Goal: Task Accomplishment & Management: Manage account settings

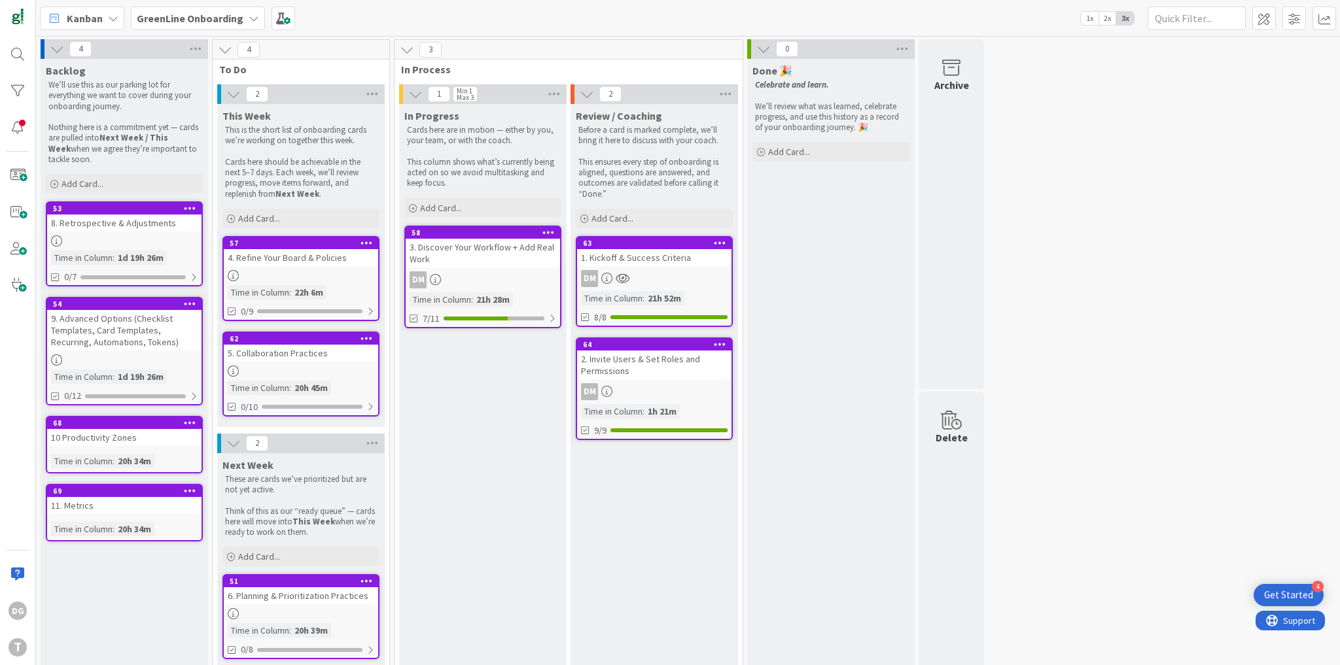
click at [204, 22] on b "GreenLine Onboarding" at bounding box center [190, 18] width 107 height 13
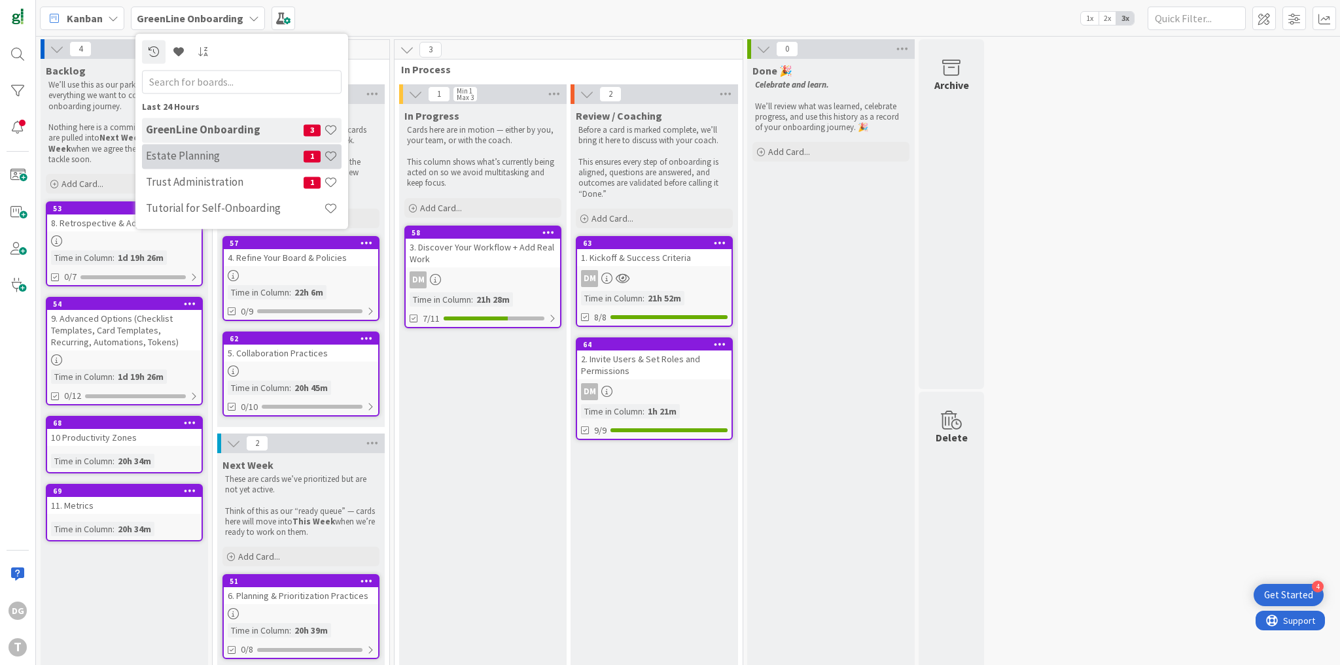
click at [215, 154] on h4 "Estate Planning" at bounding box center [225, 156] width 158 height 13
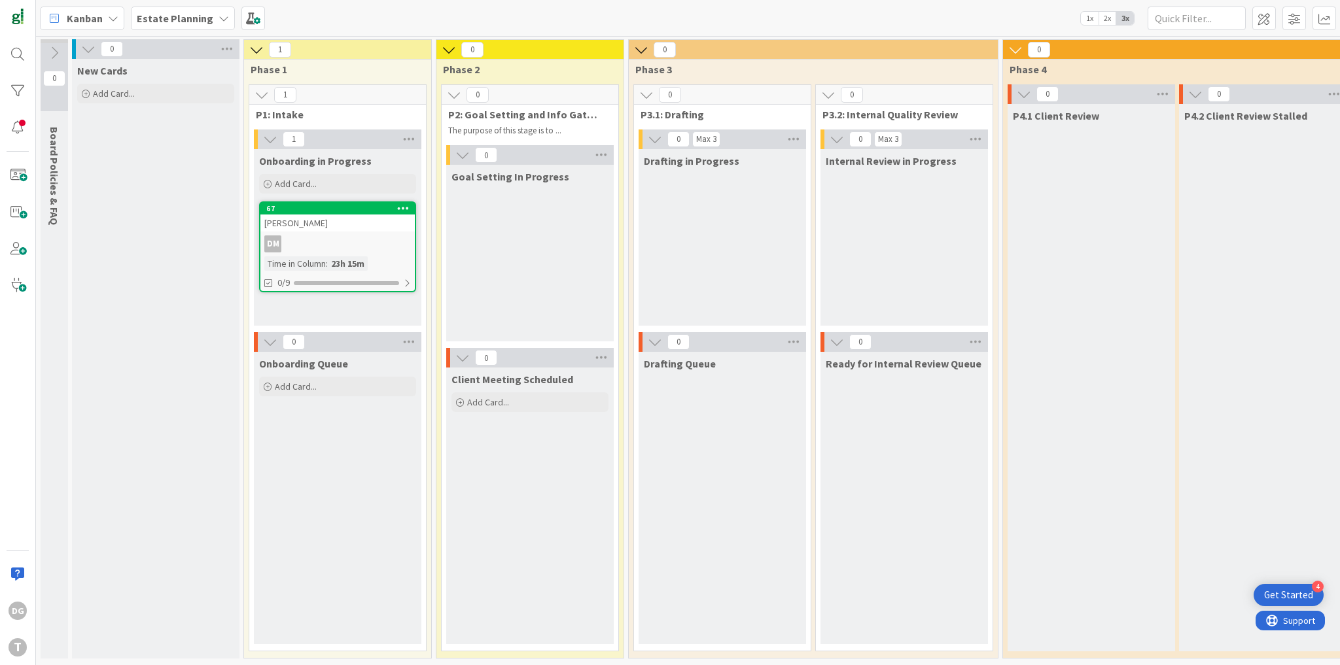
click at [184, 14] on b "Estate Planning" at bounding box center [175, 18] width 77 height 13
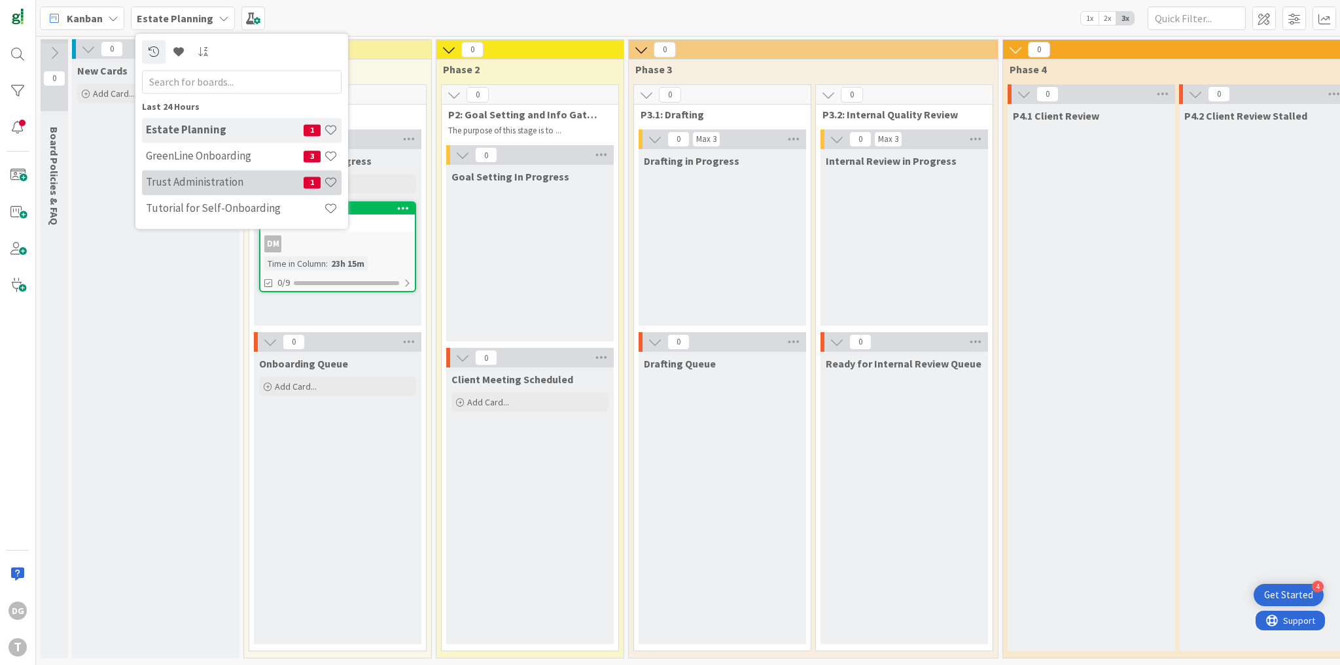
click at [199, 181] on h4 "Trust Administration" at bounding box center [225, 182] width 158 height 13
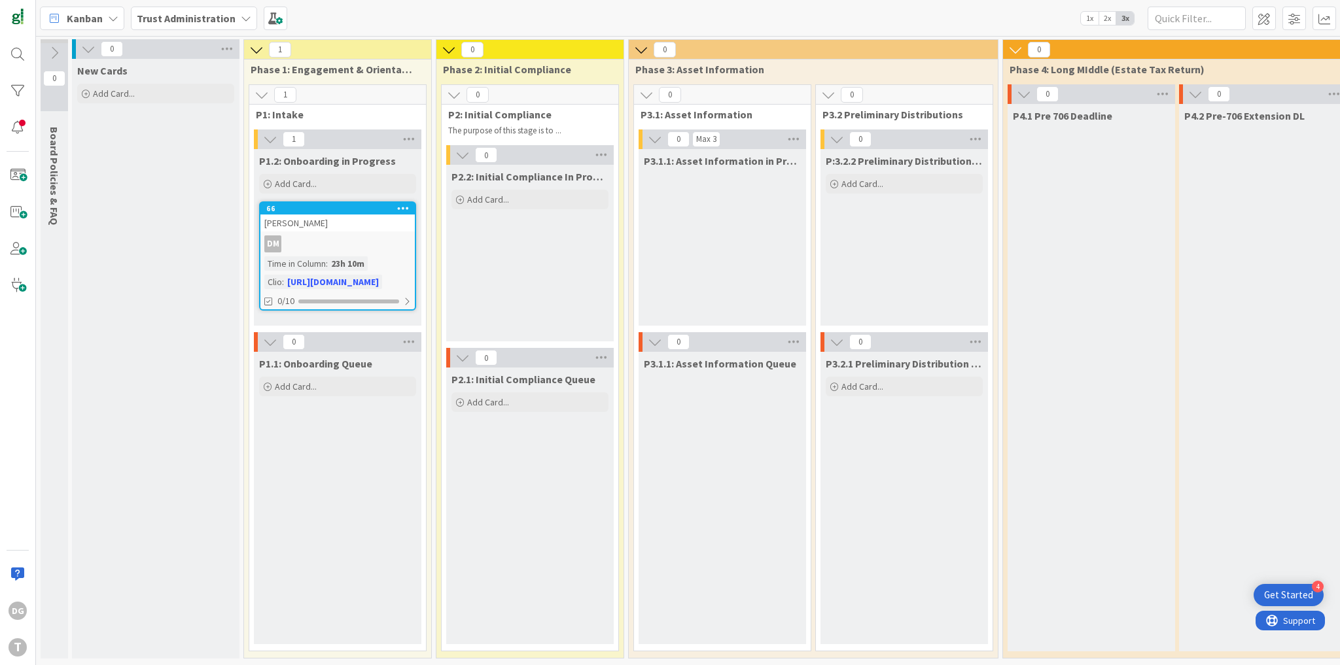
click at [177, 16] on b "Trust Administration" at bounding box center [186, 18] width 99 height 13
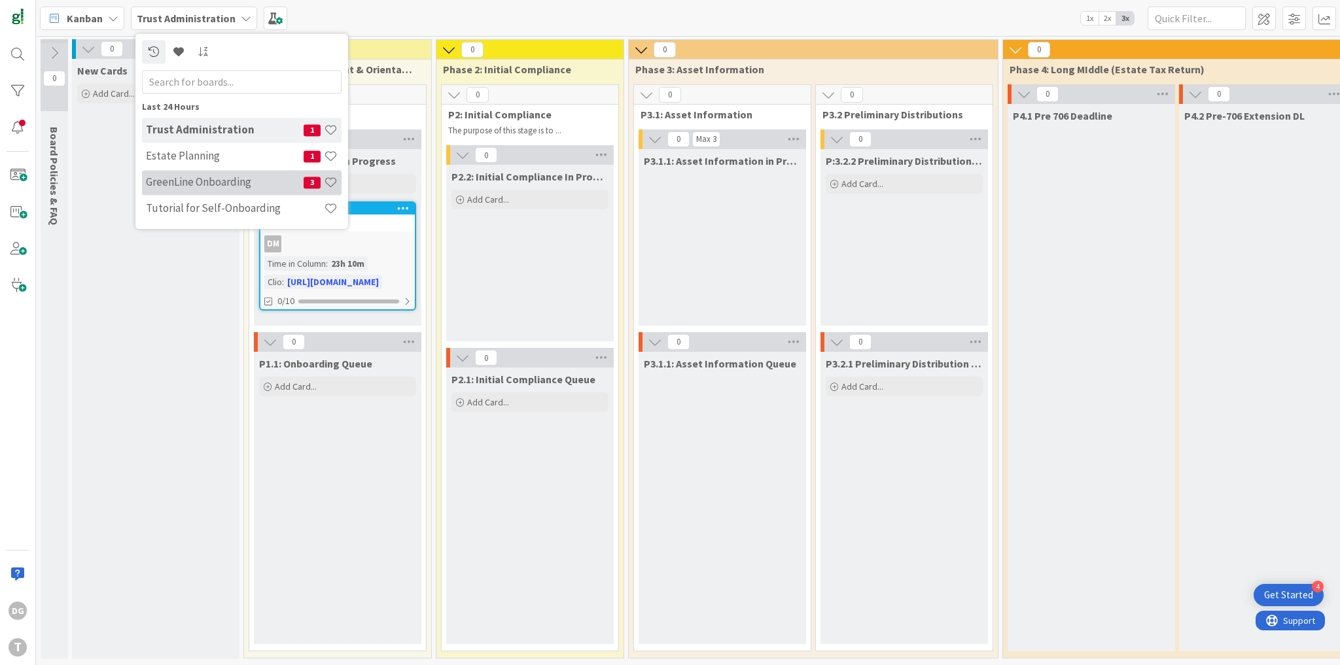
click at [218, 187] on h4 "GreenLine Onboarding" at bounding box center [225, 182] width 158 height 13
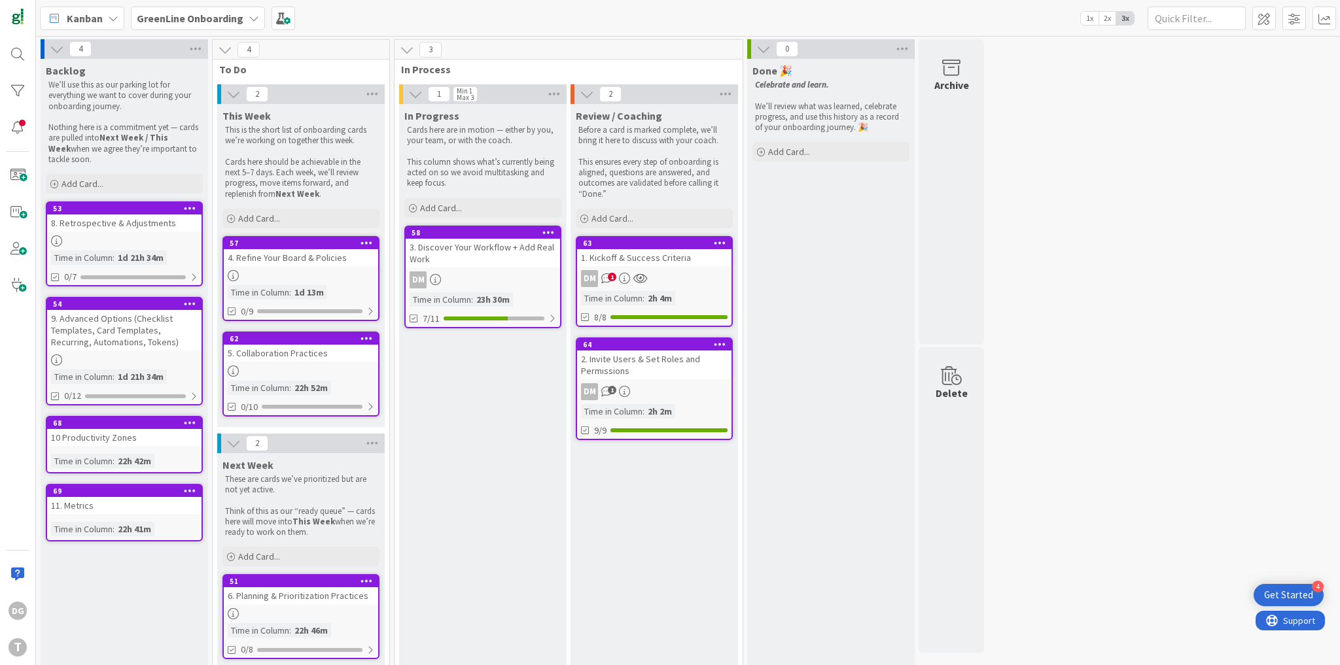
click at [637, 279] on icon at bounding box center [640, 278] width 14 height 11
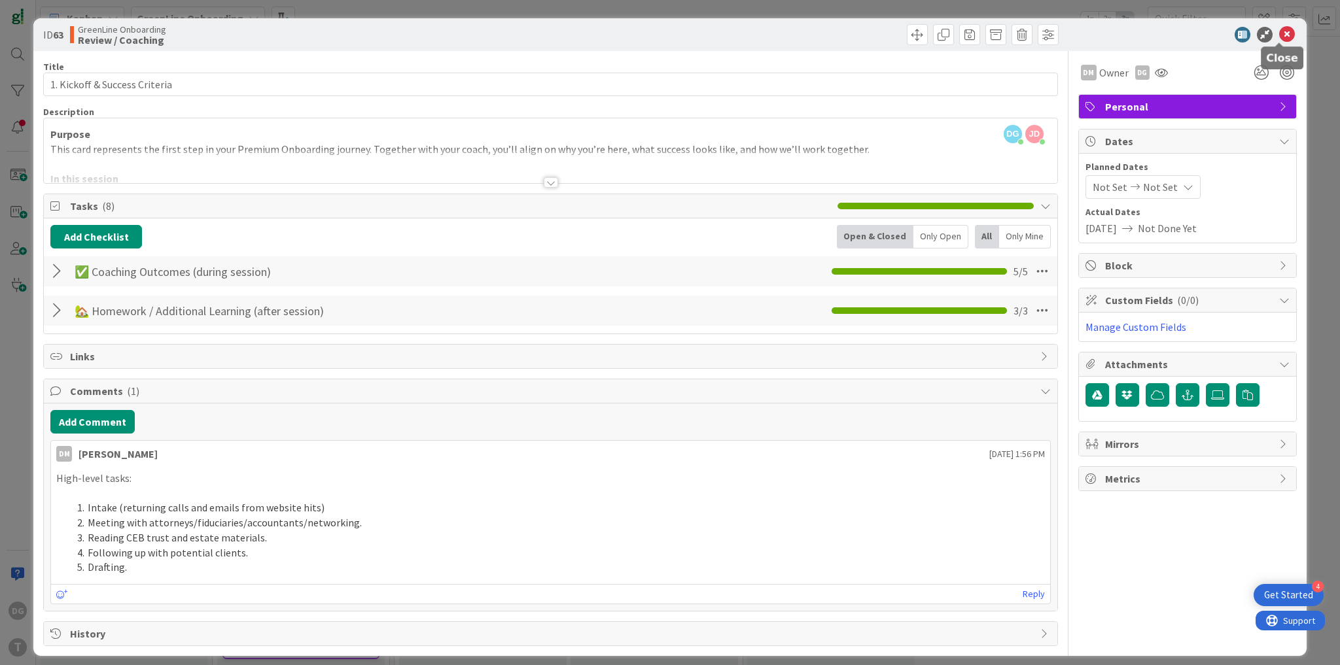
click at [1279, 32] on icon at bounding box center [1287, 35] width 16 height 16
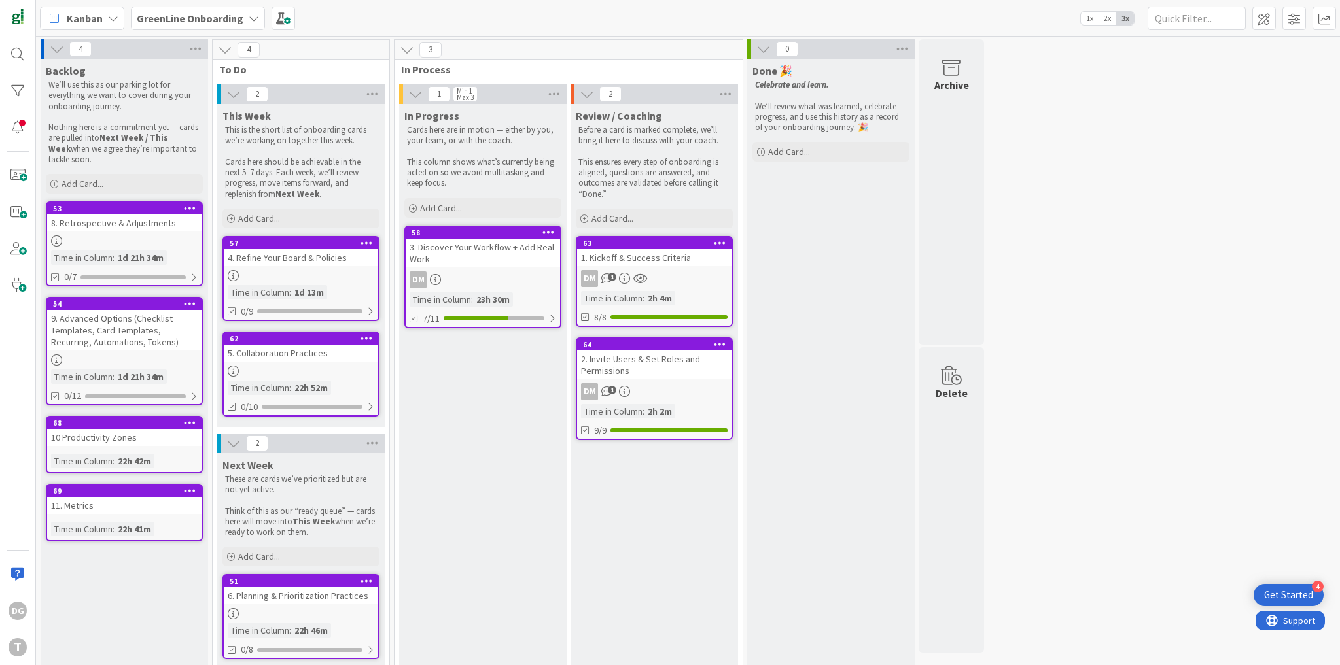
click at [731, 374] on div "64 2. Invite Users & Set Roles and Permissions DM 1 Time in Column : 2h 2m 9/9" at bounding box center [654, 389] width 157 height 103
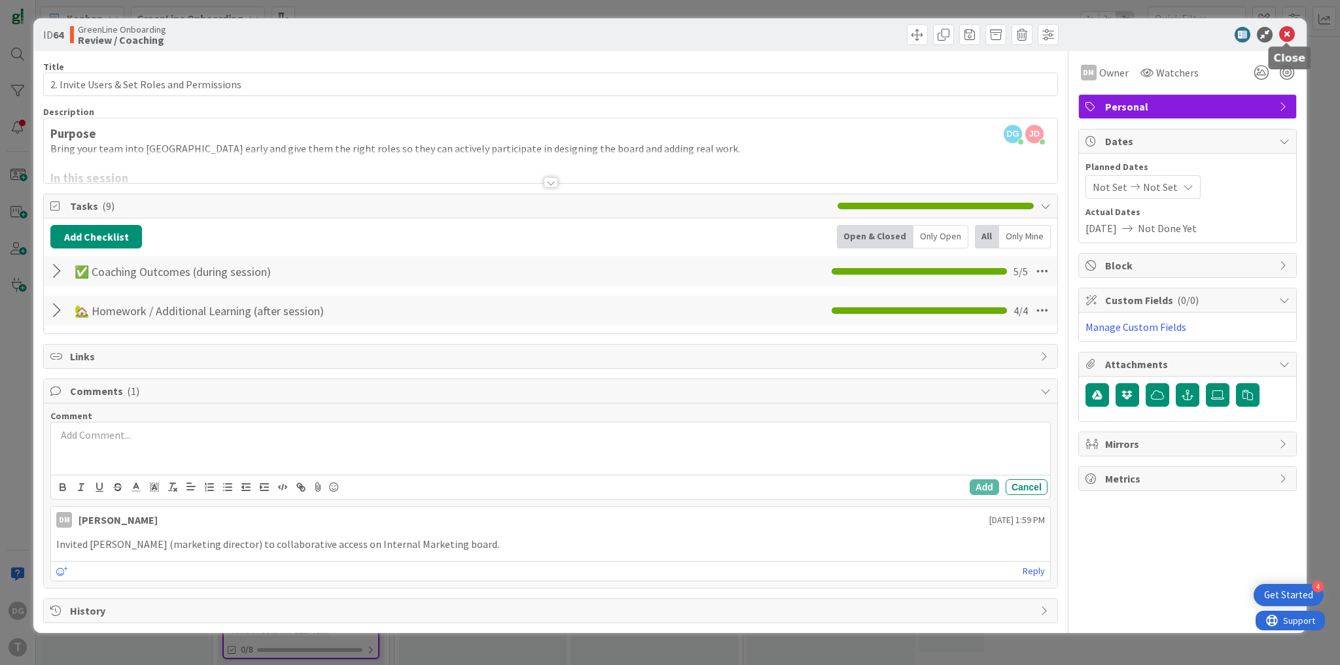
click at [1290, 37] on icon at bounding box center [1287, 35] width 16 height 16
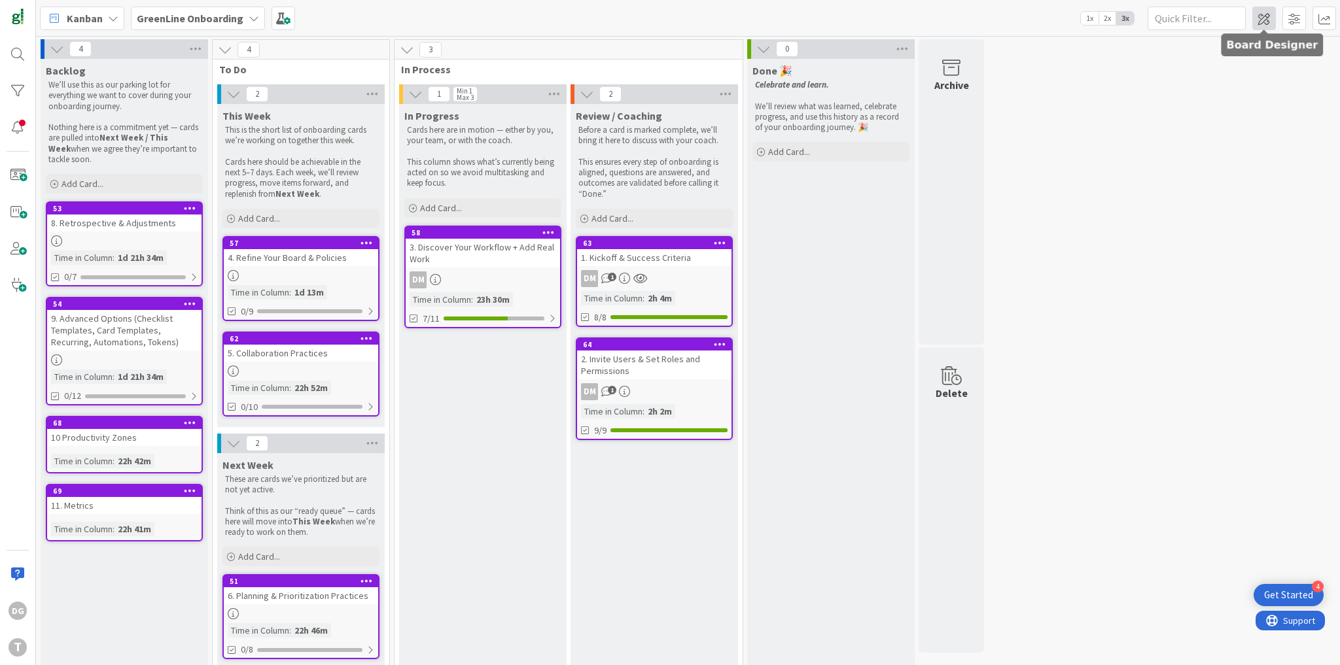
click at [1261, 18] on span at bounding box center [1264, 19] width 24 height 24
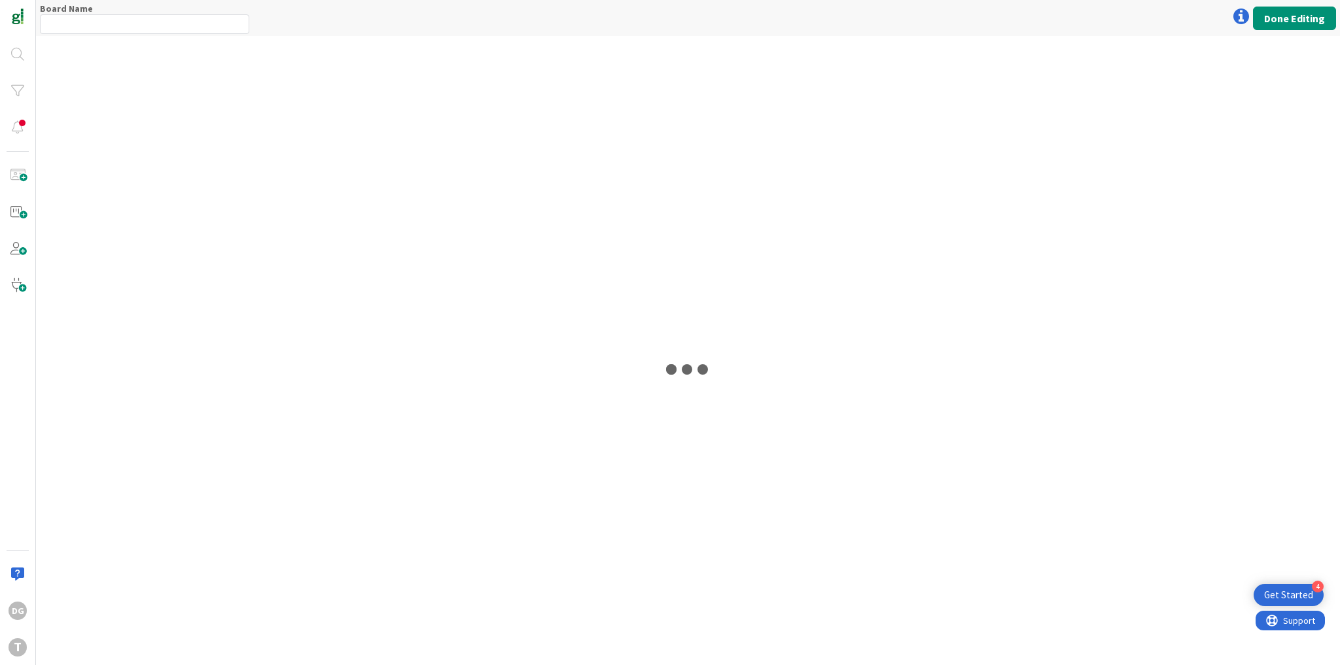
type input "GreenLine Onboarding"
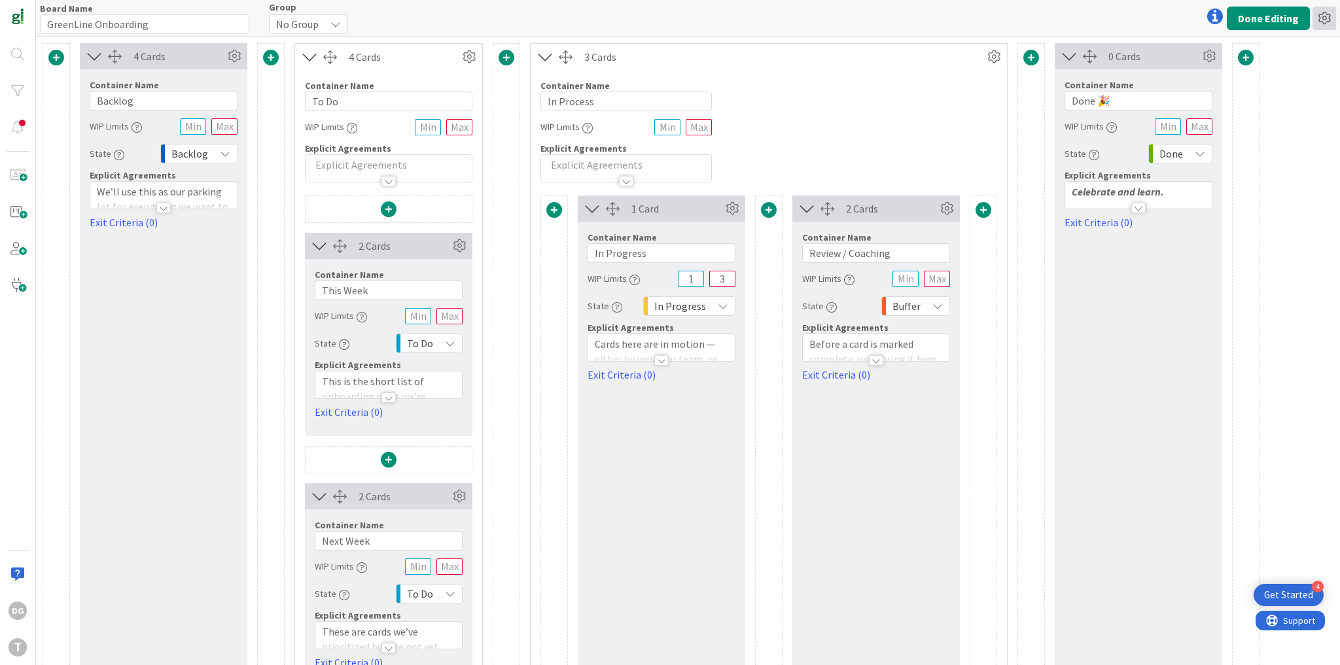
click at [1321, 24] on icon at bounding box center [1324, 19] width 24 height 24
click at [1308, 81] on link "Delete Board" at bounding box center [1253, 86] width 165 height 19
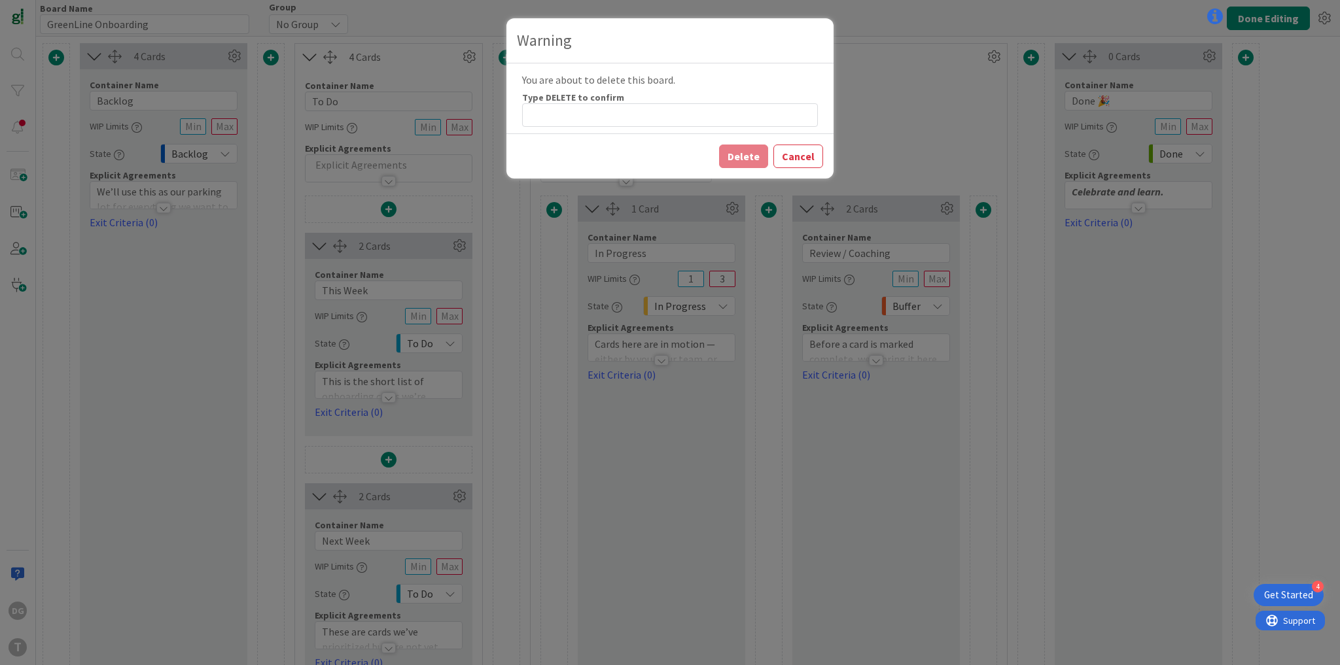
click at [553, 95] on label "Type DELETE to confirm" at bounding box center [573, 98] width 102 height 12
click at [552, 96] on label "Type DELETE to confirm" at bounding box center [573, 98] width 102 height 12
copy label "DELETE"
click at [560, 111] on input at bounding box center [670, 115] width 296 height 24
paste input "DELETE"
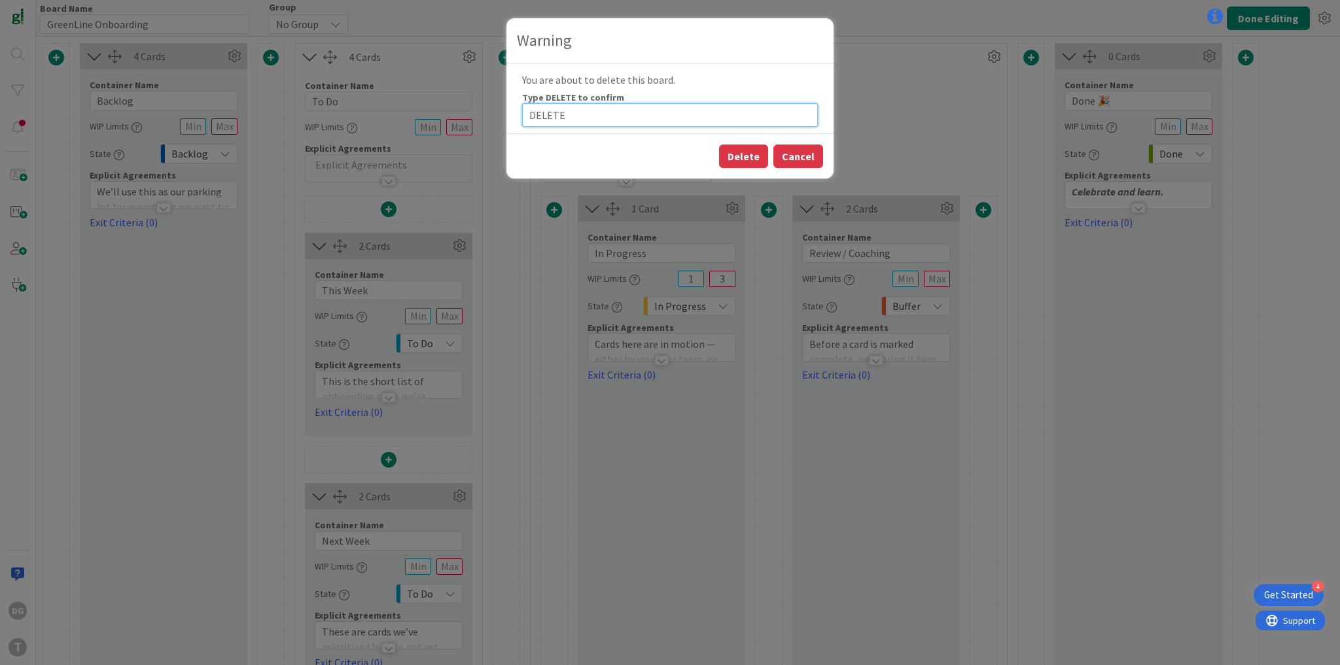
type input "DELETE"
click at [815, 154] on button "Cancel" at bounding box center [798, 157] width 50 height 24
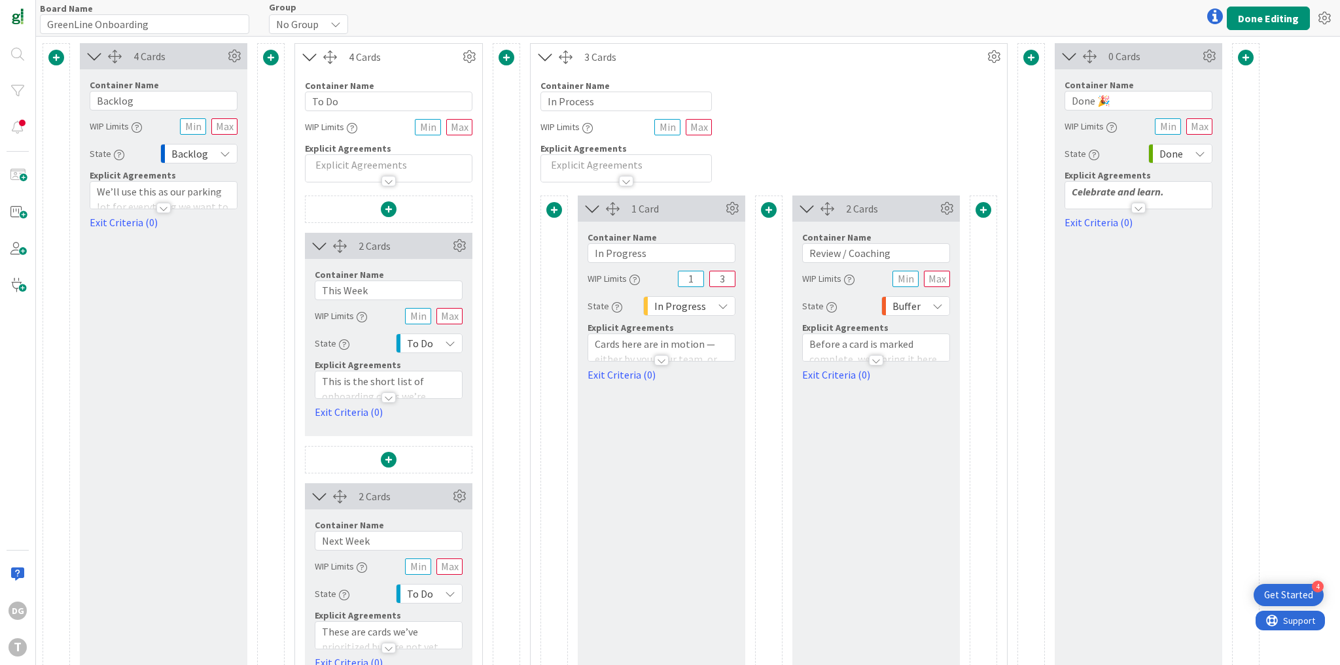
click at [1263, 29] on div "Board Name 20 / 64 GreenLine Onboarding Group No Group Done Editing History of …" at bounding box center [688, 18] width 1304 height 36
click at [1261, 25] on button "Done Editing" at bounding box center [1268, 19] width 83 height 24
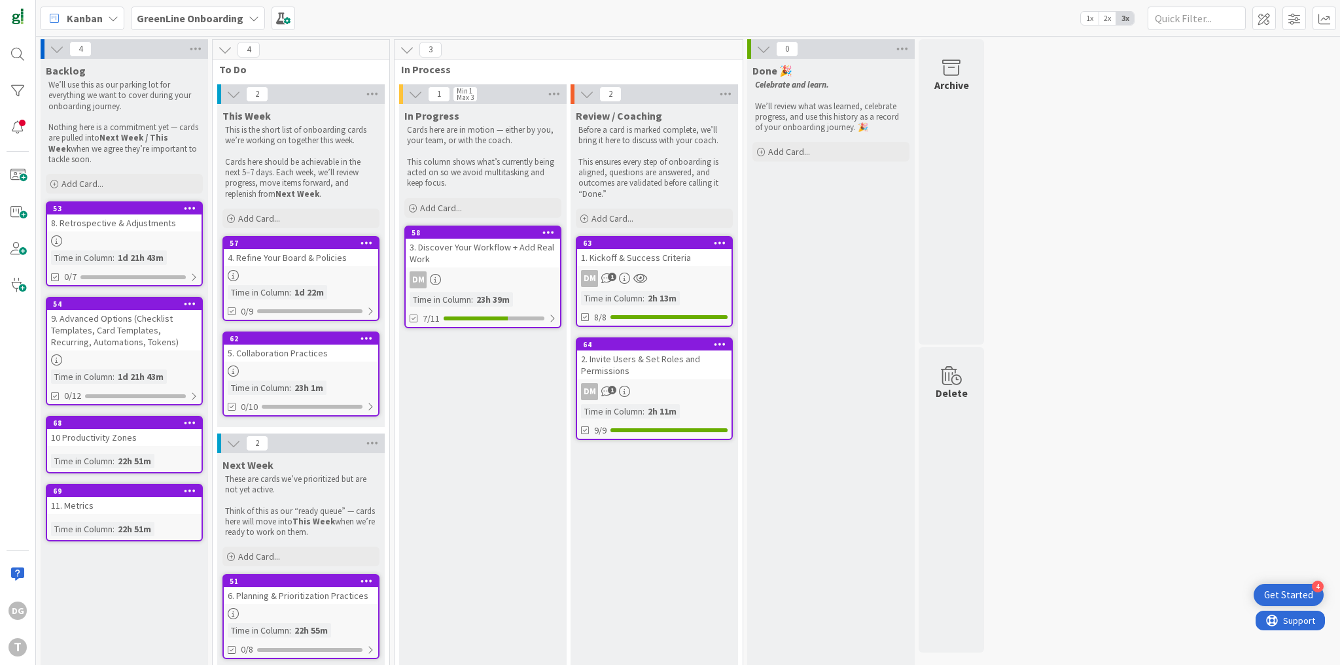
click at [633, 262] on div "1. Kickoff & Success Criteria" at bounding box center [654, 257] width 154 height 17
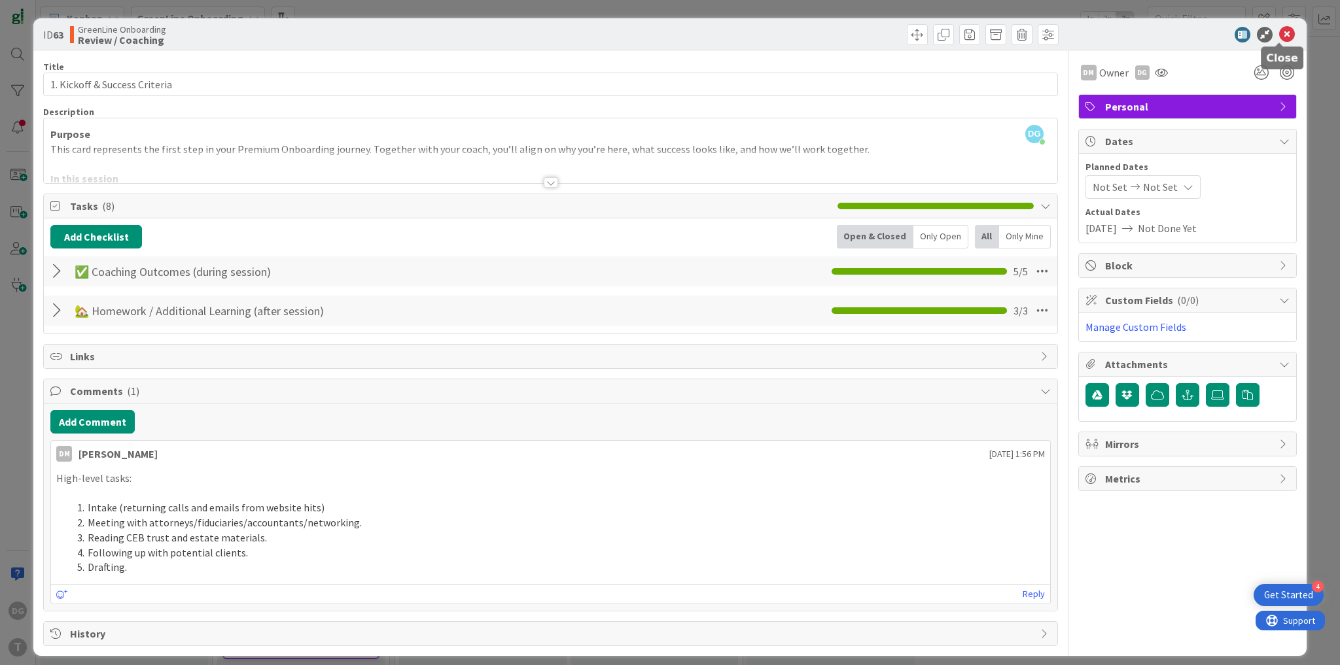
click at [1280, 34] on icon at bounding box center [1287, 35] width 16 height 16
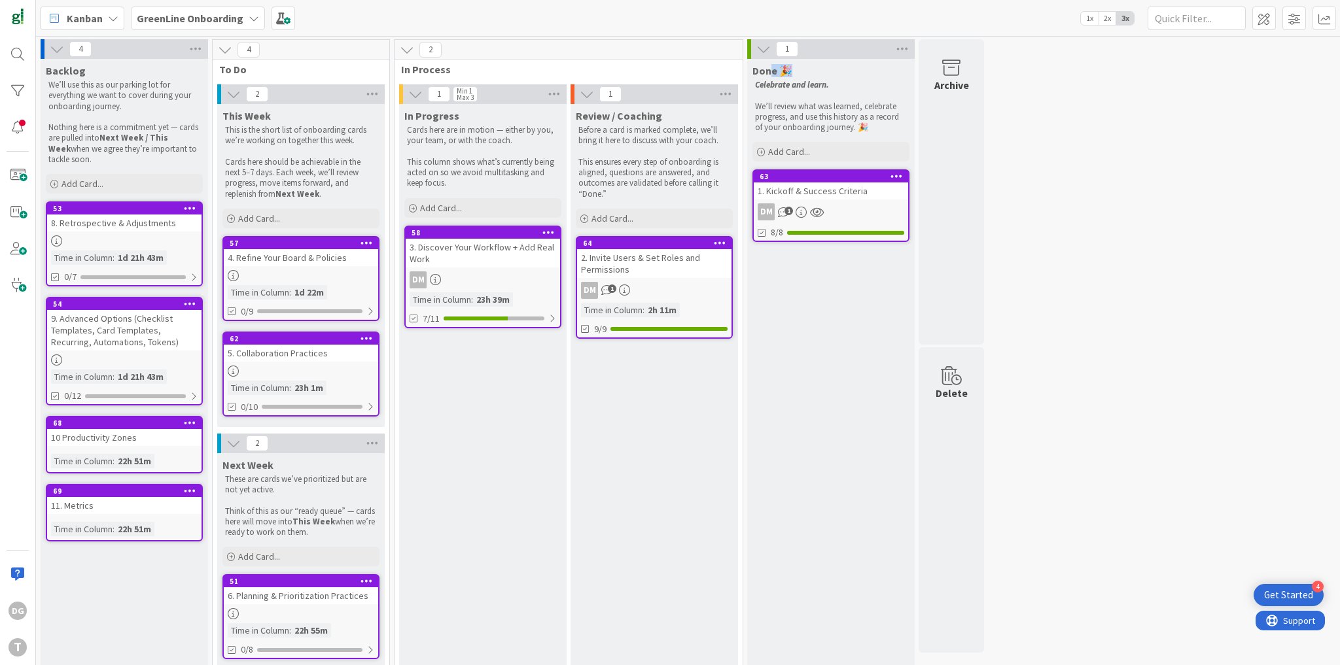
click at [784, 69] on div "Done 🎉" at bounding box center [830, 70] width 157 height 13
click at [1183, 231] on div "4 Backlog We’ll use this as our parking lot for everything we want to cover dur…" at bounding box center [688, 415] width 1299 height 752
click at [903, 48] on icon at bounding box center [902, 49] width 17 height 20
click at [907, 68] on div "Done" at bounding box center [976, 68] width 164 height 16
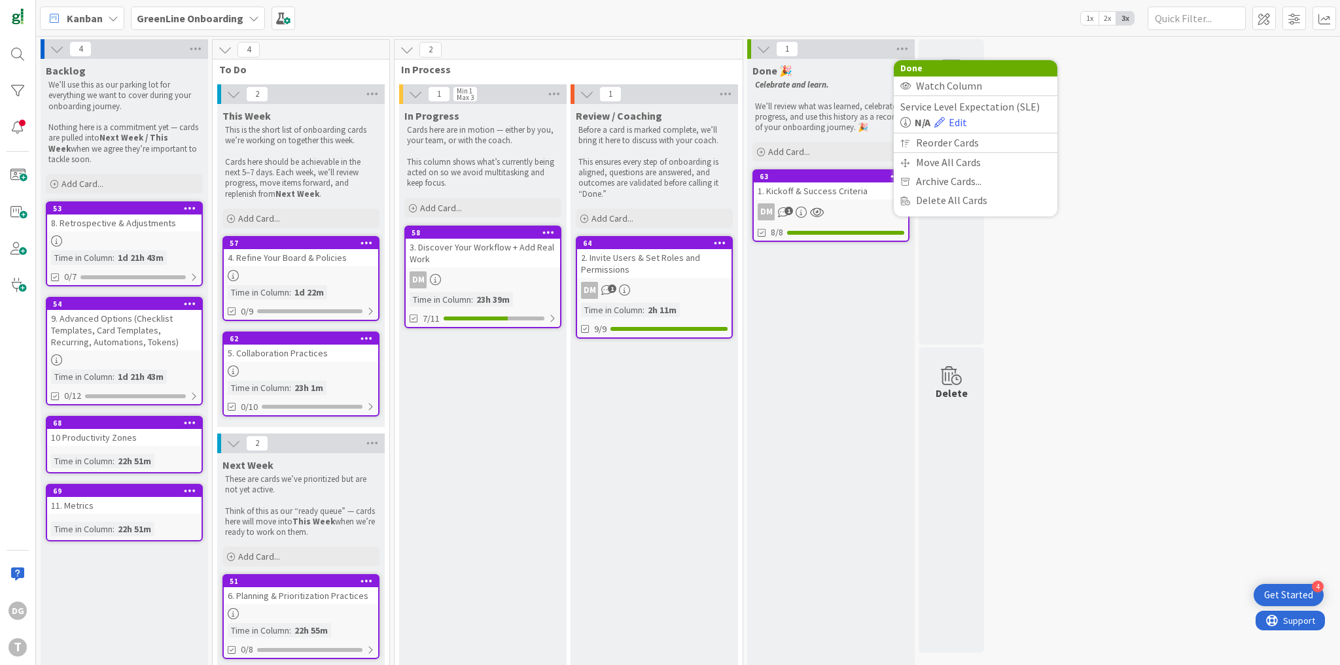
click at [850, 78] on div "Celebrate and learn. We’ll review what was learned, celebrate progress, and use…" at bounding box center [830, 106] width 157 height 58
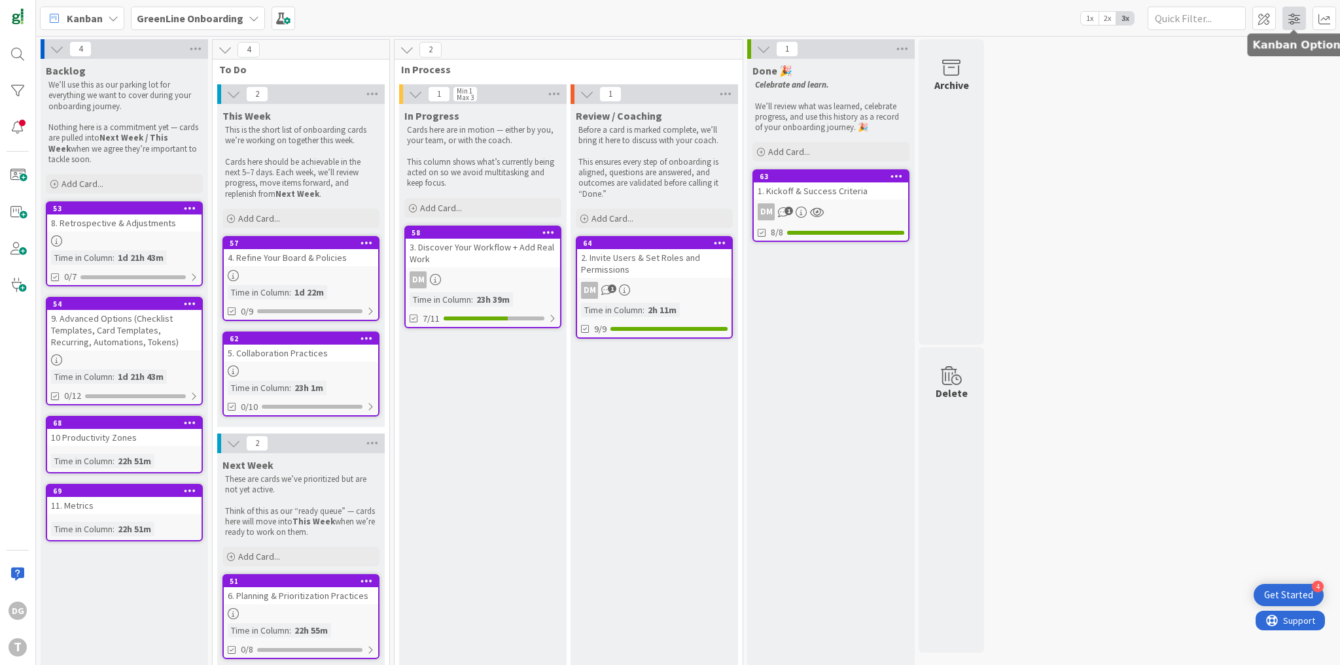
click at [1295, 18] on span at bounding box center [1294, 19] width 24 height 24
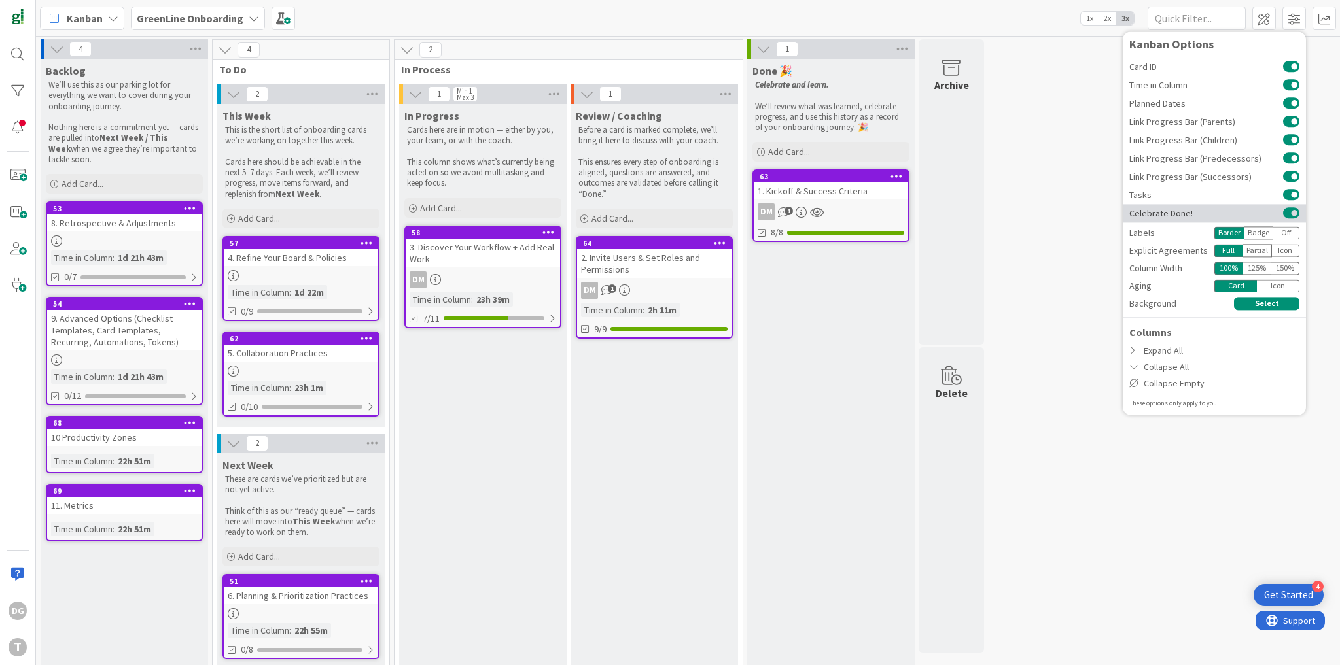
click at [1291, 212] on button at bounding box center [1291, 213] width 16 height 10
click at [1031, 213] on div "4 Backlog We’ll use this as our parking lot for everything we want to cover dur…" at bounding box center [688, 415] width 1299 height 752
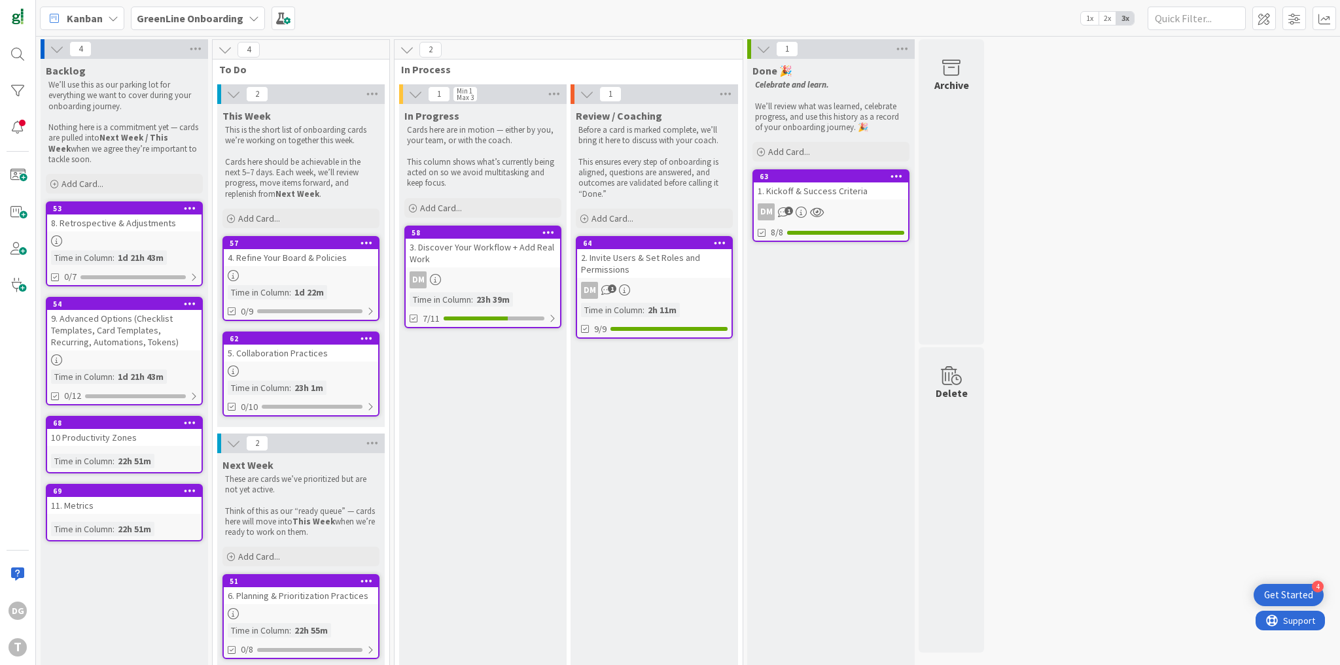
click at [657, 283] on div "DM 1" at bounding box center [654, 290] width 154 height 17
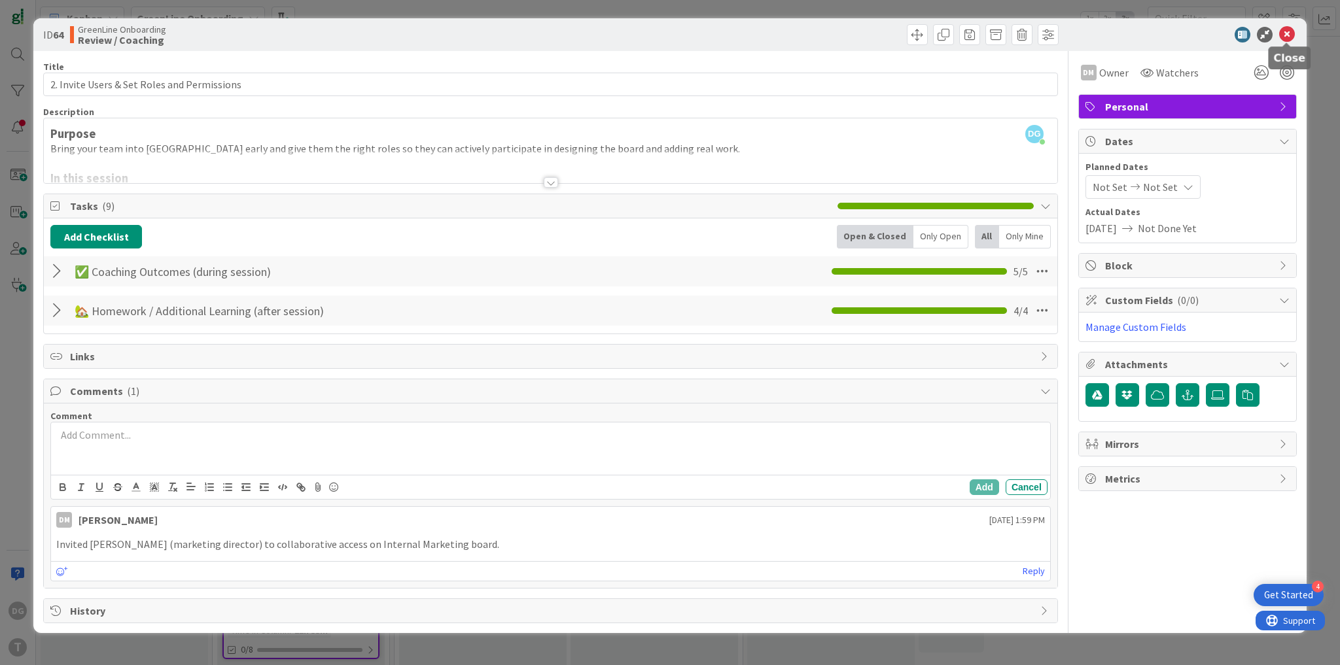
click at [1285, 31] on icon at bounding box center [1287, 35] width 16 height 16
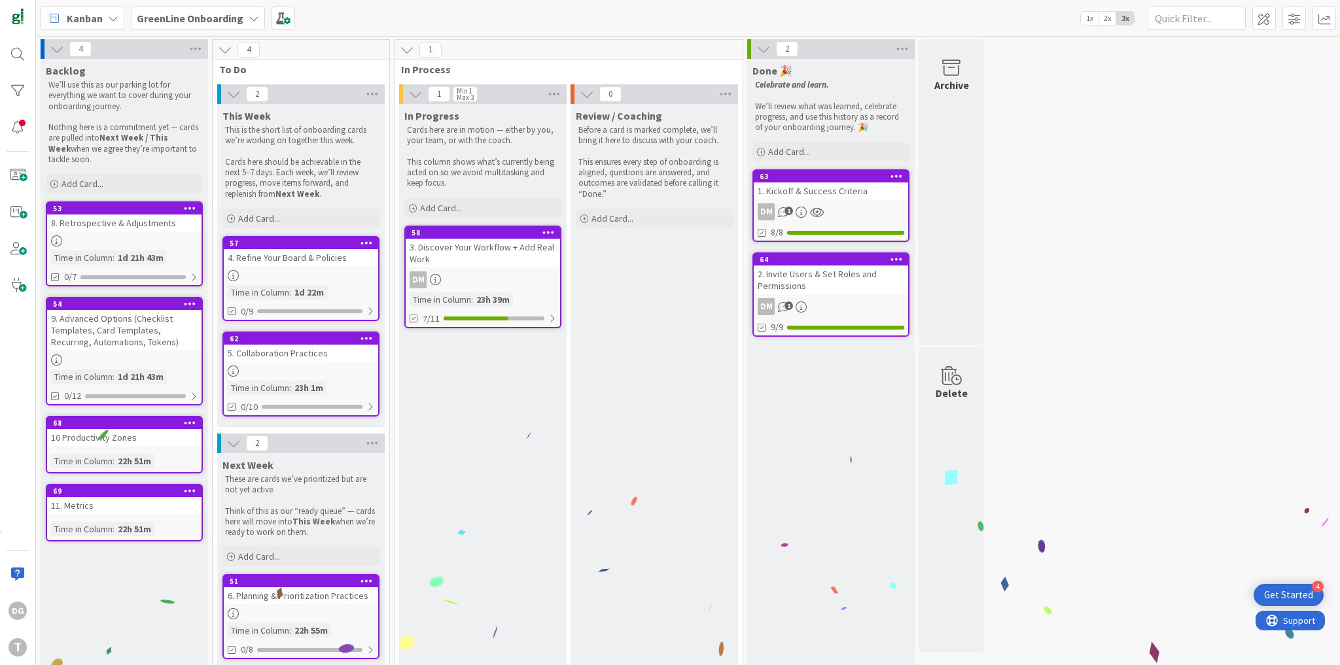
click at [490, 262] on div "3. Discover Your Workflow + Add Real Work" at bounding box center [483, 253] width 154 height 29
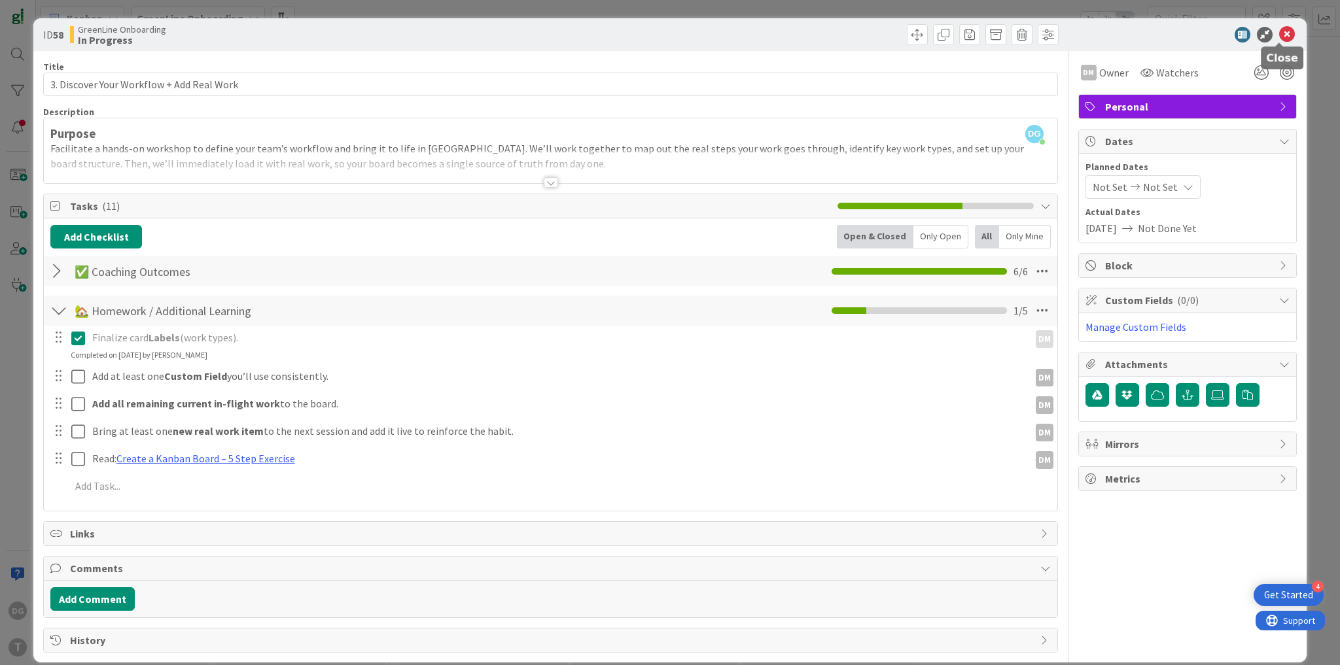
click at [1282, 35] on icon at bounding box center [1287, 35] width 16 height 16
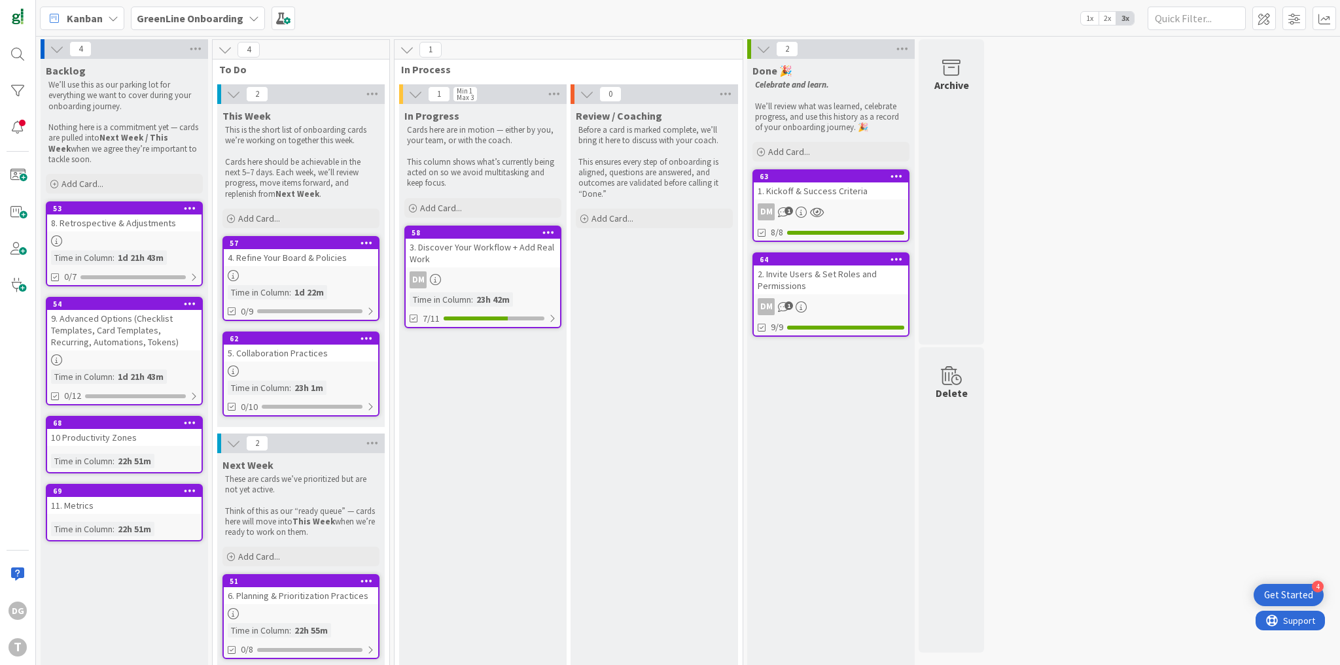
click at [483, 265] on div "3. Discover Your Workflow + Add Real Work" at bounding box center [483, 253] width 154 height 29
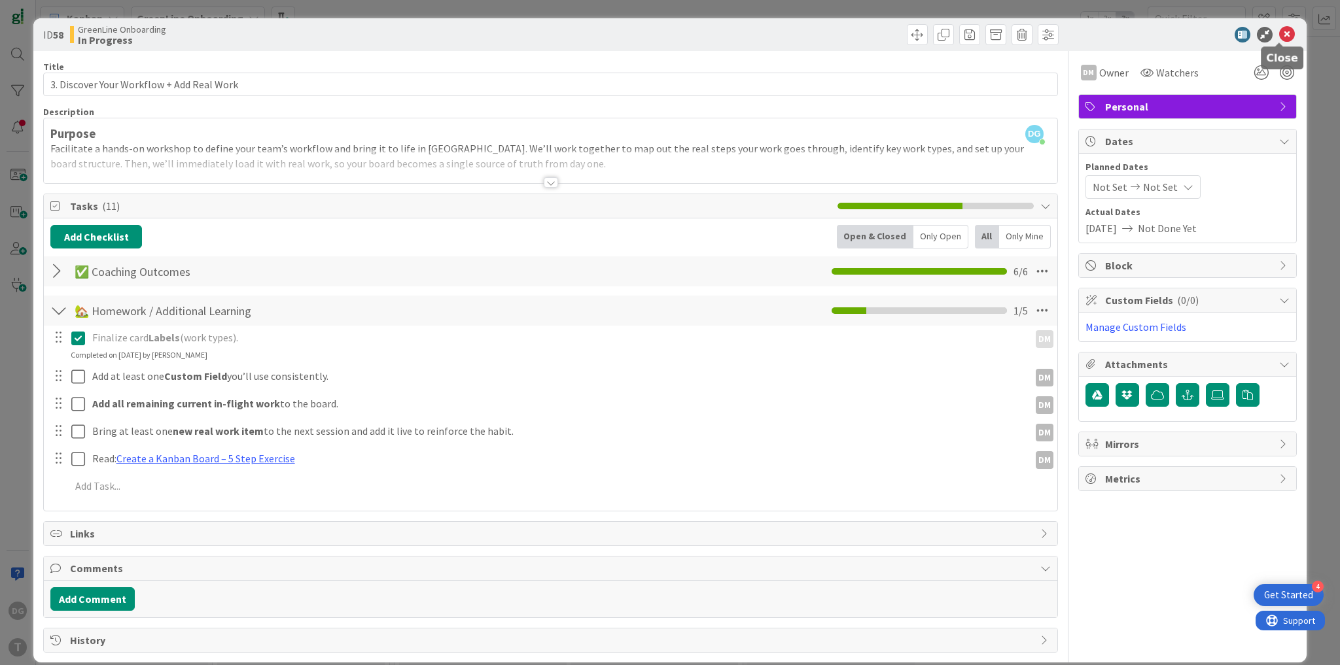
click at [1279, 34] on icon at bounding box center [1287, 35] width 16 height 16
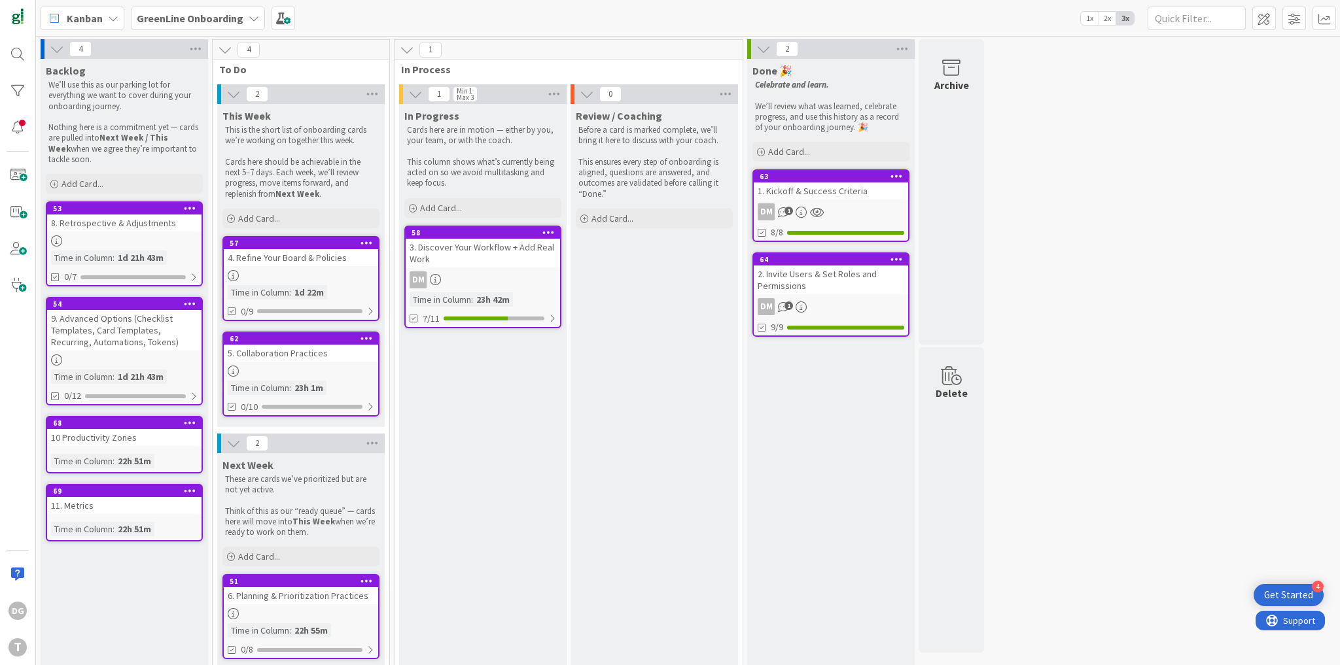
click at [216, 21] on b "GreenLine Onboarding" at bounding box center [190, 18] width 107 height 13
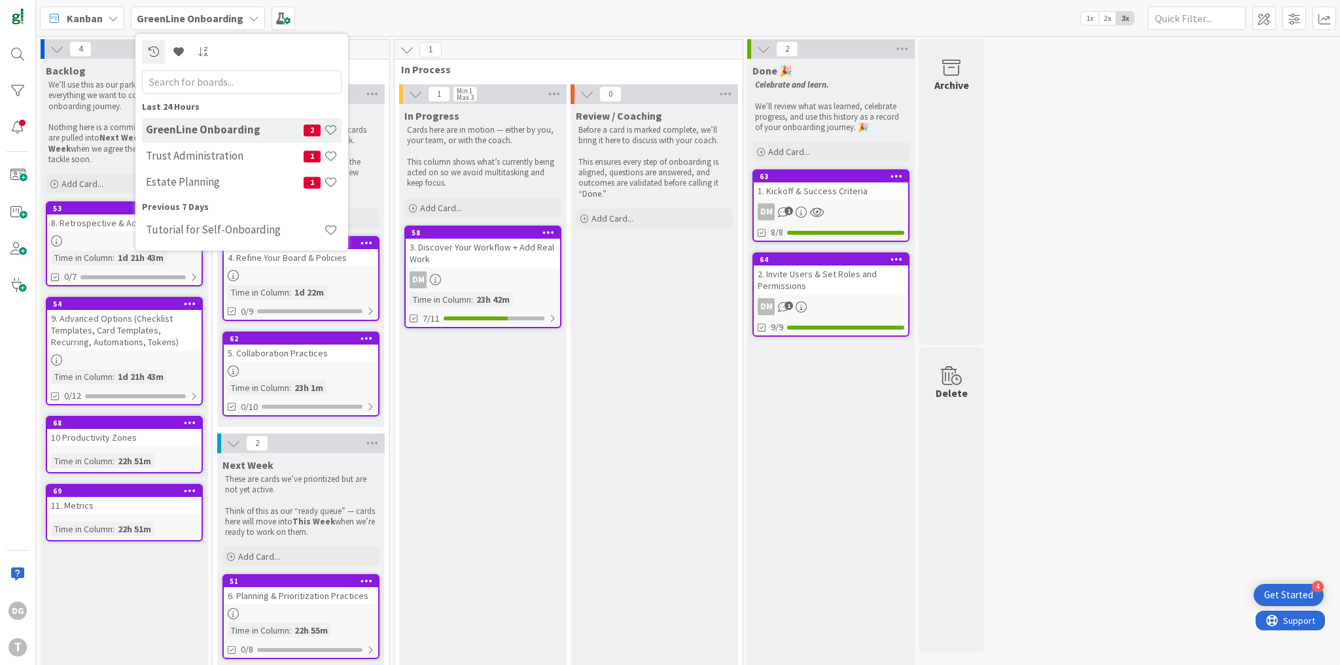
click at [323, 16] on div "Kanban GreenLine Onboarding Last 24 Hours GreenLine Onboarding 2 Trust Administ…" at bounding box center [688, 18] width 1304 height 36
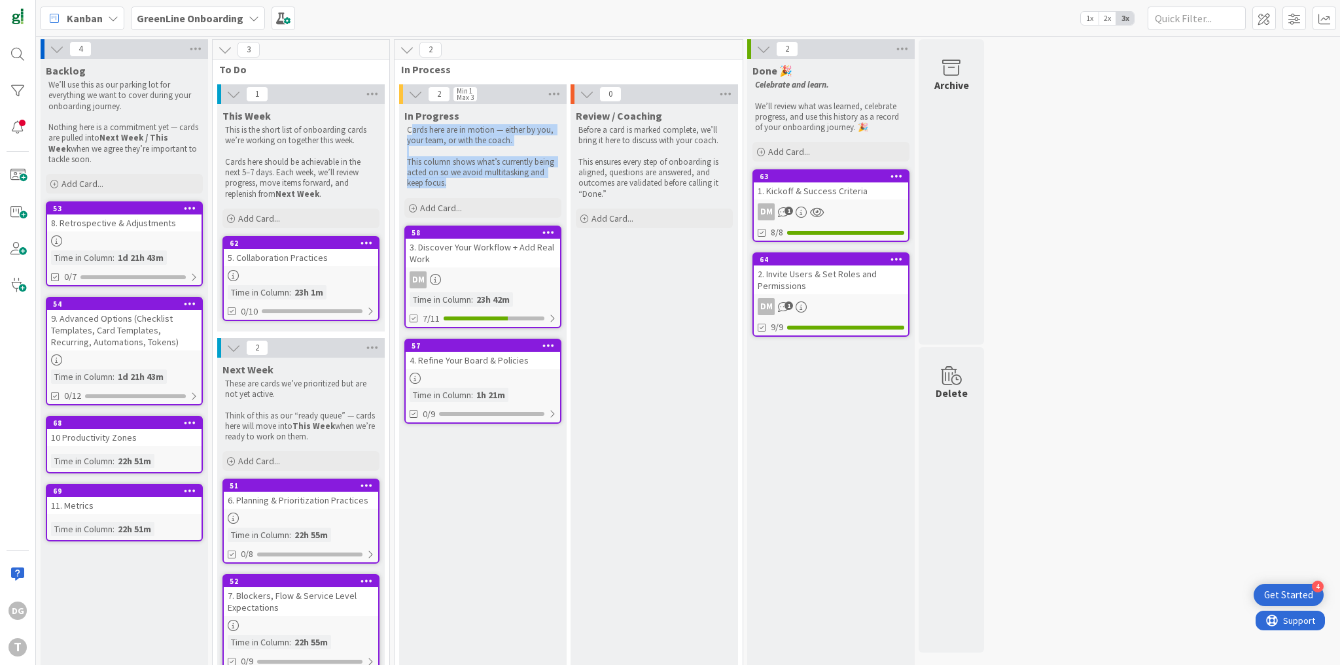
drag, startPoint x: 411, startPoint y: 130, endPoint x: 464, endPoint y: 186, distance: 77.3
click at [464, 186] on div "Cards here are in motion — either by you, your team, or with the coach. This co…" at bounding box center [482, 156] width 157 height 69
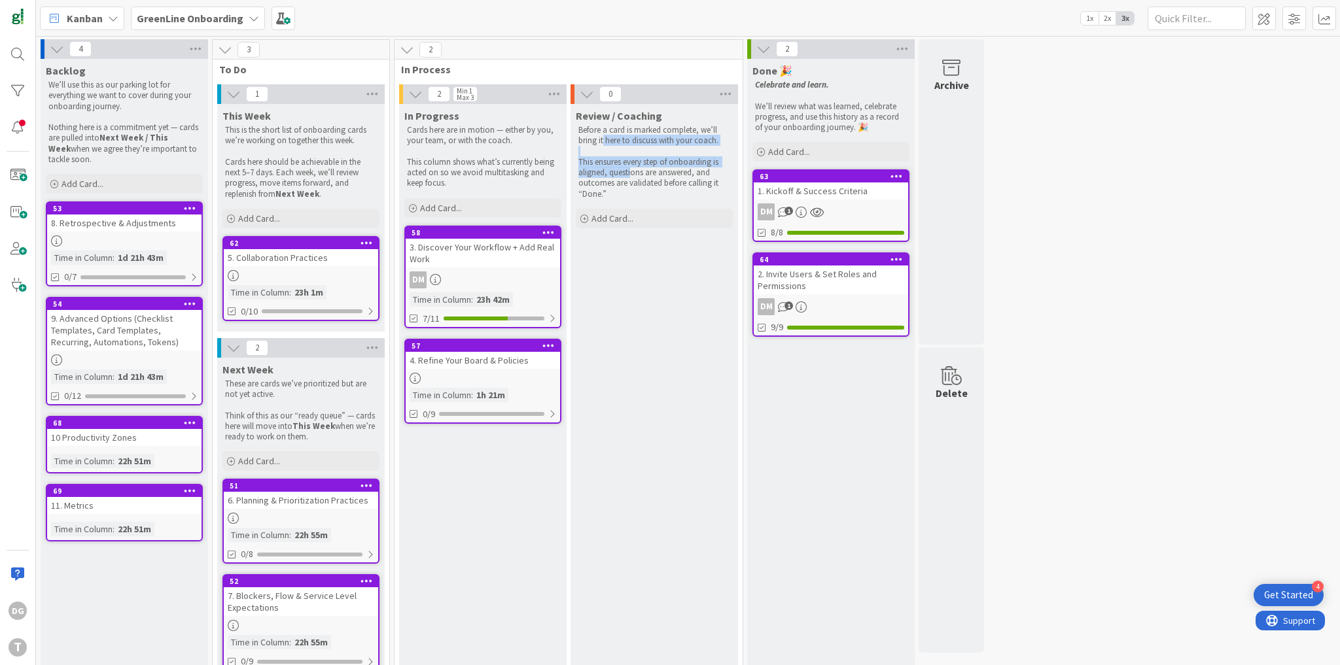
drag, startPoint x: 604, startPoint y: 139, endPoint x: 630, endPoint y: 179, distance: 47.7
click at [630, 179] on div "Before a card is marked complete, we’ll bring it here to discuss with your coac…" at bounding box center [654, 162] width 157 height 80
drag, startPoint x: 763, startPoint y: 110, endPoint x: 774, endPoint y: 118, distance: 13.1
click at [774, 118] on p "We’ll review what was learned, celebrate progress, and use this history as a re…" at bounding box center [831, 117] width 152 height 32
click at [1070, 140] on div "4 Backlog We’ll use this as our parking lot for everything we want to cover dur…" at bounding box center [688, 367] width 1299 height 656
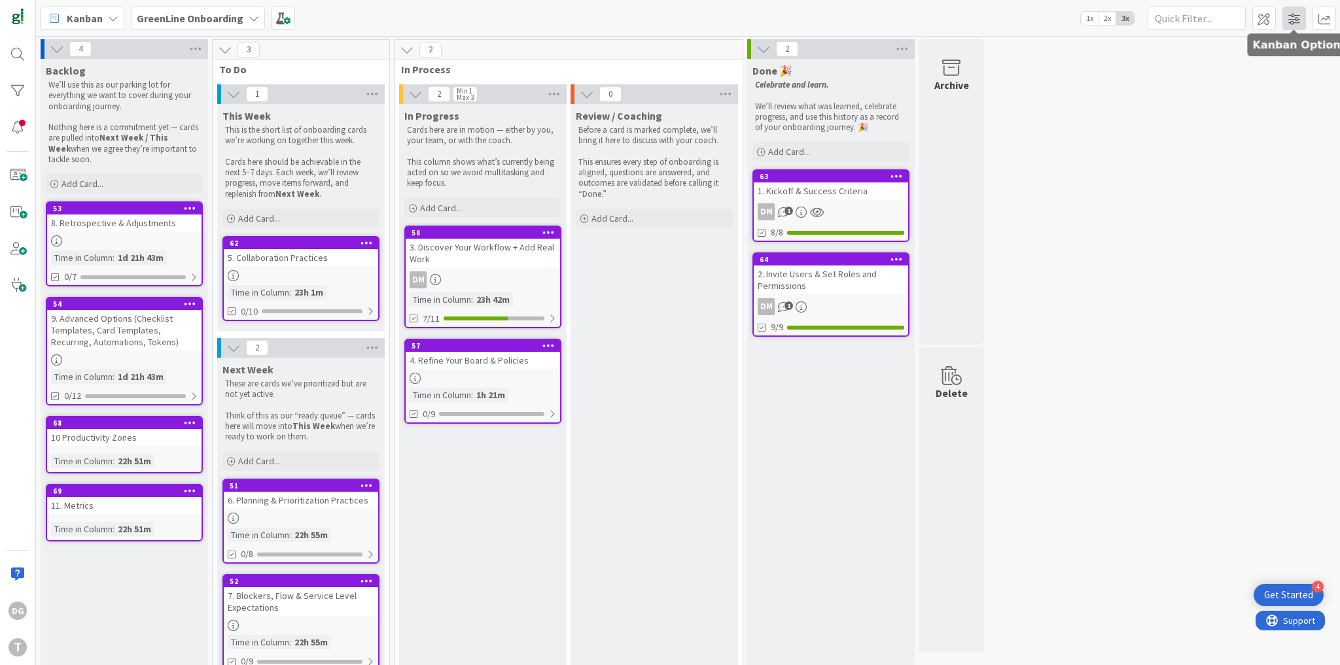
click at [1287, 21] on span at bounding box center [1294, 19] width 24 height 24
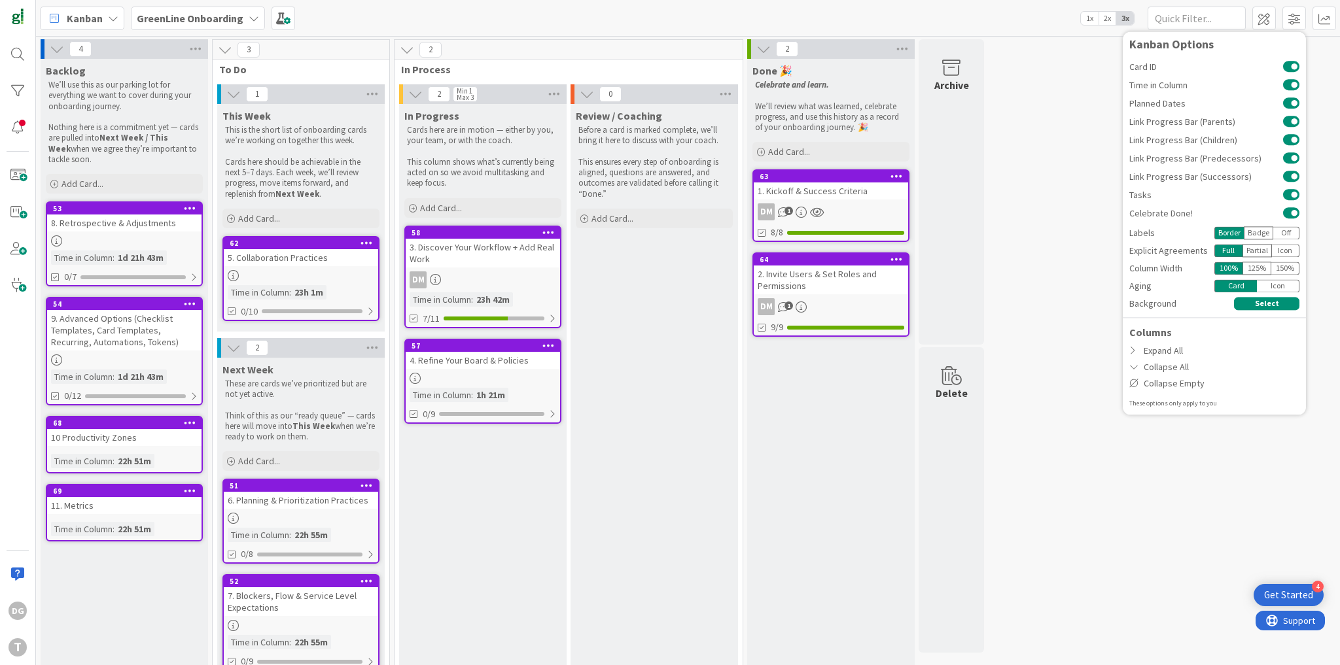
click at [1259, 249] on div "Partial" at bounding box center [1256, 250] width 29 height 13
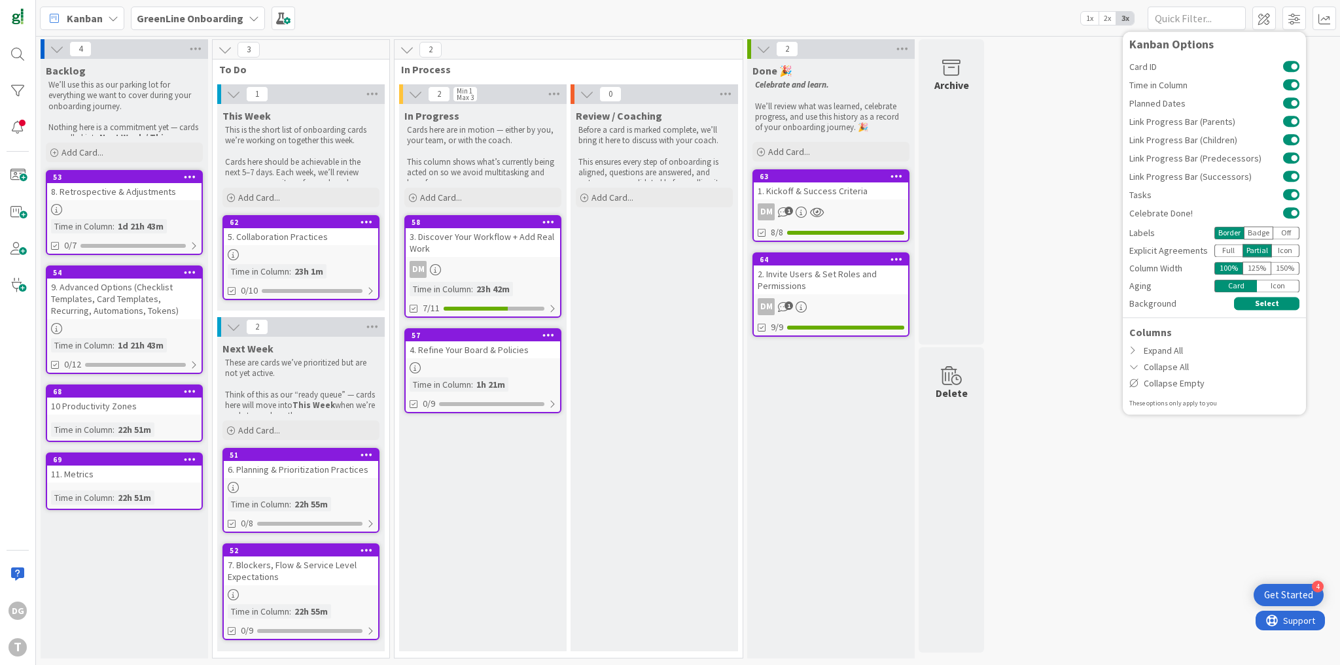
click at [1280, 253] on div "Icon" at bounding box center [1286, 250] width 28 height 13
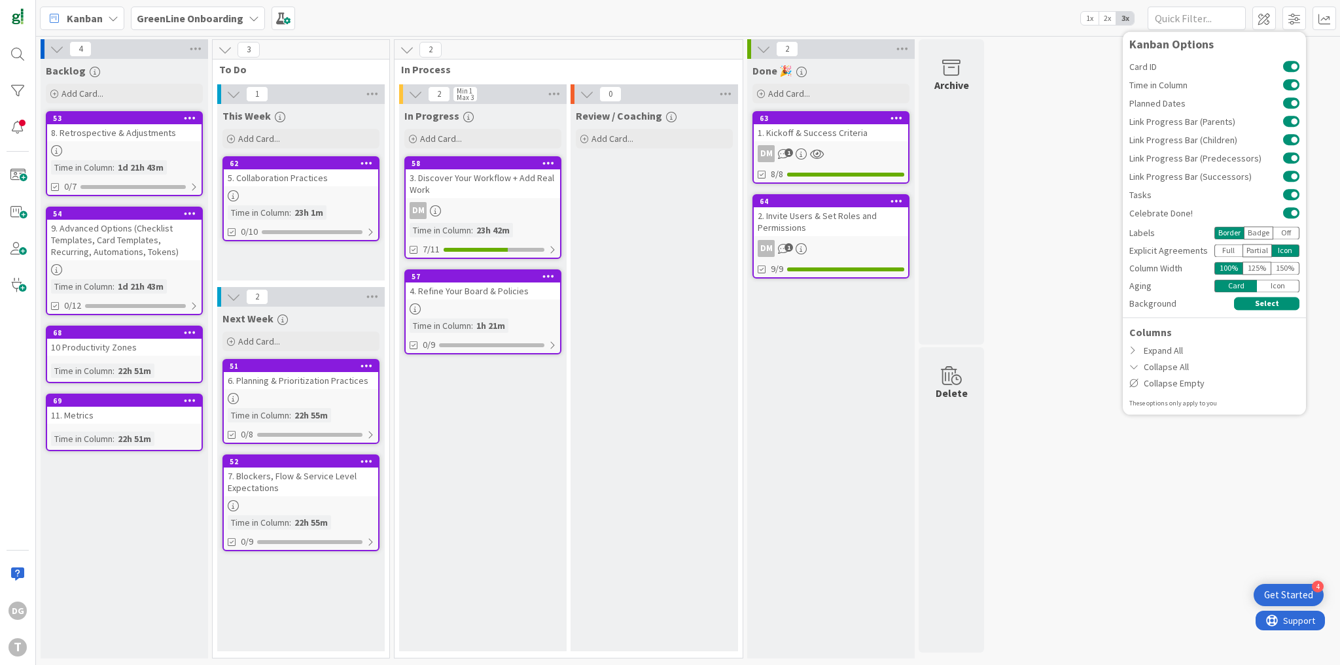
click at [466, 118] on icon "button" at bounding box center [468, 117] width 10 height 10
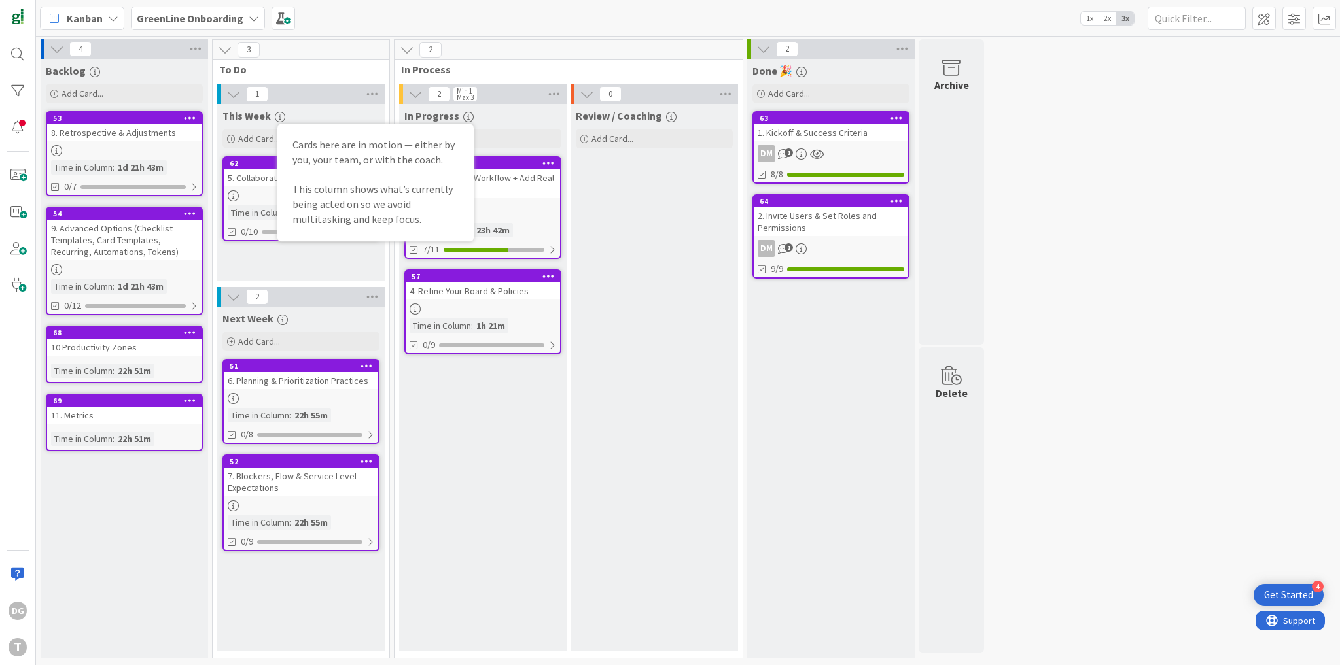
click at [277, 116] on icon "button" at bounding box center [280, 117] width 10 height 10
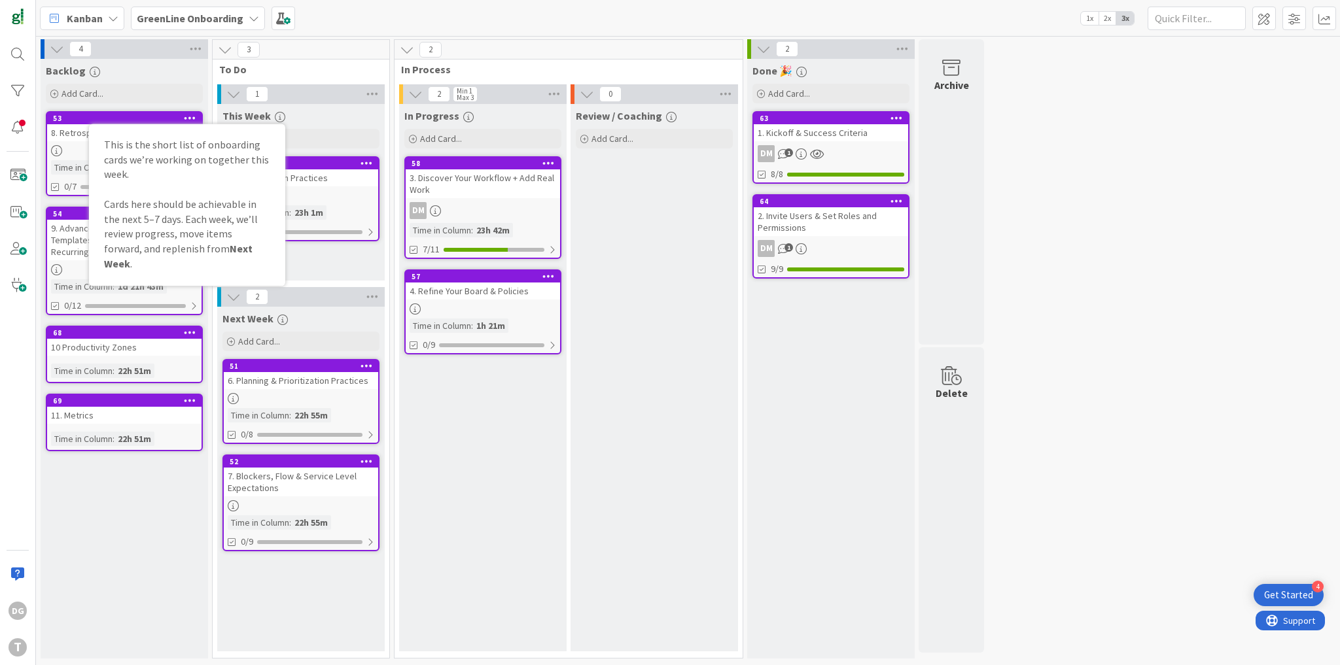
click at [668, 117] on icon "button" at bounding box center [671, 117] width 10 height 10
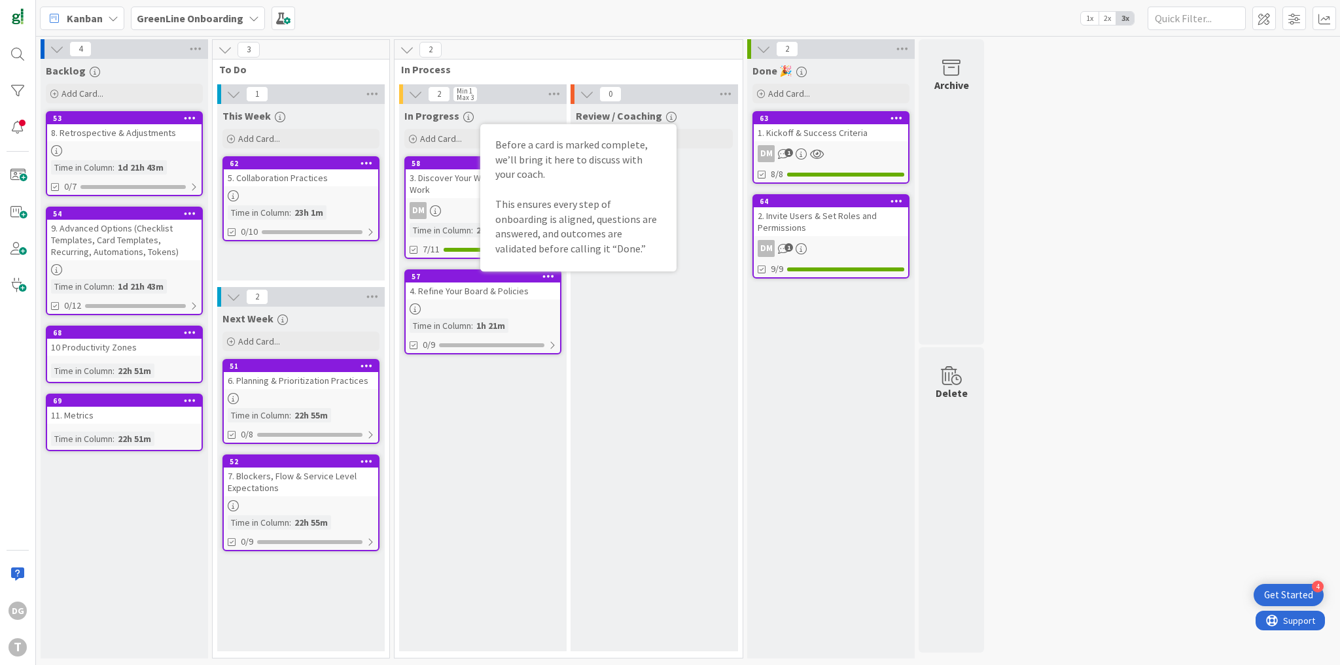
click at [618, 301] on div "Review / Coaching Before a card is marked complete, we’ll bring it here to disc…" at bounding box center [653, 378] width 167 height 548
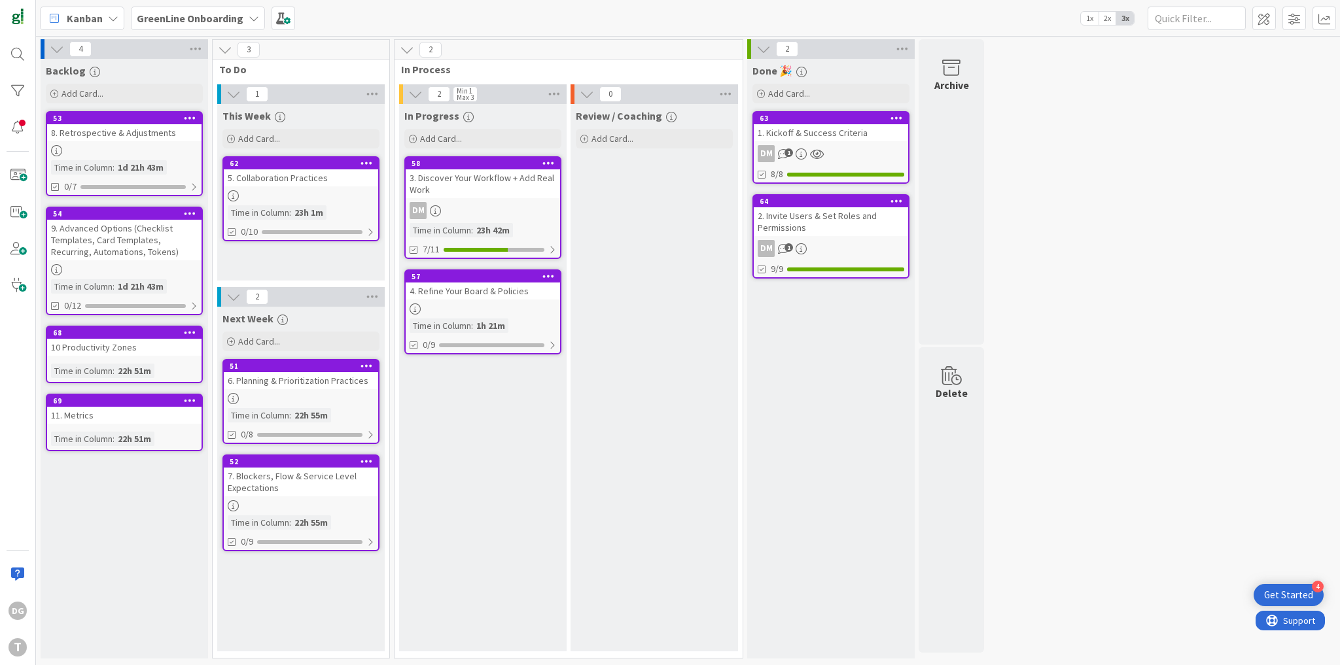
click at [447, 293] on div "4. Refine Your Board & Policies" at bounding box center [483, 291] width 154 height 17
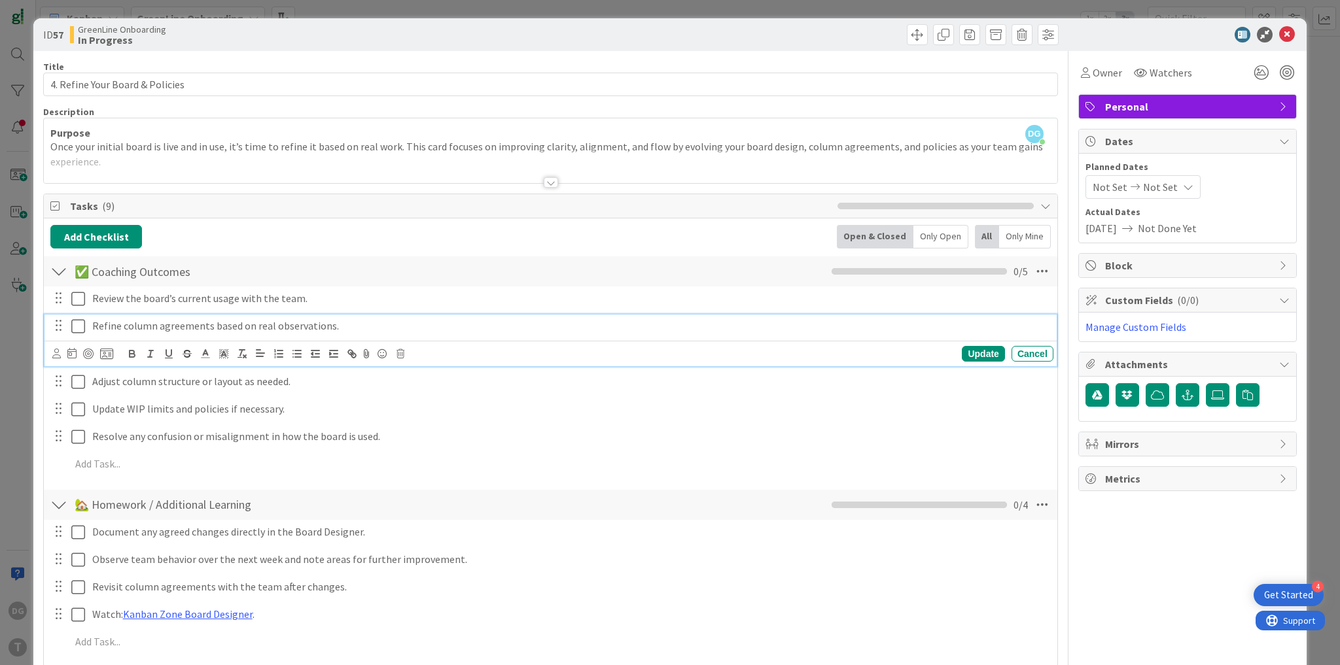
click at [176, 324] on p "Refine column agreements based on real observations." at bounding box center [570, 326] width 956 height 15
click at [175, 324] on p "Refine column agreements based on real observations." at bounding box center [570, 326] width 956 height 15
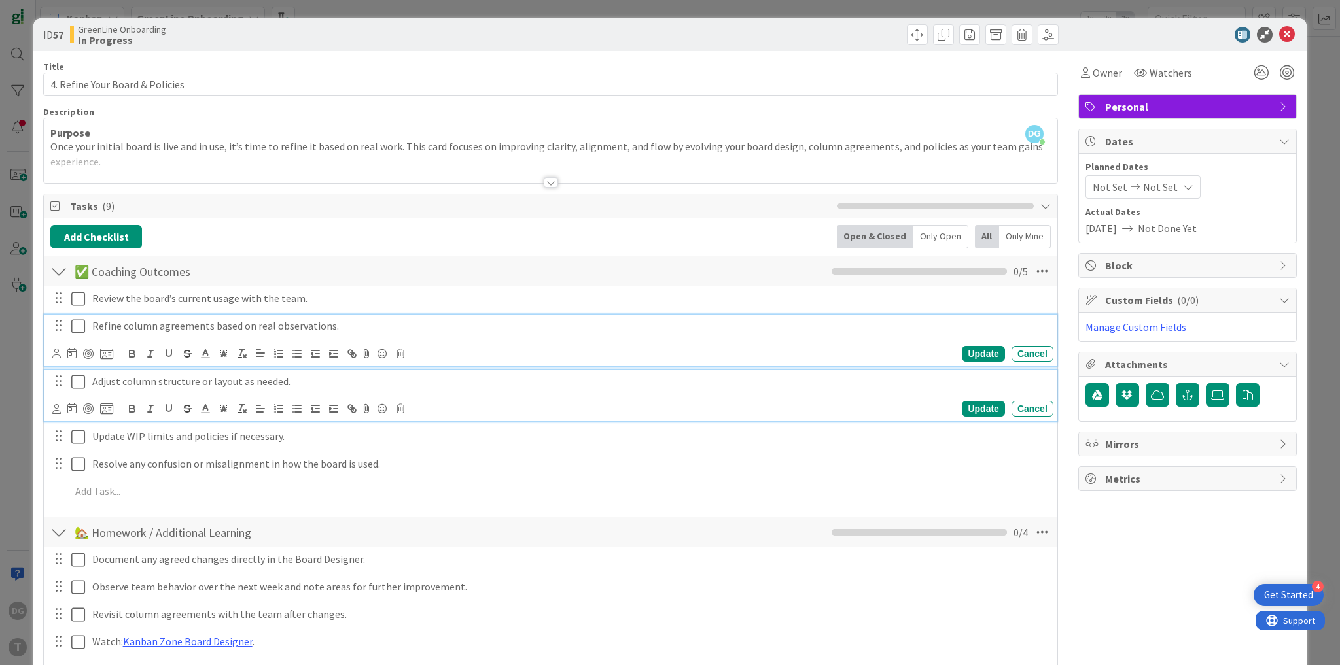
click at [160, 379] on p "Adjust column structure or layout as needed." at bounding box center [570, 381] width 956 height 15
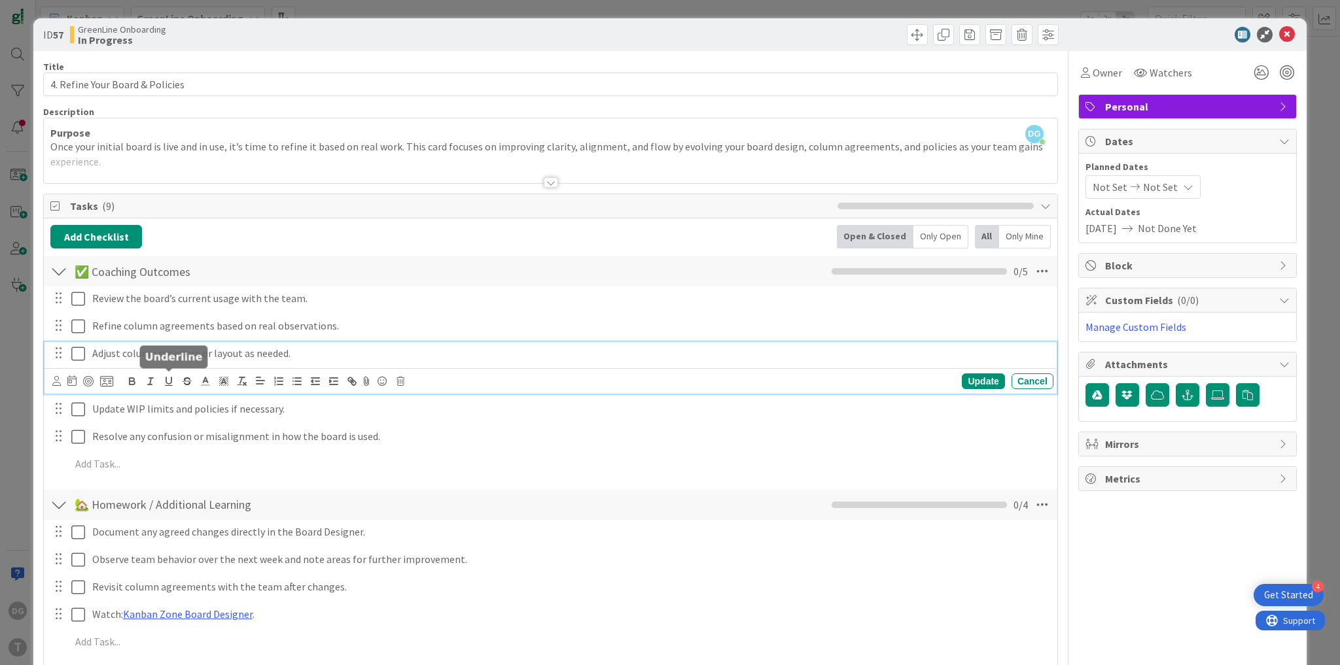
click at [160, 379] on button "button" at bounding box center [169, 382] width 18 height 16
drag, startPoint x: 183, startPoint y: 351, endPoint x: 162, endPoint y: 353, distance: 20.4
click at [162, 354] on p "Adjust column structure or layout as needed." at bounding box center [570, 353] width 956 height 15
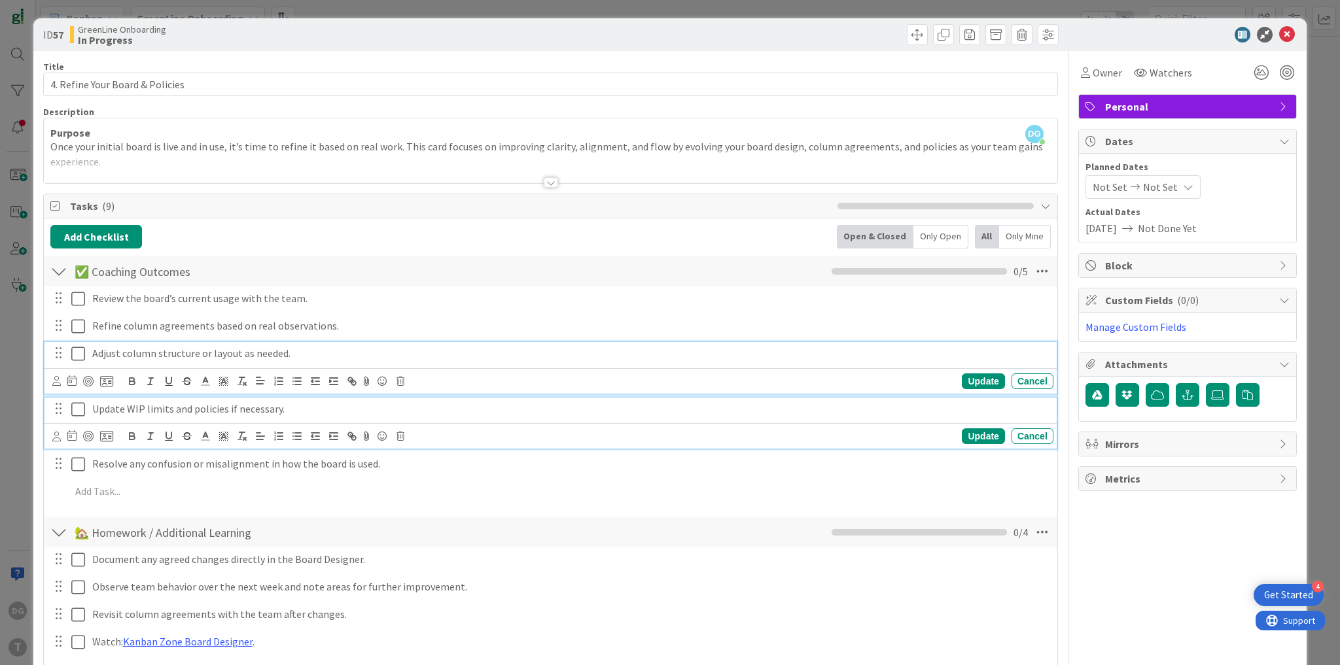
click at [134, 406] on p "Update WIP limits and policies if necessary." at bounding box center [570, 409] width 956 height 15
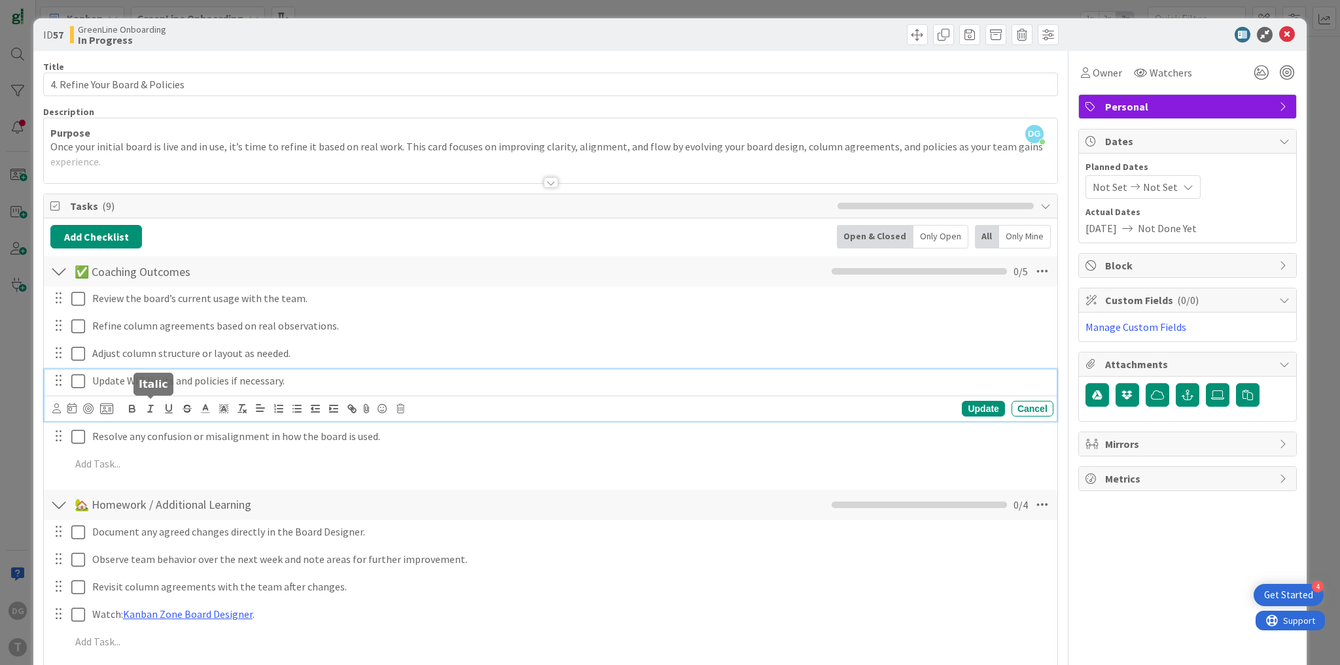
drag, startPoint x: 134, startPoint y: 406, endPoint x: 147, endPoint y: 404, distance: 12.6
click at [147, 404] on div at bounding box center [256, 409] width 267 height 18
click at [1092, 72] on span "Owner" at bounding box center [1106, 73] width 29 height 16
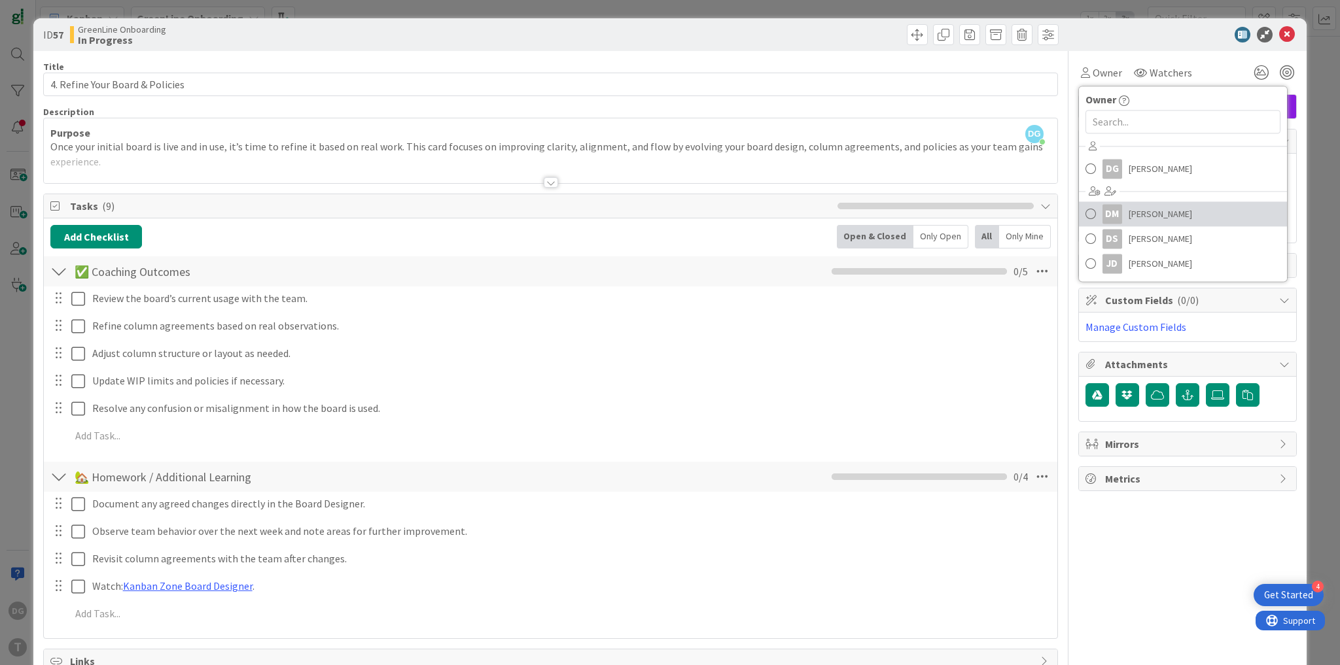
click at [1149, 209] on span "[PERSON_NAME]" at bounding box center [1159, 214] width 63 height 20
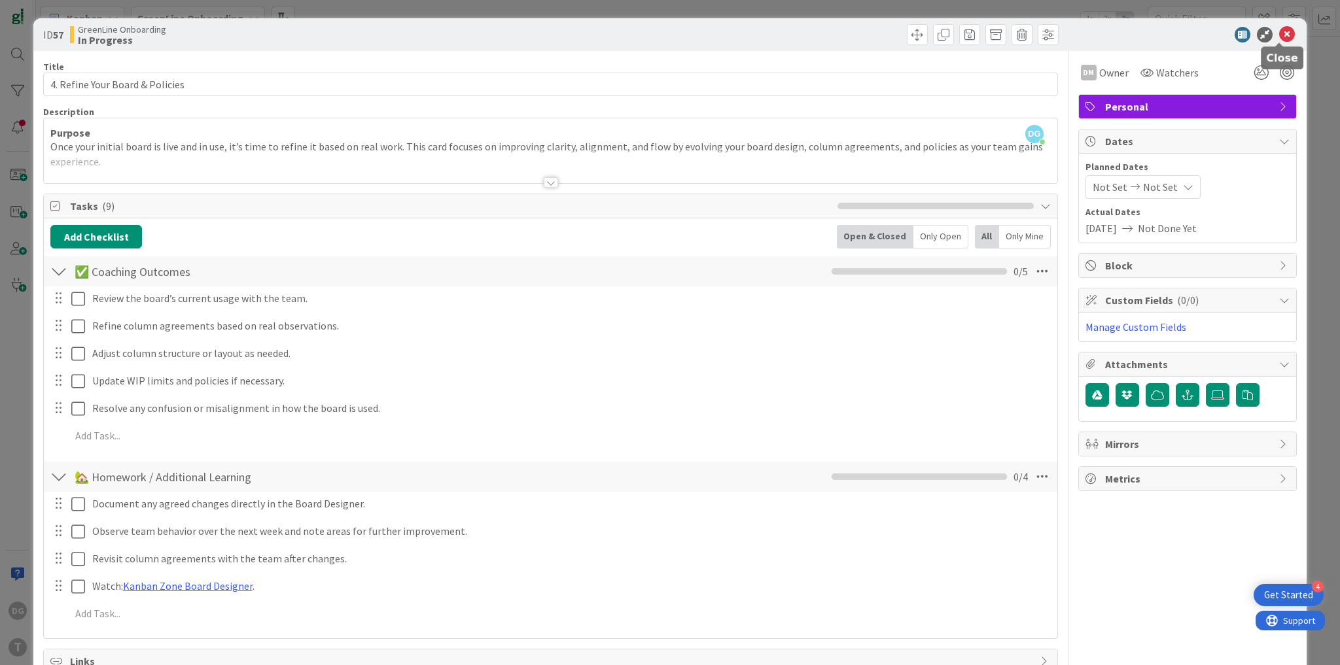
click at [1280, 39] on icon at bounding box center [1287, 35] width 16 height 16
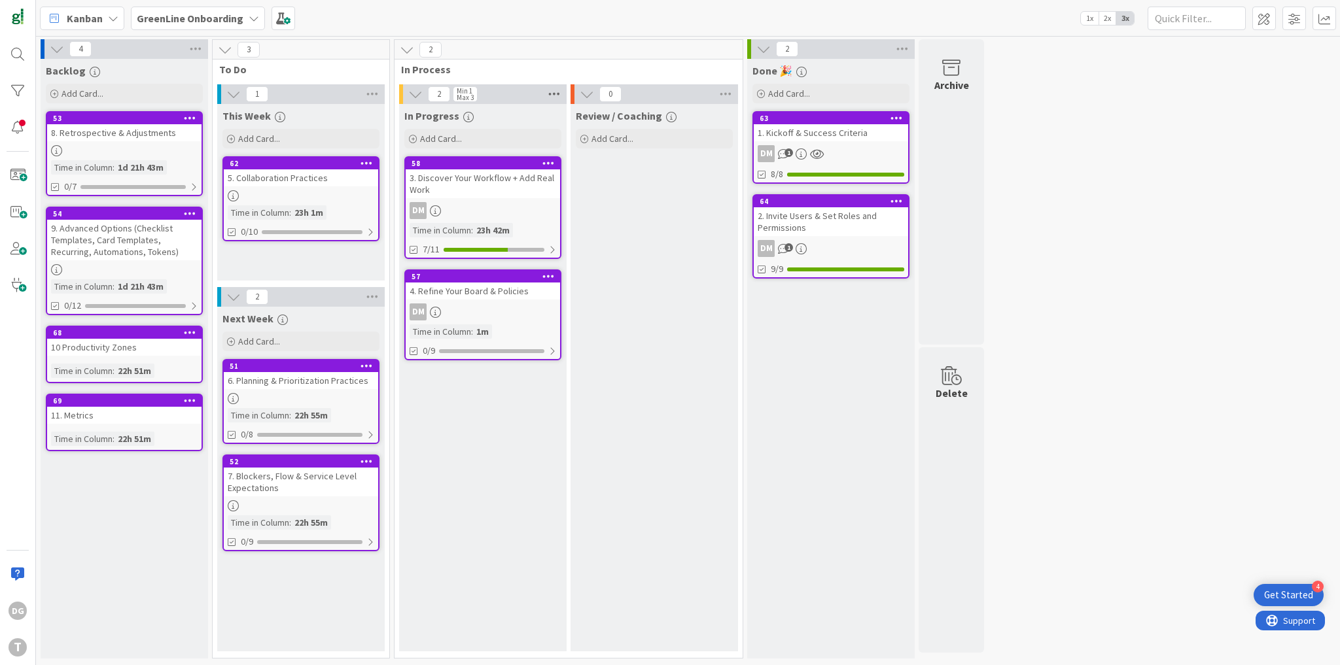
click at [551, 94] on icon at bounding box center [554, 94] width 17 height 20
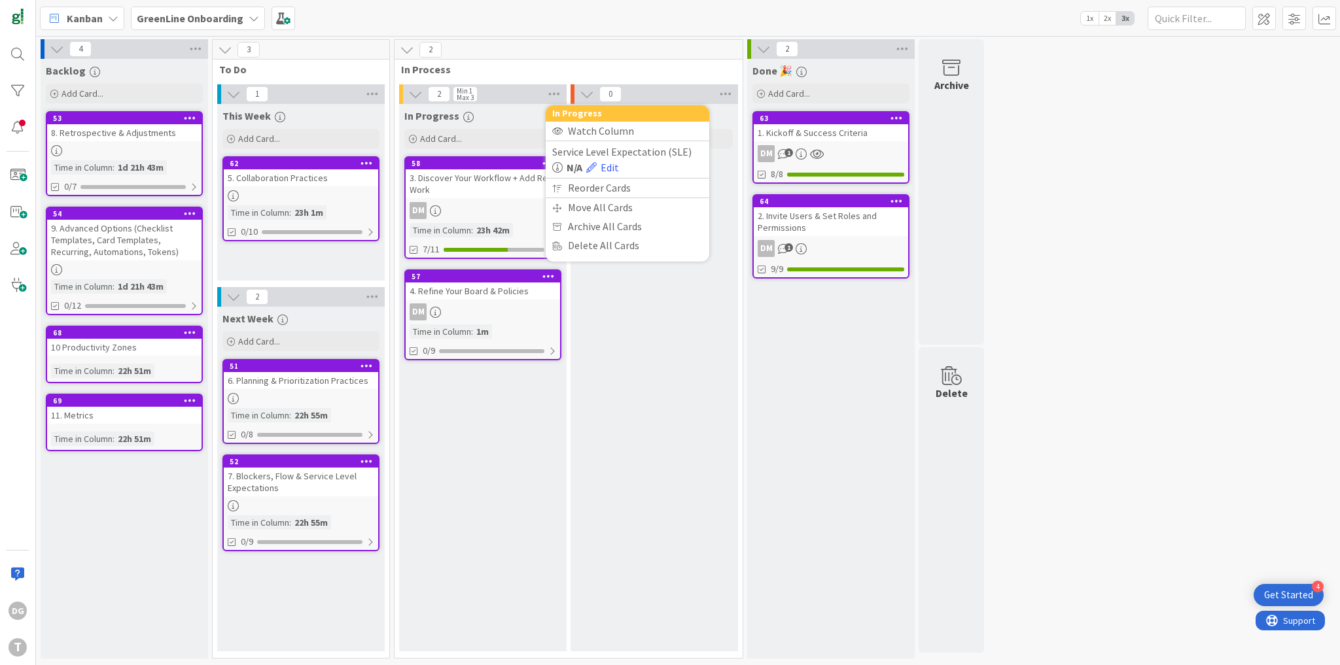
click at [461, 95] on div "Max 3" at bounding box center [465, 97] width 17 height 7
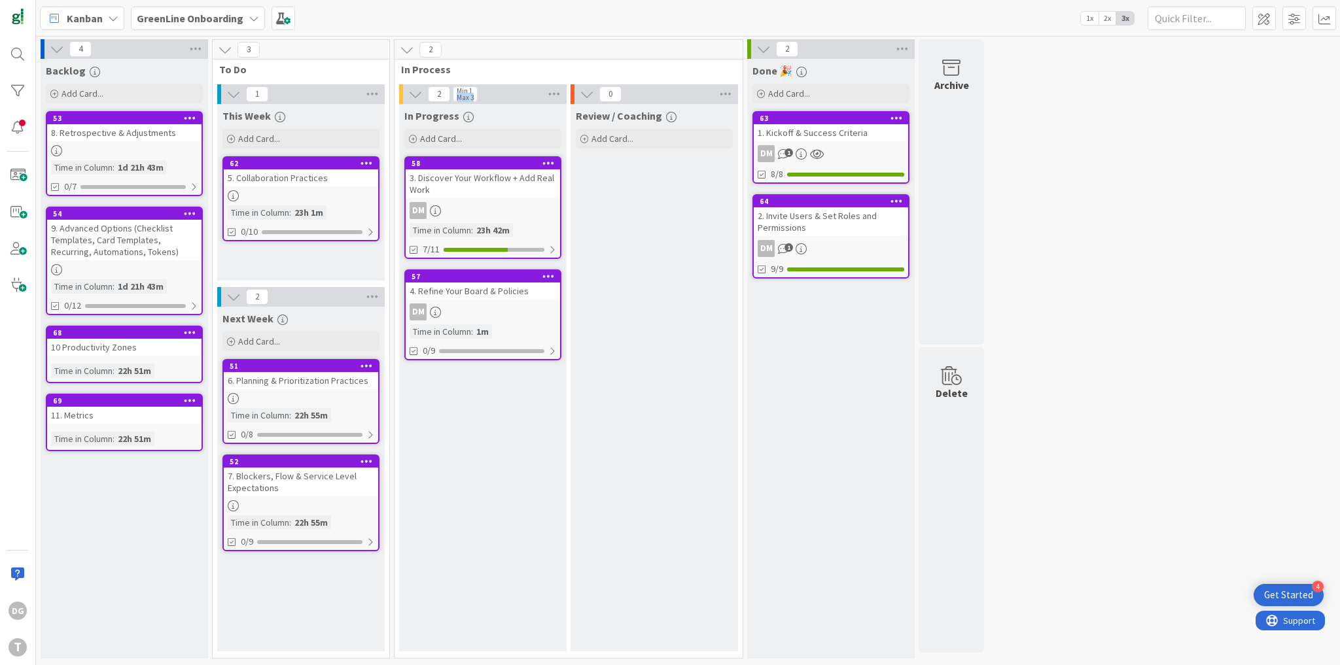
drag, startPoint x: 461, startPoint y: 95, endPoint x: 476, endPoint y: 97, distance: 15.8
click at [476, 97] on div "Min 1 Max 3" at bounding box center [465, 94] width 25 height 16
click at [554, 92] on icon at bounding box center [554, 94] width 17 height 20
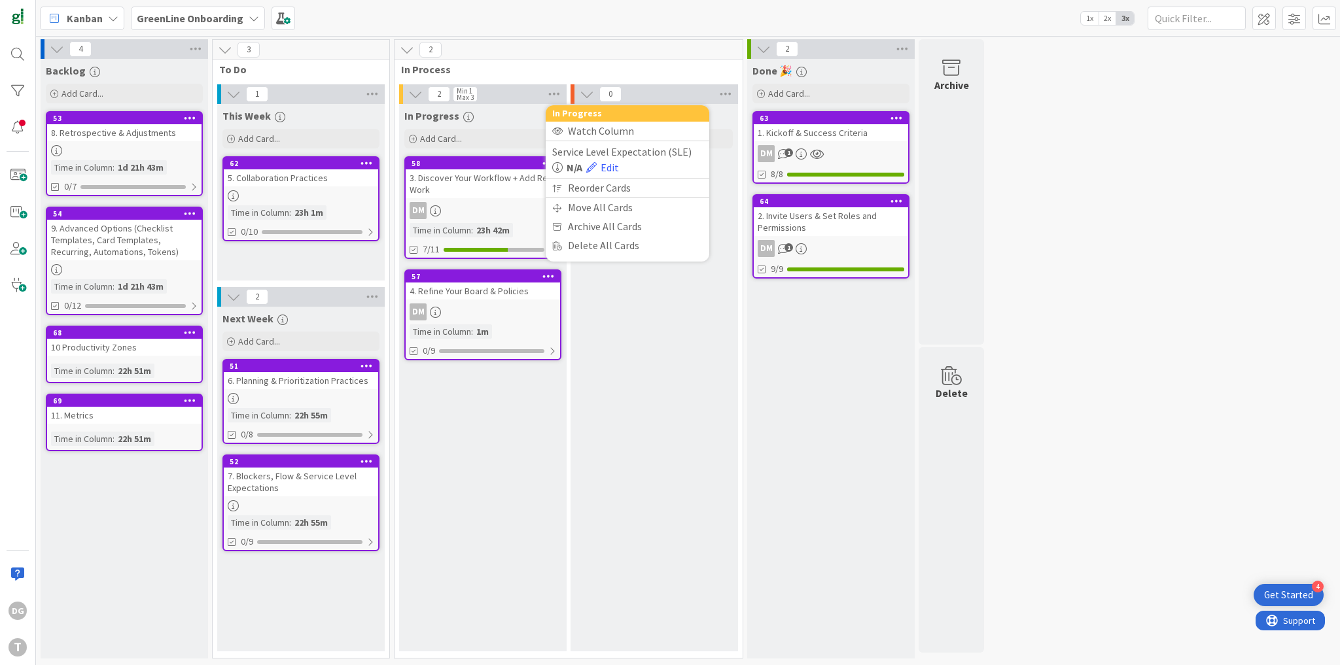
click at [217, 26] on div "GreenLine Onboarding" at bounding box center [198, 19] width 134 height 24
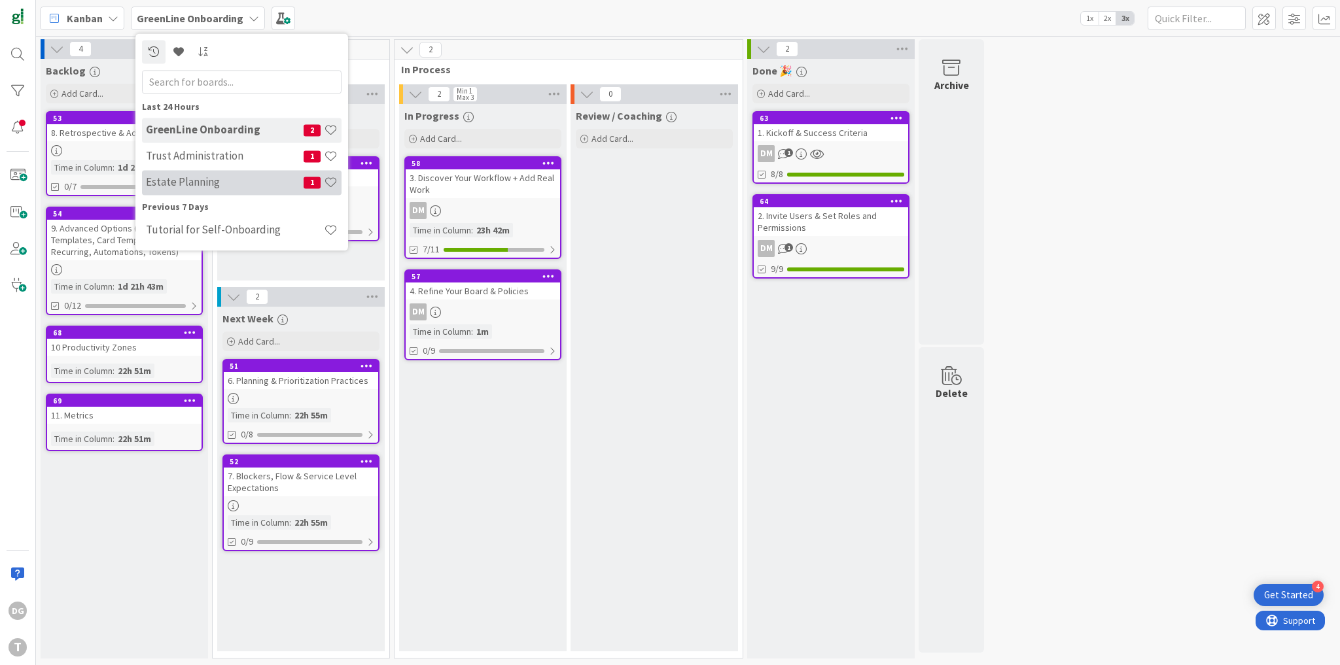
click at [238, 175] on div "Estate Planning 1" at bounding box center [242, 182] width 200 height 25
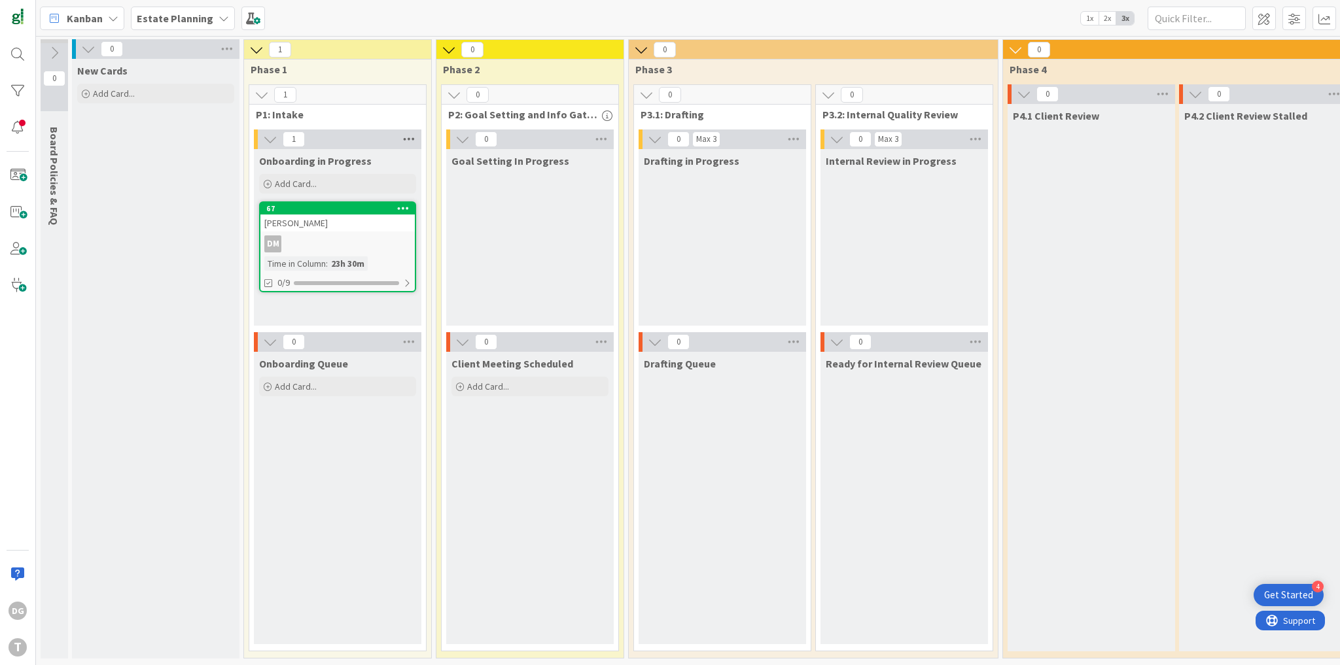
click at [408, 141] on icon at bounding box center [408, 140] width 17 height 20
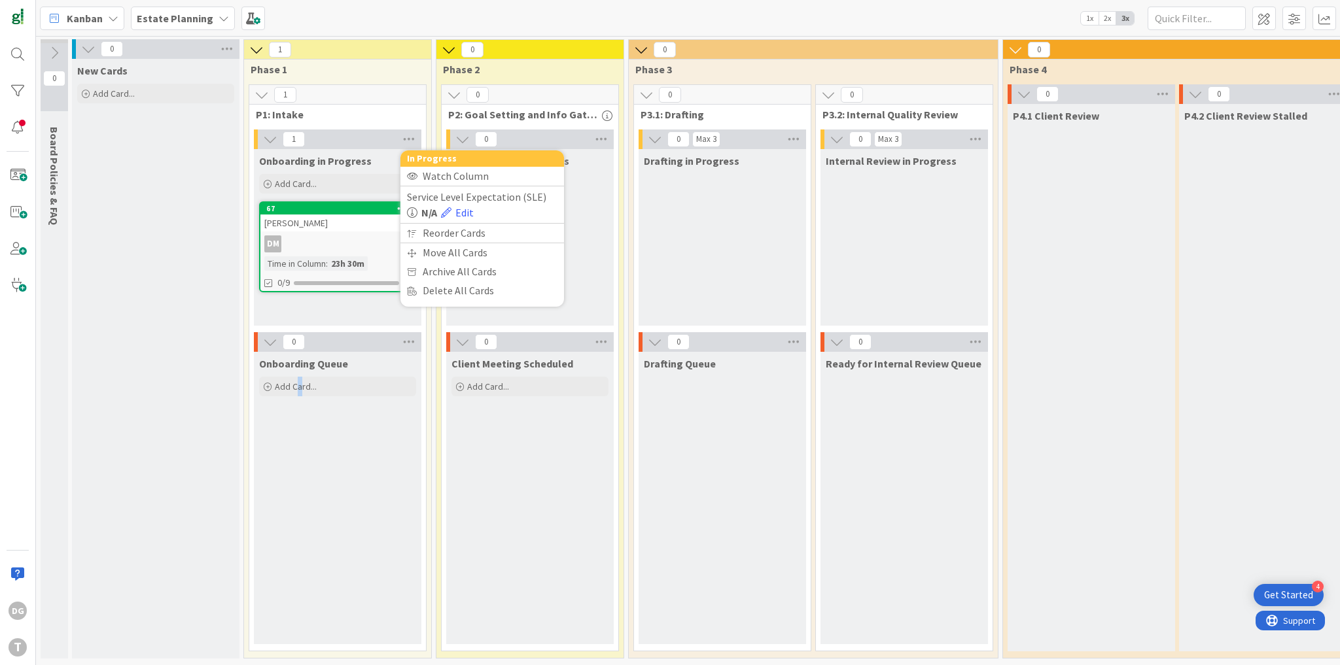
click at [299, 418] on div "Onboarding Queue Add Card..." at bounding box center [337, 498] width 167 height 292
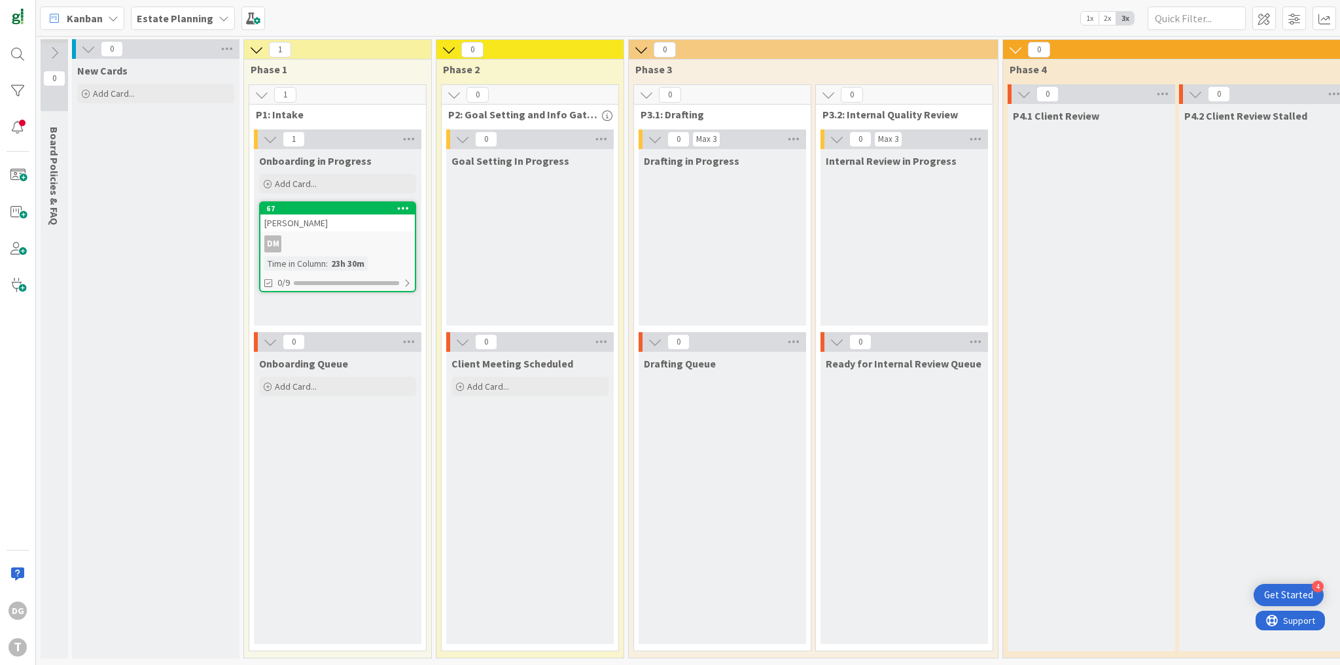
click at [177, 19] on b "Estate Planning" at bounding box center [175, 18] width 77 height 13
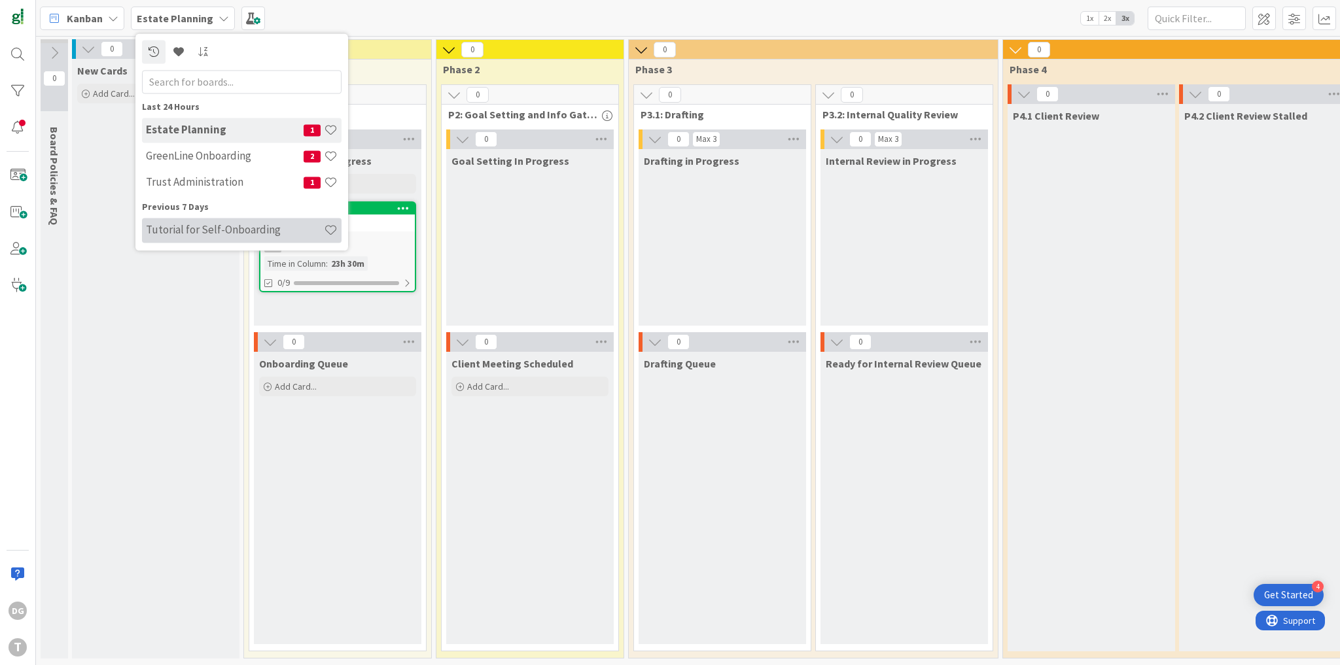
click at [222, 228] on h4 "Tutorial for Self-Onboarding" at bounding box center [235, 230] width 178 height 13
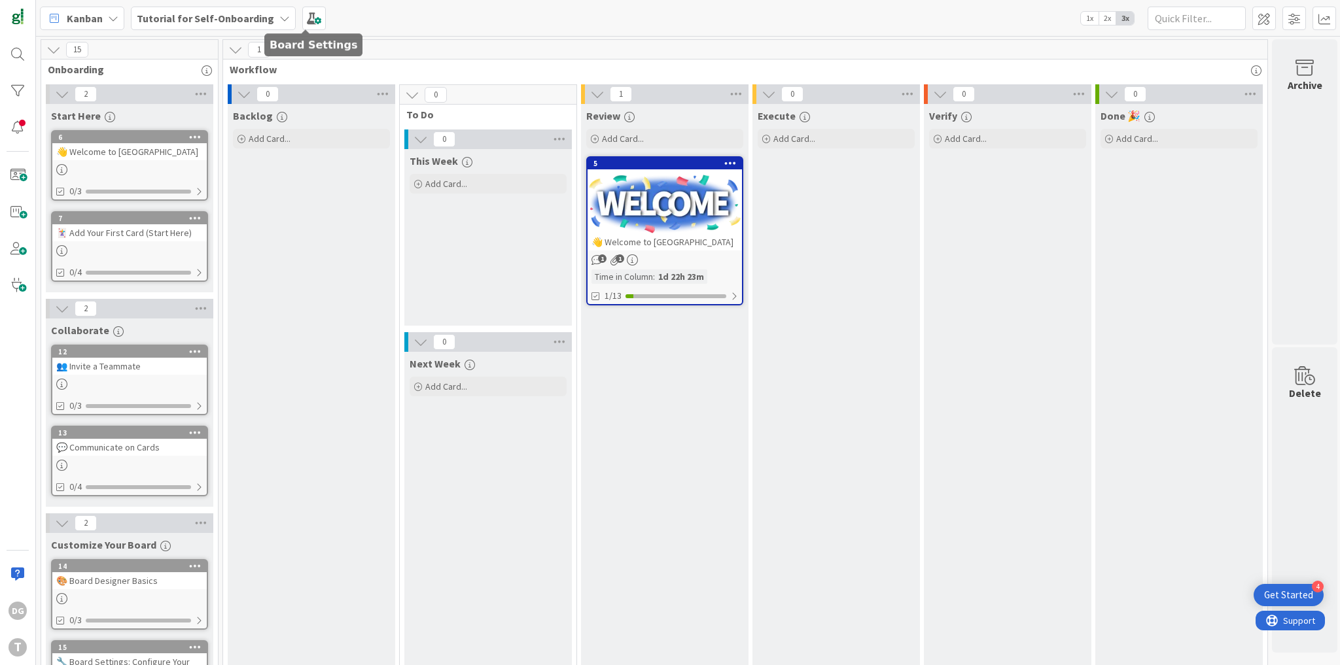
click at [264, 29] on div "Kanban Tutorial for Self-Onboarding 1x 2x 3x Kanban Options Card ID Time in Col…" at bounding box center [688, 18] width 1304 height 36
click at [222, 18] on b "Tutorial for Self-Onboarding" at bounding box center [205, 18] width 137 height 13
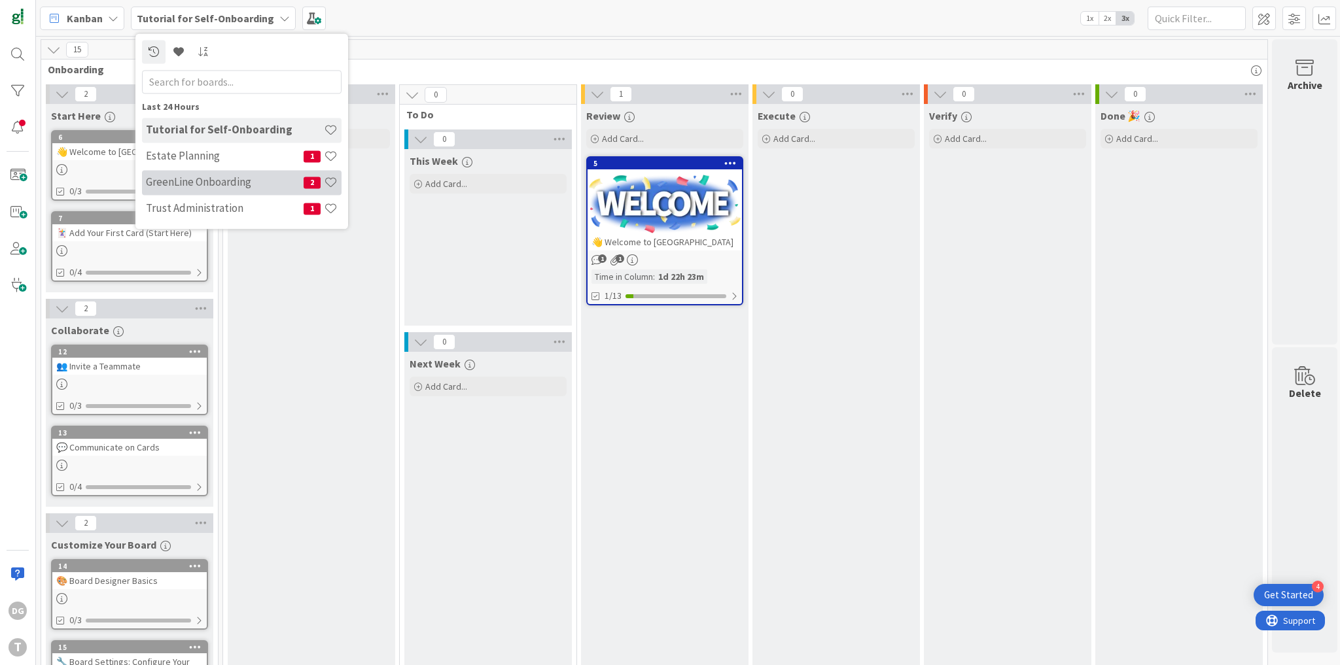
click at [225, 183] on h4 "GreenLine Onboarding" at bounding box center [225, 182] width 158 height 13
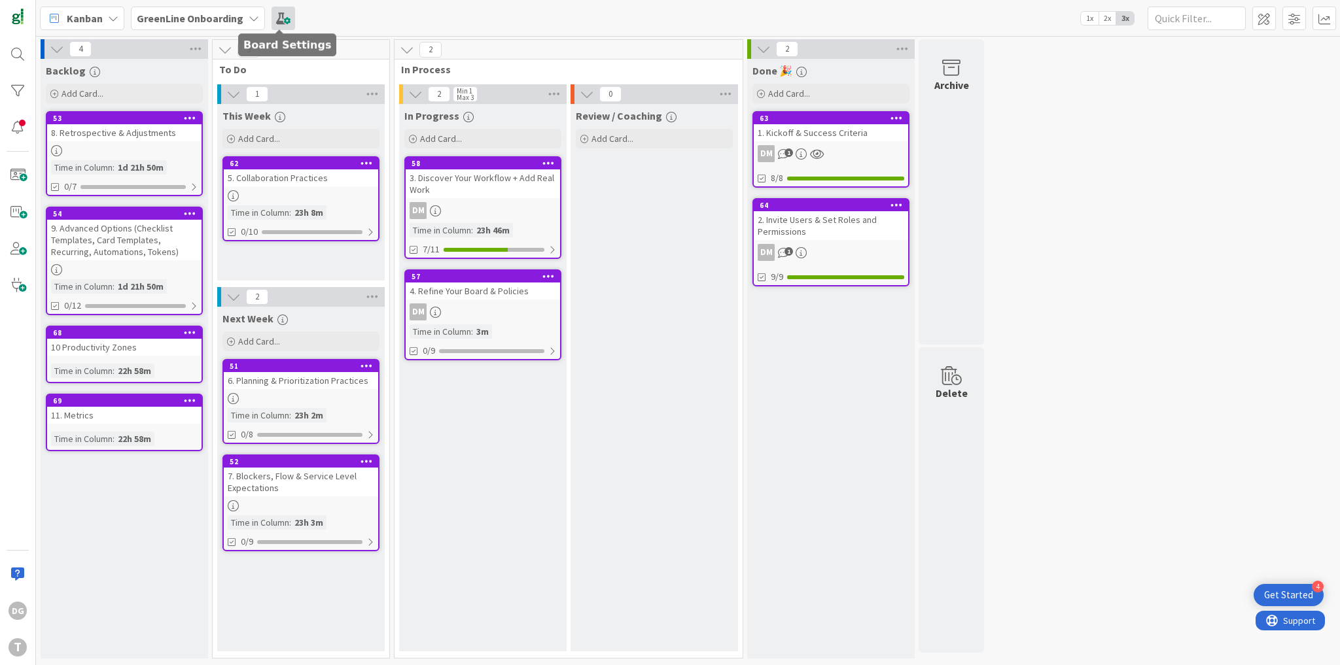
click at [273, 20] on span at bounding box center [283, 19] width 24 height 24
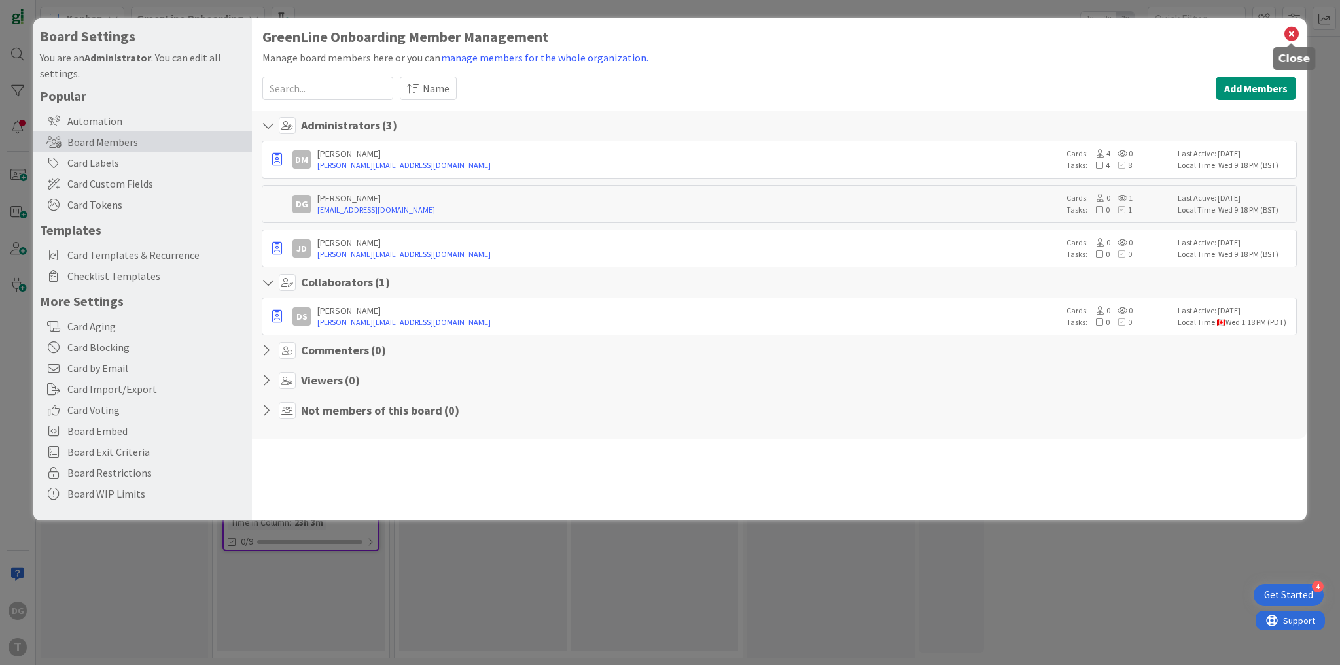
click at [1291, 34] on icon at bounding box center [1291, 34] width 17 height 18
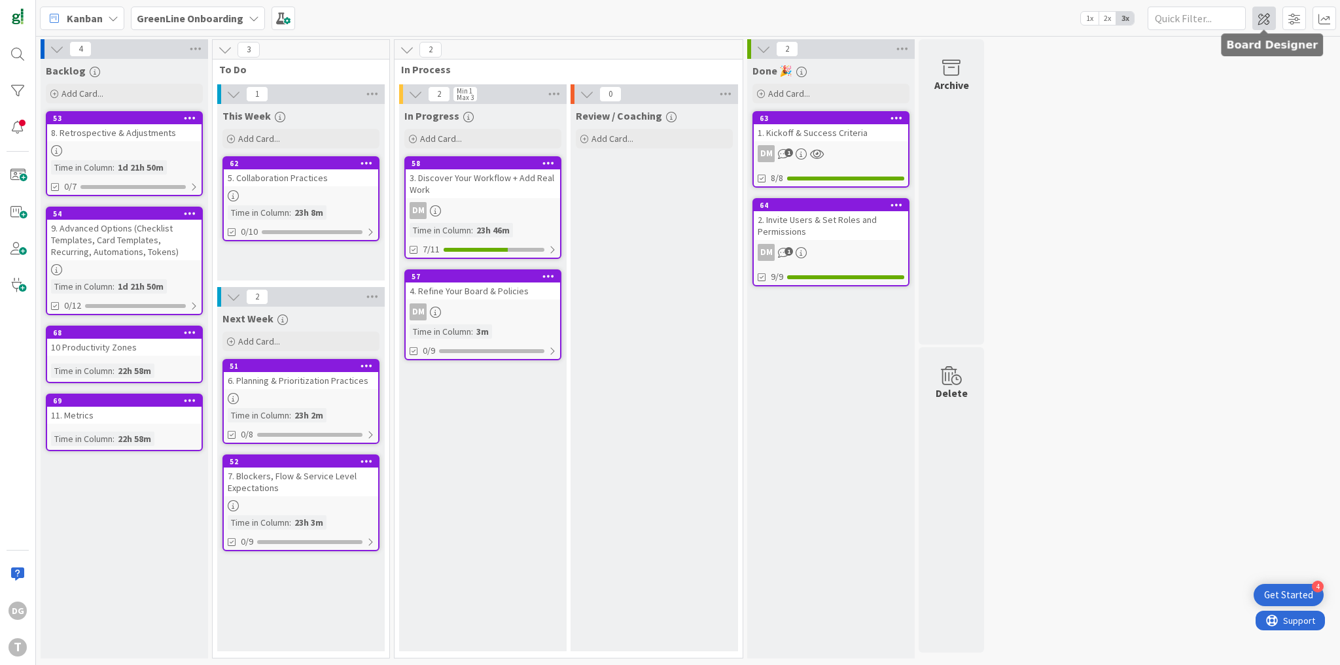
click at [1265, 18] on span at bounding box center [1264, 19] width 24 height 24
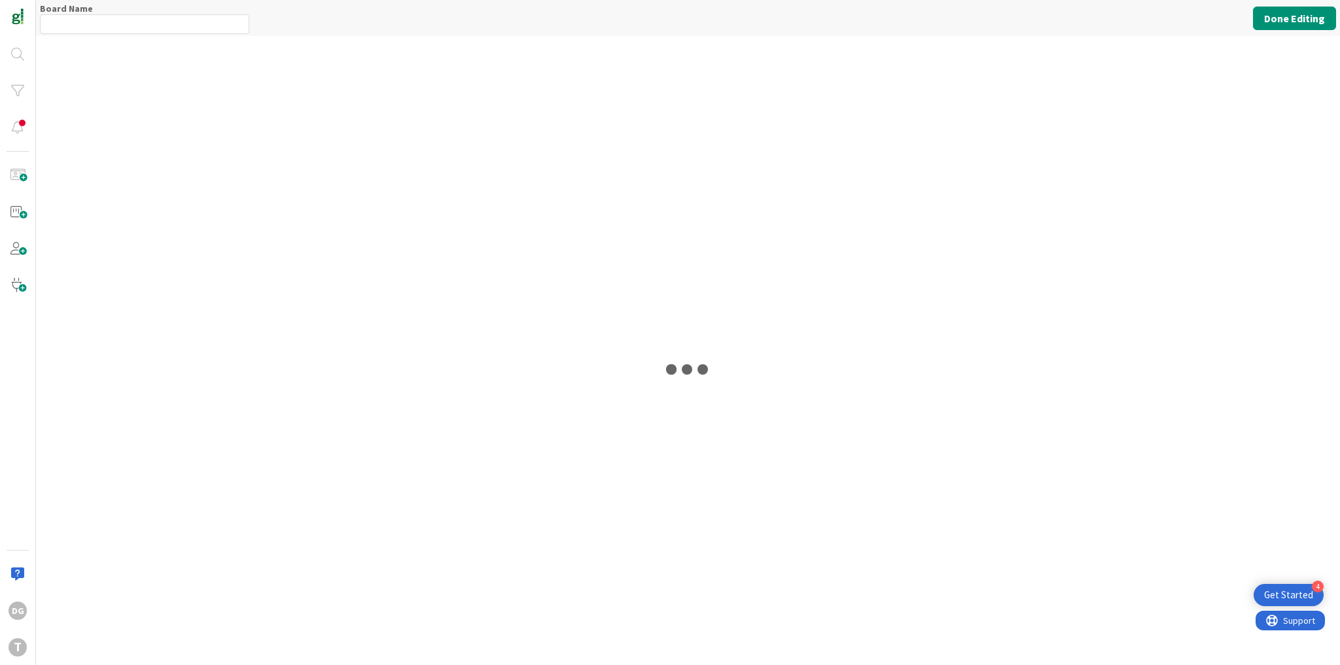
type input "GreenLine Onboarding"
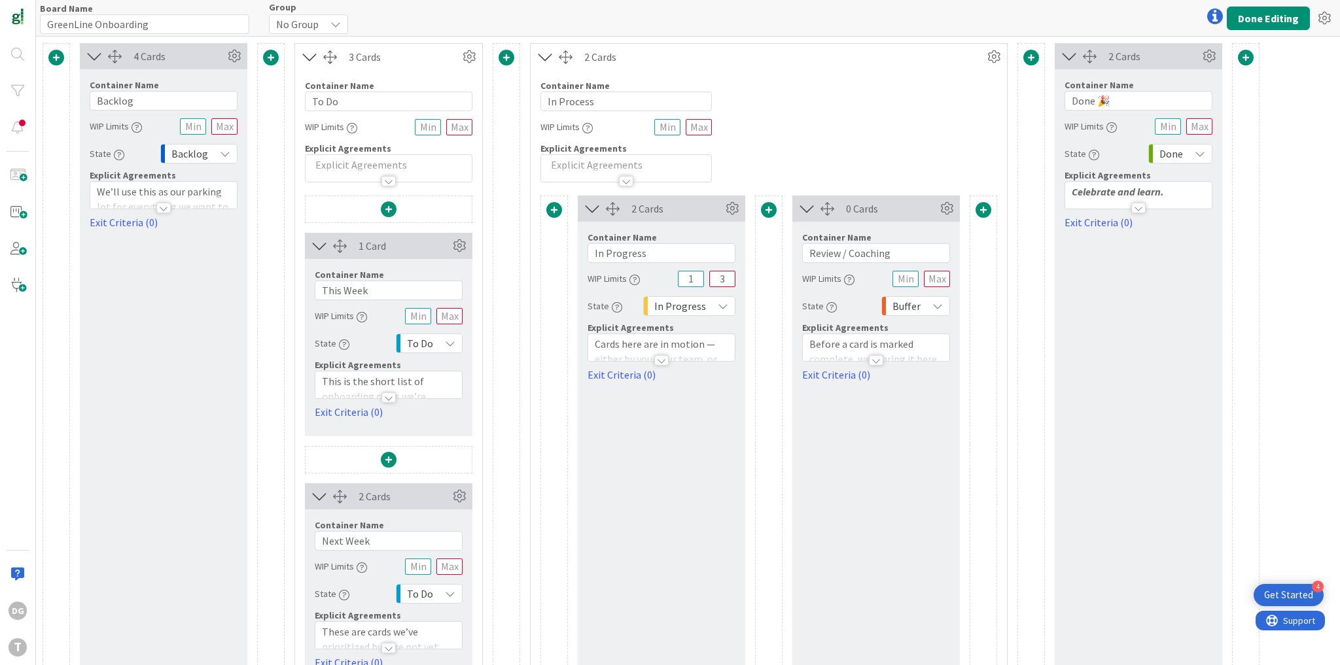
click at [271, 66] on div at bounding box center [271, 59] width 16 height 18
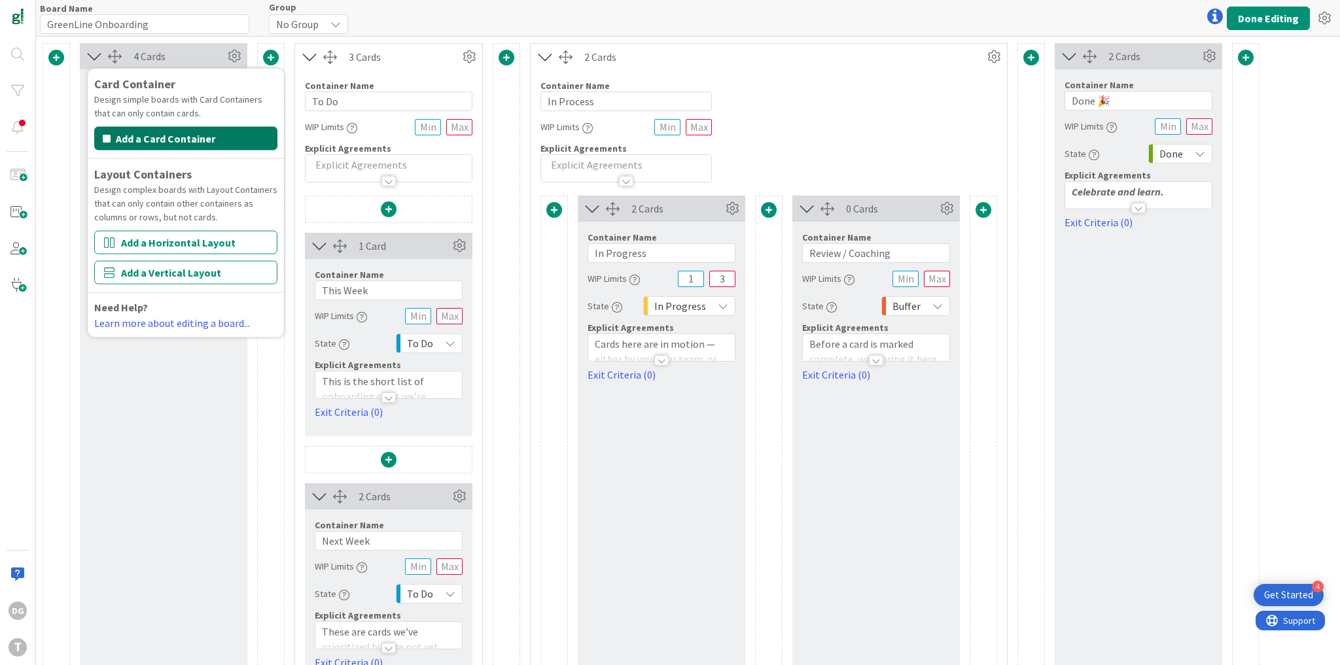
click at [191, 137] on button "Add a Card Container" at bounding box center [185, 139] width 183 height 24
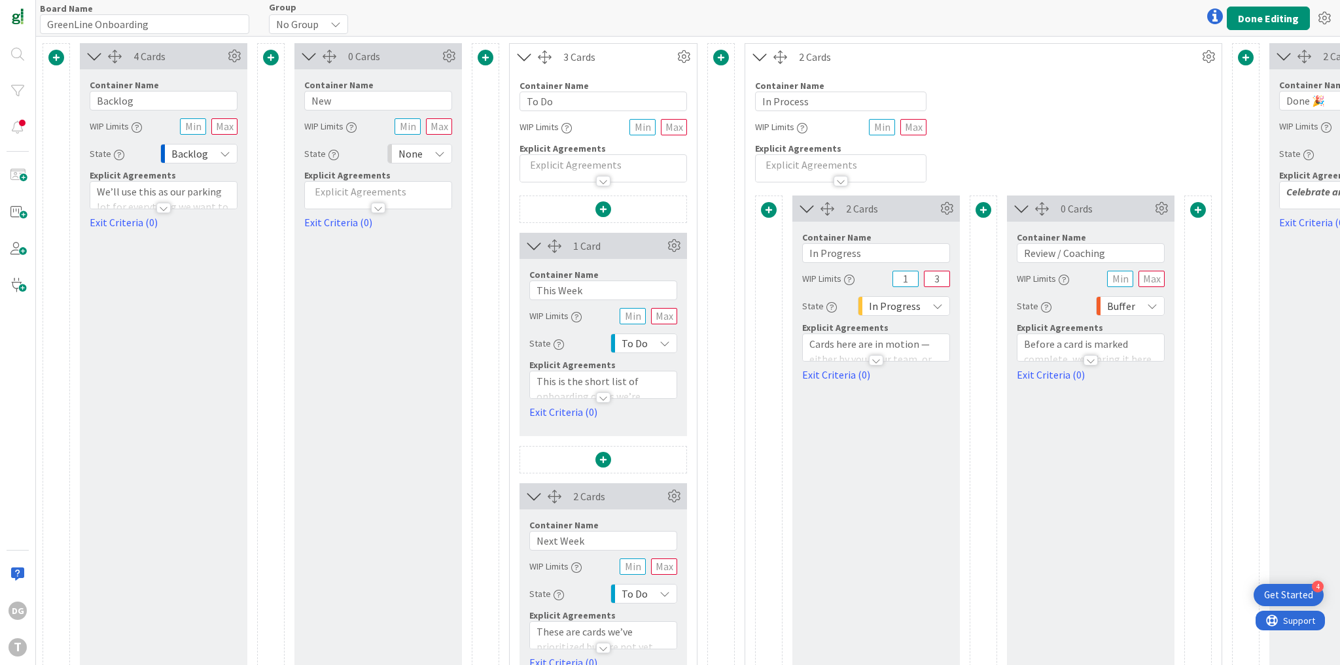
click at [404, 155] on span "None" at bounding box center [410, 154] width 24 height 18
click at [1266, 24] on button "Done Editing" at bounding box center [1268, 19] width 83 height 24
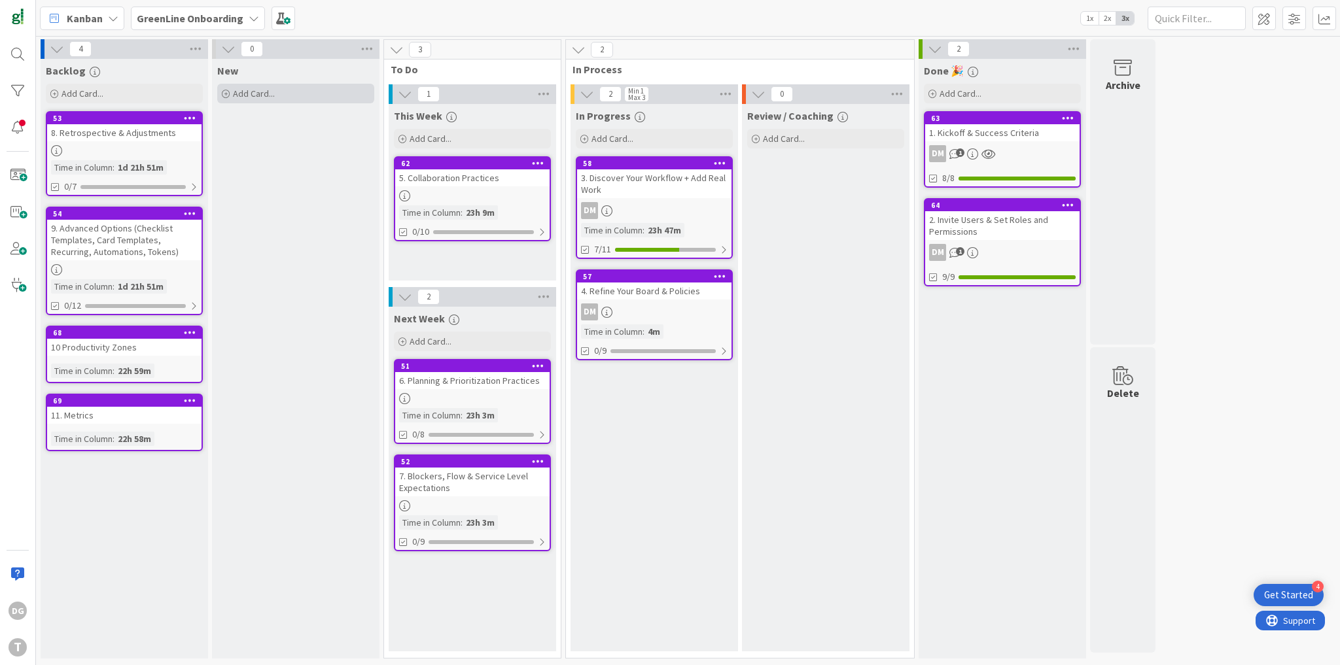
click at [259, 92] on span "Add Card..." at bounding box center [254, 94] width 42 height 12
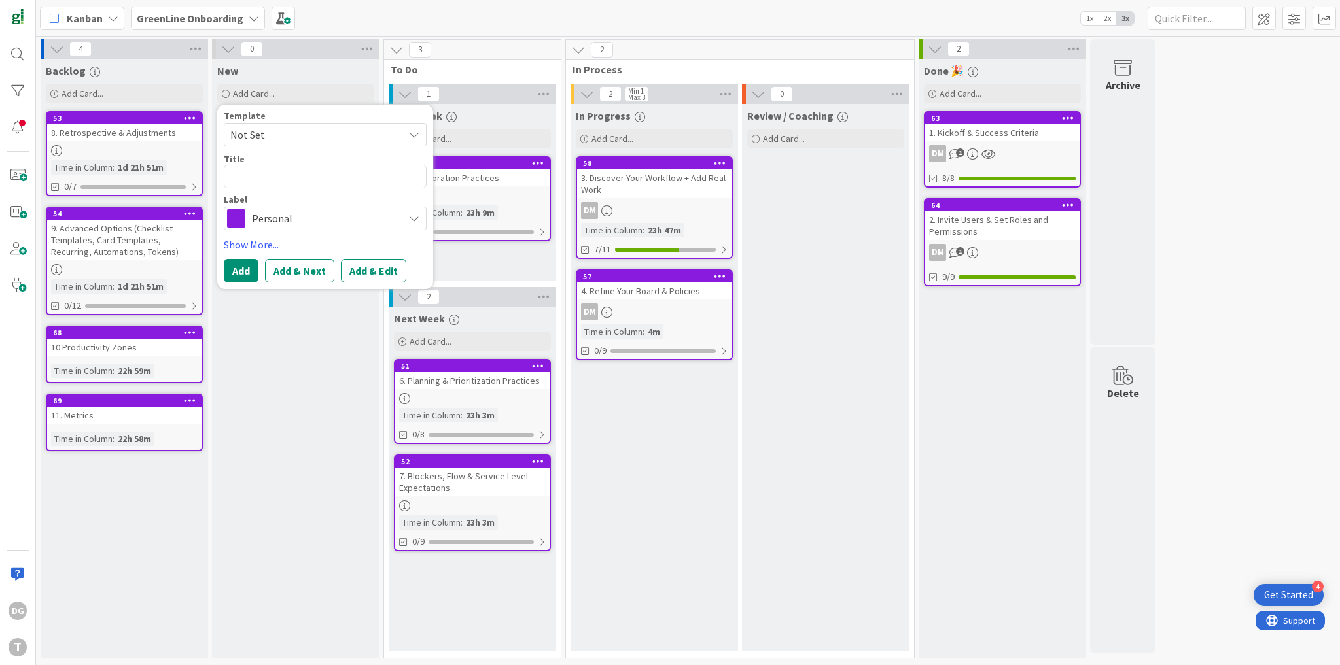
type textarea "f"
type textarea "x"
type textarea "fg"
type textarea "x"
type textarea "fgh"
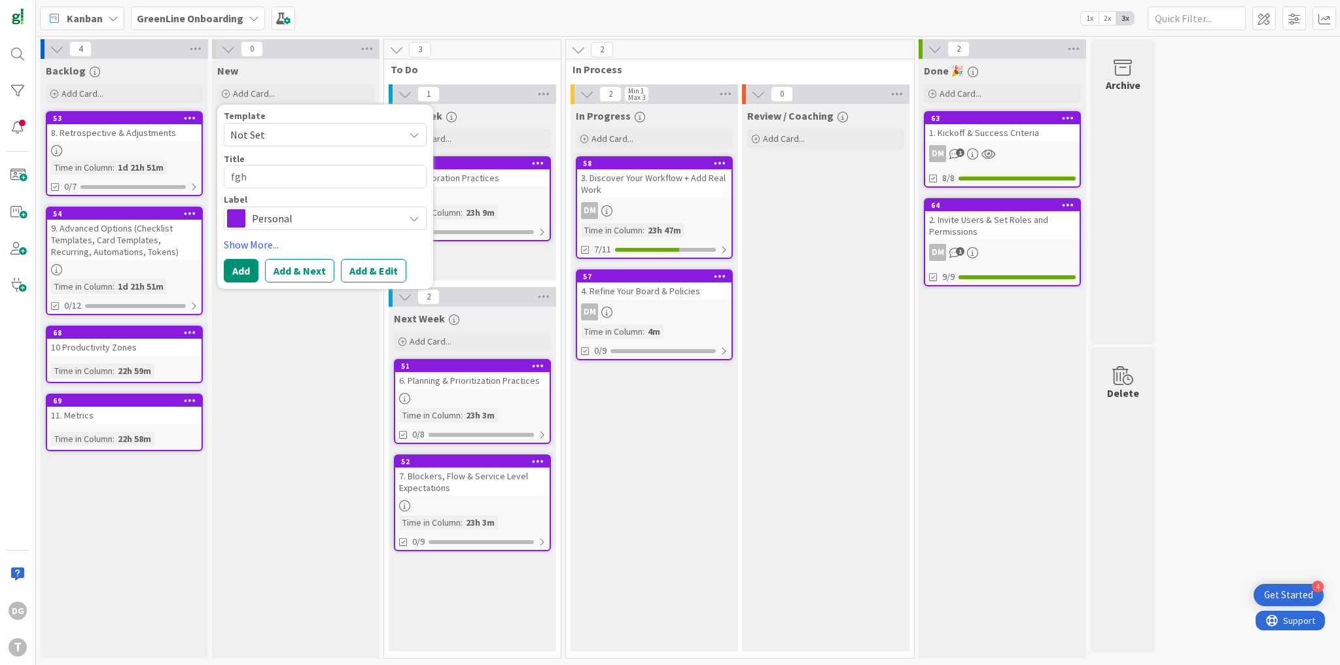
type textarea "x"
type textarea "fghff"
type textarea "x"
type textarea "fghffg"
click at [249, 266] on button "Add" at bounding box center [241, 271] width 35 height 24
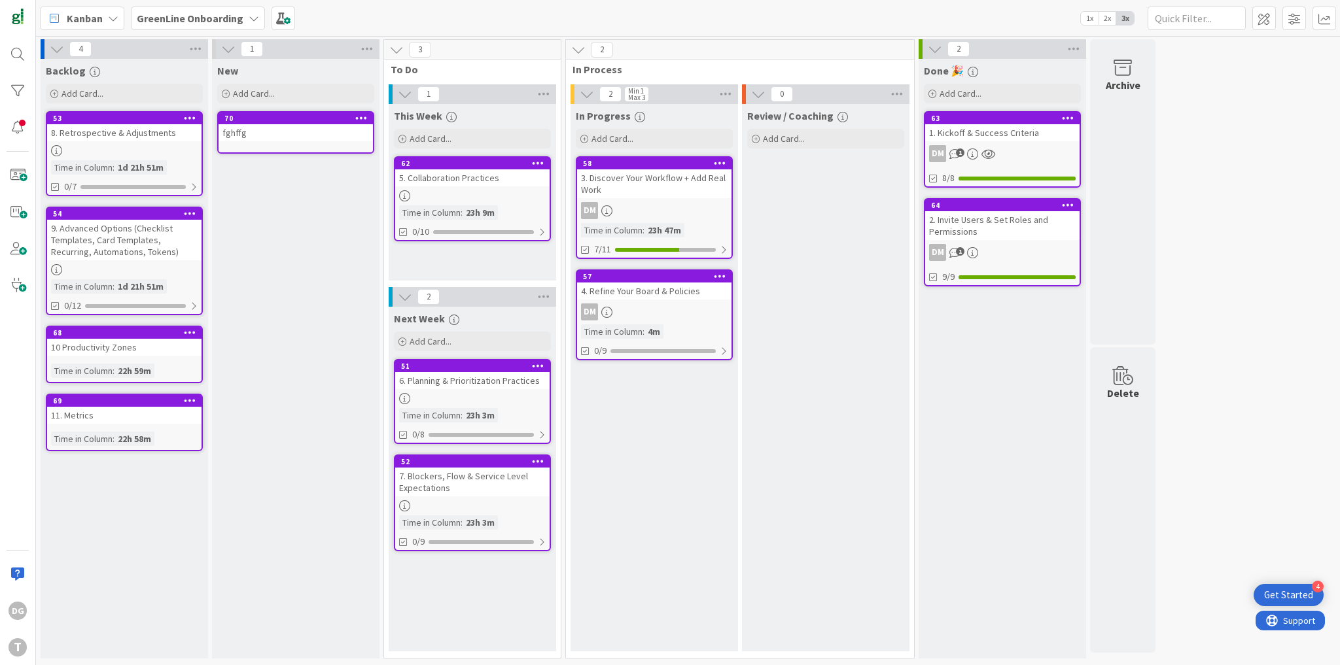
click at [360, 115] on icon at bounding box center [361, 117] width 12 height 9
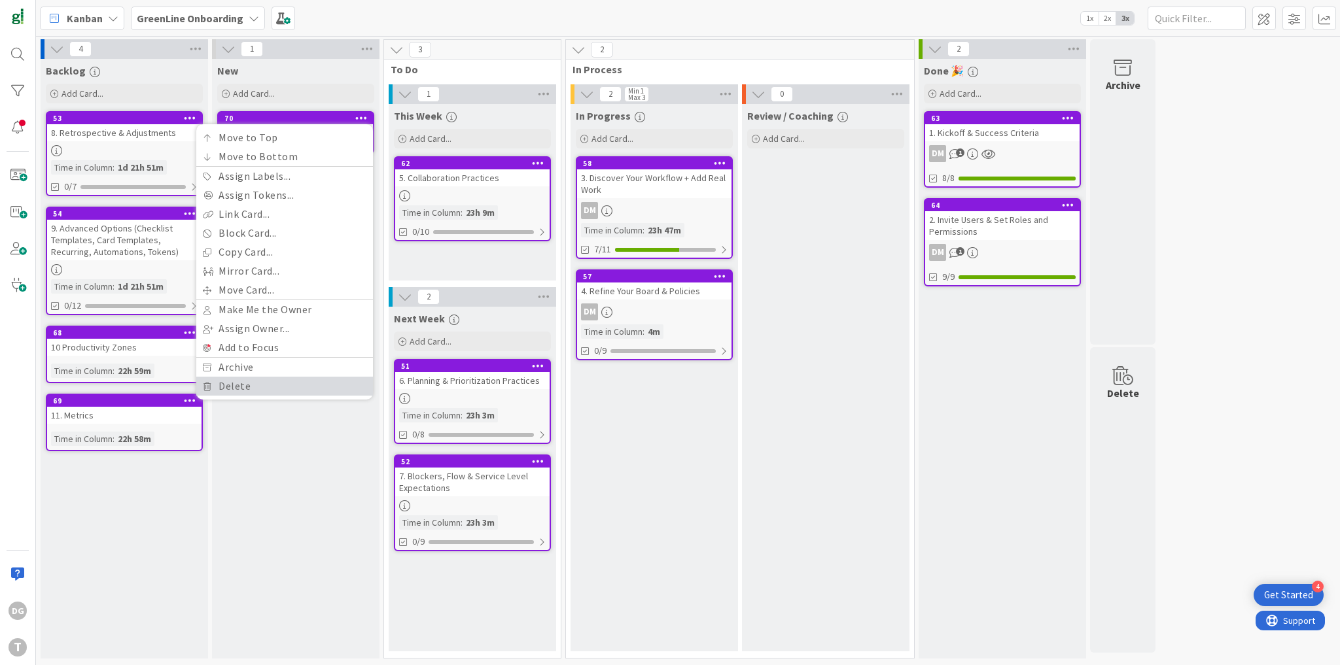
click at [251, 386] on link "Delete" at bounding box center [284, 386] width 177 height 19
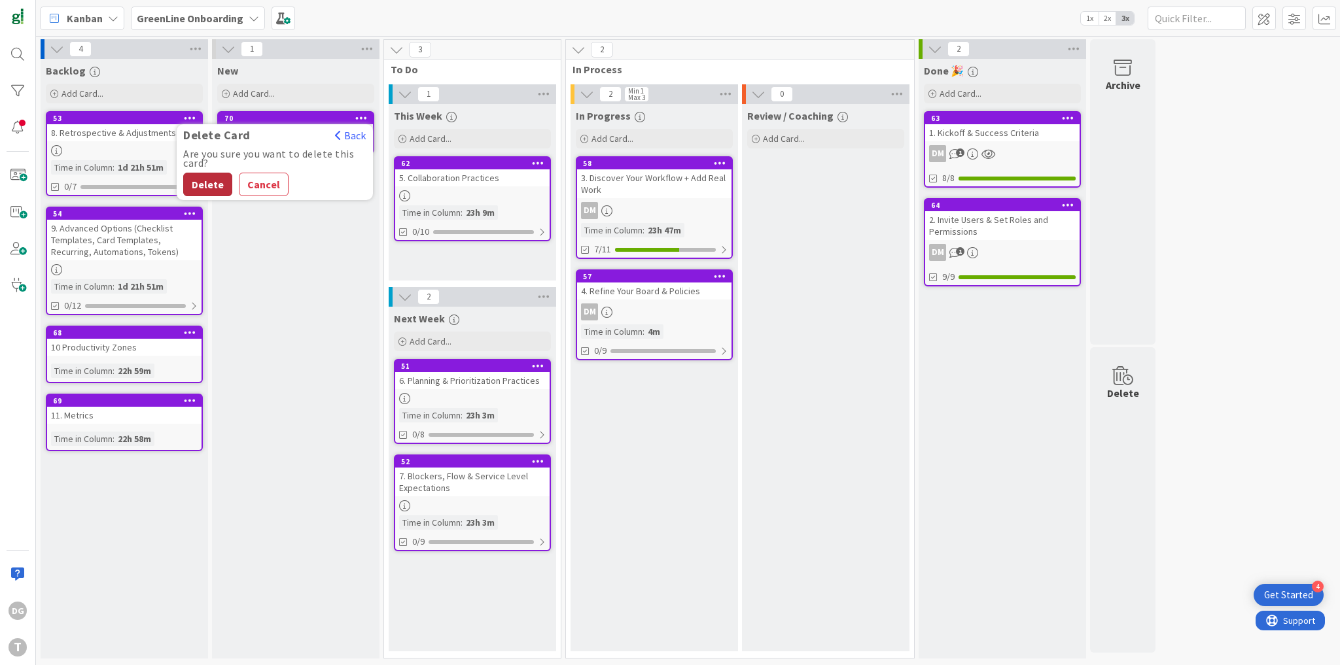
click at [211, 186] on button "Delete" at bounding box center [207, 185] width 49 height 24
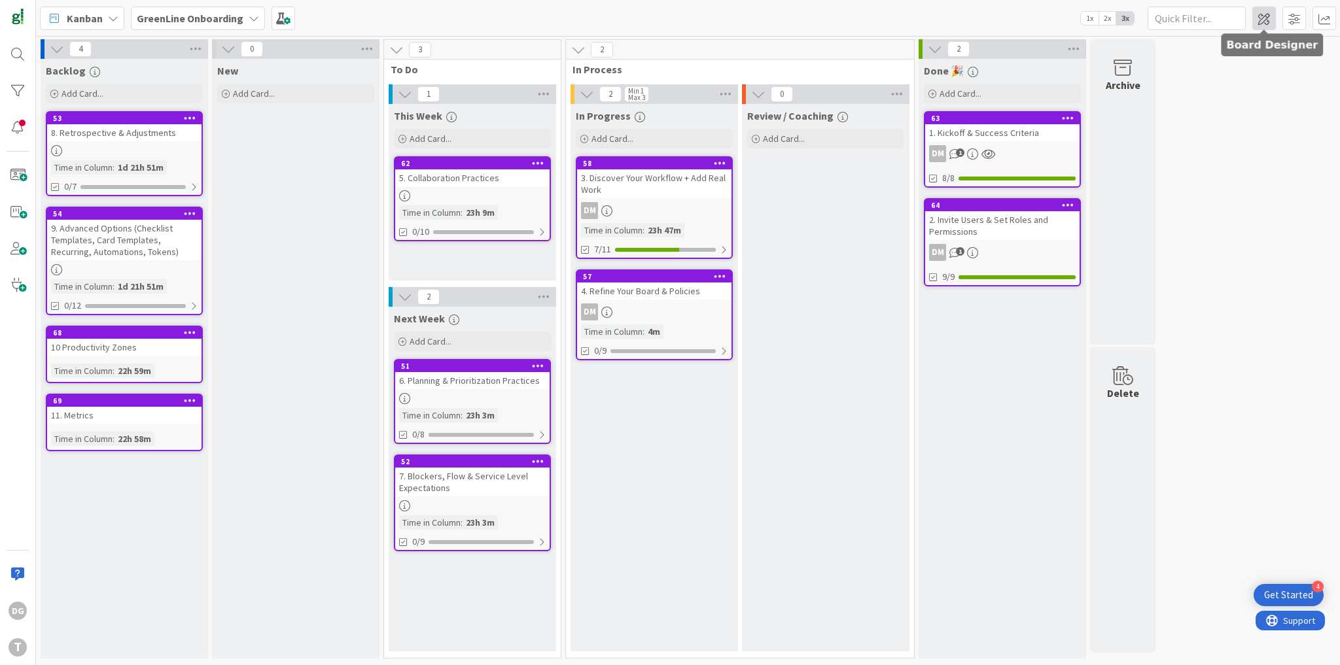
click at [1265, 23] on span at bounding box center [1264, 19] width 24 height 24
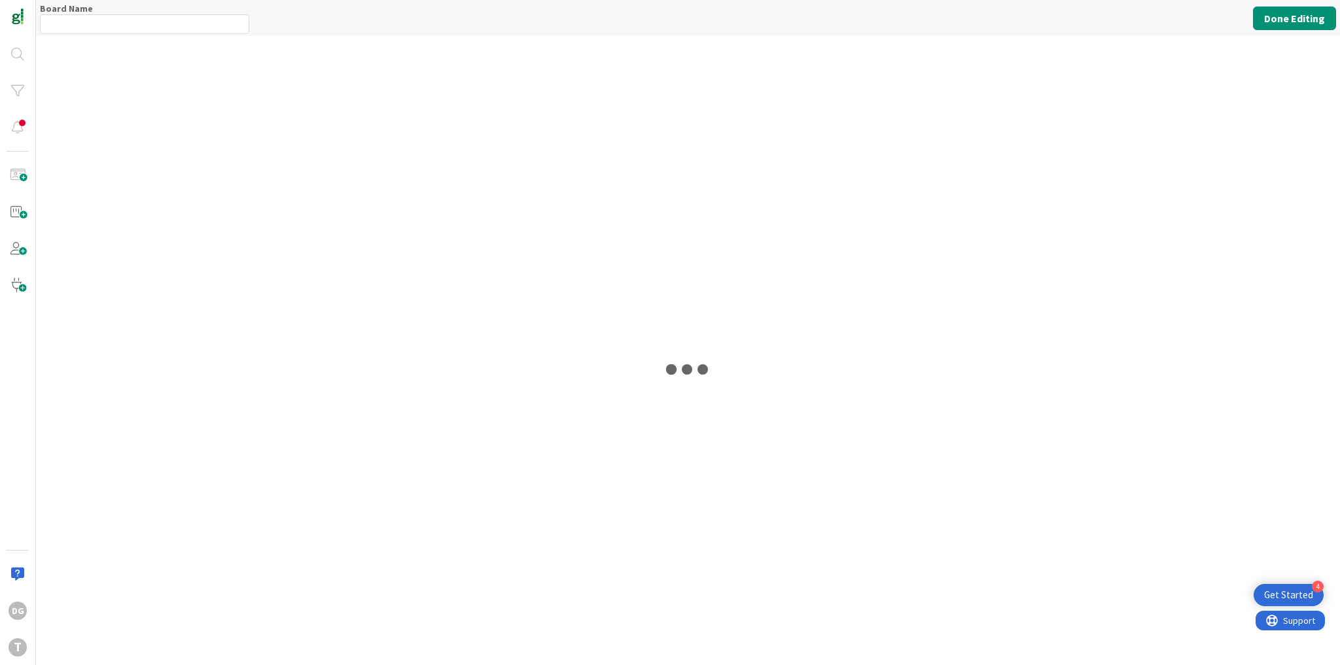
type input "GreenLine Onboarding"
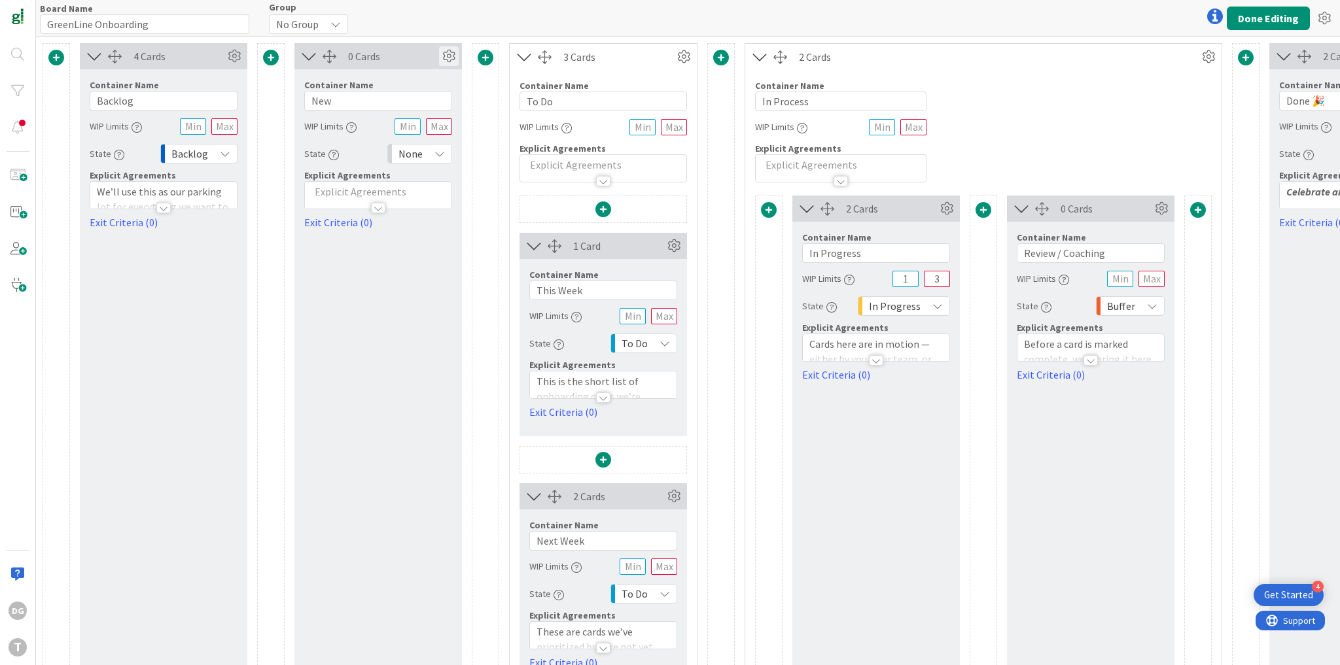
click at [450, 57] on icon at bounding box center [449, 56] width 20 height 20
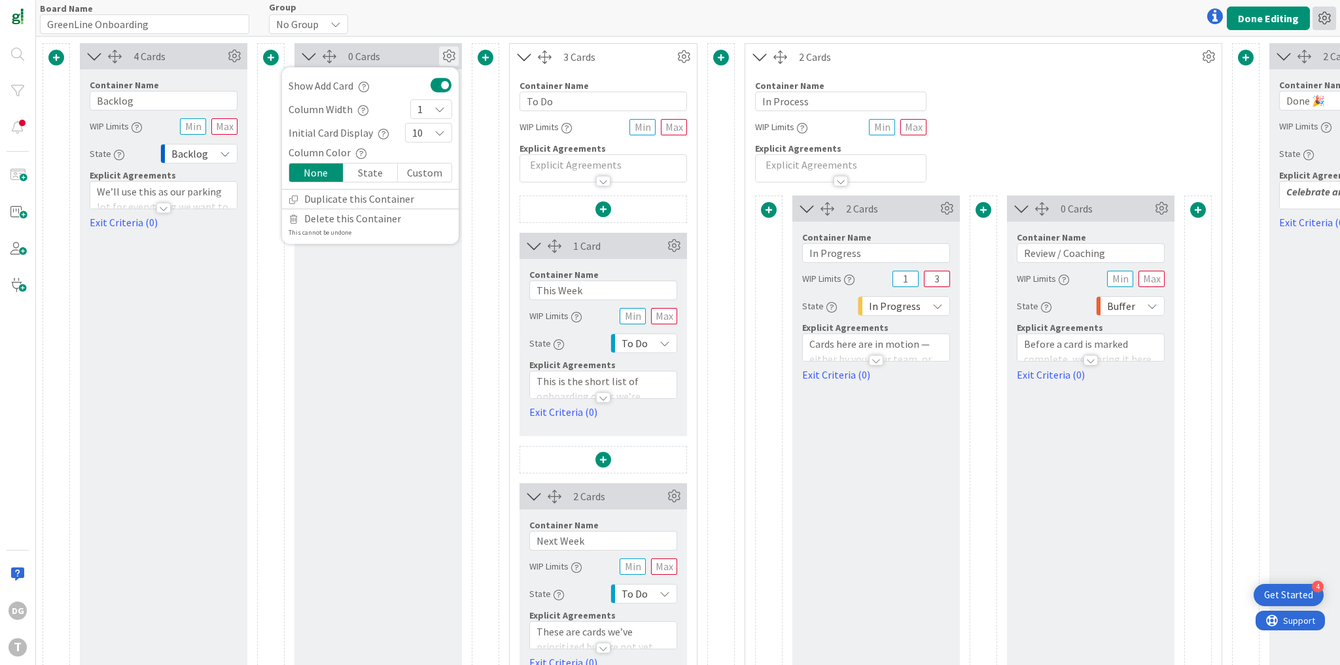
click at [1329, 20] on icon at bounding box center [1324, 19] width 24 height 24
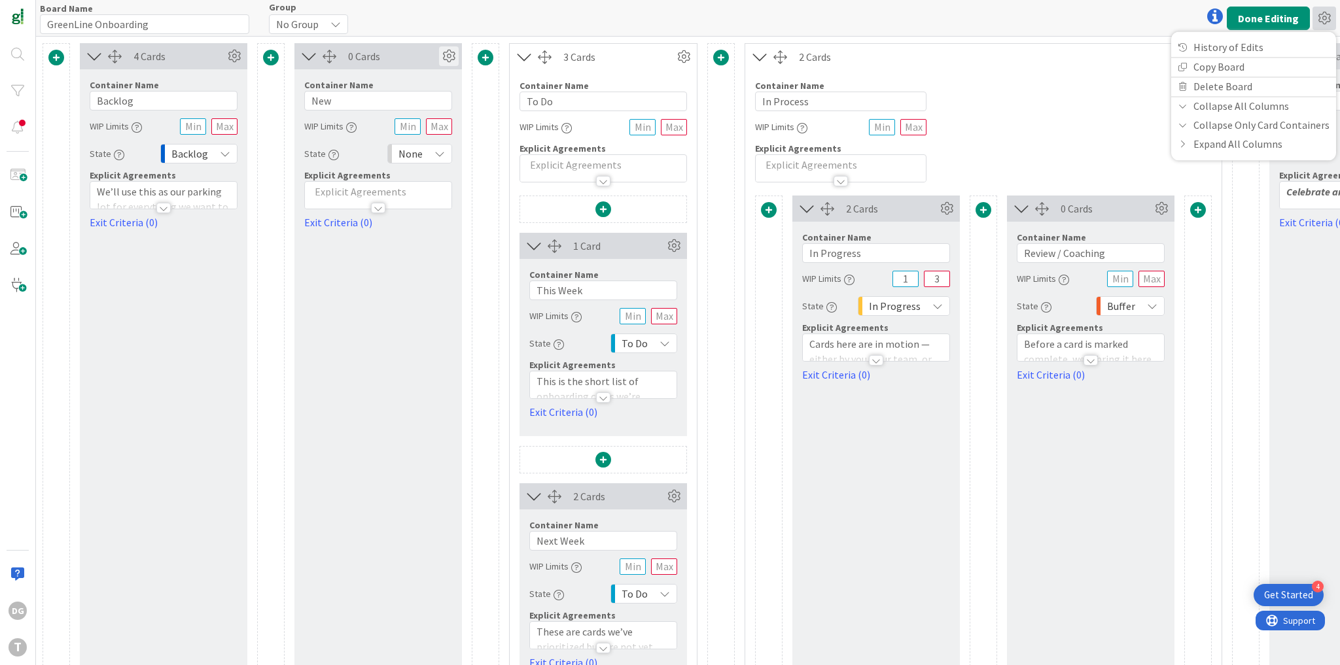
click at [450, 54] on icon at bounding box center [449, 56] width 20 height 20
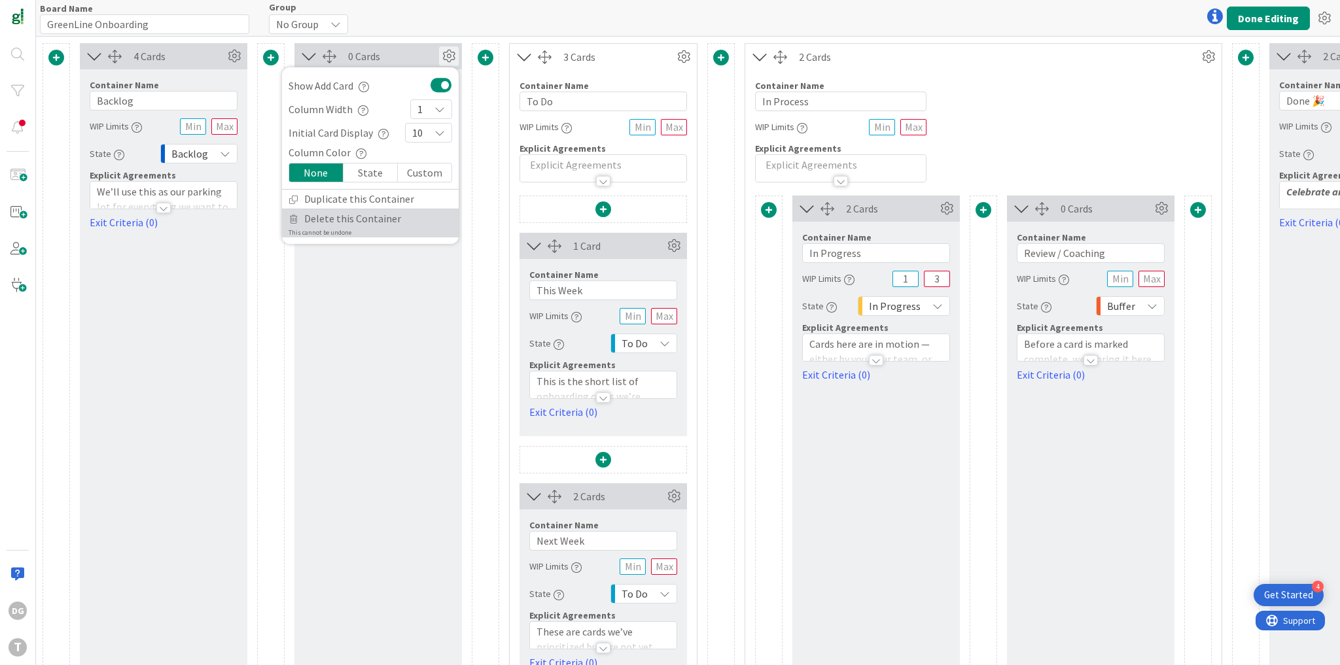
click at [339, 220] on span "Delete this Container" at bounding box center [352, 218] width 97 height 19
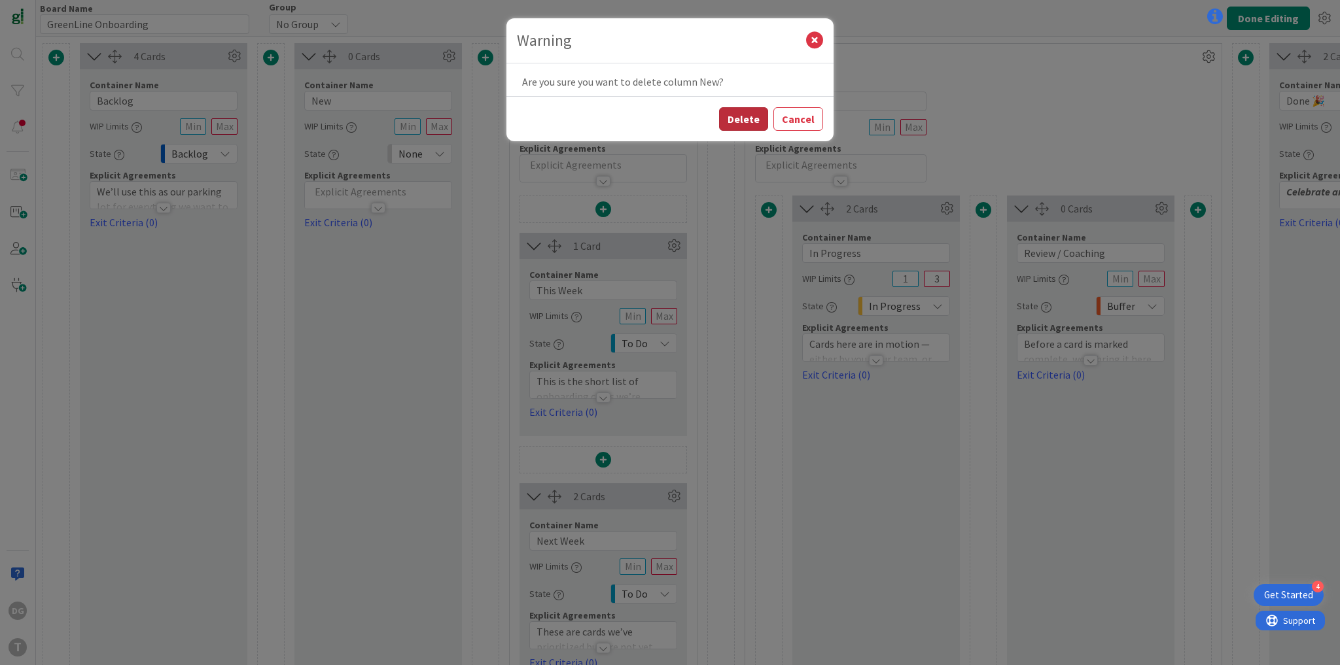
click at [753, 114] on button "Delete" at bounding box center [743, 119] width 49 height 24
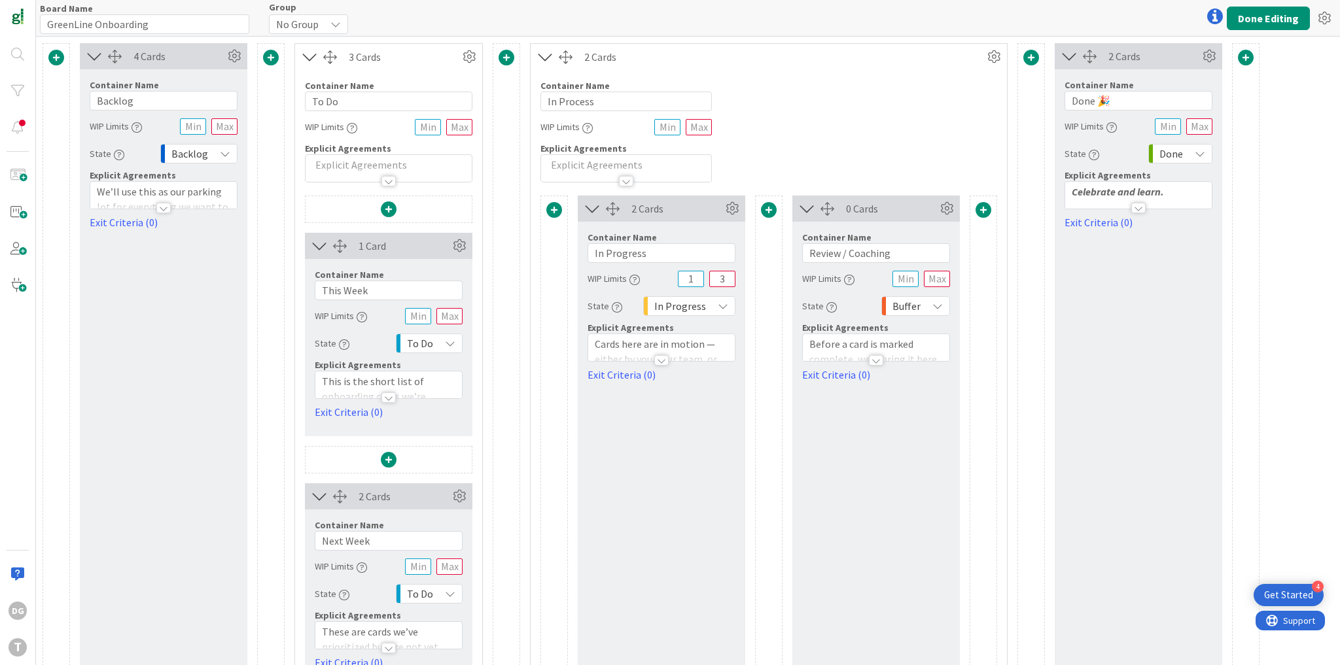
click at [266, 61] on span at bounding box center [271, 58] width 16 height 16
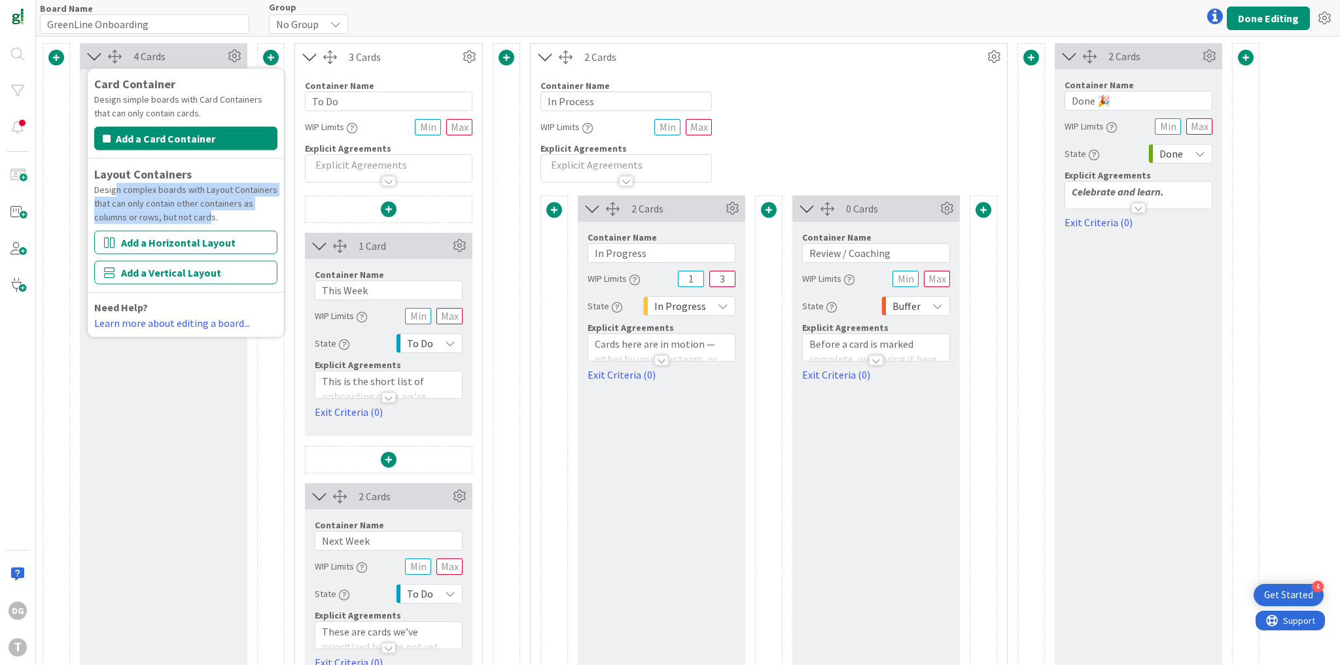
drag, startPoint x: 116, startPoint y: 187, endPoint x: 205, endPoint y: 218, distance: 95.0
click at [207, 220] on div "Design complex boards with Layout Containers that can only contain other contai…" at bounding box center [185, 203] width 183 height 41
click at [221, 204] on div "Design complex boards with Layout Containers that can only contain other contai…" at bounding box center [185, 203] width 183 height 41
drag, startPoint x: 175, startPoint y: 215, endPoint x: 212, endPoint y: 217, distance: 36.7
click at [212, 217] on div "Design complex boards with Layout Containers that can only contain other contai…" at bounding box center [185, 203] width 183 height 41
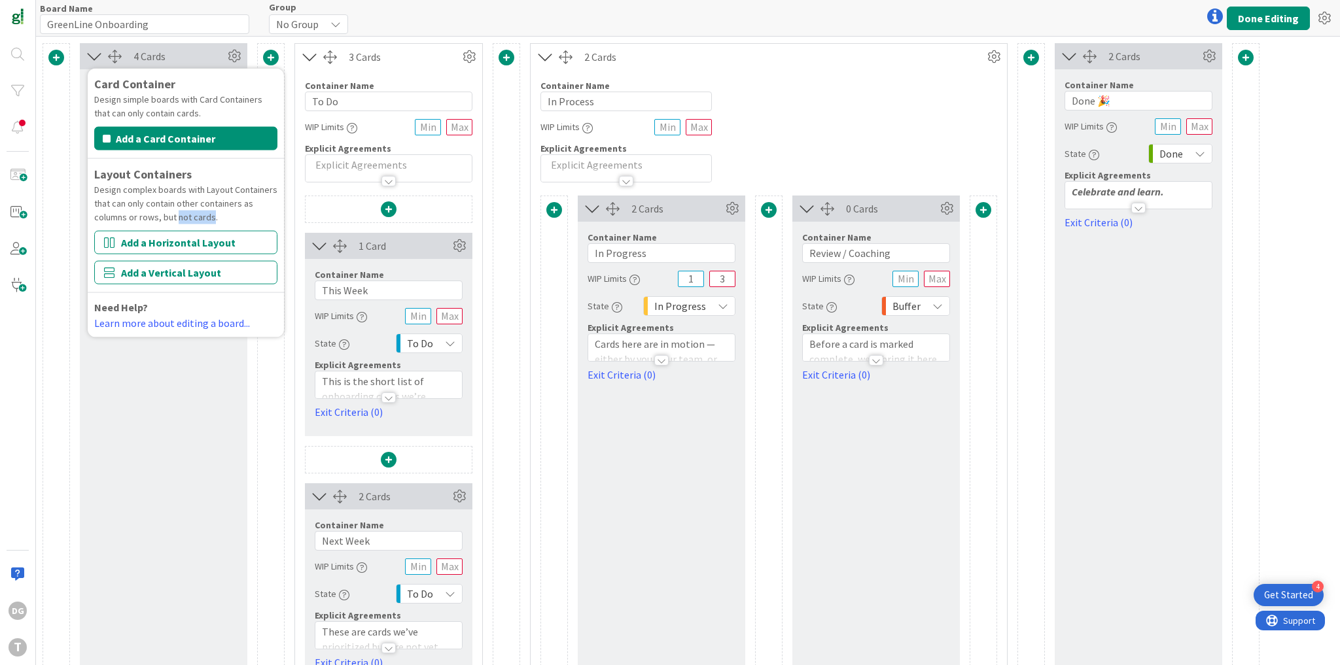
click at [176, 267] on button "Add a Vertical Layout" at bounding box center [185, 273] width 183 height 24
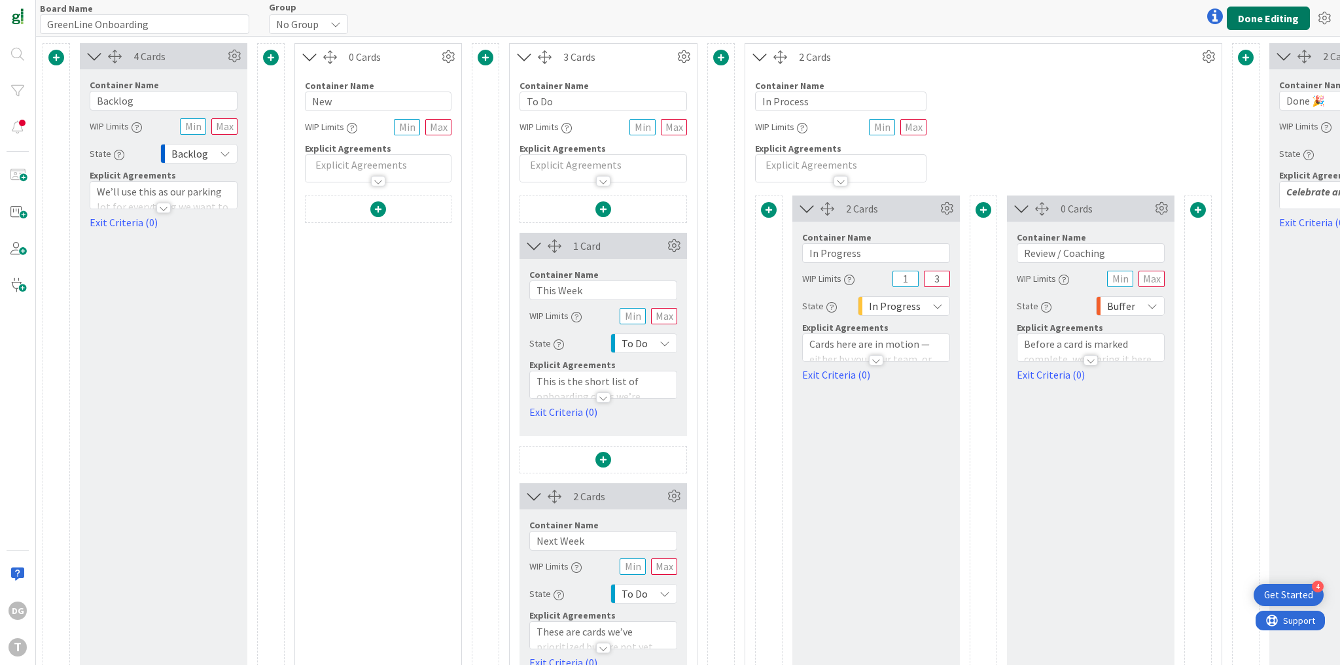
click at [1239, 24] on button "Done Editing" at bounding box center [1268, 19] width 83 height 24
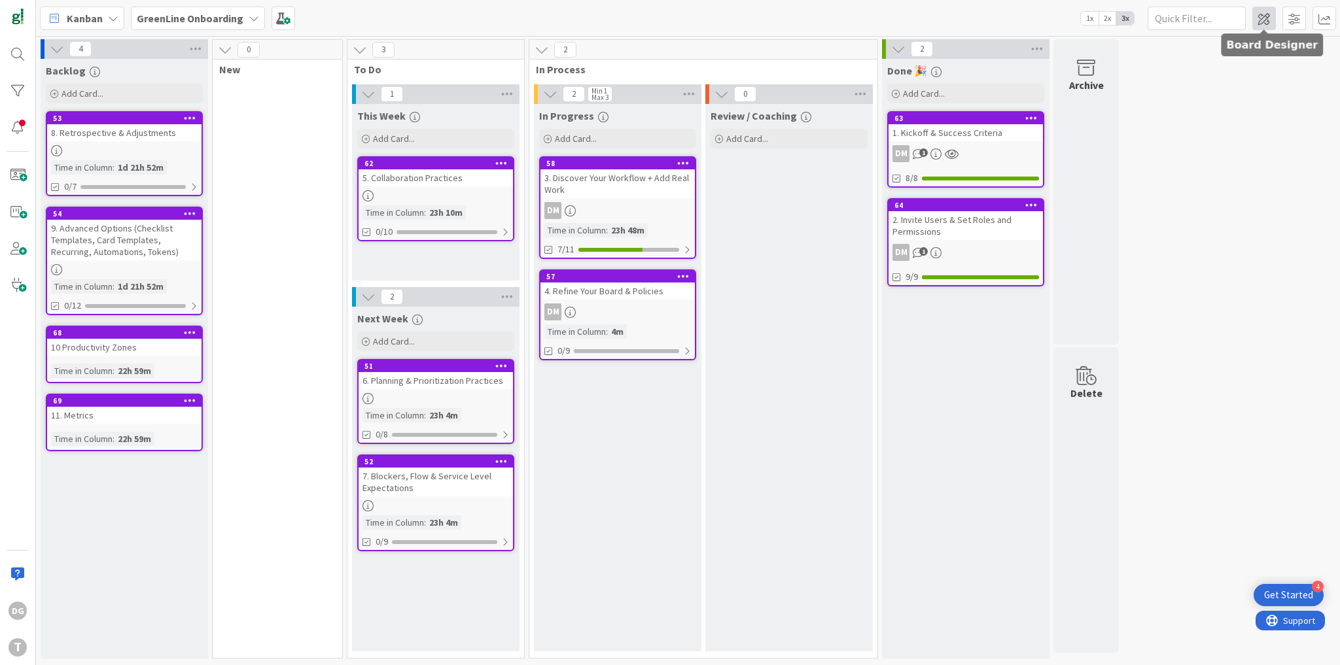
click at [1261, 20] on span at bounding box center [1264, 19] width 24 height 24
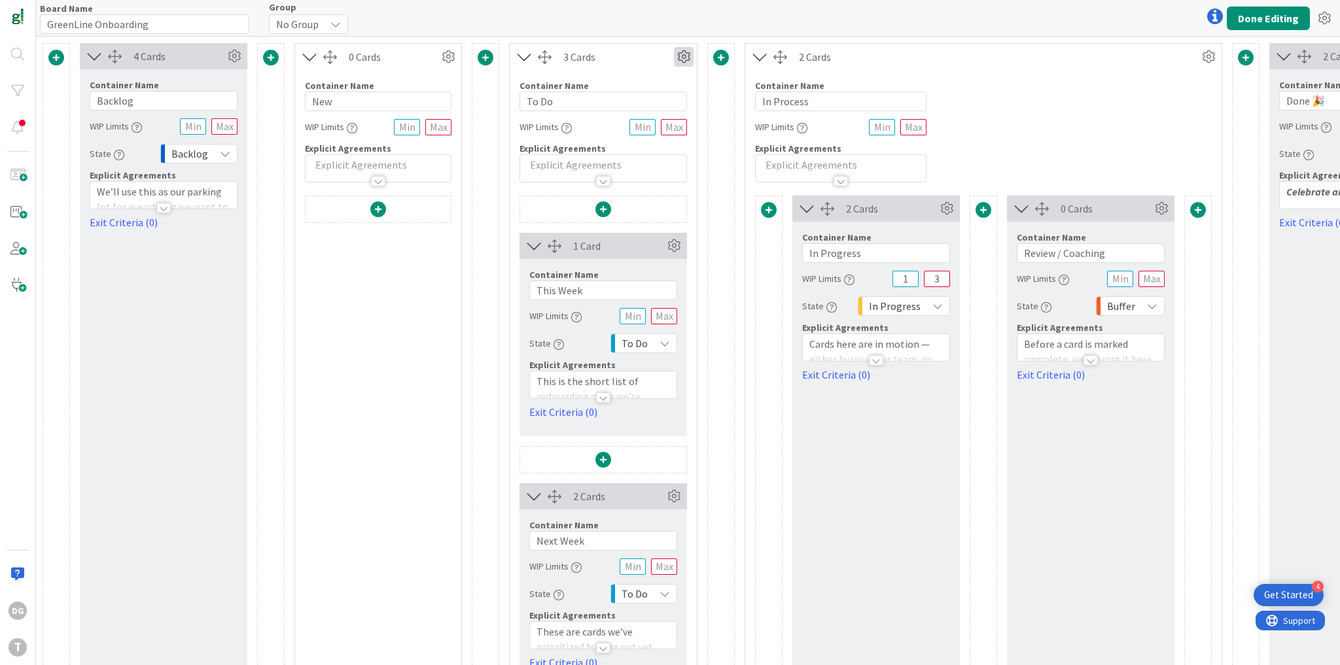
click at [680, 59] on icon at bounding box center [684, 57] width 20 height 20
click at [661, 132] on link "Switch to a Horizontal Layout" at bounding box center [605, 129] width 177 height 19
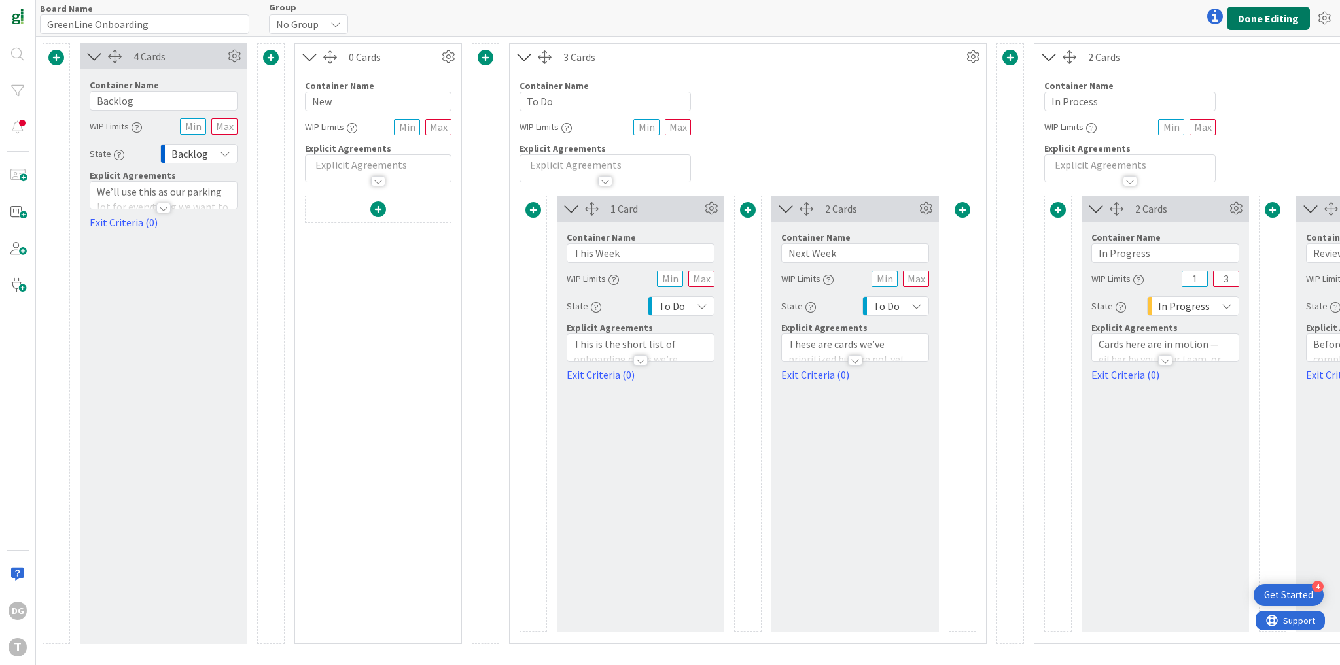
click at [1244, 19] on button "Done Editing" at bounding box center [1268, 19] width 83 height 24
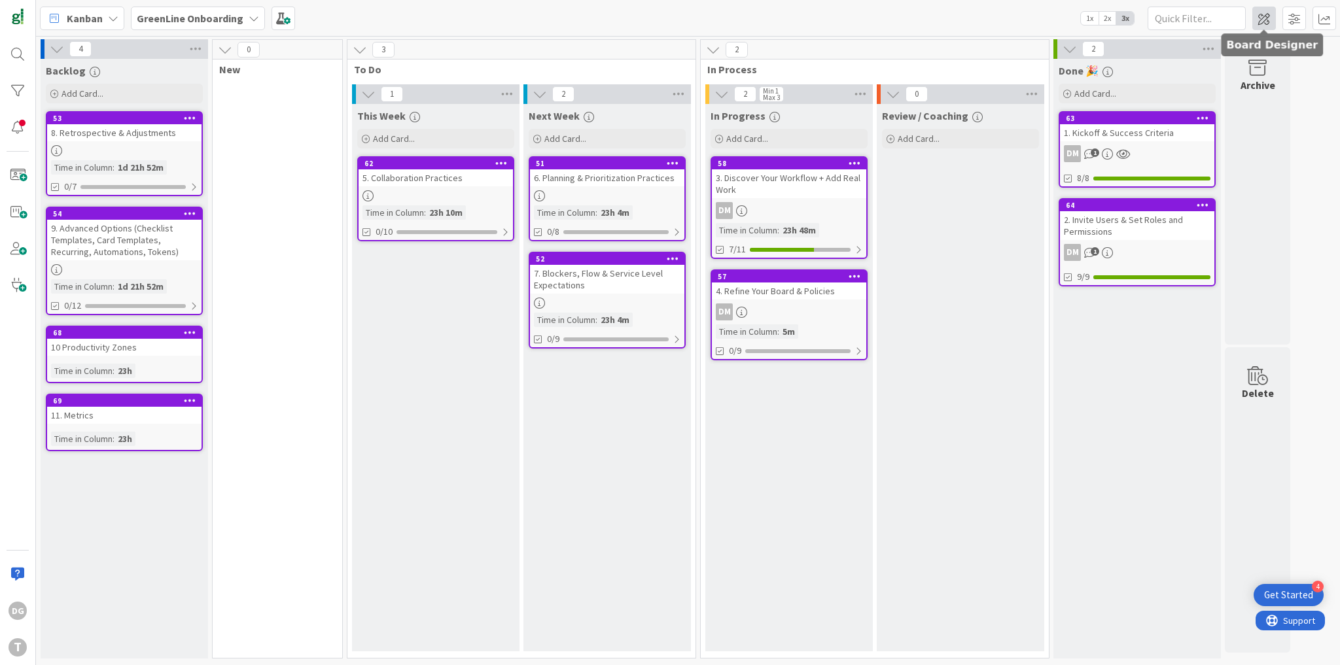
click at [1274, 18] on span at bounding box center [1264, 19] width 24 height 24
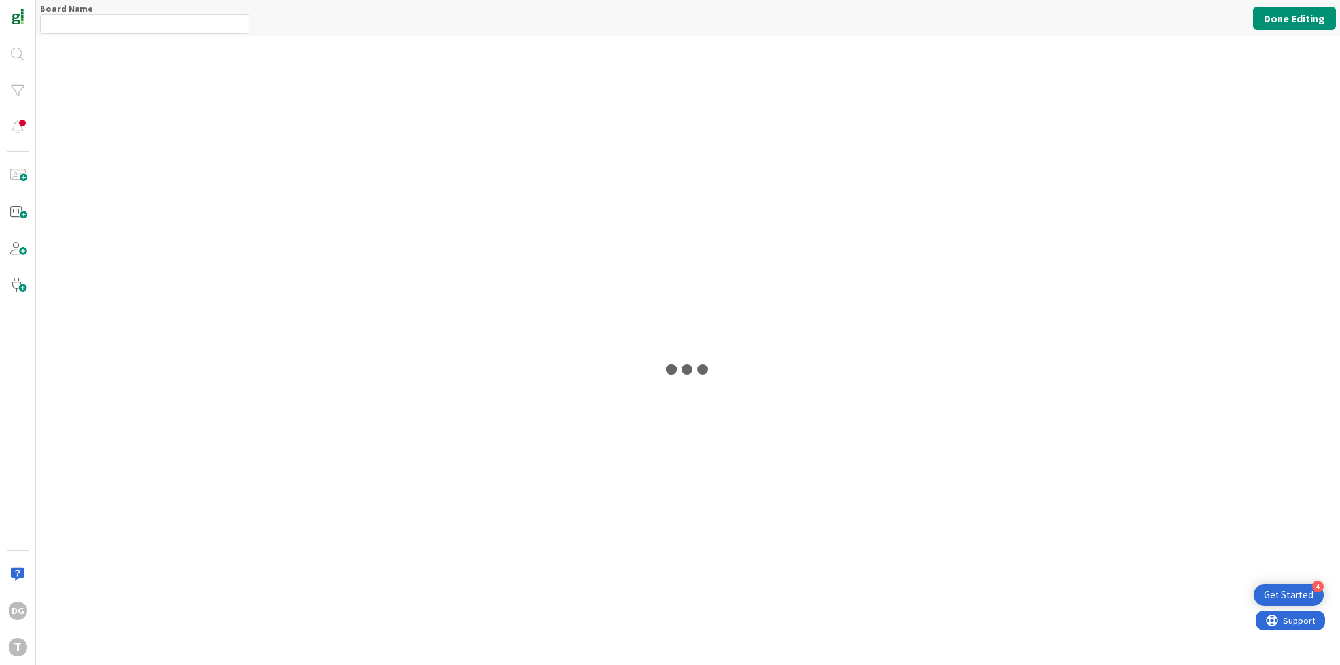
type input "GreenLine Onboarding"
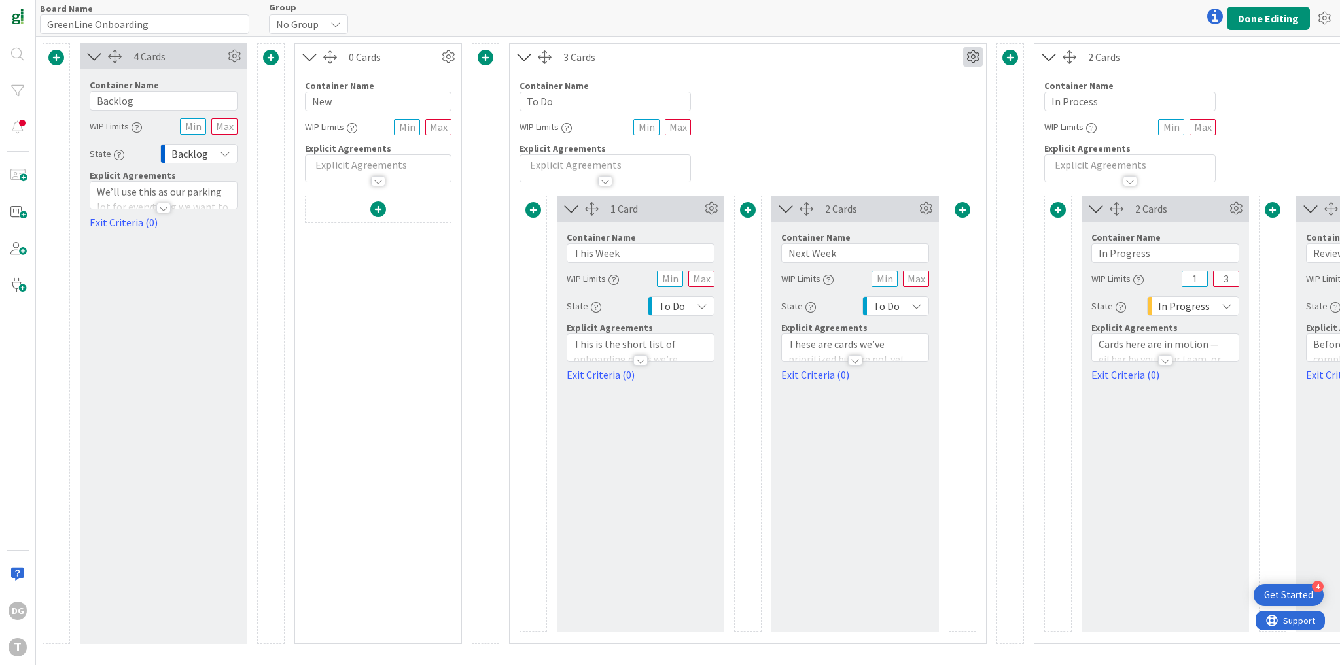
click at [969, 56] on icon at bounding box center [973, 57] width 20 height 20
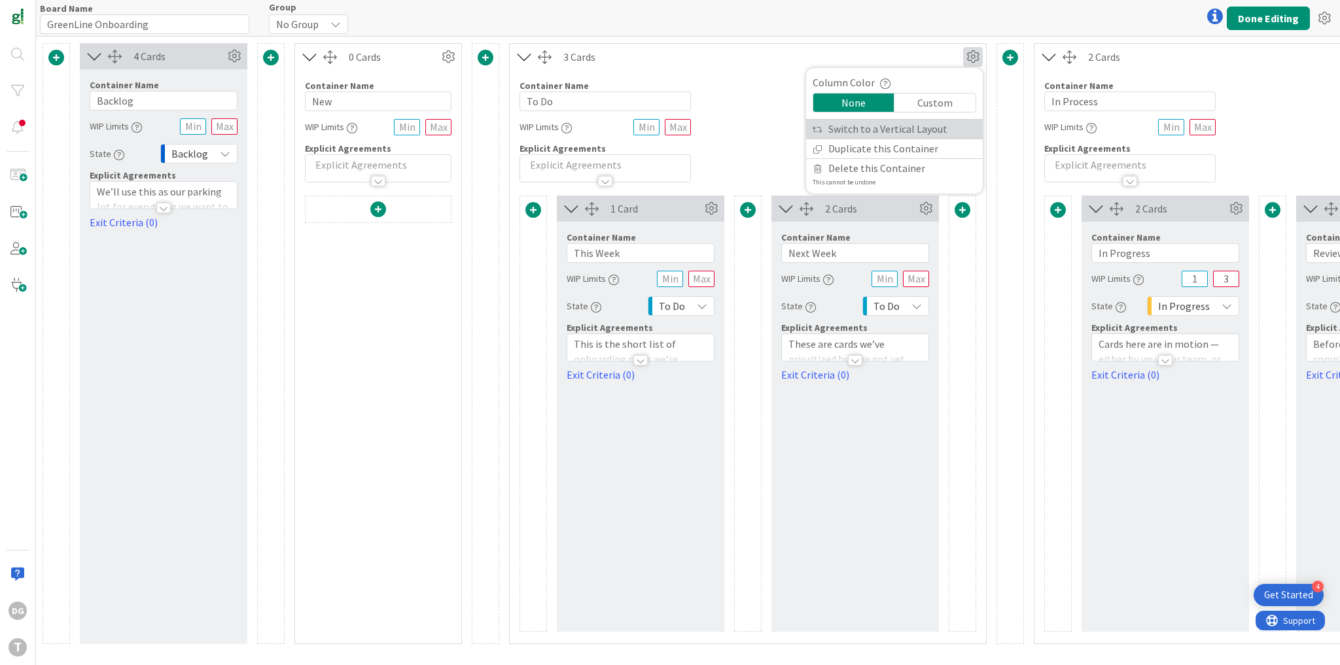
click at [922, 131] on link "Switch to a Vertical Layout" at bounding box center [894, 129] width 177 height 19
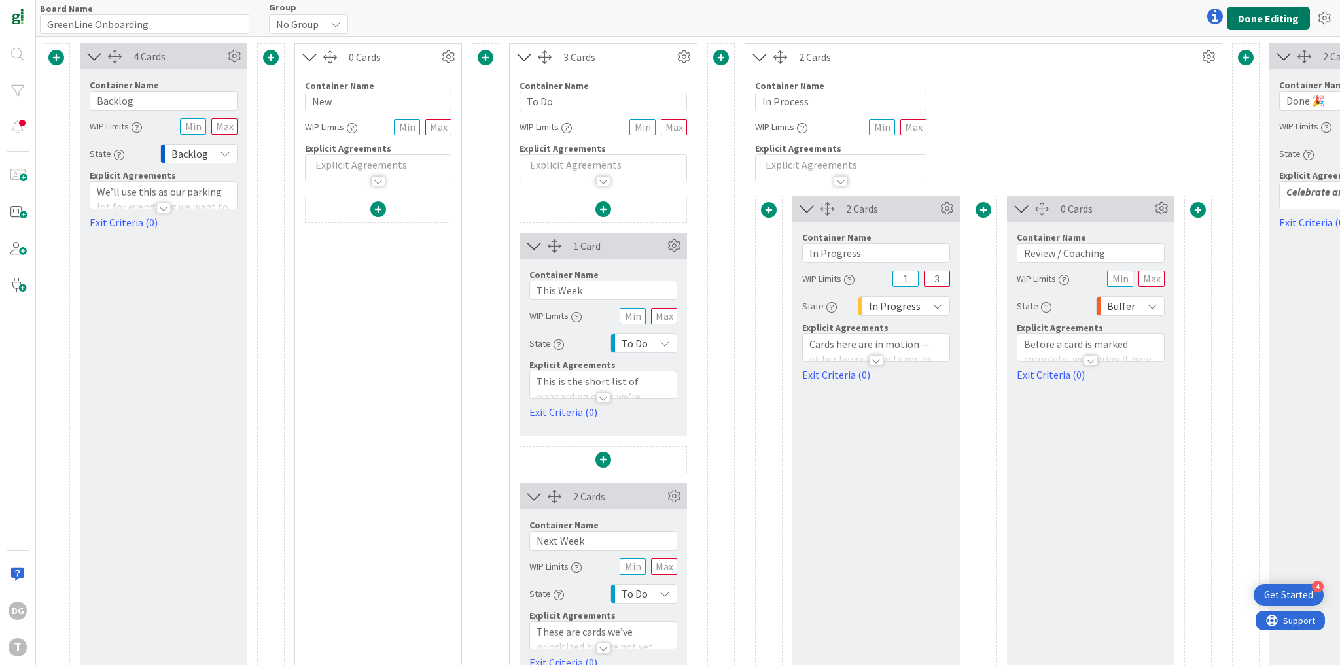
click at [1264, 20] on button "Done Editing" at bounding box center [1268, 19] width 83 height 24
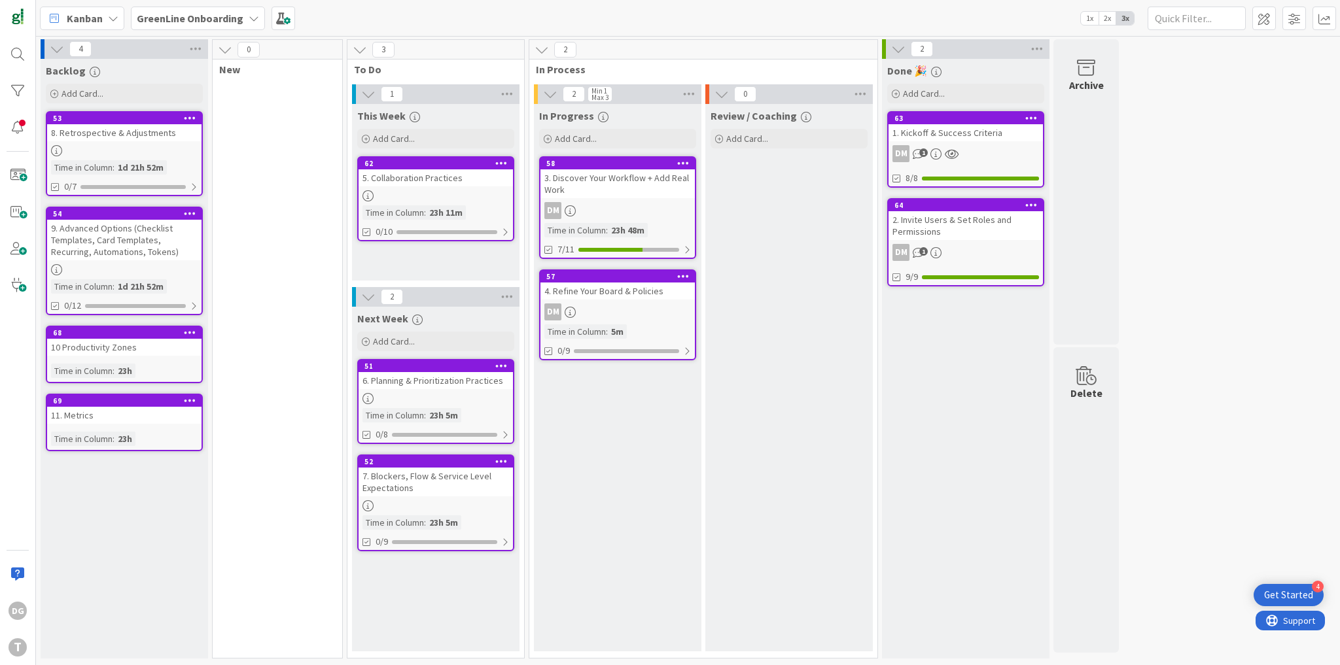
click at [229, 18] on b "GreenLine Onboarding" at bounding box center [190, 18] width 107 height 13
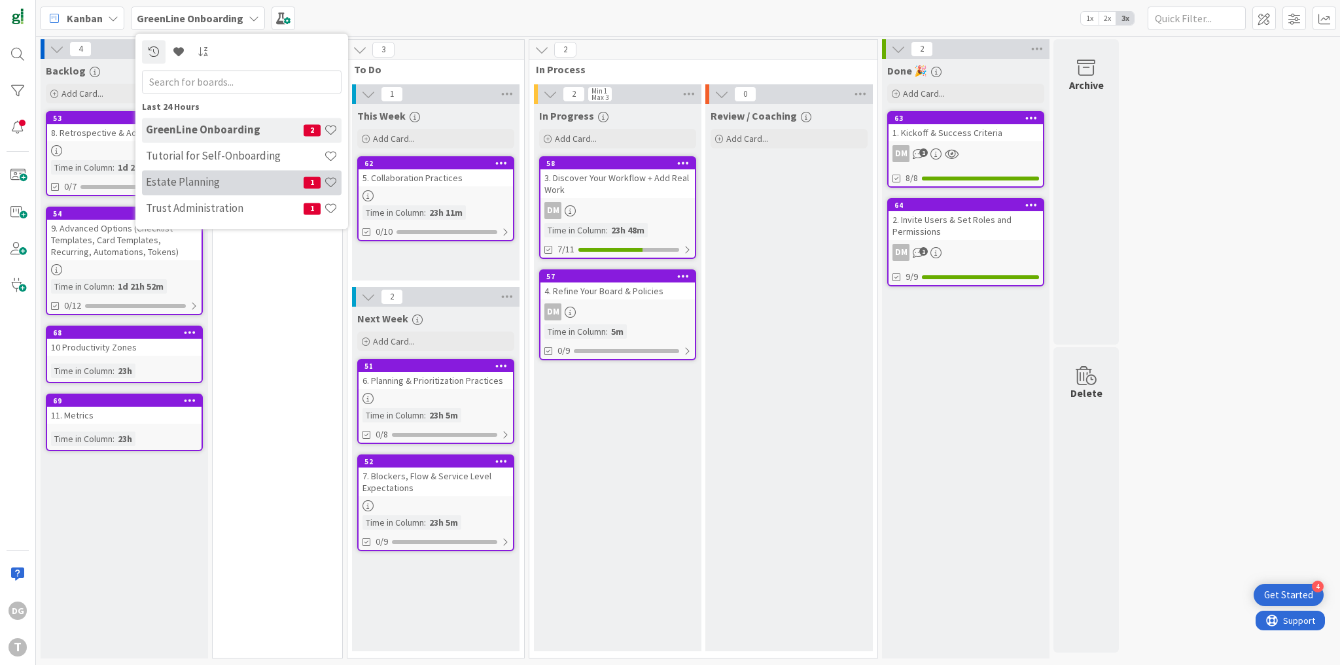
click at [212, 188] on h4 "Estate Planning" at bounding box center [225, 182] width 158 height 13
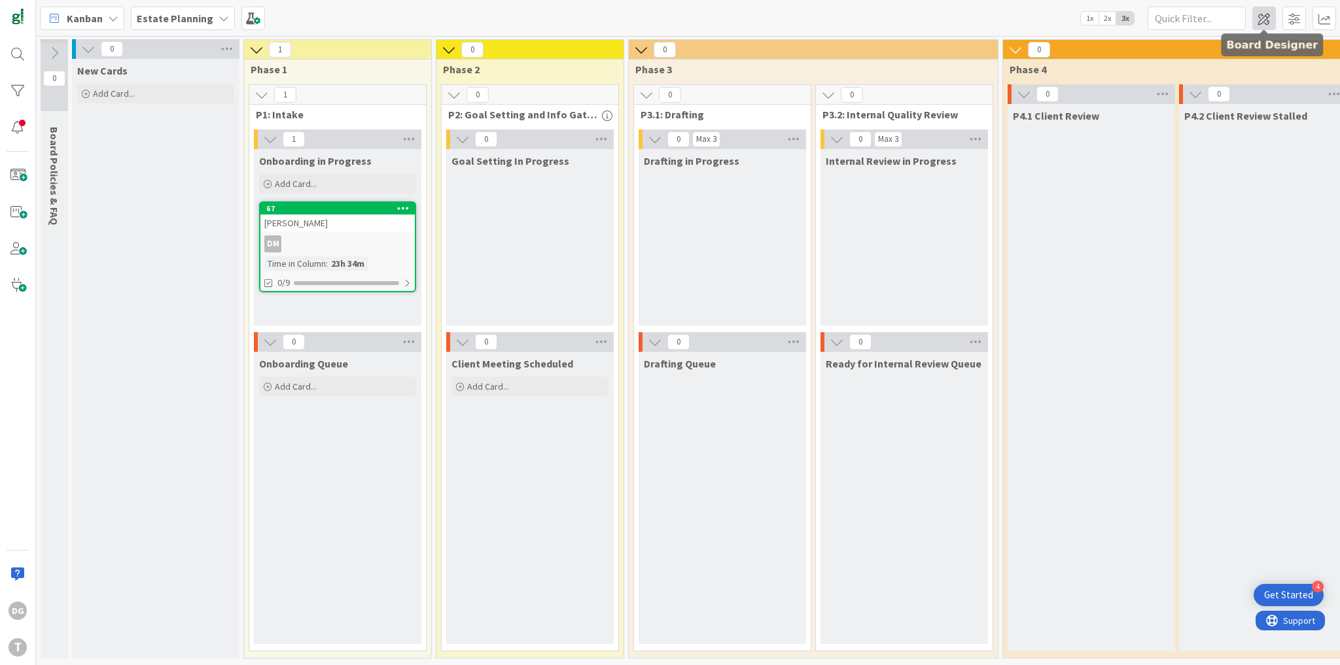
click at [1271, 24] on span at bounding box center [1264, 19] width 24 height 24
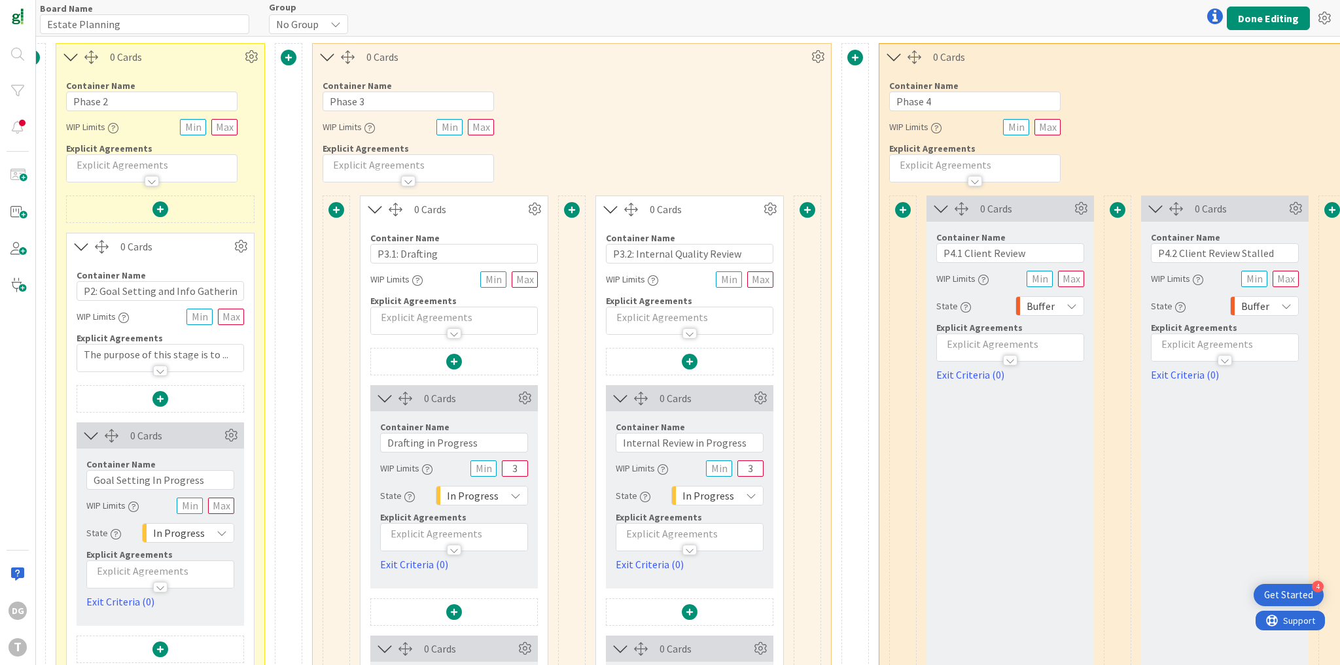
scroll to position [0, 712]
click at [816, 55] on icon at bounding box center [816, 57] width 20 height 20
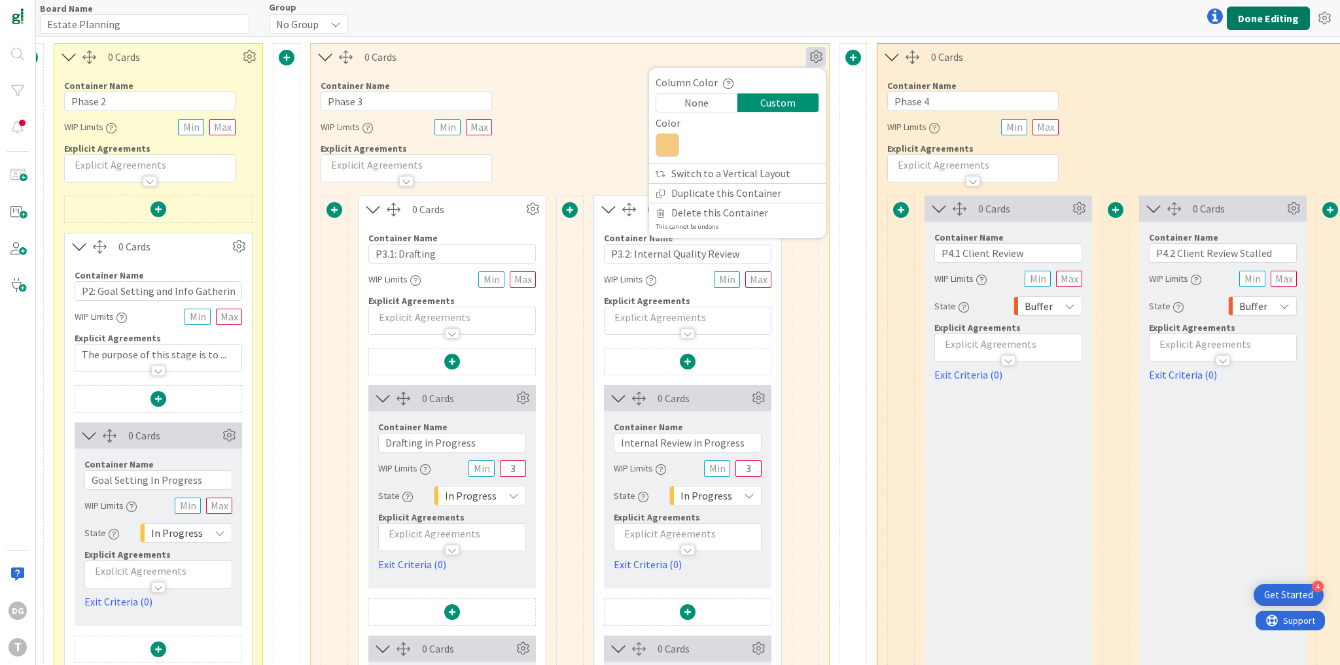
click at [1263, 16] on button "Done Editing" at bounding box center [1268, 19] width 83 height 24
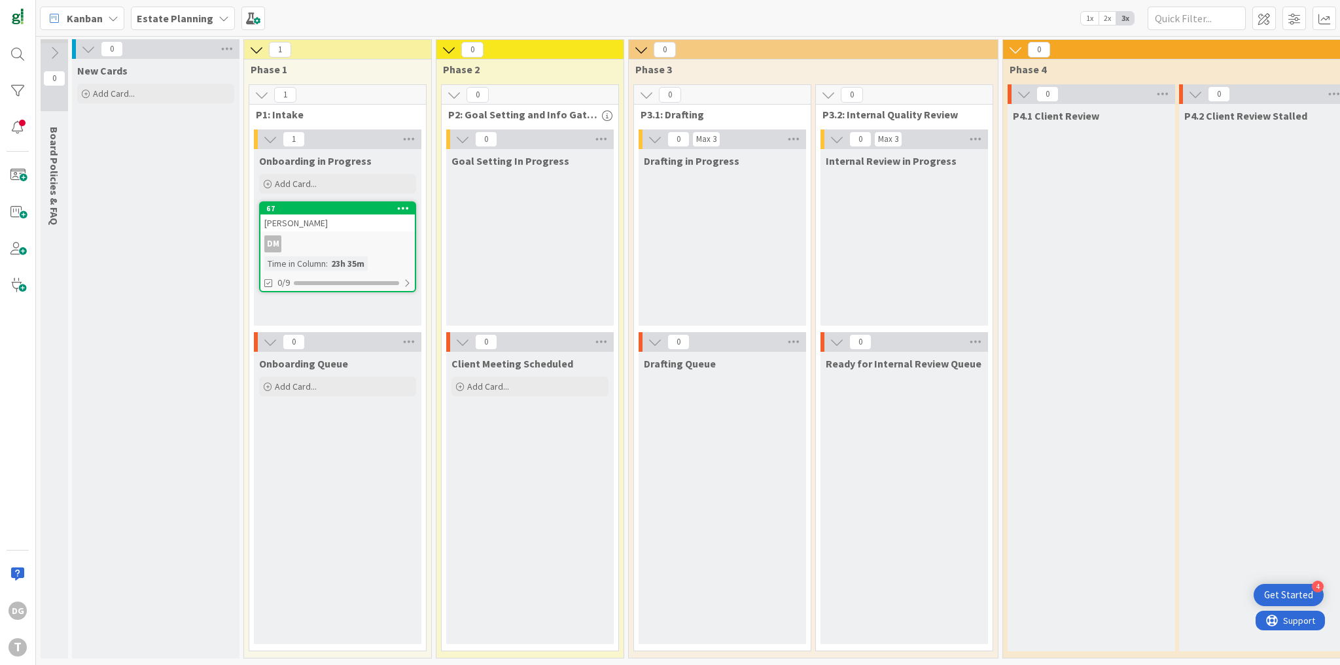
click at [203, 18] on b "Estate Planning" at bounding box center [175, 18] width 77 height 13
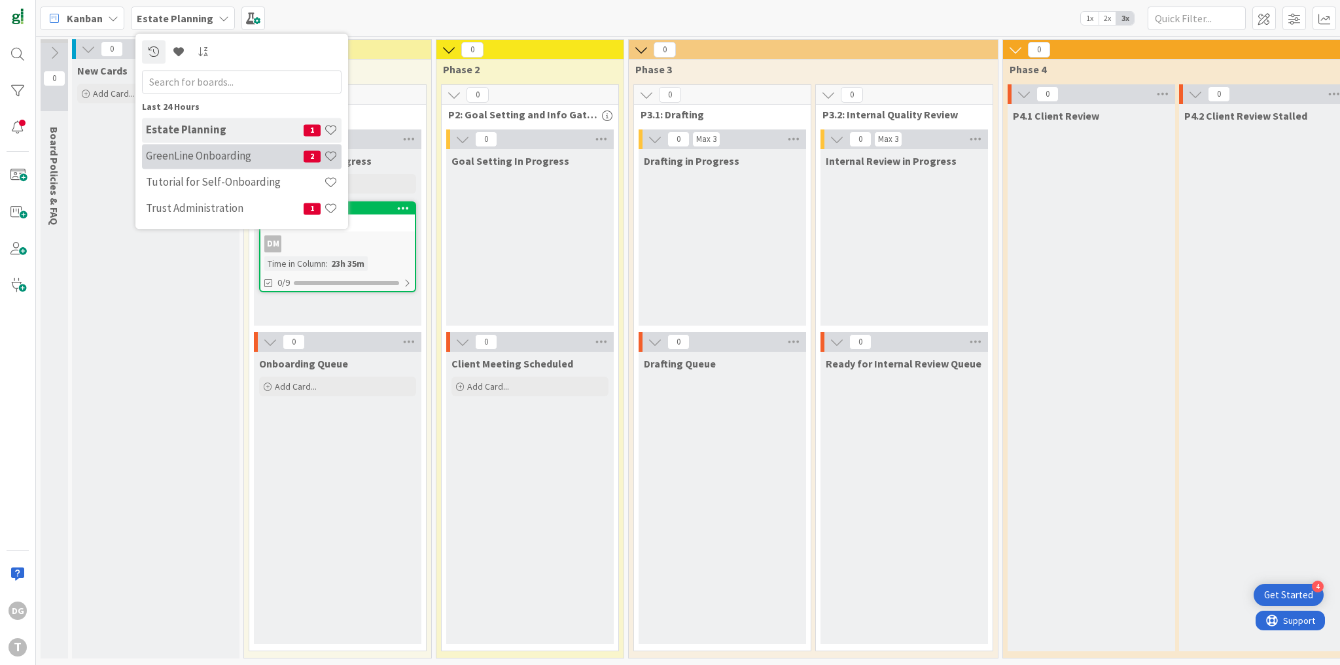
click at [221, 152] on h4 "GreenLine Onboarding" at bounding box center [225, 156] width 158 height 13
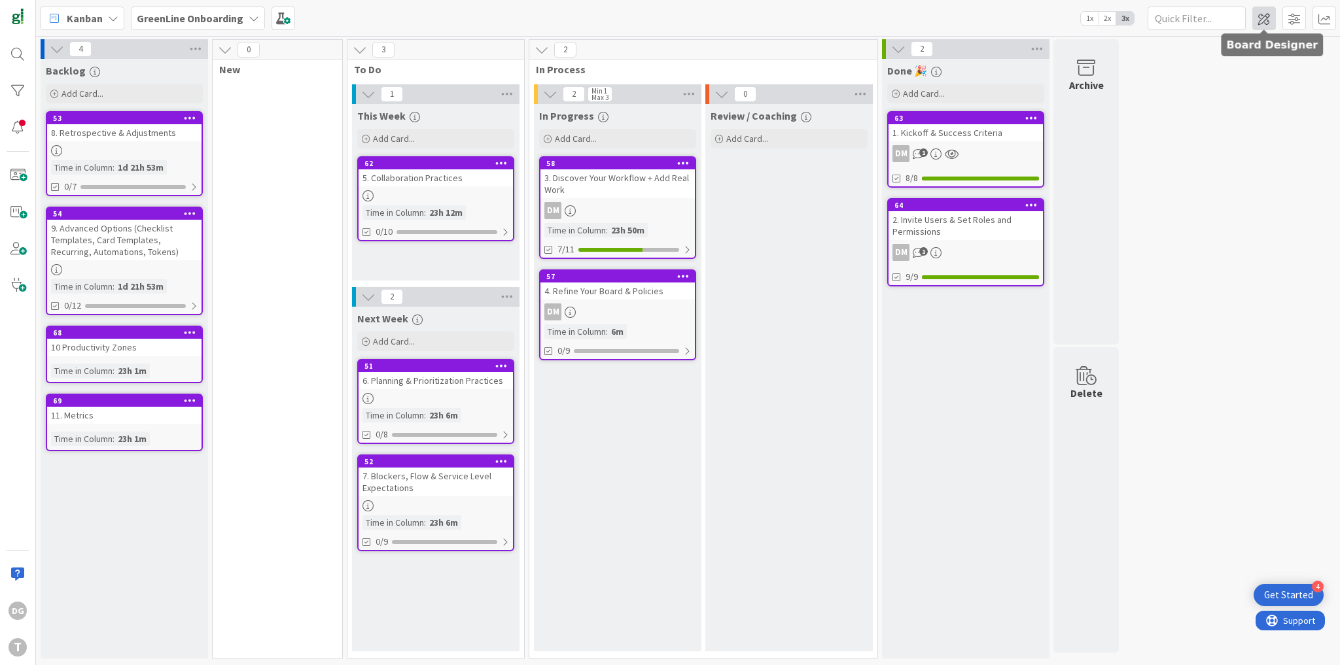
click at [1256, 16] on span at bounding box center [1264, 19] width 24 height 24
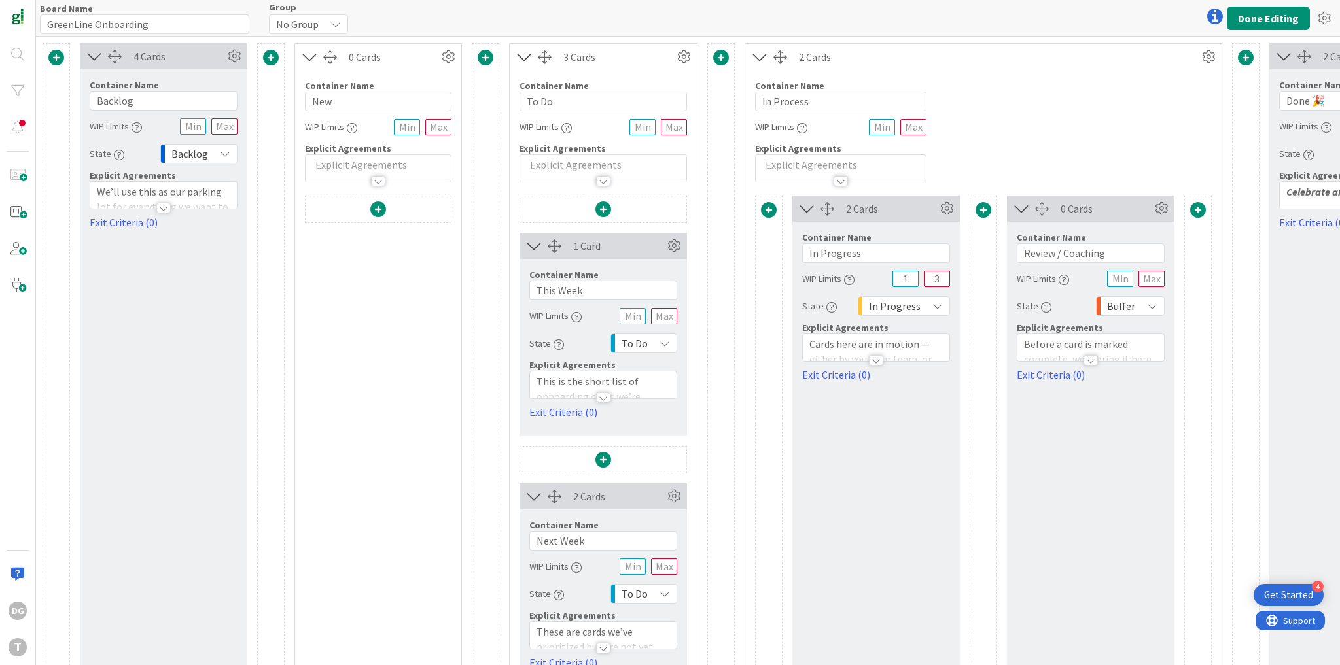
click at [381, 209] on span at bounding box center [378, 209] width 16 height 16
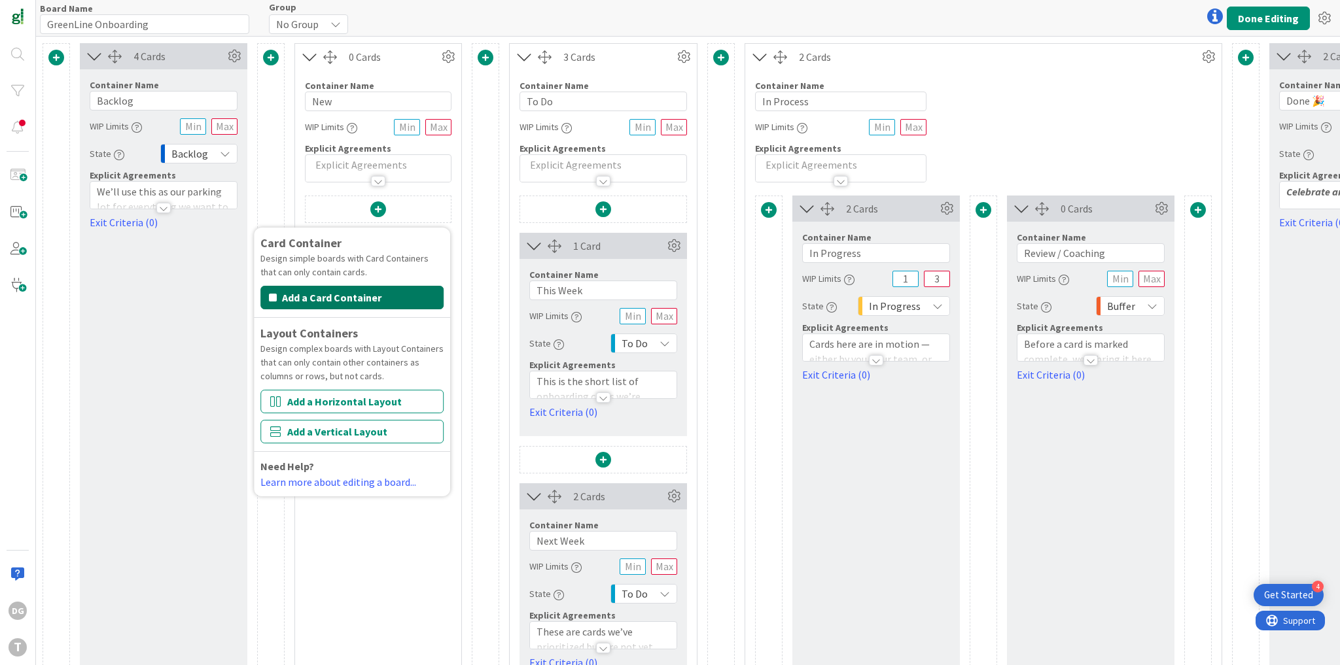
click at [377, 299] on button "Add a Card Container" at bounding box center [351, 298] width 183 height 24
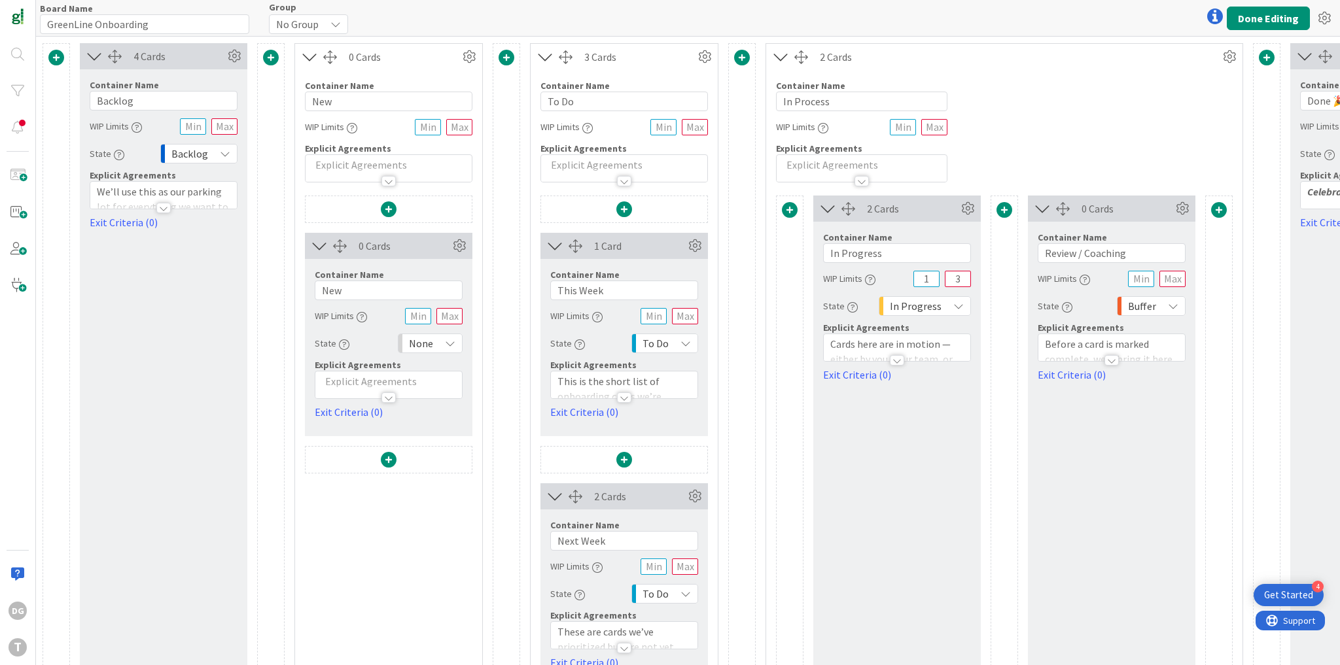
click at [390, 209] on span at bounding box center [389, 209] width 16 height 16
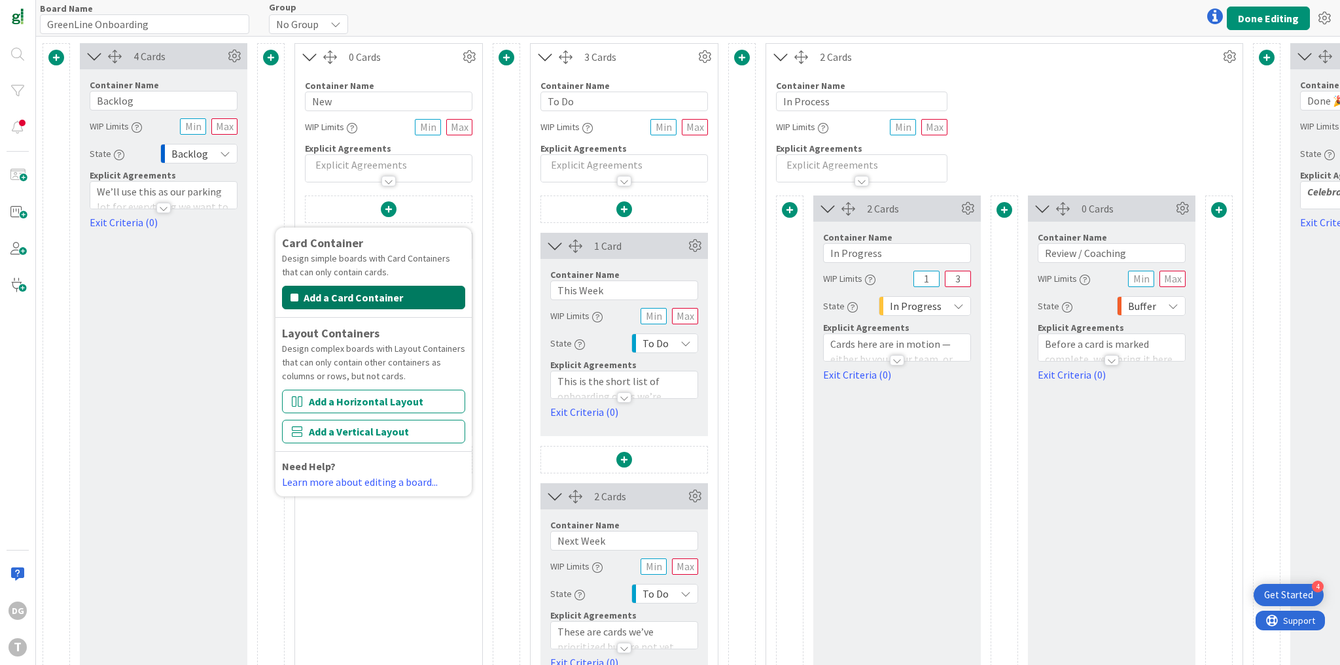
click at [376, 298] on button "Add a Card Container" at bounding box center [373, 298] width 183 height 24
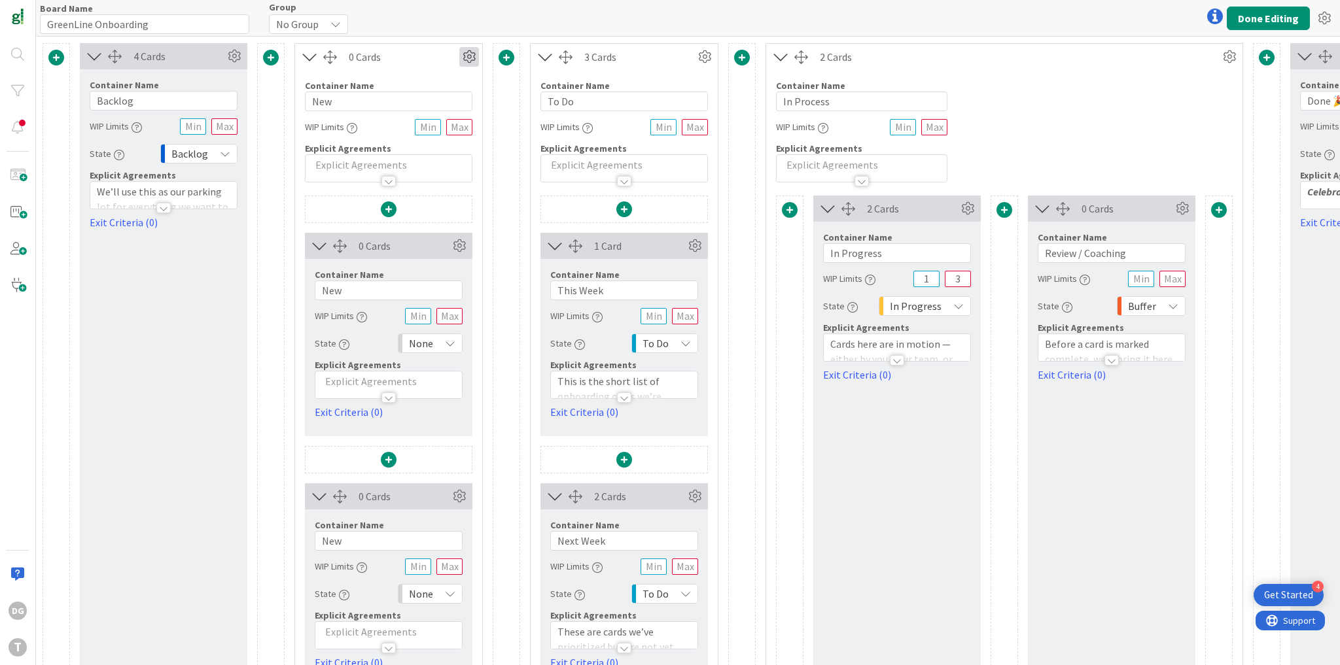
click at [469, 58] on icon at bounding box center [469, 57] width 20 height 20
click at [436, 126] on link "Switch to a Horizontal Layout" at bounding box center [390, 129] width 177 height 19
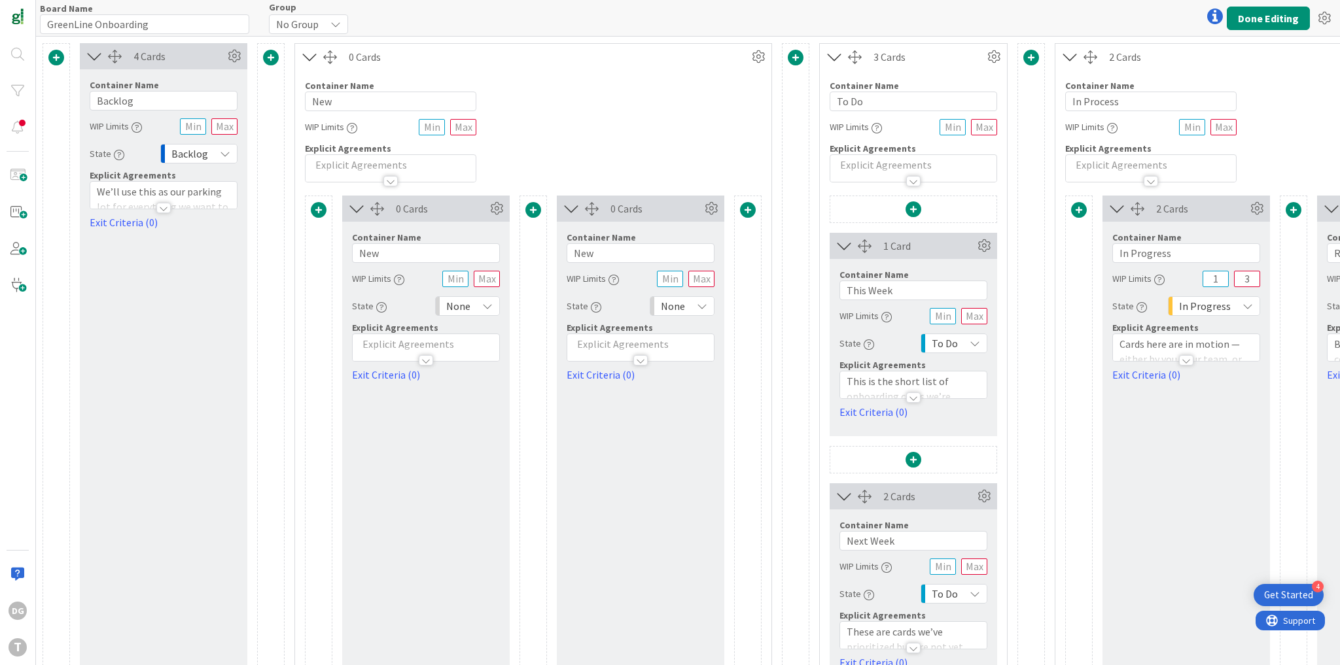
click at [475, 304] on div "None" at bounding box center [467, 306] width 65 height 20
click at [395, 349] on div at bounding box center [426, 354] width 147 height 14
click at [405, 381] on p at bounding box center [425, 384] width 133 height 15
click at [411, 384] on li "hasdiasdghasdfi" at bounding box center [434, 384] width 118 height 15
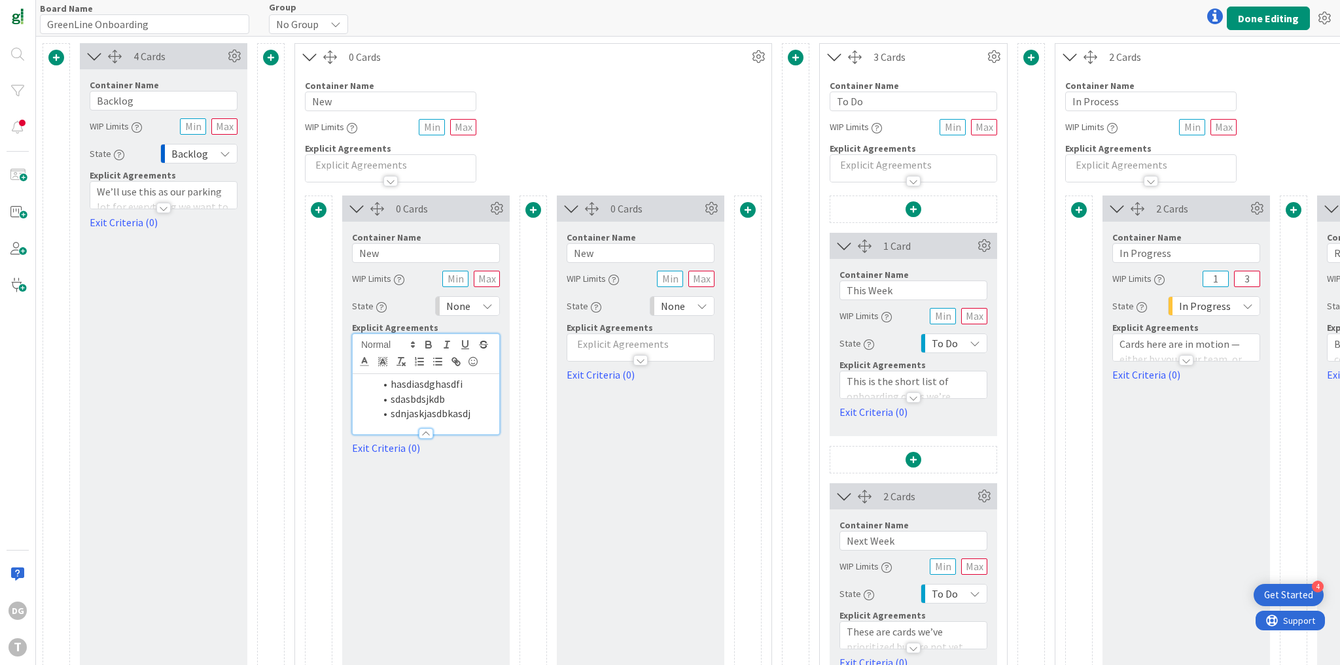
click at [529, 459] on div at bounding box center [532, 454] width 27 height 517
drag, startPoint x: 471, startPoint y: 413, endPoint x: 374, endPoint y: 379, distance: 102.6
click at [374, 379] on ol "hasdiasdghasdfi sdasbdsjkdb sdnjaskjasdbkasdj" at bounding box center [425, 399] width 133 height 44
click at [530, 472] on div at bounding box center [532, 454] width 27 height 517
click at [453, 280] on input "text" at bounding box center [455, 279] width 26 height 16
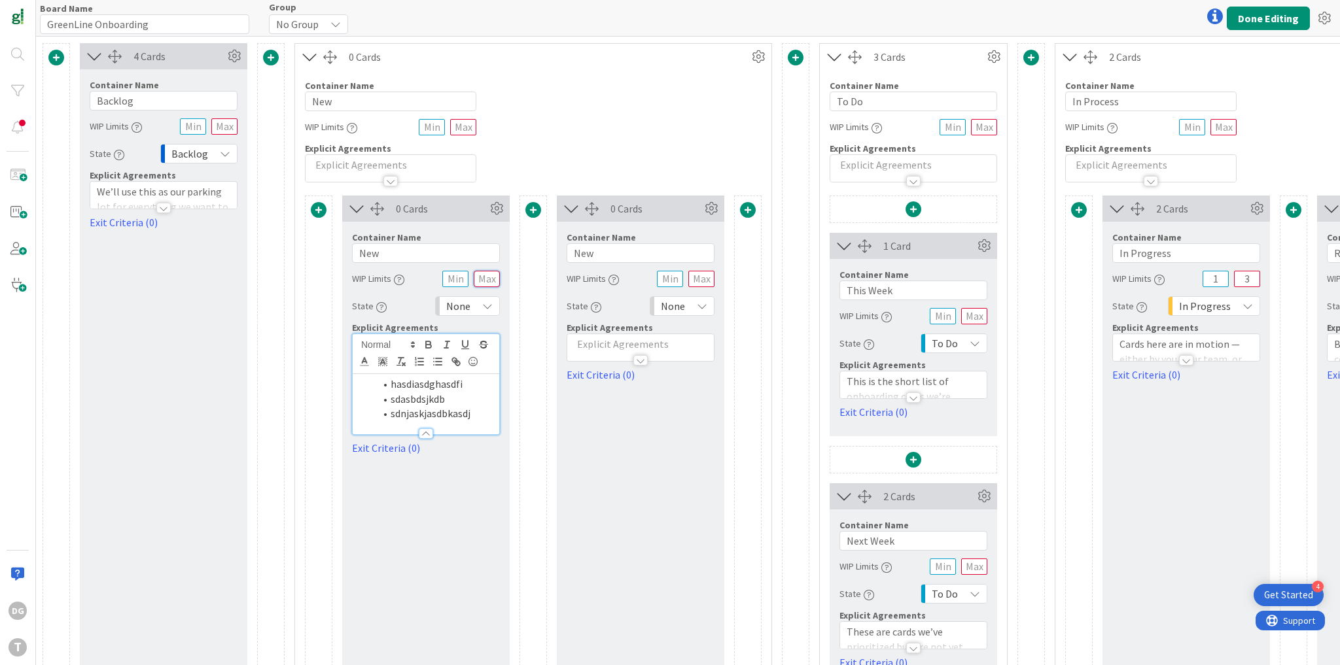
click at [486, 280] on input "text" at bounding box center [487, 279] width 26 height 16
click at [458, 277] on input "text" at bounding box center [455, 279] width 26 height 16
click at [400, 279] on icon "button" at bounding box center [399, 280] width 10 height 10
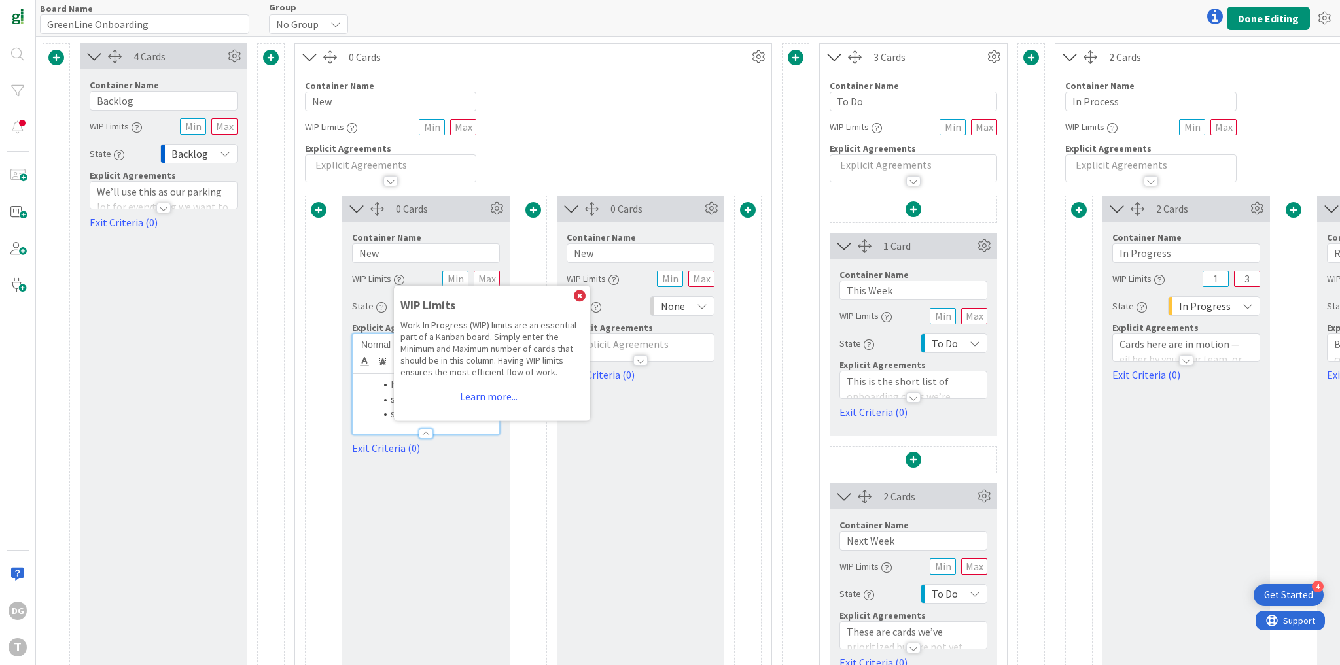
click at [420, 264] on div "Container Name 3 / 64 New WIP Limits WIP Limits Work In Progress (WIP) limits a…" at bounding box center [426, 339] width 148 height 234
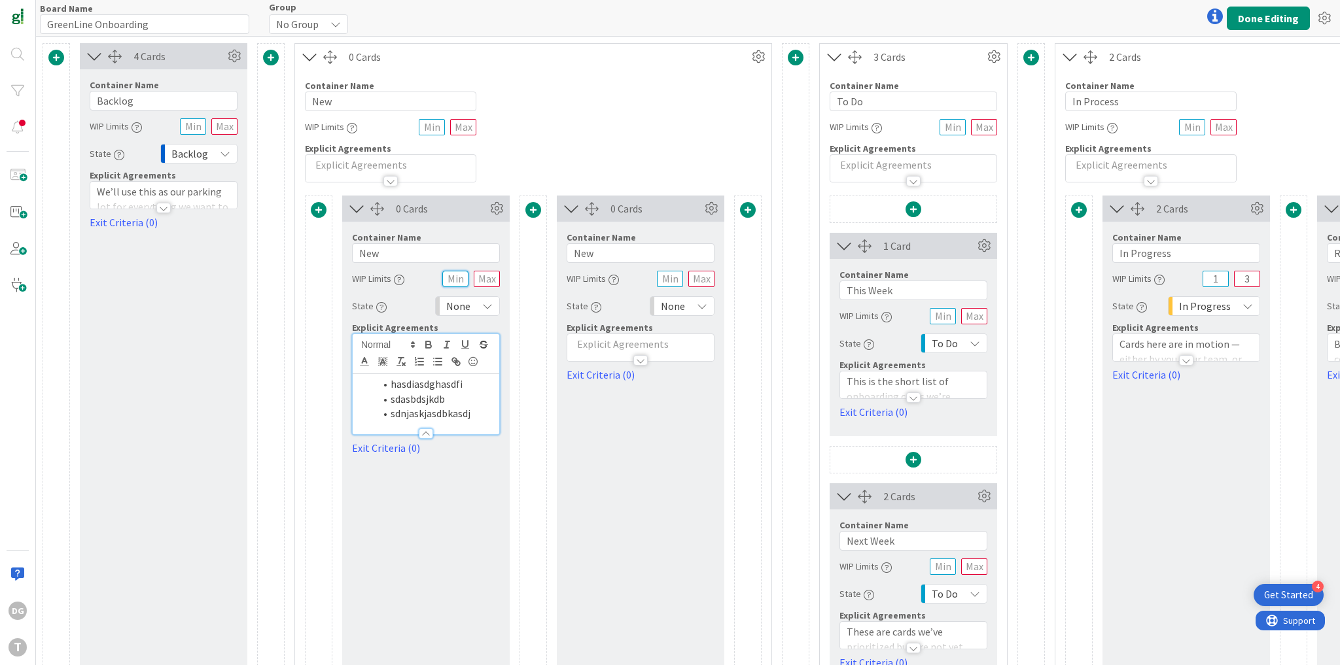
click at [447, 277] on input "text" at bounding box center [455, 279] width 26 height 16
click at [1211, 278] on input "1" at bounding box center [1215, 279] width 26 height 16
drag, startPoint x: 1242, startPoint y: 277, endPoint x: 1258, endPoint y: 278, distance: 15.7
click at [1258, 278] on input "3" at bounding box center [1247, 279] width 26 height 16
drag, startPoint x: 1224, startPoint y: 280, endPoint x: 1211, endPoint y: 280, distance: 13.1
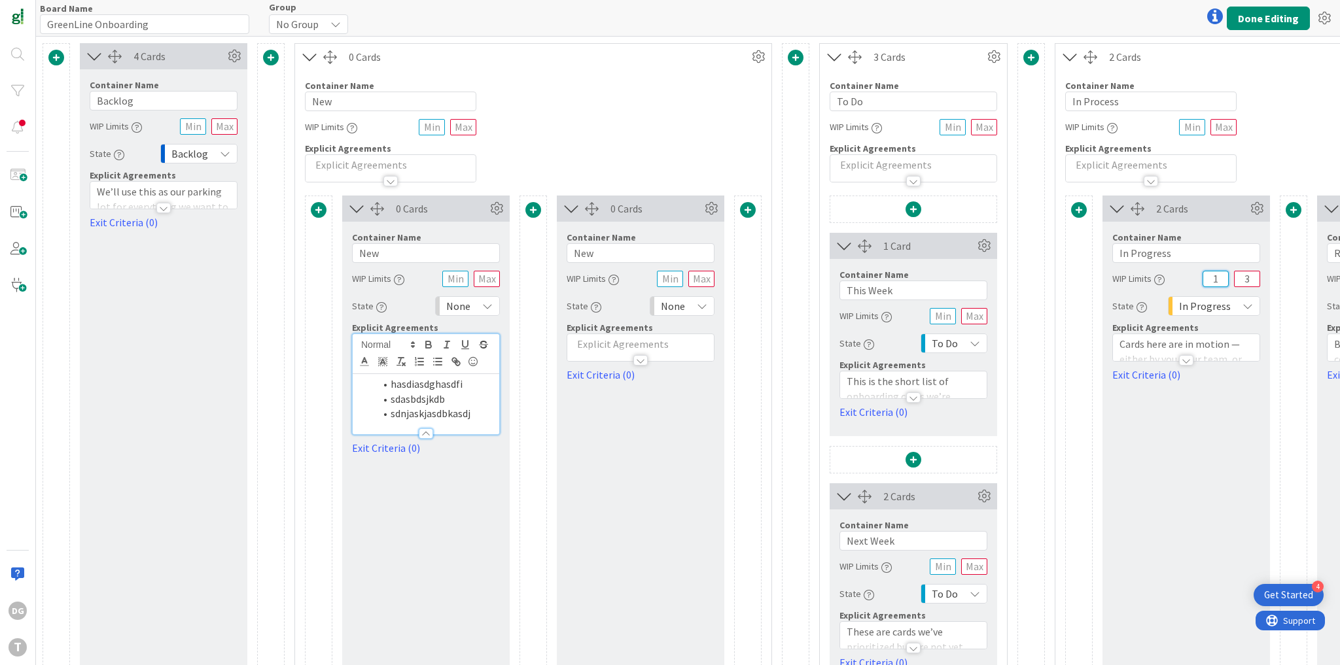
click at [1211, 280] on input "1" at bounding box center [1215, 279] width 26 height 16
click at [1215, 18] on div at bounding box center [1215, 16] width 26 height 26
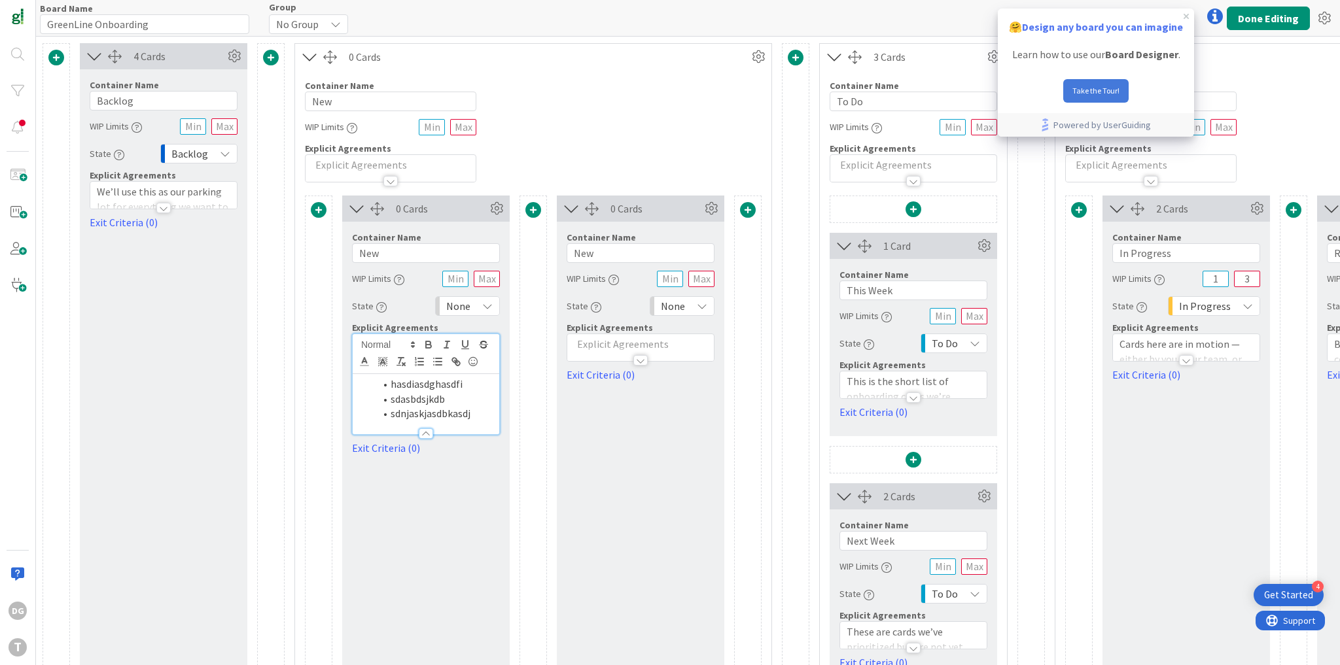
click at [1111, 88] on button "Take the Tour!" at bounding box center [1095, 91] width 65 height 24
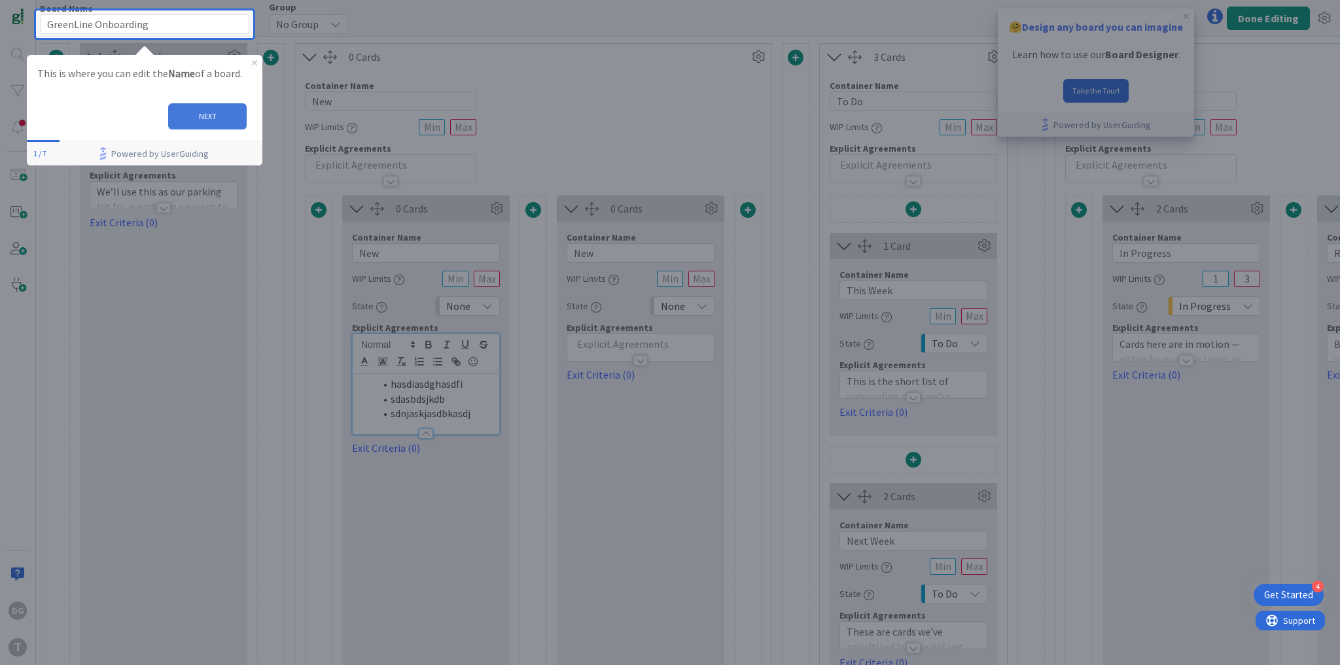
click at [207, 113] on button "NEXT" at bounding box center [207, 116] width 79 height 26
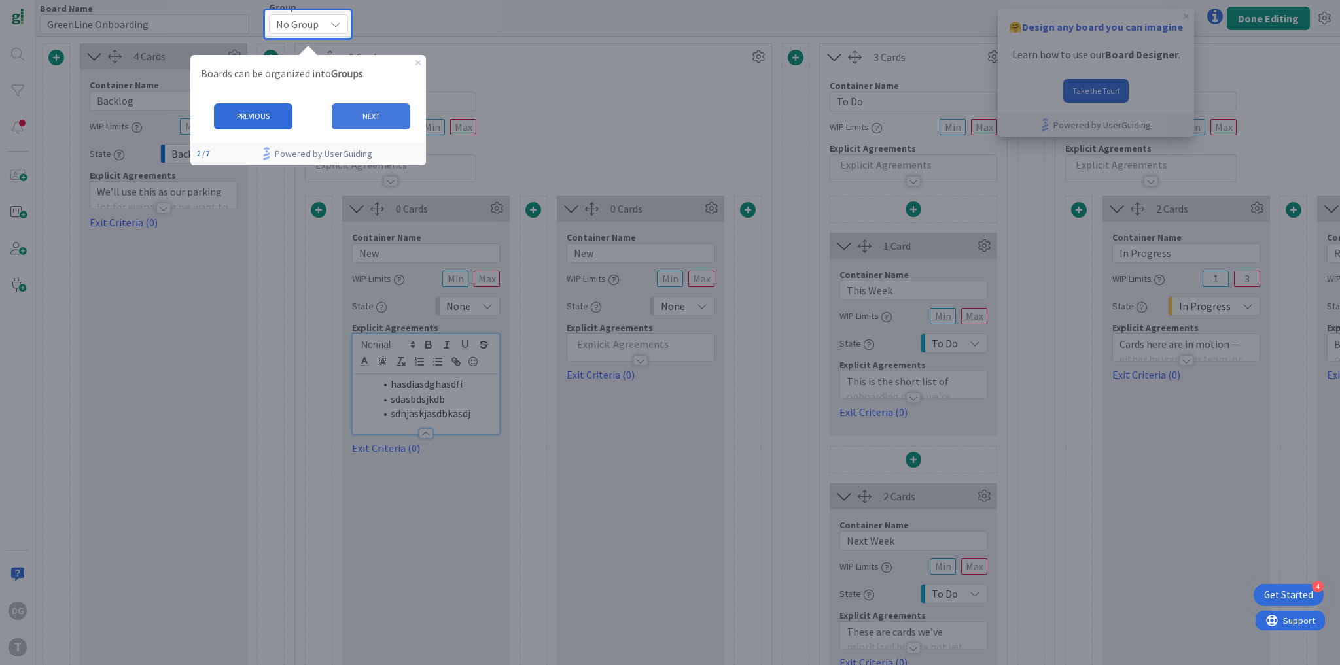
click at [377, 118] on button "NEXT" at bounding box center [370, 116] width 79 height 26
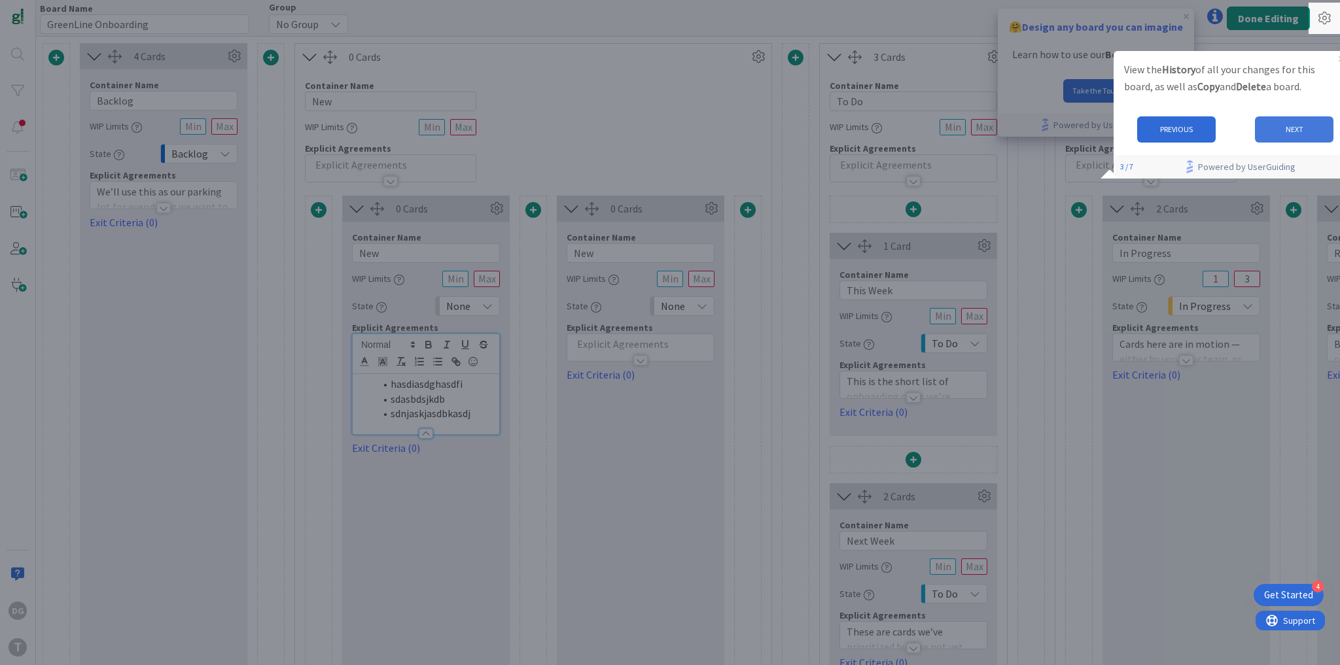
click at [1295, 131] on button "NEXT" at bounding box center [1294, 129] width 79 height 26
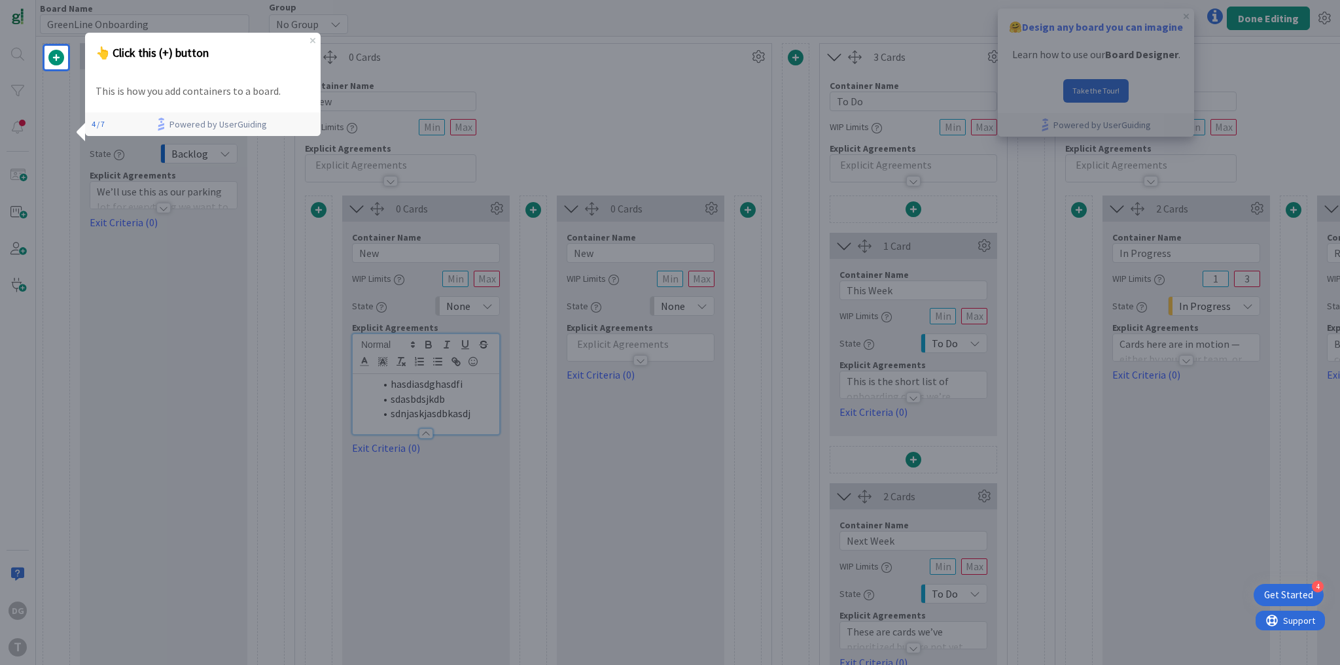
click at [54, 57] on span at bounding box center [56, 58] width 16 height 16
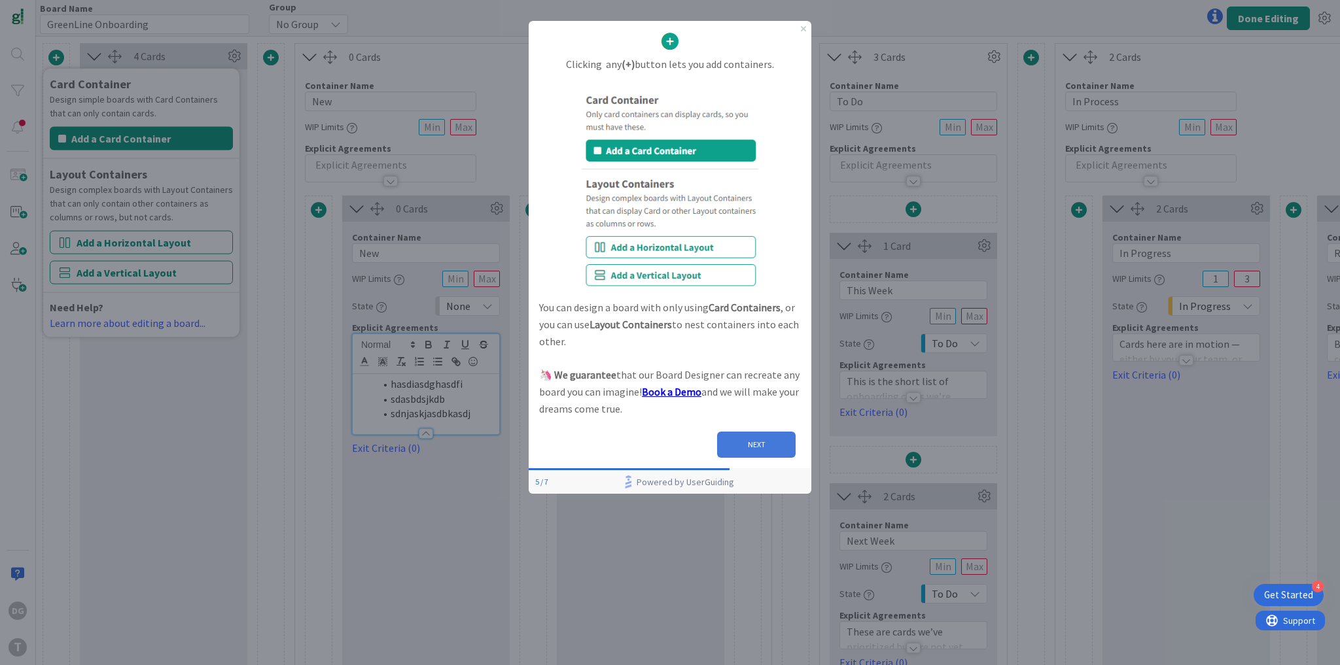
click at [763, 445] on button "NEXT" at bounding box center [756, 445] width 79 height 26
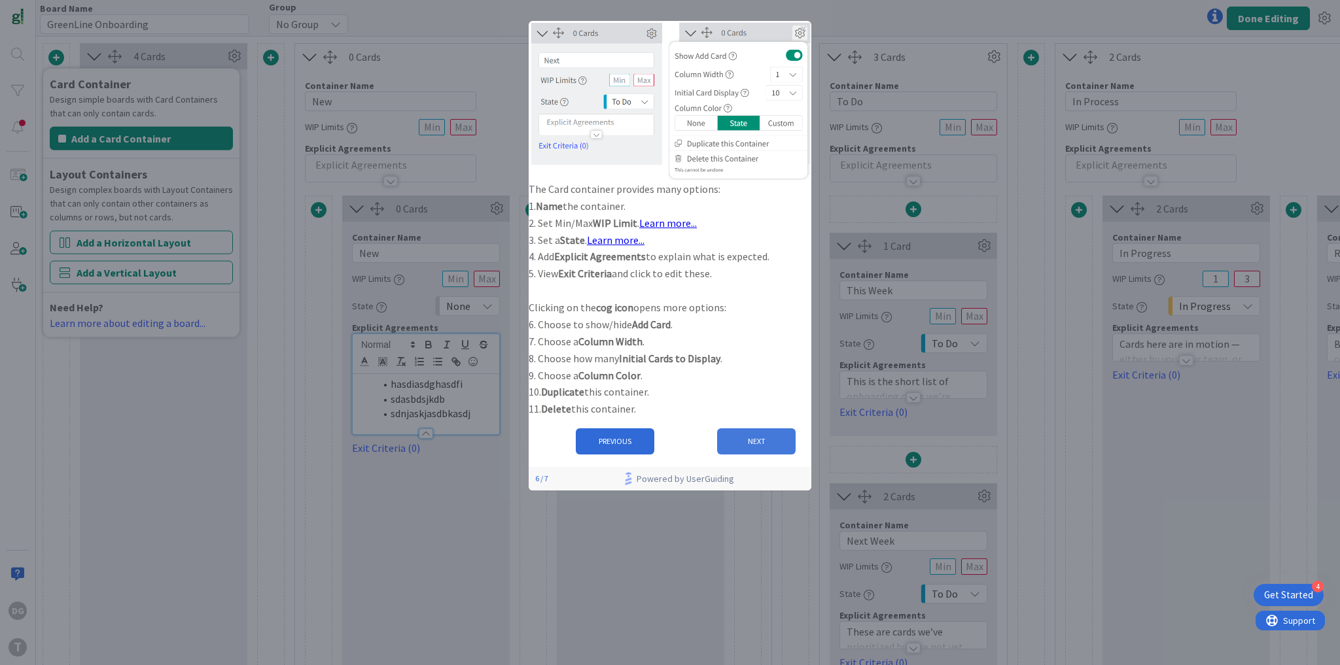
click at [752, 455] on button "NEXT" at bounding box center [756, 441] width 79 height 26
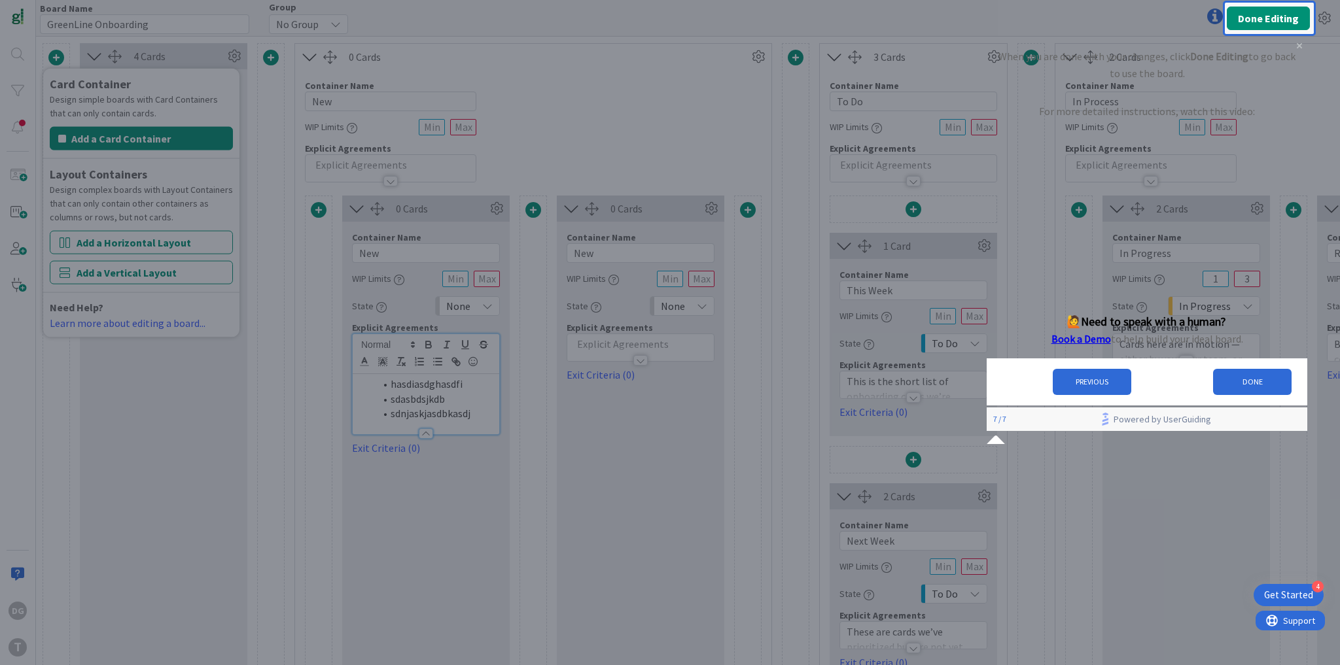
click at [1297, 48] on icon "Close Preview" at bounding box center [1299, 45] width 5 height 5
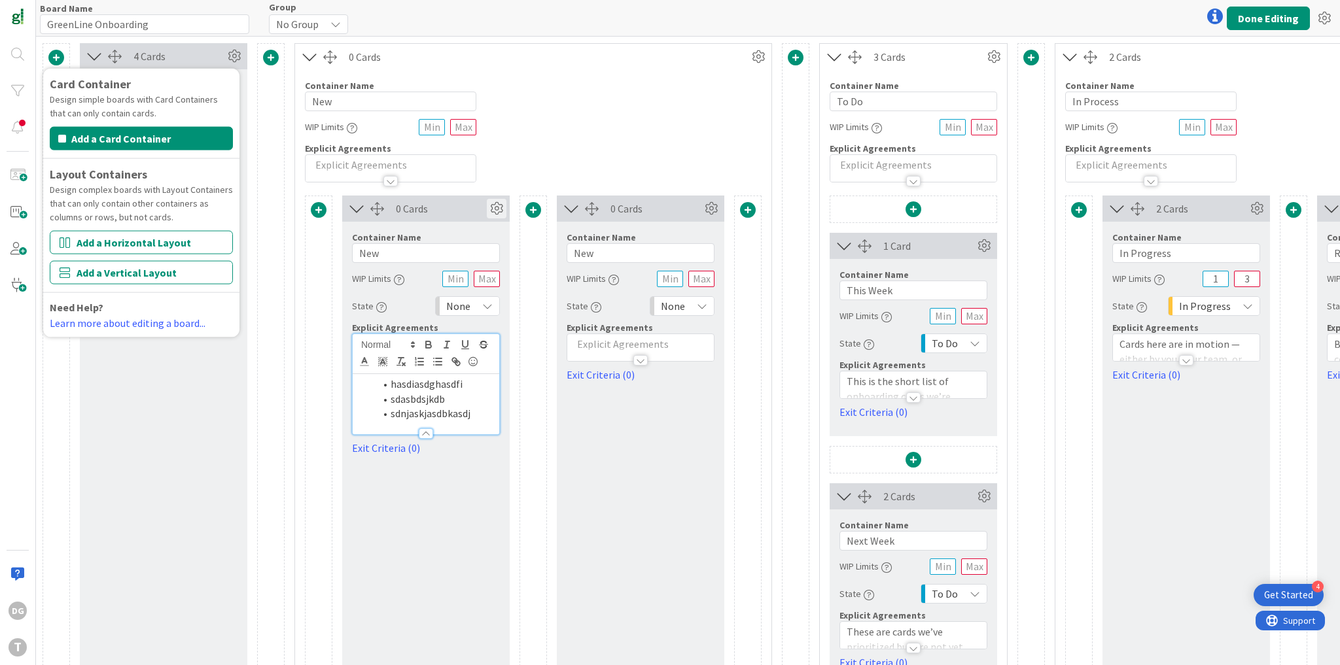
click at [496, 211] on icon at bounding box center [497, 209] width 20 height 20
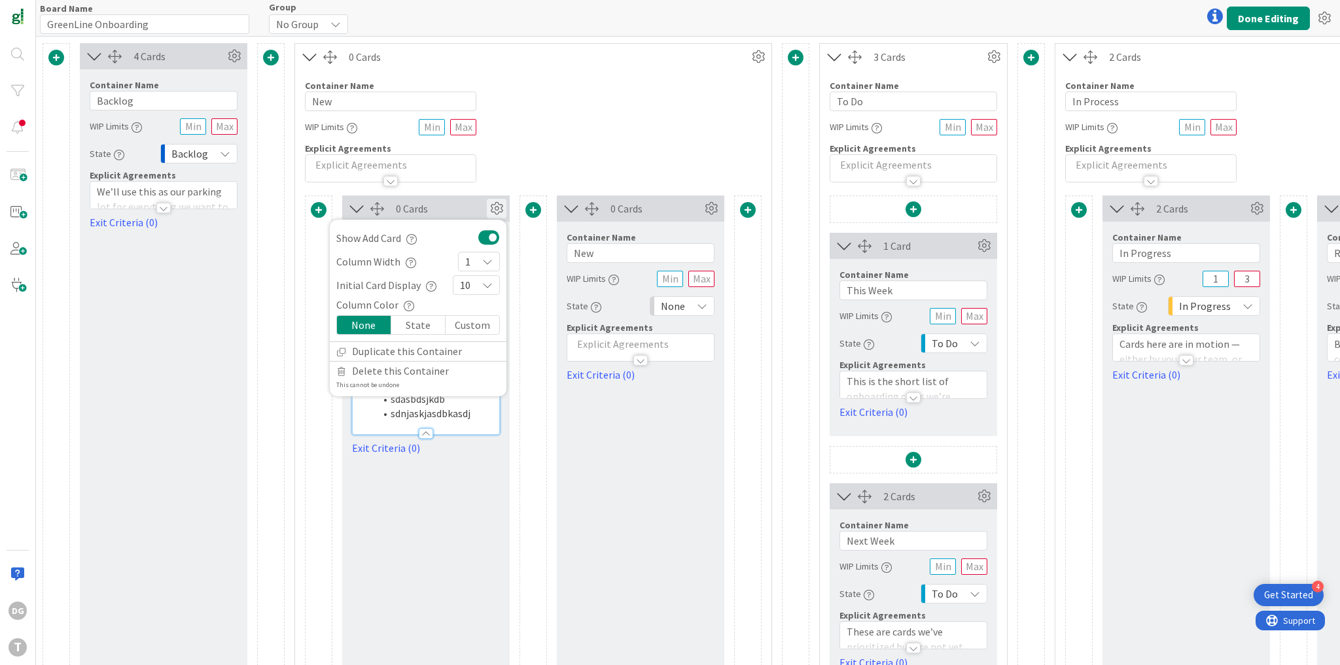
click at [482, 258] on icon at bounding box center [487, 261] width 10 height 10
click at [463, 366] on link "3" at bounding box center [479, 370] width 41 height 24
click at [477, 281] on div "10" at bounding box center [476, 285] width 47 height 20
click at [466, 351] on icon at bounding box center [465, 347] width 10 height 20
click at [417, 327] on div "State" at bounding box center [418, 325] width 54 height 18
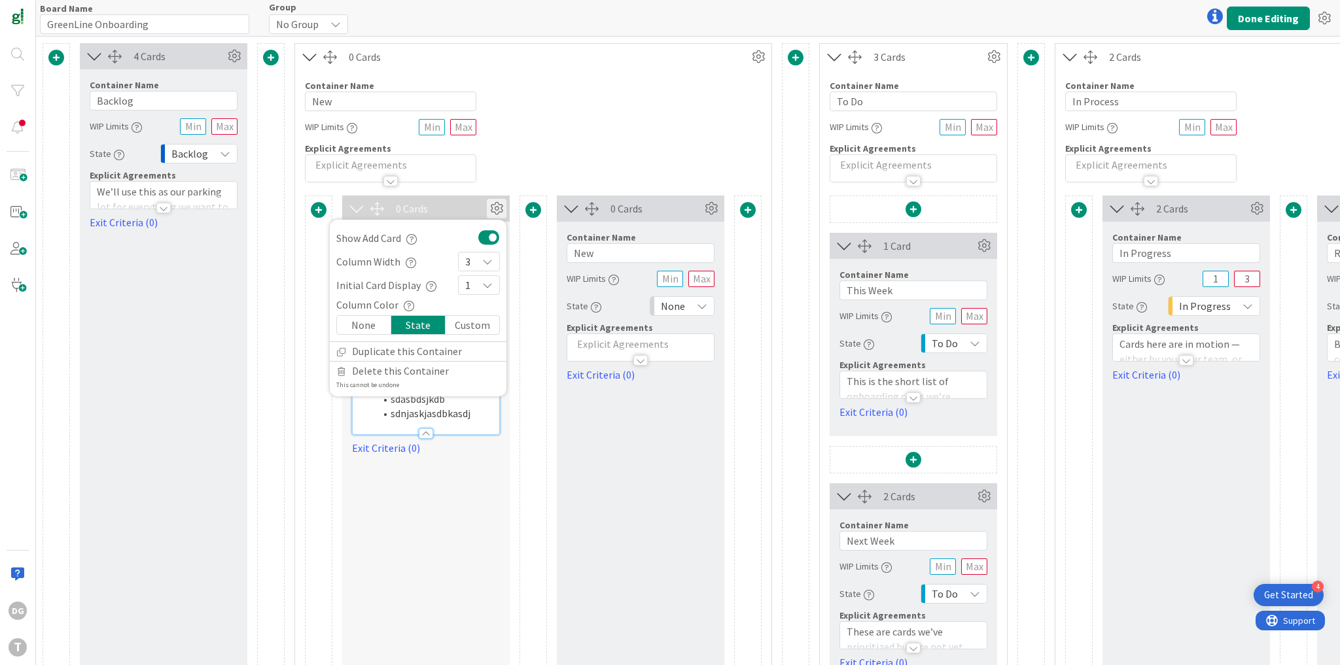
click at [463, 319] on div "Custom" at bounding box center [472, 325] width 54 height 18
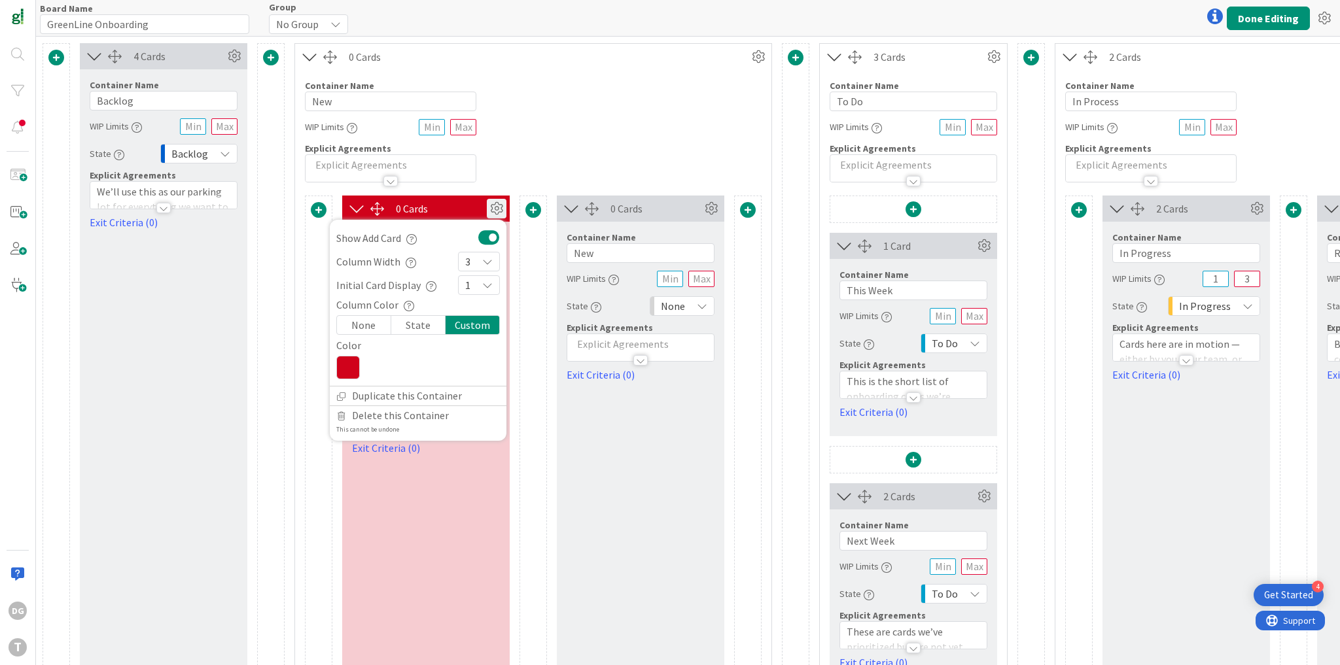
click at [351, 366] on icon at bounding box center [348, 368] width 24 height 24
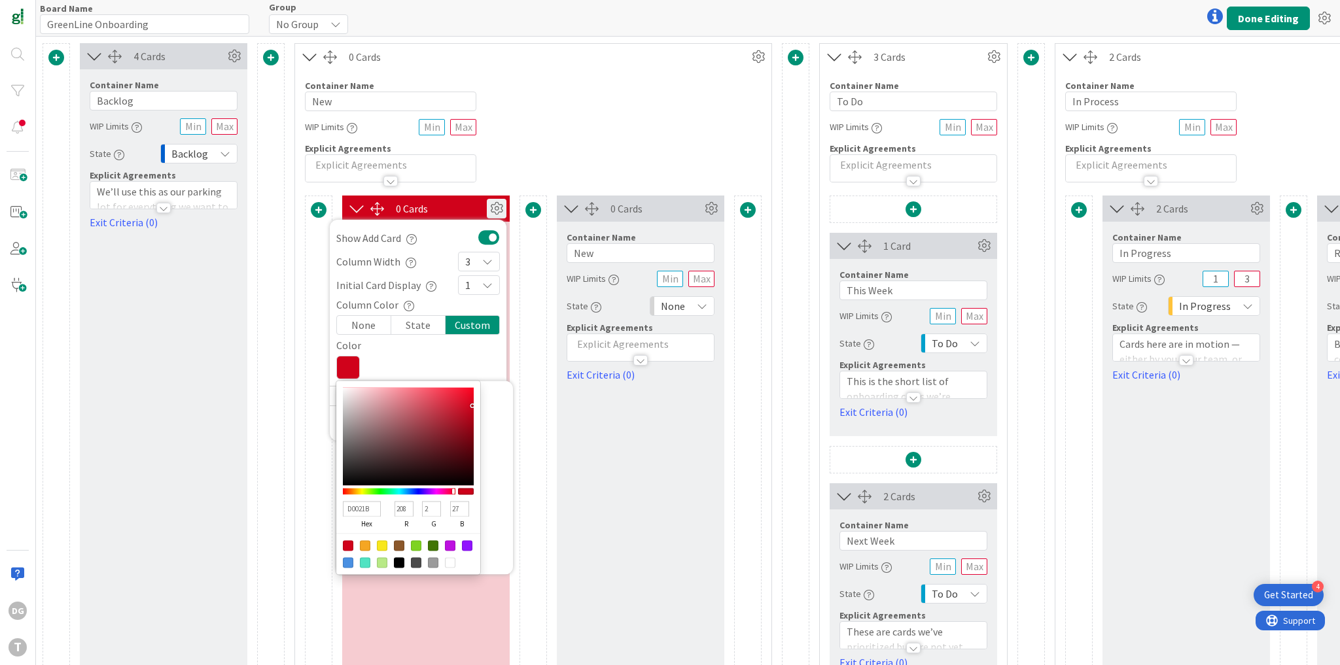
click at [450, 544] on div at bounding box center [450, 545] width 10 height 10
type input "BD10E0"
type input "189"
type input "16"
type input "224"
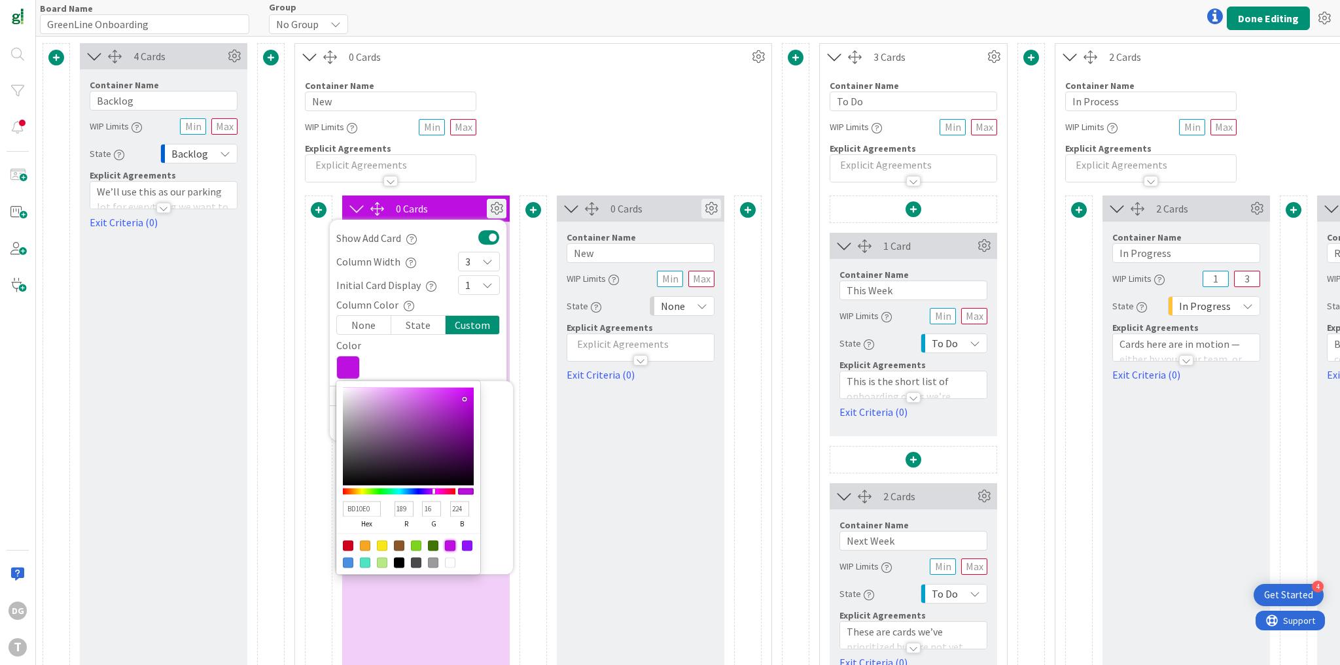
click at [710, 208] on icon at bounding box center [711, 209] width 20 height 20
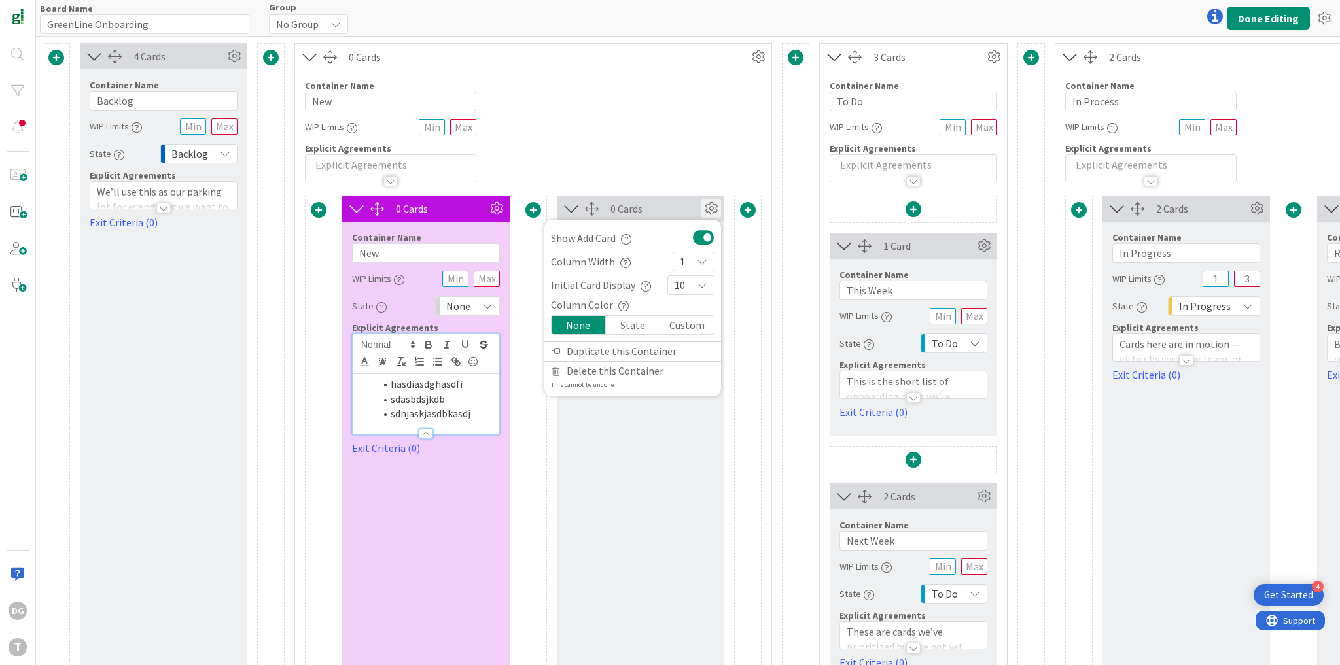
click at [679, 328] on div "Custom" at bounding box center [687, 325] width 54 height 18
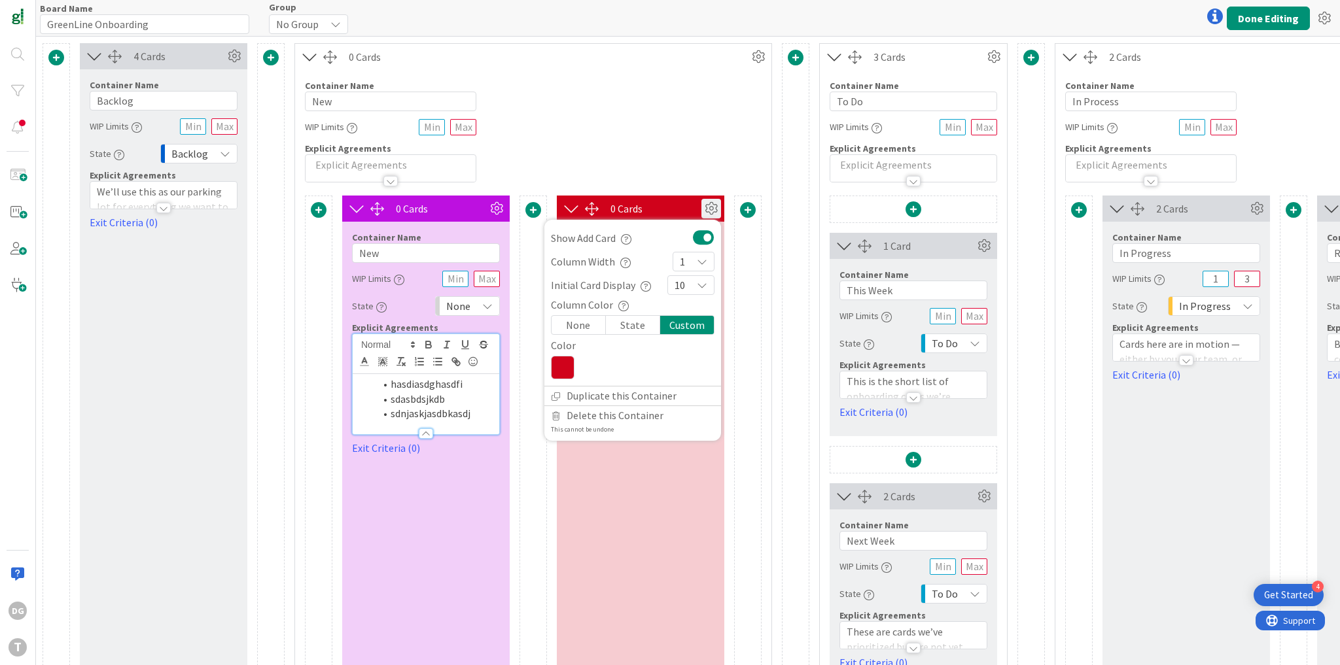
click at [559, 361] on icon at bounding box center [563, 368] width 24 height 24
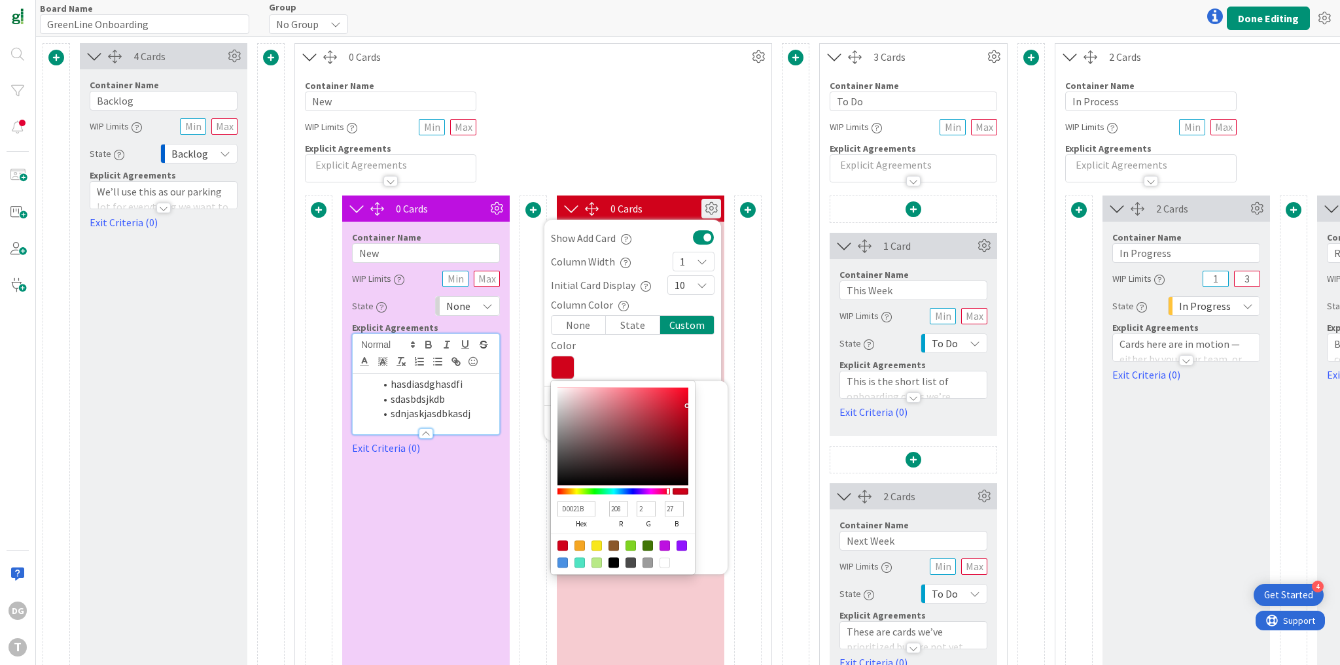
click at [666, 544] on div at bounding box center [664, 545] width 10 height 10
type input "BD10E0"
type input "189"
type input "16"
type input "224"
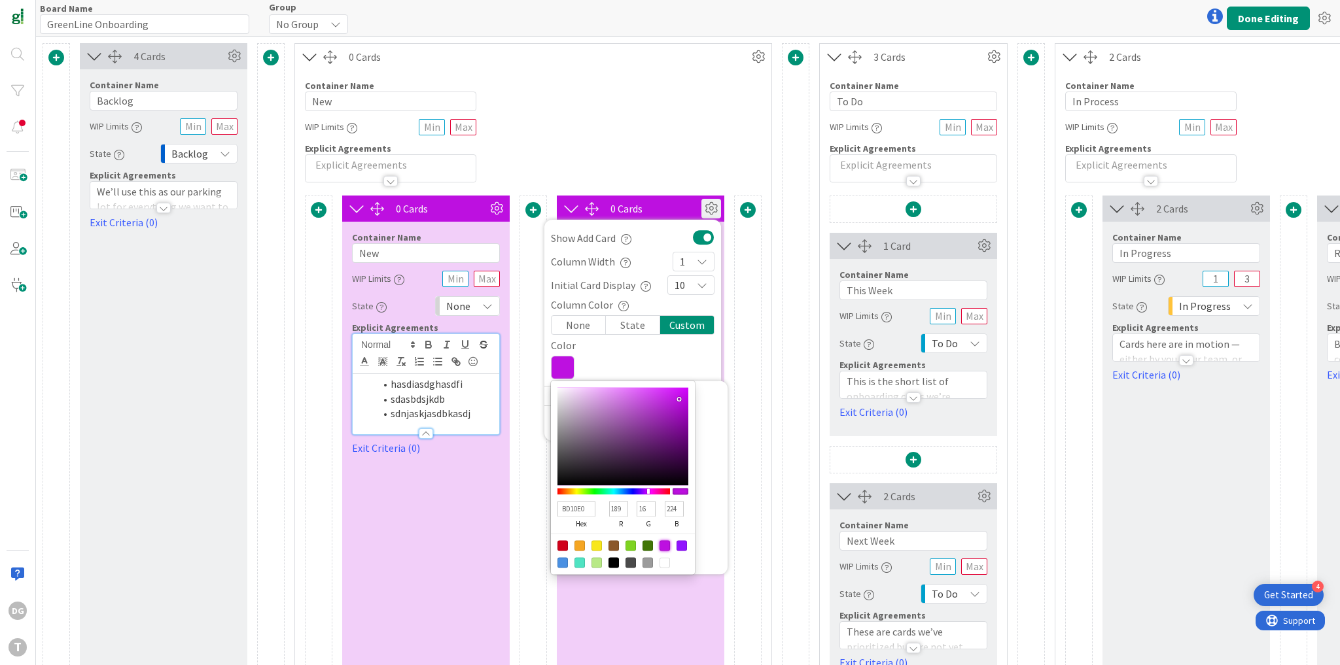
click at [673, 144] on div "Container Name 3 / 64 New WIP Limits Explicit Agreements" at bounding box center [533, 126] width 476 height 113
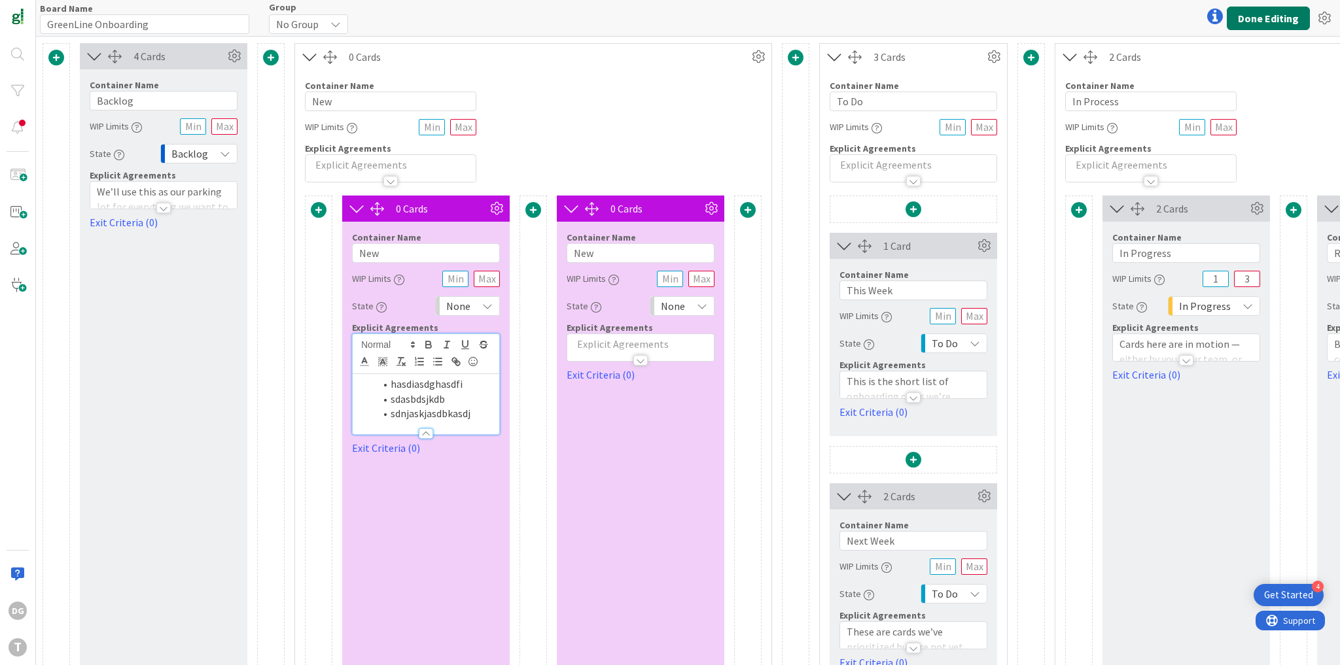
click at [1259, 17] on button "Done Editing" at bounding box center [1268, 19] width 83 height 24
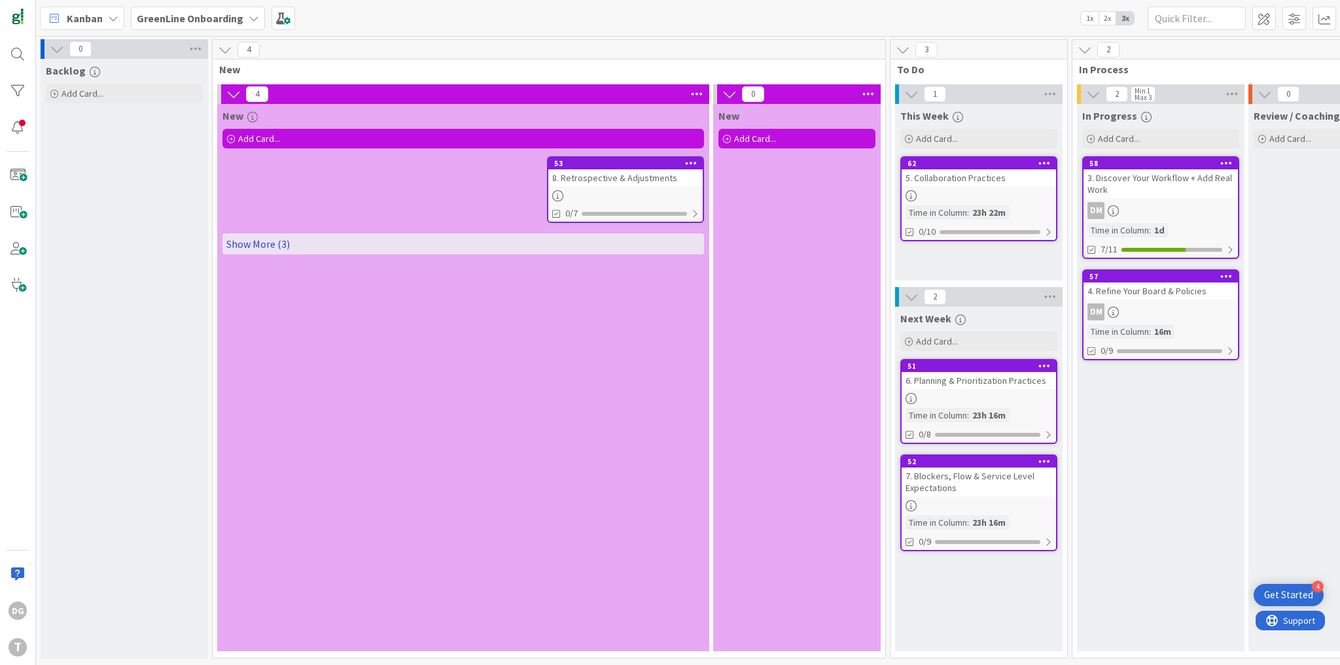
click at [247, 239] on link "Show More (3)" at bounding box center [462, 244] width 481 height 21
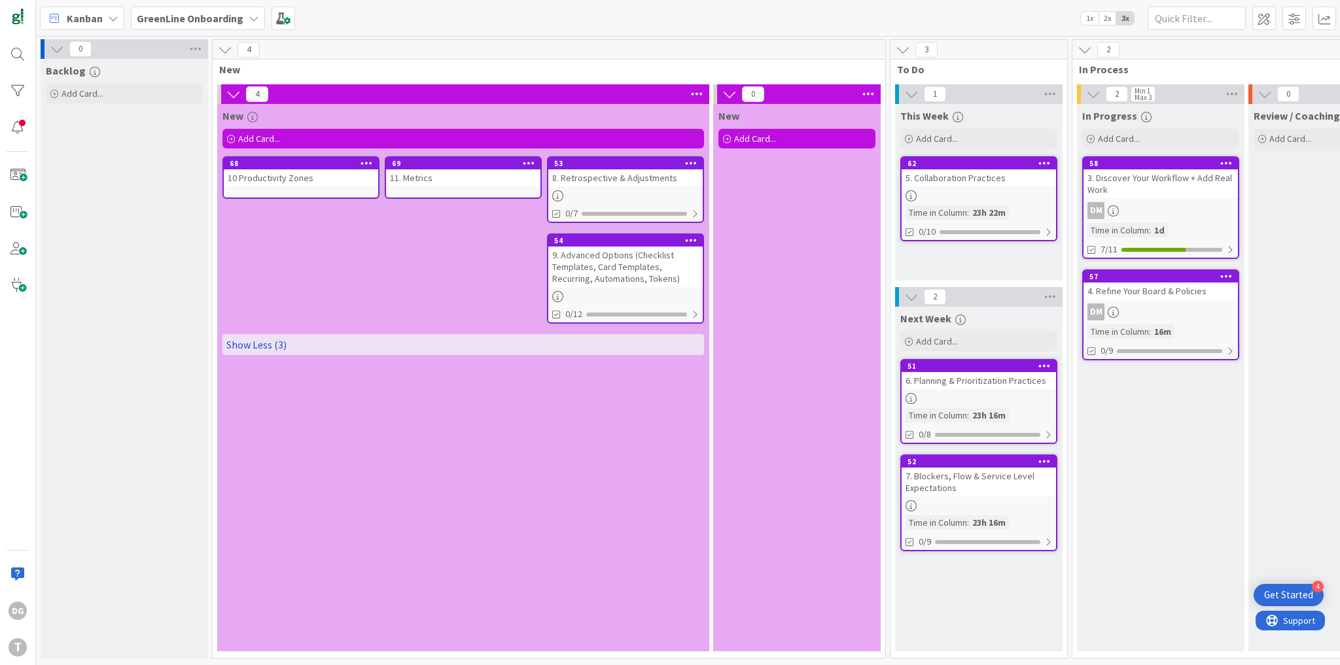
click at [254, 344] on link "Show Less (3)" at bounding box center [462, 344] width 481 height 21
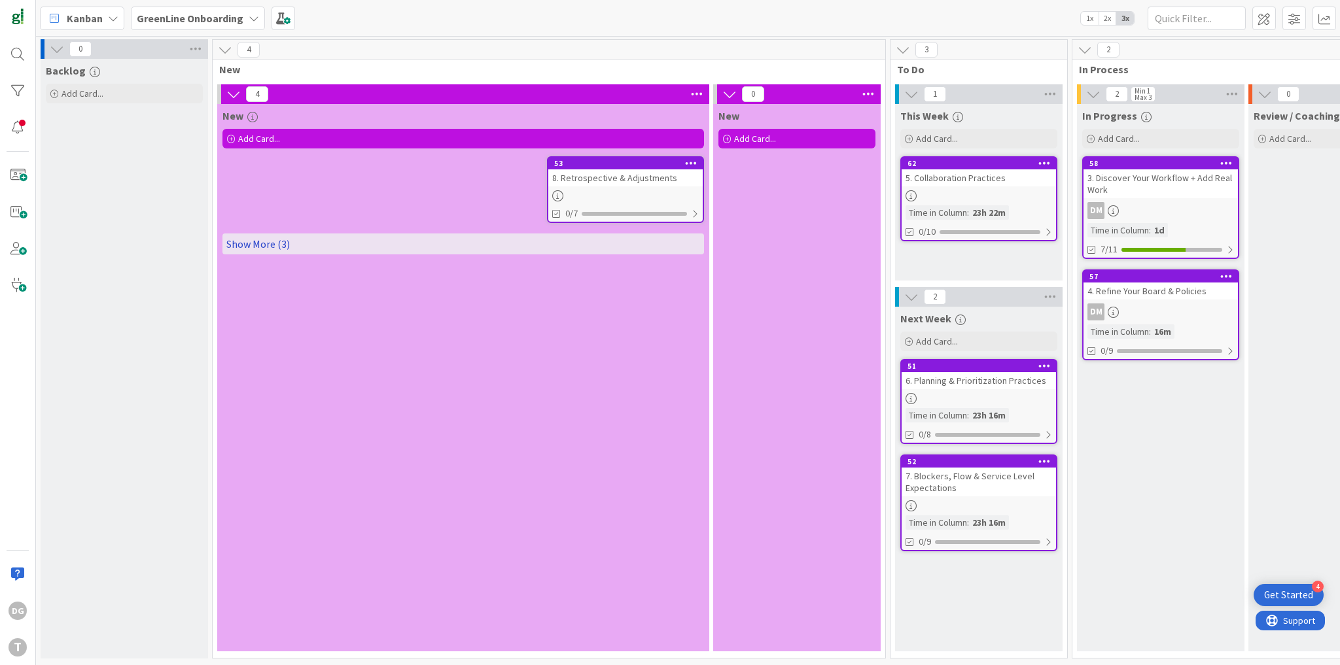
click at [256, 245] on link "Show More (3)" at bounding box center [462, 244] width 481 height 21
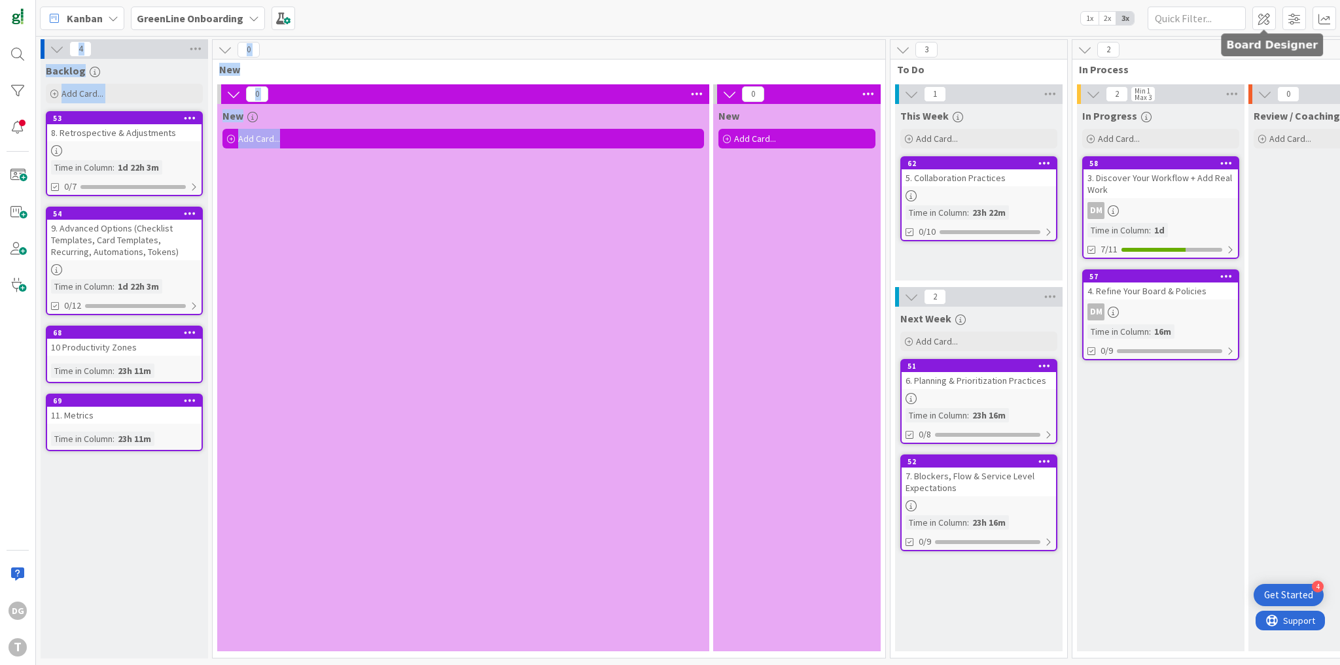
drag, startPoint x: 1268, startPoint y: 22, endPoint x: 309, endPoint y: 86, distance: 961.8
click at [438, 147] on div "Kanban GreenLine Onboarding 1x 2x 3x 4 Backlog Add Card... 53 8. Retrospective …" at bounding box center [688, 332] width 1304 height 665
click at [225, 20] on b "GreenLine Onboarding" at bounding box center [190, 18] width 107 height 13
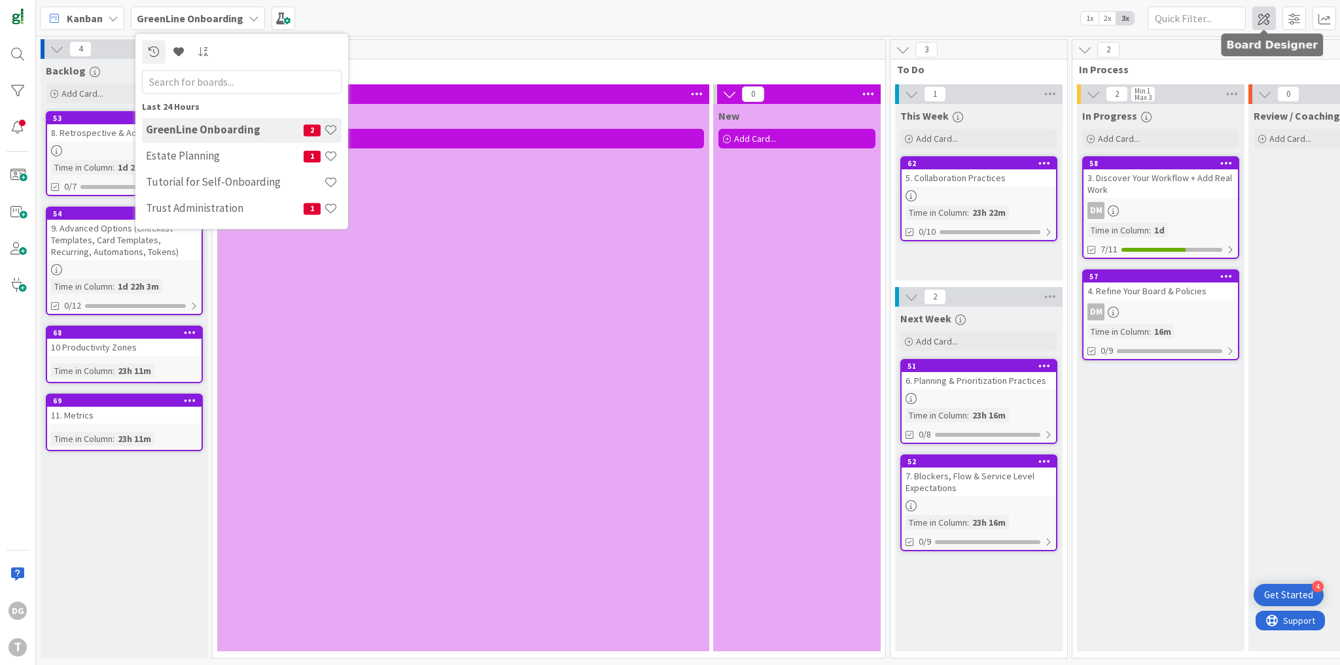
click at [1269, 10] on span at bounding box center [1264, 19] width 24 height 24
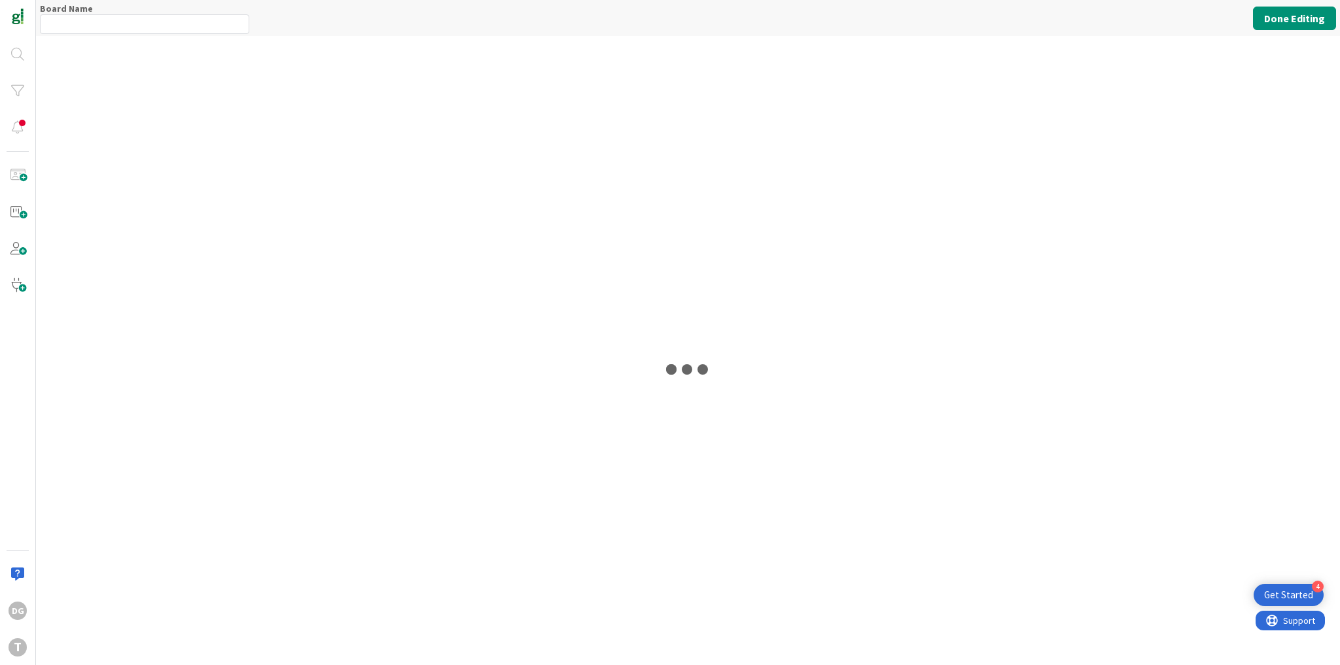
type input "GreenLine Onboarding"
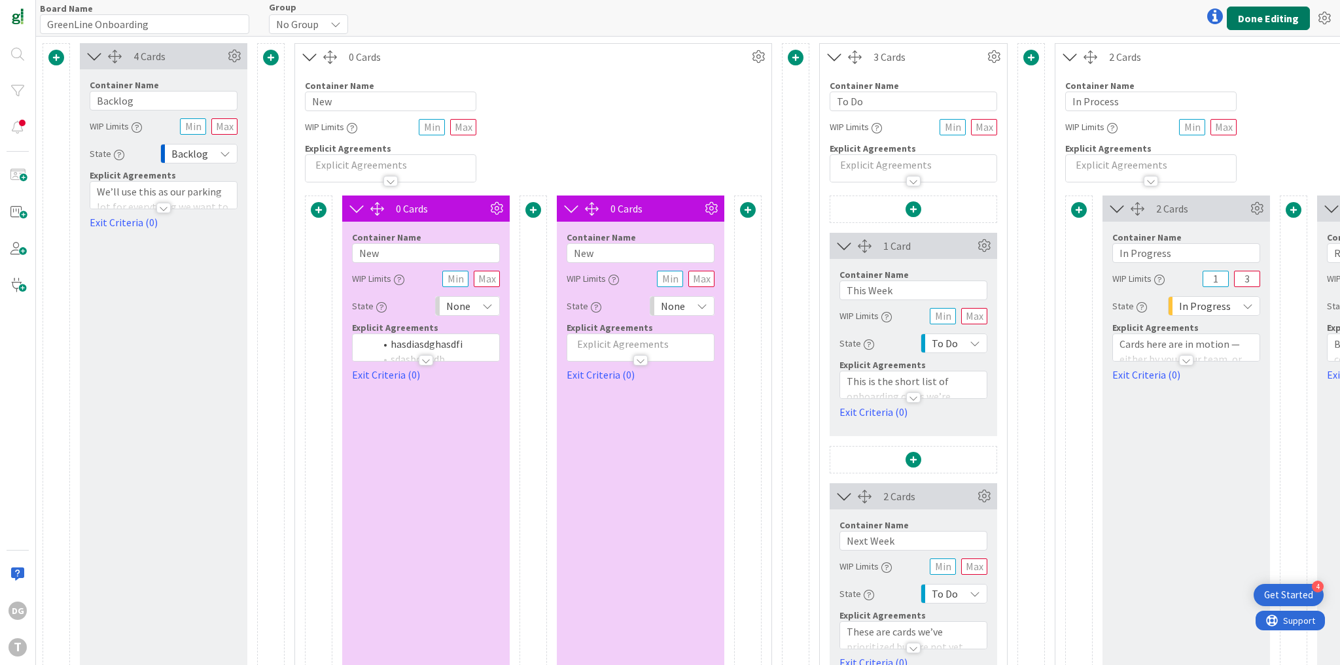
click at [1259, 26] on button "Done Editing" at bounding box center [1268, 19] width 83 height 24
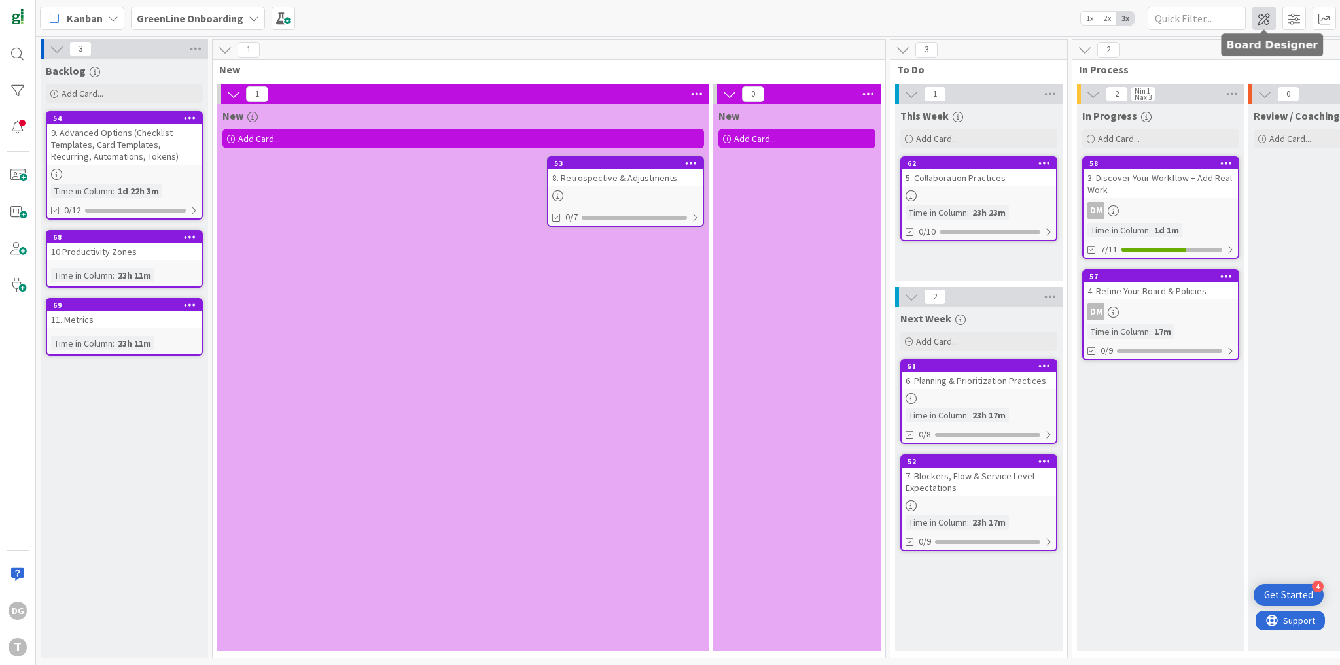
click at [1269, 22] on span at bounding box center [1264, 19] width 24 height 24
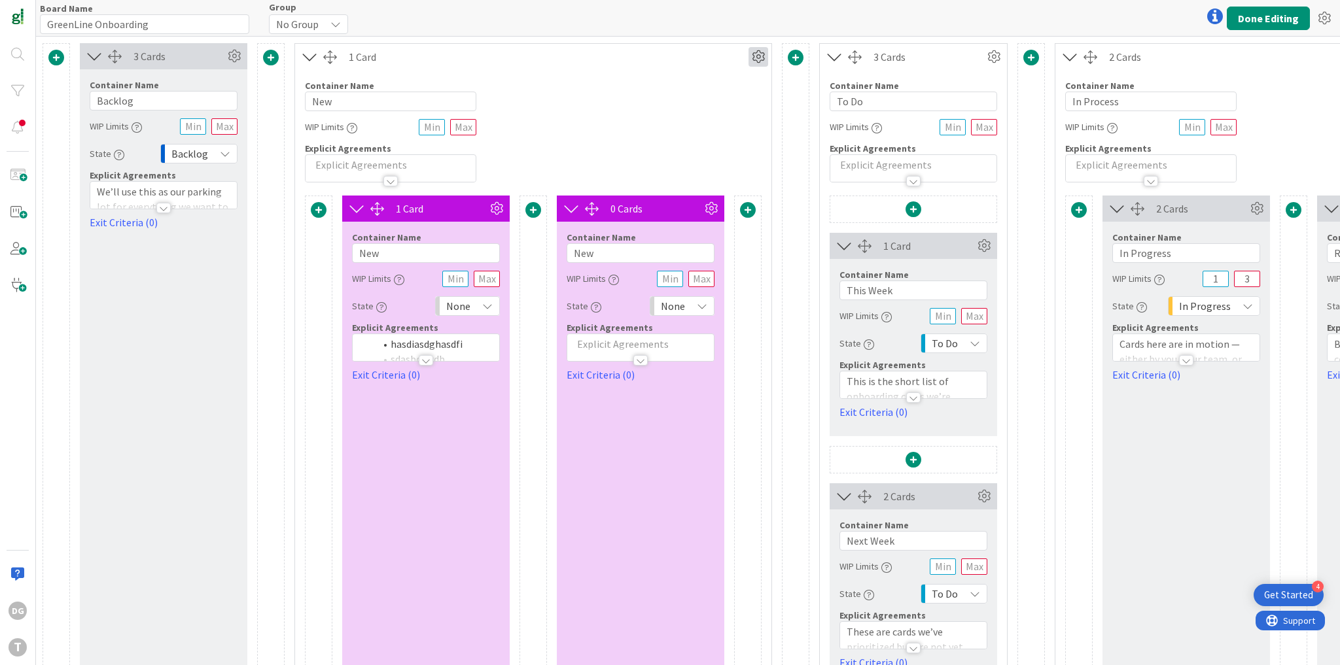
click at [763, 55] on icon at bounding box center [758, 57] width 20 height 20
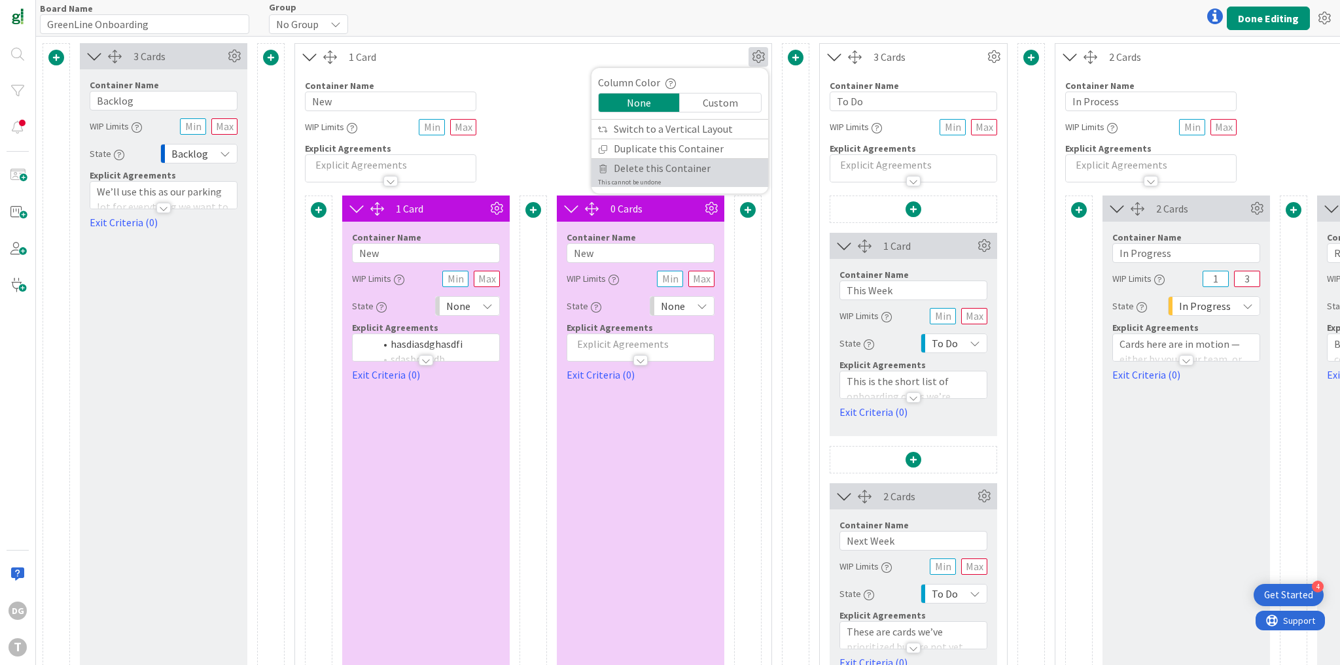
click at [707, 170] on link "Delete this Container This cannot be undone" at bounding box center [679, 173] width 177 height 28
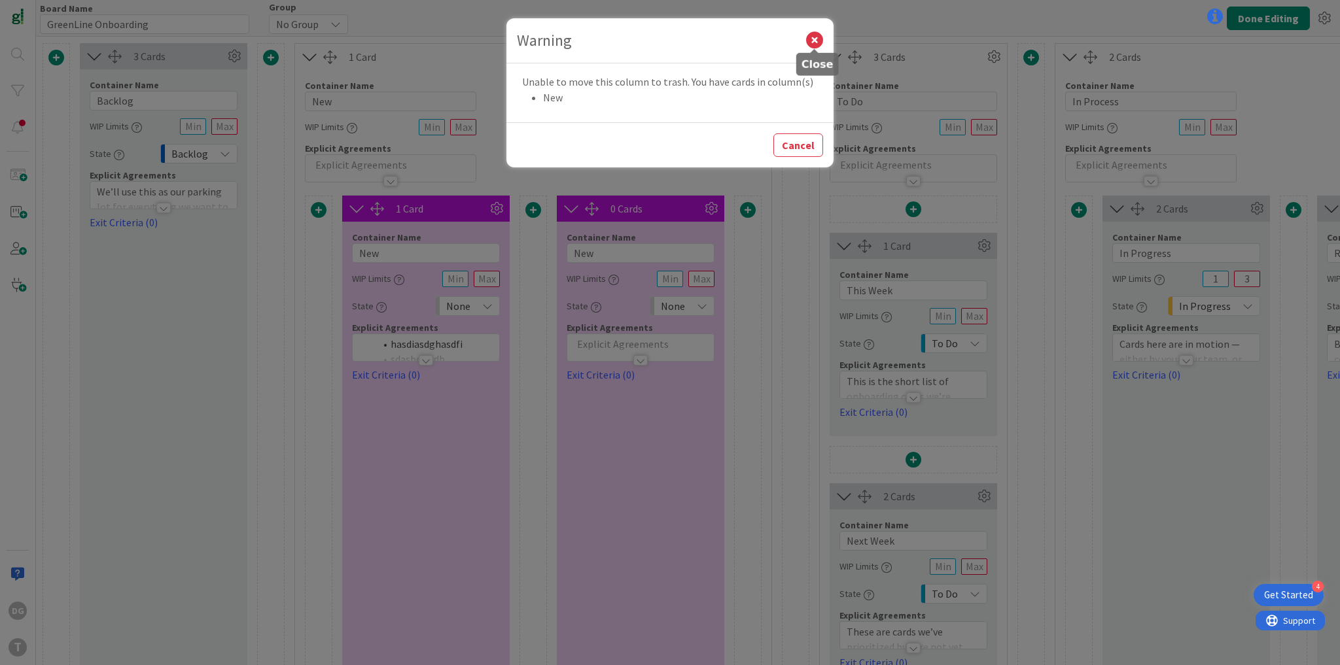
click at [814, 40] on icon at bounding box center [814, 40] width 17 height 17
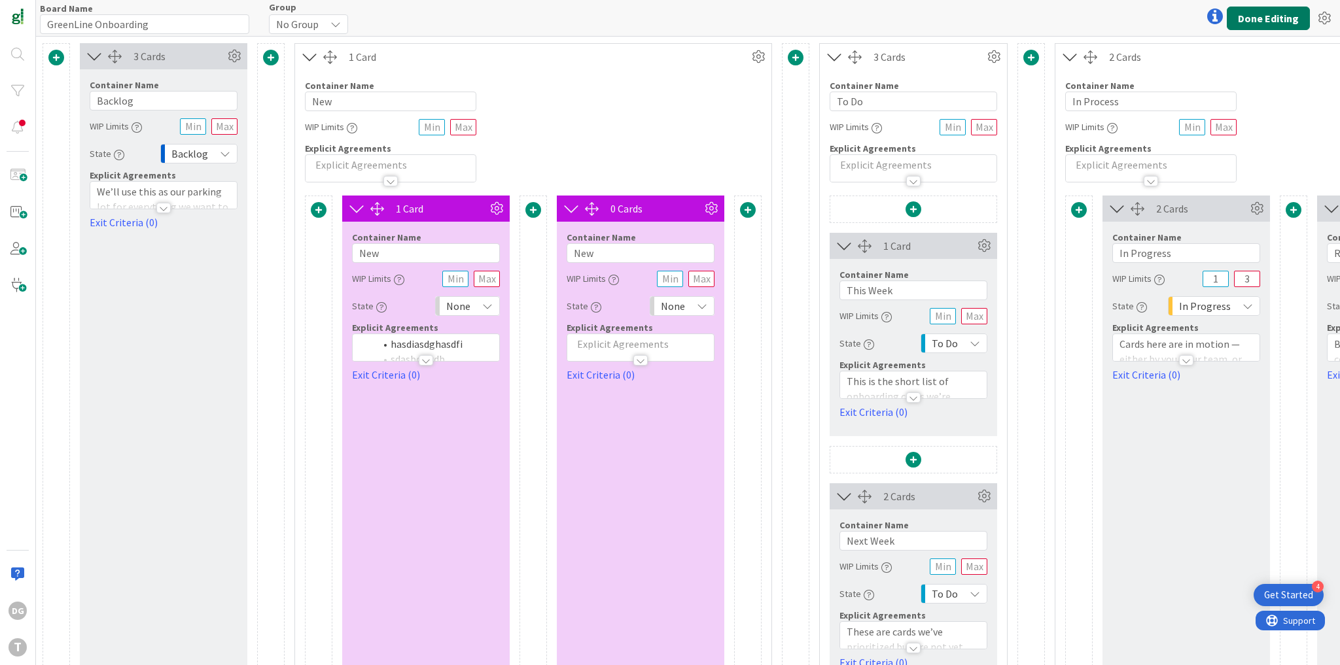
click at [1271, 12] on button "Done Editing" at bounding box center [1268, 19] width 83 height 24
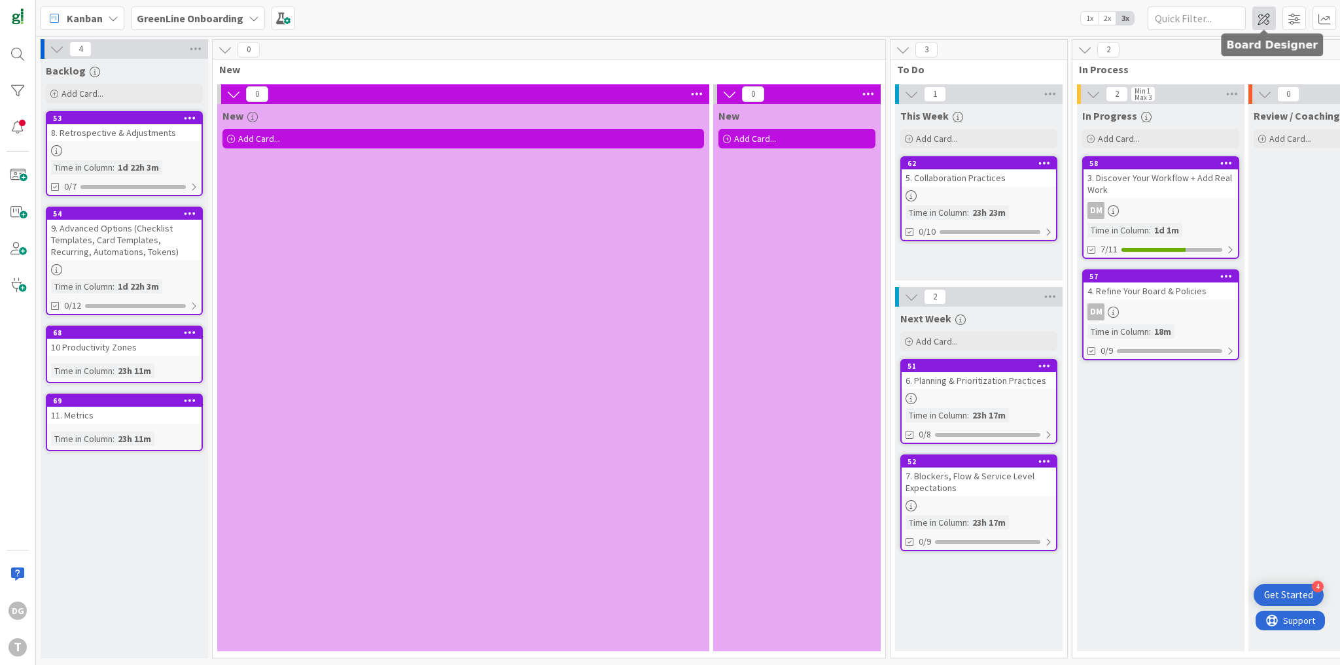
click at [1263, 19] on span at bounding box center [1264, 19] width 24 height 24
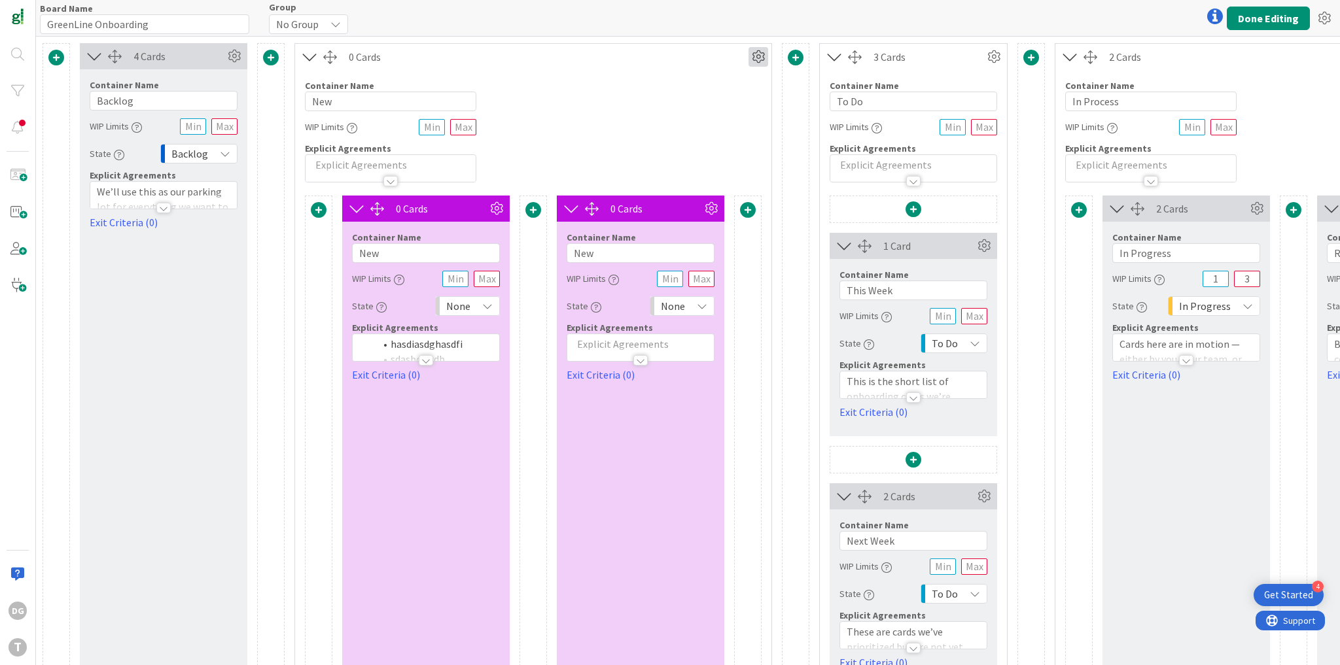
click at [764, 58] on icon at bounding box center [758, 57] width 20 height 20
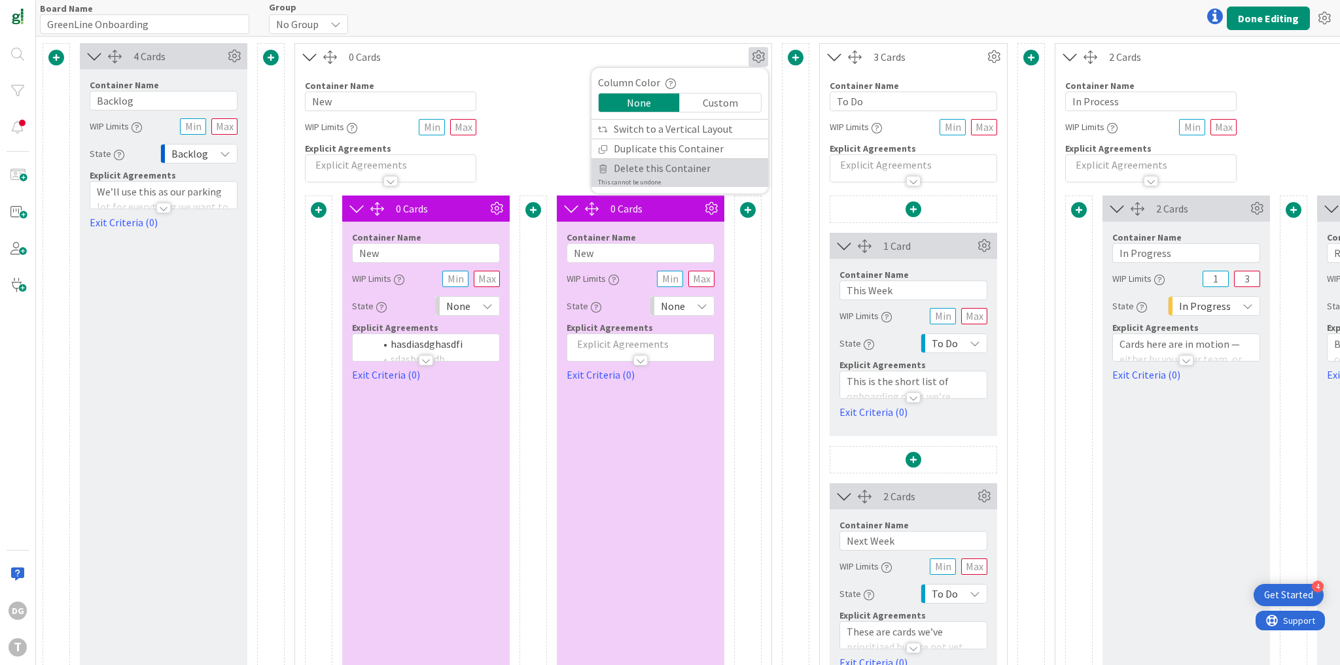
click at [715, 175] on link "Delete this Container This cannot be undone" at bounding box center [679, 173] width 177 height 28
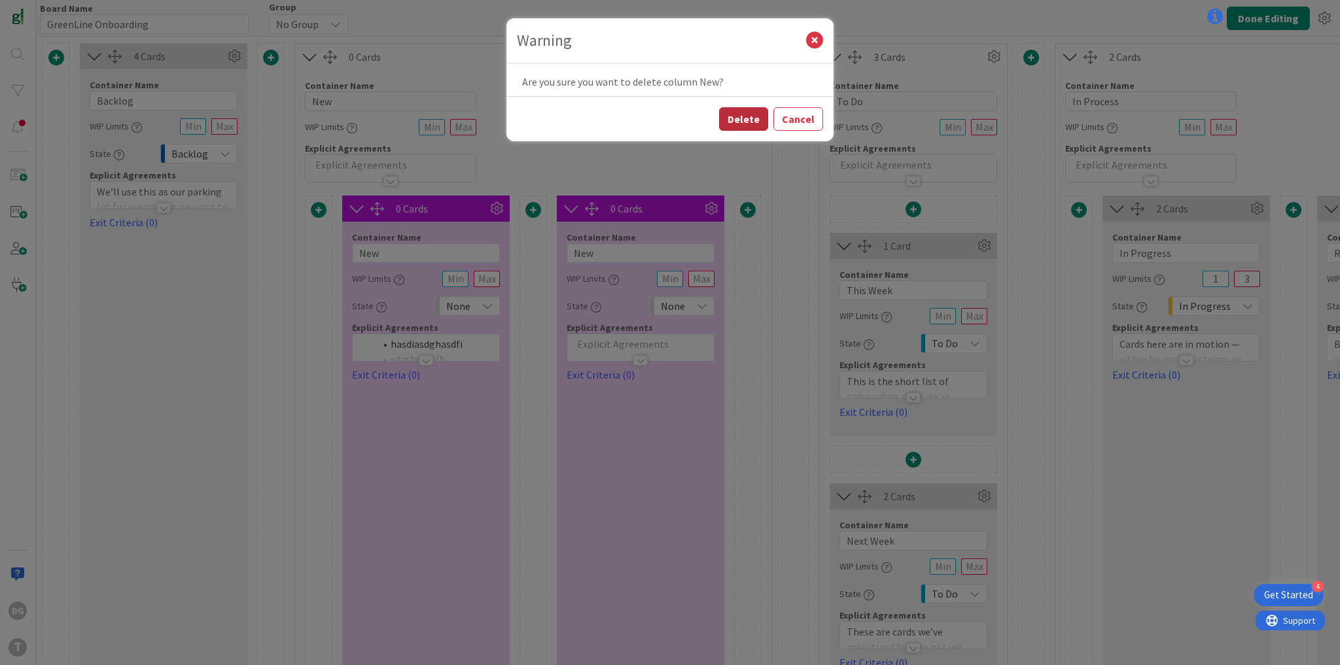
click at [759, 123] on button "Delete" at bounding box center [743, 119] width 49 height 24
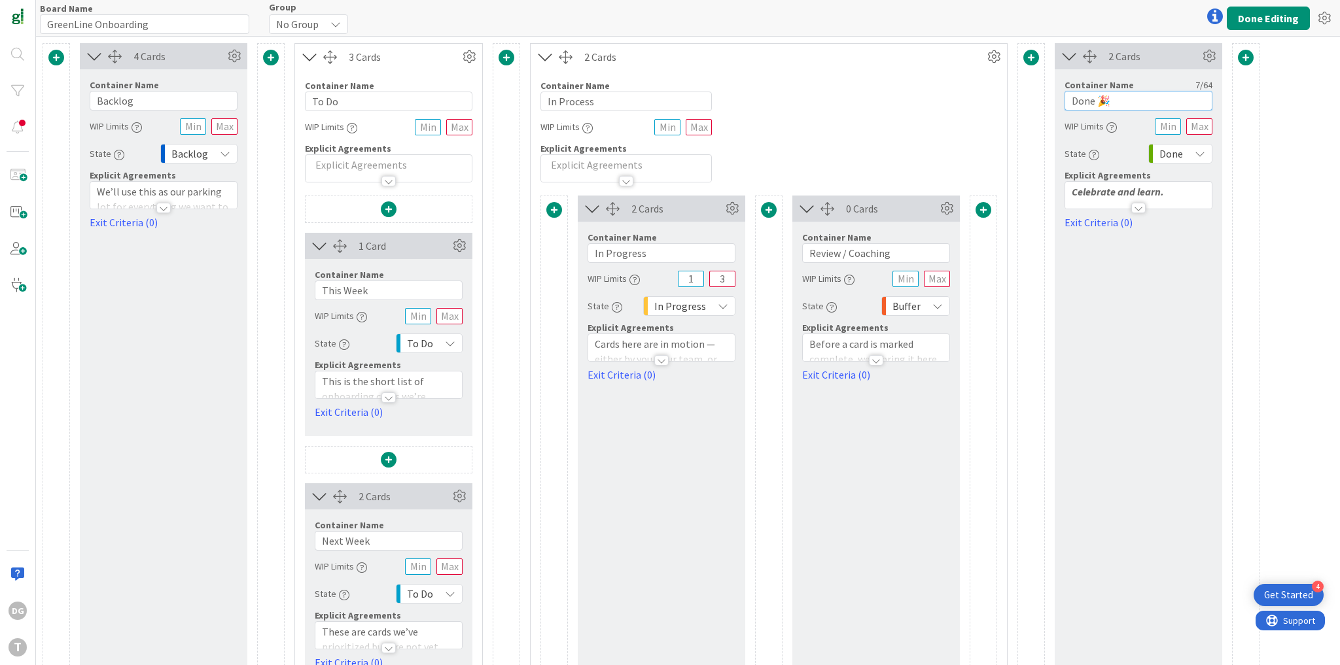
drag, startPoint x: 1099, startPoint y: 99, endPoint x: 1111, endPoint y: 98, distance: 11.8
click at [1110, 99] on input "Done 🎉" at bounding box center [1138, 101] width 148 height 20
click at [1316, 19] on icon at bounding box center [1324, 19] width 24 height 24
click at [1287, 55] on link "History of Edits" at bounding box center [1253, 47] width 165 height 19
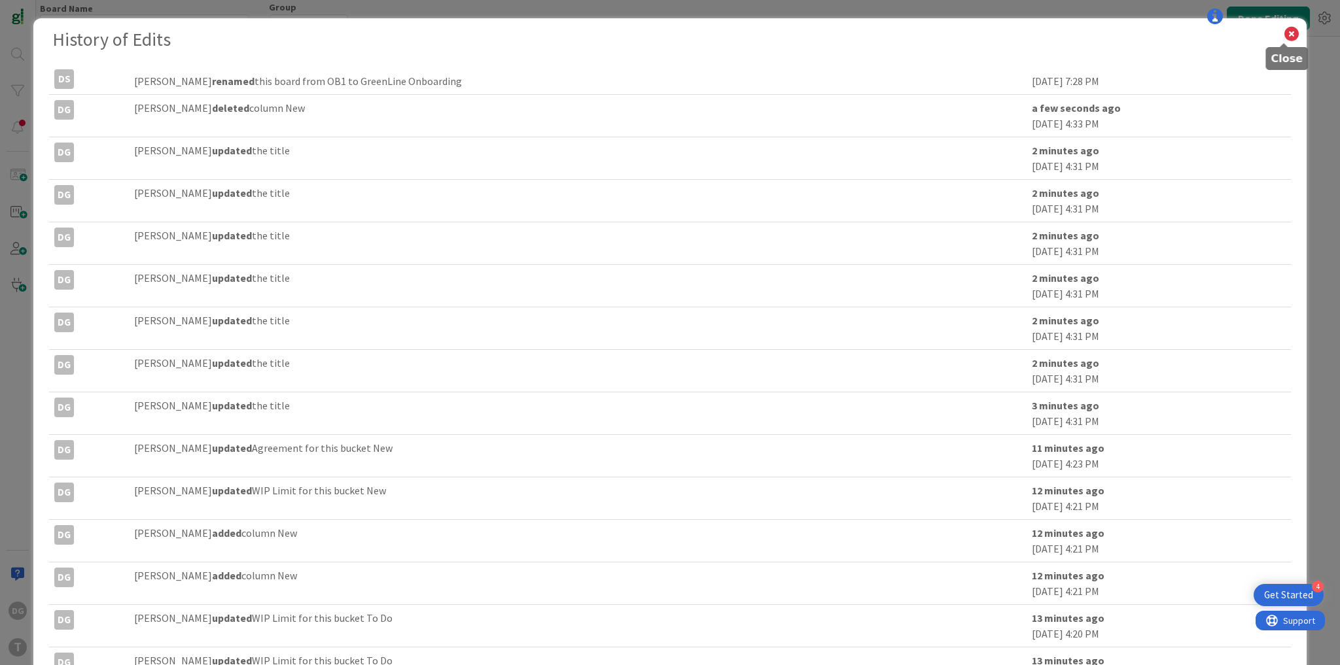
click at [1283, 33] on icon at bounding box center [1291, 34] width 17 height 18
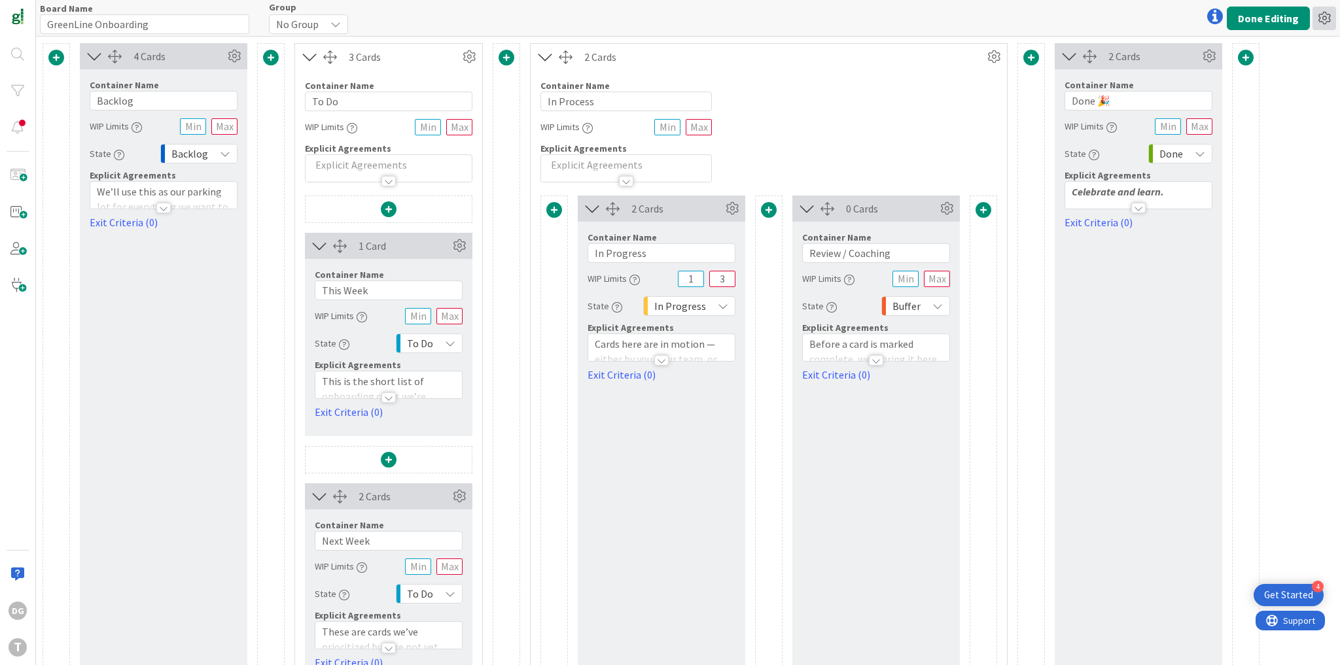
click at [1323, 20] on icon at bounding box center [1324, 19] width 24 height 24
click at [1283, 68] on link "Copy Board" at bounding box center [1253, 67] width 165 height 19
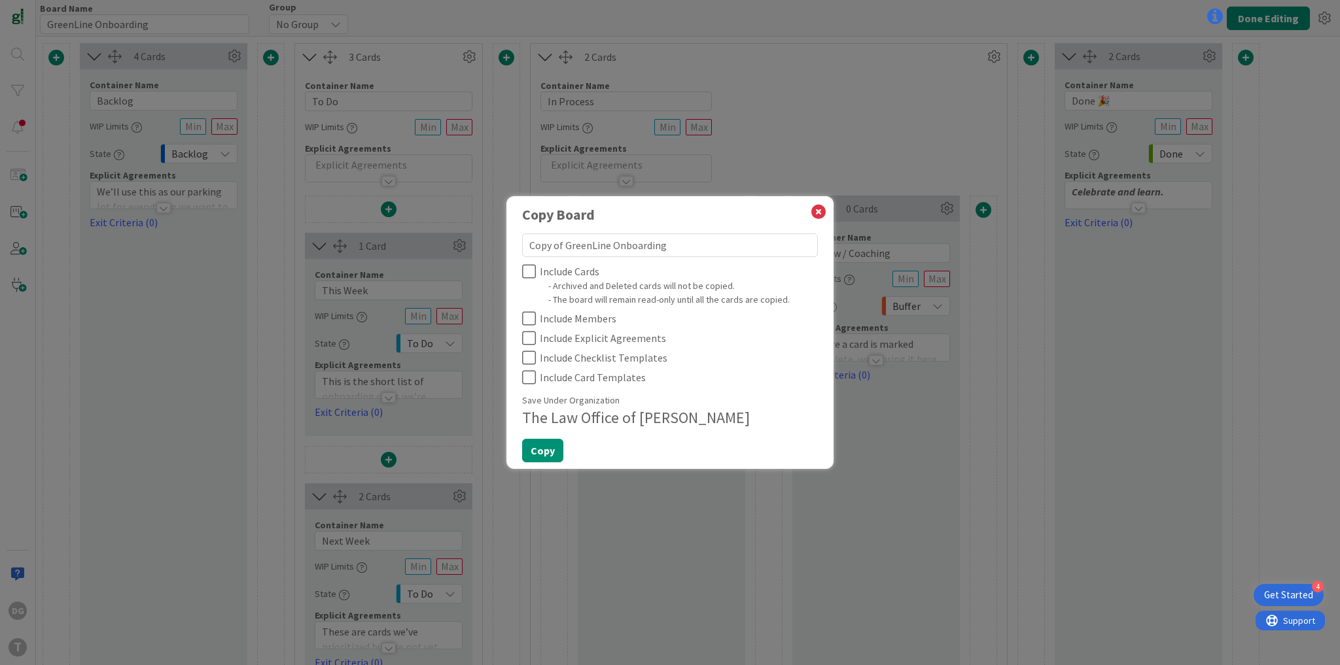
click at [531, 273] on icon at bounding box center [529, 272] width 14 height 16
click at [532, 317] on icon at bounding box center [529, 319] width 14 height 16
click at [527, 338] on icon at bounding box center [529, 338] width 14 height 16
click at [529, 356] on icon at bounding box center [529, 358] width 14 height 16
click at [530, 372] on icon at bounding box center [529, 378] width 14 height 16
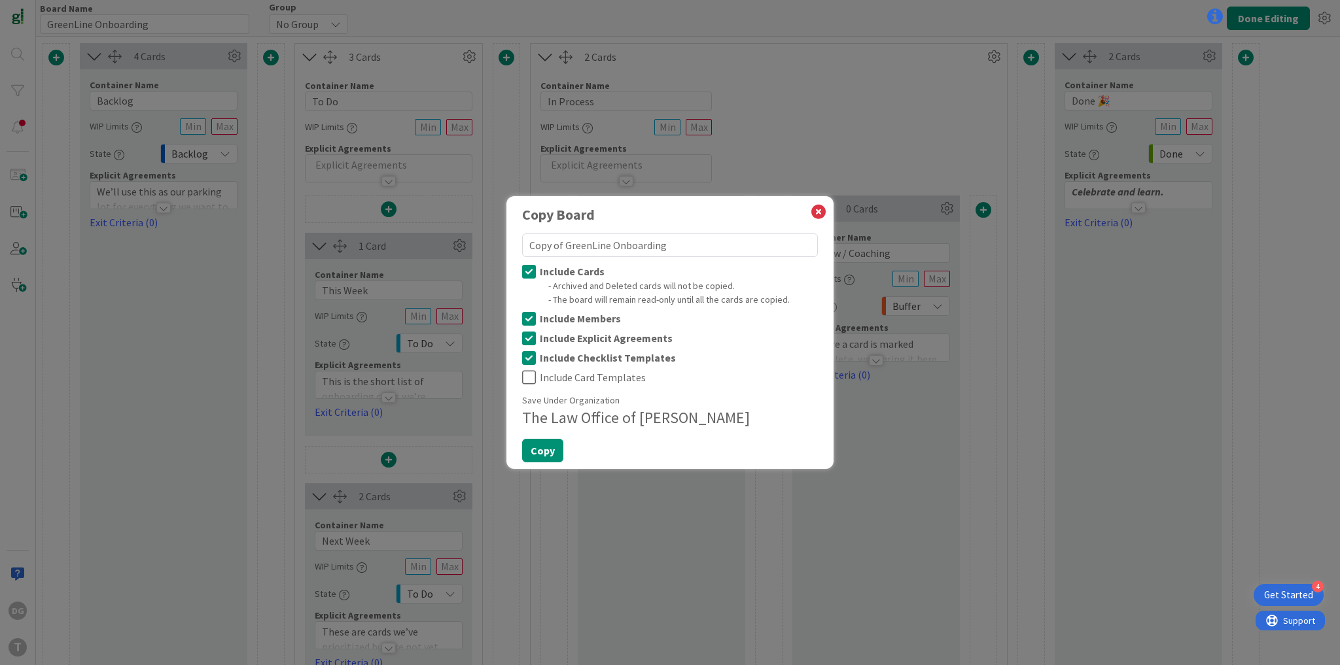
type textarea "x"
click at [820, 212] on icon at bounding box center [818, 212] width 17 height 18
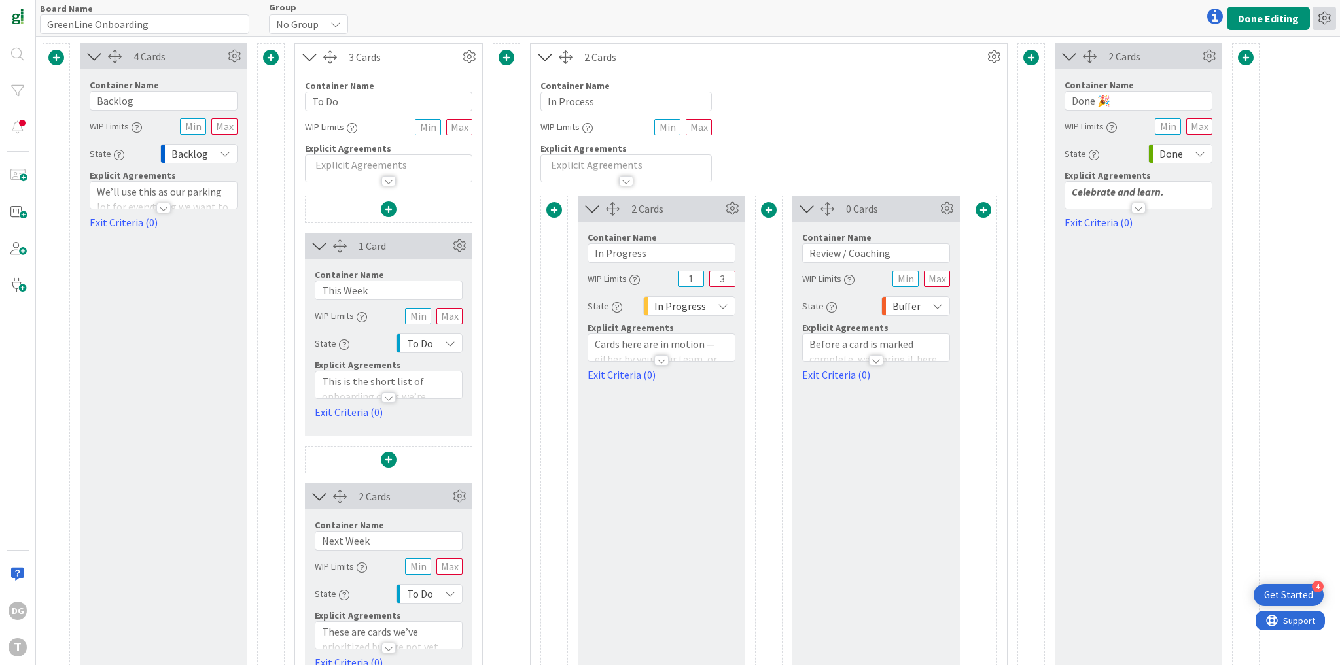
click at [1329, 13] on icon at bounding box center [1324, 19] width 24 height 24
click at [1214, 110] on link "Collapse All Columns" at bounding box center [1253, 106] width 165 height 19
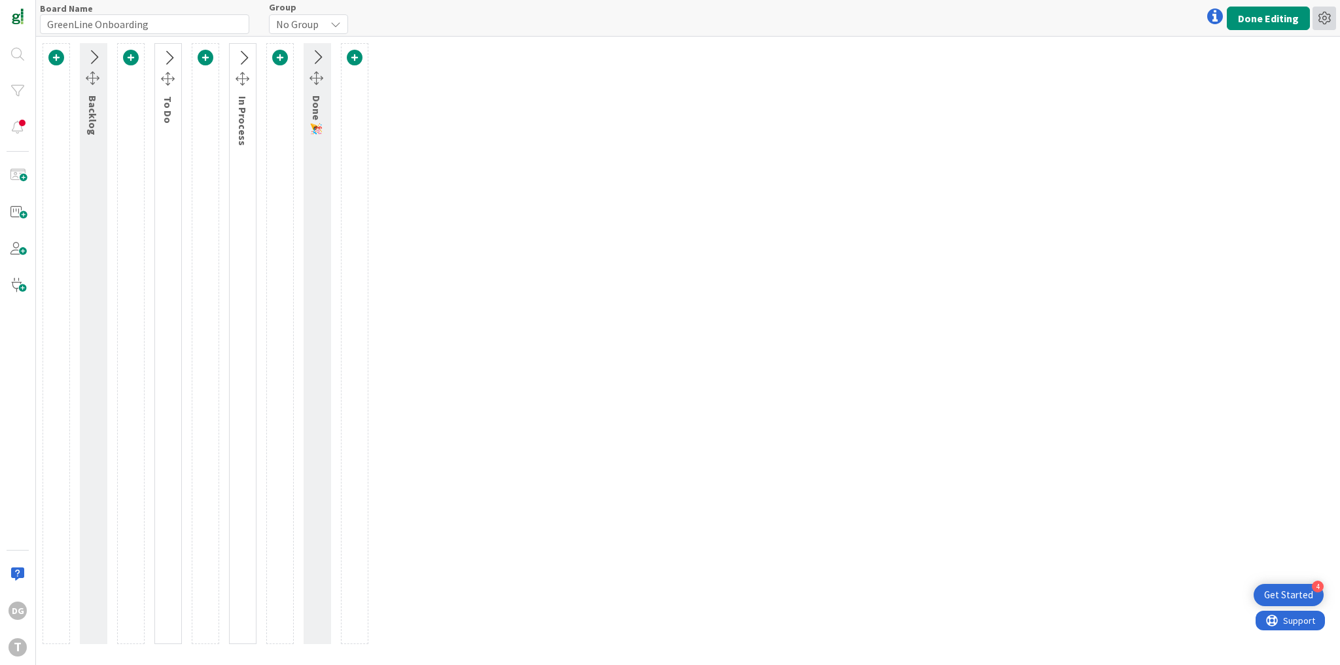
click at [1324, 18] on icon at bounding box center [1324, 19] width 24 height 24
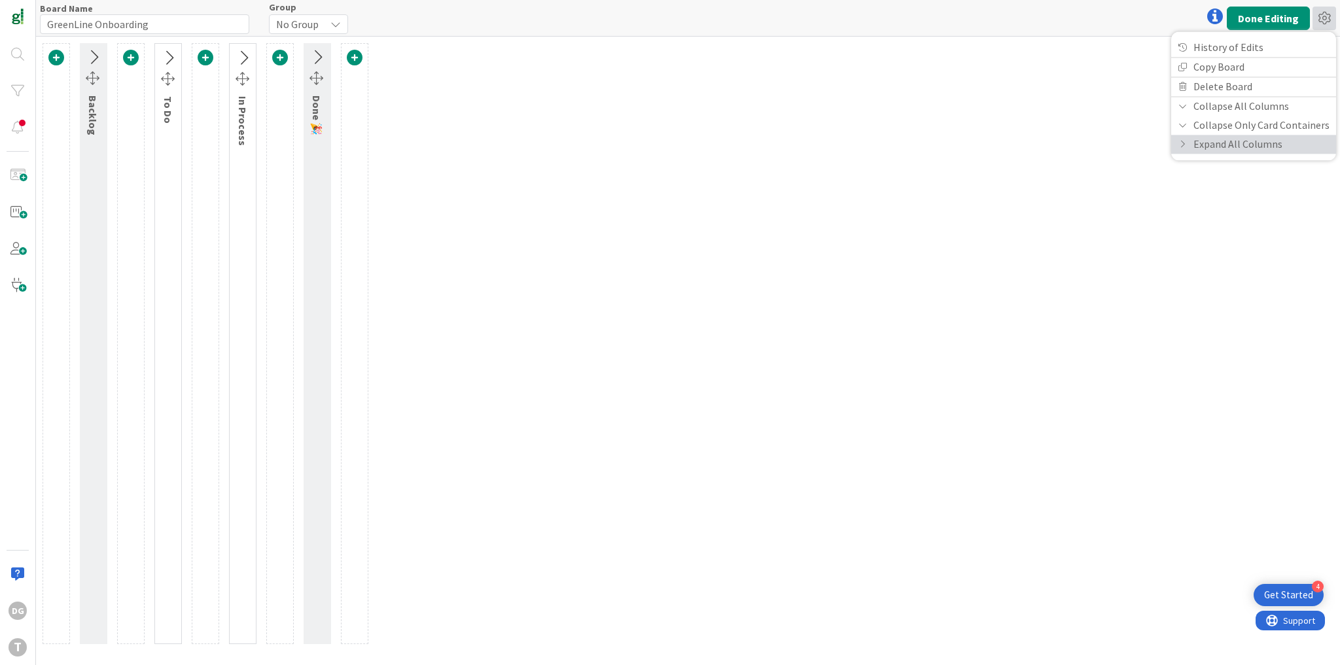
click at [1283, 147] on link "Expand All Columns" at bounding box center [1253, 144] width 165 height 19
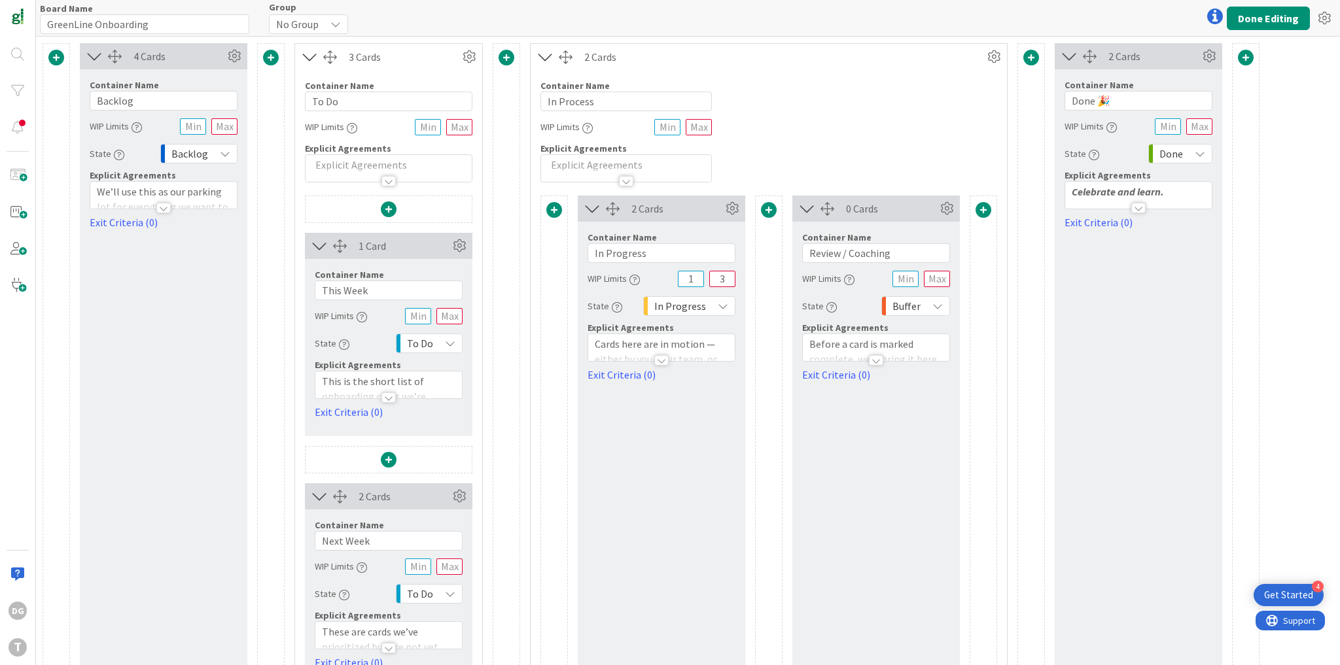
click at [1270, 141] on div "4 Cards Container Name 7 / 64 Backlog WIP Limits State Backlog Explicit Agreeme…" at bounding box center [688, 384] width 1304 height 695
click at [543, 58] on icon at bounding box center [545, 56] width 22 height 17
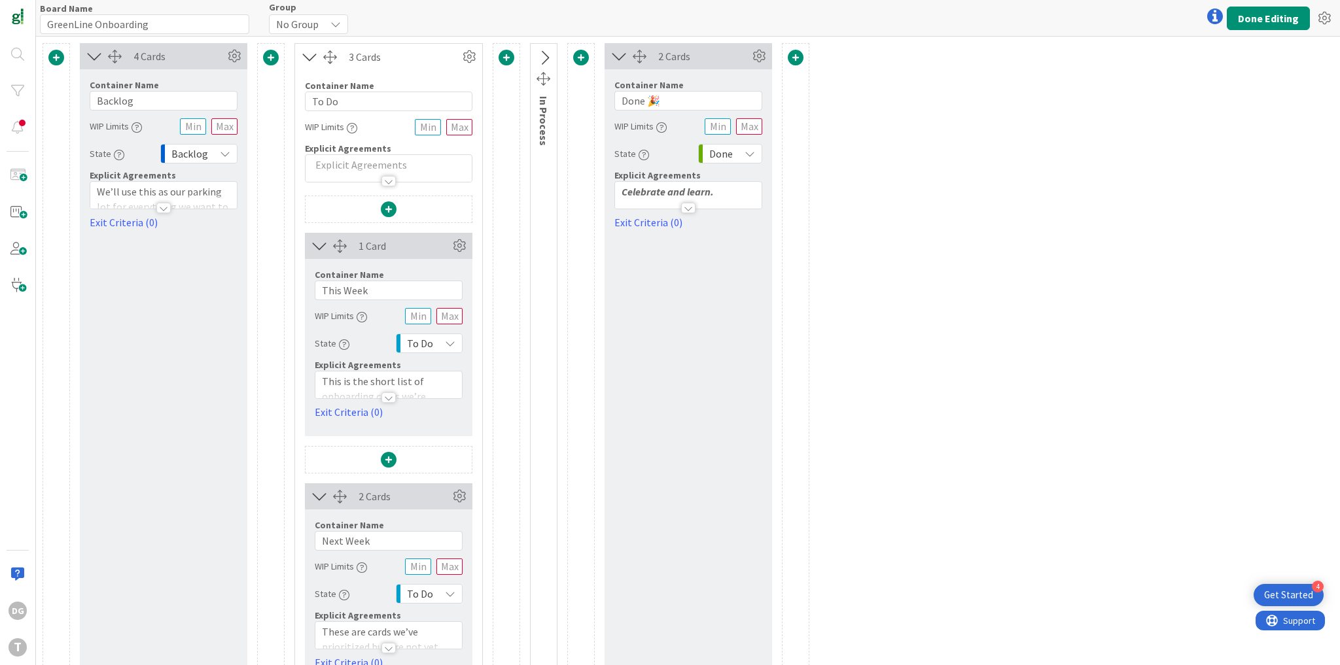
click at [543, 58] on icon at bounding box center [544, 58] width 22 height 17
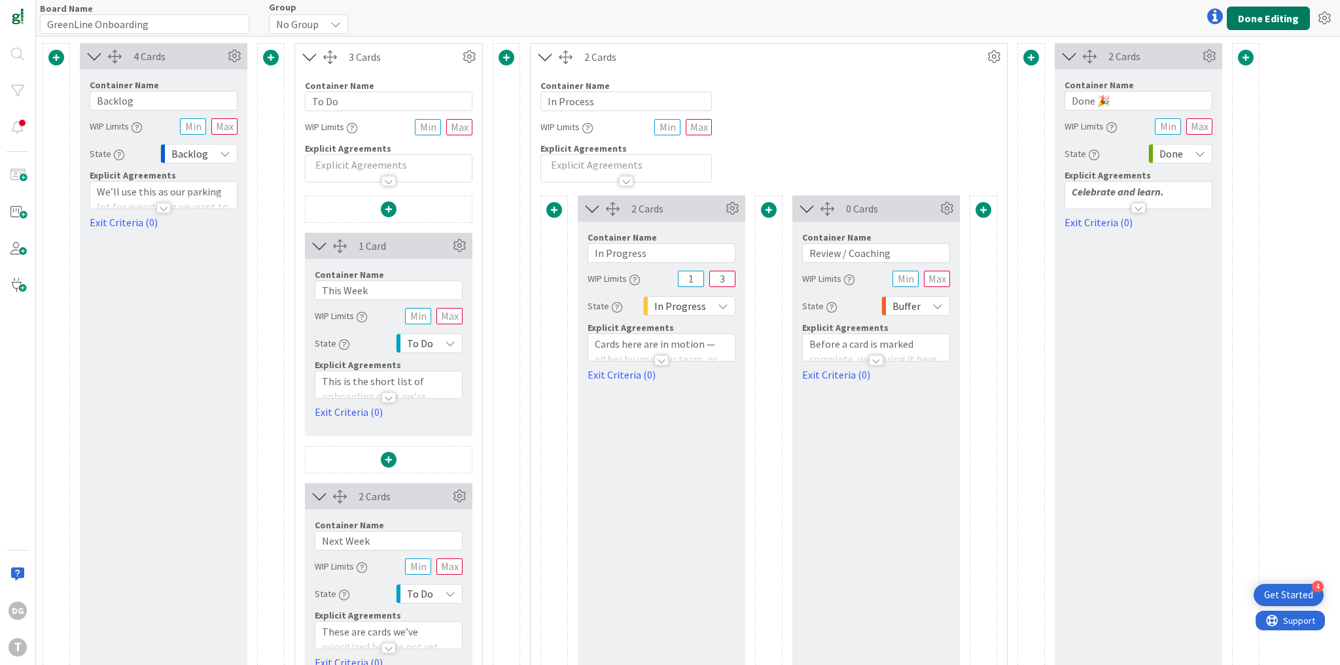
click at [1256, 13] on button "Done Editing" at bounding box center [1268, 19] width 83 height 24
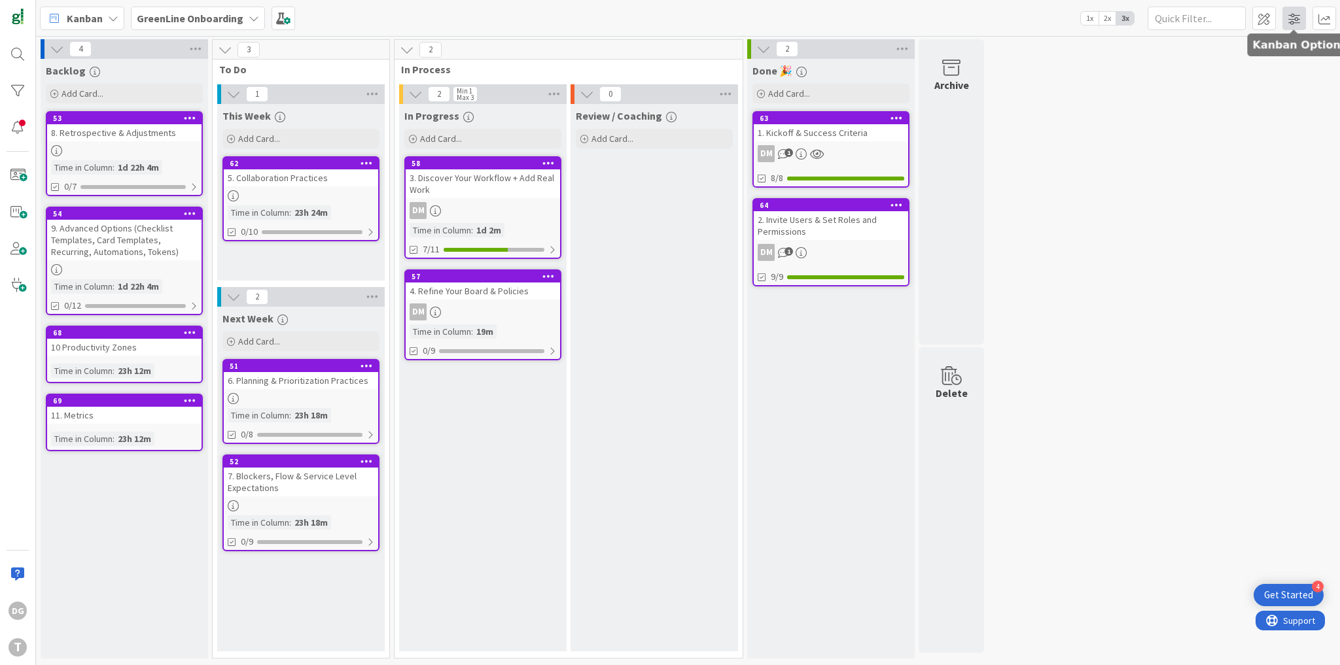
click at [1290, 20] on span at bounding box center [1294, 19] width 24 height 24
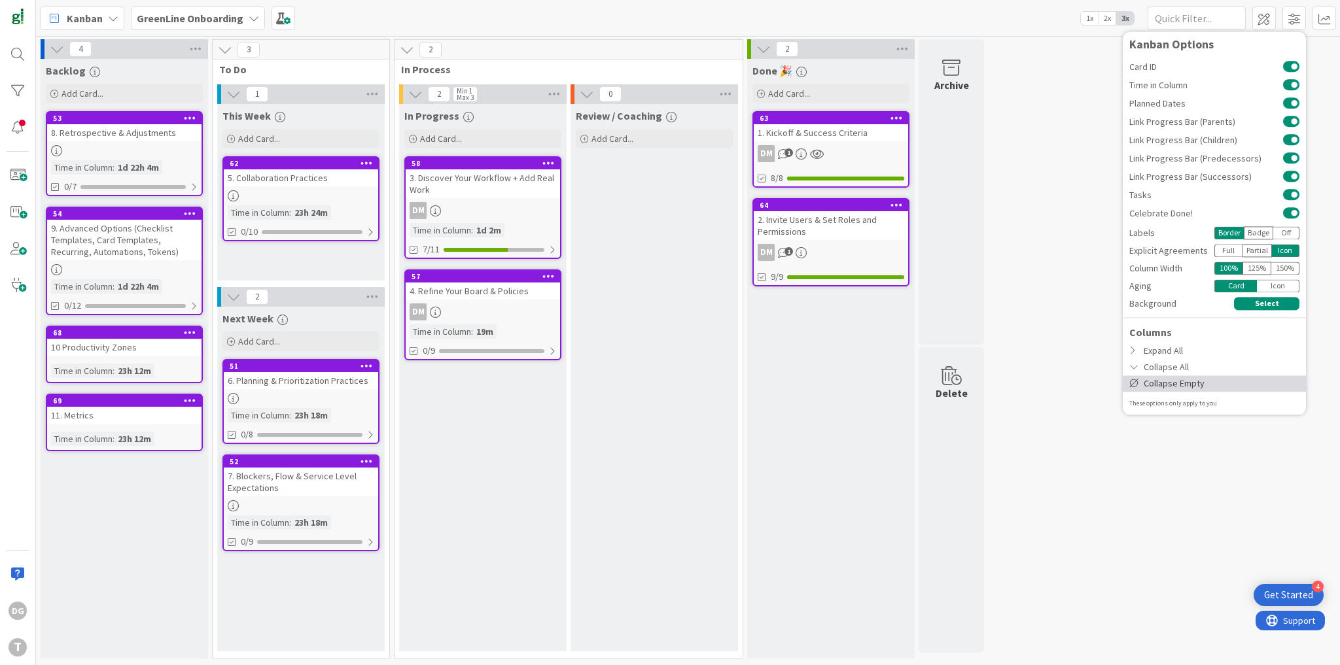
click at [1178, 379] on div "Collapse Empty" at bounding box center [1214, 383] width 183 height 16
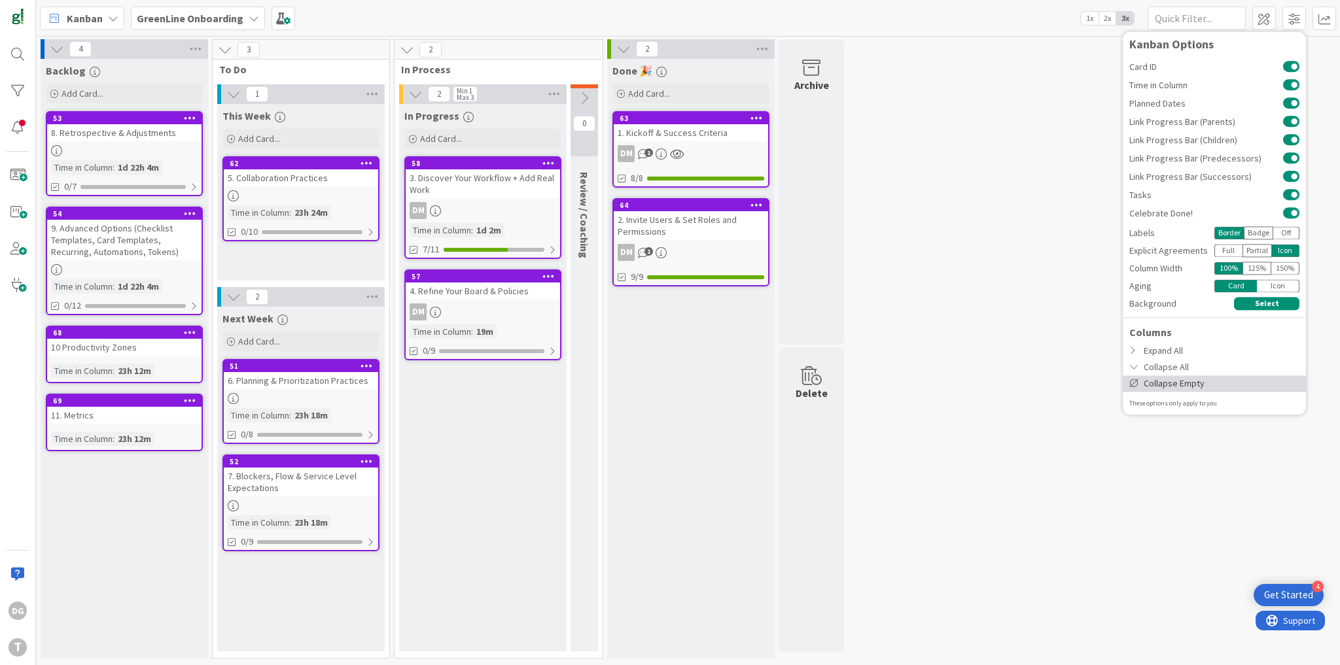
click at [1185, 386] on div "Collapse Empty" at bounding box center [1214, 383] width 183 height 16
drag, startPoint x: 1159, startPoint y: 382, endPoint x: 1157, endPoint y: 348, distance: 34.1
click at [1157, 348] on div "Columns Expand All Collapse All Collapse Empty" at bounding box center [1214, 357] width 183 height 67
click at [1157, 348] on div "Expand All" at bounding box center [1214, 351] width 183 height 16
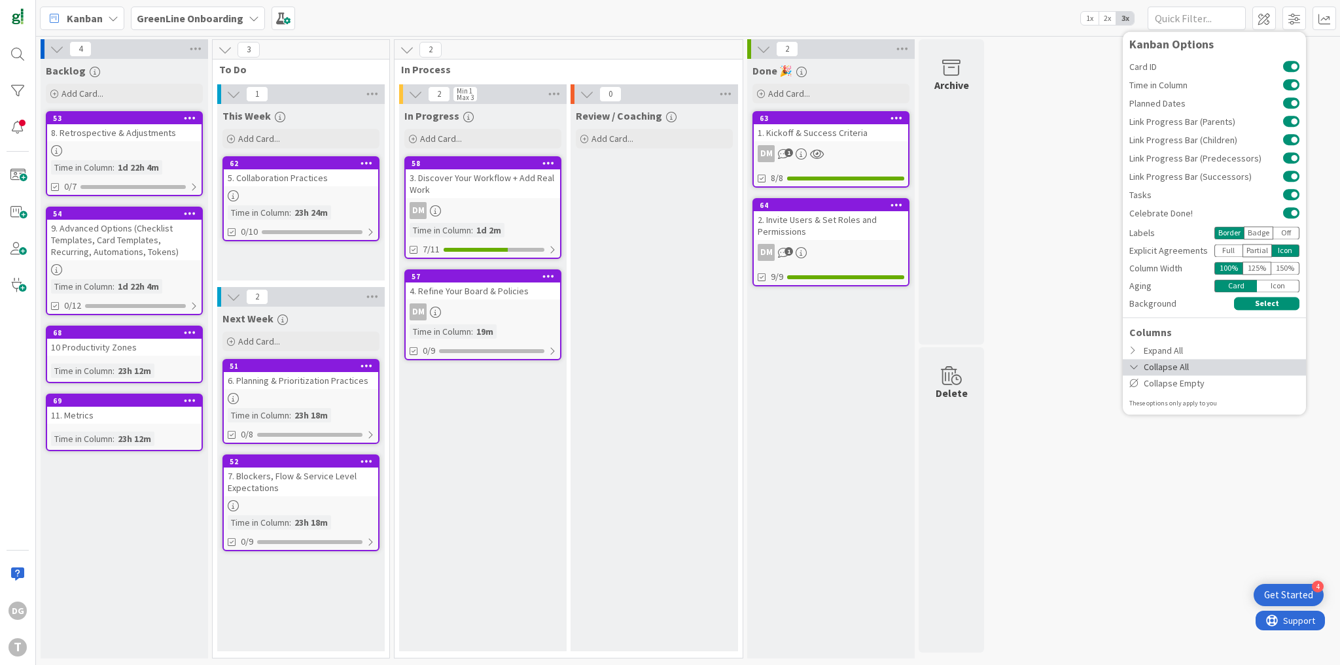
click at [1164, 364] on div "Collapse All" at bounding box center [1214, 367] width 183 height 16
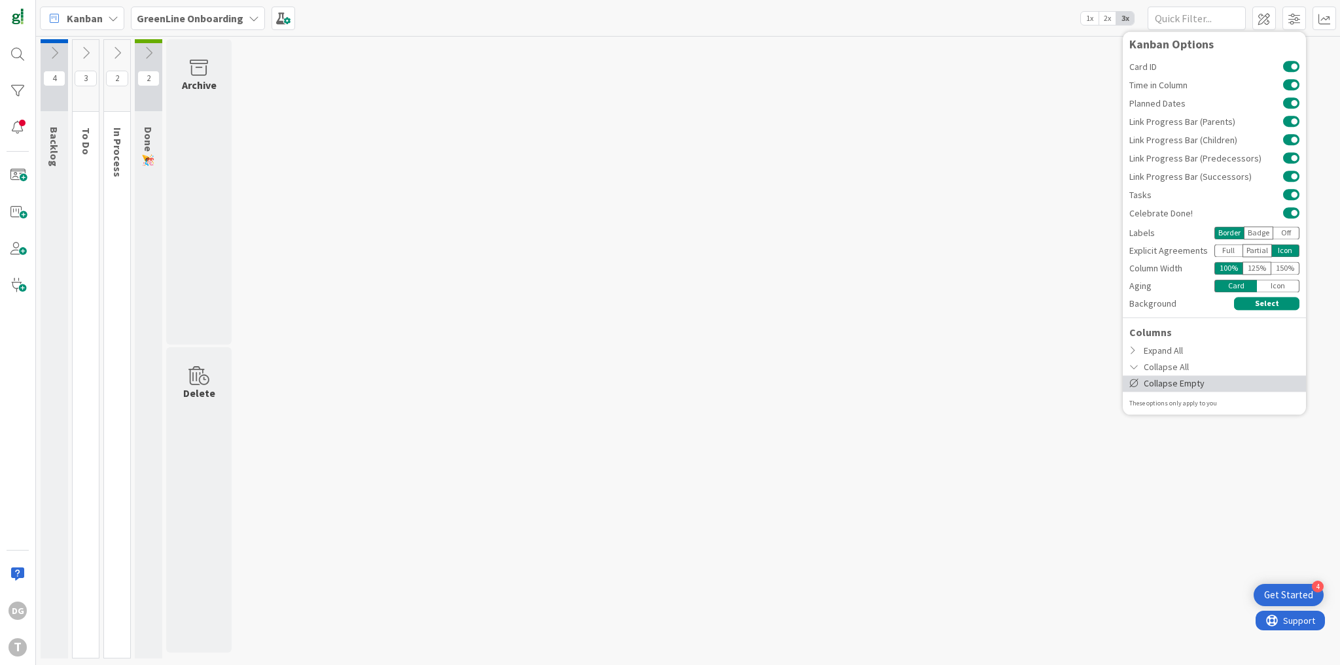
click at [1167, 353] on div "Expand All" at bounding box center [1214, 351] width 183 height 16
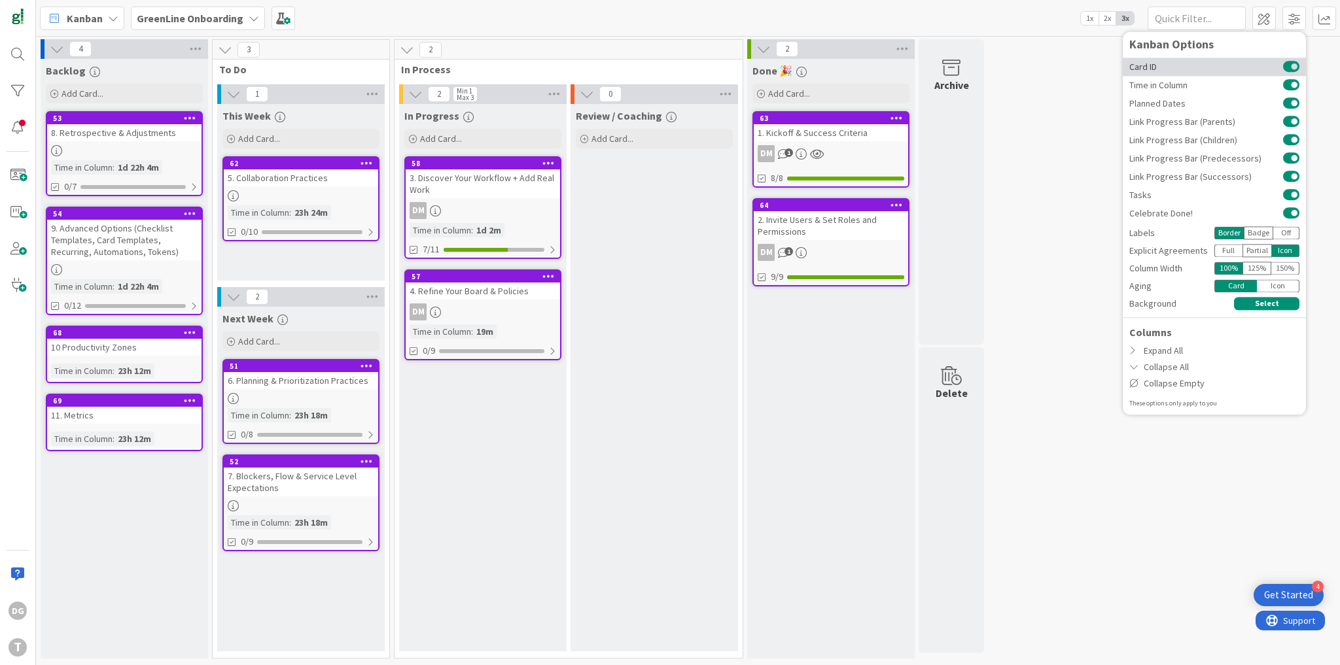
click at [1288, 67] on button at bounding box center [1291, 66] width 16 height 10
click at [1288, 80] on button at bounding box center [1291, 85] width 16 height 10
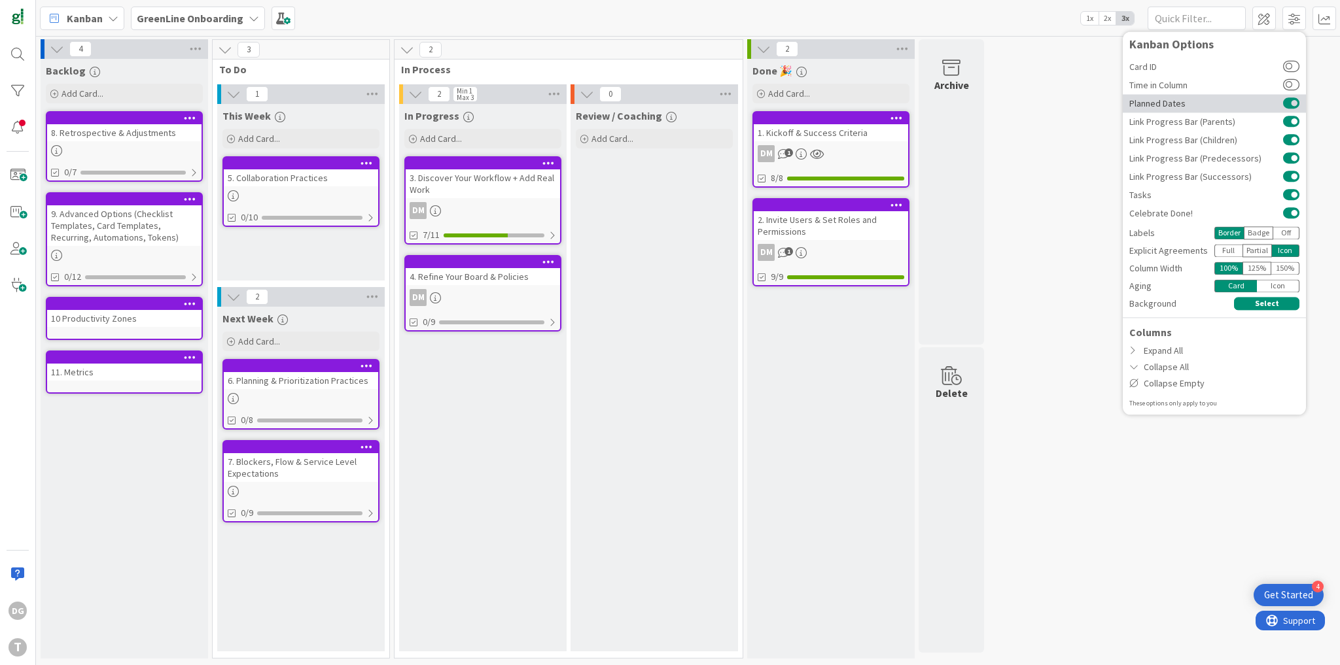
click at [1287, 101] on button at bounding box center [1291, 103] width 16 height 10
click at [1289, 120] on button at bounding box center [1291, 121] width 16 height 10
click at [1287, 137] on button at bounding box center [1291, 140] width 16 height 10
click at [1288, 141] on button at bounding box center [1291, 140] width 16 height 10
click at [1289, 119] on button at bounding box center [1291, 121] width 16 height 10
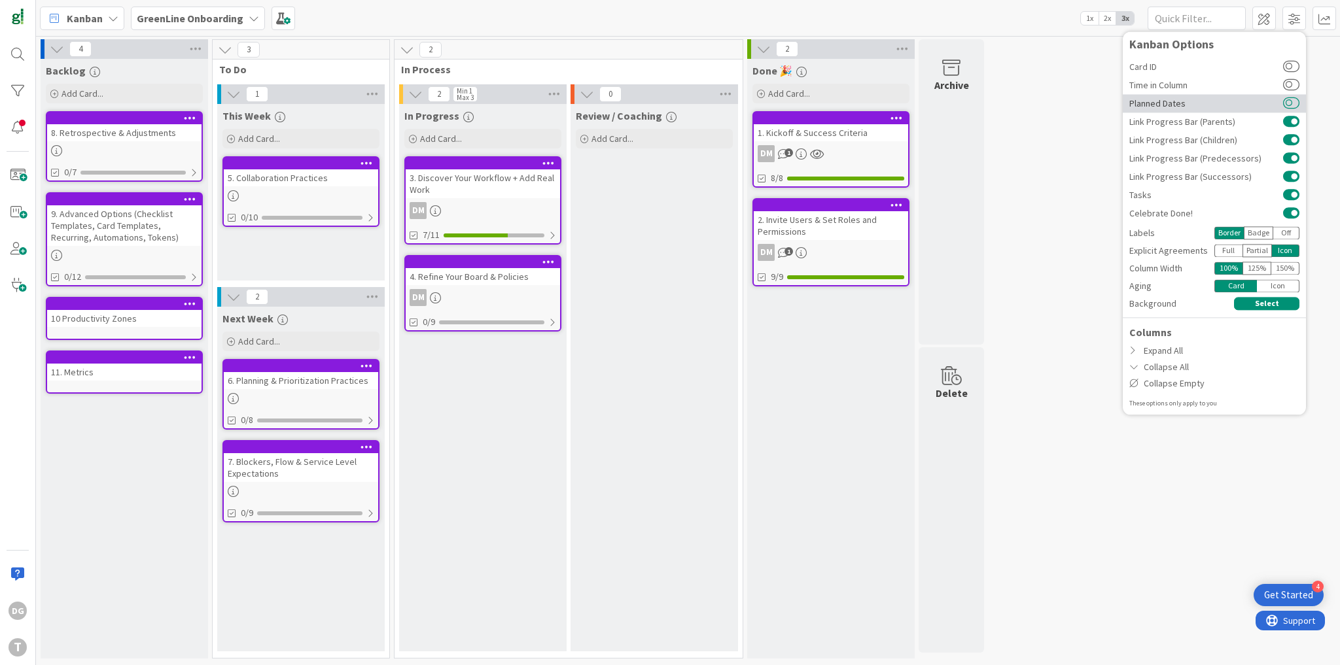
click at [1292, 98] on button at bounding box center [1291, 103] width 16 height 10
drag, startPoint x: 1292, startPoint y: 90, endPoint x: 1297, endPoint y: 61, distance: 28.6
click at [1292, 88] on button at bounding box center [1291, 85] width 16 height 10
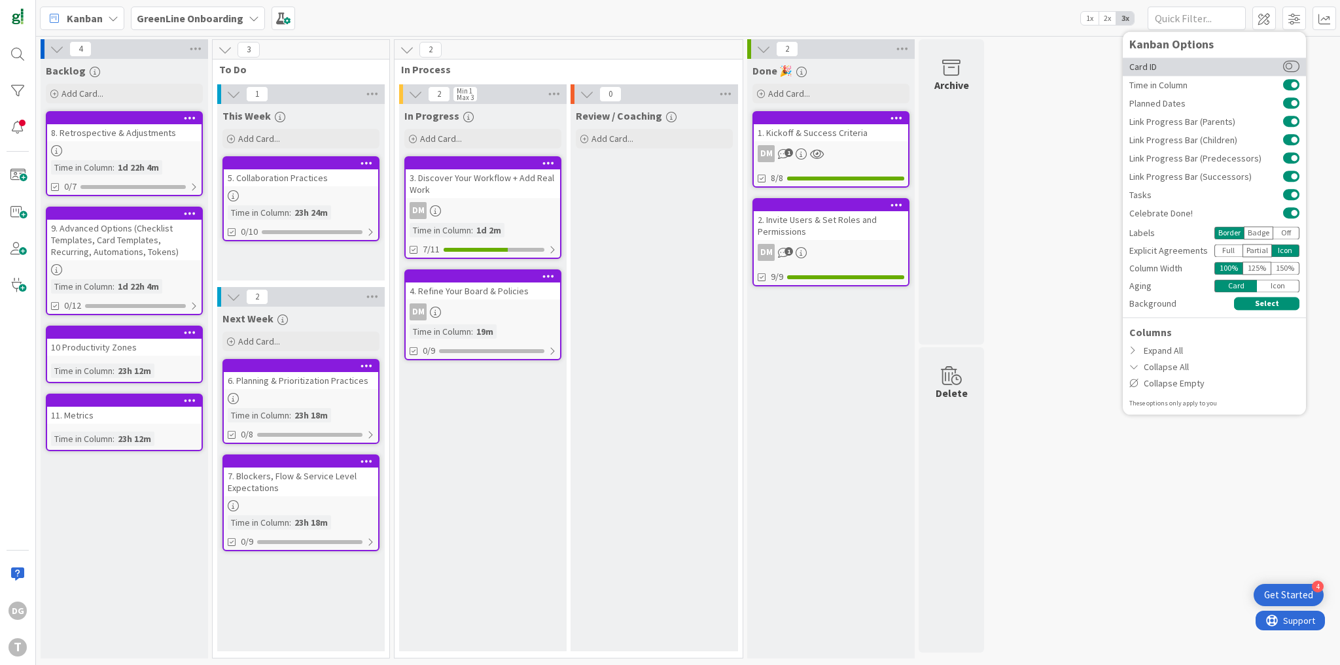
click at [1296, 58] on div "Card ID" at bounding box center [1214, 67] width 183 height 18
click at [1232, 253] on div "Full" at bounding box center [1228, 250] width 28 height 13
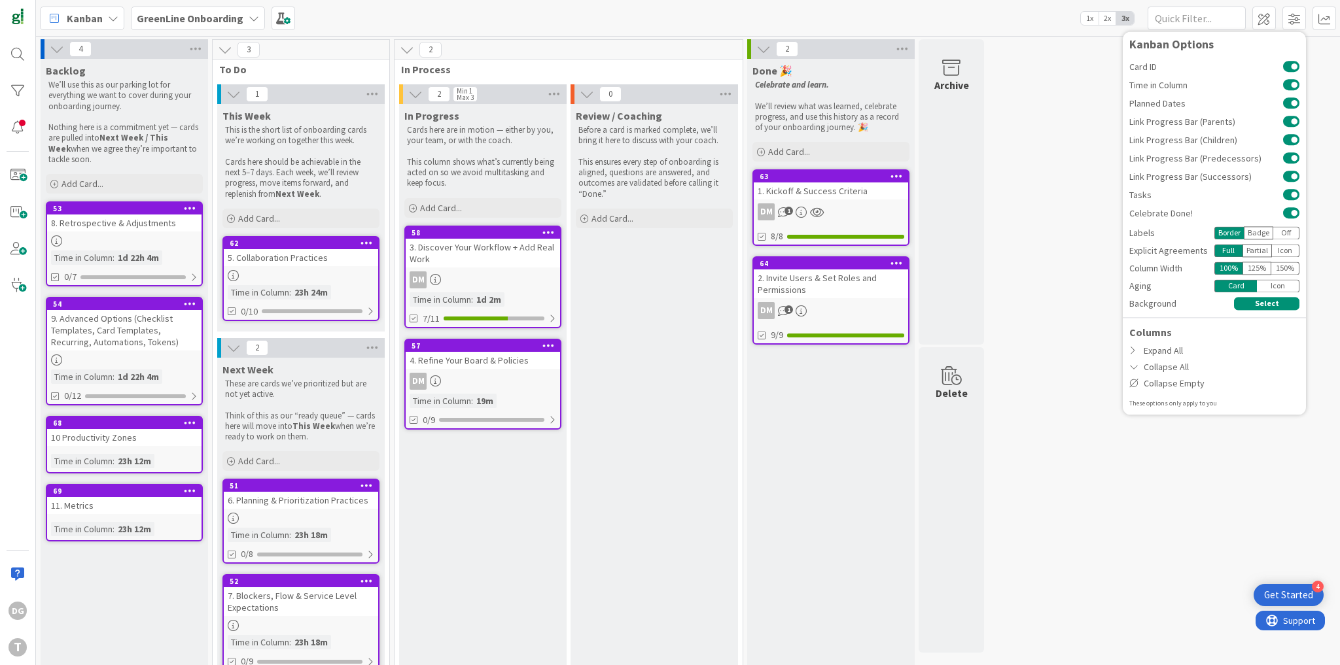
click at [1076, 381] on div "4 Backlog We’ll use this as our parking lot for everything we want to cover dur…" at bounding box center [688, 367] width 1299 height 656
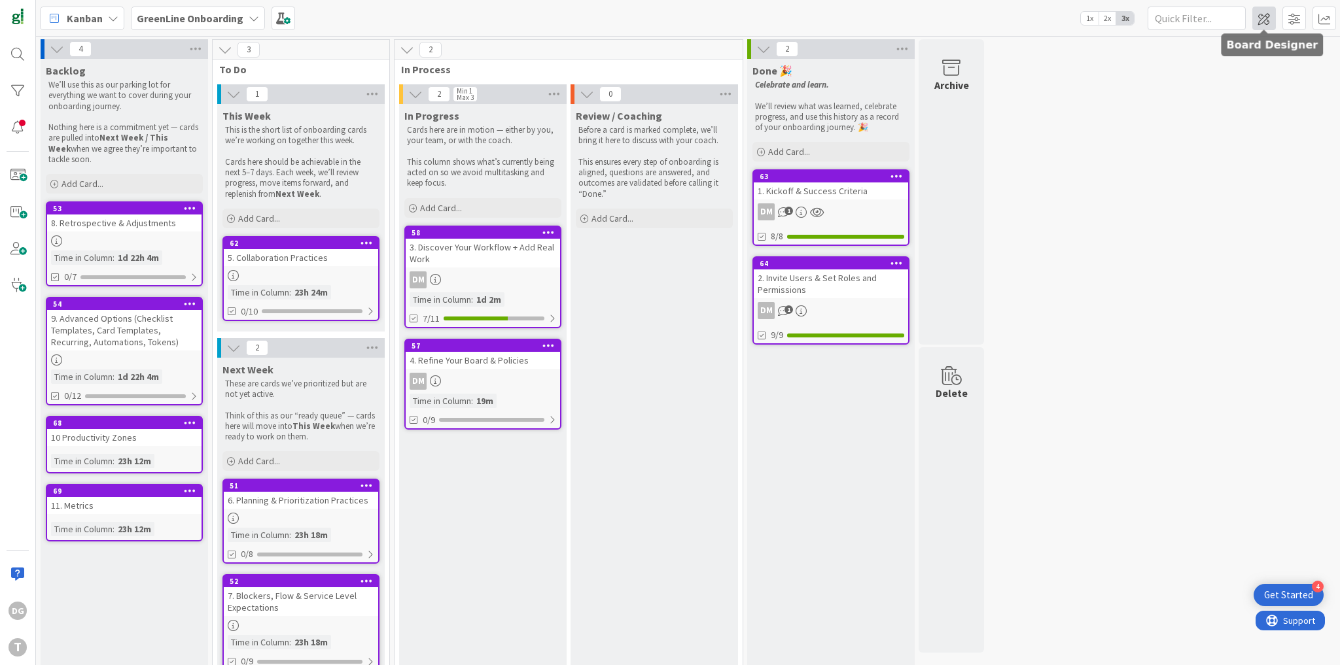
click at [1259, 16] on span at bounding box center [1264, 19] width 24 height 24
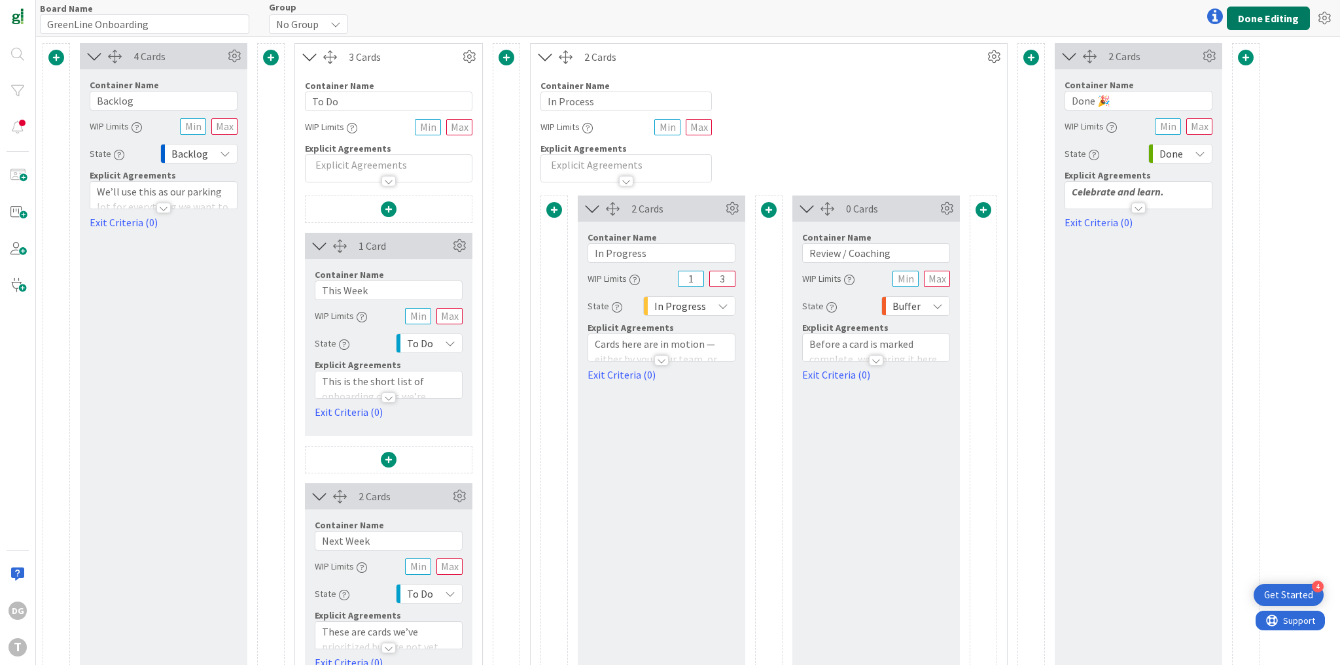
click at [1274, 21] on button "Done Editing" at bounding box center [1268, 19] width 83 height 24
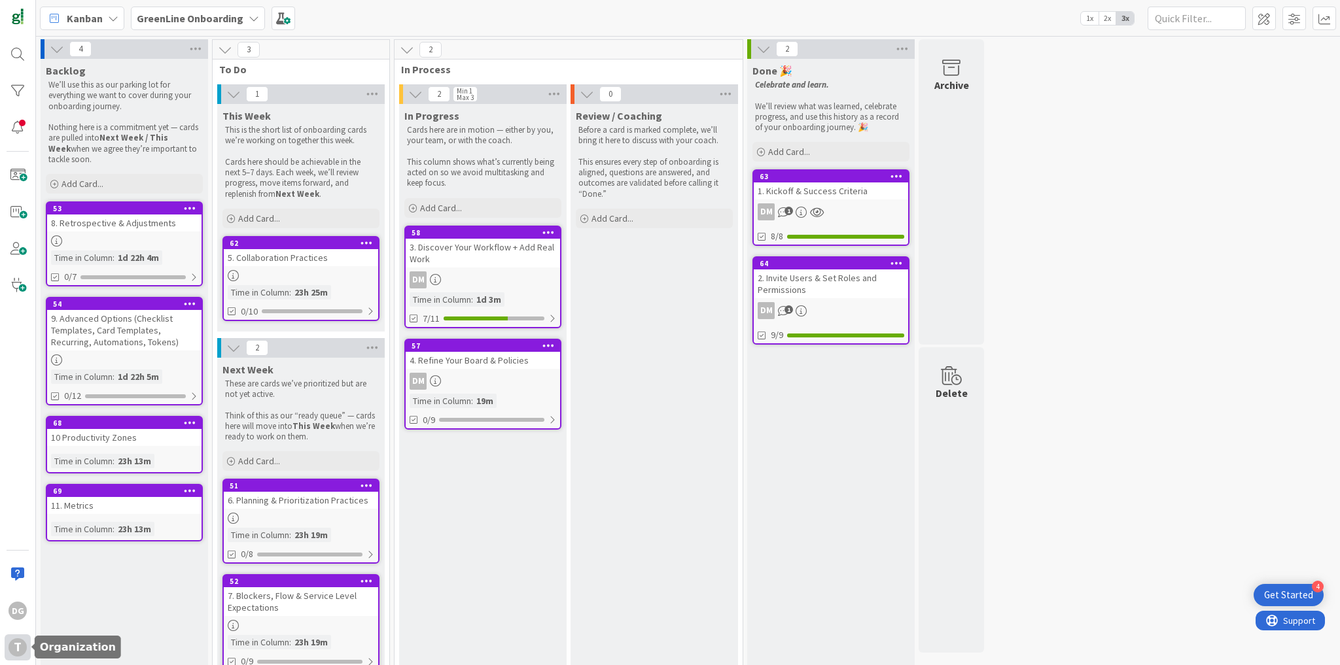
click at [18, 644] on div "T" at bounding box center [18, 647] width 18 height 18
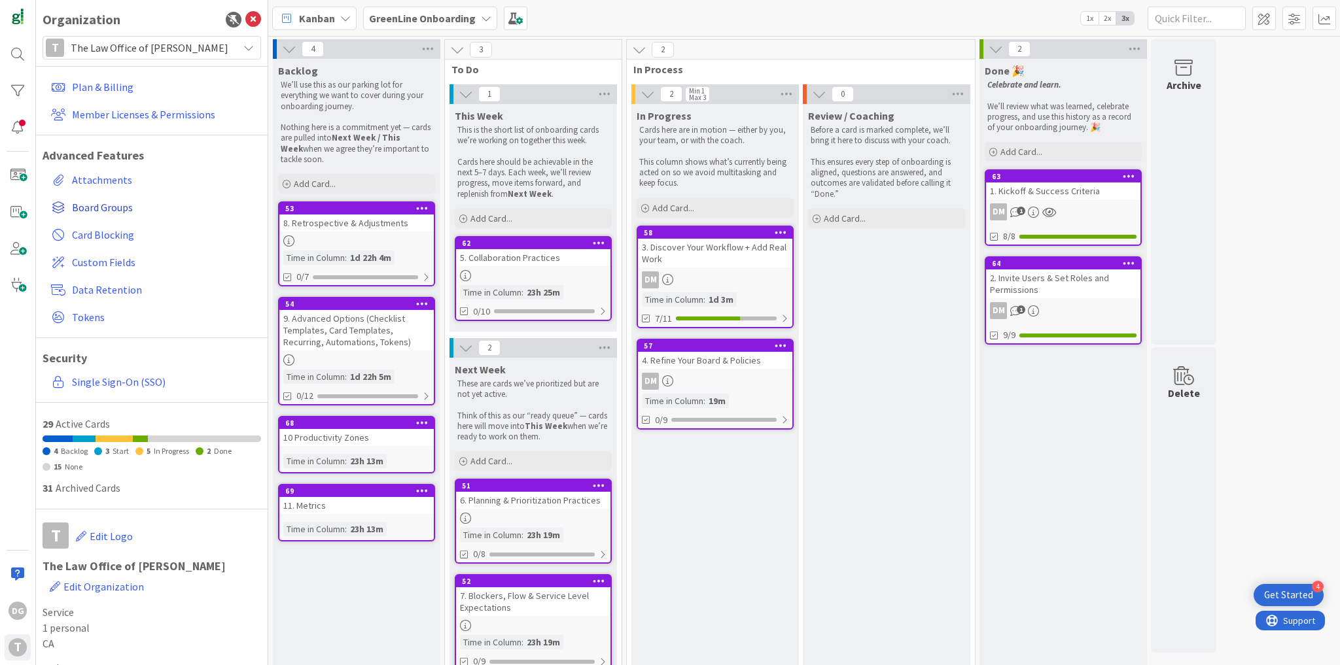
click at [103, 207] on span "Board Groups" at bounding box center [164, 208] width 184 height 16
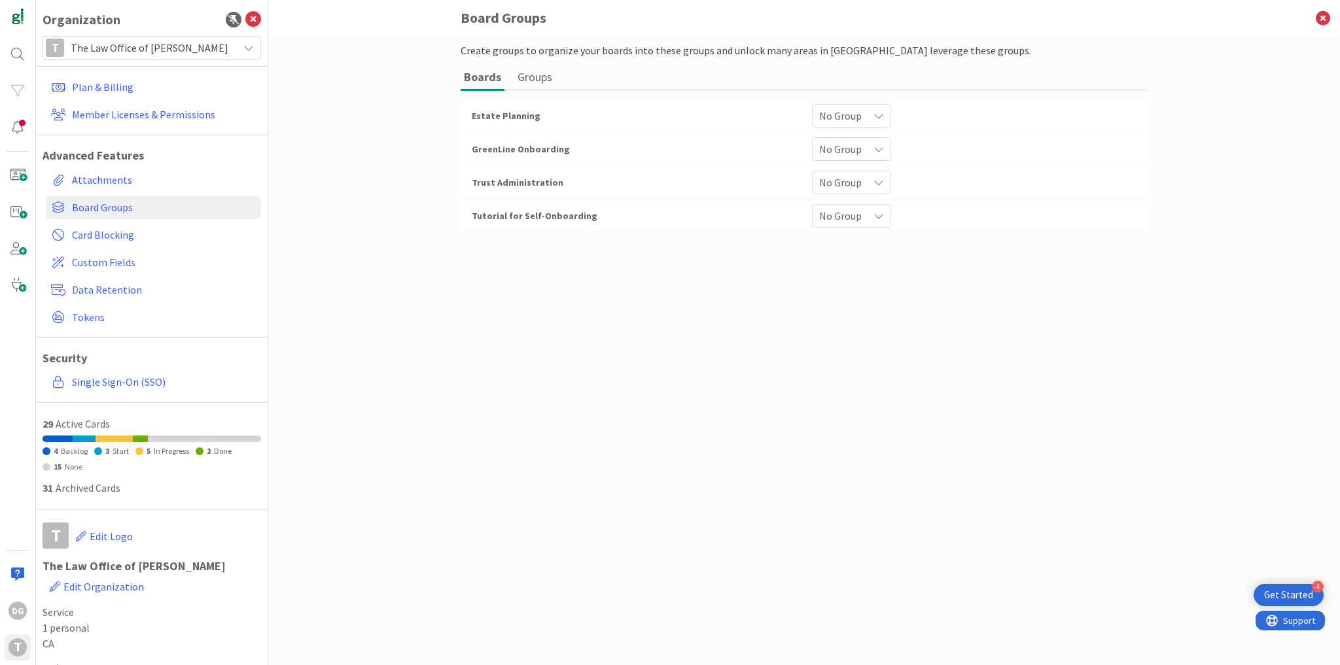
click at [548, 76] on button "Groups" at bounding box center [534, 77] width 41 height 24
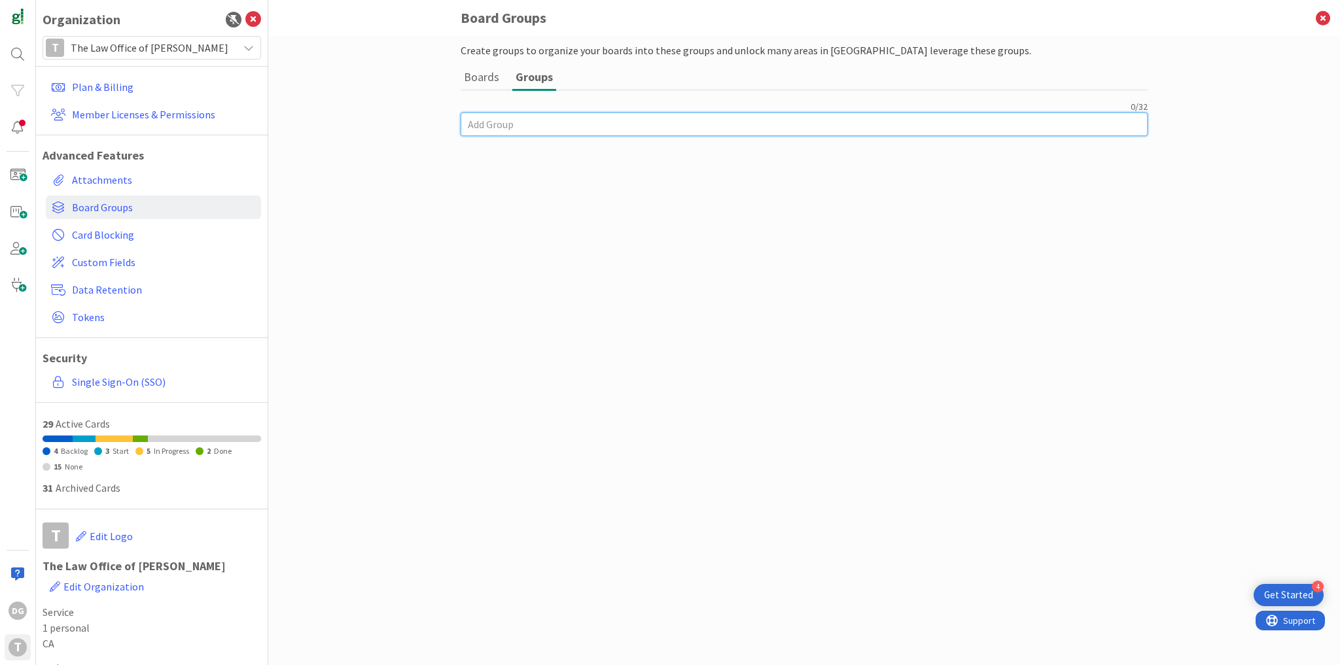
click at [542, 117] on input at bounding box center [804, 125] width 687 height 24
type input "Business"
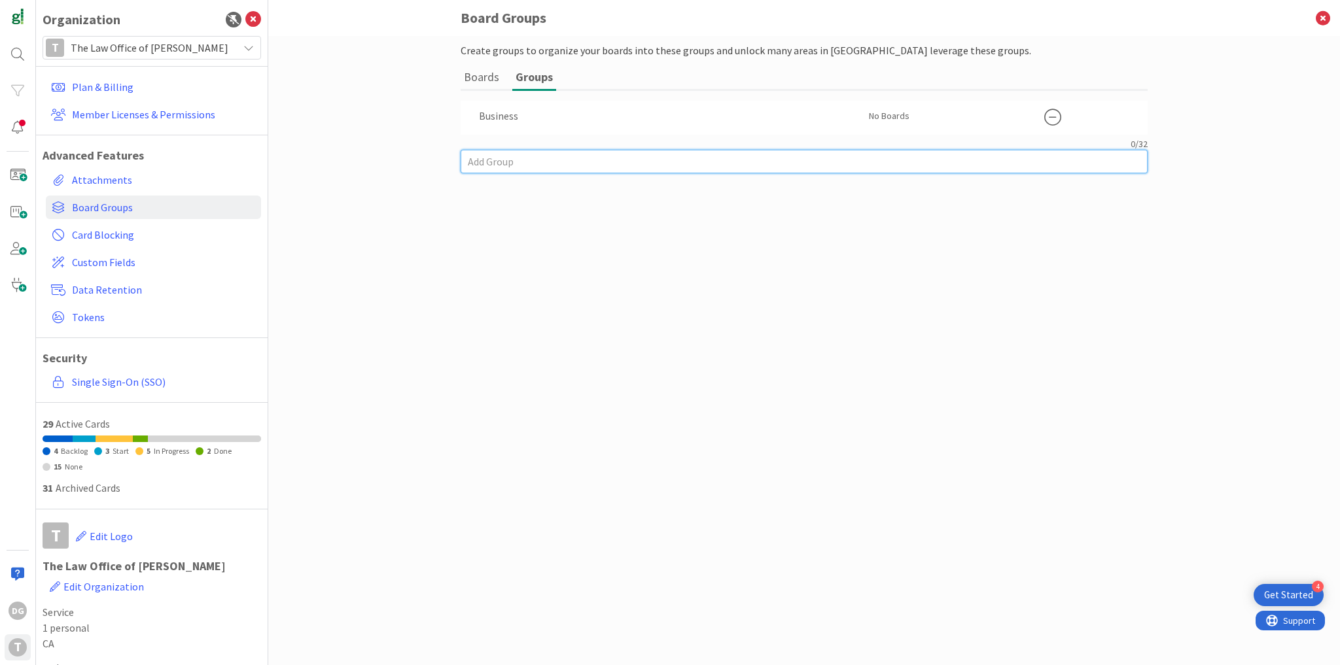
click at [531, 140] on div "0 / 32" at bounding box center [804, 155] width 687 height 35
type input "Personal"
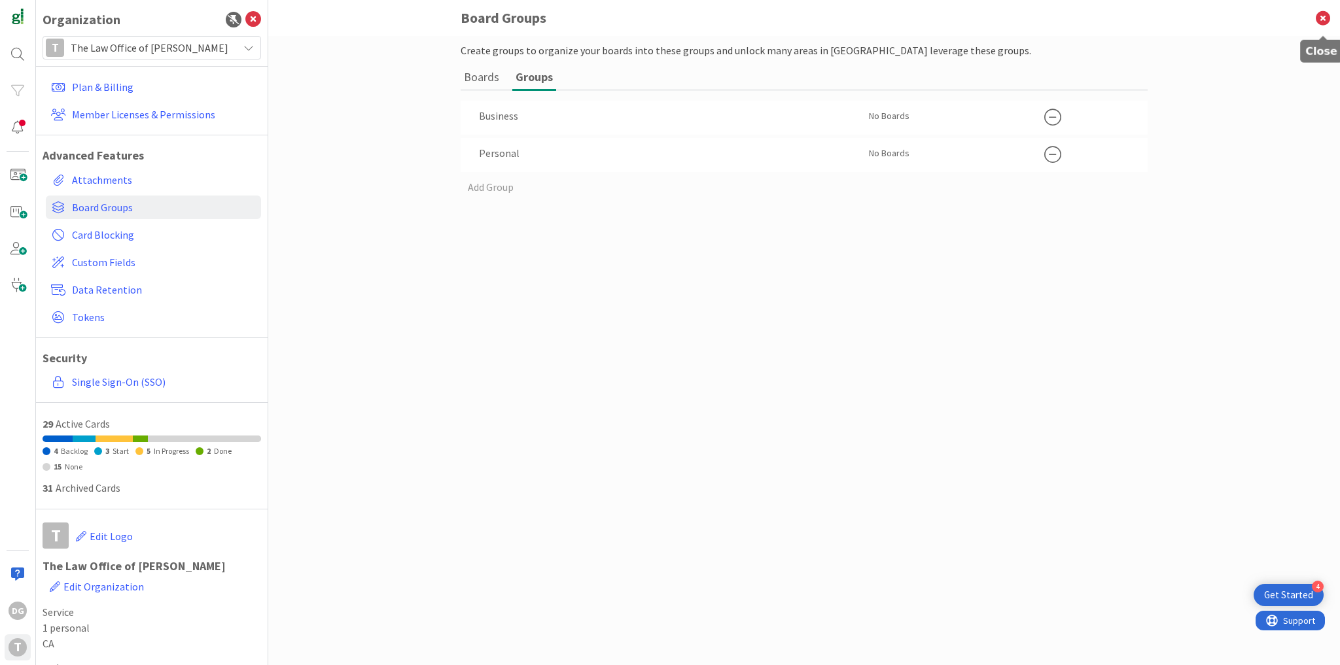
click at [1324, 18] on icon at bounding box center [1323, 18] width 34 height 36
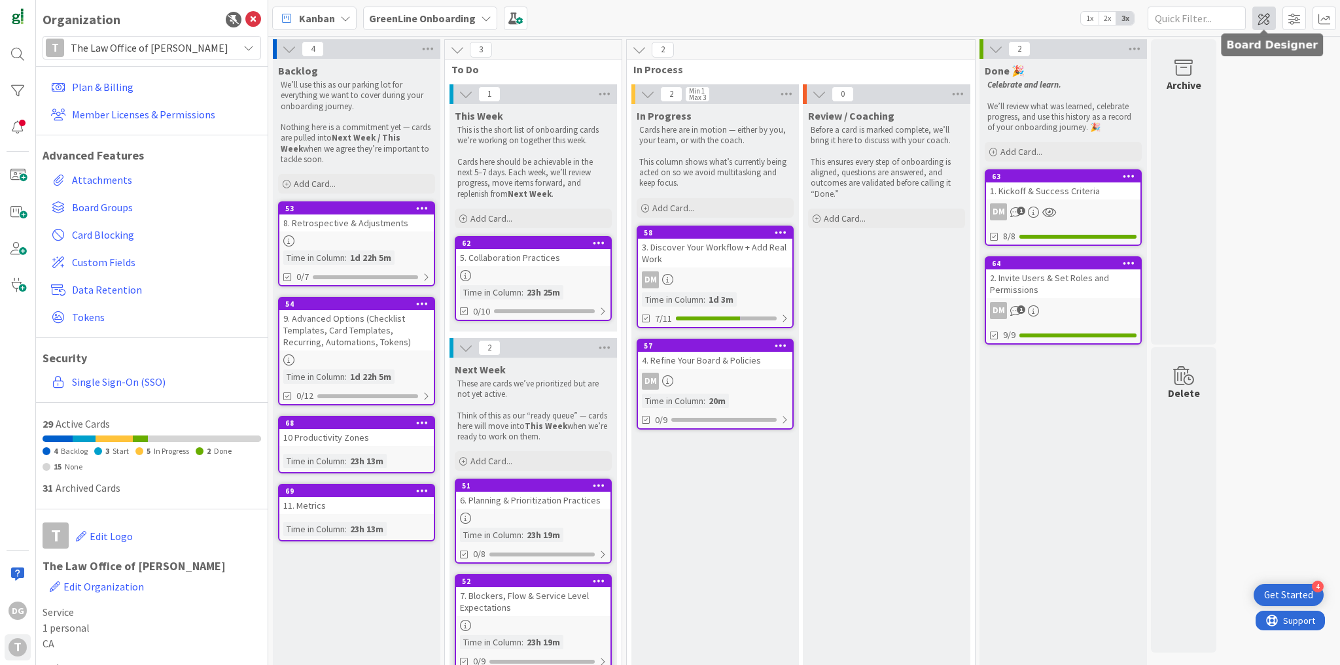
click at [1261, 25] on span at bounding box center [1264, 19] width 24 height 24
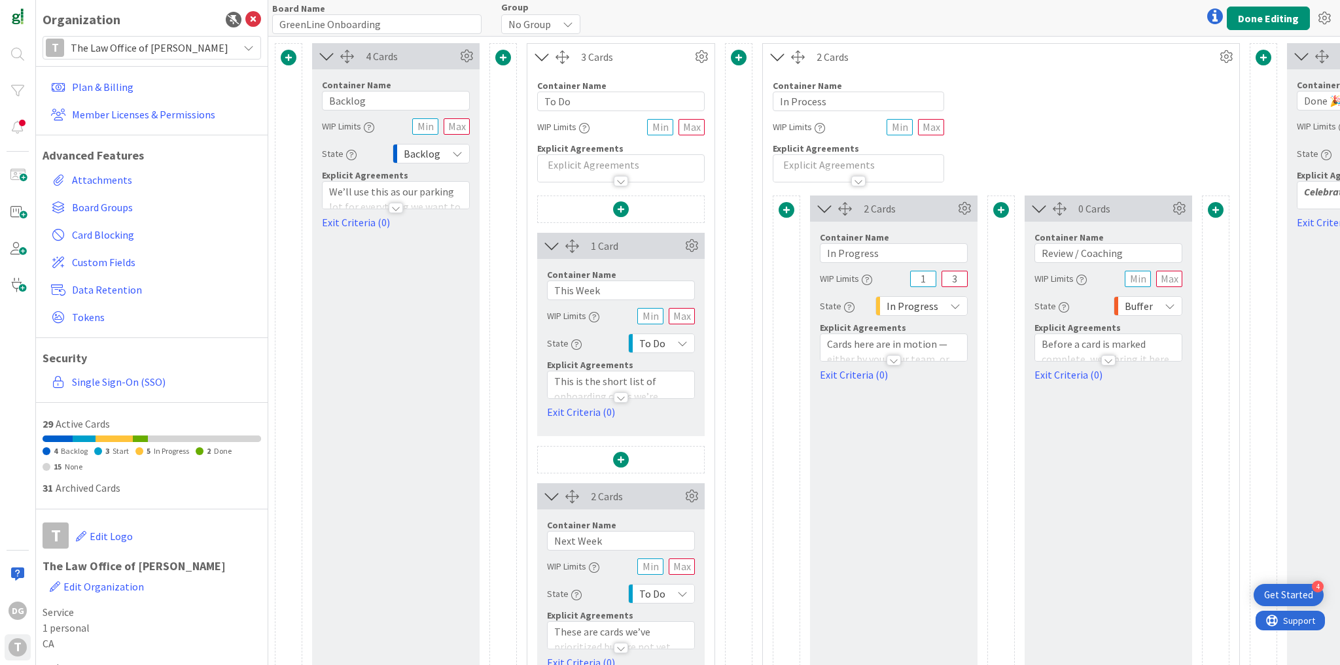
click at [517, 23] on span "No Group" at bounding box center [529, 24] width 43 height 18
click at [528, 75] on span "Business" at bounding box center [585, 77] width 119 height 20
click at [1264, 15] on button "Done Editing" at bounding box center [1268, 19] width 83 height 24
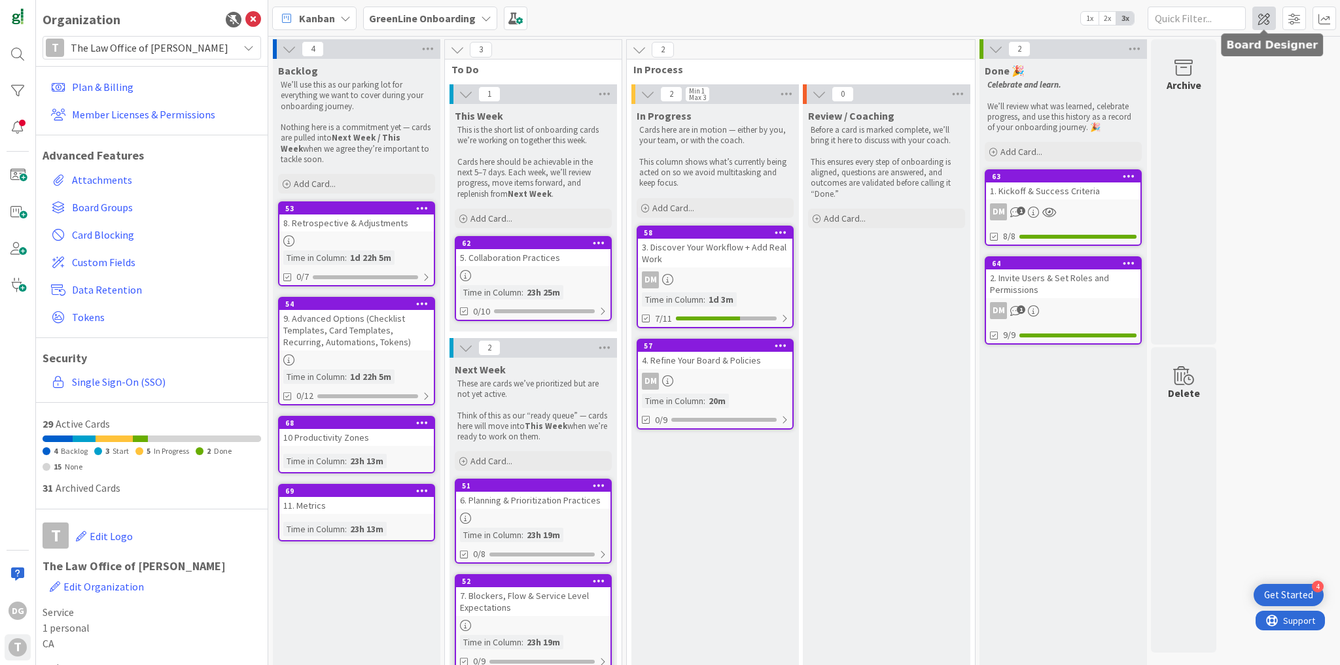
click at [1270, 22] on span at bounding box center [1264, 19] width 24 height 24
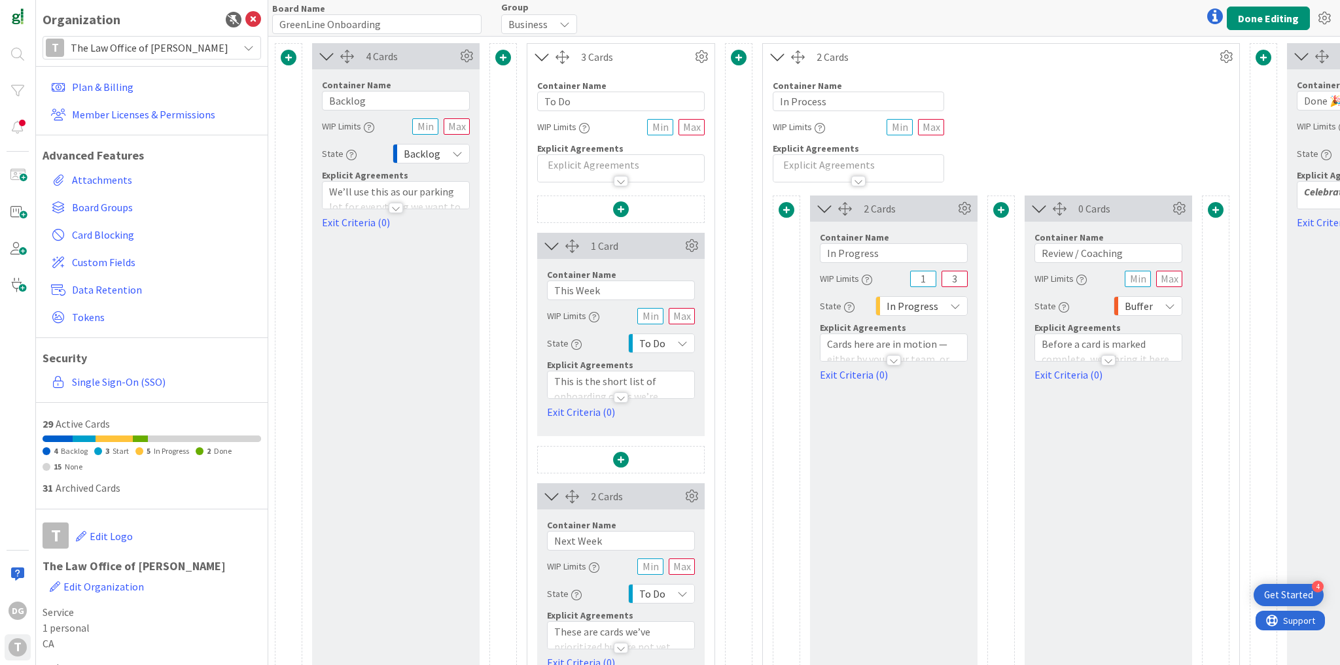
drag, startPoint x: 549, startPoint y: 21, endPoint x: 544, endPoint y: 31, distance: 11.4
click at [548, 22] on div "Business" at bounding box center [539, 24] width 76 height 20
click at [544, 55] on span "No Group" at bounding box center [585, 53] width 119 height 20
click at [1261, 16] on button "Done Editing" at bounding box center [1268, 19] width 83 height 24
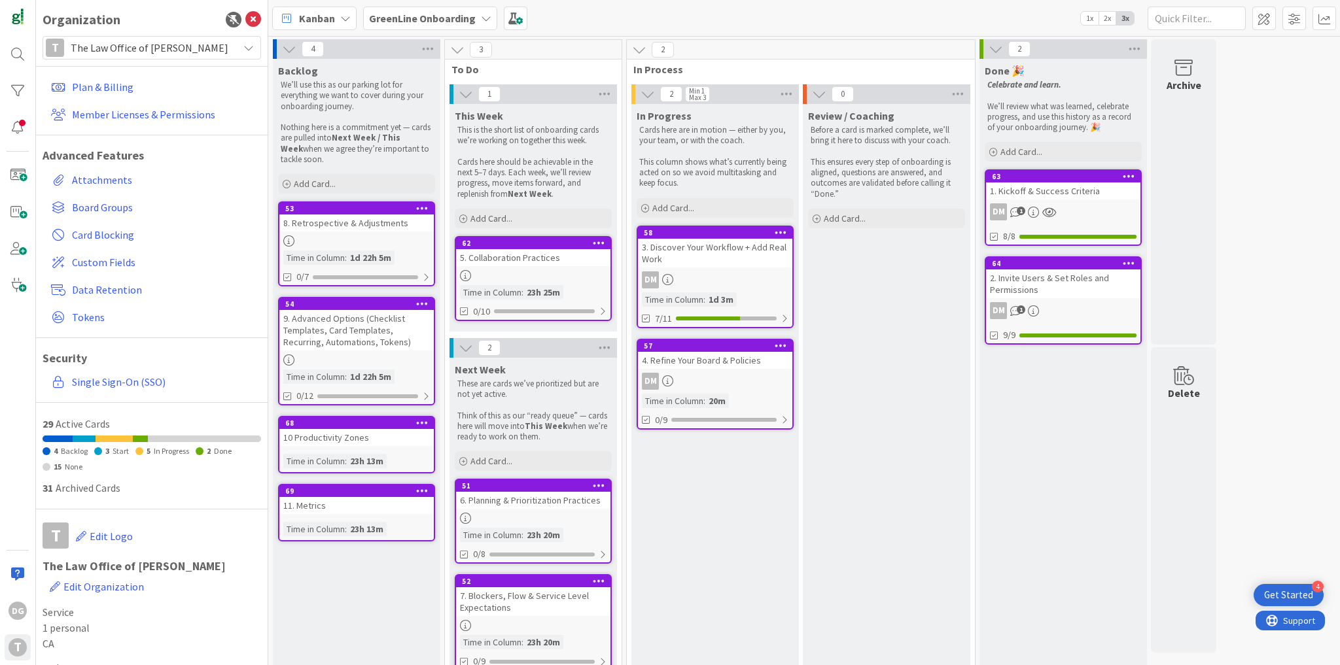
click at [400, 19] on b "GreenLine Onboarding" at bounding box center [422, 18] width 107 height 13
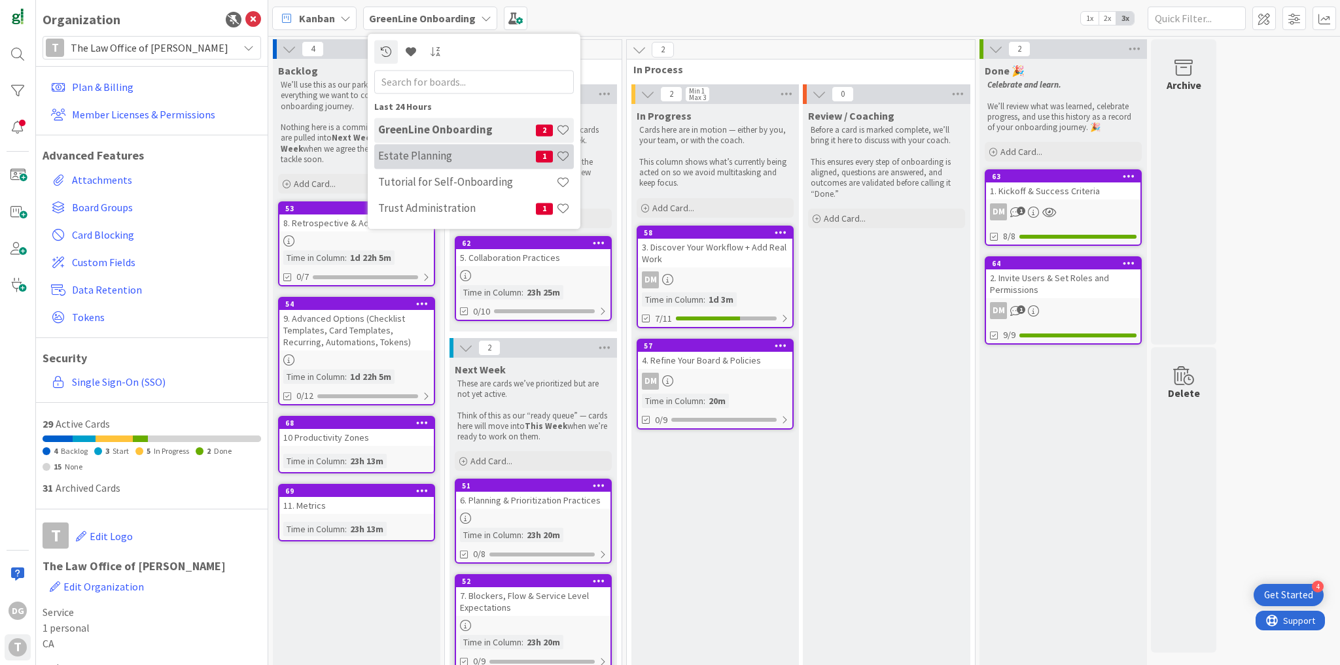
click at [429, 160] on h4 "Estate Planning" at bounding box center [457, 156] width 158 height 13
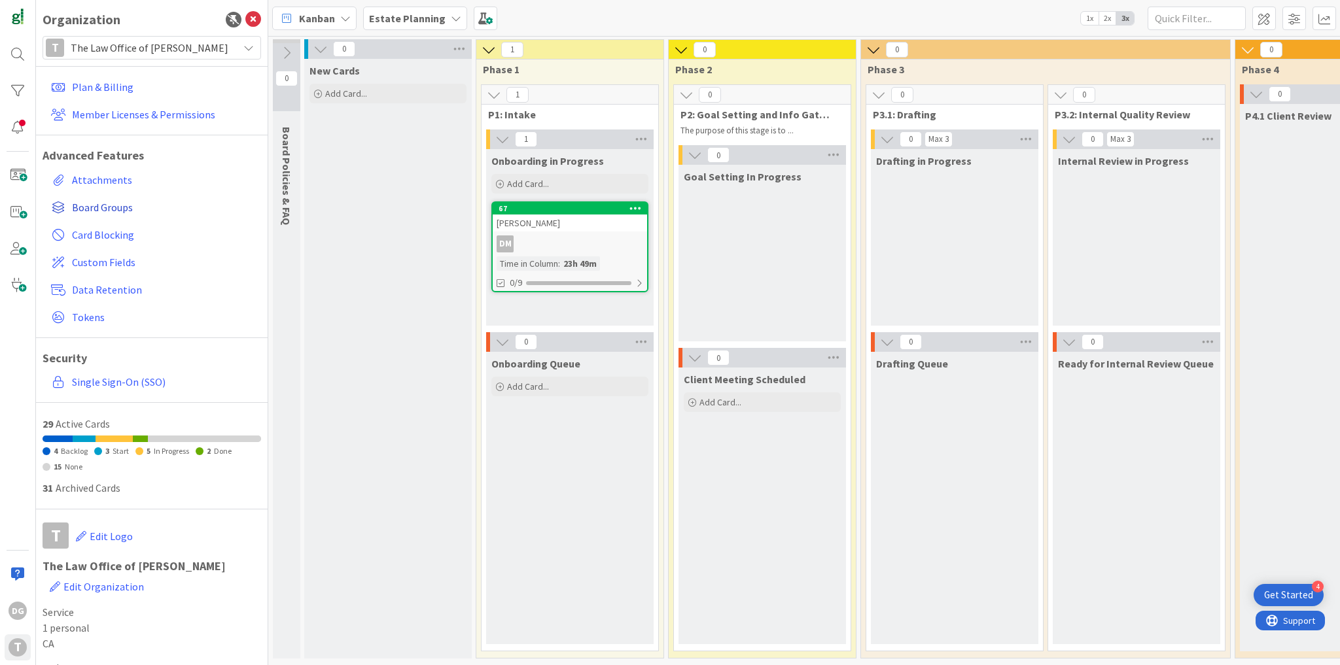
click at [106, 205] on span "Board Groups" at bounding box center [164, 208] width 184 height 16
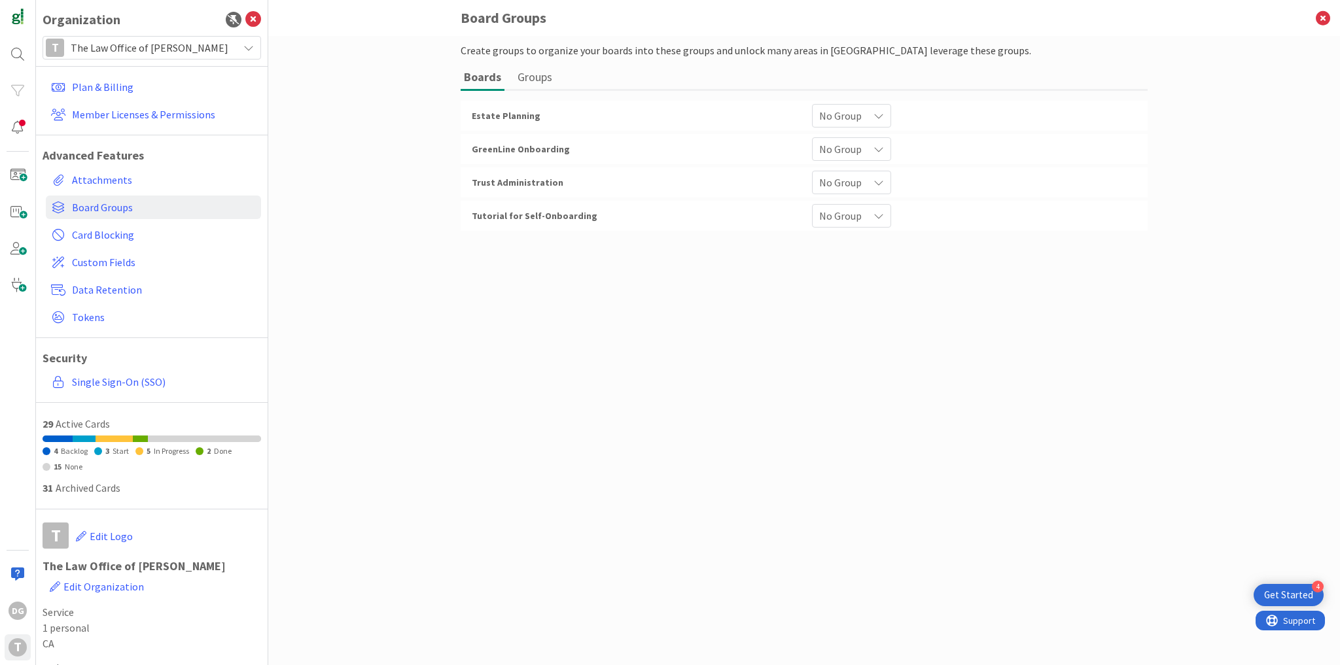
click at [840, 118] on span "No Group" at bounding box center [840, 116] width 43 height 18
click at [869, 173] on span "Business" at bounding box center [895, 170] width 119 height 20
click at [844, 185] on span "No Group" at bounding box center [840, 182] width 43 height 18
click at [860, 232] on span "Business" at bounding box center [895, 237] width 119 height 20
click at [1325, 18] on icon at bounding box center [1323, 18] width 34 height 36
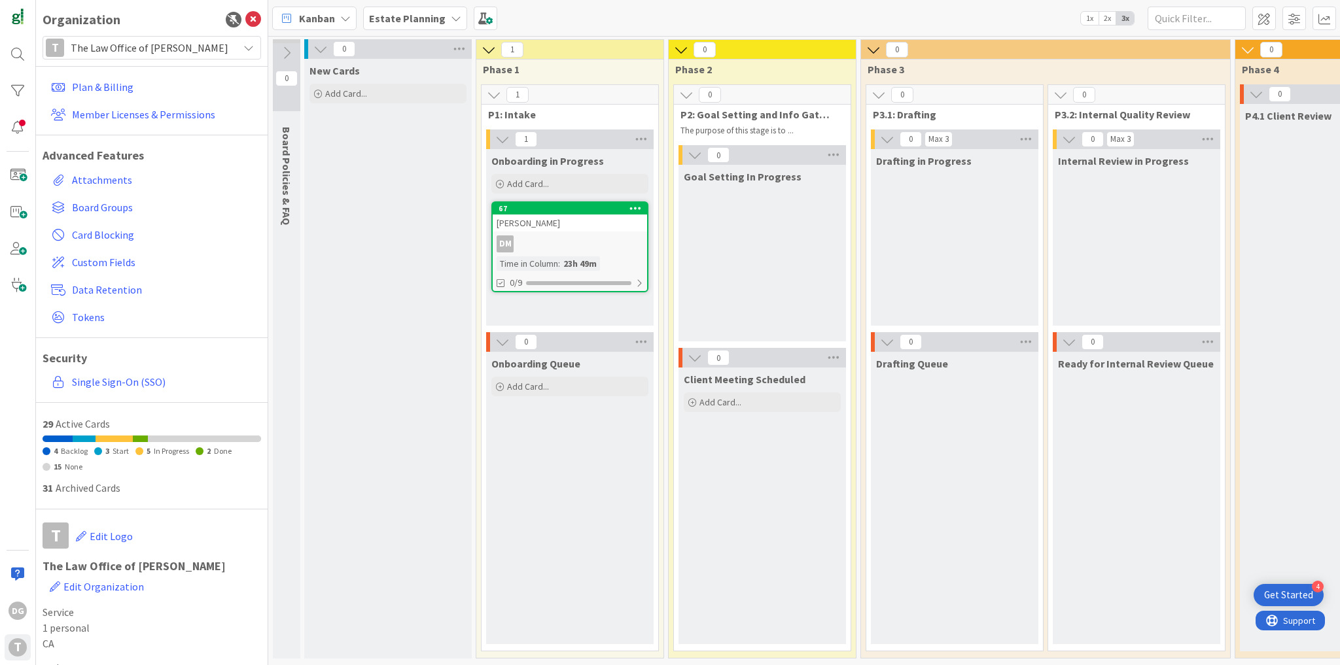
click at [410, 14] on b "Estate Planning" at bounding box center [407, 18] width 77 height 13
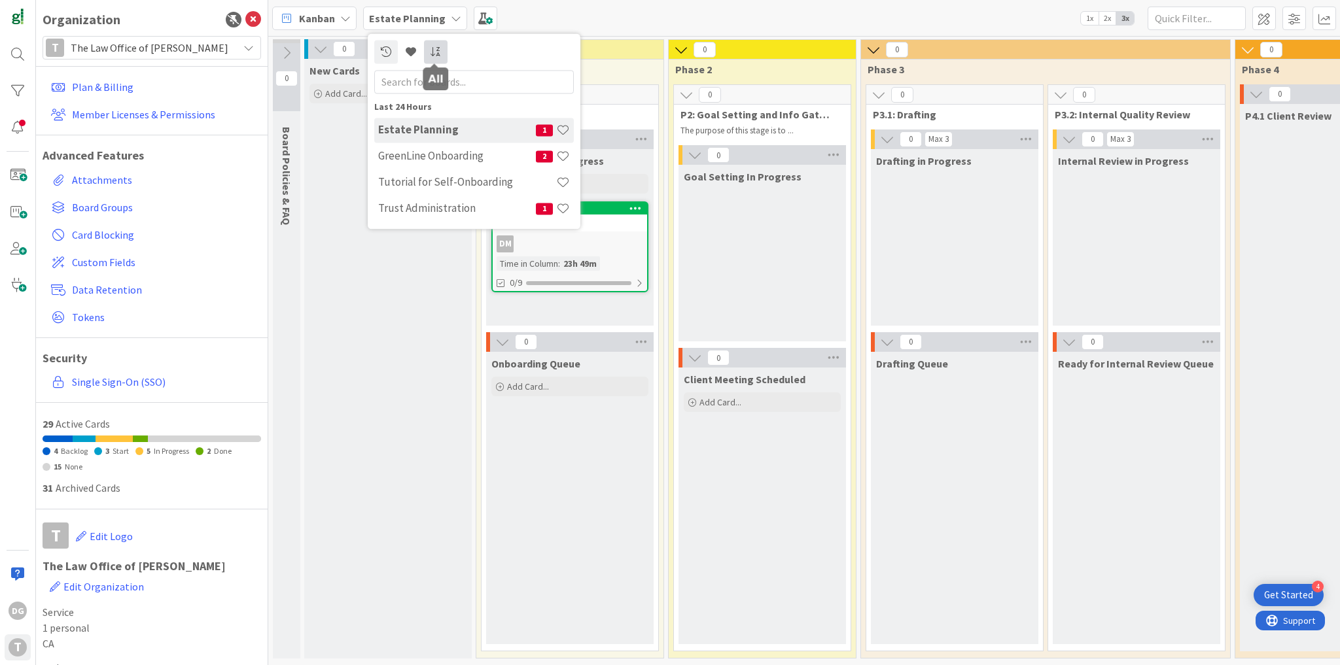
click at [440, 44] on link at bounding box center [436, 52] width 24 height 24
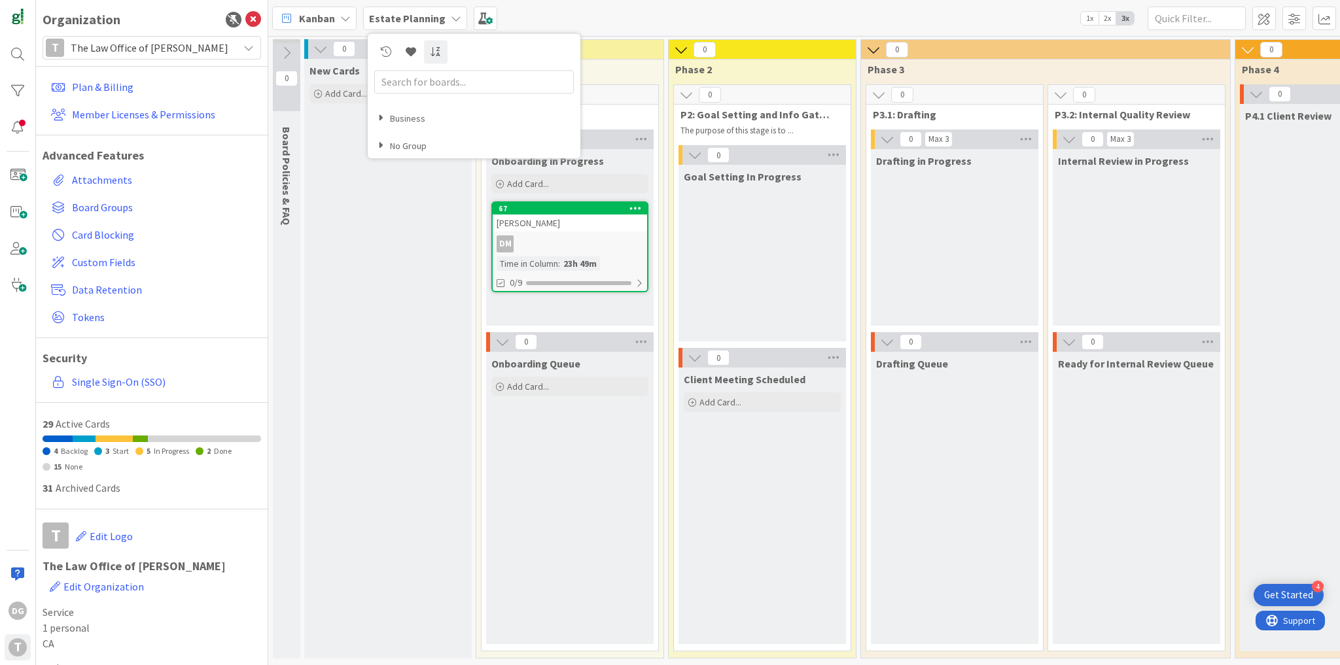
click at [379, 147] on icon at bounding box center [381, 146] width 7 height 11
click at [378, 116] on icon at bounding box center [381, 118] width 7 height 11
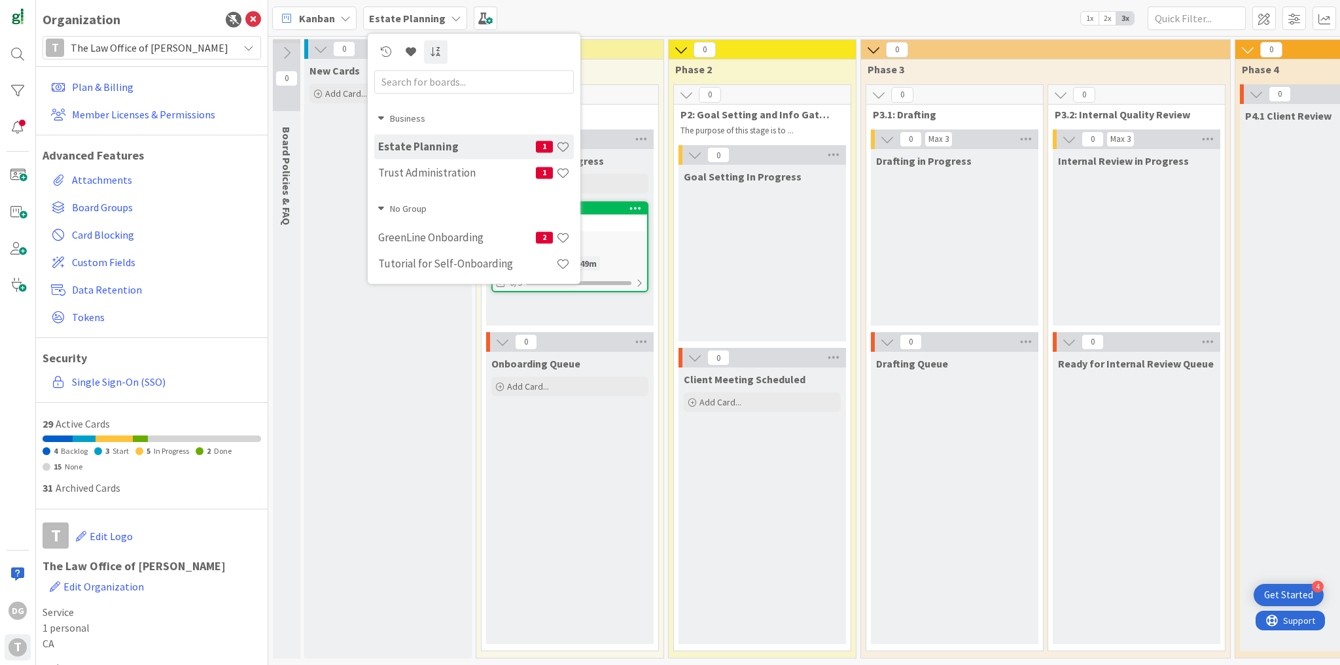
click at [517, 20] on div "Kanban Estate Planning Business Estate Planning 1 Trust Administration 1 No Gro…" at bounding box center [804, 18] width 1072 height 36
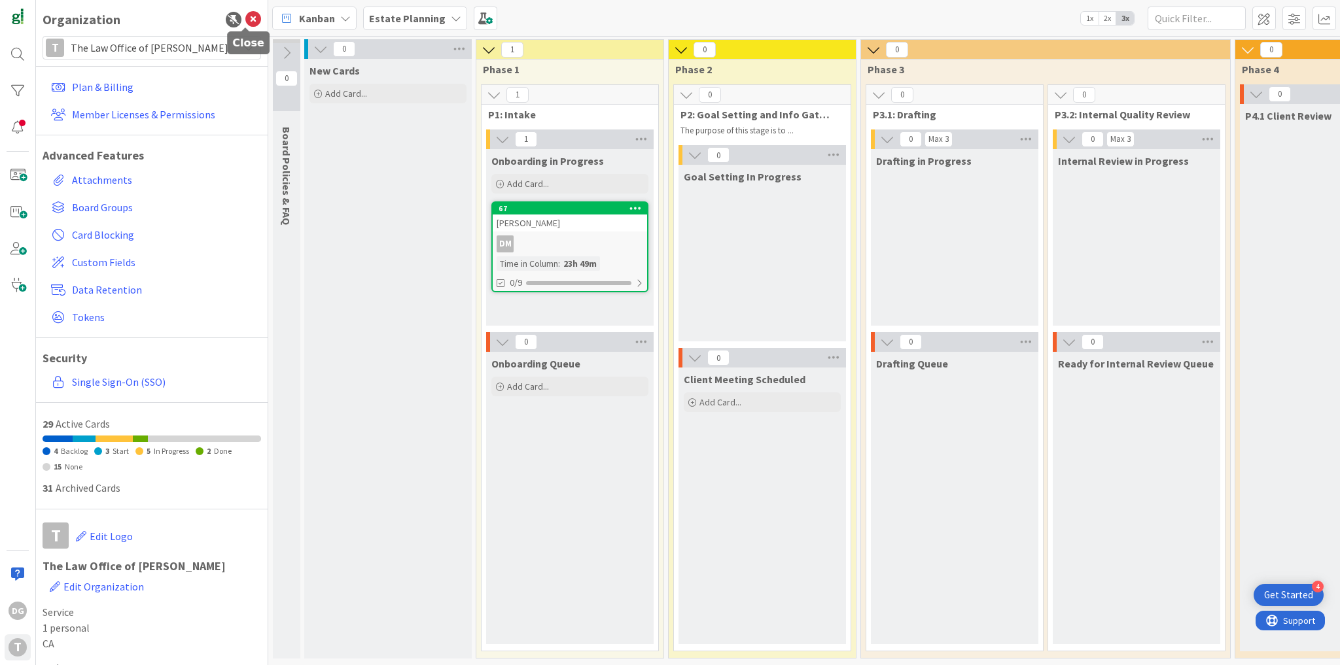
click at [246, 18] on icon at bounding box center [253, 20] width 16 height 16
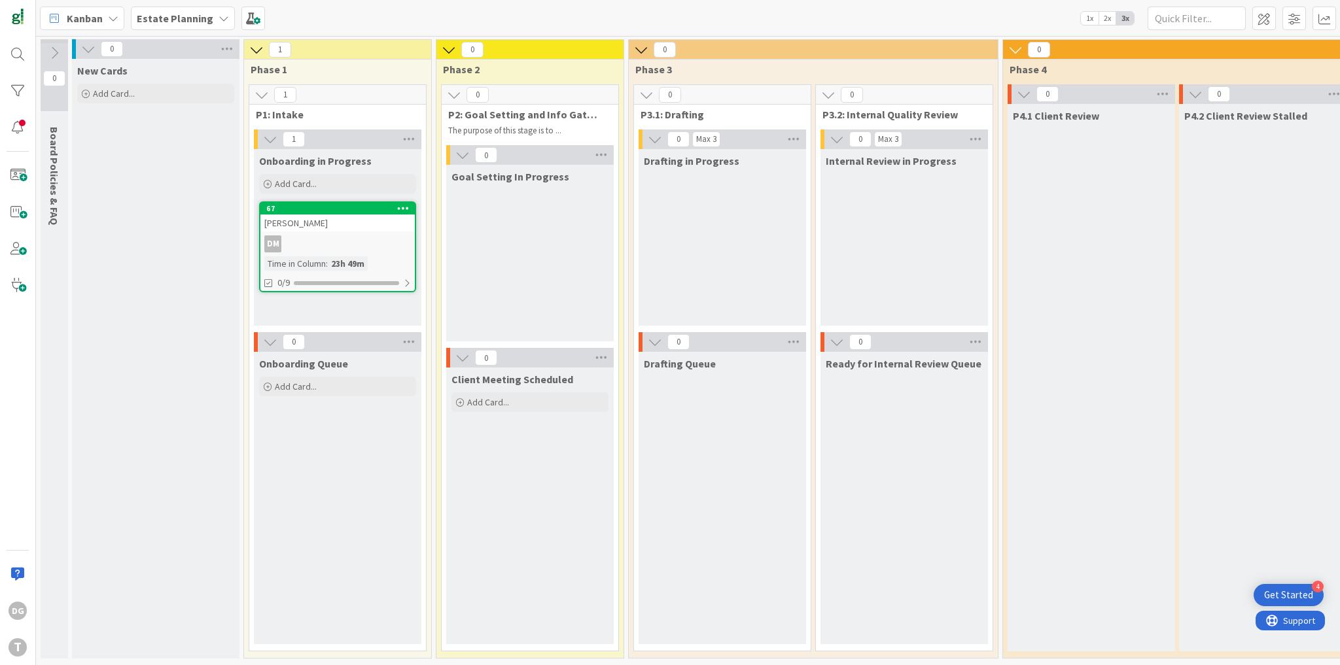
click at [183, 20] on b "Estate Planning" at bounding box center [175, 18] width 77 height 13
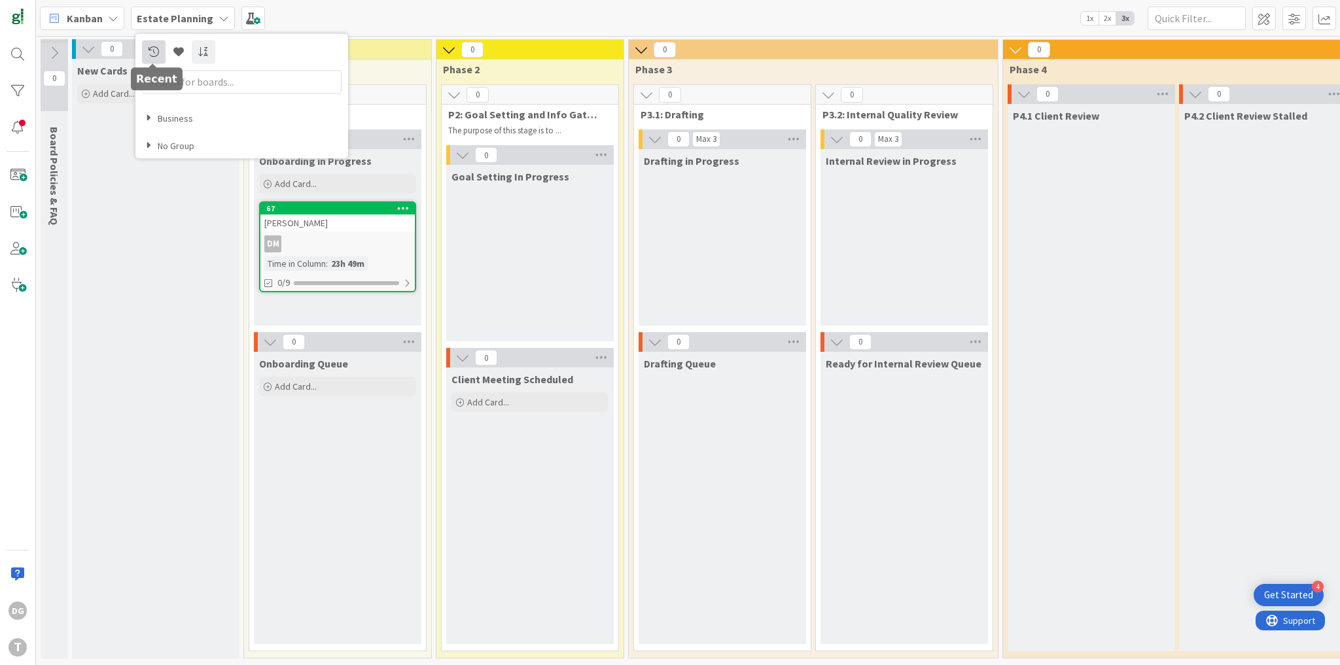
click at [152, 52] on icon at bounding box center [153, 51] width 10 height 10
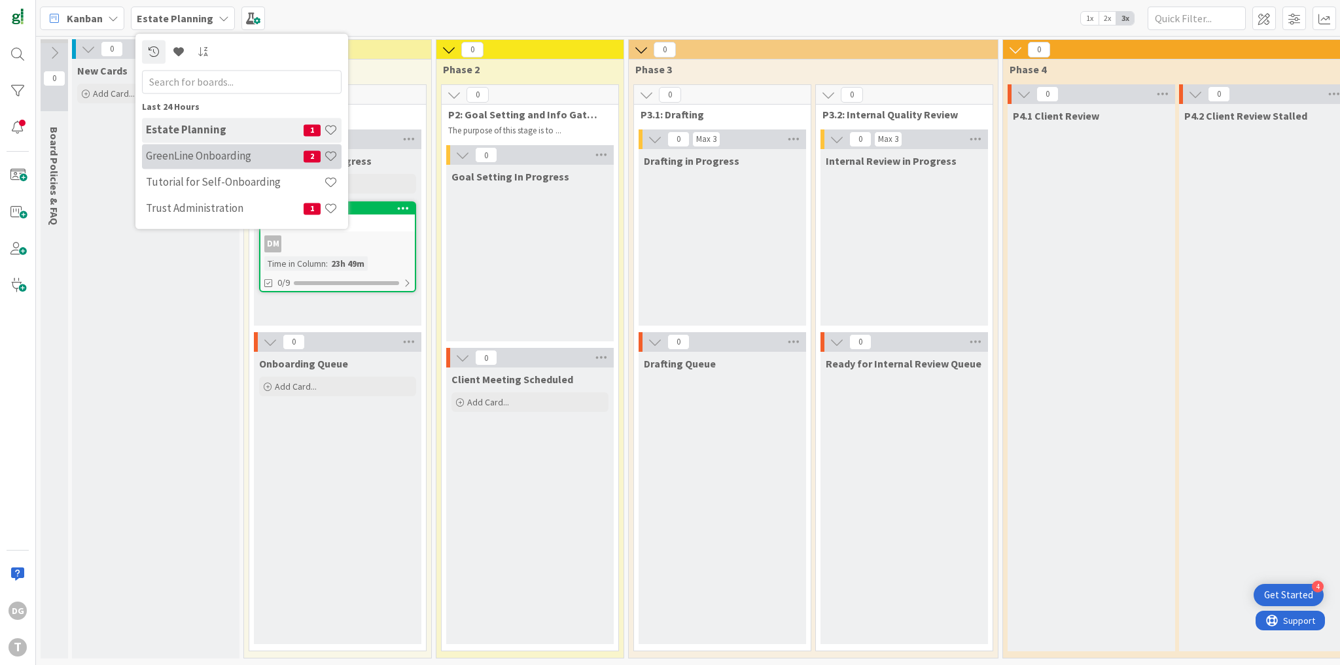
click at [199, 158] on h4 "GreenLine Onboarding" at bounding box center [225, 156] width 158 height 13
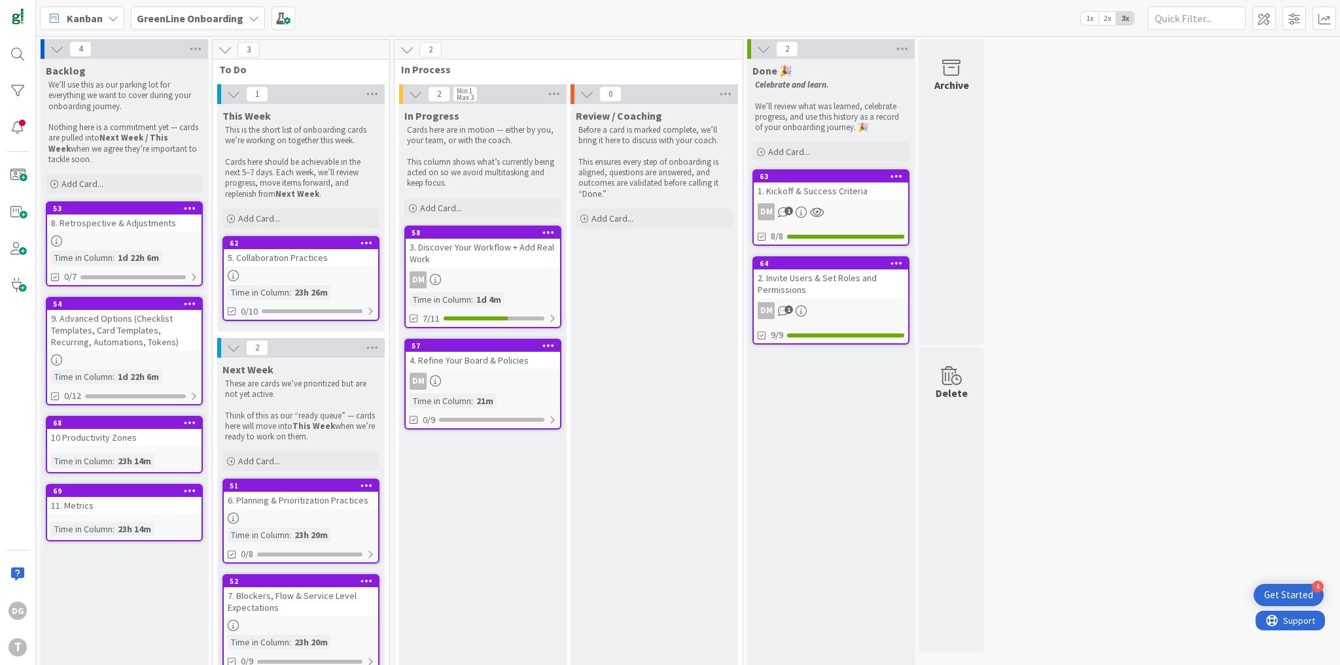
click at [1261, 32] on div "Kanban GreenLine Onboarding 1x 2x 3x" at bounding box center [688, 18] width 1304 height 36
click at [1268, 18] on span at bounding box center [1264, 19] width 24 height 24
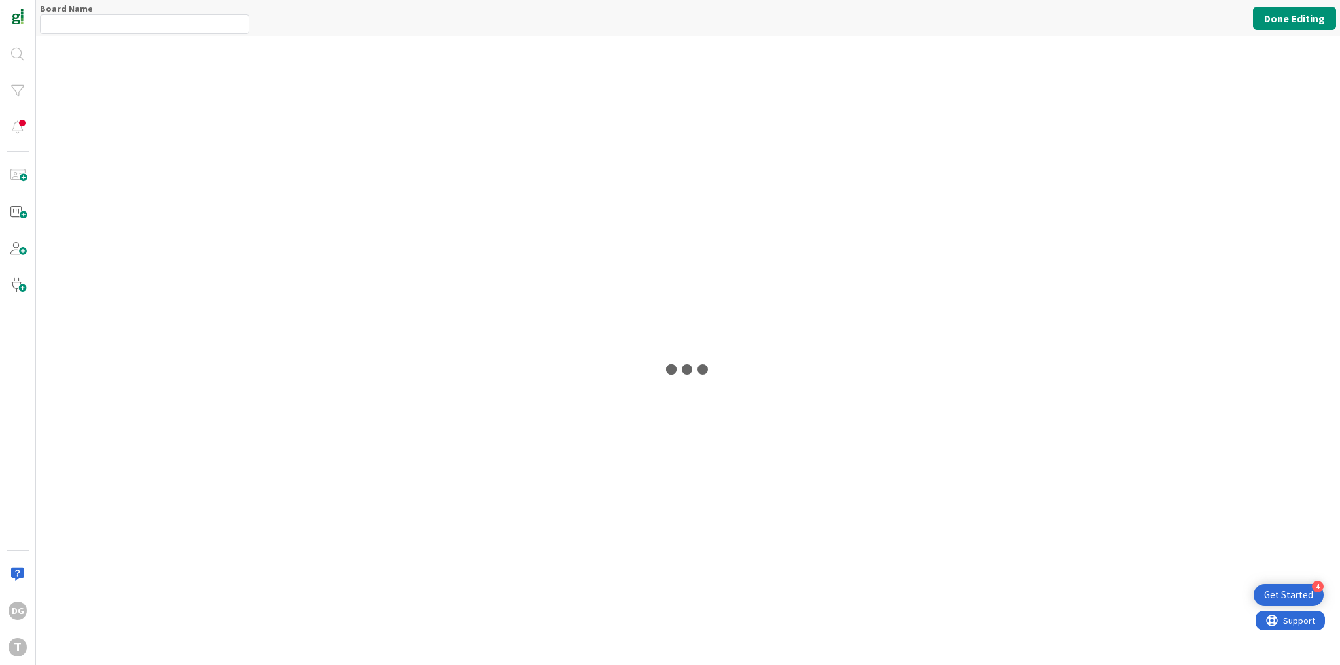
type input "GreenLine Onboarding"
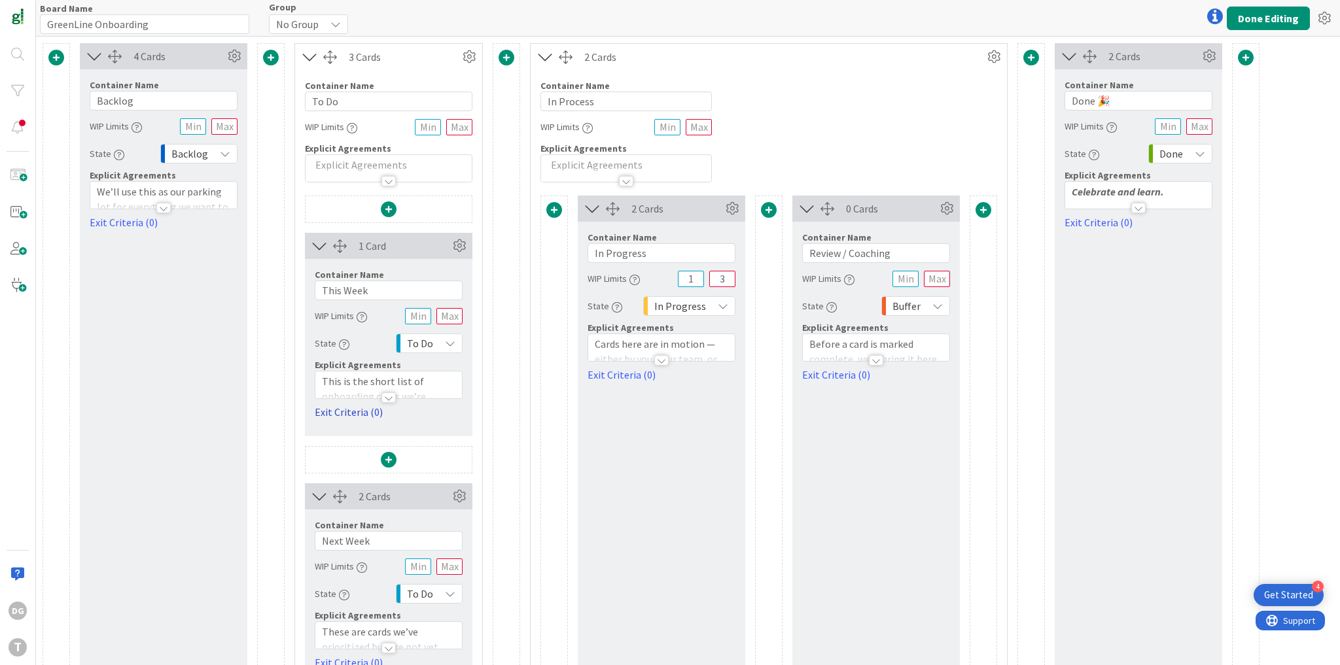
click at [345, 412] on link "Exit Criteria (0)" at bounding box center [389, 412] width 148 height 16
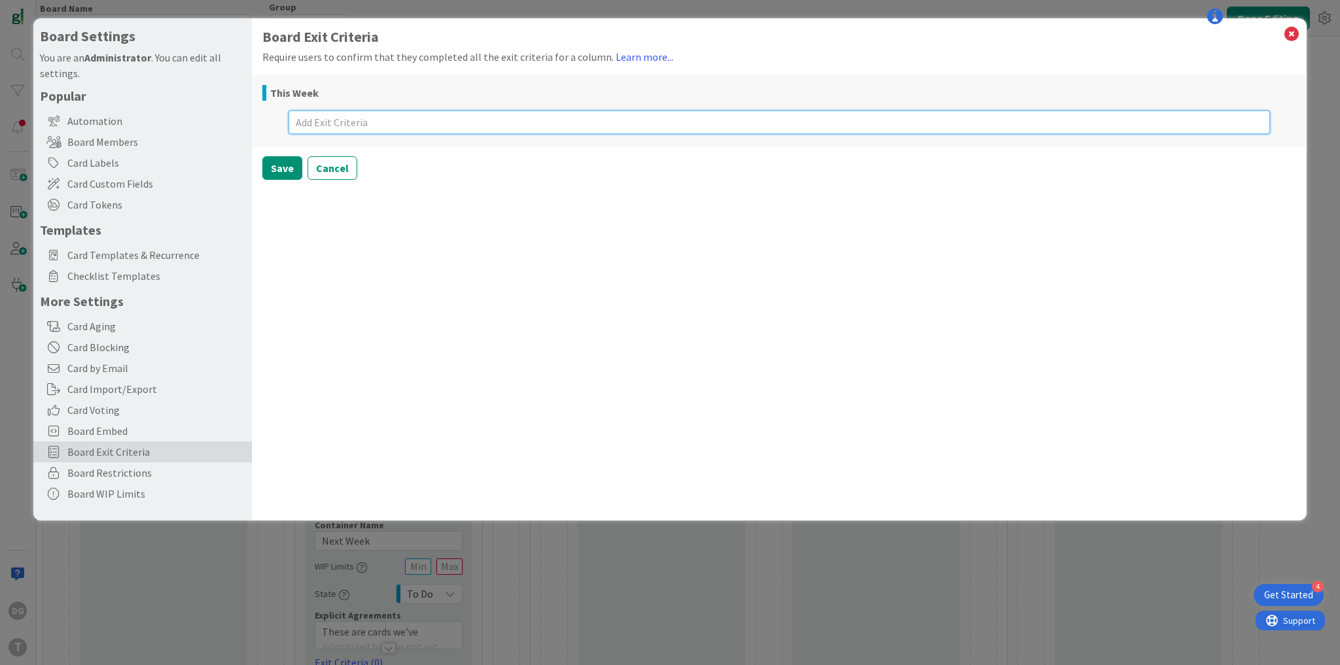
click at [317, 126] on textarea at bounding box center [778, 123] width 981 height 24
type textarea "x"
type textarea "re"
type textarea "x"
type textarea "rea"
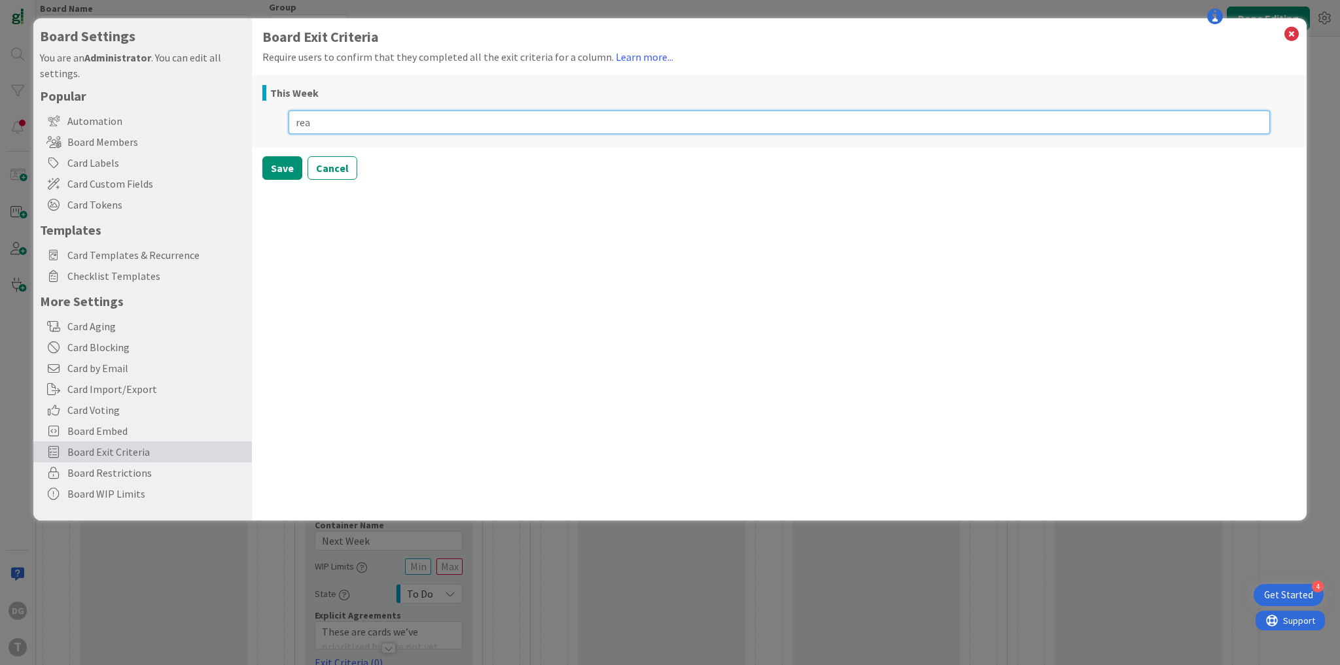
type textarea "x"
type textarea "read"
type textarea "x"
type textarea "read"
type textarea "x"
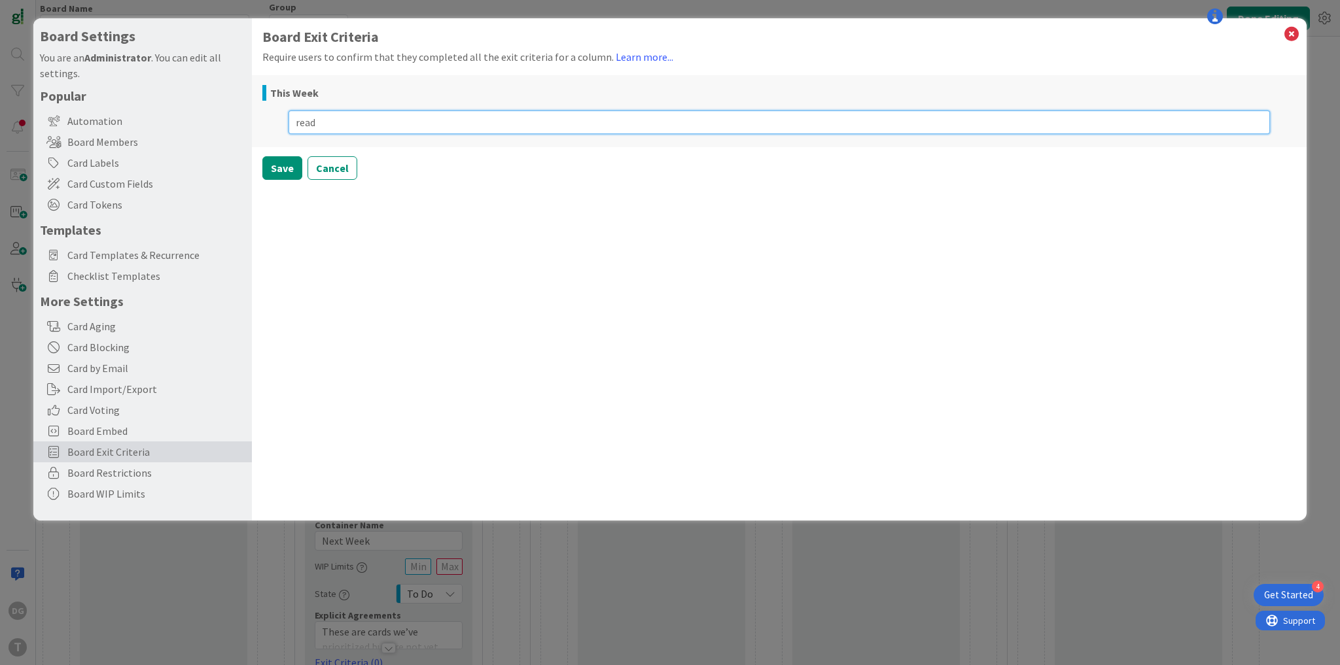
type textarea "read i"
type textarea "x"
type textarea "read it"
type textarea "x"
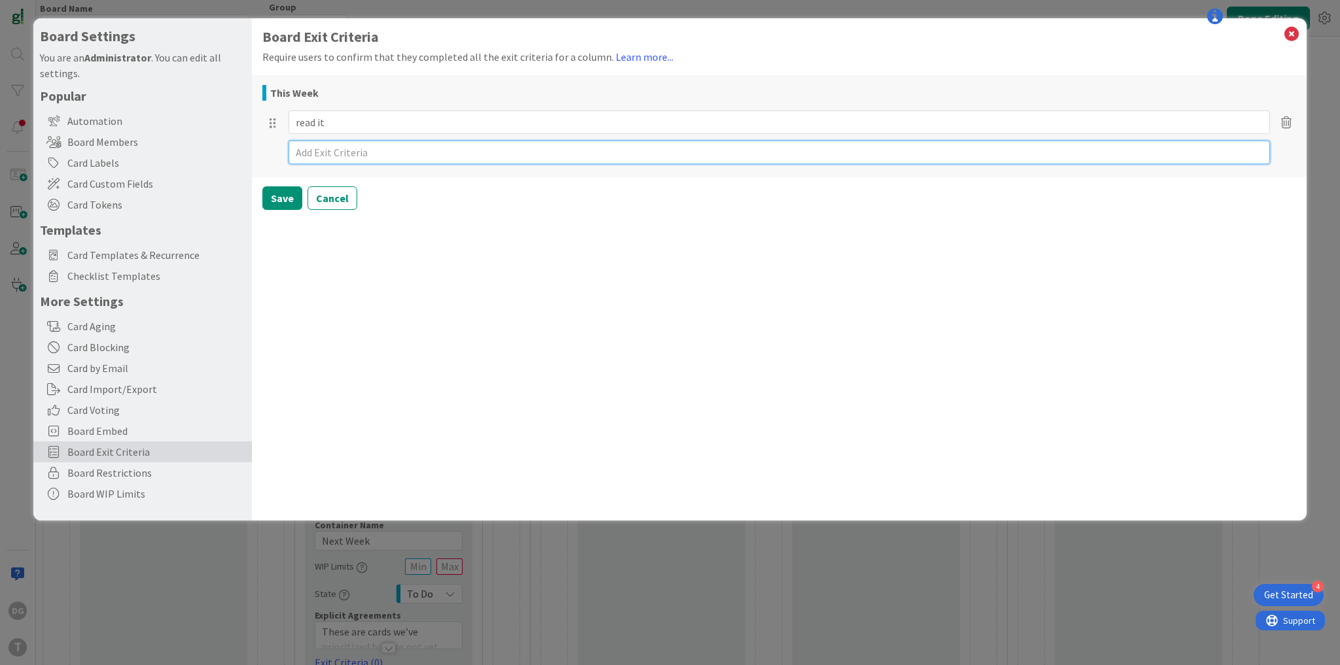
click at [335, 157] on textarea at bounding box center [778, 153] width 981 height 24
type textarea "x"
type textarea "l"
type textarea "x"
type textarea "la"
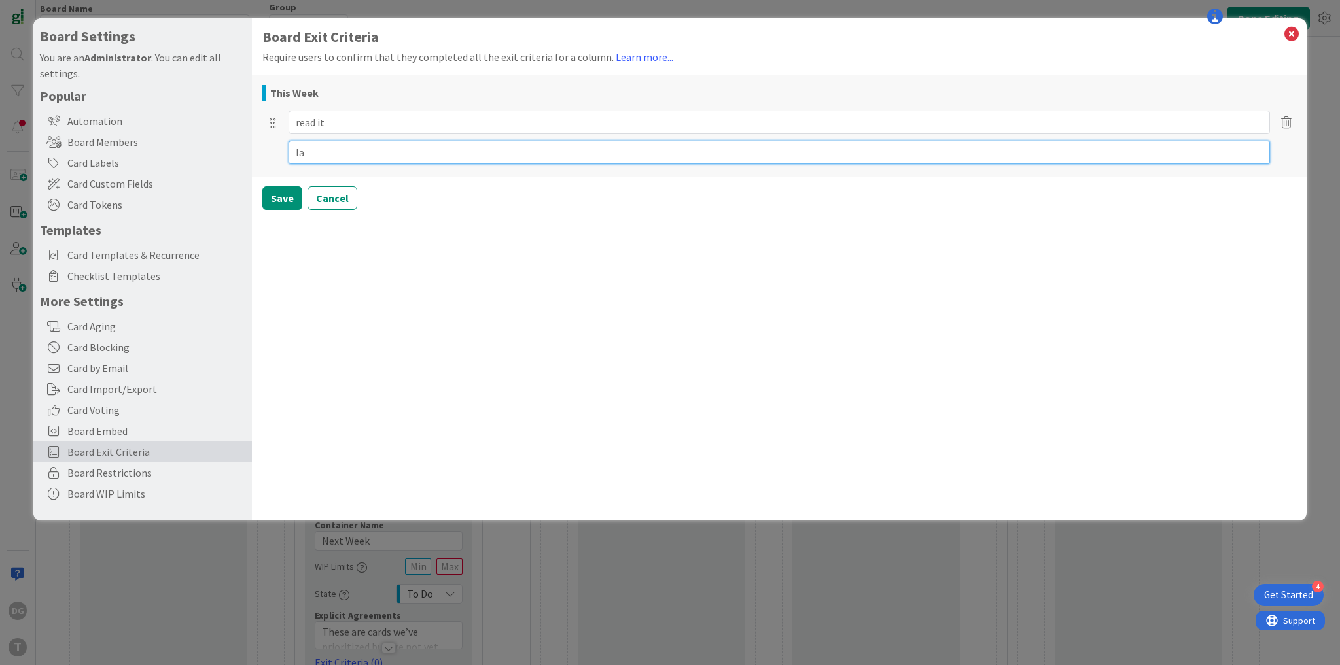
type textarea "x"
type textarea "lau"
type textarea "x"
type textarea "laug"
type textarea "x"
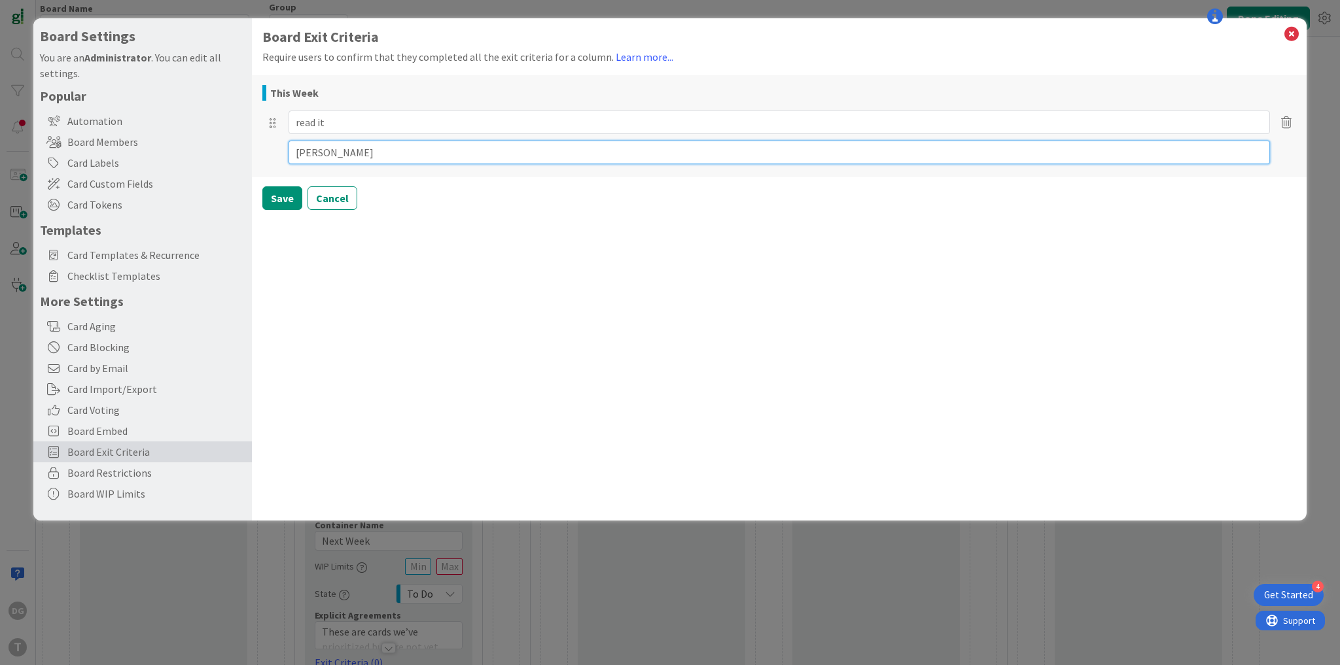
type textarea "laugh"
type textarea "x"
type textarea "laugh"
type textarea "x"
type textarea "laugh a"
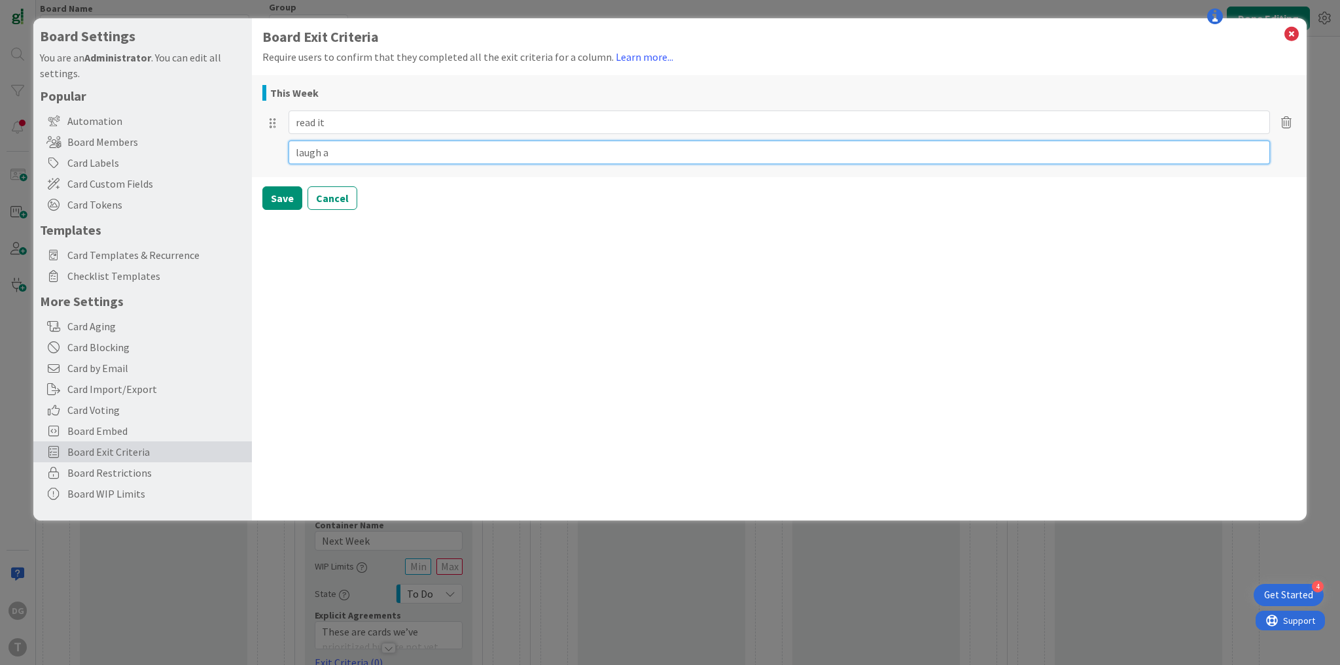
type textarea "x"
type textarea "laugh ab"
type textarea "x"
type textarea "laugh abo"
type textarea "x"
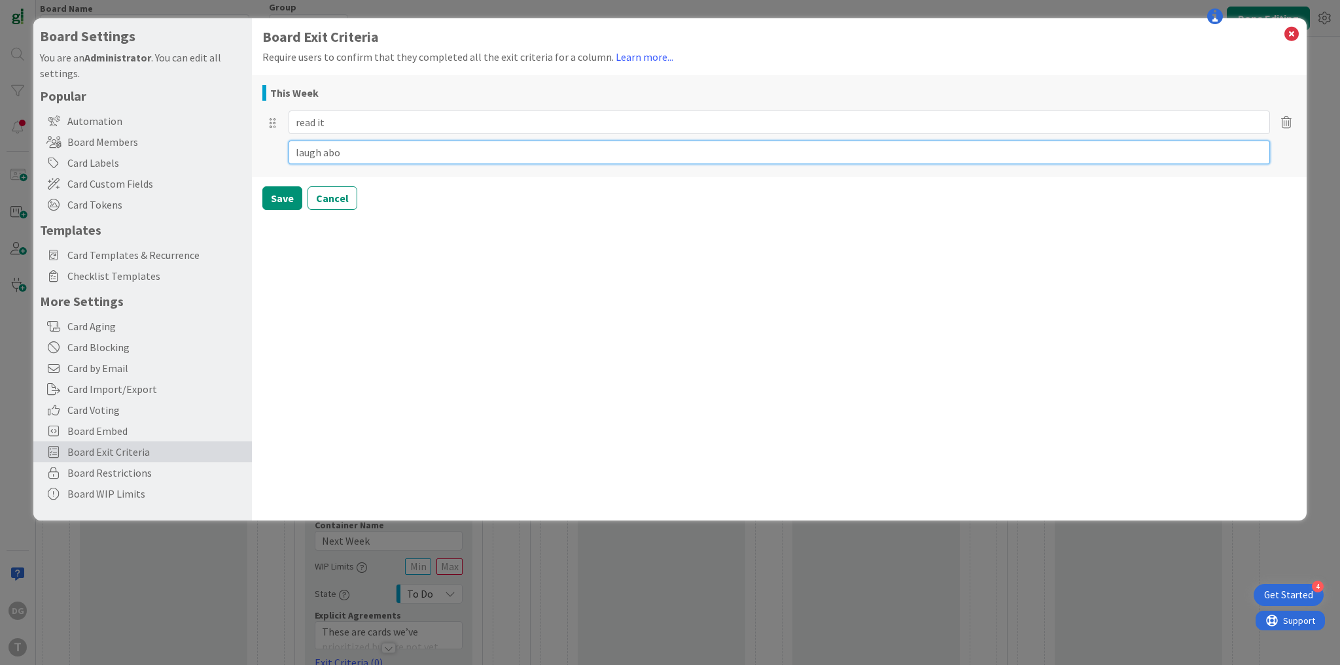
type textarea "laugh abou"
type textarea "x"
type textarea "laugh about"
type textarea "x"
type textarea "laugh about"
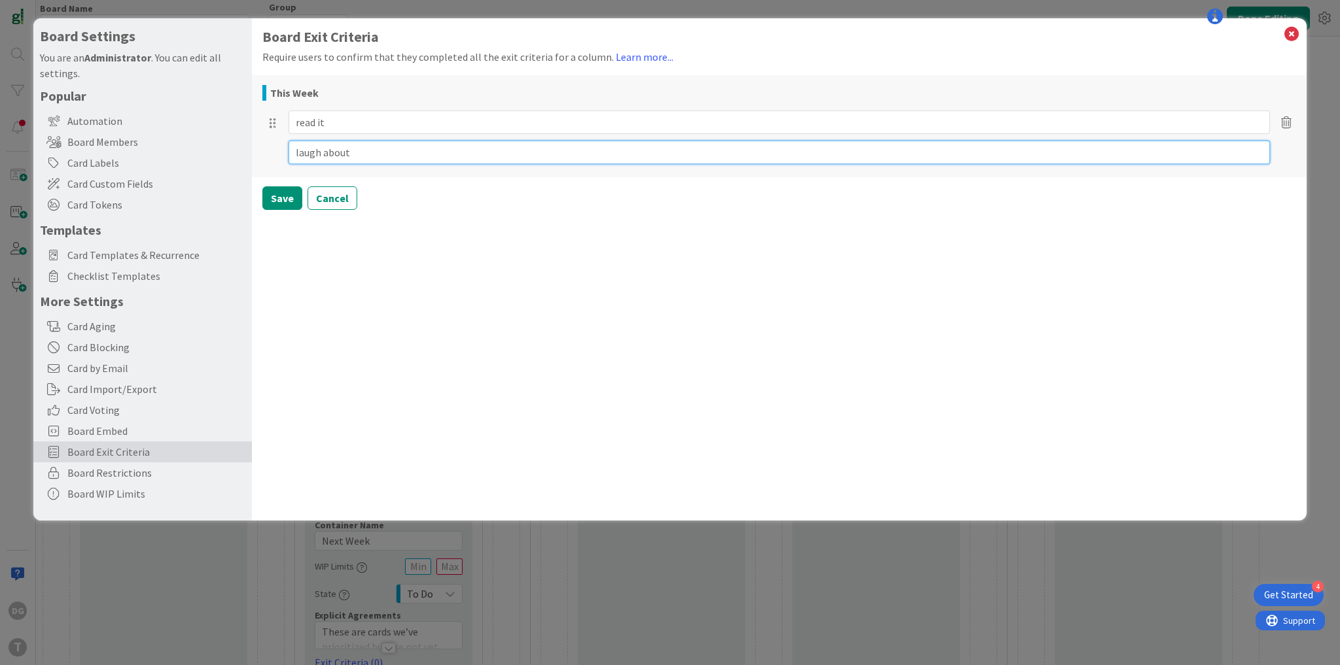
type textarea "x"
type textarea "laugh about i"
type textarea "x"
type textarea "laugh about it"
click at [290, 207] on button "Save" at bounding box center [282, 198] width 40 height 24
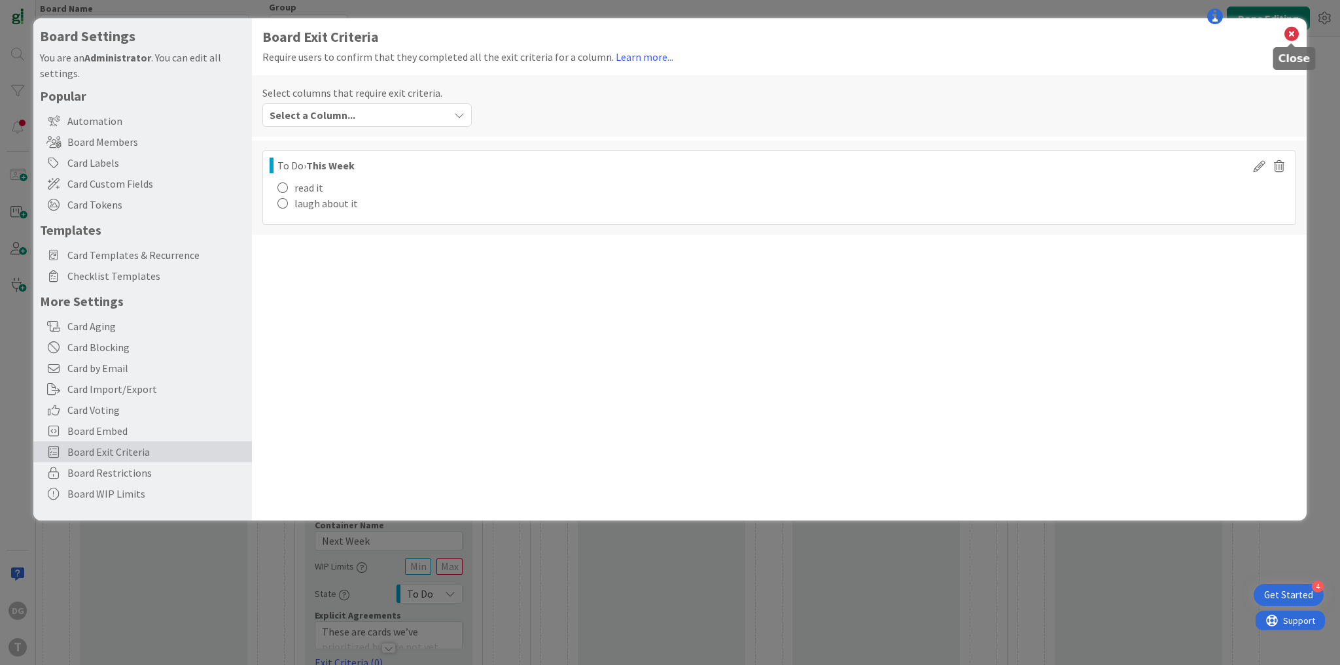
click at [1294, 37] on icon at bounding box center [1291, 34] width 17 height 18
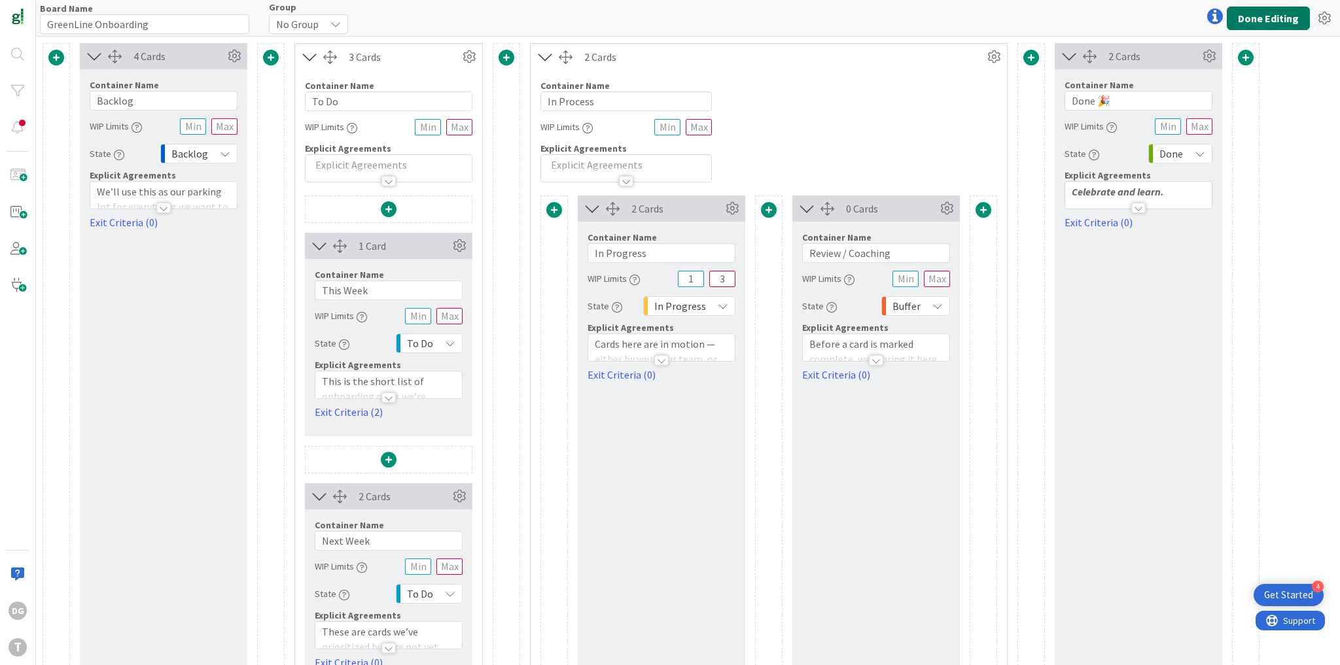
click at [1288, 18] on button "Done Editing" at bounding box center [1268, 19] width 83 height 24
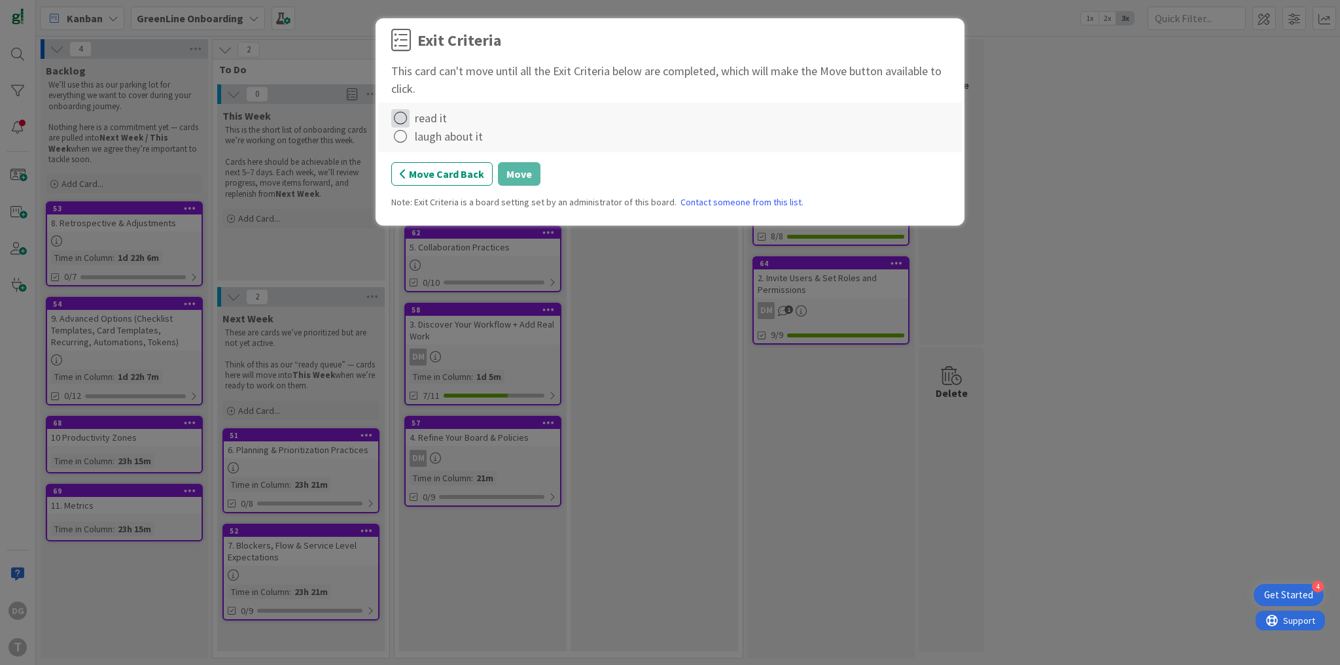
click at [397, 119] on icon at bounding box center [400, 118] width 18 height 18
click at [419, 146] on link "Complete" at bounding box center [473, 145] width 164 height 19
click at [404, 139] on icon at bounding box center [400, 137] width 18 height 18
click at [420, 199] on link "Note..." at bounding box center [473, 201] width 164 height 19
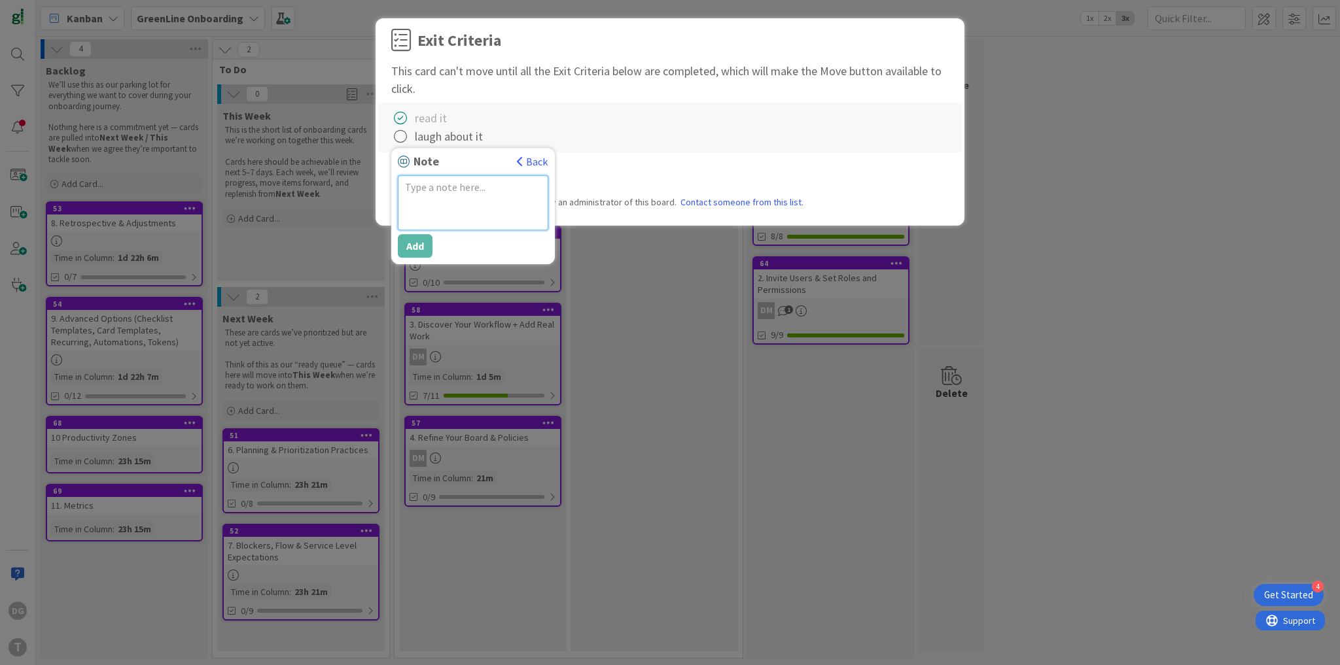
click at [435, 202] on textarea at bounding box center [473, 202] width 150 height 55
type textarea "x"
type textarea "i"
type textarea "x"
type textarea "it"
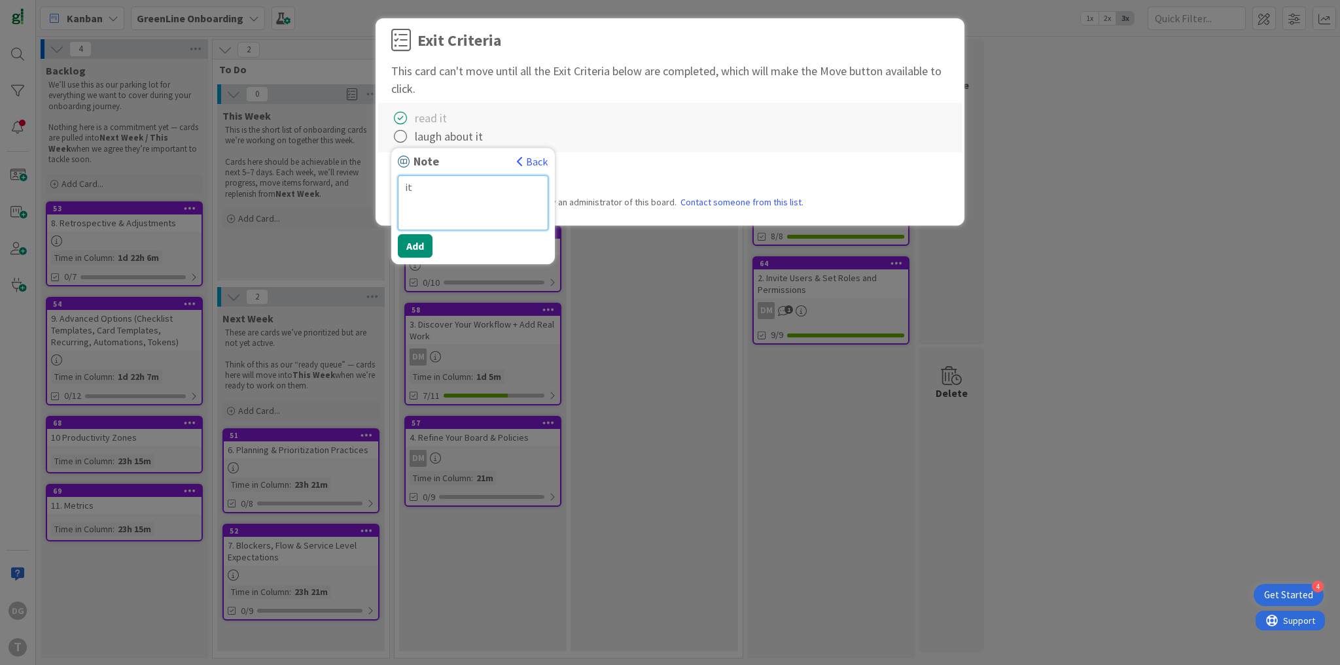
type textarea "x"
type textarea "it"
type textarea "x"
type textarea "it w"
type textarea "x"
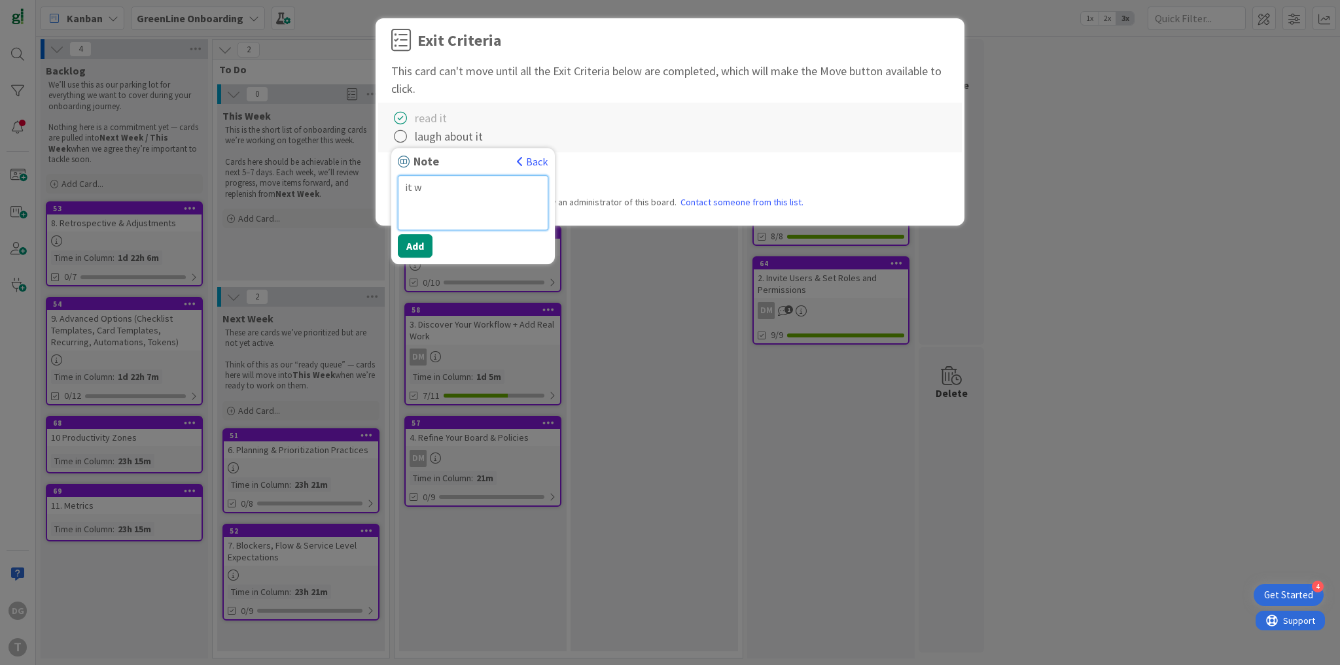
type textarea "it wa"
type textarea "x"
type textarea "it was"
type textarea "x"
type textarea "it wasn"
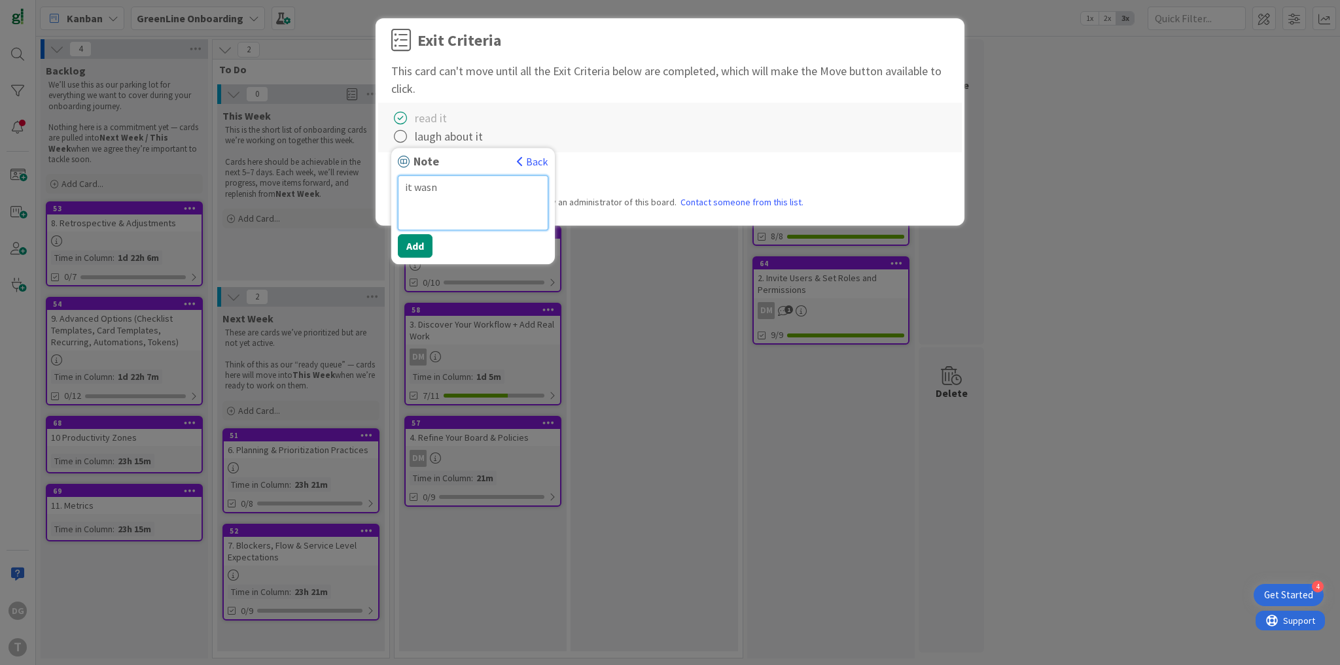
type textarea "x"
type textarea "it wasn'"
type textarea "x"
type textarea "it wasn't"
type textarea "x"
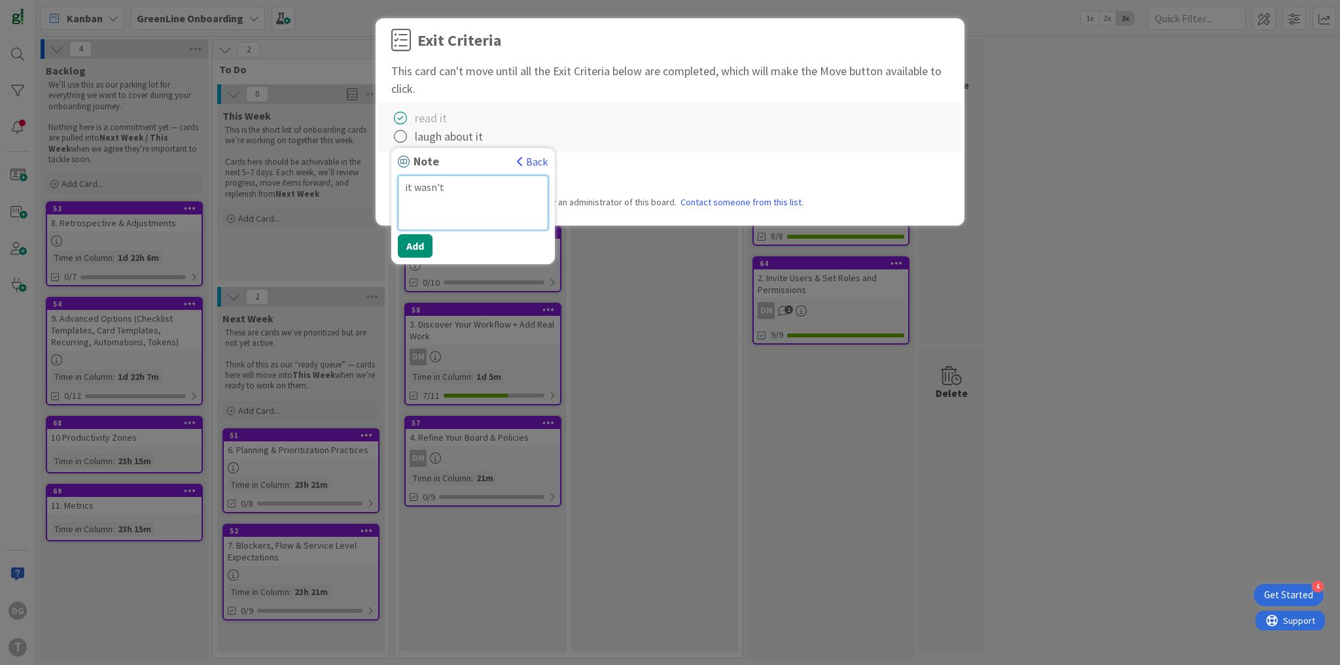
type textarea "it wasn't"
type textarea "x"
type textarea "it wasn't f"
type textarea "x"
type textarea "it wasn't fu"
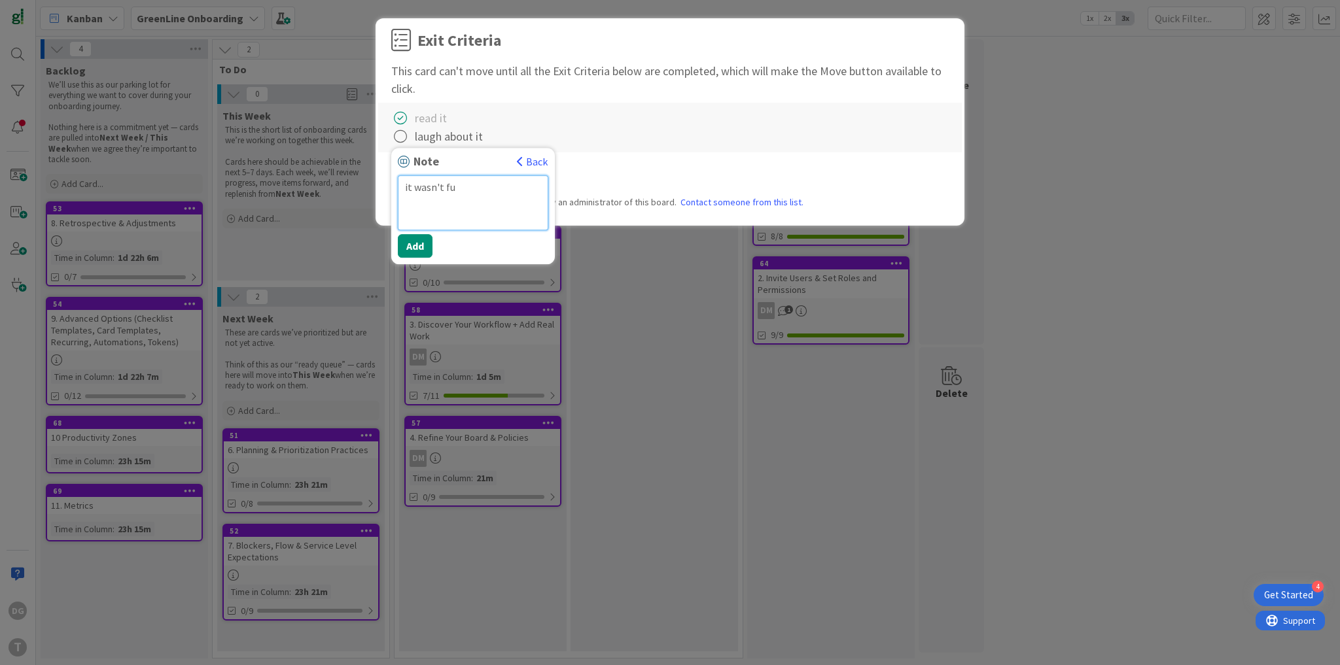
type textarea "x"
type textarea "it wasn't fun"
type textarea "x"
type textarea "it wasn't funn"
type textarea "x"
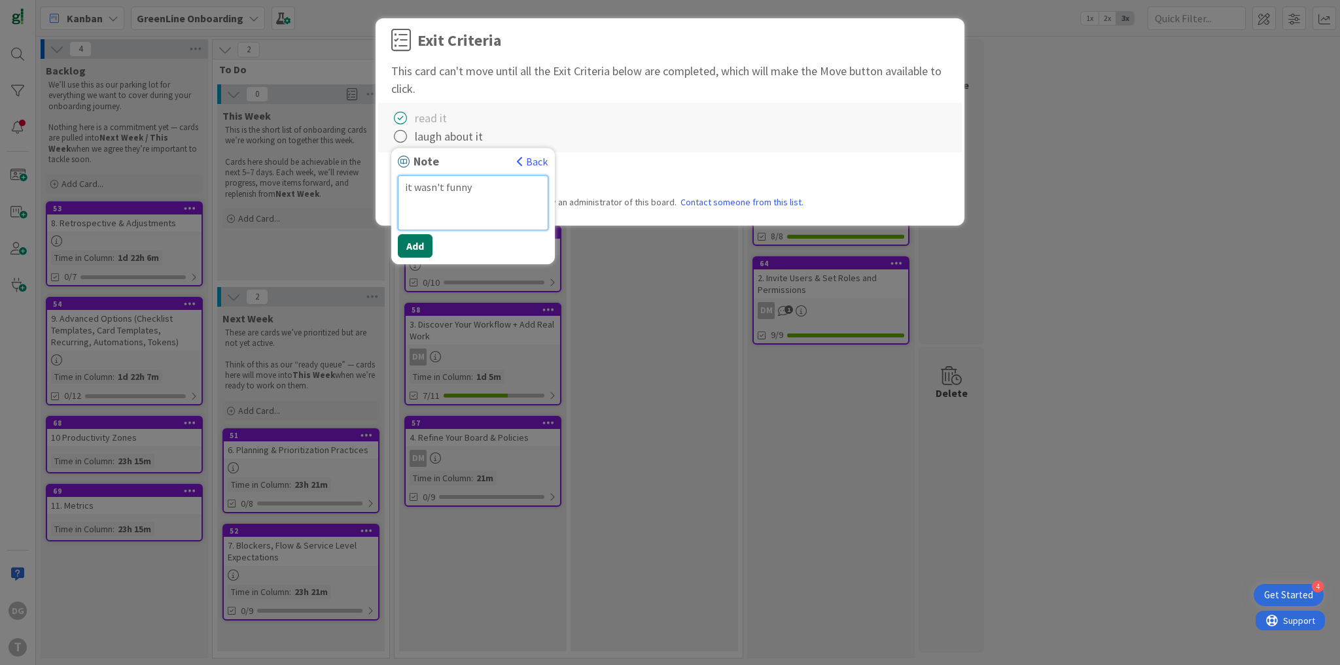
type textarea "it wasn't funny"
click at [417, 252] on button "Add" at bounding box center [415, 246] width 35 height 24
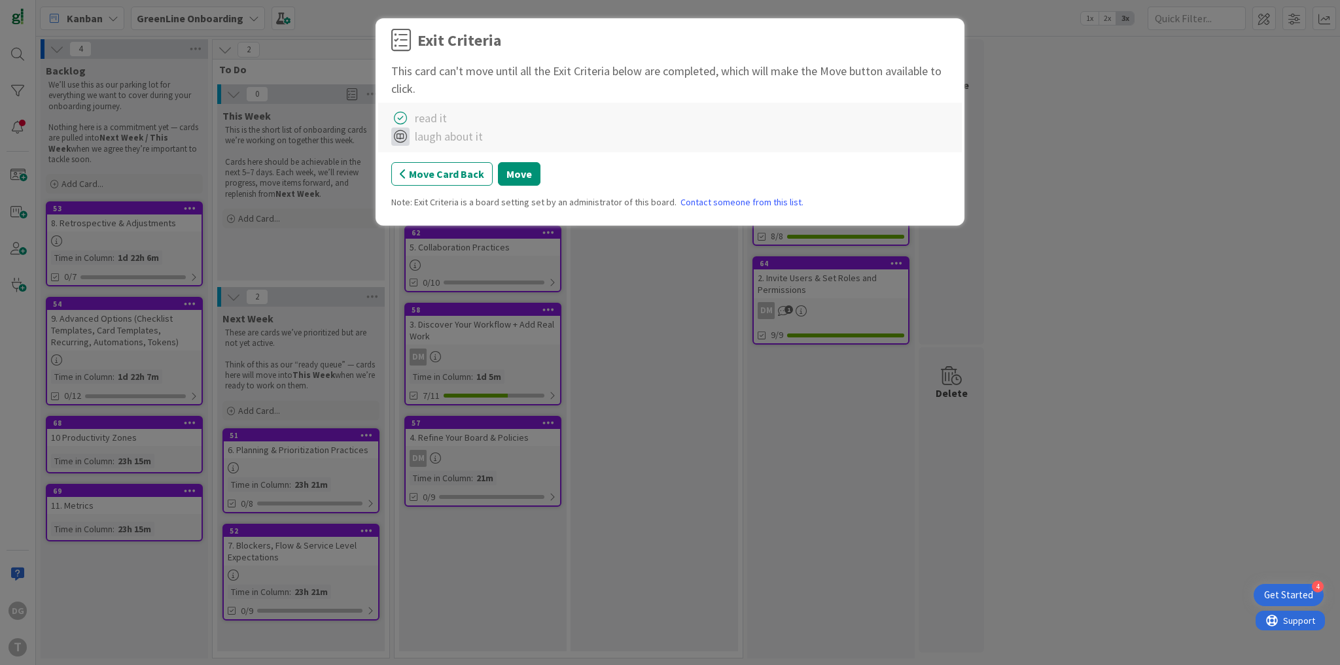
click at [400, 142] on icon at bounding box center [400, 137] width 18 height 18
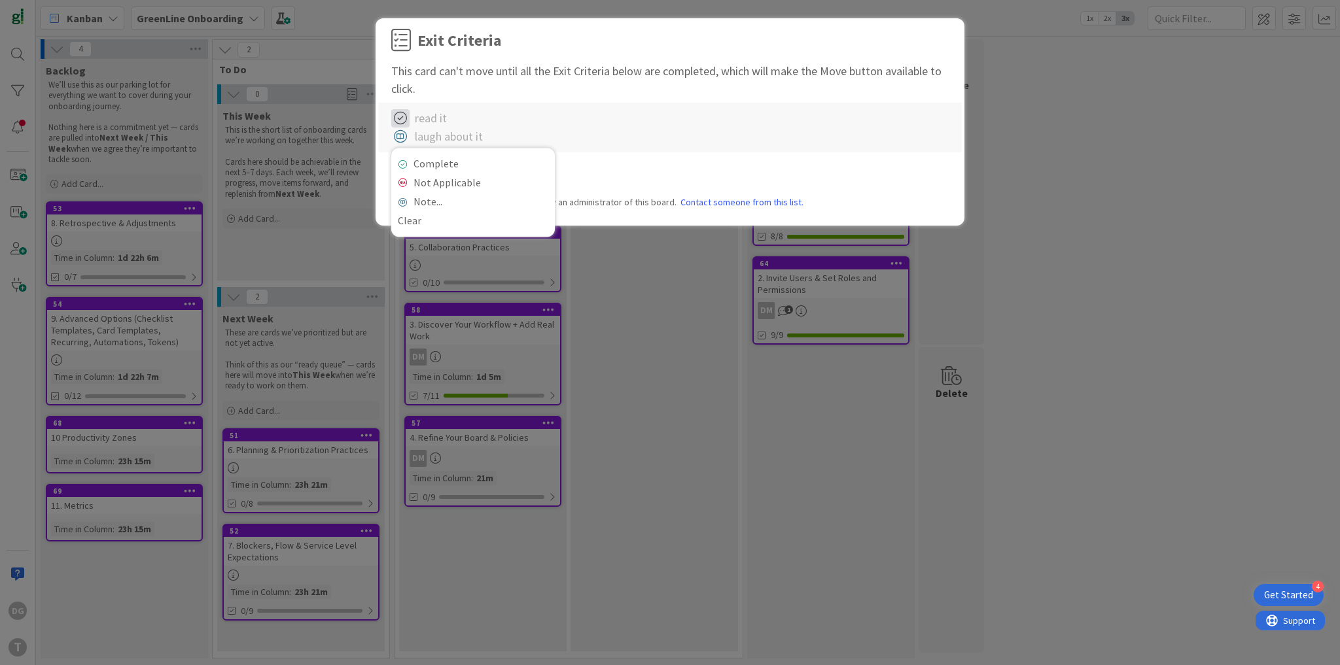
click at [400, 115] on icon at bounding box center [400, 118] width 18 height 18
click at [413, 204] on link "Clear" at bounding box center [473, 202] width 164 height 19
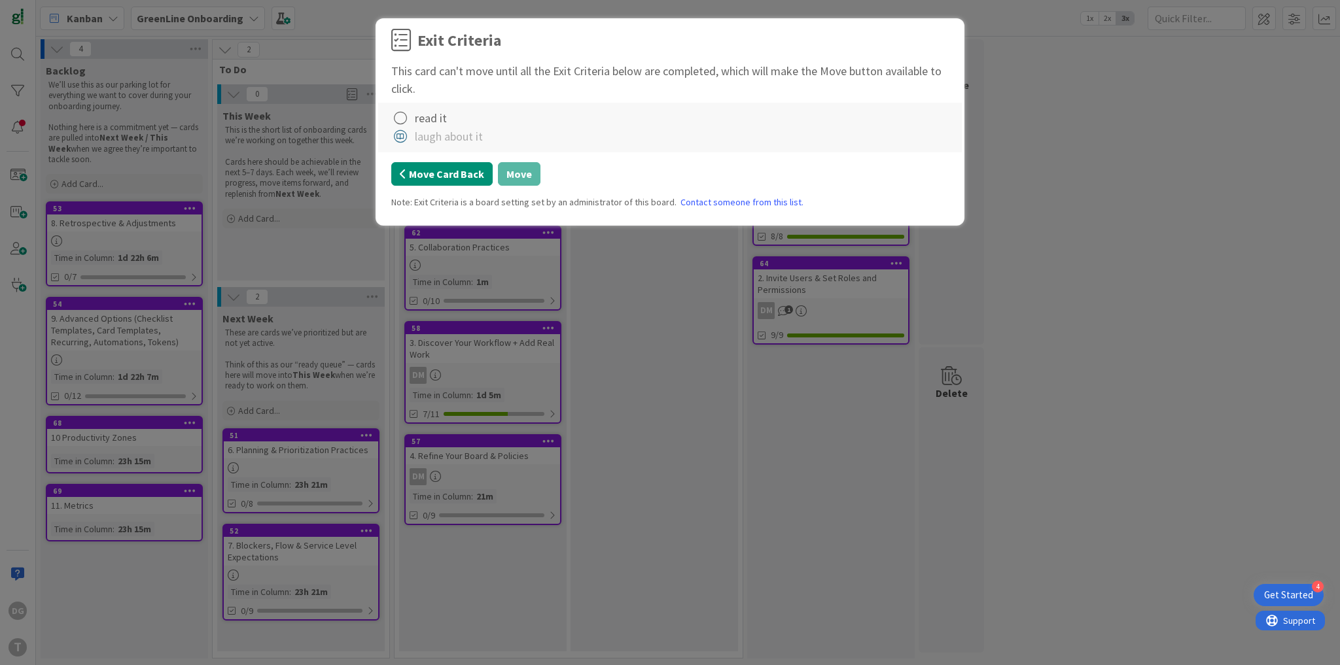
click at [449, 175] on button "Move Card Back" at bounding box center [441, 174] width 101 height 24
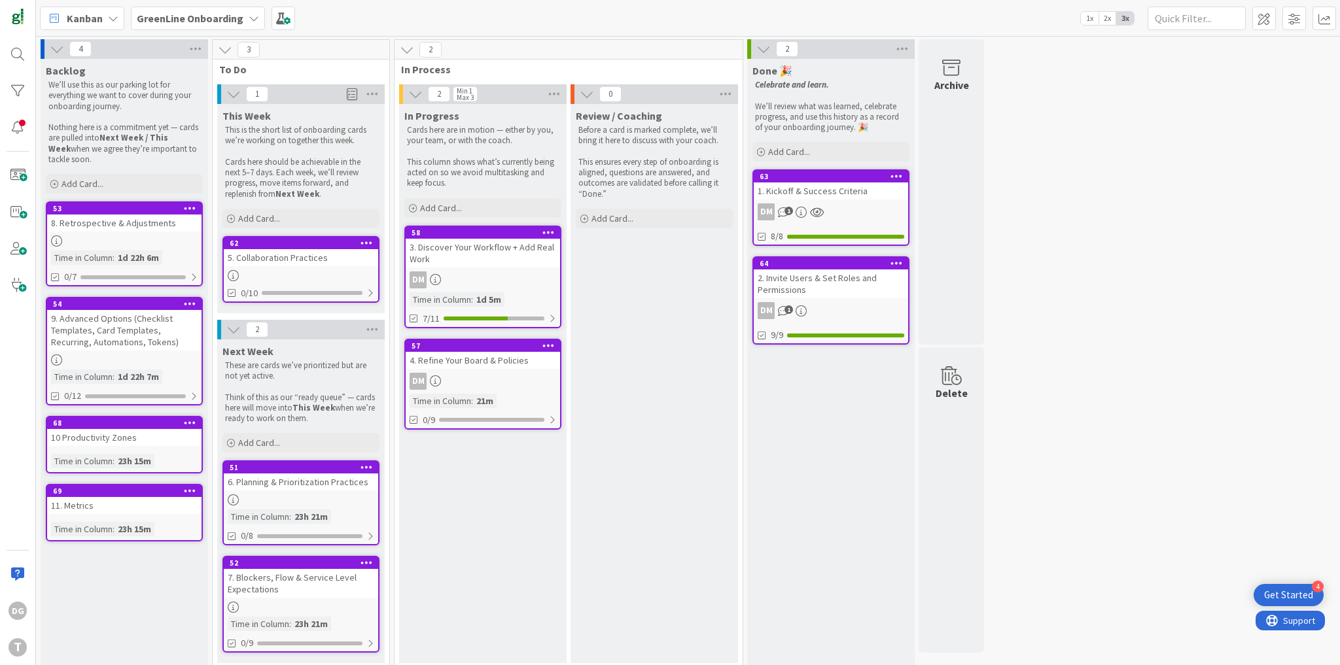
click at [271, 250] on div "5. Collaboration Practices" at bounding box center [301, 257] width 154 height 17
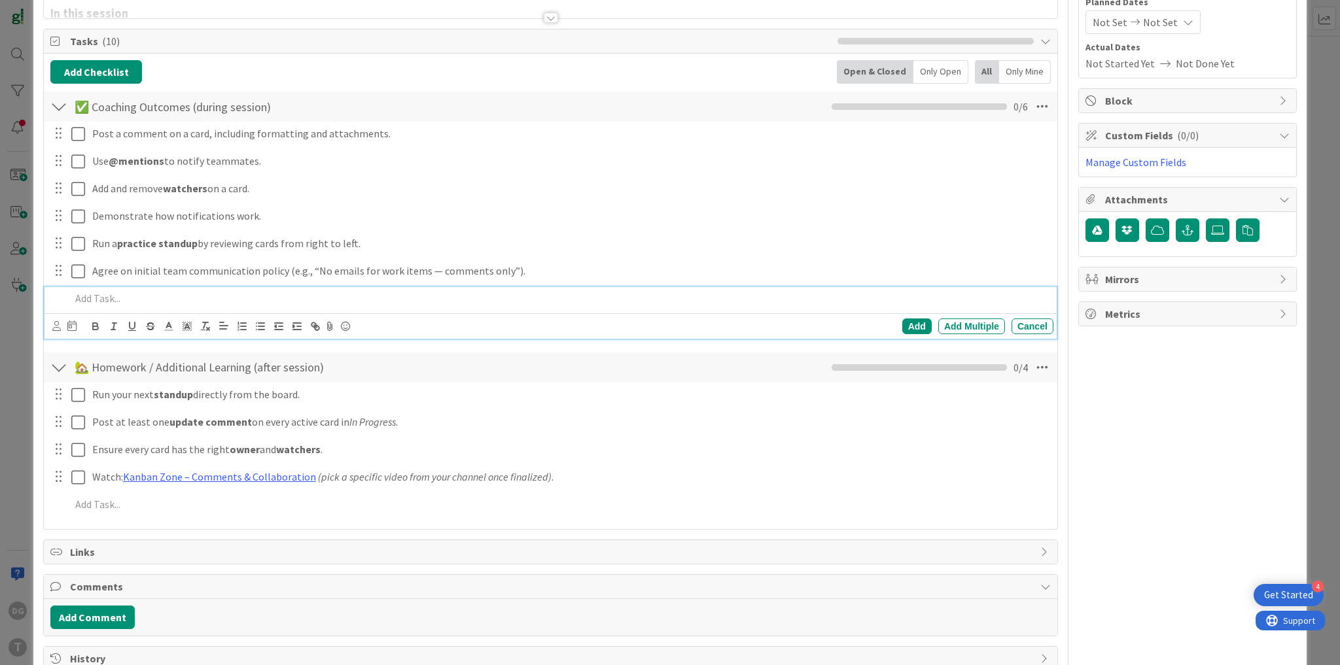
scroll to position [230, 0]
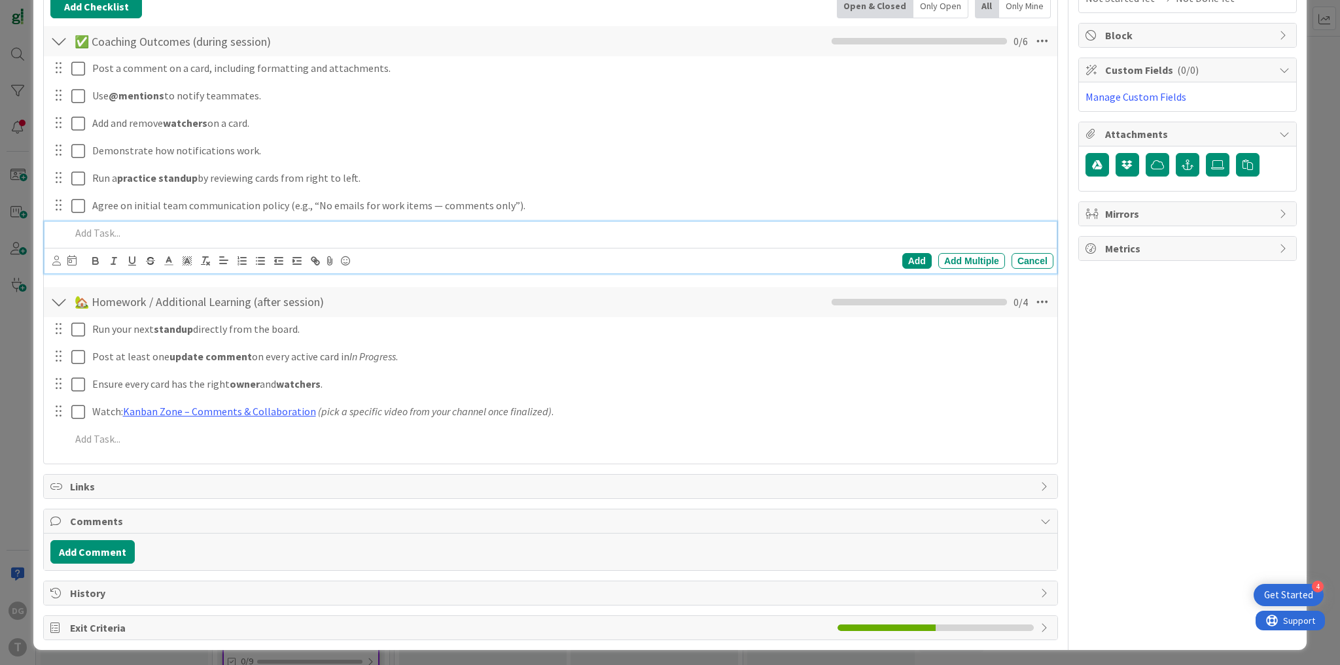
click at [120, 622] on span "Exit Criteria" at bounding box center [450, 628] width 761 height 16
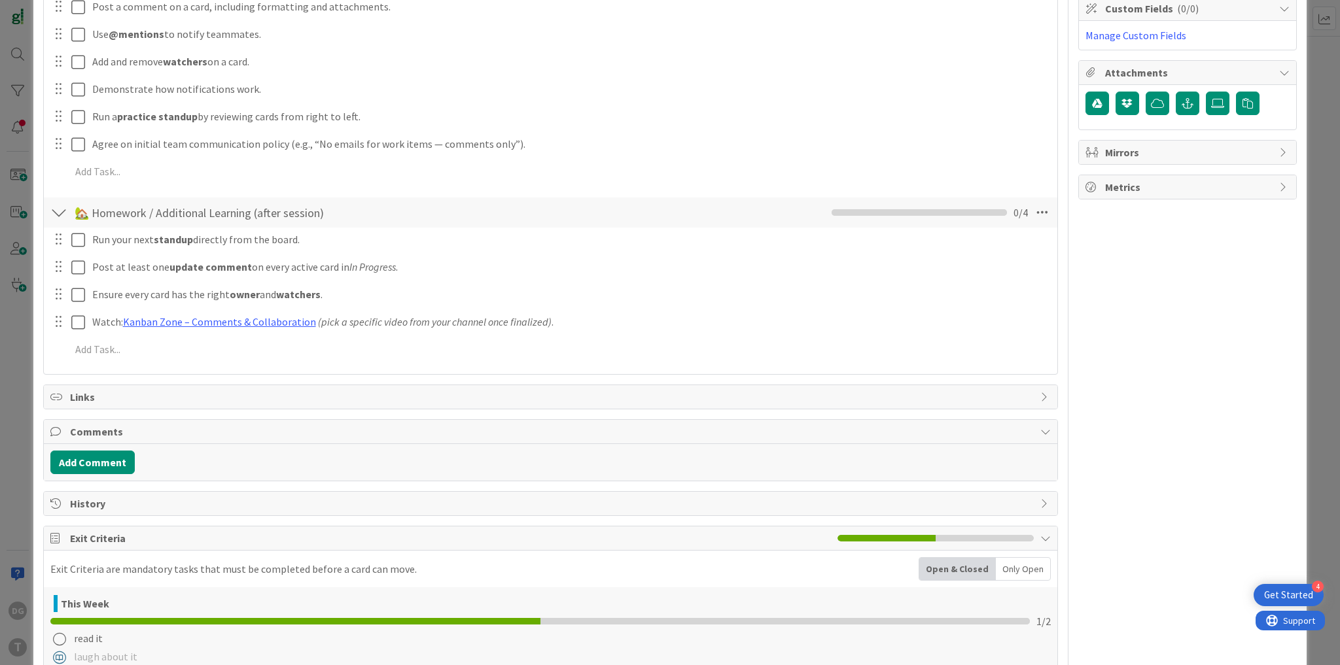
scroll to position [342, 0]
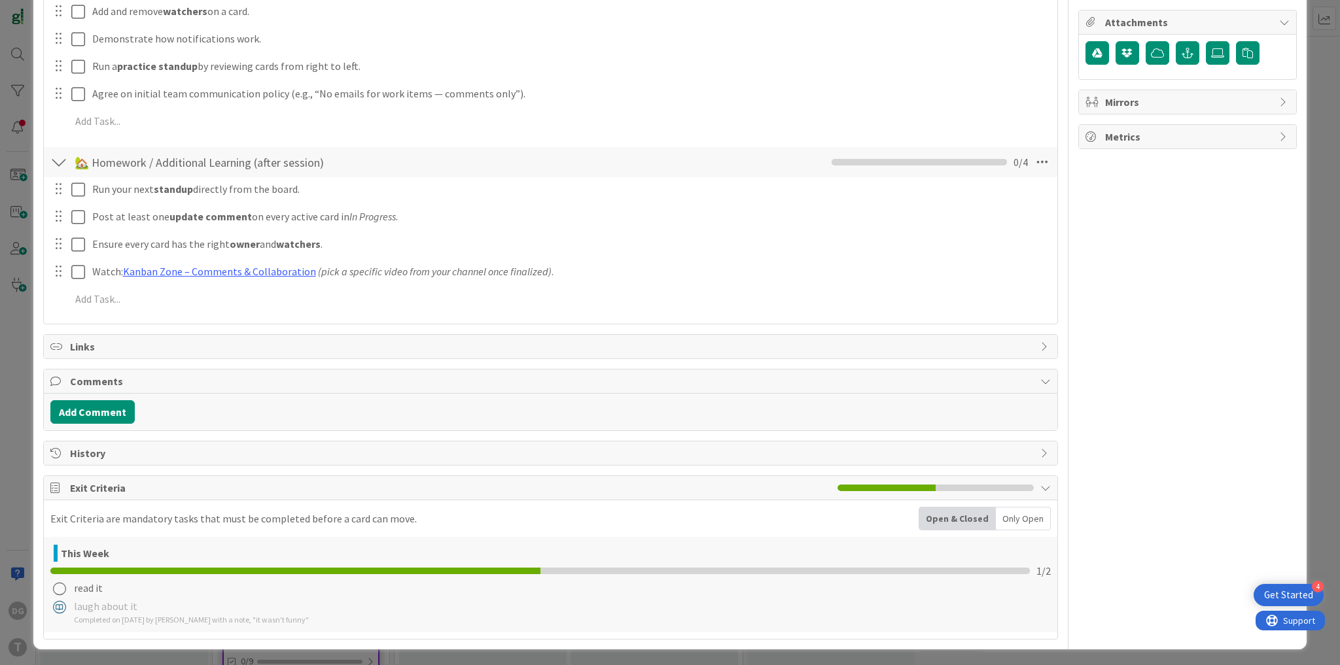
drag, startPoint x: 270, startPoint y: 618, endPoint x: 320, endPoint y: 618, distance: 49.7
click at [309, 618] on div "Completed on 10/15/2025 by Dimitri GreenLine with a note, "it wasn't funny"" at bounding box center [191, 620] width 235 height 12
click at [60, 589] on icon at bounding box center [59, 589] width 18 height 18
click at [111, 508] on link "Complete" at bounding box center [132, 506] width 164 height 19
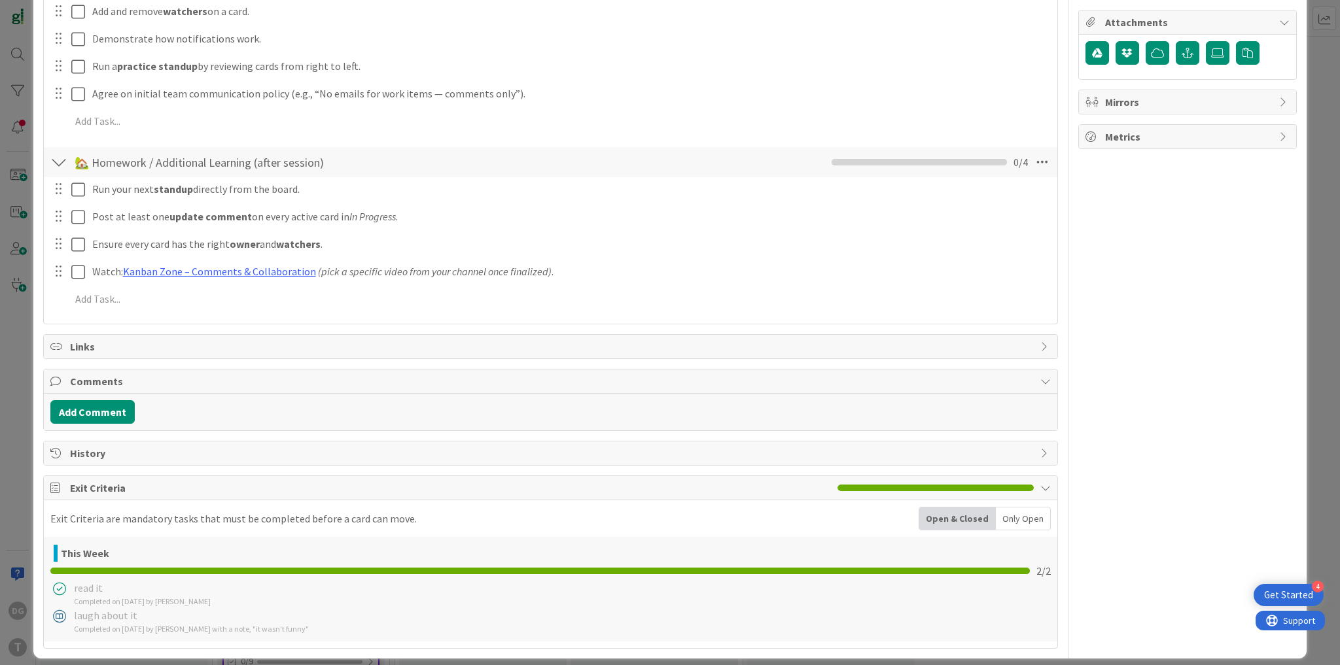
scroll to position [0, 0]
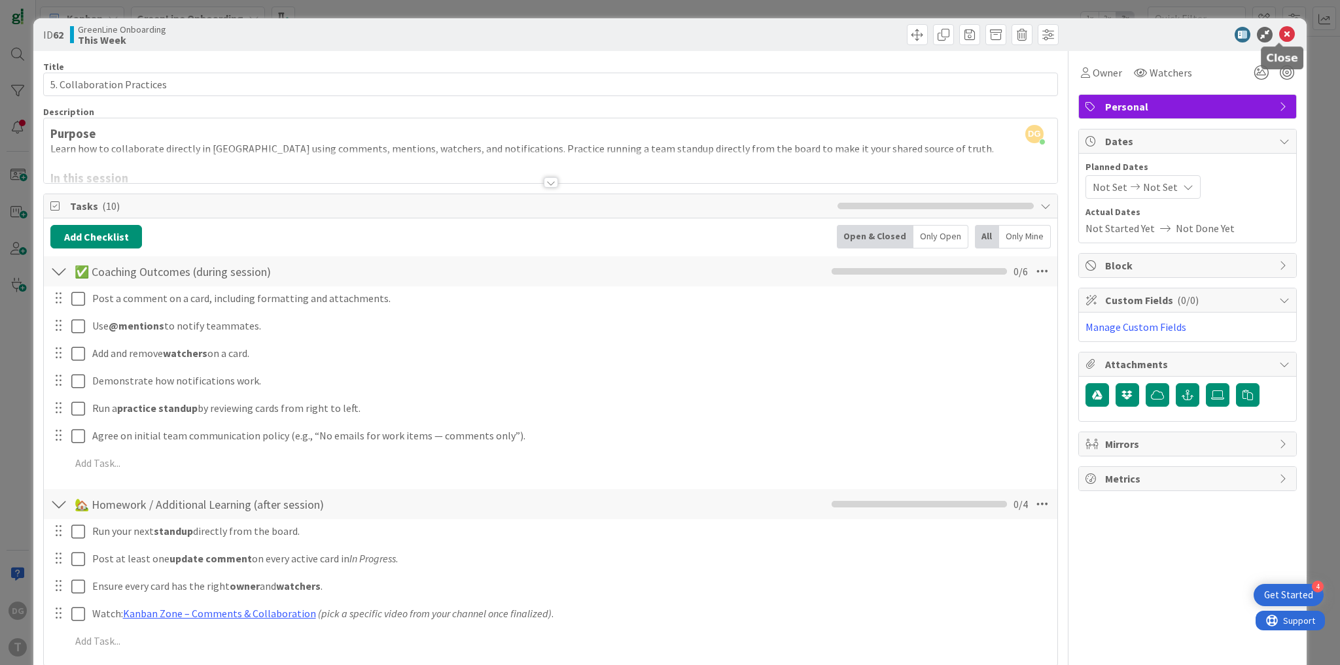
click at [1282, 35] on icon at bounding box center [1287, 35] width 16 height 16
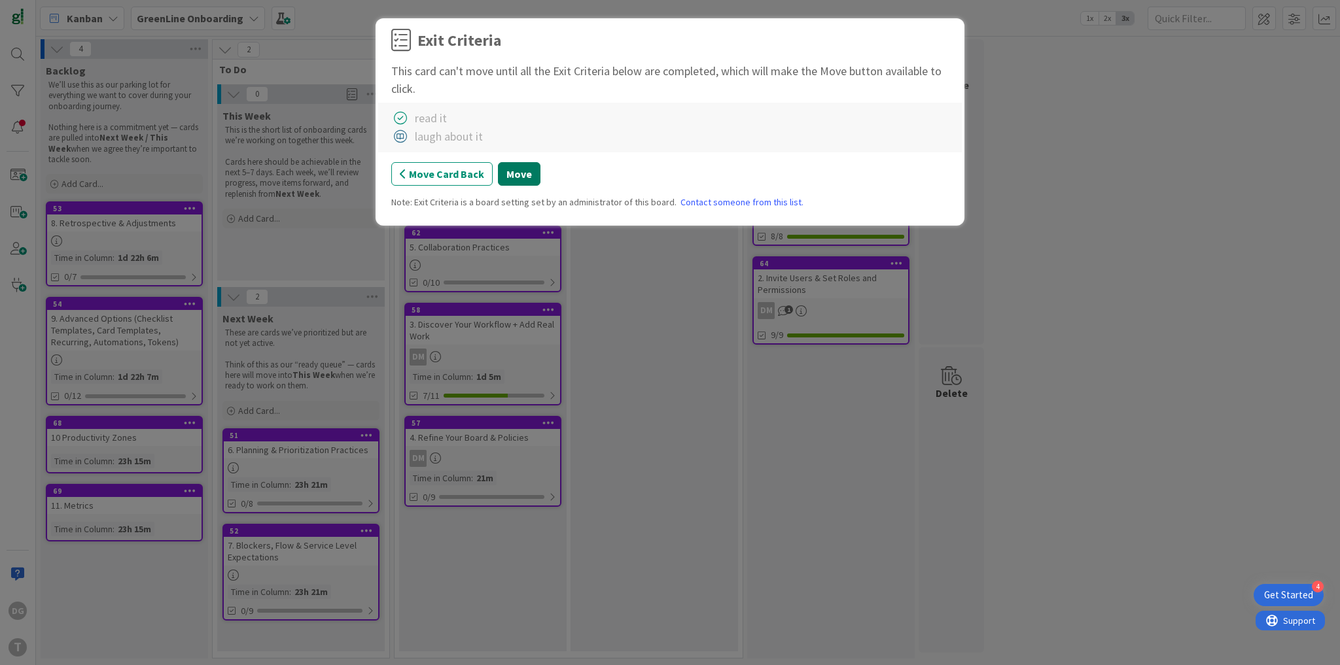
click at [515, 175] on button "Move" at bounding box center [519, 174] width 43 height 24
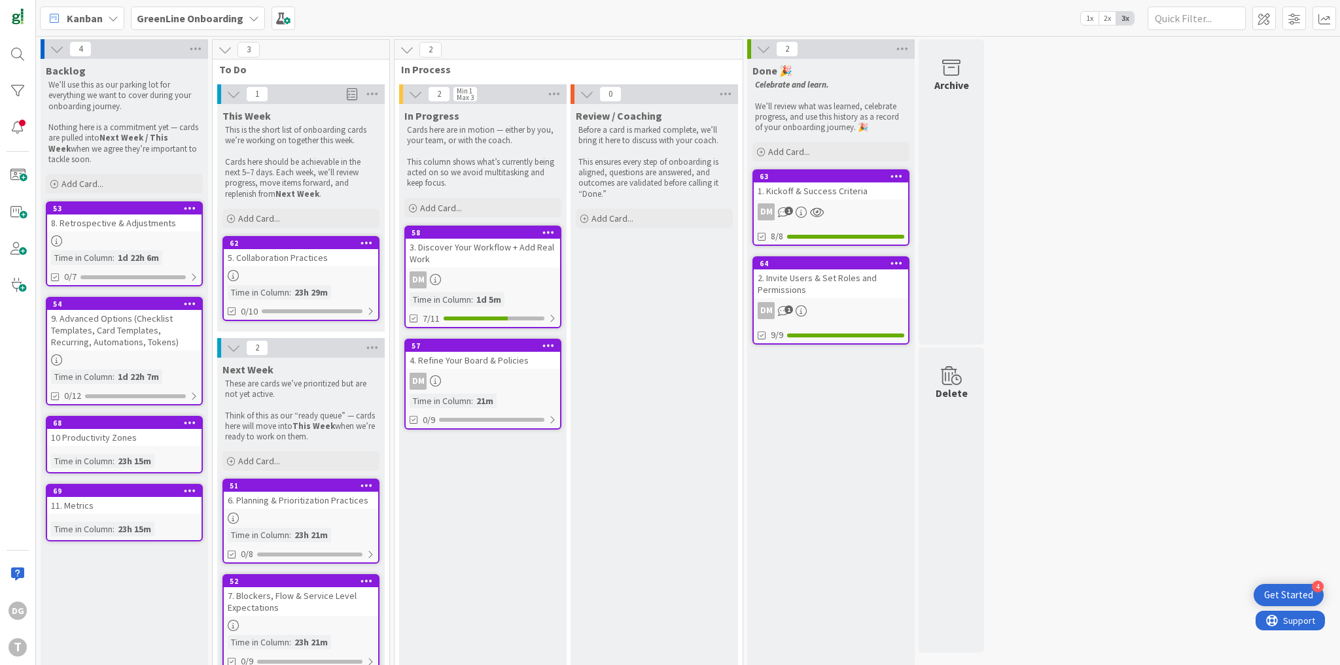
click at [352, 91] on span at bounding box center [352, 94] width 10 height 20
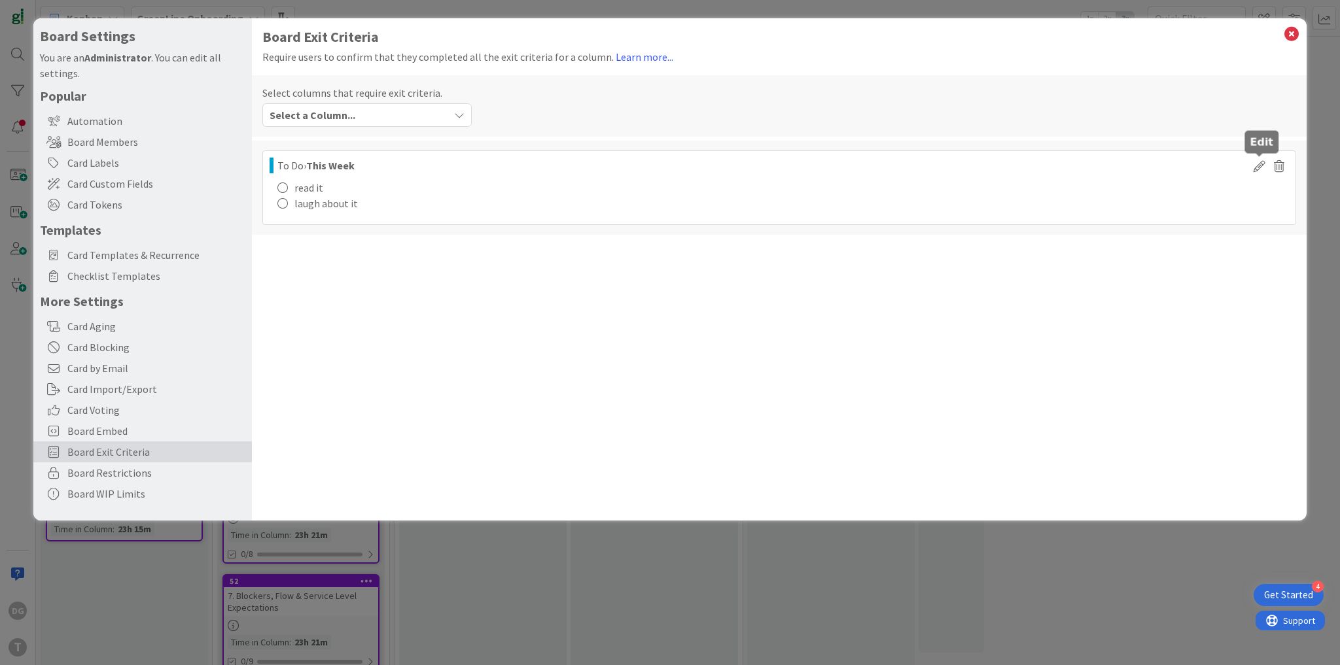
click at [1260, 166] on icon at bounding box center [1259, 166] width 20 height 16
type textarea "x"
click at [349, 228] on button "Cancel" at bounding box center [332, 229] width 50 height 24
click at [1282, 165] on icon at bounding box center [1279, 166] width 20 height 16
click at [1161, 211] on button "Delete" at bounding box center [1156, 213] width 49 height 24
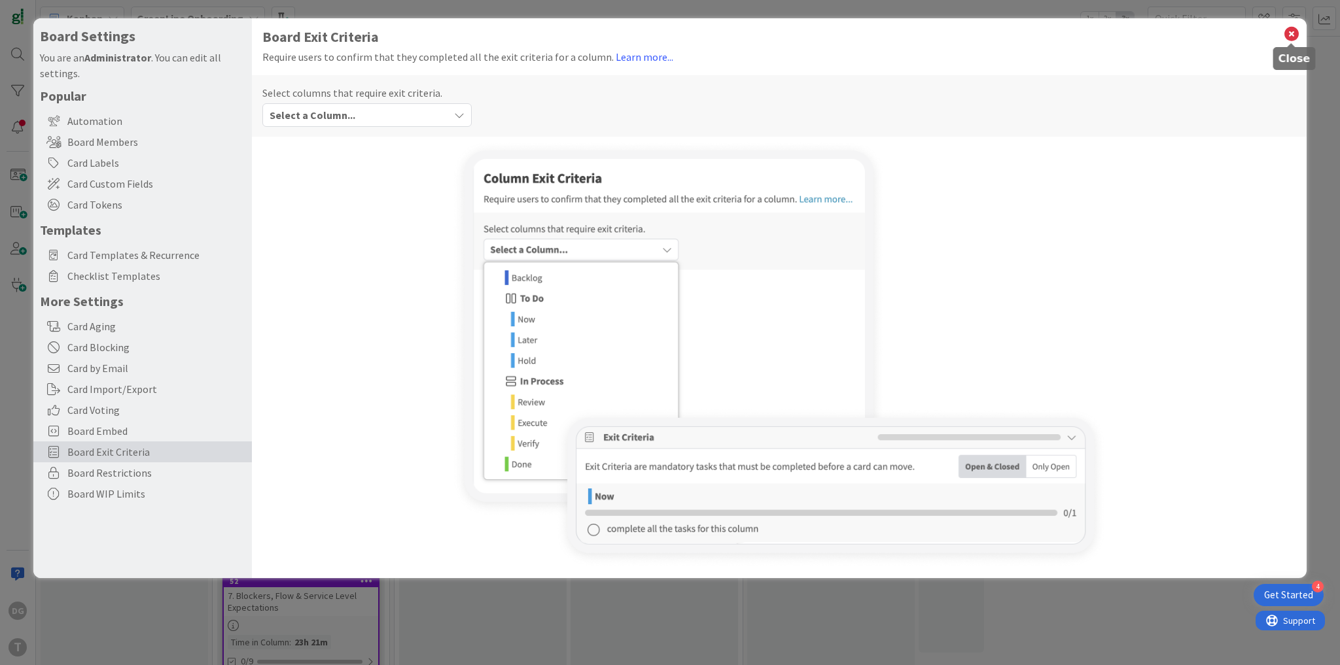
click at [1292, 28] on icon at bounding box center [1291, 34] width 17 height 18
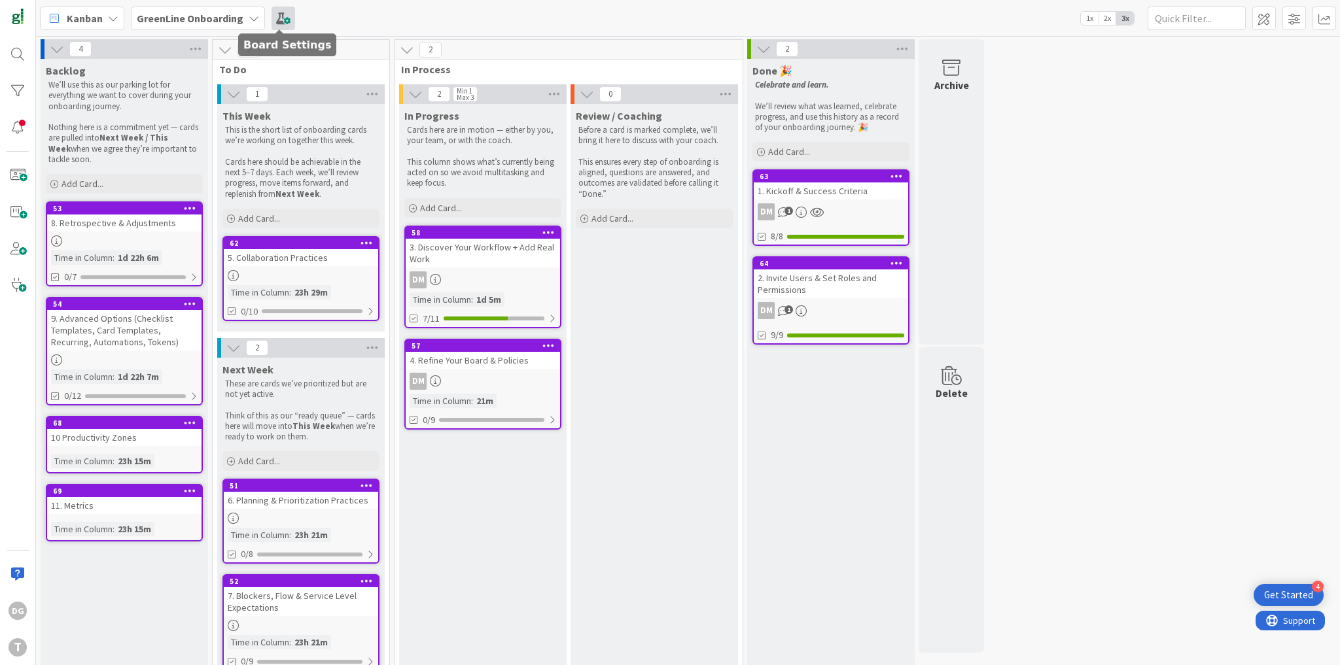
click at [274, 14] on span at bounding box center [283, 19] width 24 height 24
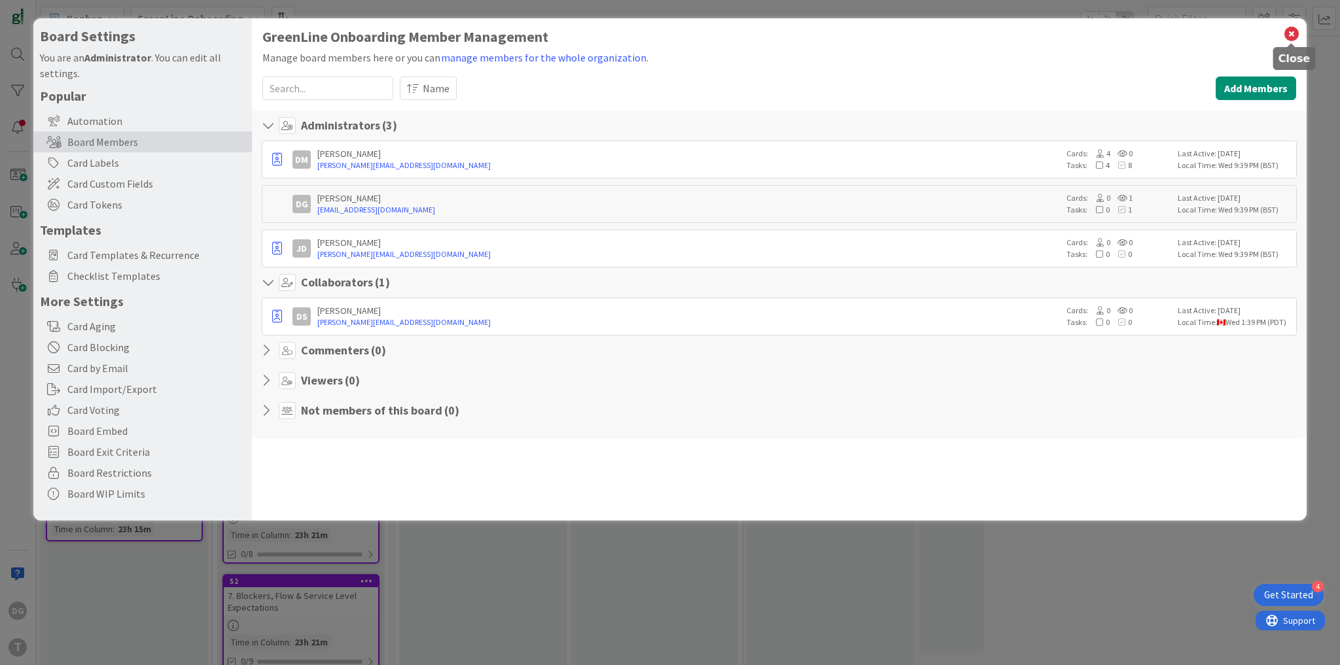
click at [1292, 29] on icon at bounding box center [1291, 34] width 17 height 18
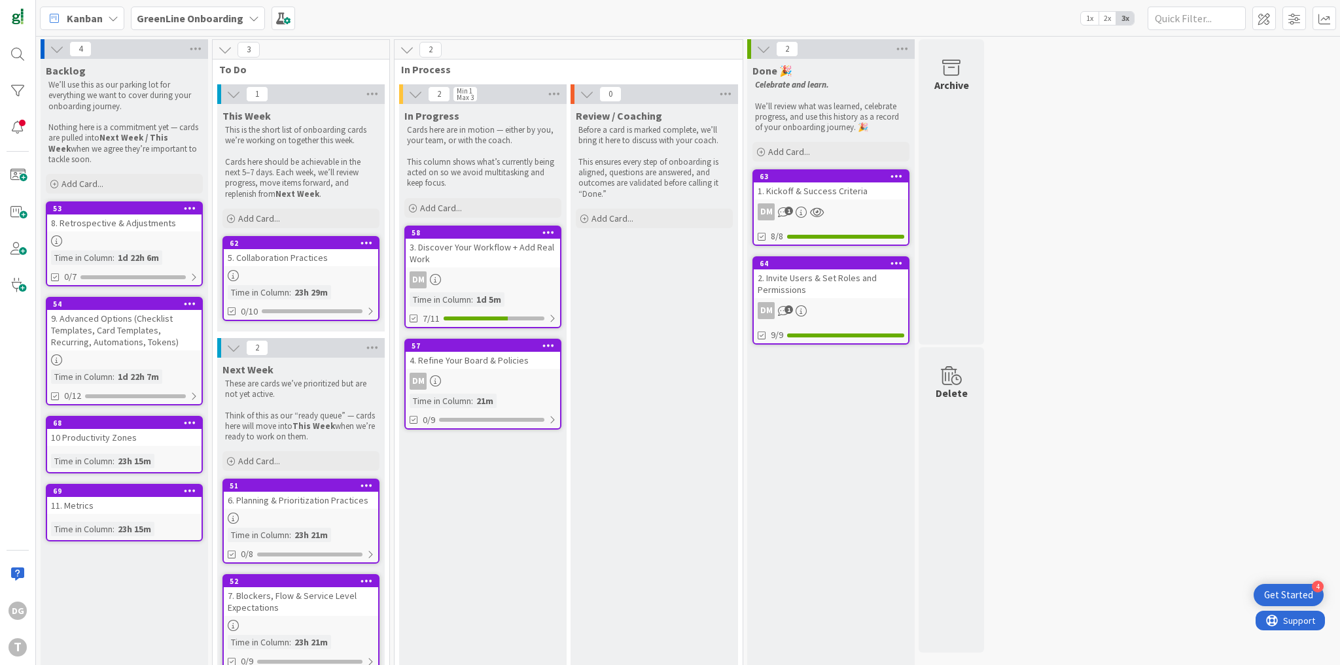
click at [226, 20] on b "GreenLine Onboarding" at bounding box center [190, 18] width 107 height 13
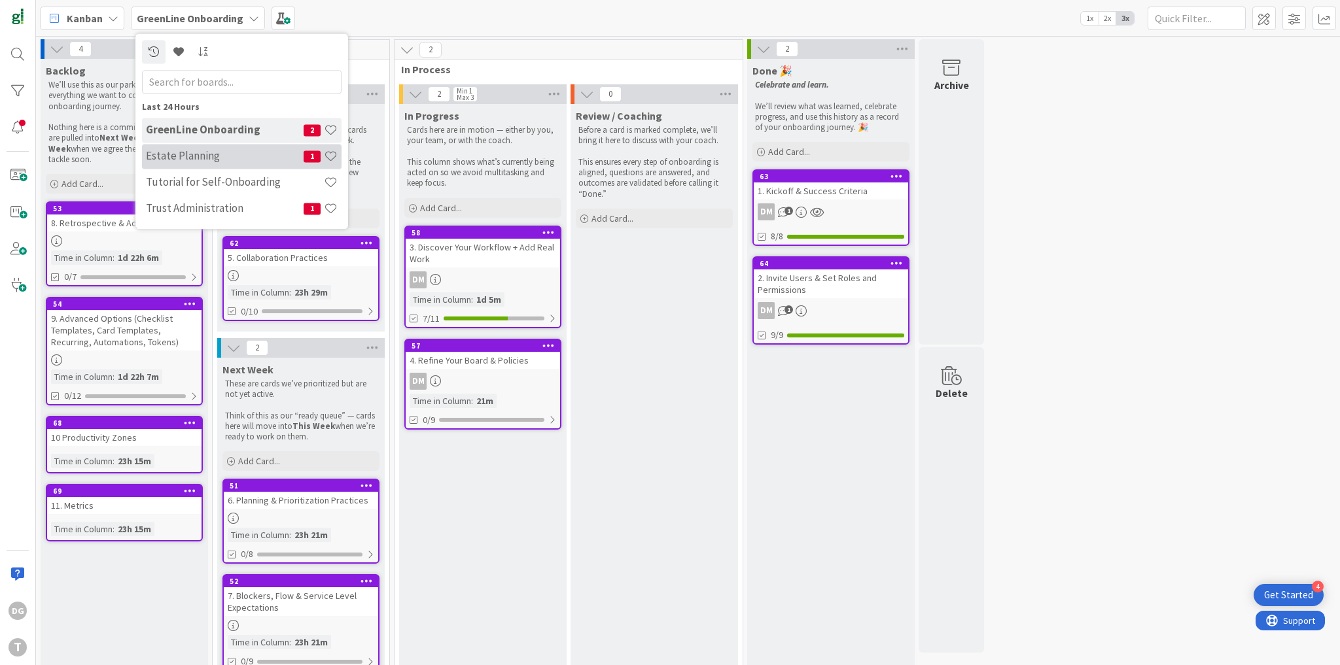
click at [221, 158] on h4 "Estate Planning" at bounding box center [225, 156] width 158 height 13
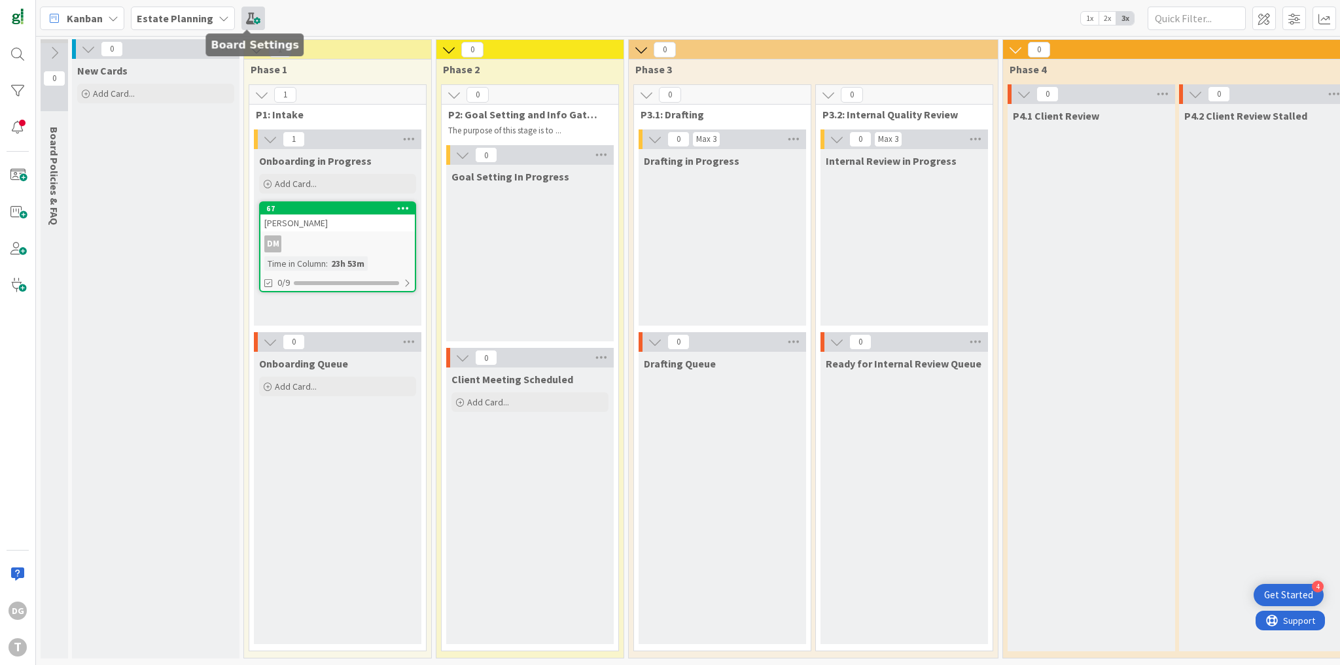
click at [249, 16] on span at bounding box center [253, 19] width 24 height 24
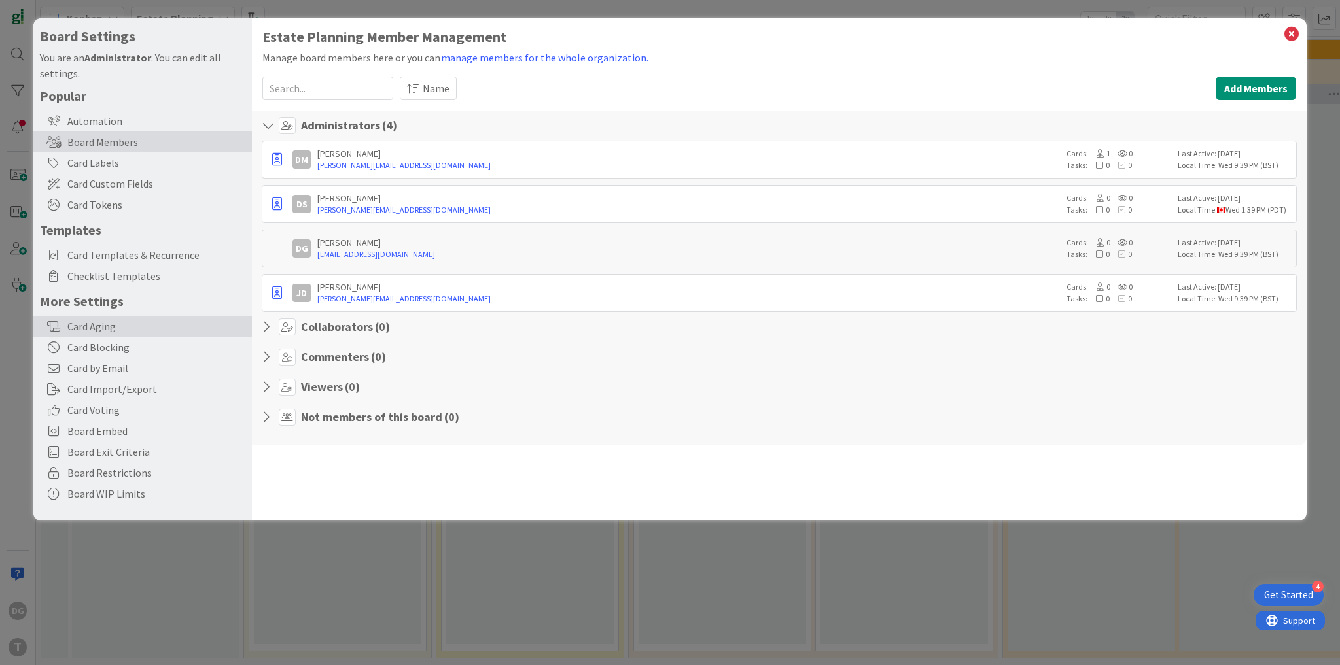
click at [107, 330] on div "Card Aging" at bounding box center [142, 326] width 218 height 21
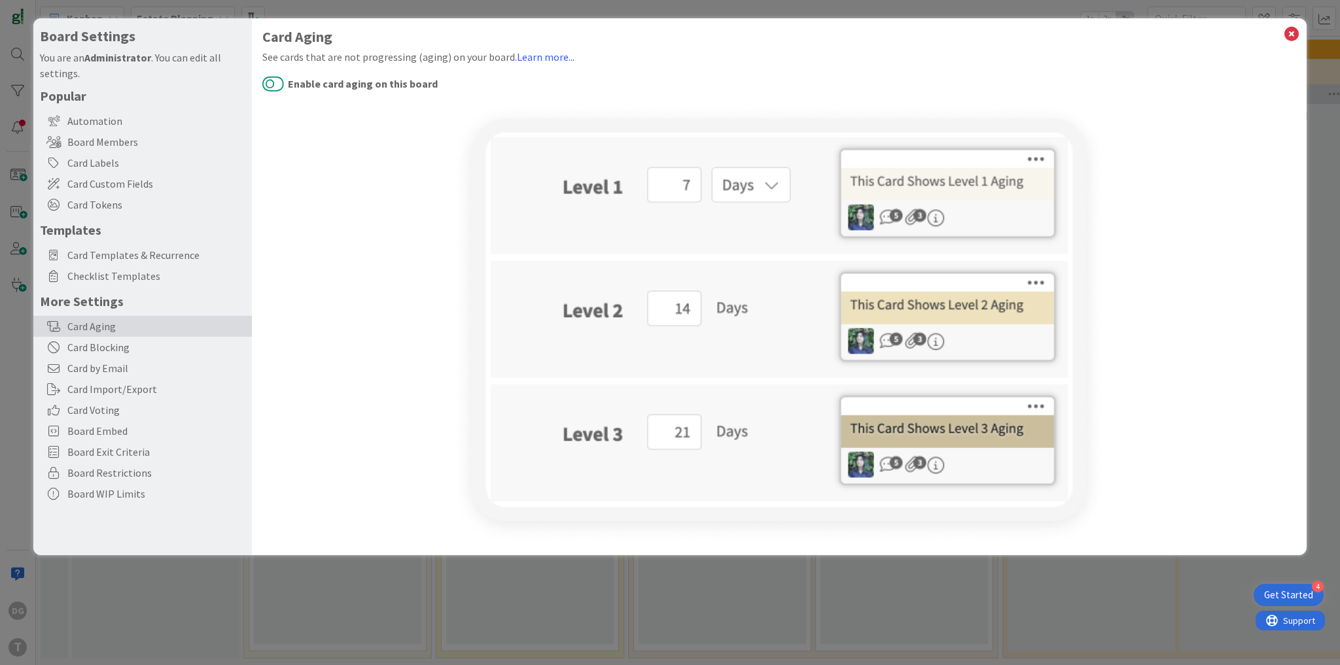
click at [266, 84] on button "Enable card aging on this board" at bounding box center [273, 83] width 22 height 17
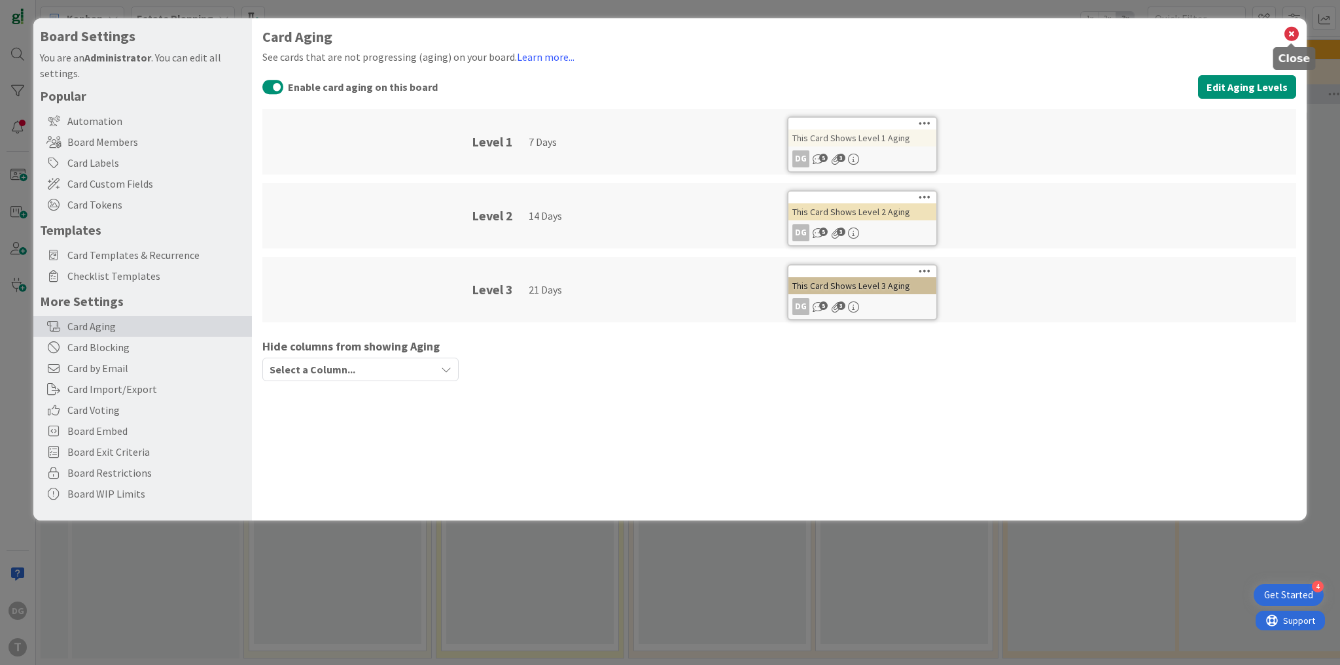
click at [1290, 35] on icon at bounding box center [1291, 34] width 17 height 18
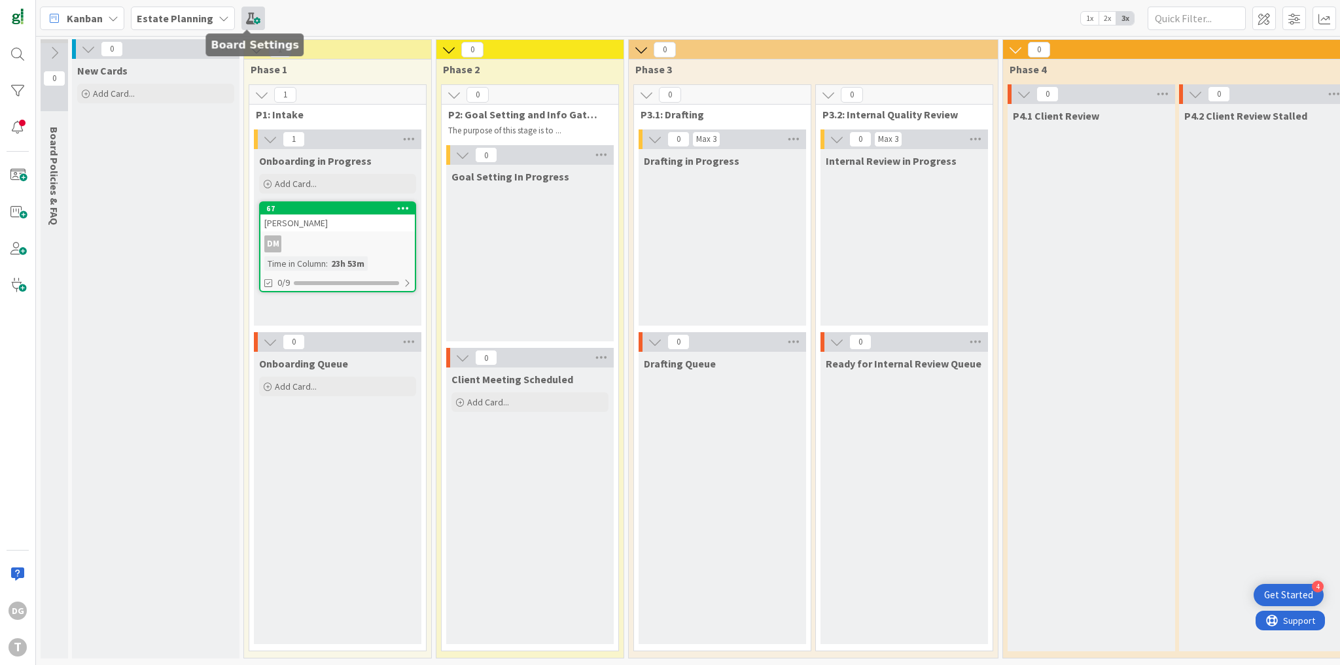
click at [243, 18] on span at bounding box center [253, 19] width 24 height 24
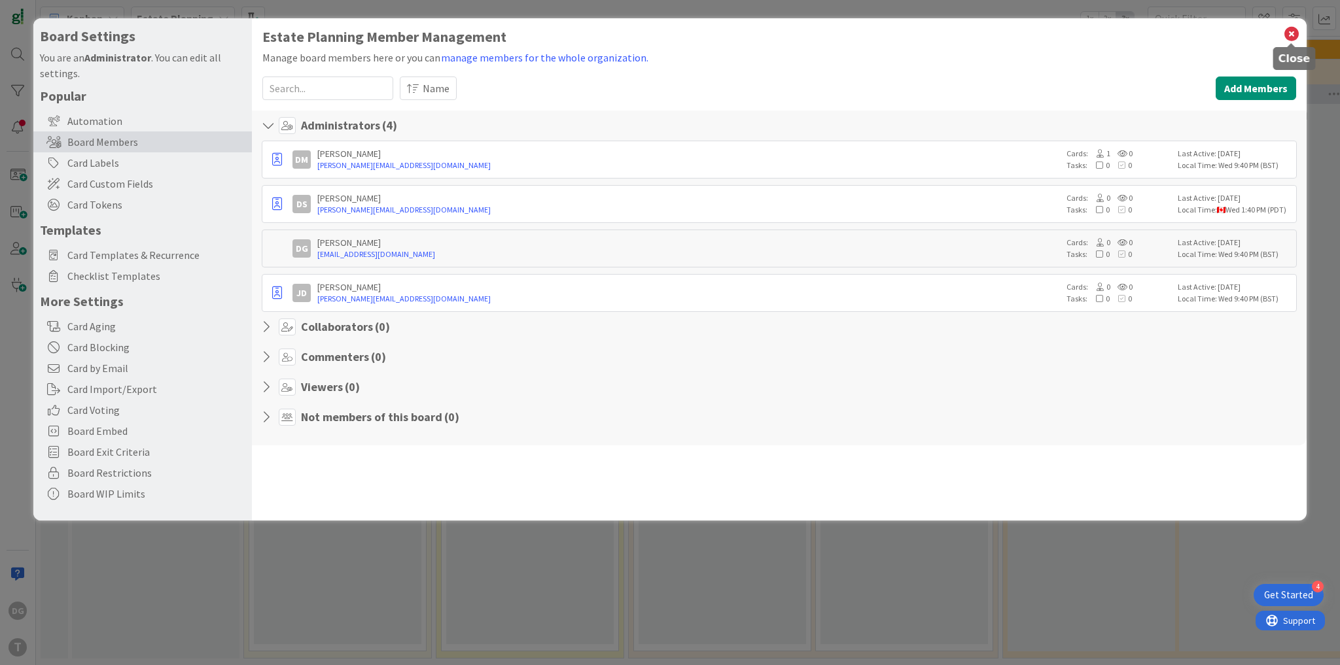
click at [1291, 31] on icon at bounding box center [1291, 34] width 17 height 18
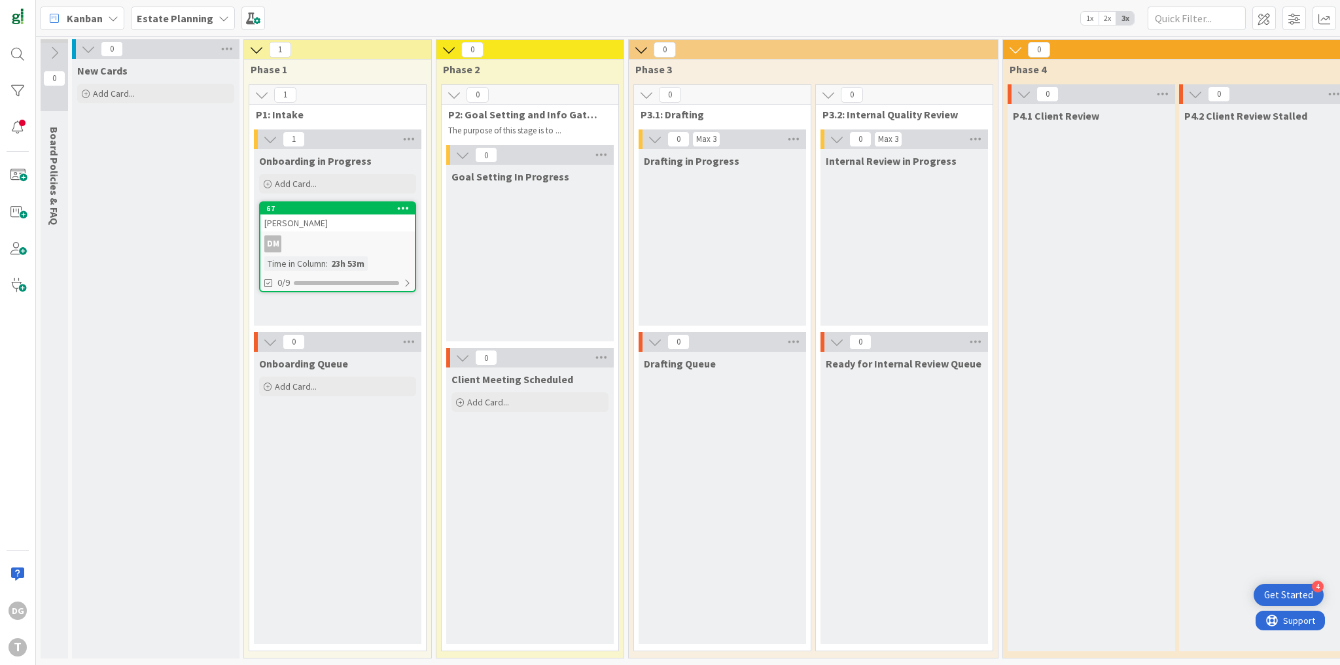
click at [188, 22] on b "Estate Planning" at bounding box center [175, 18] width 77 height 13
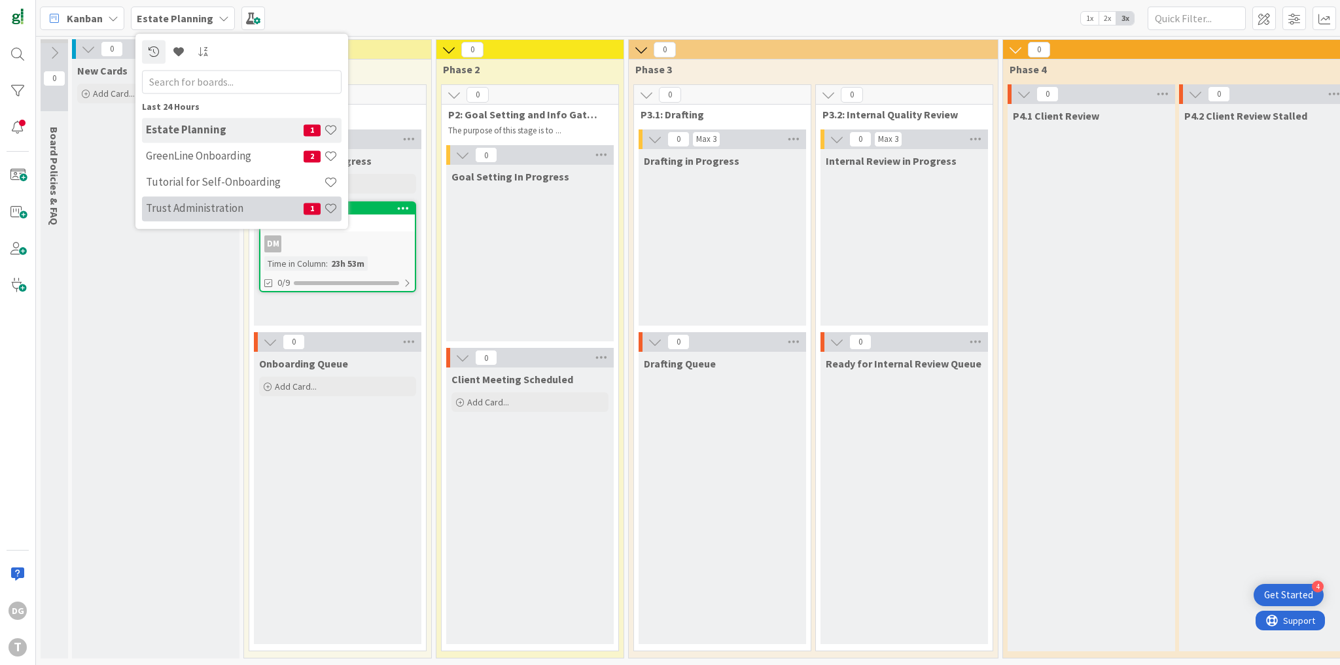
click at [222, 209] on h4 "Trust Administration" at bounding box center [225, 208] width 158 height 13
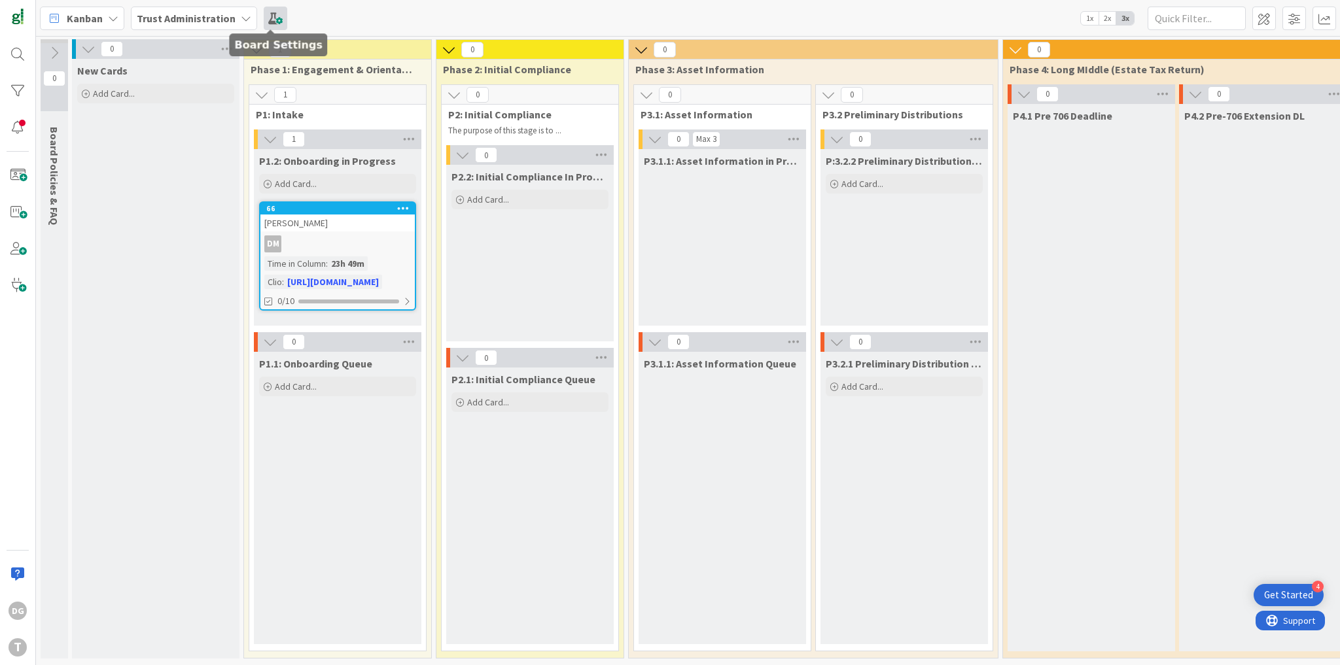
click at [274, 15] on span at bounding box center [276, 19] width 24 height 24
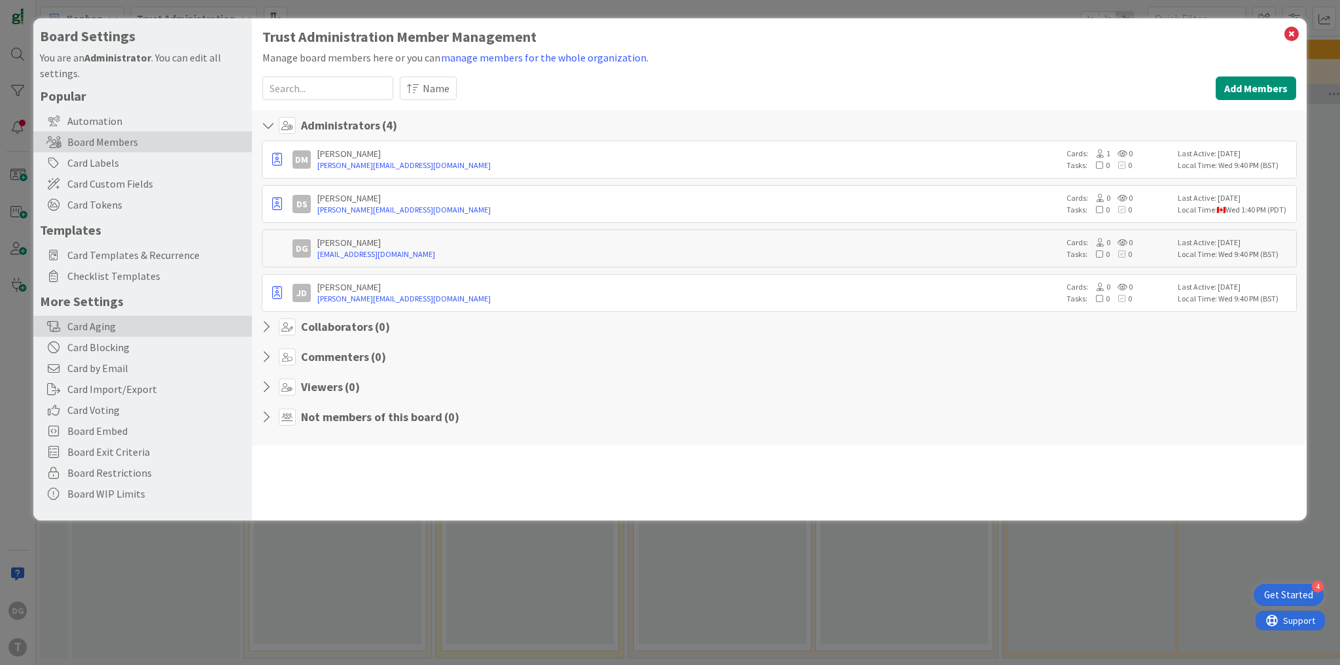
click at [113, 331] on div "Card Aging" at bounding box center [142, 326] width 218 height 21
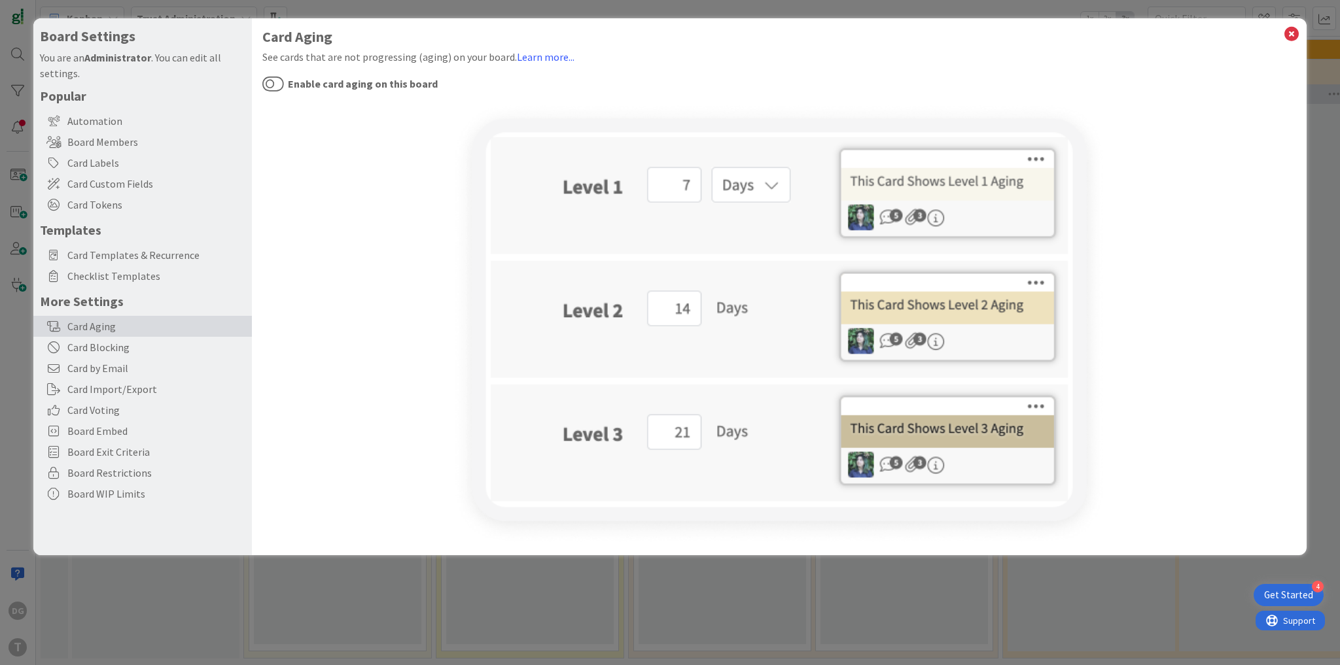
click at [279, 75] on button "Enable card aging on this board" at bounding box center [273, 83] width 22 height 17
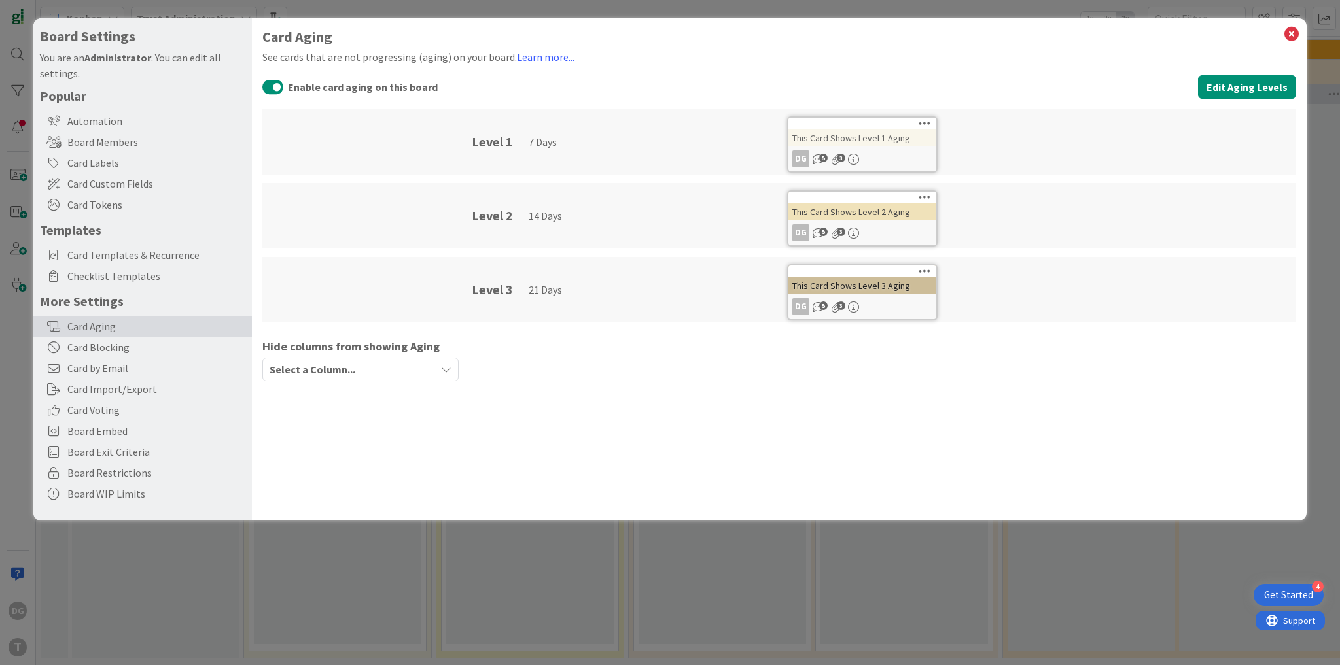
click at [383, 366] on div "Select a Column..." at bounding box center [350, 369] width 169 height 21
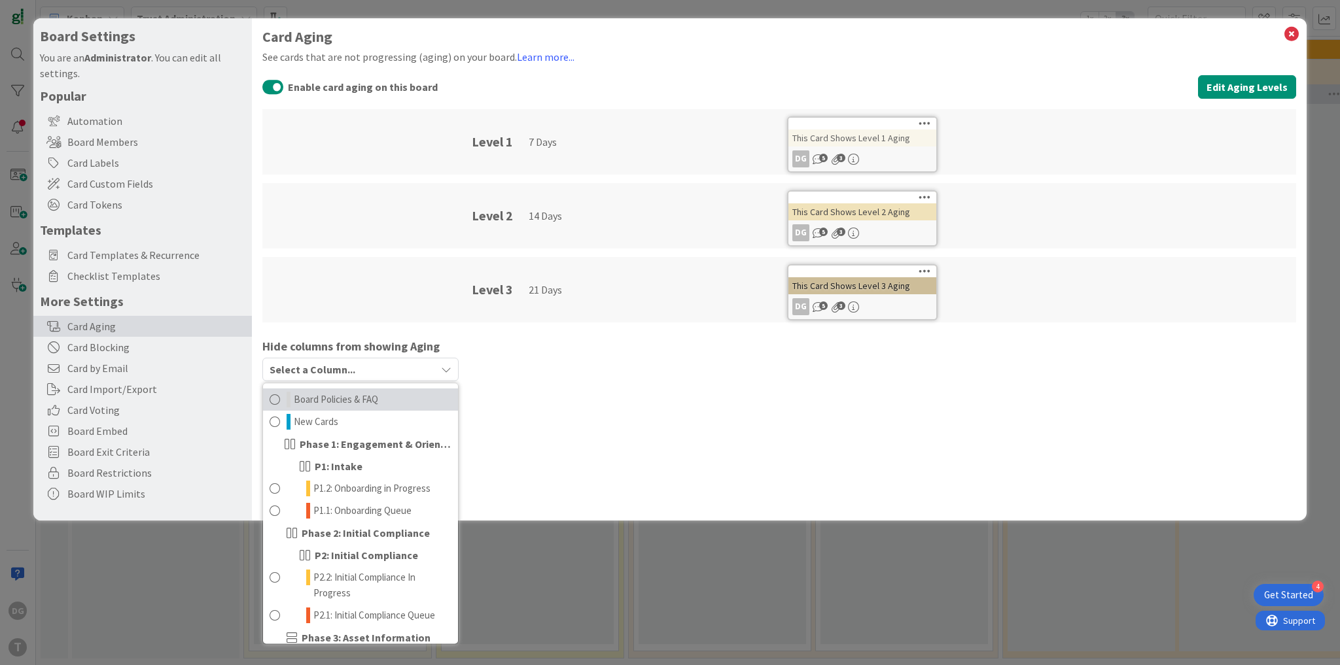
click at [275, 399] on span at bounding box center [275, 400] width 10 height 16
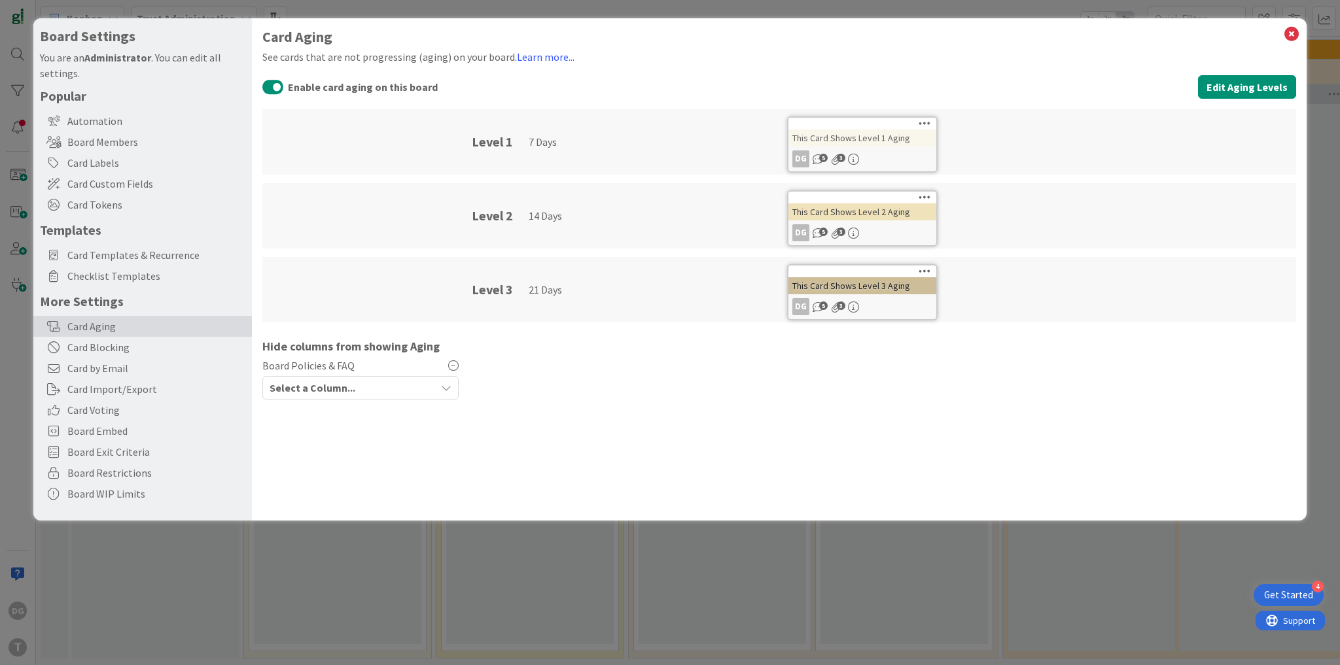
click at [324, 392] on span "Select a Column..." at bounding box center [313, 387] width 86 height 17
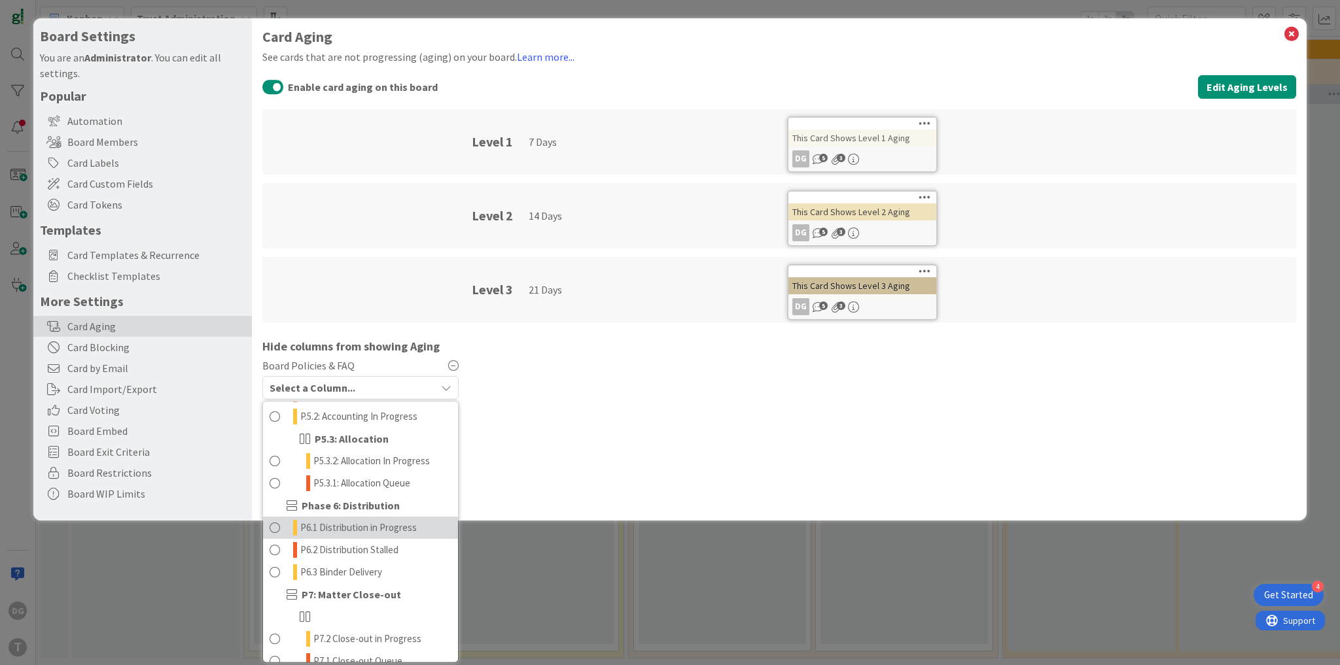
scroll to position [689, 0]
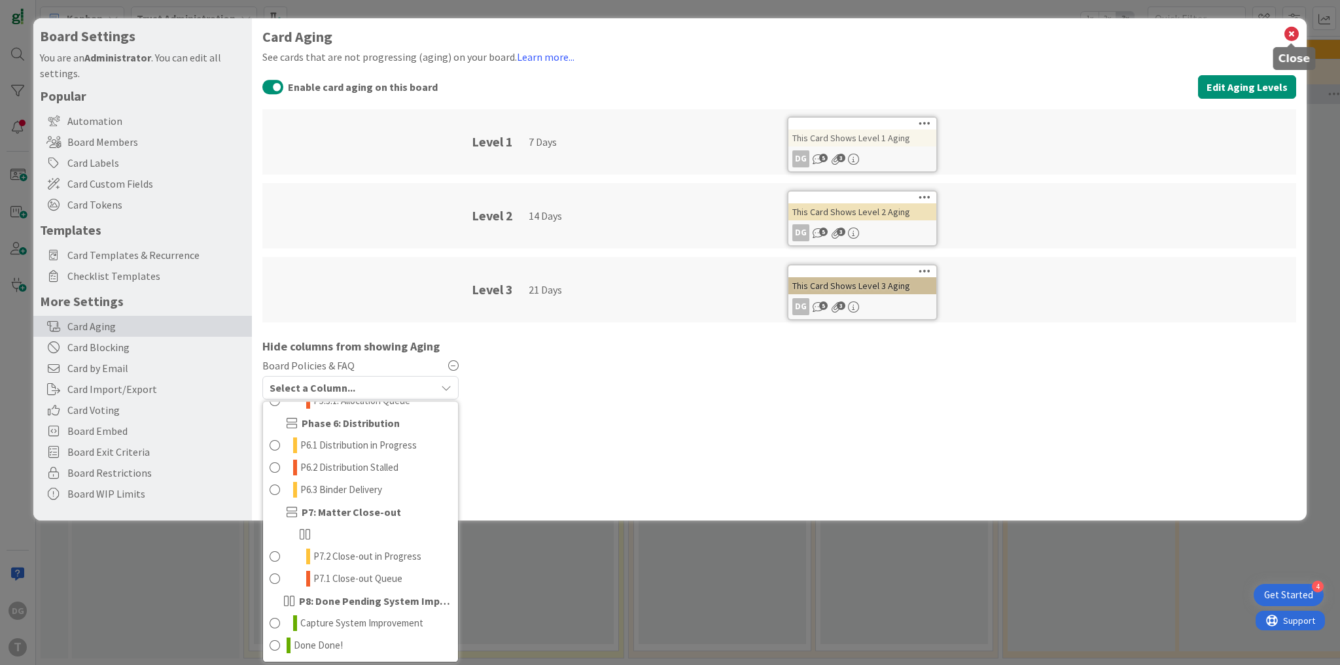
click at [1291, 33] on icon at bounding box center [1291, 34] width 17 height 18
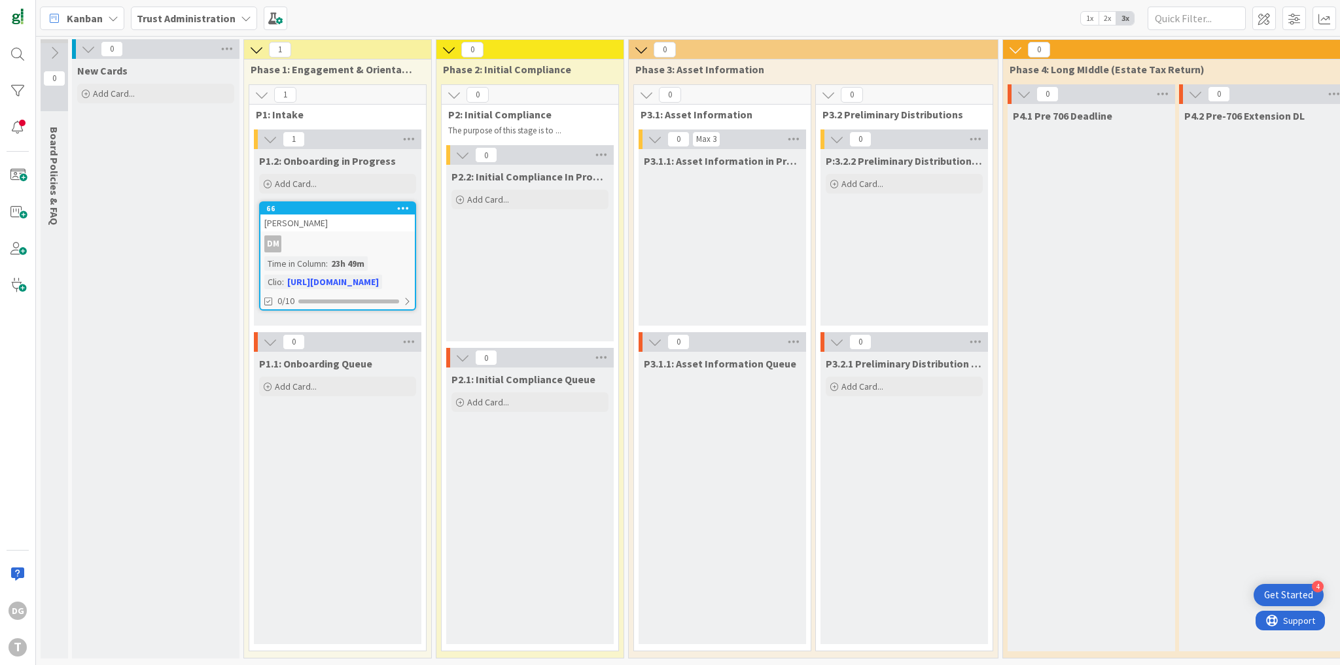
click at [172, 18] on b "Trust Administration" at bounding box center [186, 18] width 99 height 13
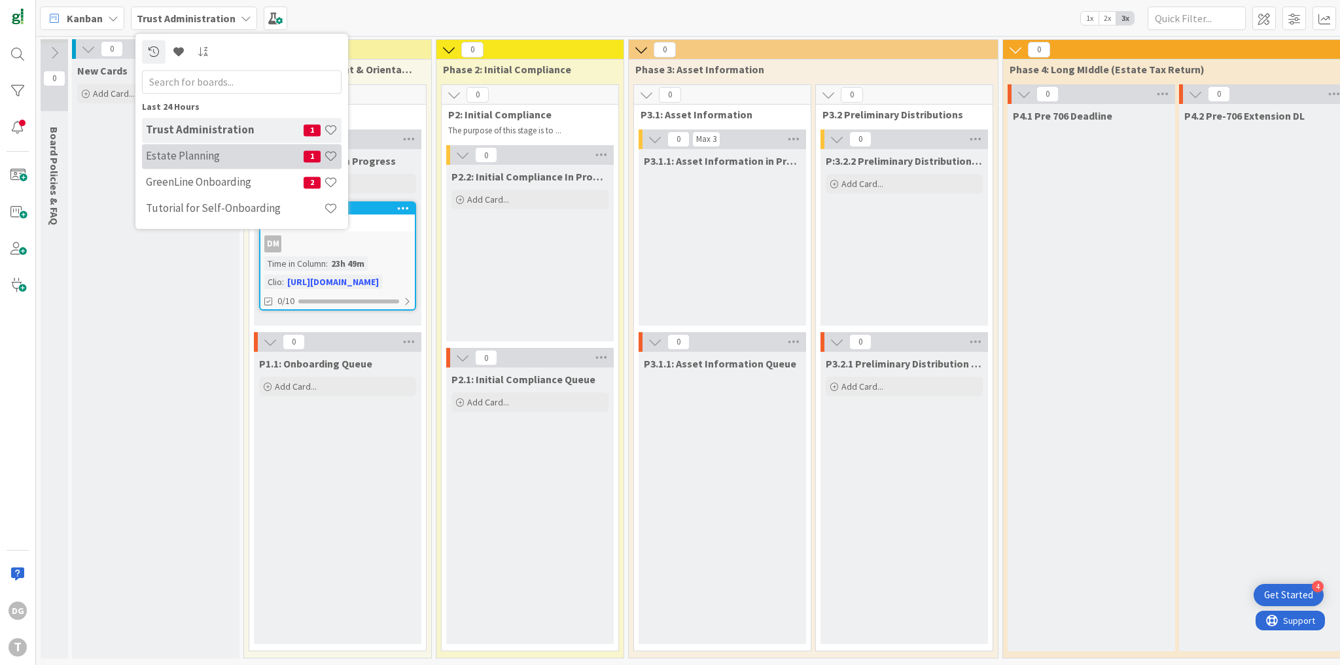
click at [201, 164] on div "Estate Planning 1" at bounding box center [242, 156] width 200 height 25
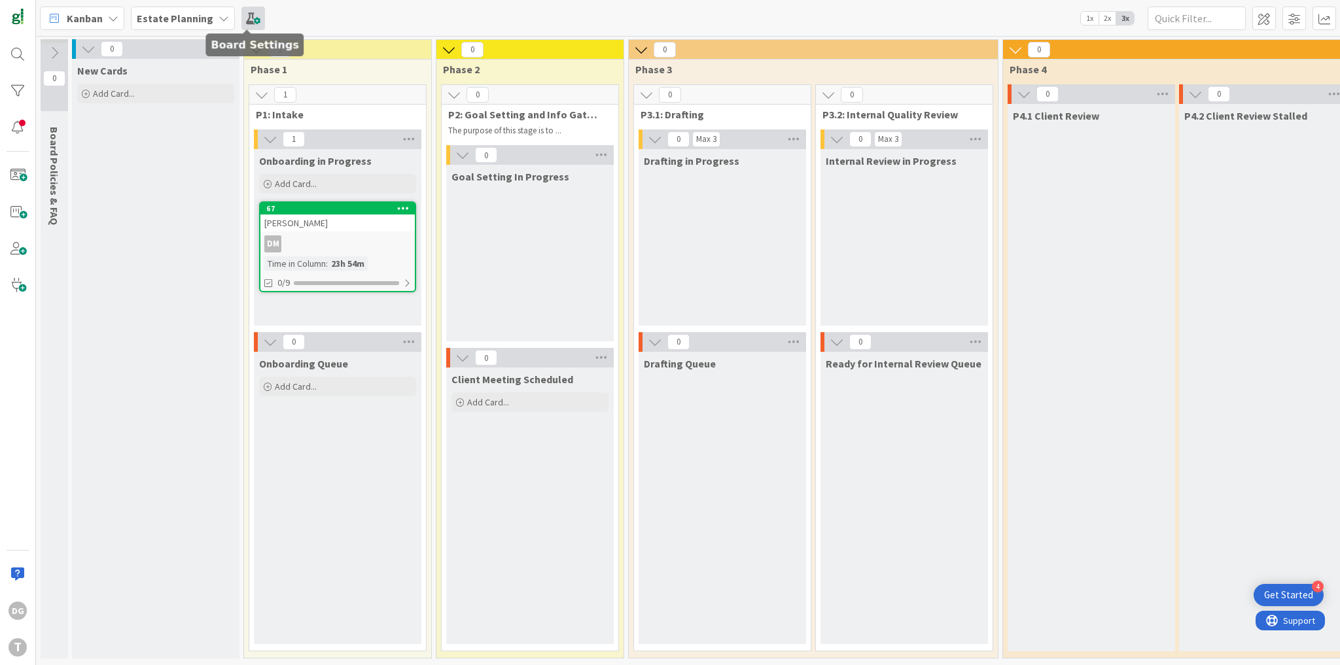
click at [249, 16] on span at bounding box center [253, 19] width 24 height 24
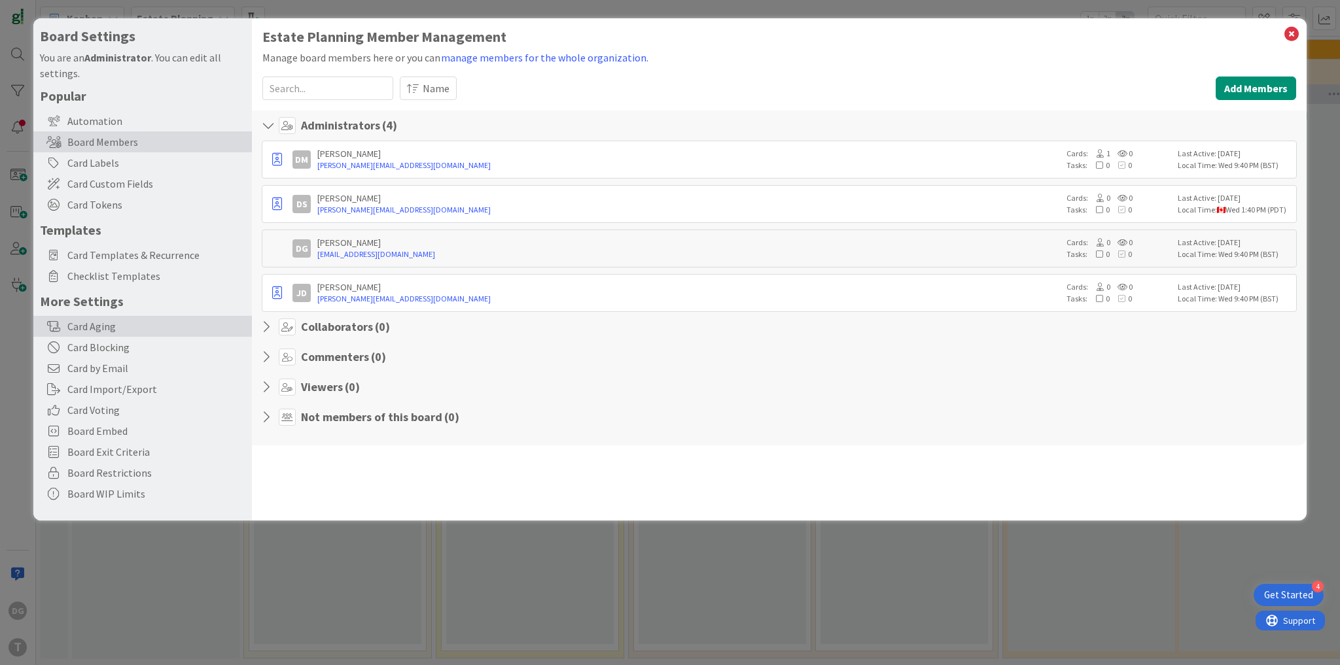
click at [118, 323] on div "Card Aging" at bounding box center [142, 326] width 218 height 21
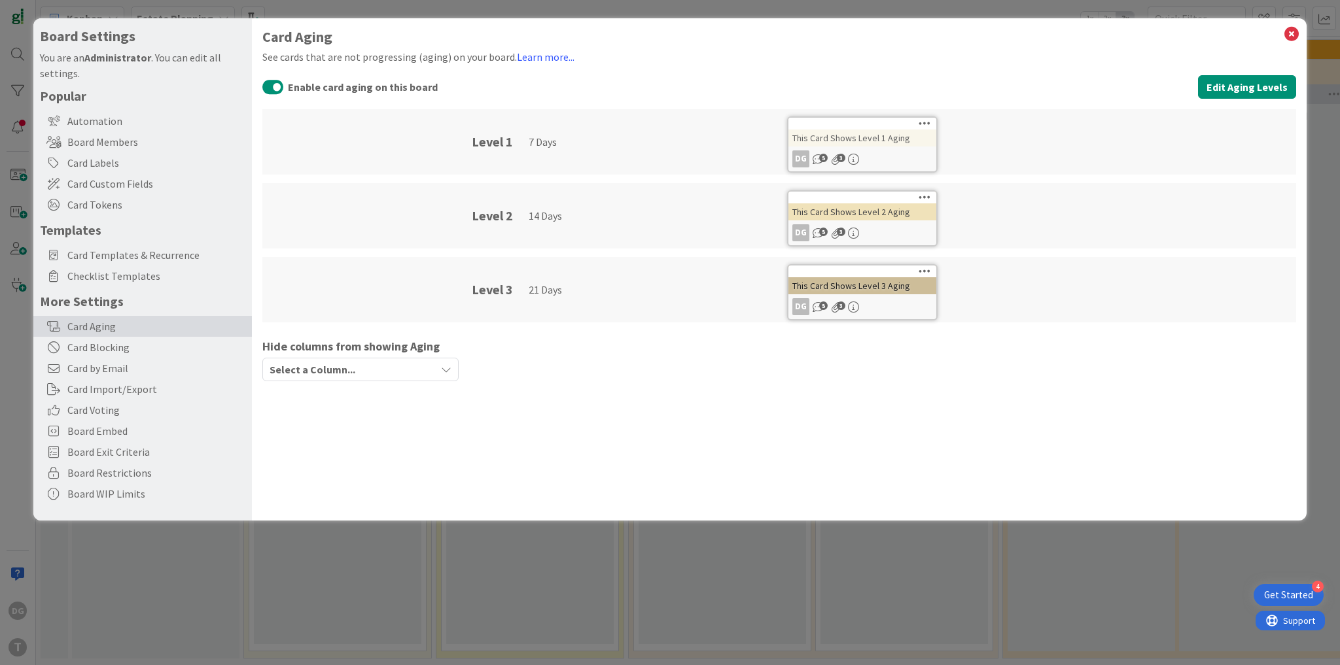
click at [311, 369] on span "Select a Column..." at bounding box center [313, 369] width 86 height 17
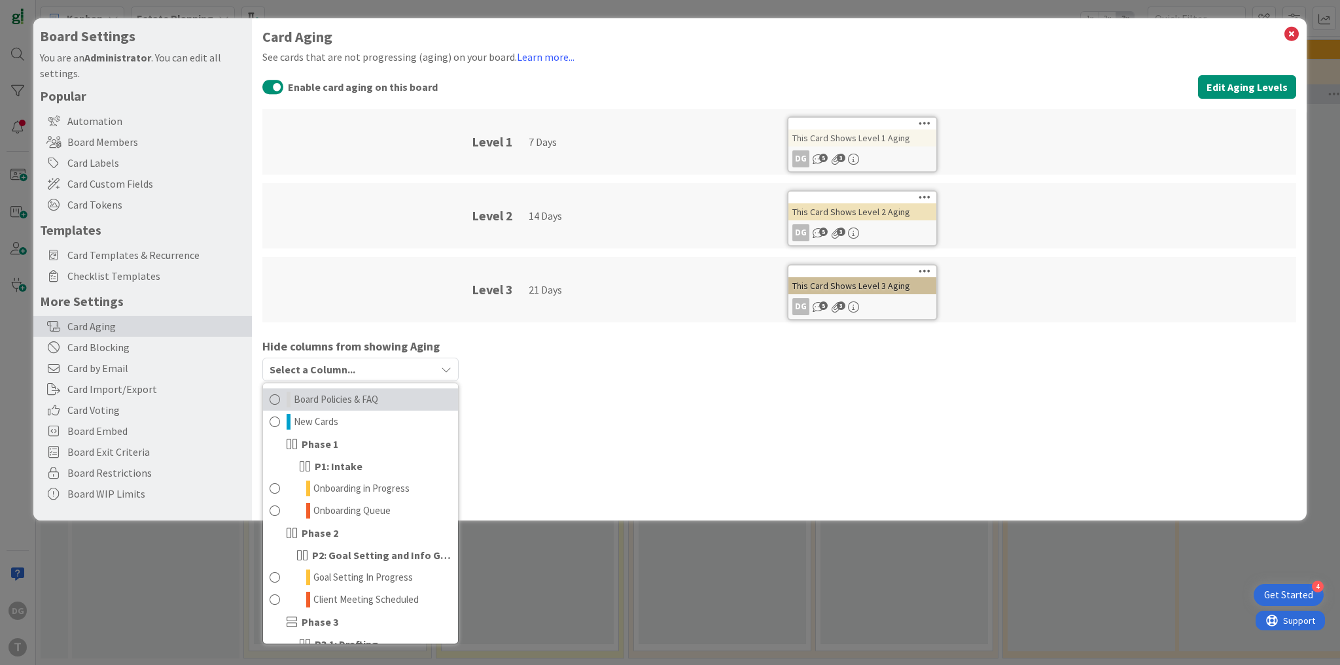
click at [329, 399] on span "Board Policies & FAQ" at bounding box center [336, 400] width 84 height 16
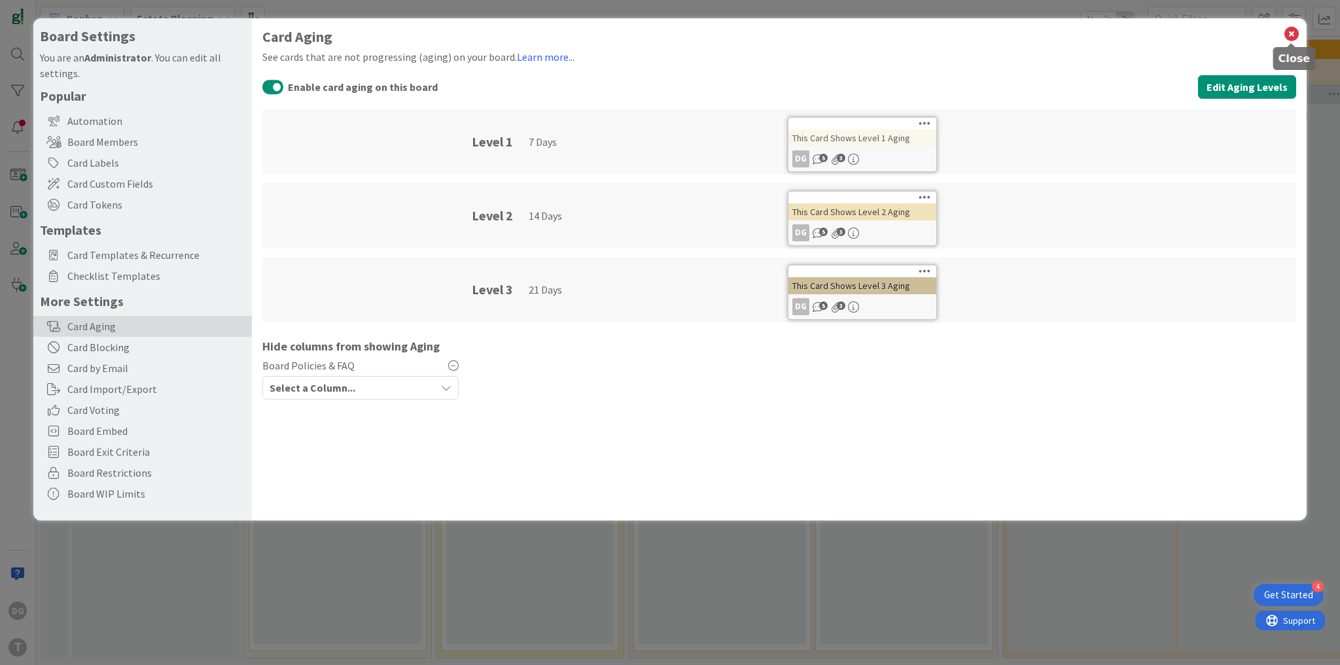
click at [1290, 31] on icon at bounding box center [1291, 34] width 17 height 18
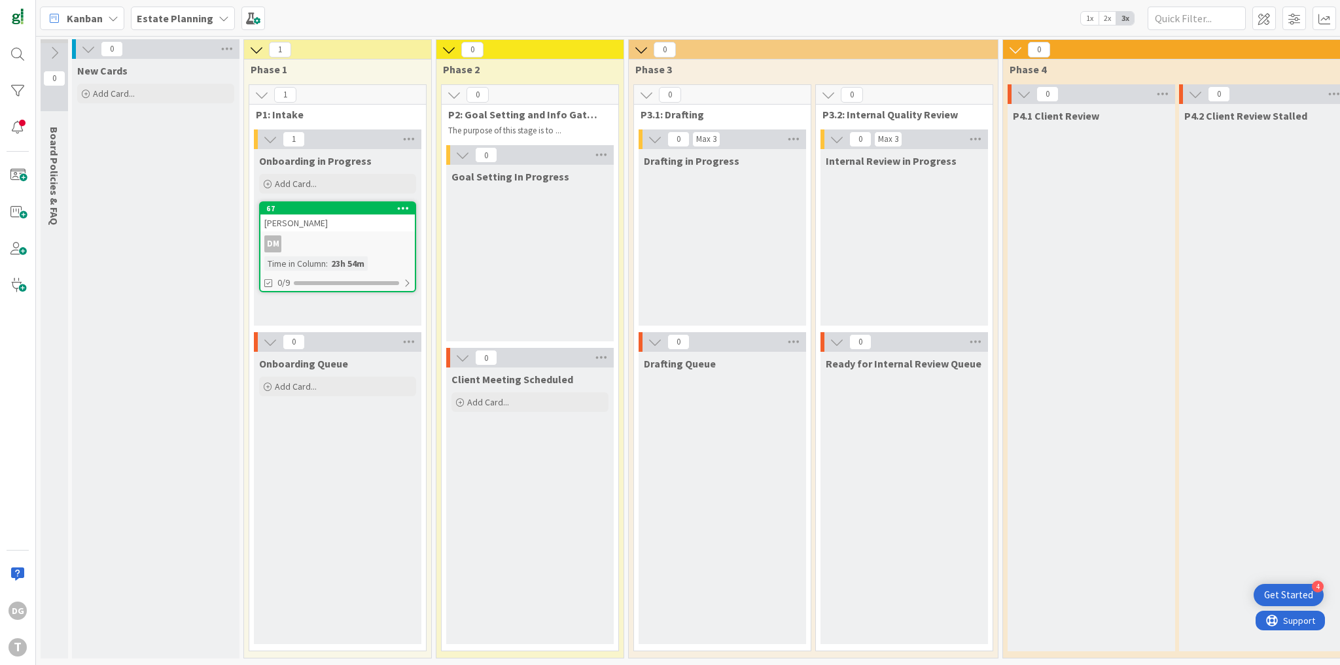
click at [177, 26] on span "Estate Planning" at bounding box center [175, 18] width 77 height 16
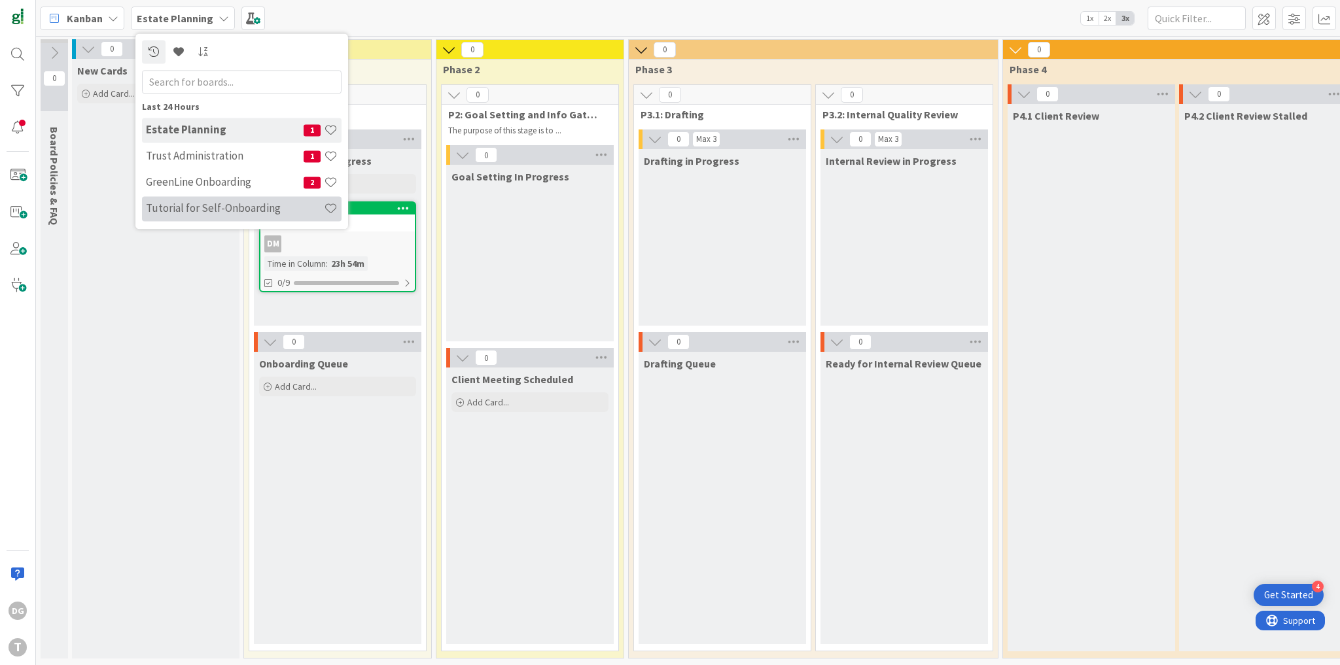
click at [206, 203] on h4 "Tutorial for Self-Onboarding" at bounding box center [235, 208] width 178 height 13
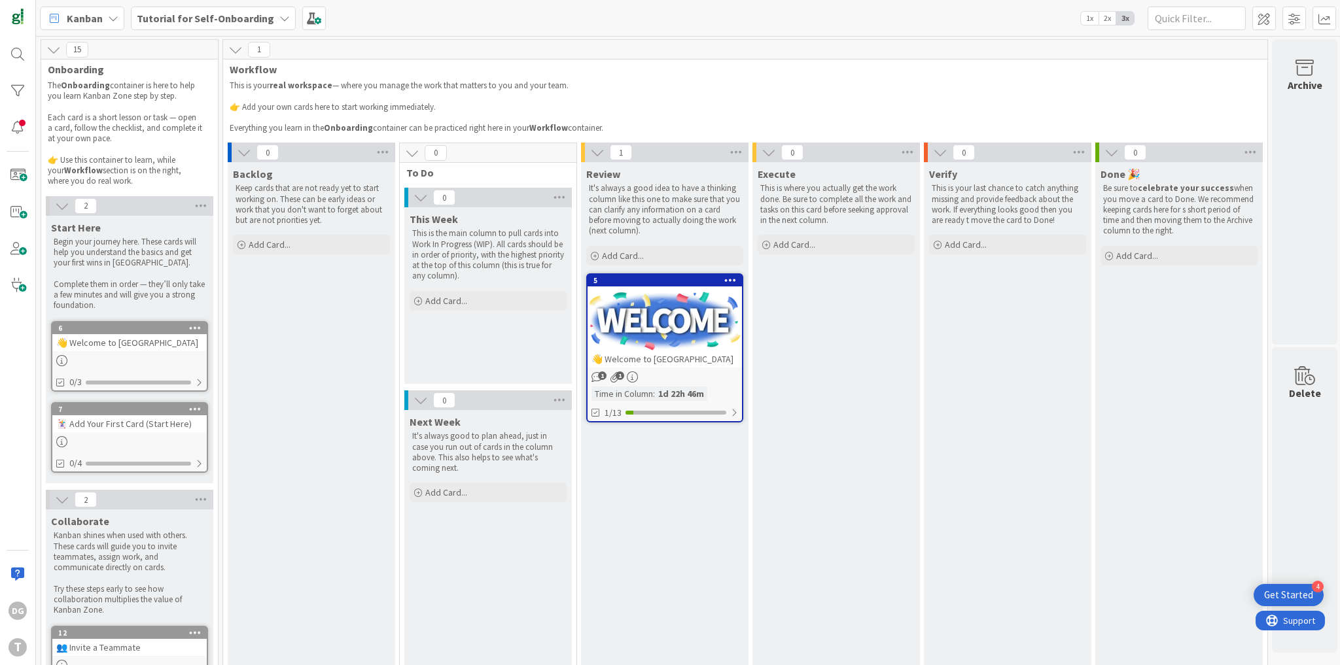
click at [184, 16] on b "Tutorial for Self-Onboarding" at bounding box center [205, 18] width 137 height 13
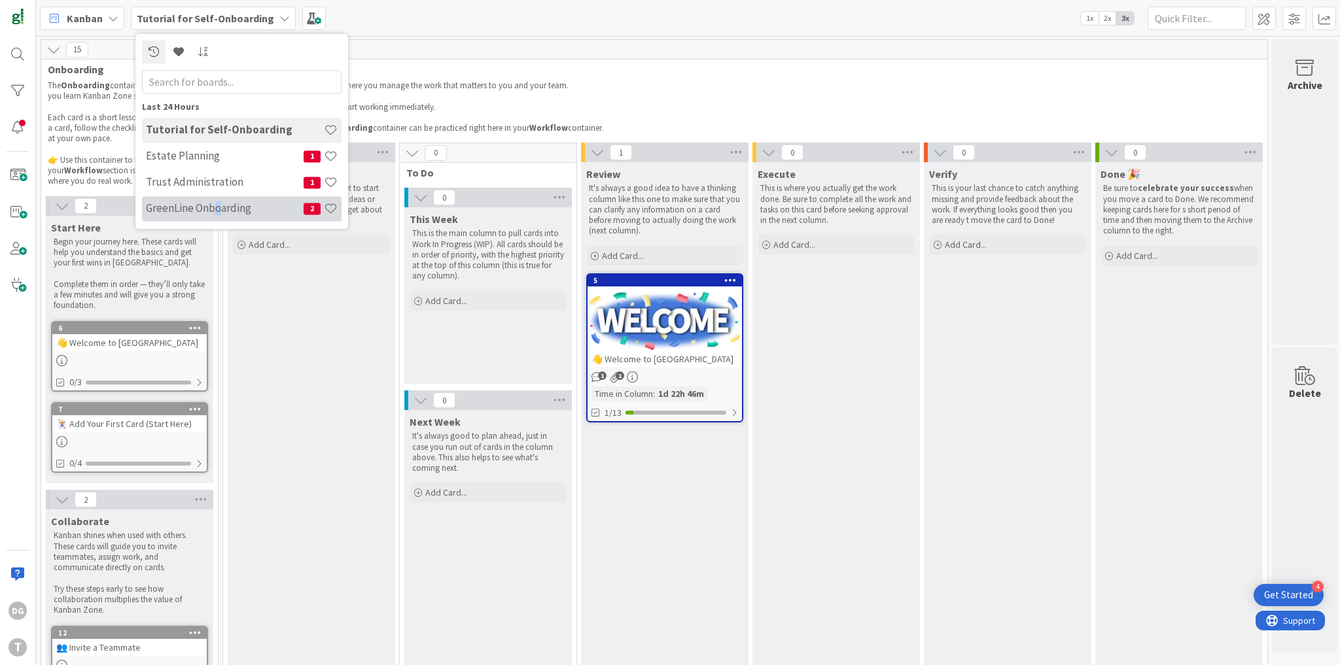
click at [217, 205] on h4 "GreenLine Onboarding" at bounding box center [225, 208] width 158 height 13
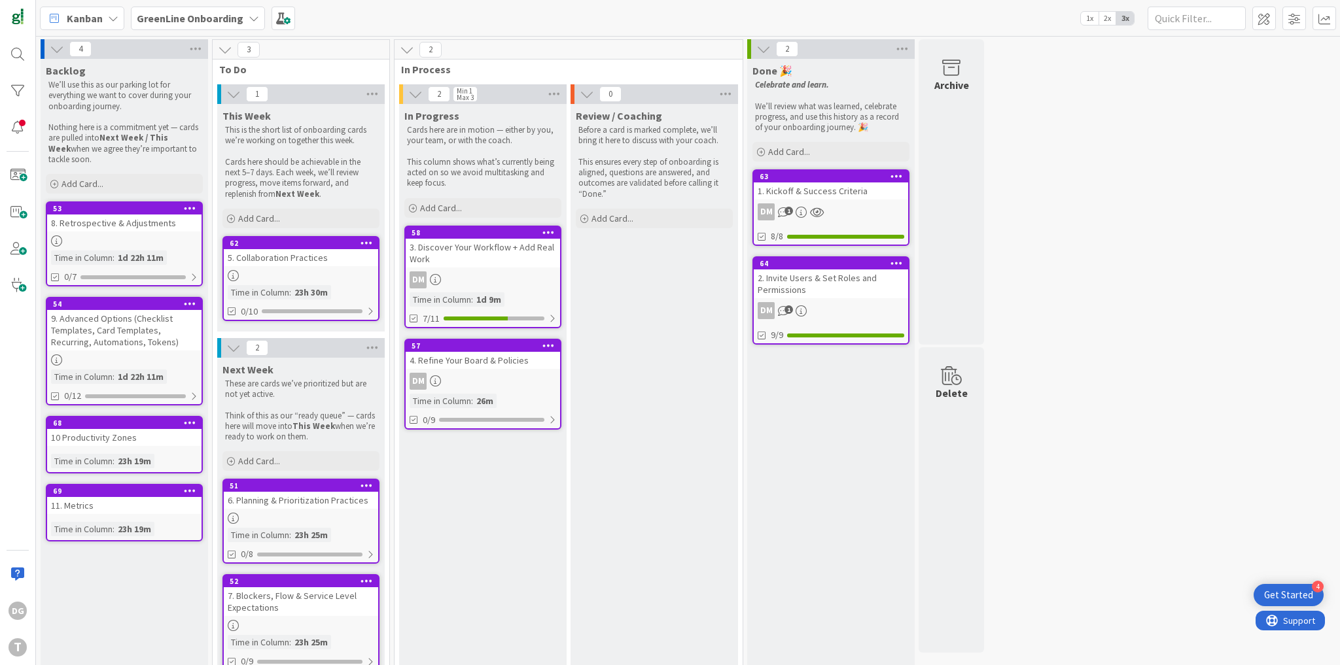
click at [455, 360] on div "4. Refine Your Board & Policies" at bounding box center [483, 360] width 154 height 17
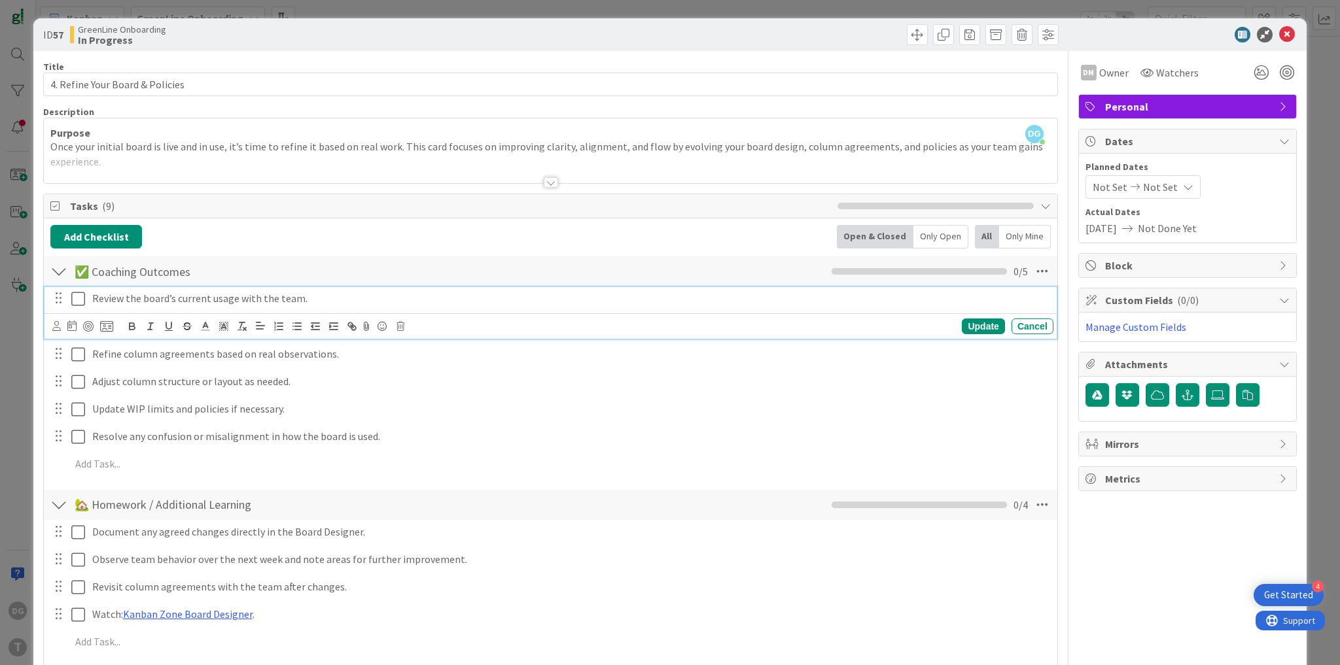
click at [73, 301] on icon at bounding box center [78, 299] width 14 height 16
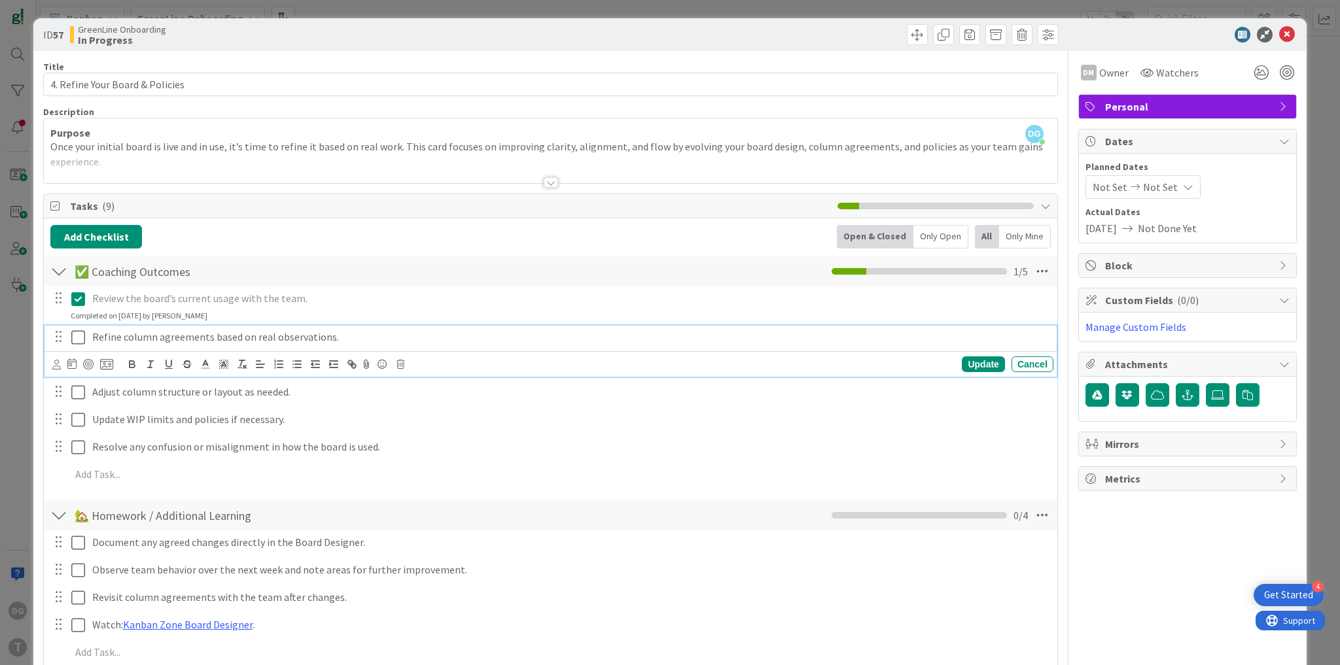
click at [75, 338] on icon at bounding box center [78, 338] width 14 height 16
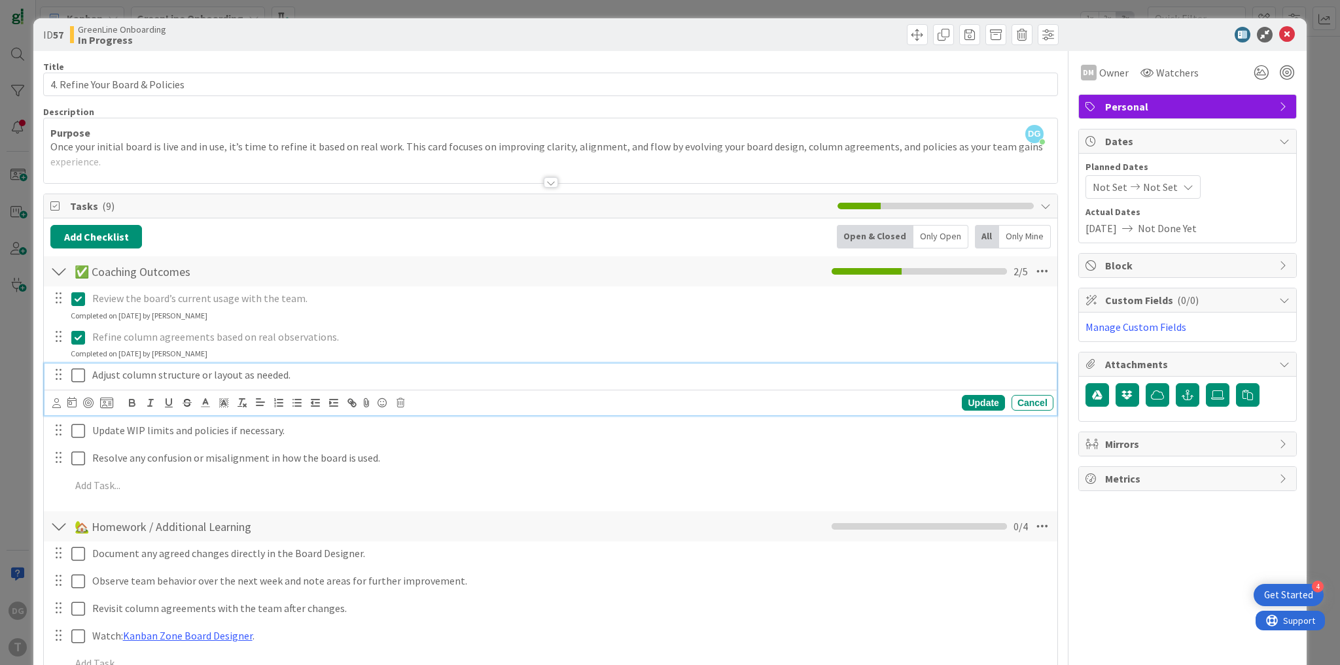
click at [81, 374] on icon at bounding box center [78, 376] width 14 height 16
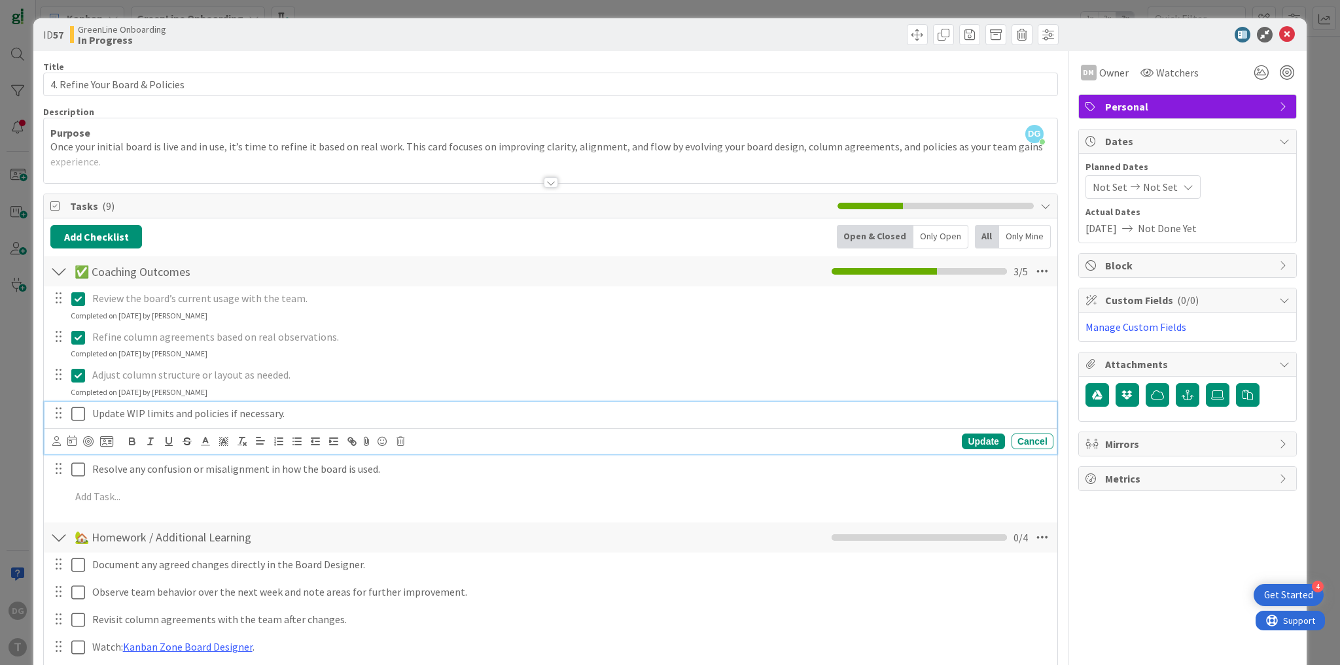
click at [77, 415] on icon at bounding box center [78, 414] width 14 height 16
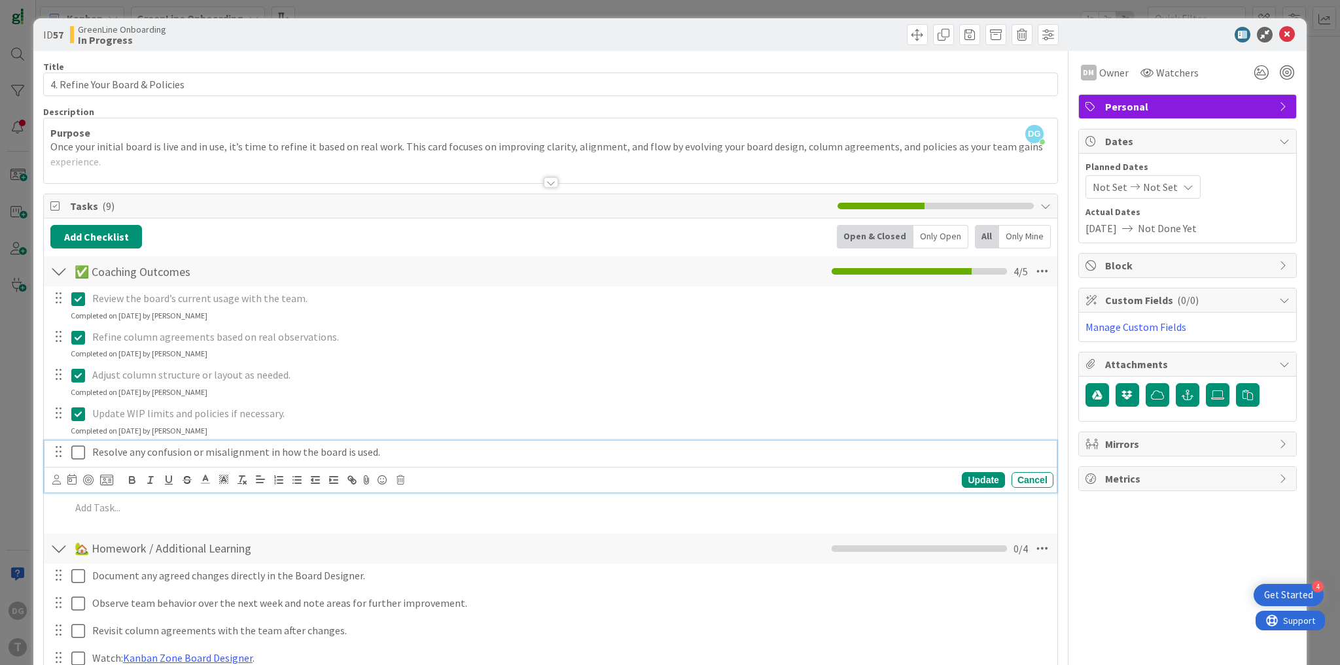
click at [76, 453] on icon at bounding box center [78, 453] width 14 height 16
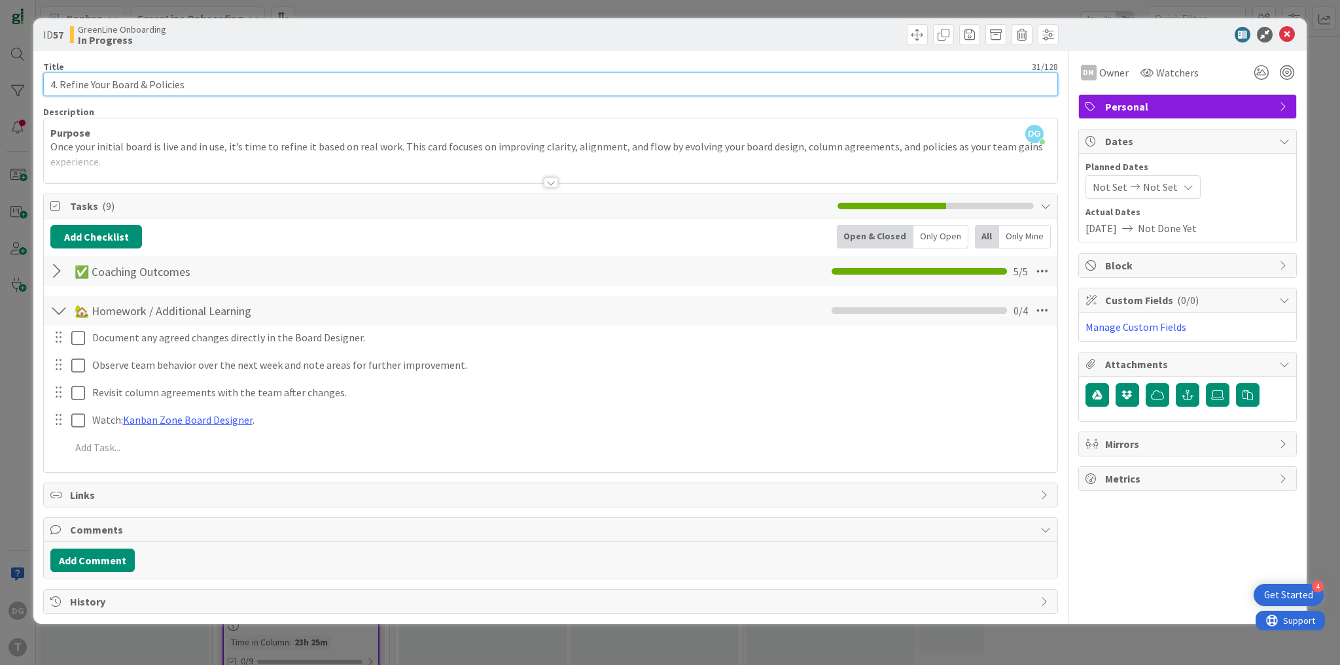
click at [119, 86] on input "4. Refine Your Board & Policies" at bounding box center [550, 85] width 1015 height 24
drag, startPoint x: 119, startPoint y: 86, endPoint x: 262, endPoint y: 84, distance: 142.6
click at [262, 84] on input "4. Refine Your Board & Policies" at bounding box center [550, 85] width 1015 height 24
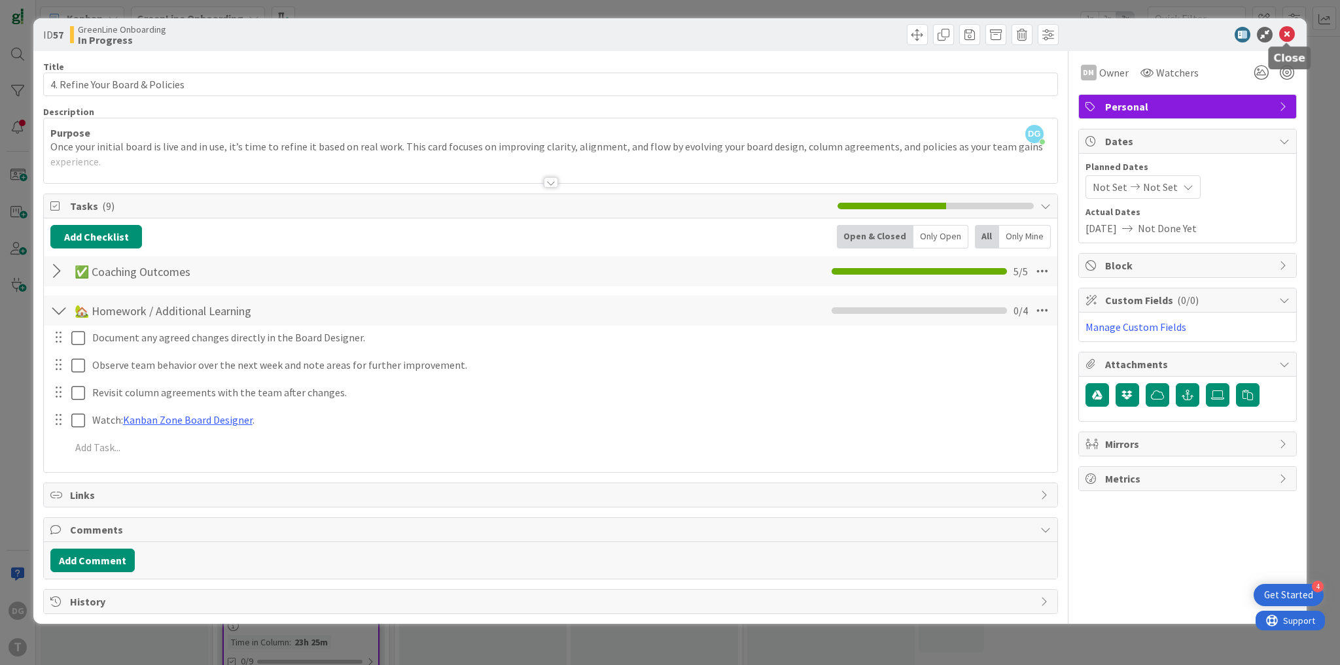
click at [1291, 37] on icon at bounding box center [1287, 35] width 16 height 16
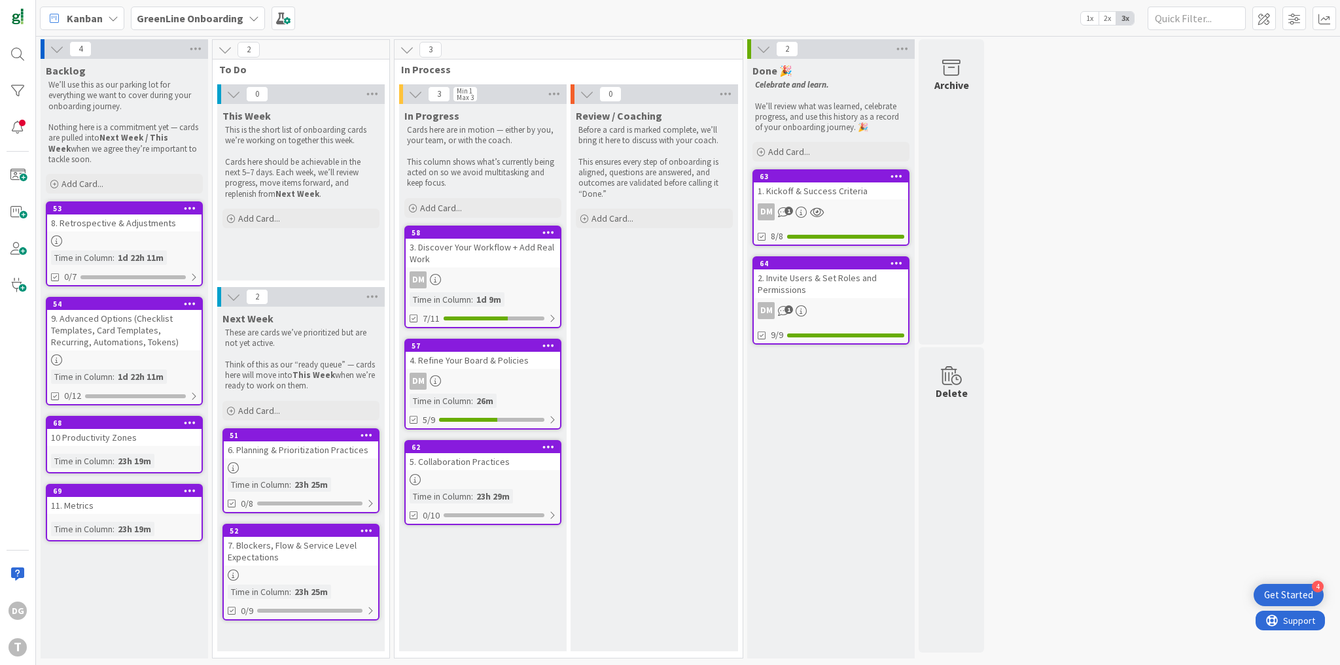
click at [480, 466] on div "5. Collaboration Practices" at bounding box center [483, 461] width 154 height 17
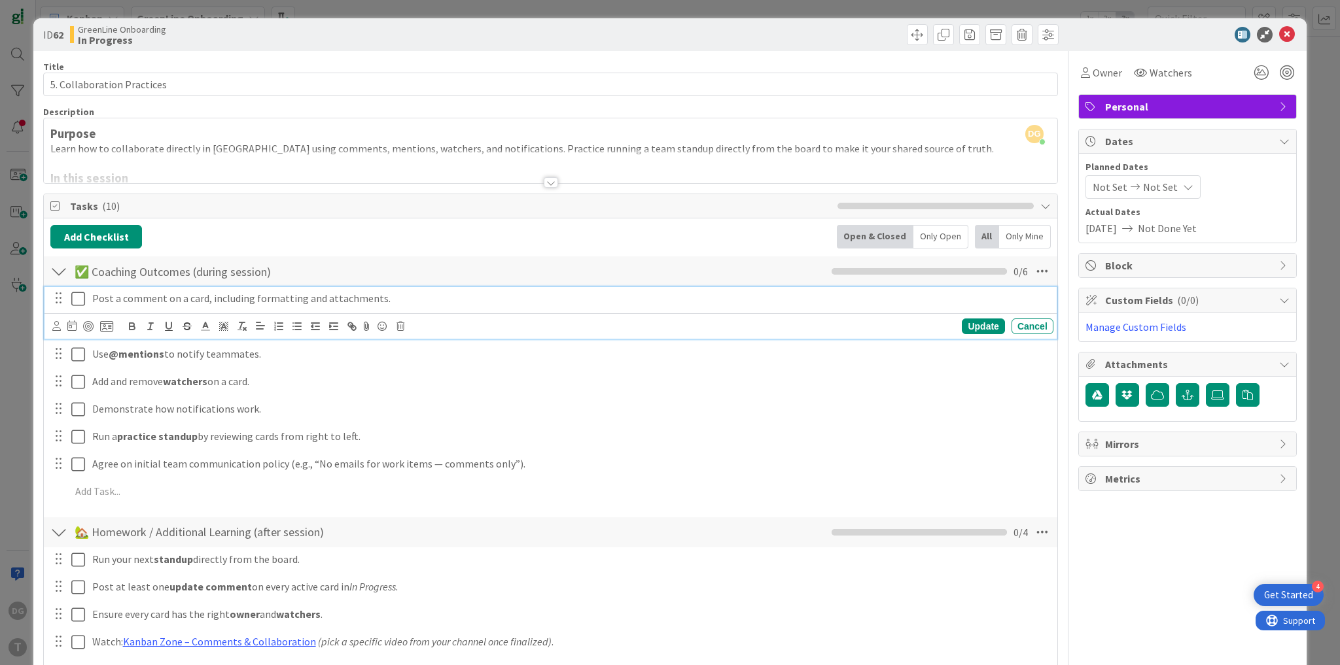
click at [77, 299] on icon at bounding box center [78, 299] width 14 height 16
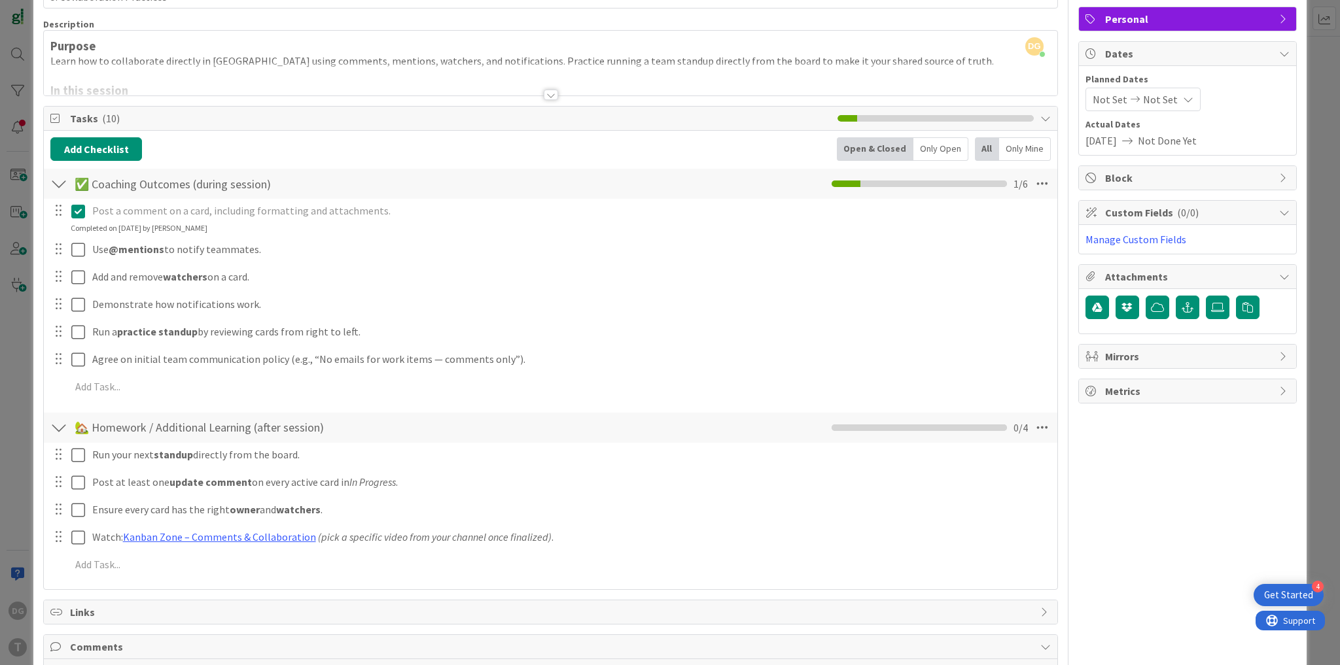
scroll to position [179, 0]
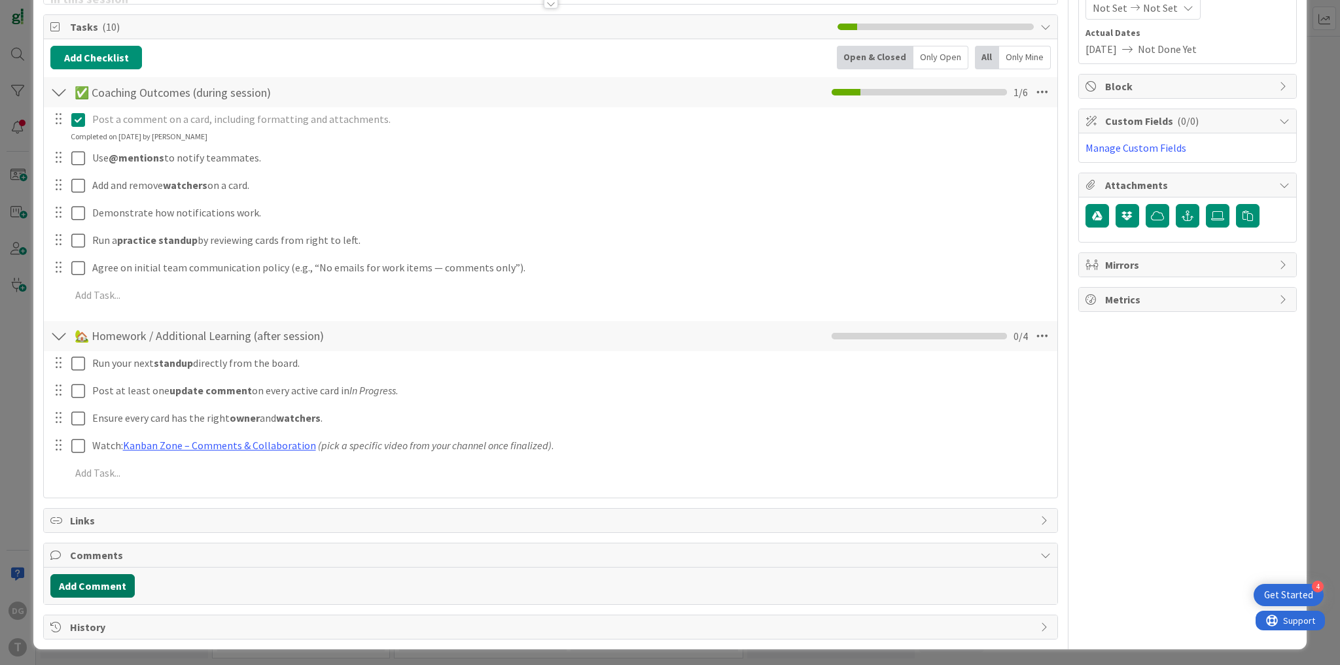
click at [100, 587] on button "Add Comment" at bounding box center [92, 586] width 84 height 24
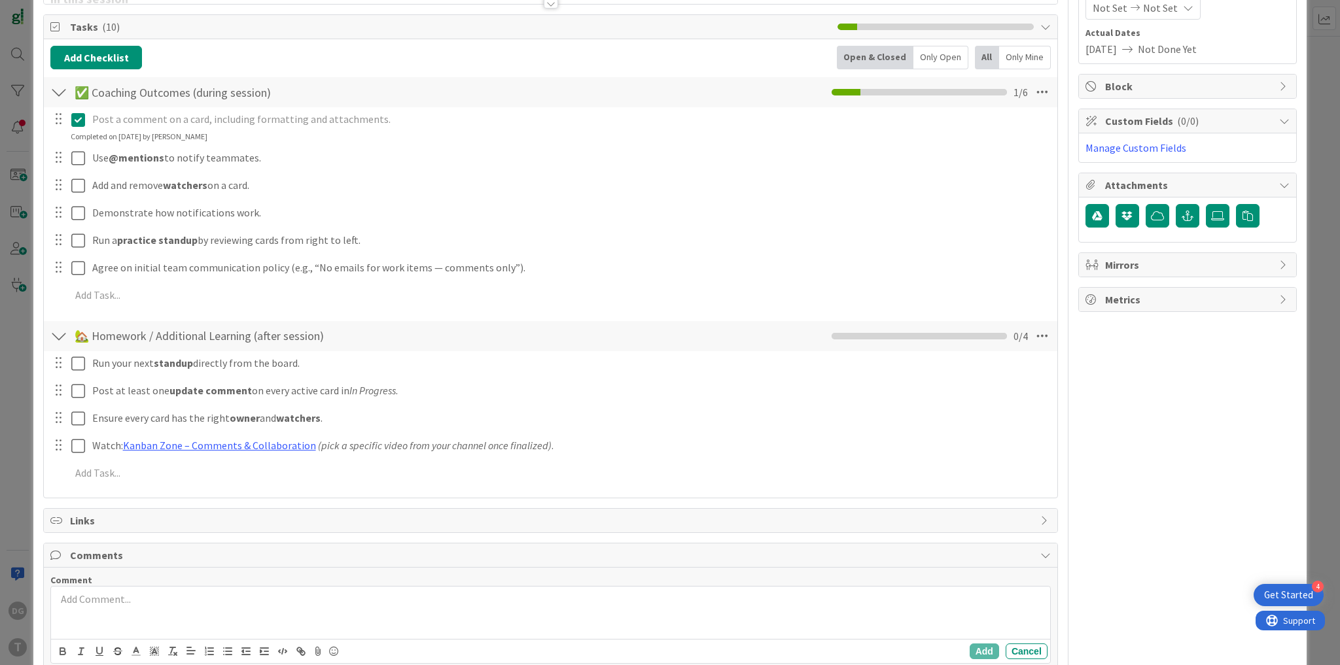
click at [99, 600] on p at bounding box center [550, 599] width 988 height 15
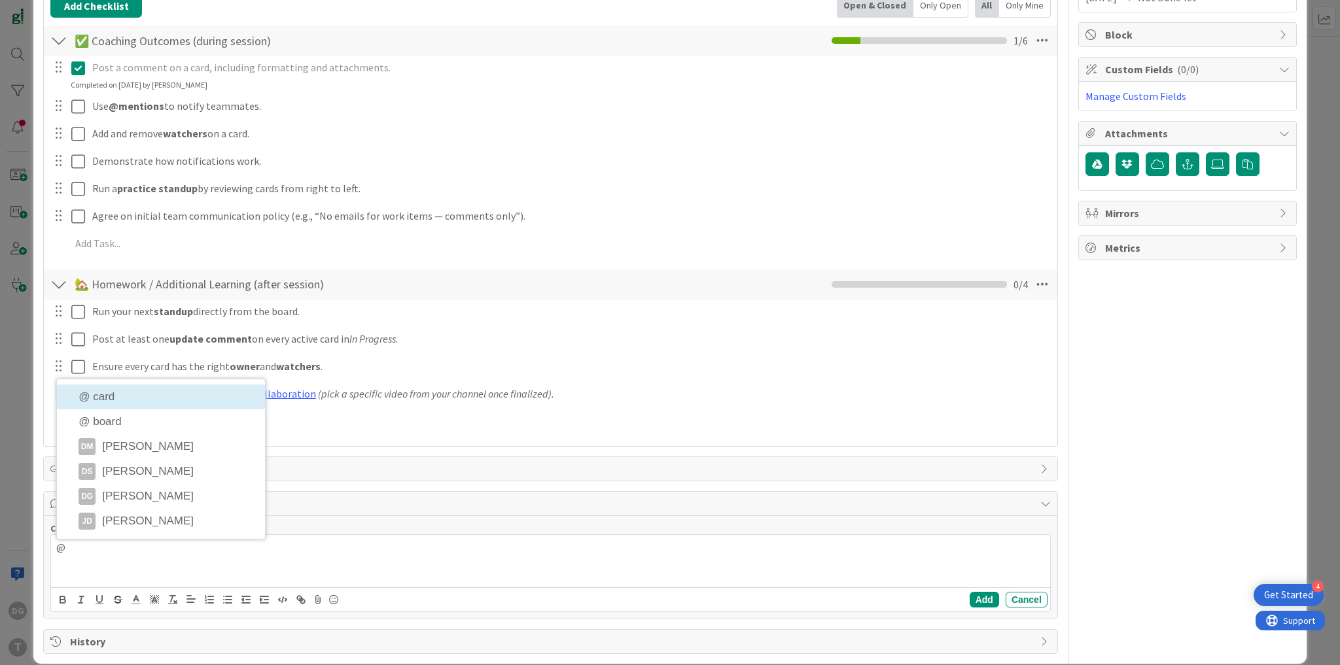
scroll to position [245, 0]
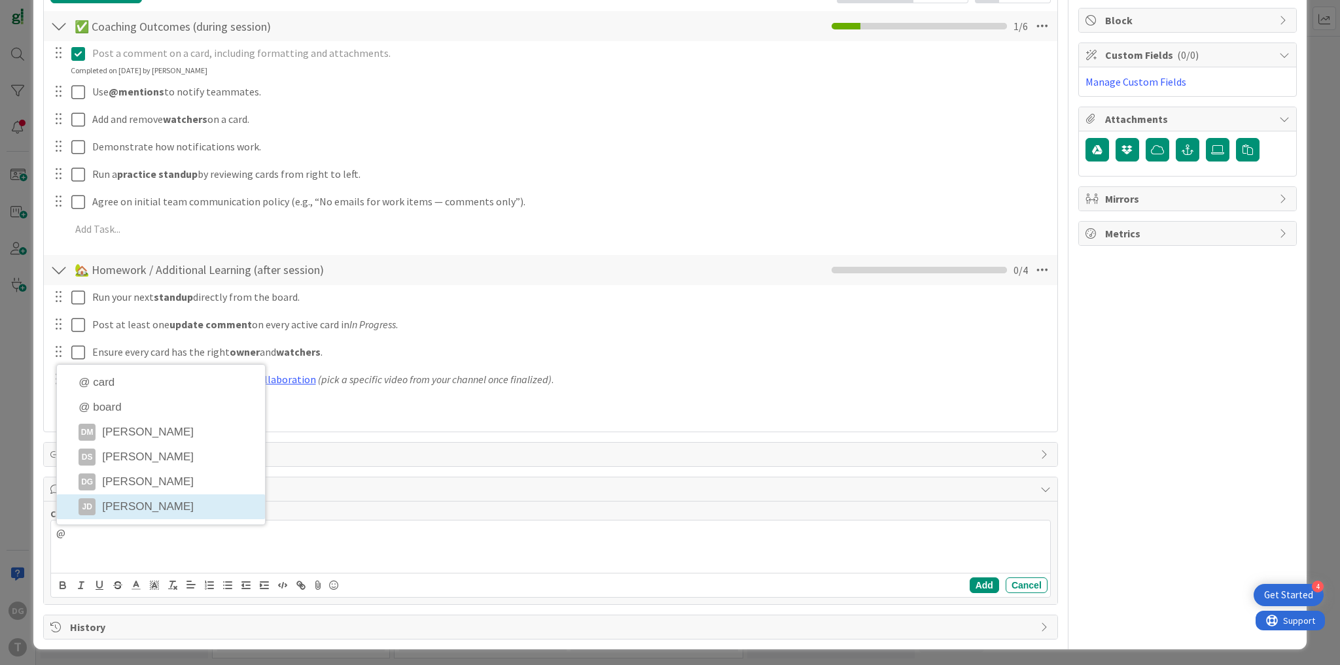
click at [107, 536] on p "@" at bounding box center [550, 533] width 988 height 15
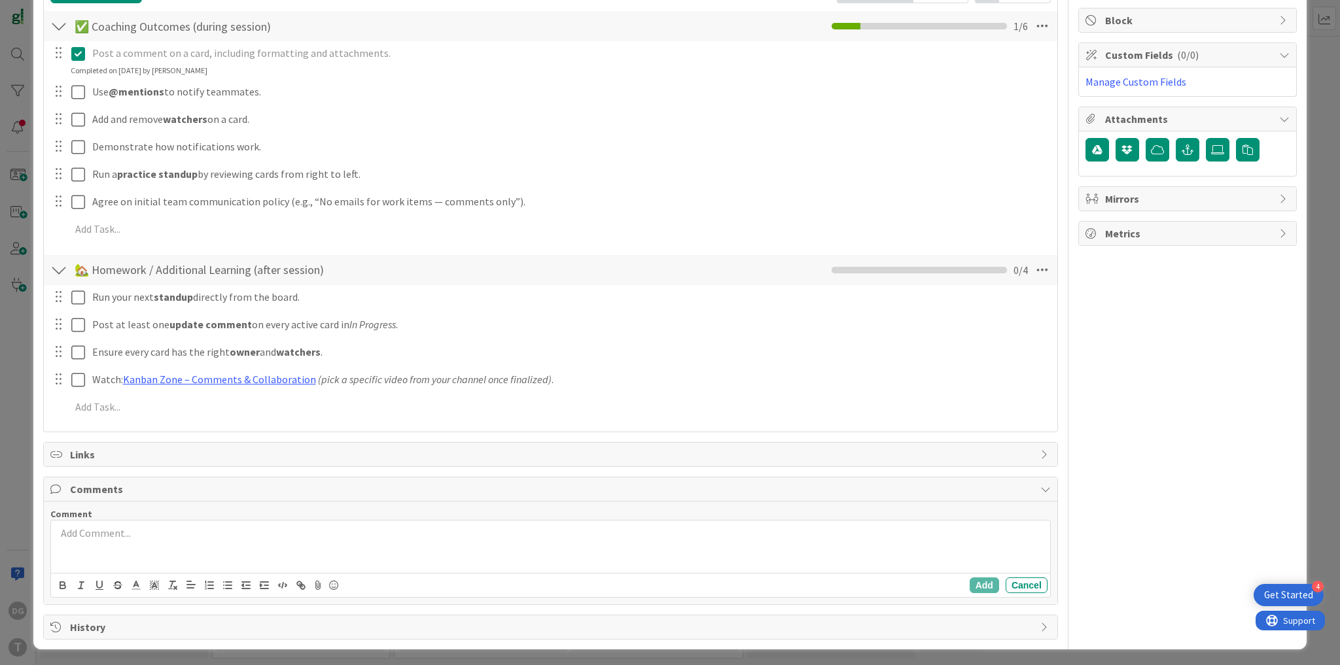
scroll to position [0, 0]
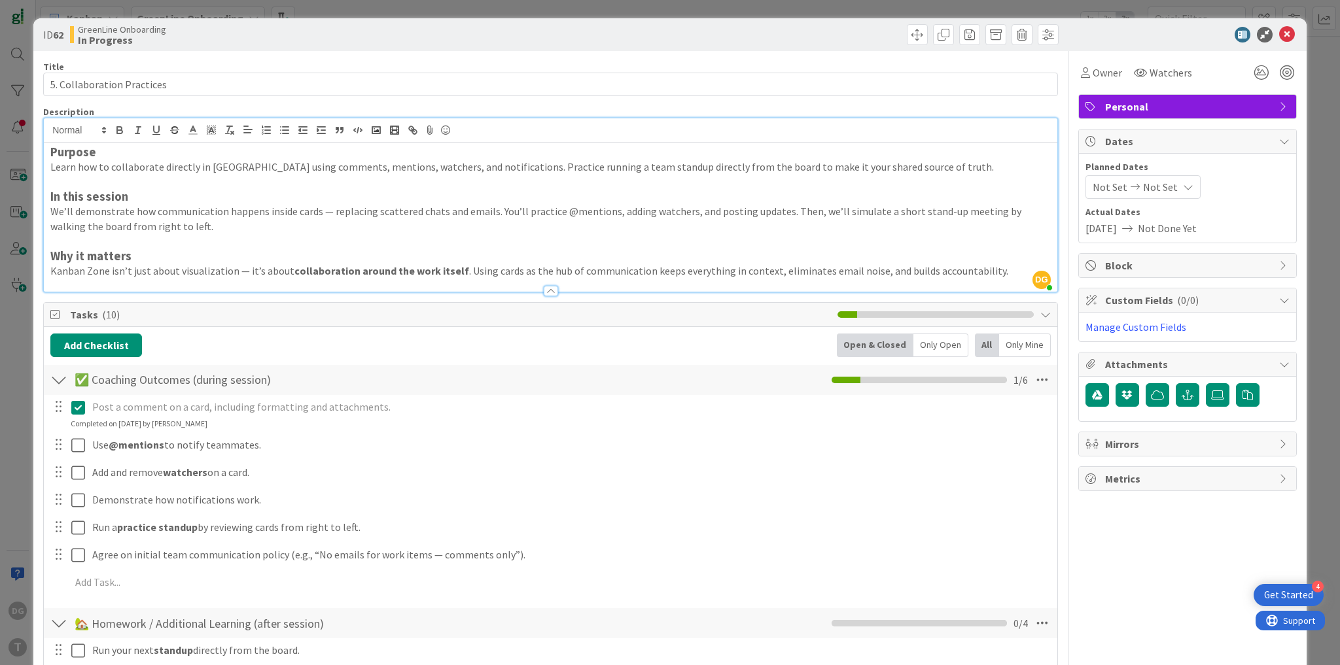
click at [227, 147] on div "Purpose Learn how to collaborate directly in Kanban Zone using comments, mentio…" at bounding box center [550, 217] width 1013 height 149
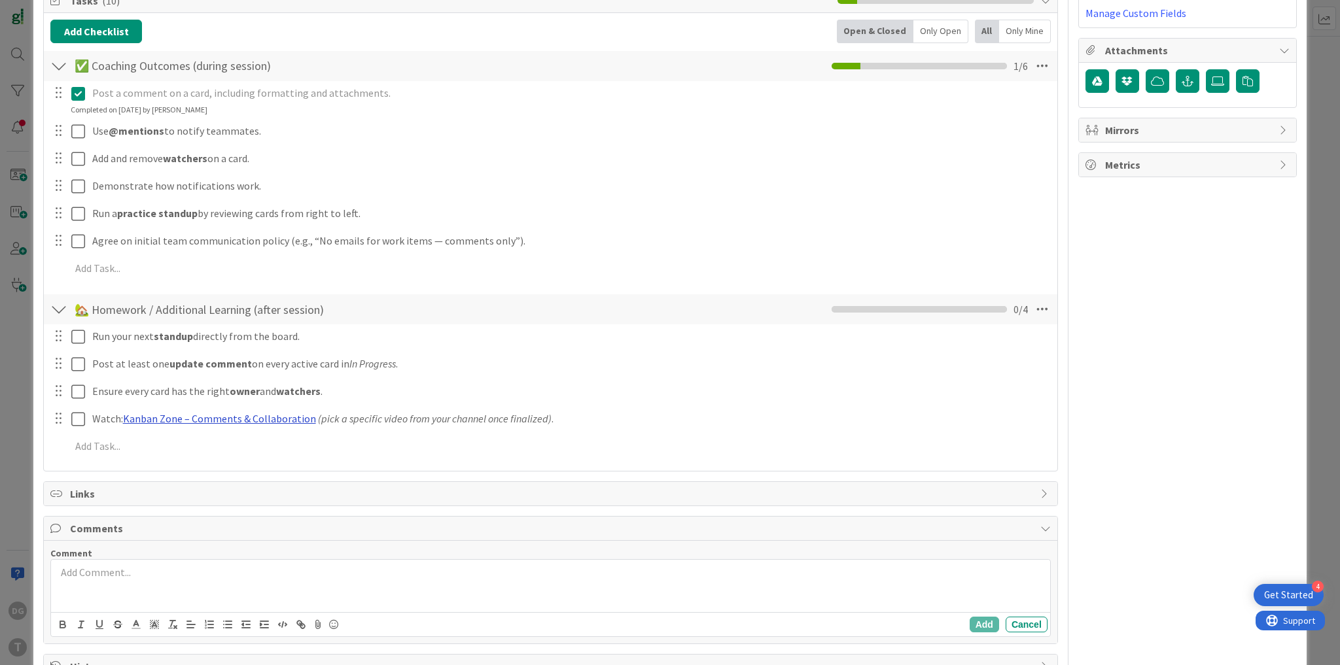
scroll to position [353, 0]
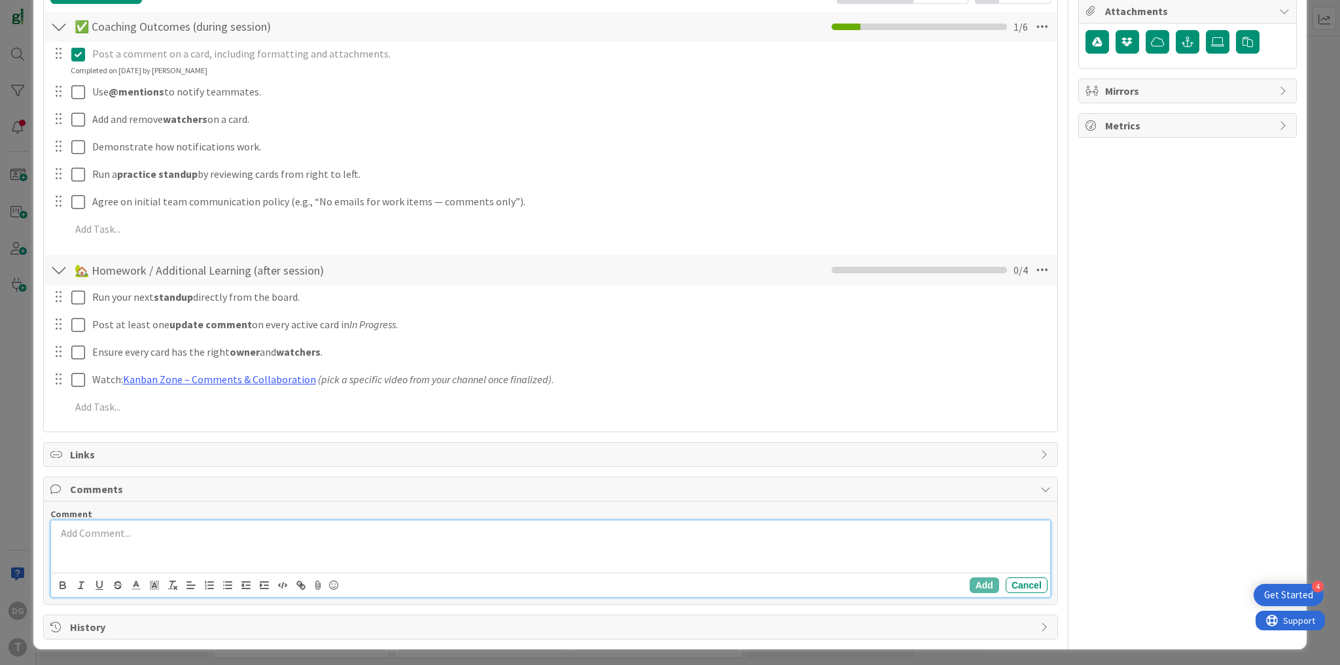
click at [102, 539] on div at bounding box center [550, 547] width 999 height 52
click at [969, 582] on button "Add" at bounding box center [983, 586] width 29 height 16
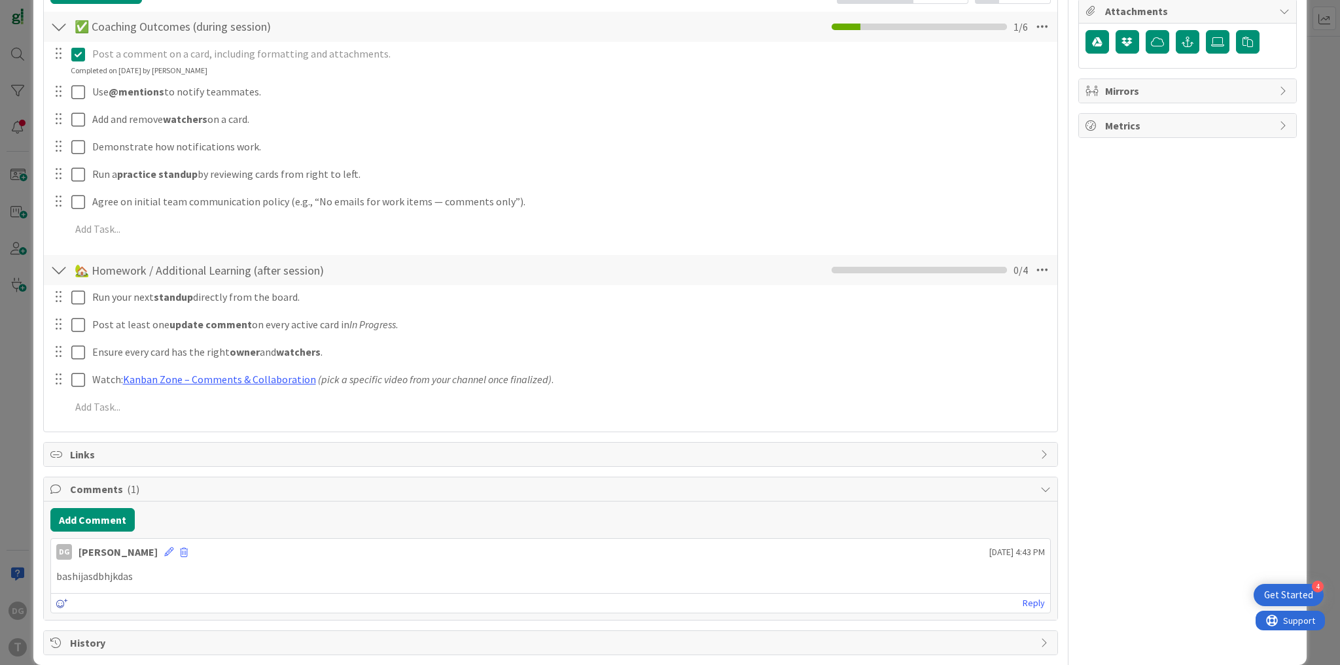
click at [59, 603] on icon at bounding box center [62, 603] width 12 height 9
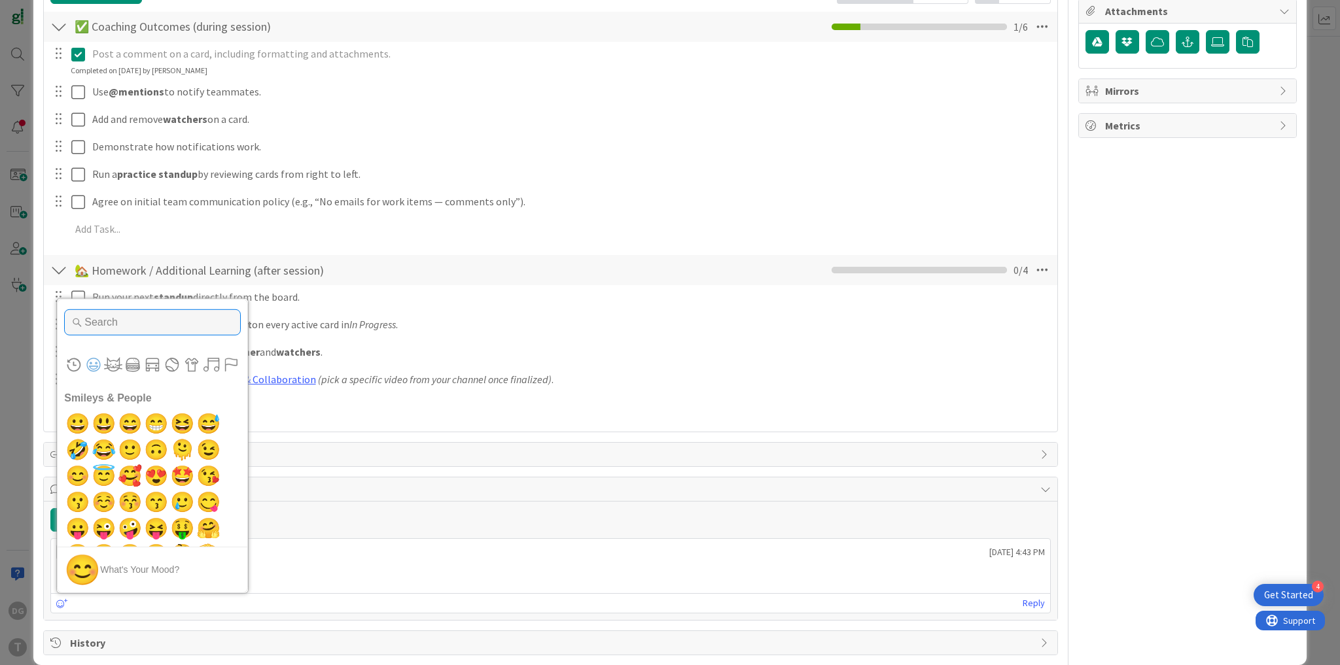
click at [103, 313] on input "Type to search for an emoji" at bounding box center [152, 322] width 177 height 26
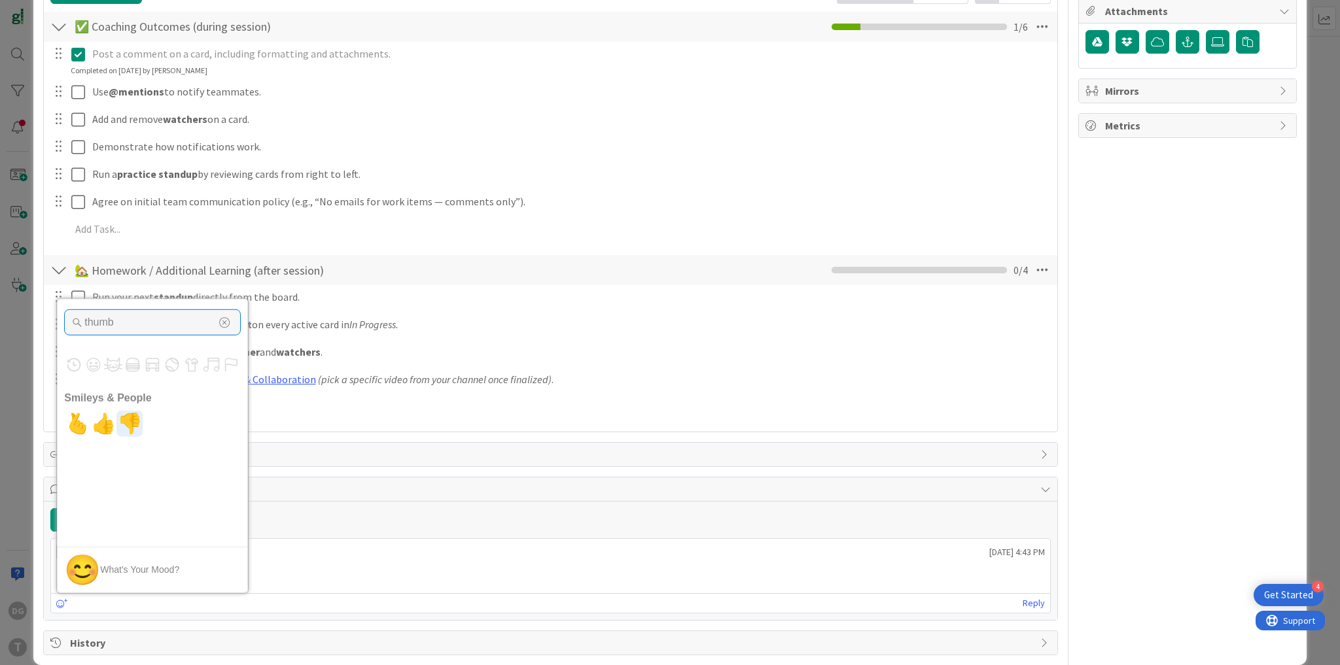
type input "thumb"
click at [100, 421] on span "👍" at bounding box center [103, 424] width 31 height 26
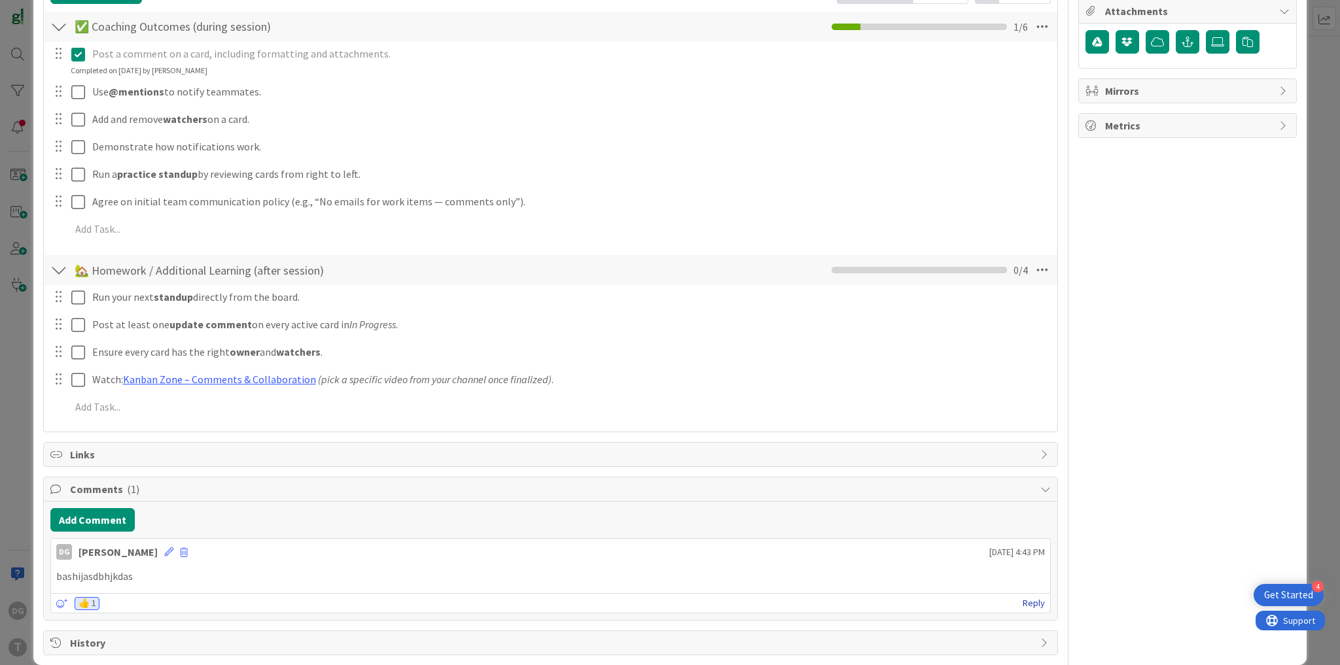
click at [1022, 597] on link "Reply" at bounding box center [1033, 603] width 22 height 16
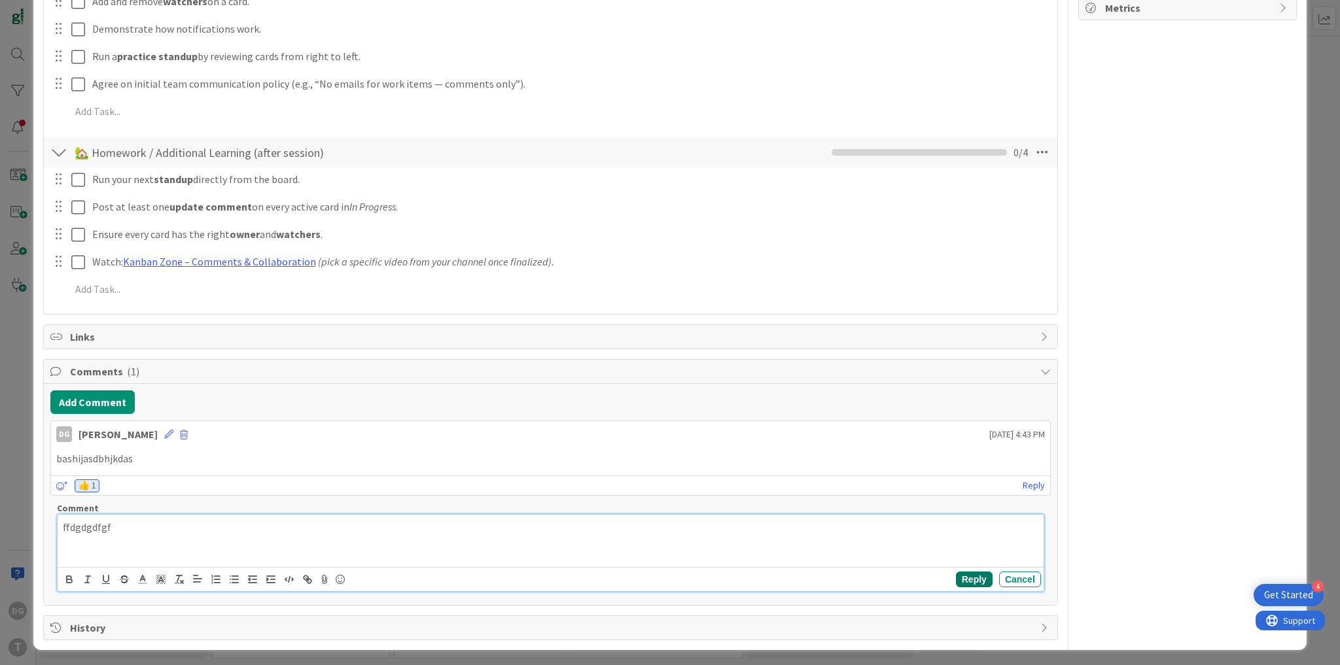
click at [962, 573] on button "Reply" at bounding box center [974, 580] width 37 height 16
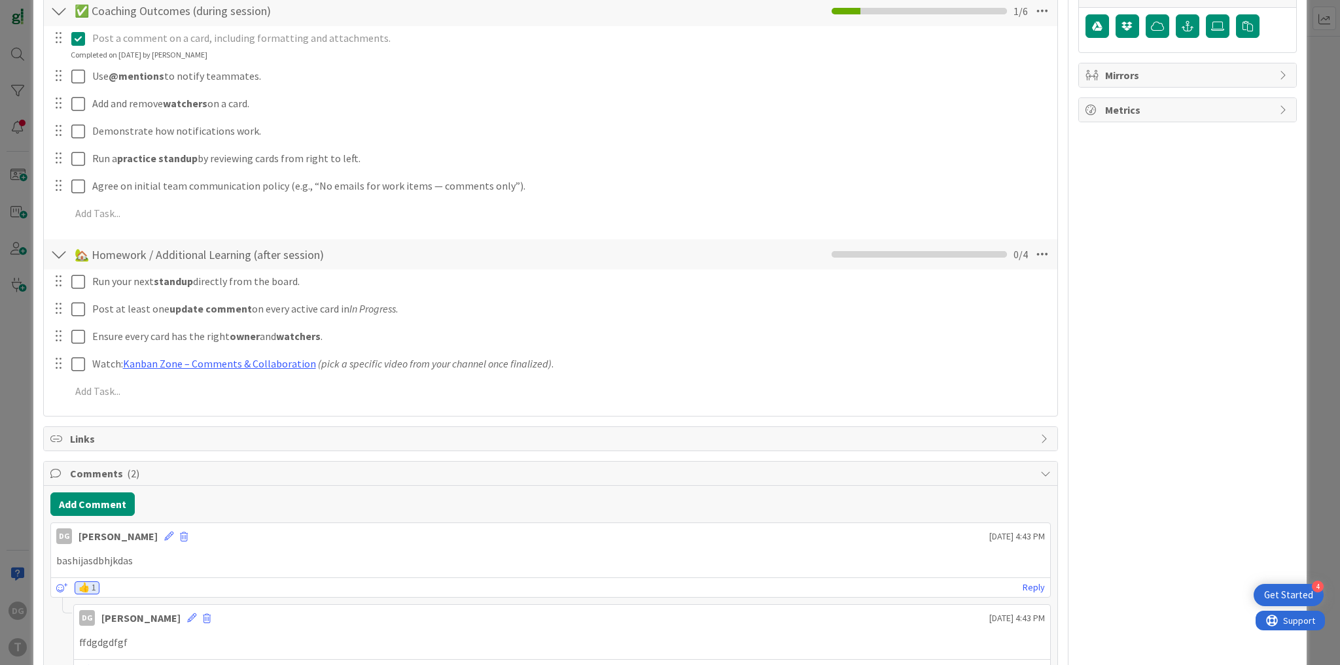
scroll to position [450, 0]
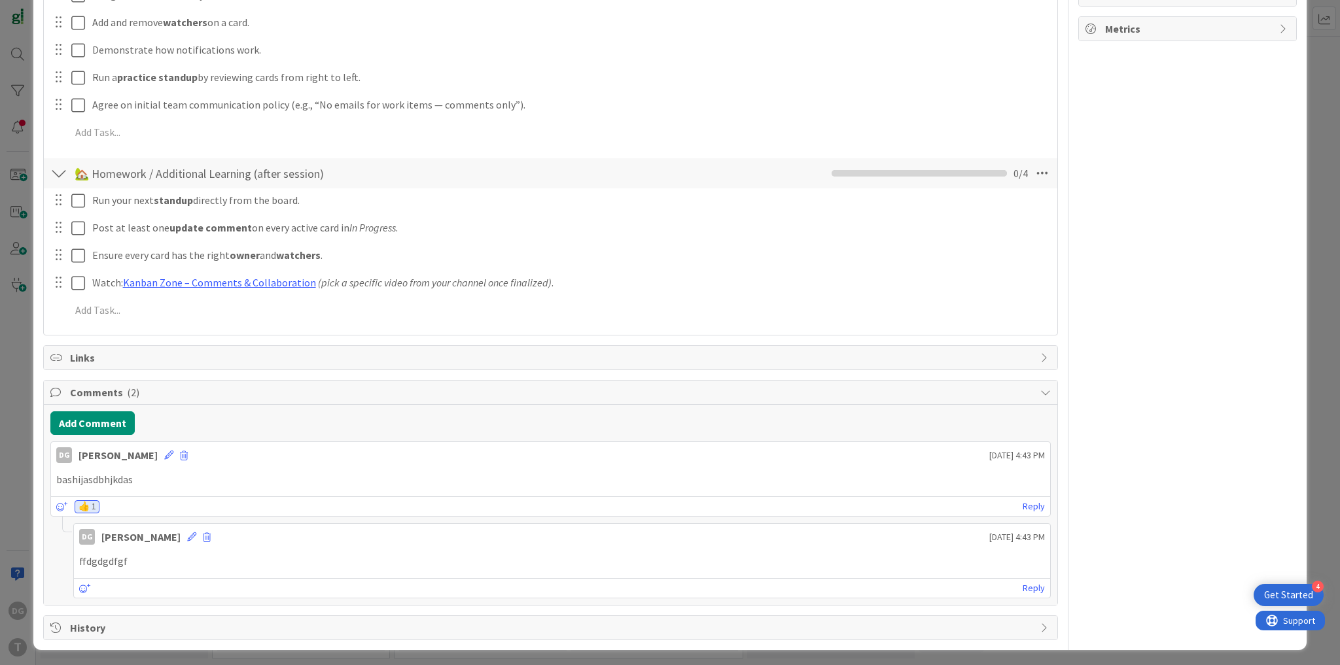
drag, startPoint x: 1024, startPoint y: 584, endPoint x: 851, endPoint y: 576, distance: 172.9
click at [1024, 584] on link "Reply" at bounding box center [1033, 588] width 22 height 16
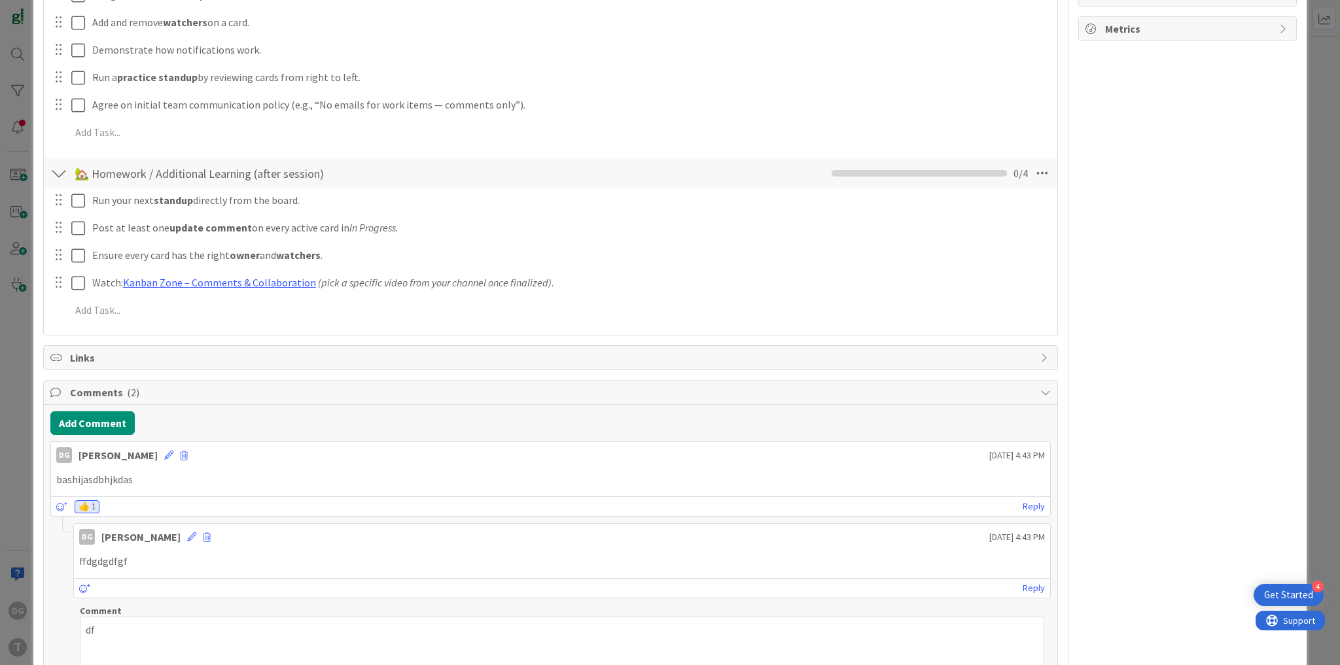
scroll to position [471, 0]
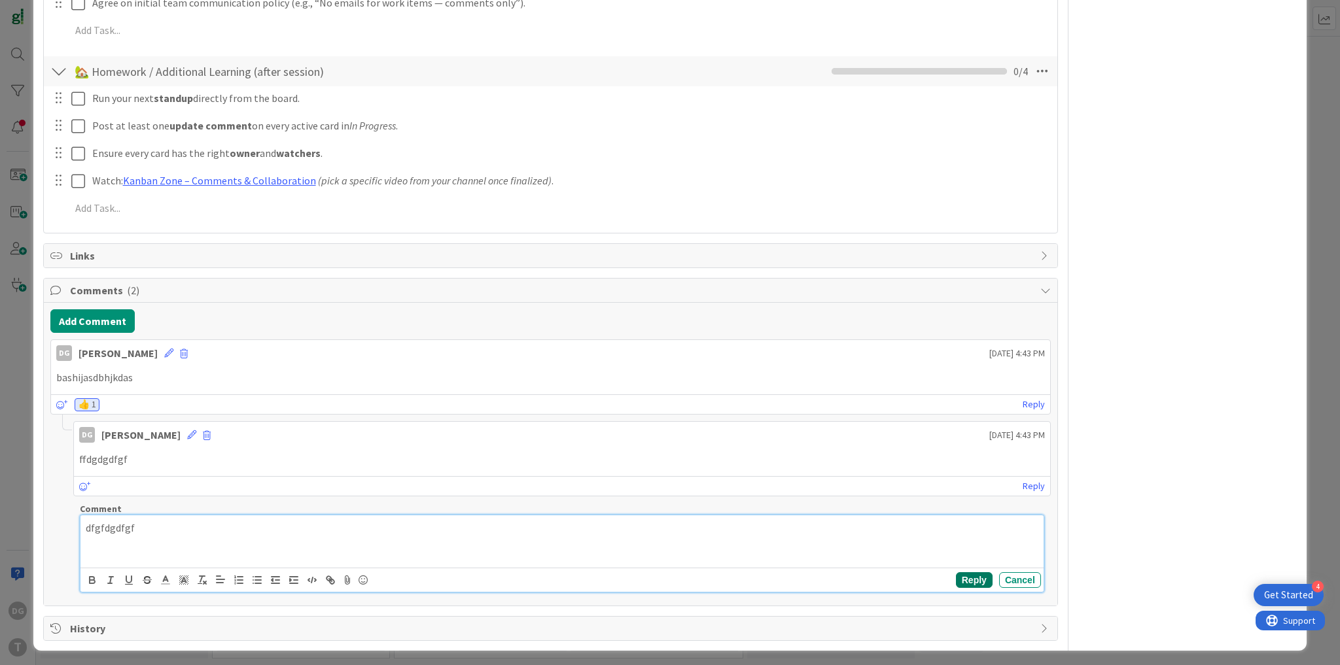
click at [963, 582] on button "Reply" at bounding box center [974, 580] width 37 height 16
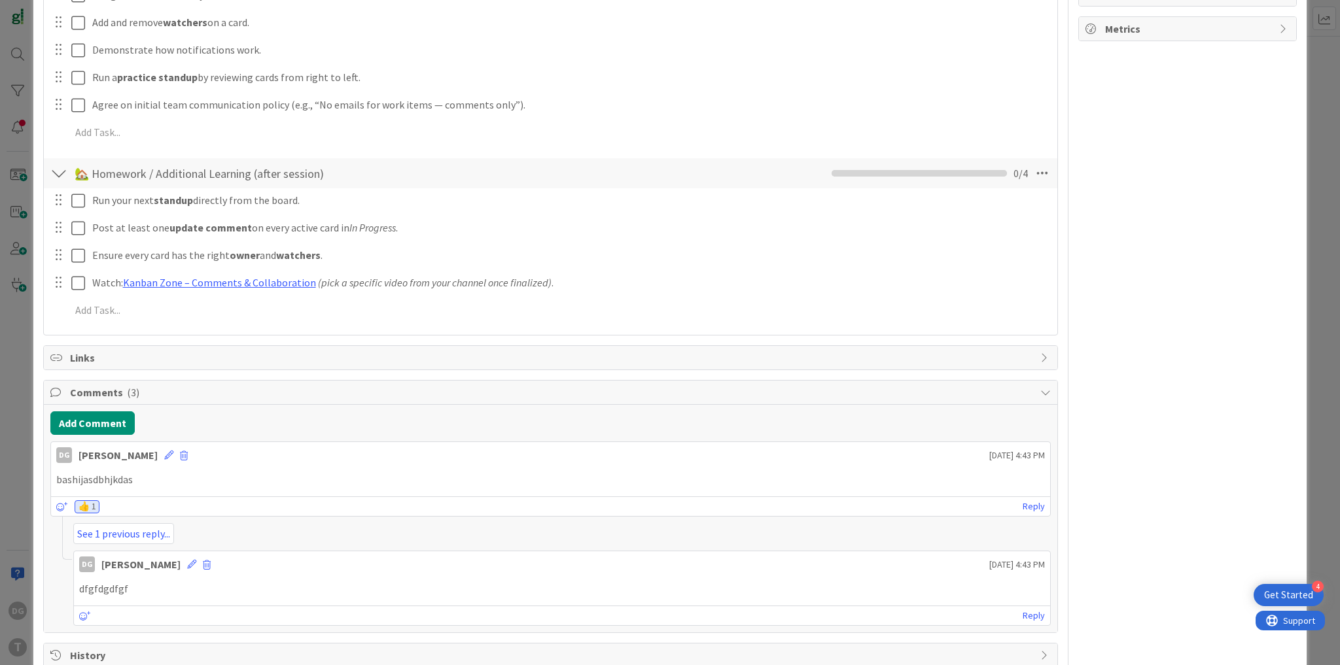
scroll to position [478, 0]
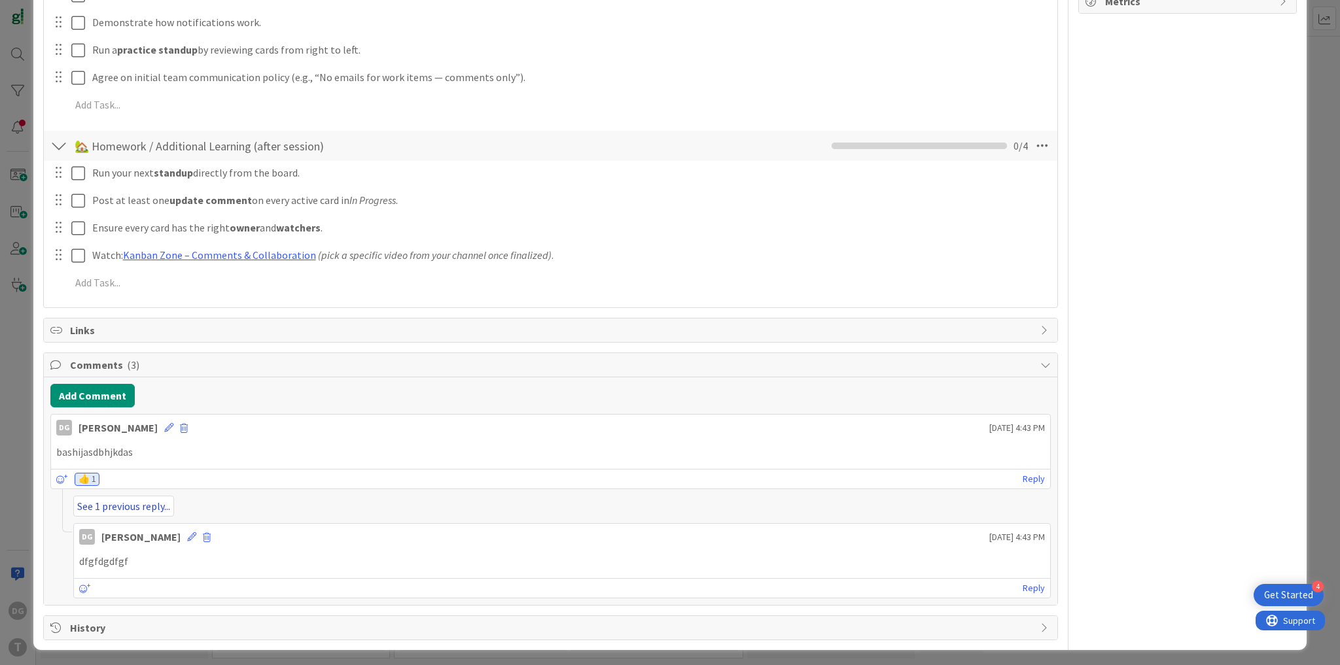
click at [107, 506] on link "See 1 previous reply..." at bounding box center [123, 506] width 101 height 21
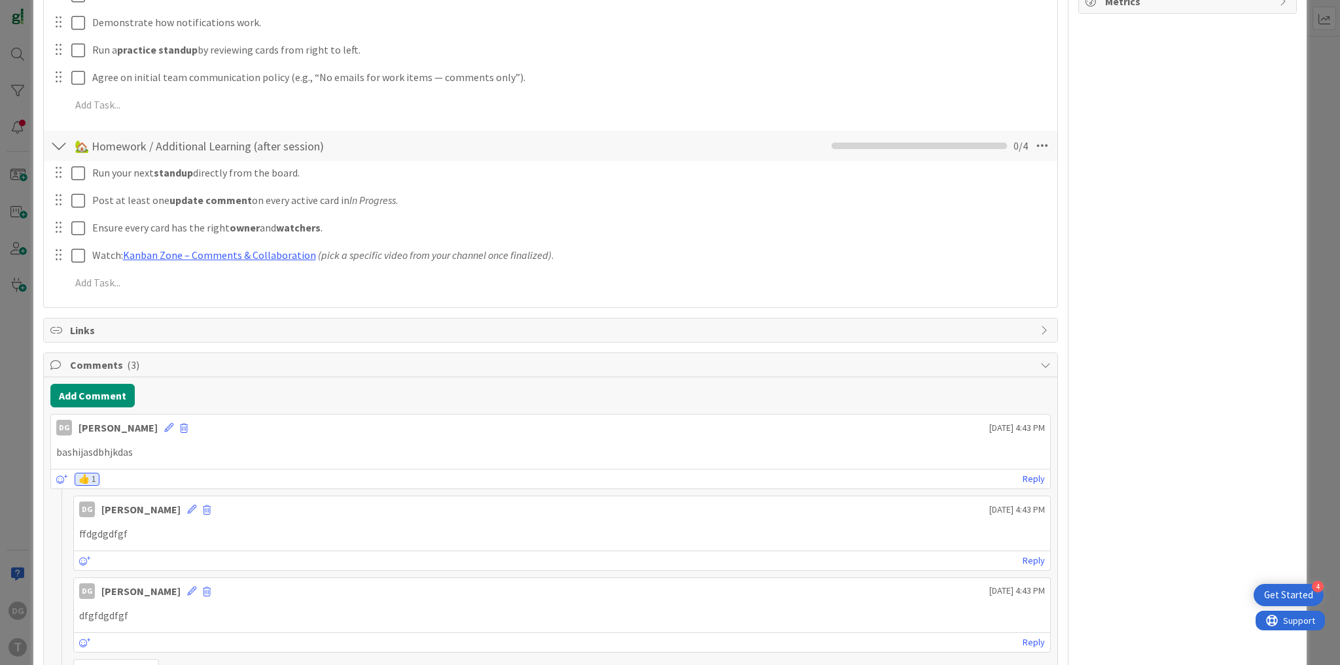
scroll to position [552, 0]
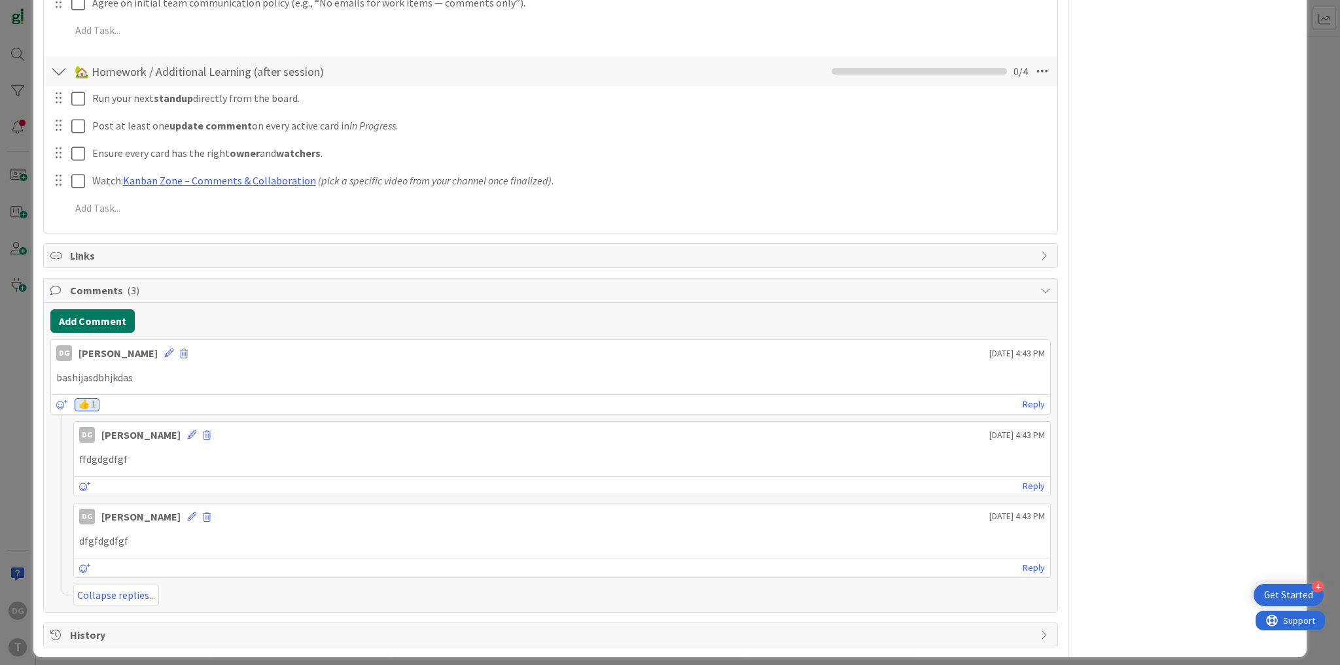
click at [80, 313] on button "Add Comment" at bounding box center [92, 321] width 84 height 24
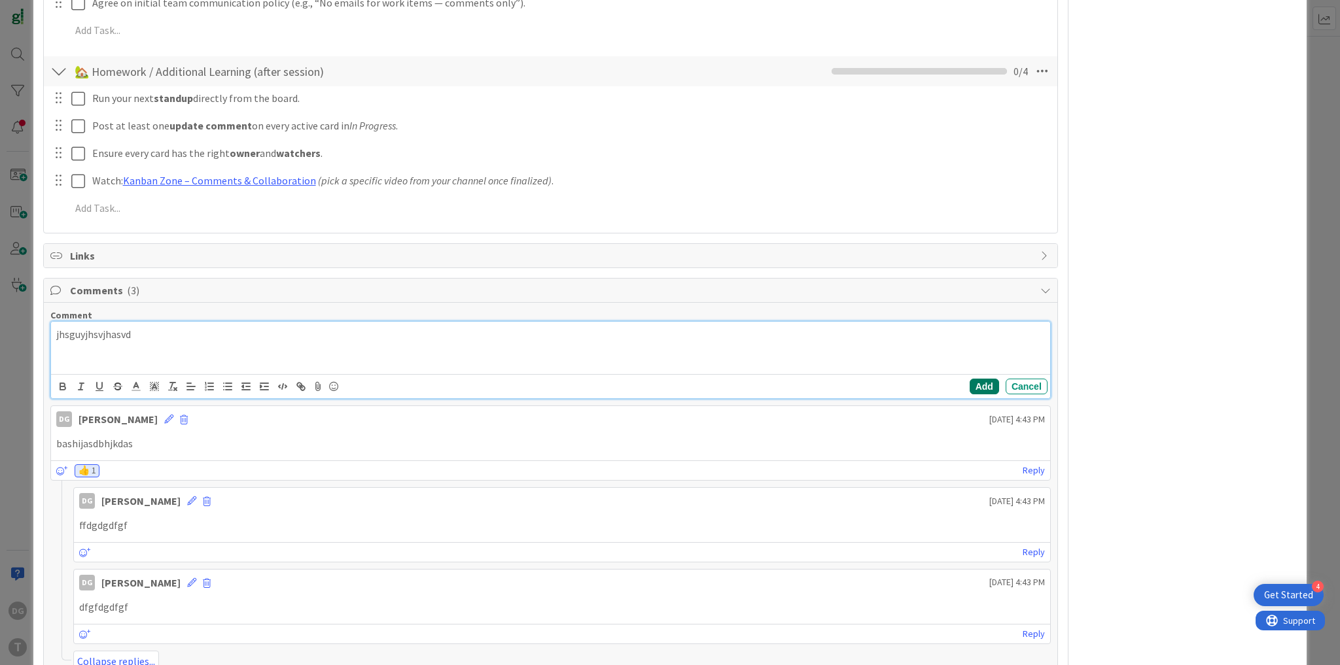
click at [983, 389] on button "Add" at bounding box center [983, 387] width 29 height 16
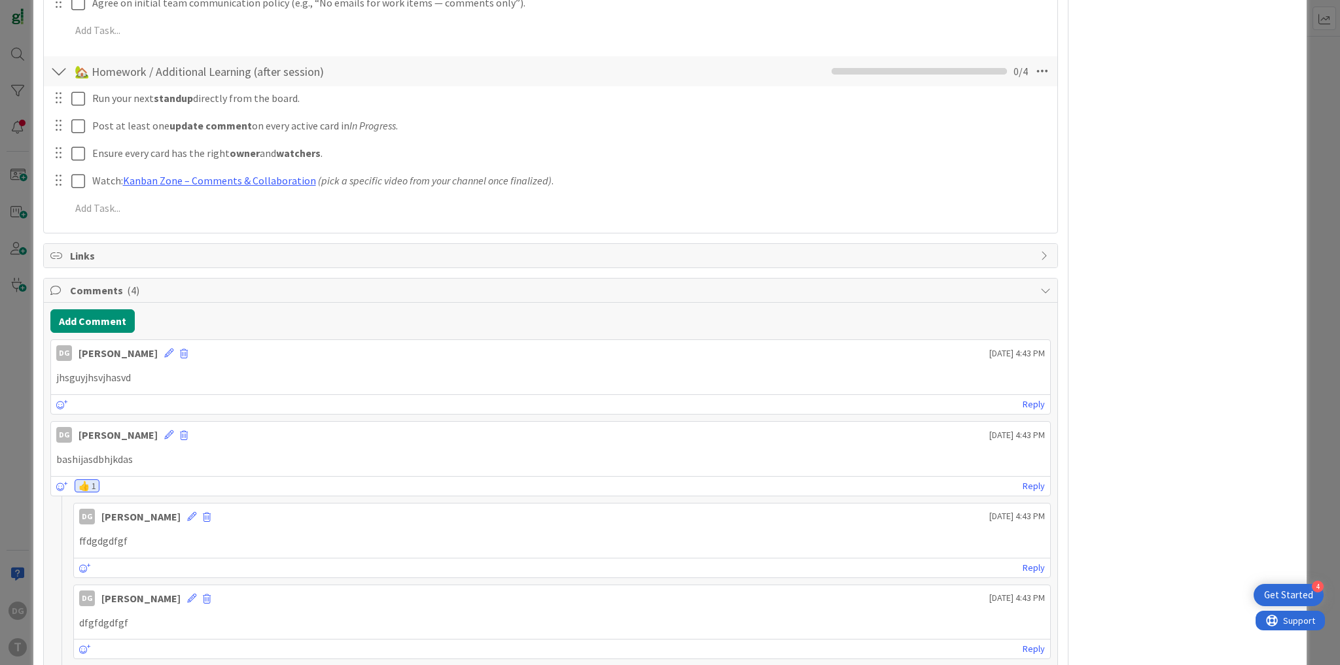
click at [1029, 400] on link "Reply" at bounding box center [1033, 404] width 22 height 16
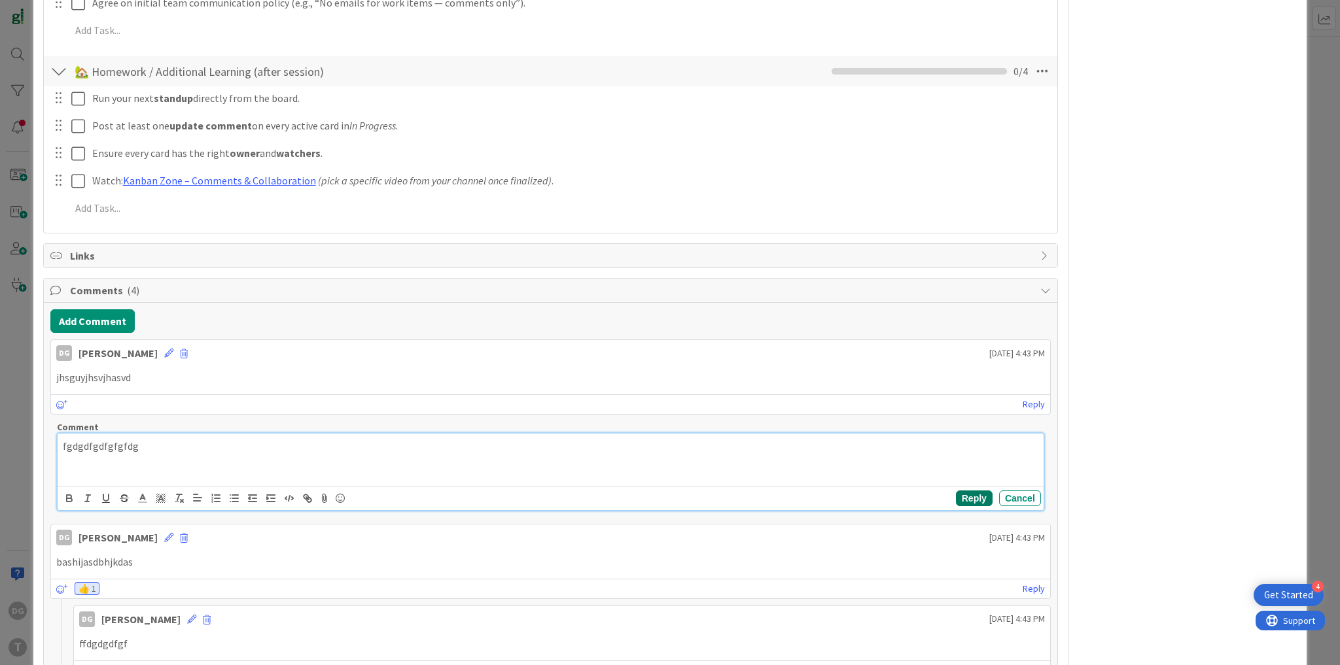
click at [969, 494] on button "Reply" at bounding box center [974, 499] width 37 height 16
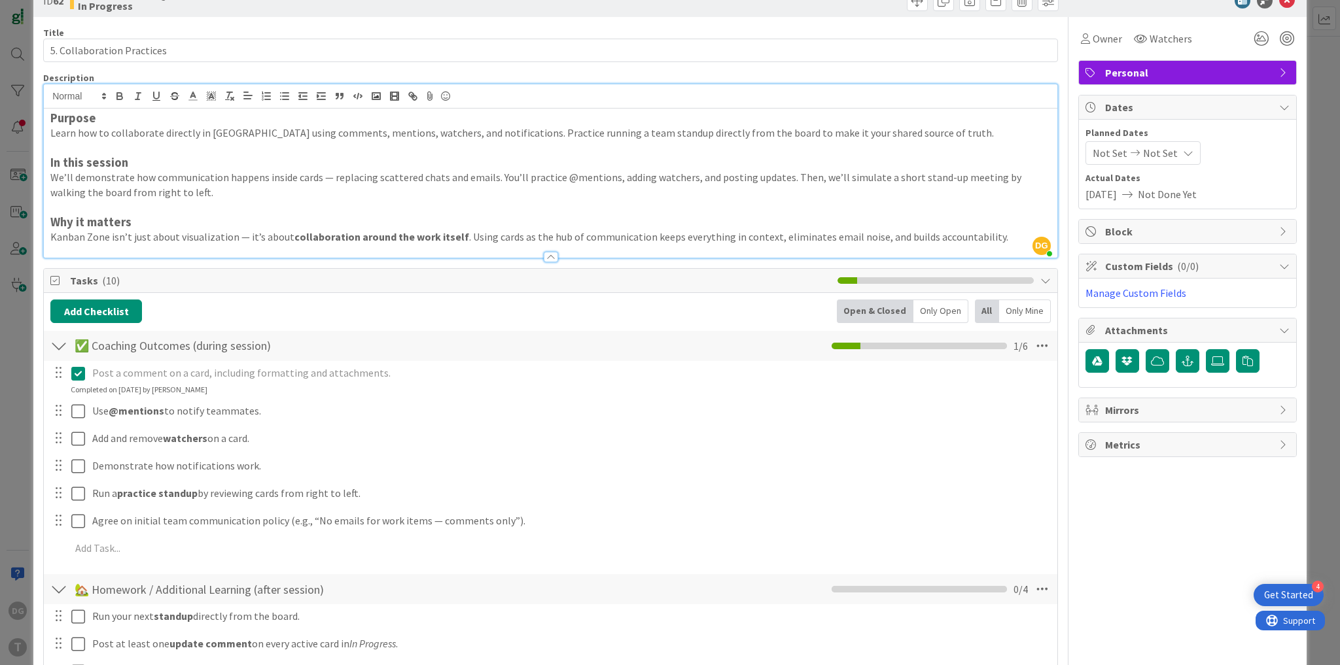
scroll to position [0, 0]
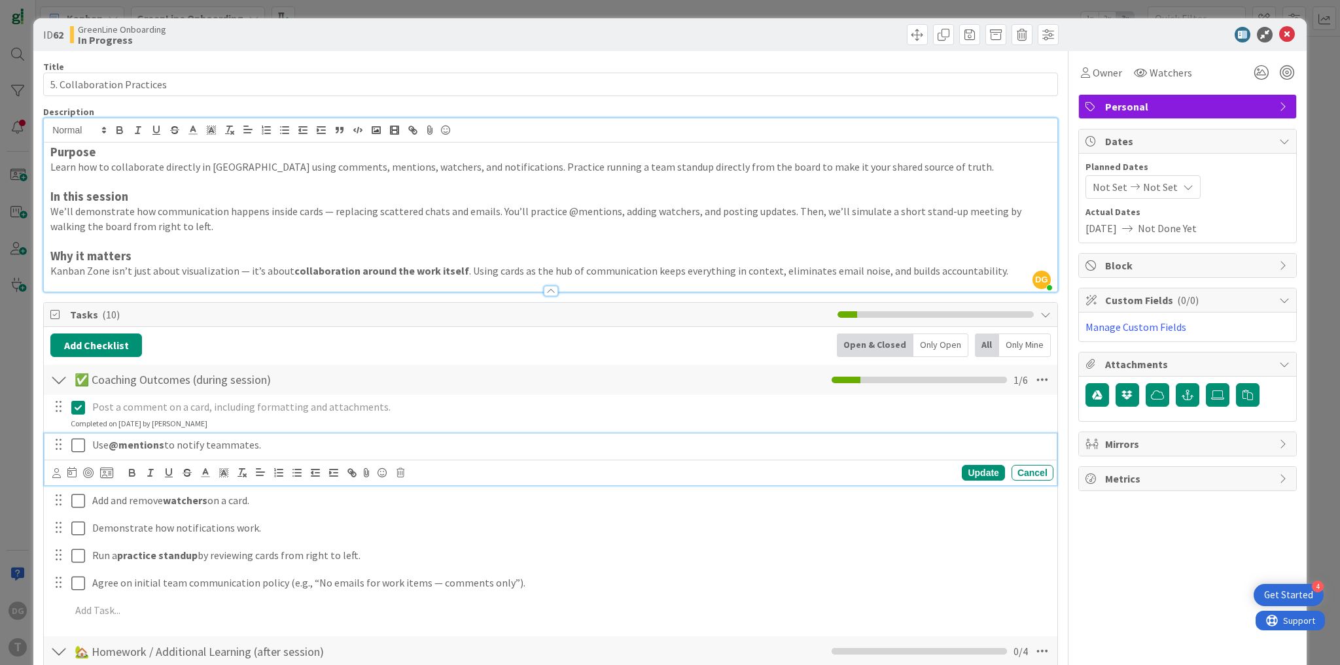
click at [73, 440] on icon at bounding box center [78, 446] width 14 height 16
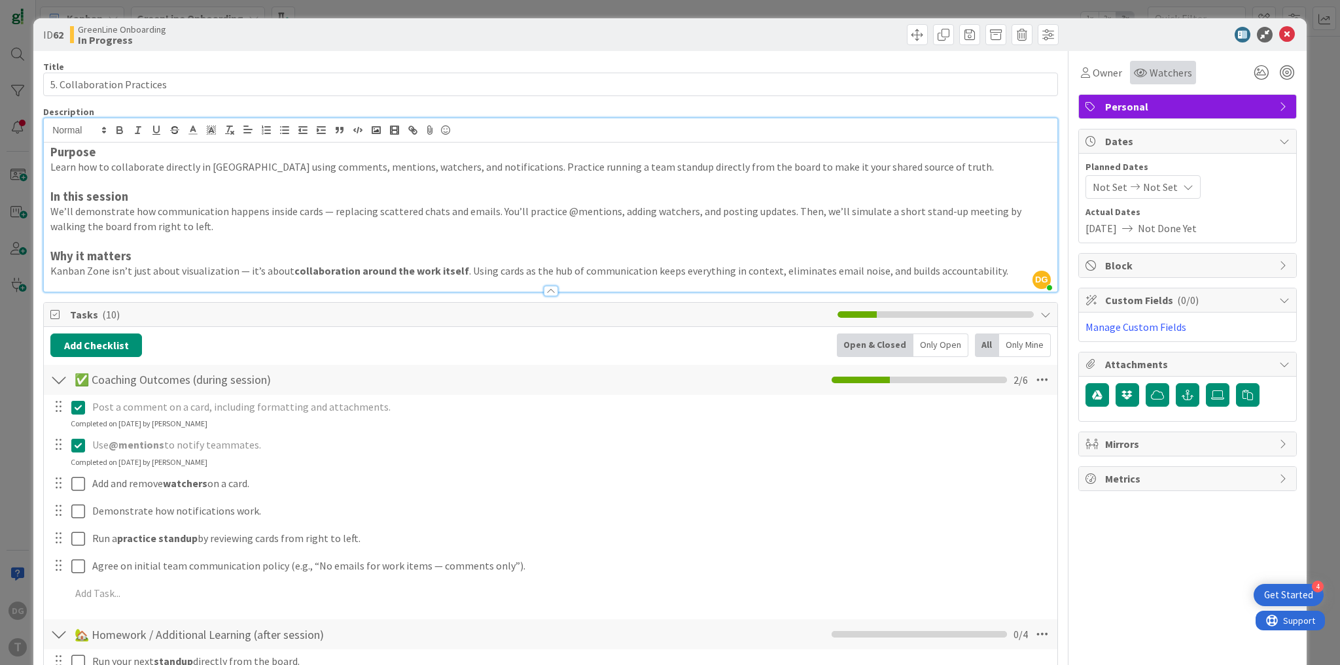
click at [1159, 68] on span "Watchers" at bounding box center [1170, 73] width 43 height 16
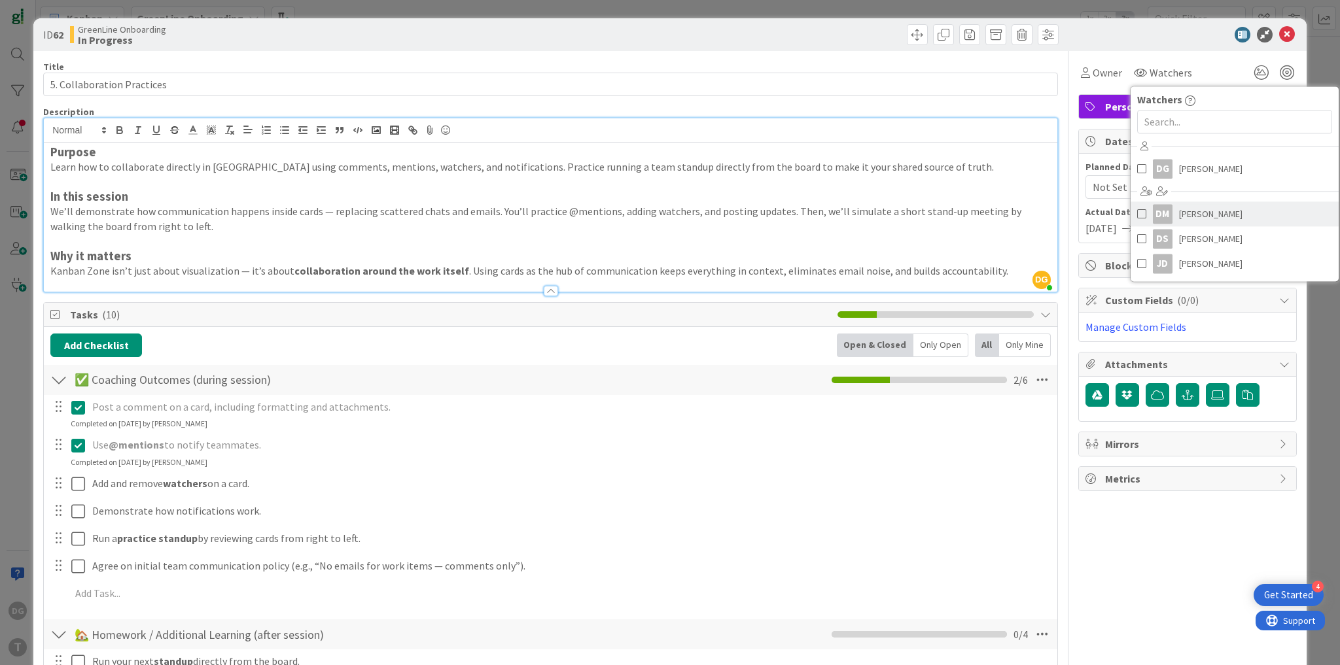
click at [1137, 215] on span at bounding box center [1141, 214] width 9 height 20
click at [1151, 236] on span at bounding box center [1155, 239] width 9 height 20
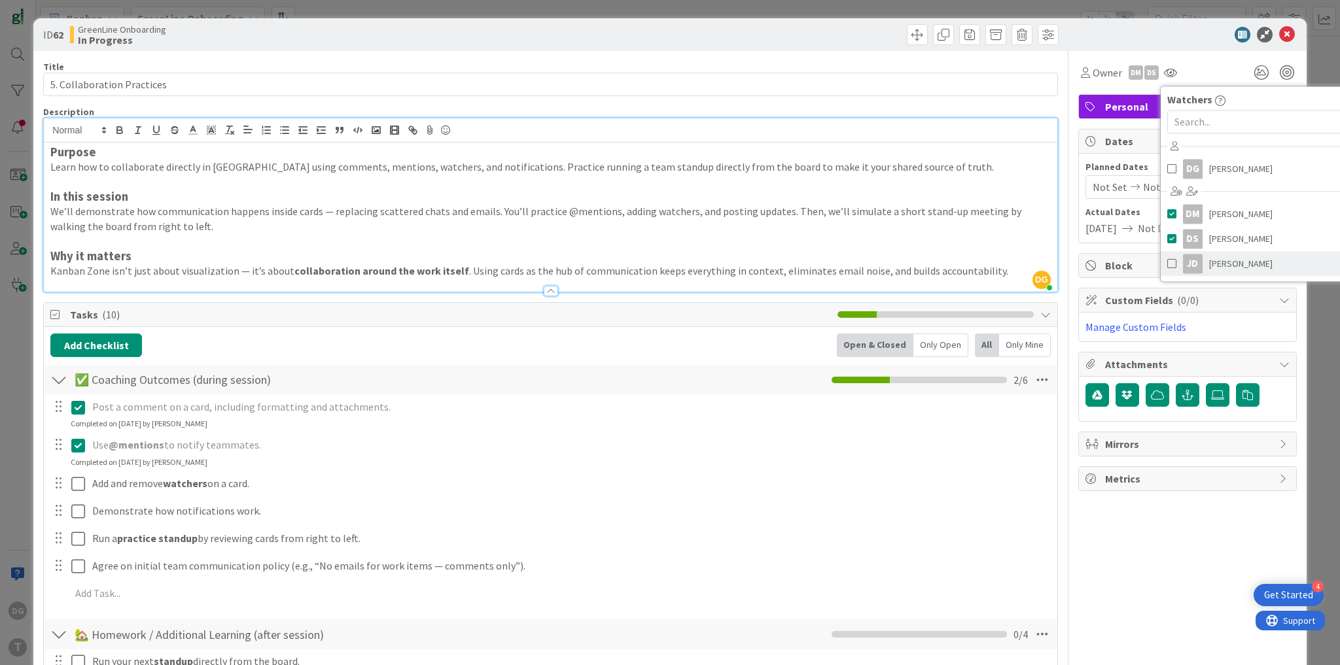
click at [1167, 264] on span at bounding box center [1171, 264] width 9 height 20
click at [1096, 73] on span "Owner" at bounding box center [1106, 73] width 29 height 16
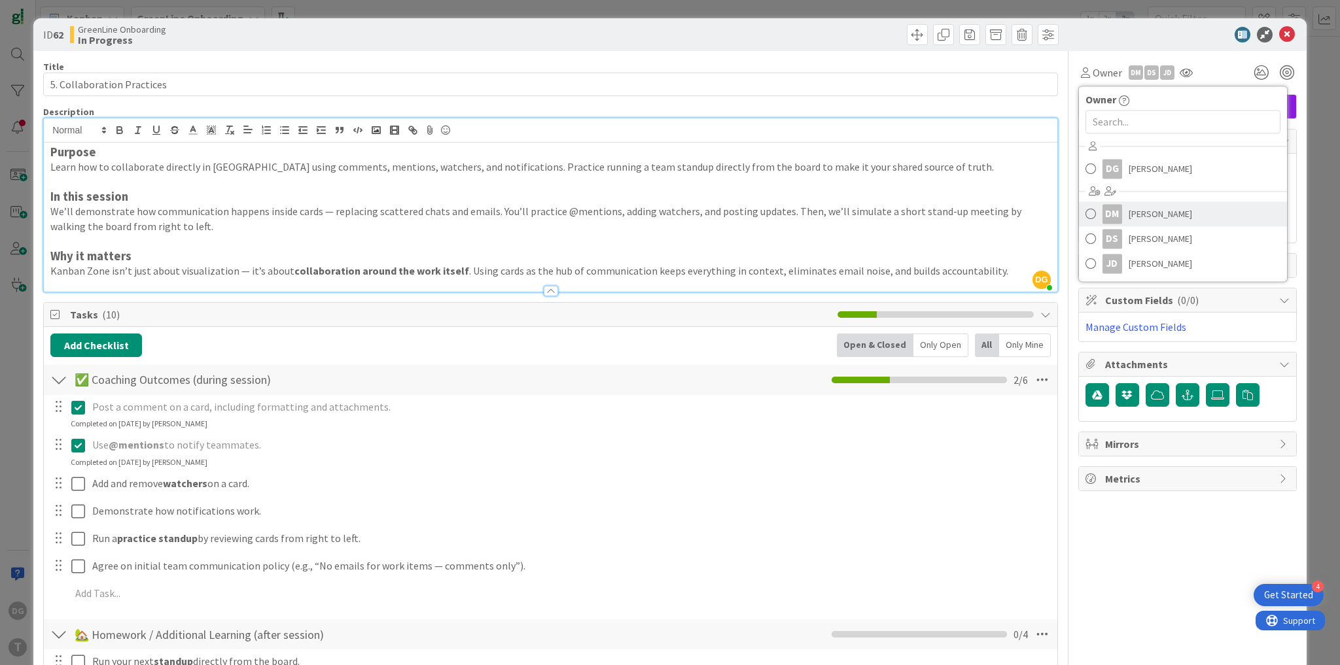
click at [1085, 215] on span at bounding box center [1090, 214] width 10 height 20
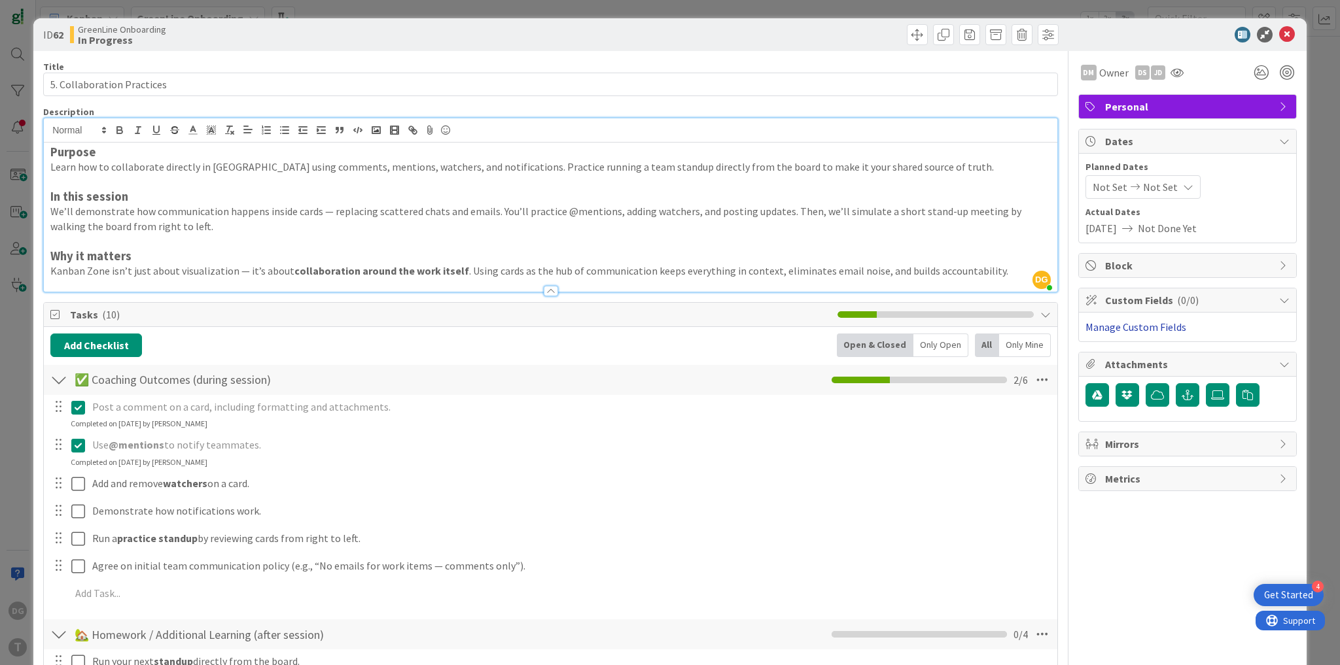
click at [1125, 327] on link "Manage Custom Fields" at bounding box center [1135, 327] width 101 height 13
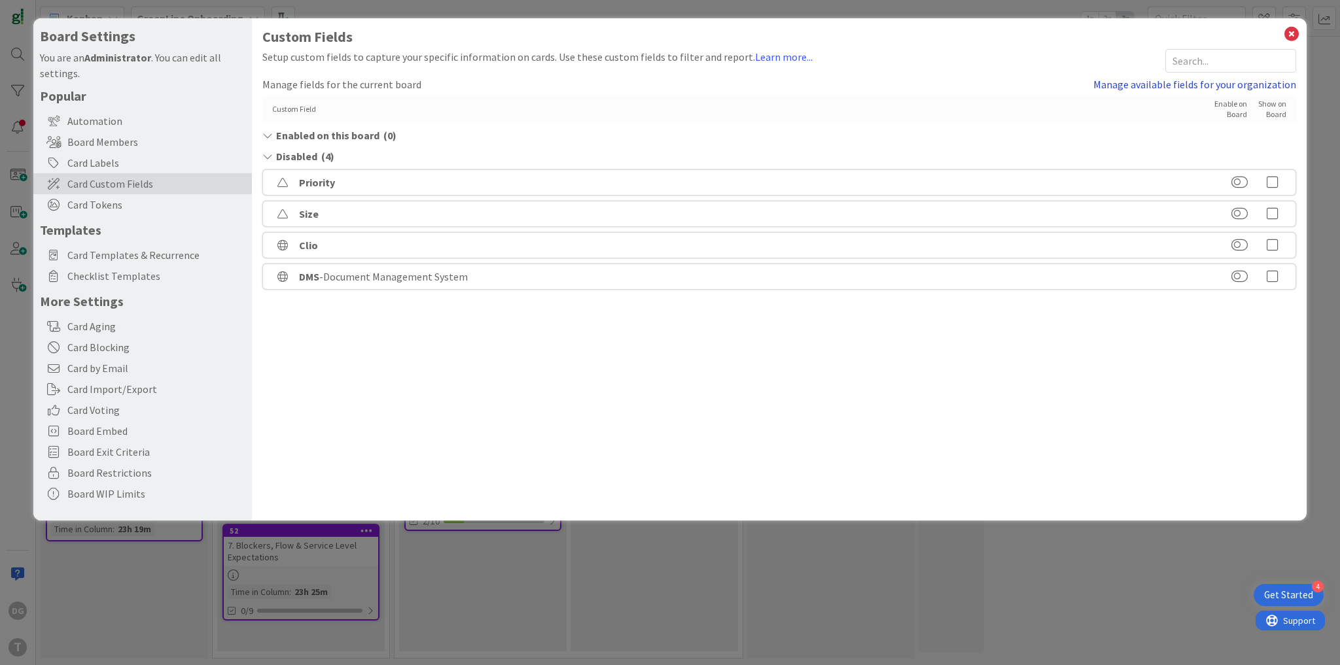
click at [1132, 83] on link "Manage available fields for your organization" at bounding box center [1194, 85] width 203 height 16
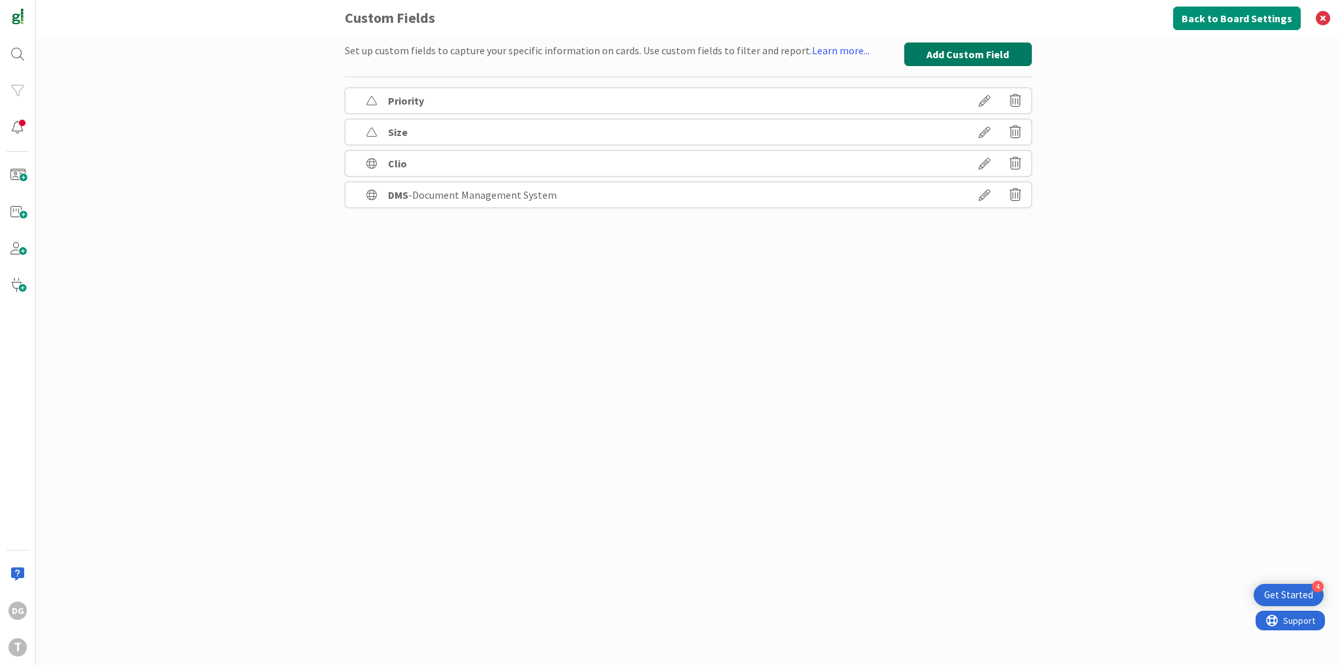
click at [960, 46] on button "Add Custom Field" at bounding box center [968, 55] width 128 height 24
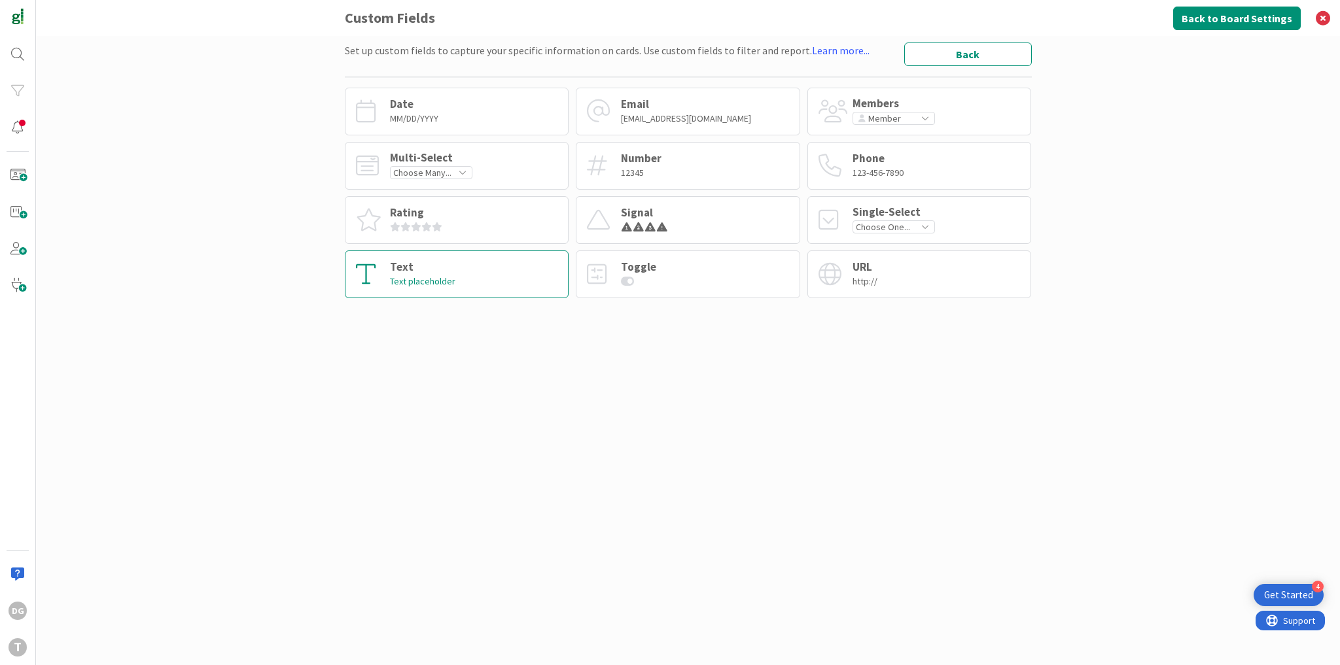
click at [424, 269] on div "Text" at bounding box center [422, 267] width 65 height 11
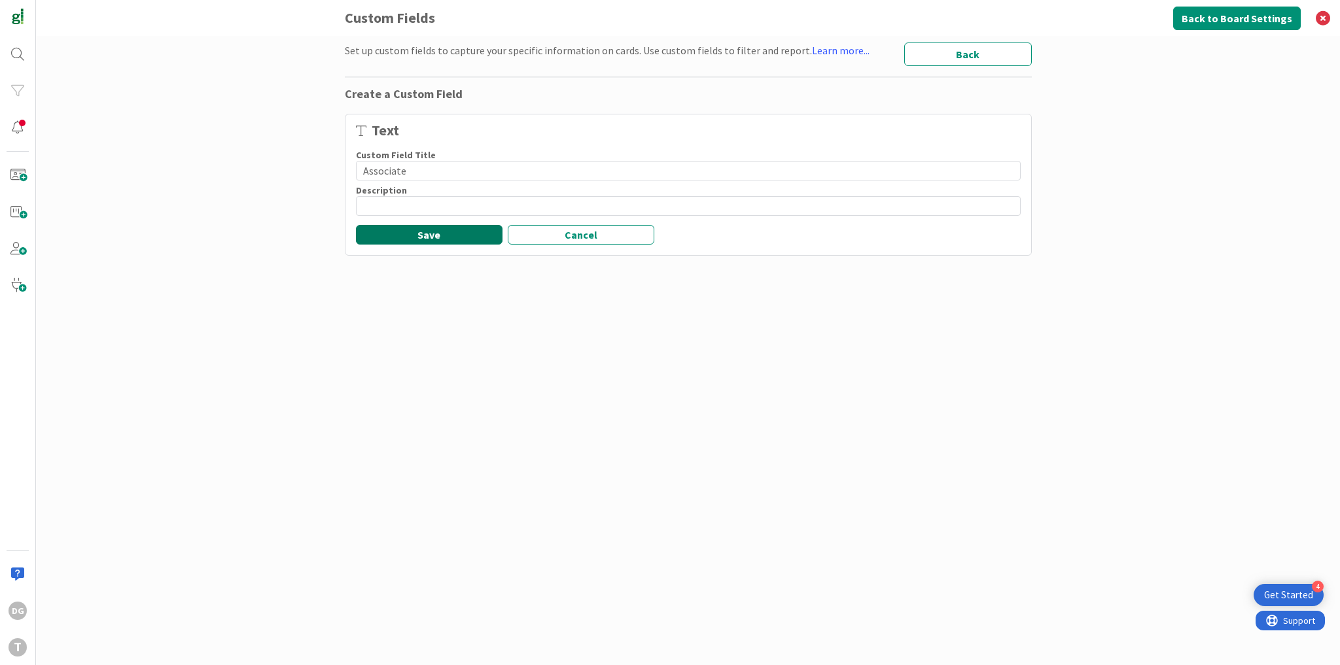
type input "Associate"
click at [466, 236] on button "Save" at bounding box center [429, 235] width 147 height 20
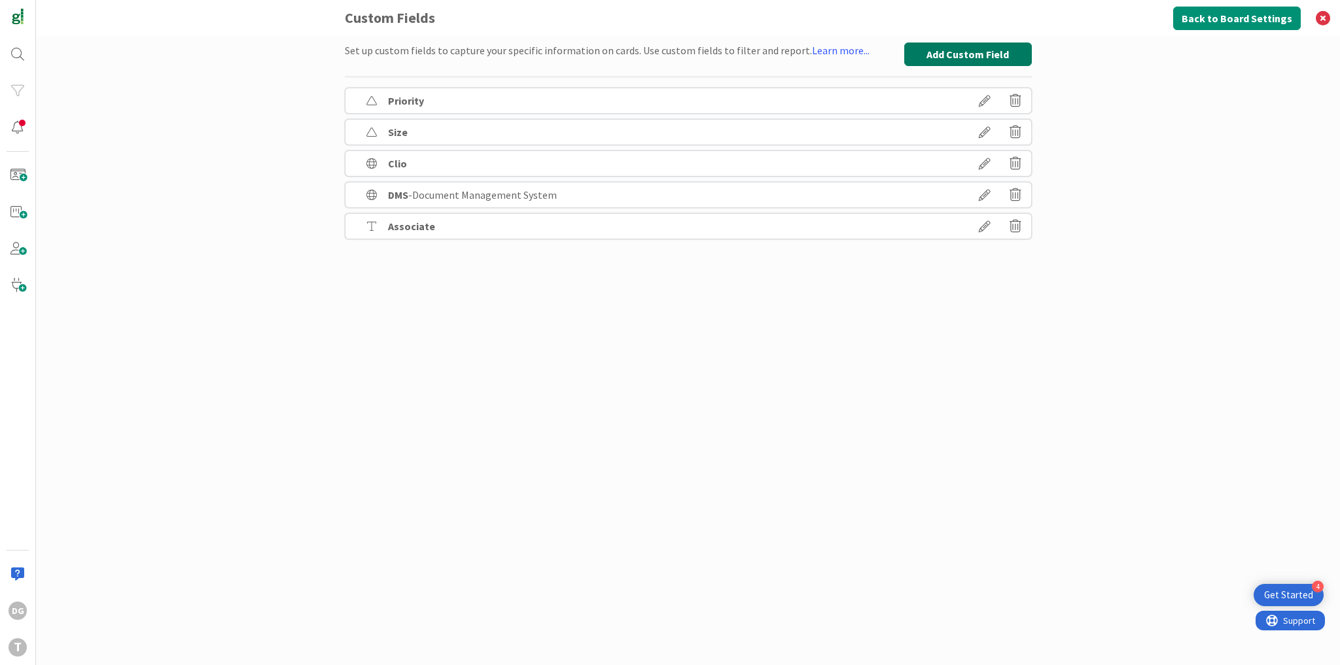
click at [963, 53] on button "Add Custom Field" at bounding box center [968, 55] width 128 height 24
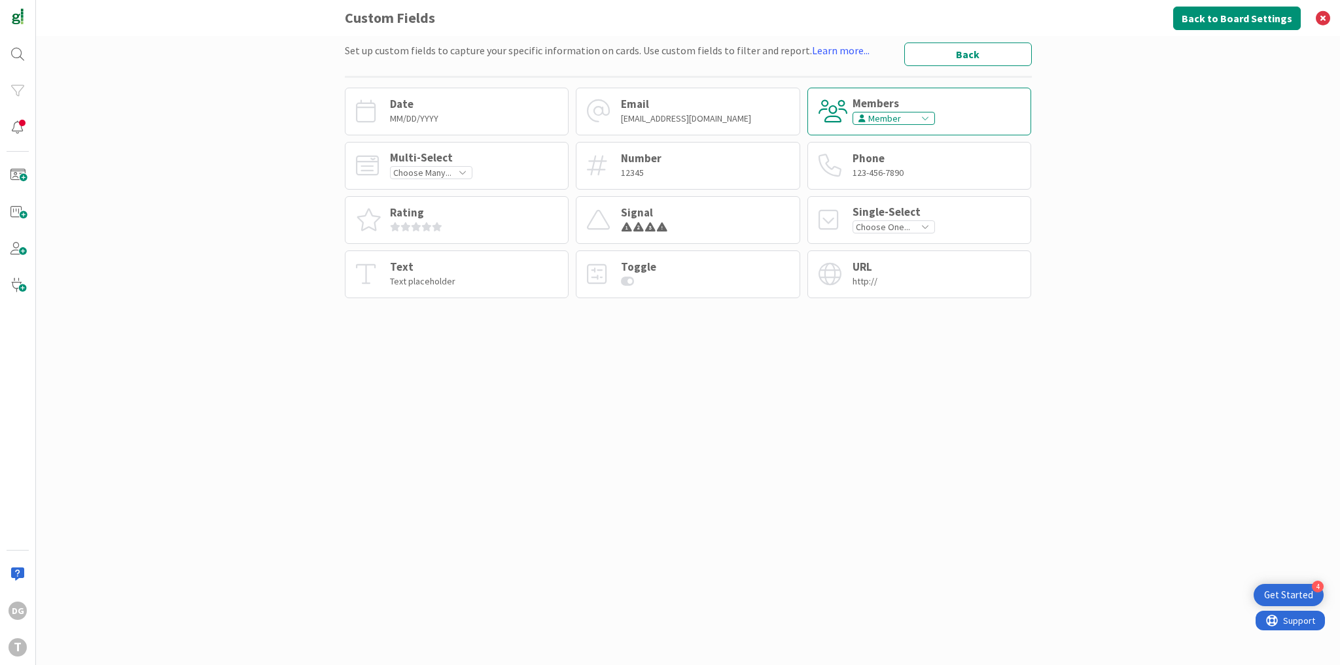
click at [892, 103] on div "Members" at bounding box center [893, 103] width 82 height 11
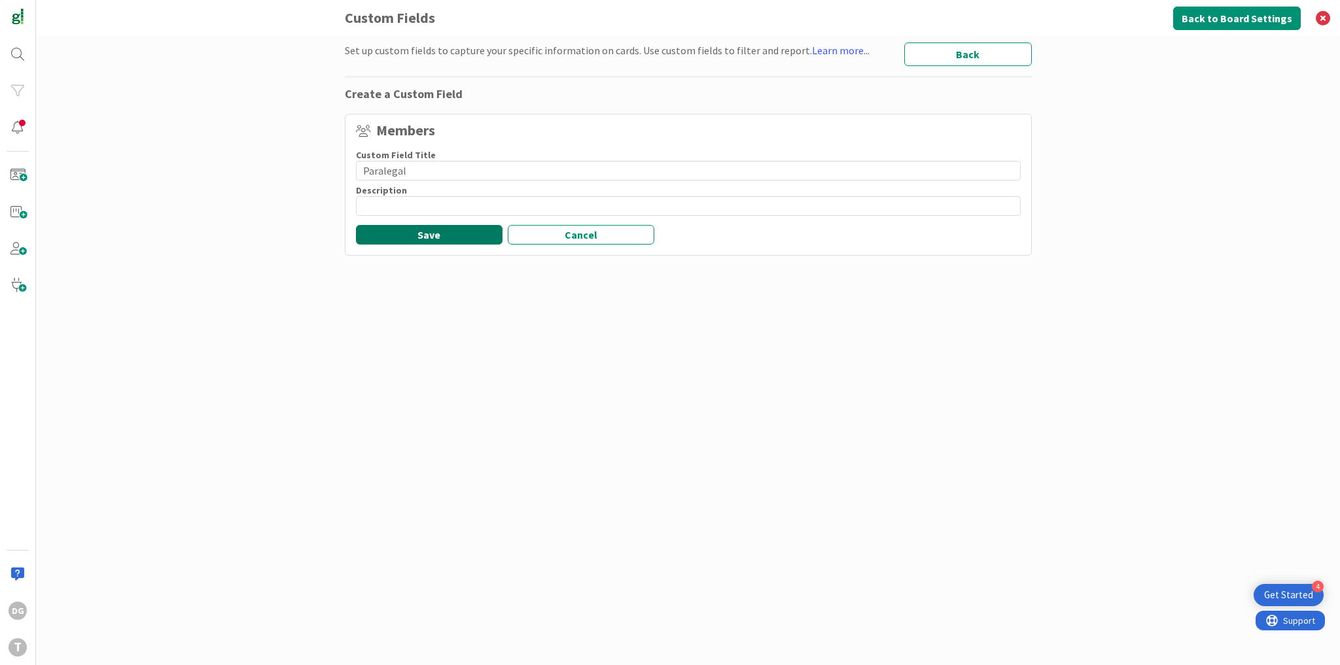
type input "Paralegal"
click at [448, 241] on button "Save" at bounding box center [429, 235] width 147 height 20
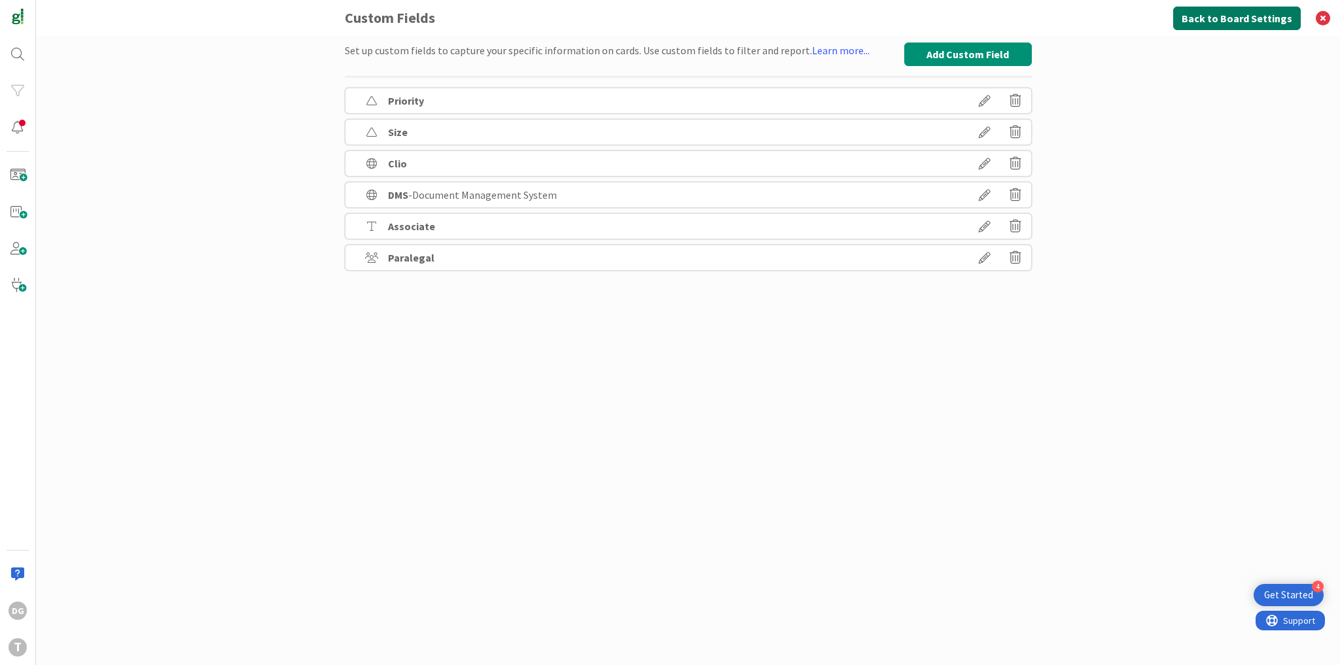
click at [1217, 20] on button "Back to Board Settings" at bounding box center [1237, 19] width 128 height 24
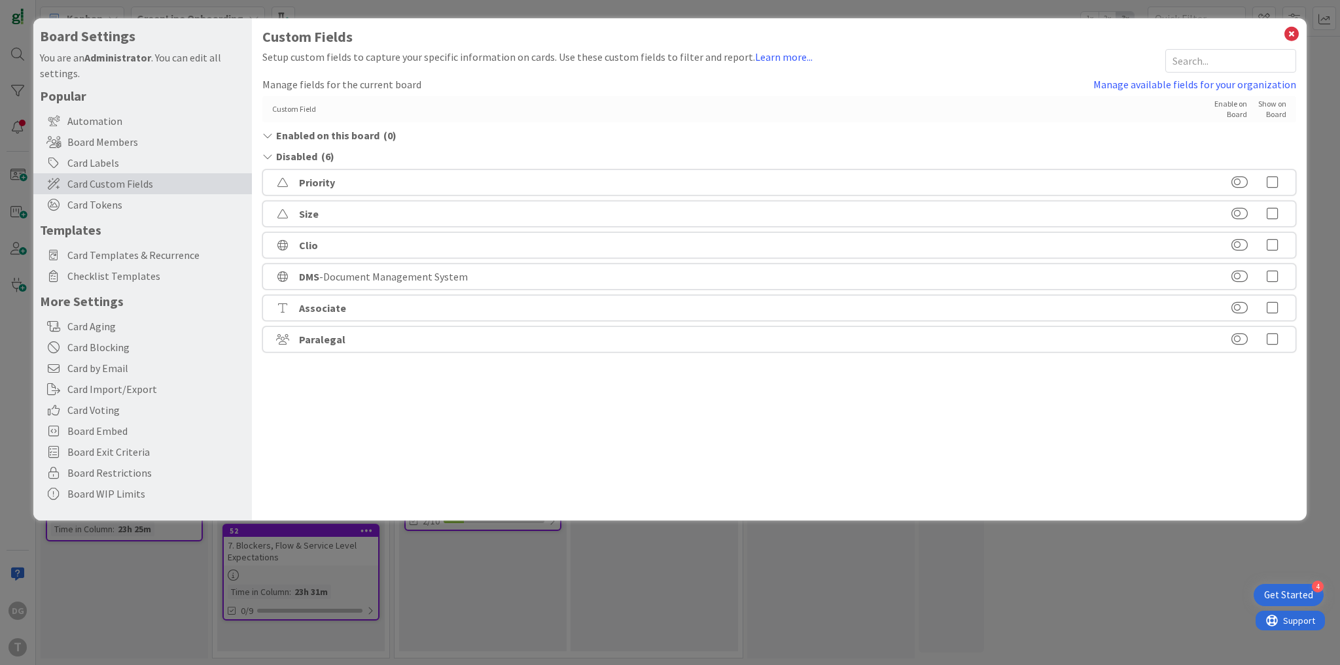
click at [1270, 309] on icon at bounding box center [1272, 308] width 26 height 13
click at [1275, 339] on icon at bounding box center [1272, 339] width 26 height 13
click at [1293, 34] on icon at bounding box center [1291, 34] width 17 height 18
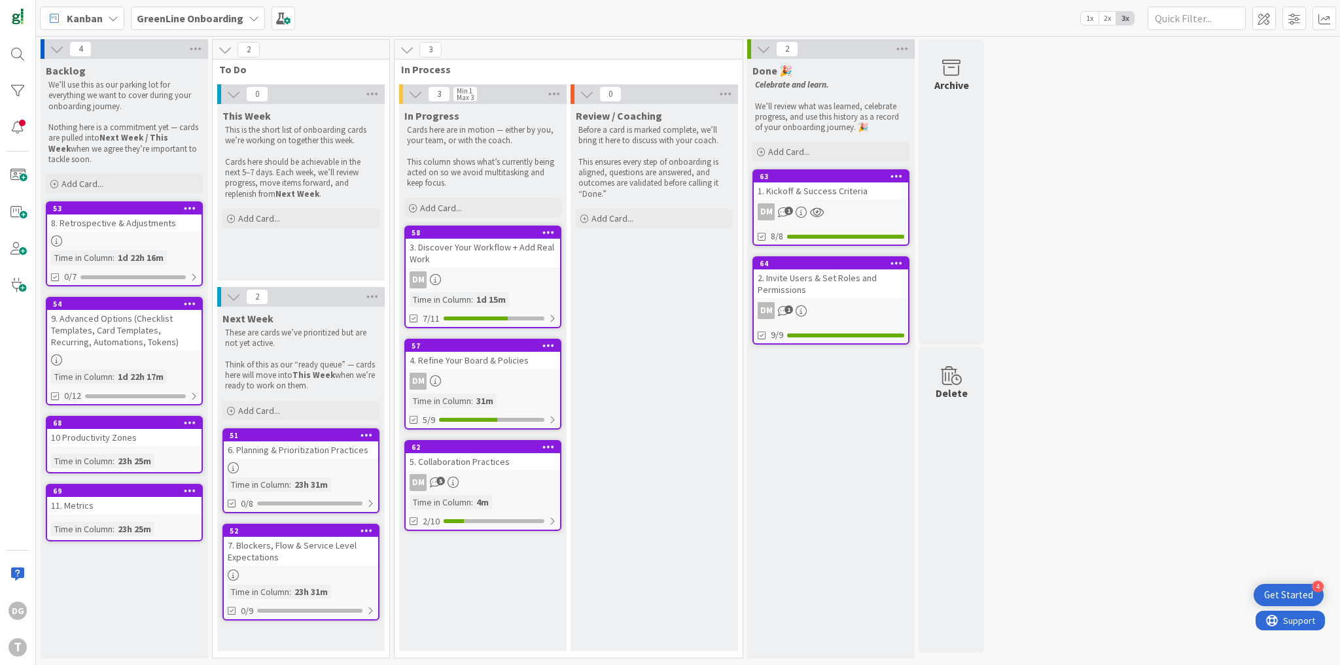
click at [458, 469] on div "62 5. Collaboration Practices DM 5 Time in Column : 4m 2/10" at bounding box center [482, 485] width 157 height 91
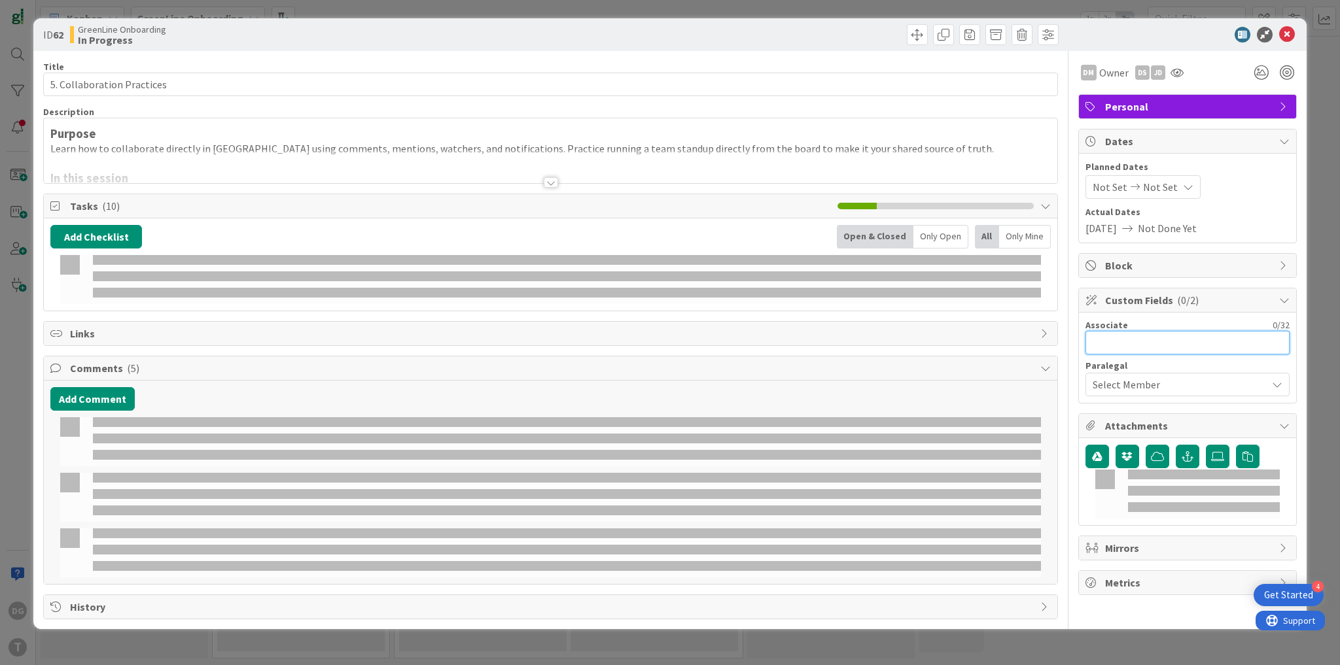
click at [1121, 334] on input "text" at bounding box center [1187, 343] width 204 height 24
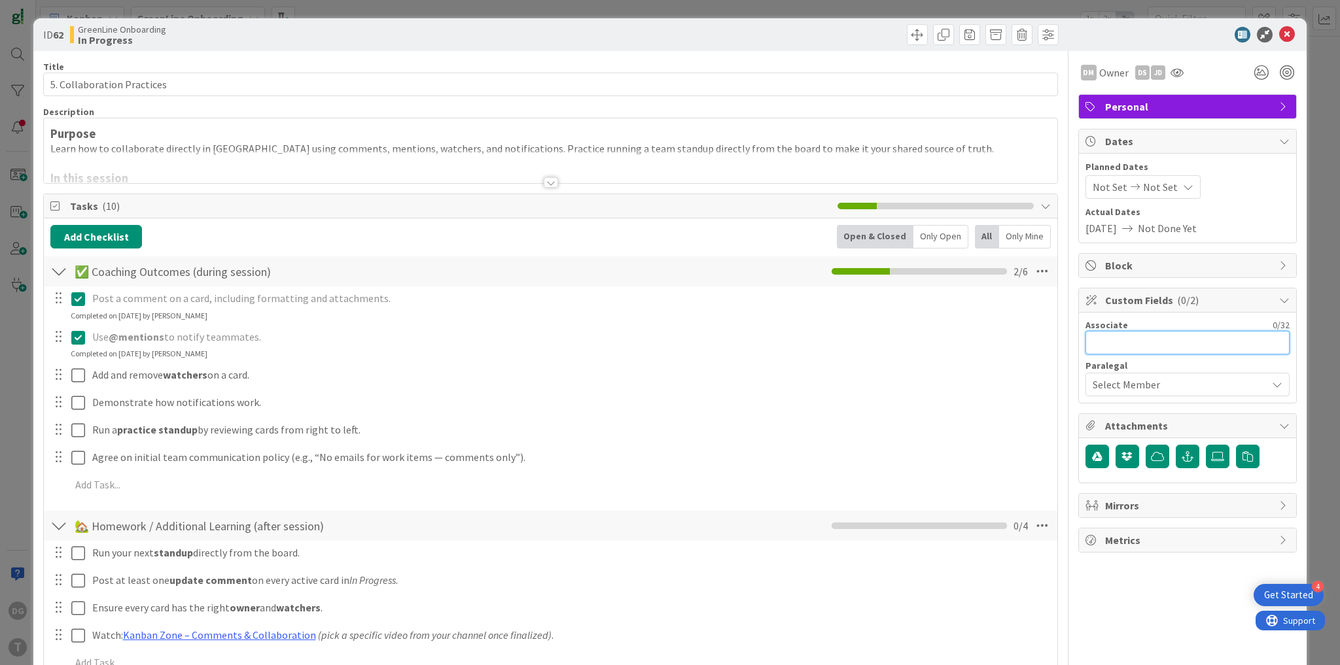
click at [1135, 343] on input "text" at bounding box center [1187, 343] width 204 height 24
type input "Darren"
click at [1104, 343] on input "Darren" at bounding box center [1187, 343] width 204 height 24
click at [1139, 345] on input "Daren" at bounding box center [1187, 343] width 204 height 24
click at [1094, 342] on input "Daren" at bounding box center [1187, 343] width 204 height 24
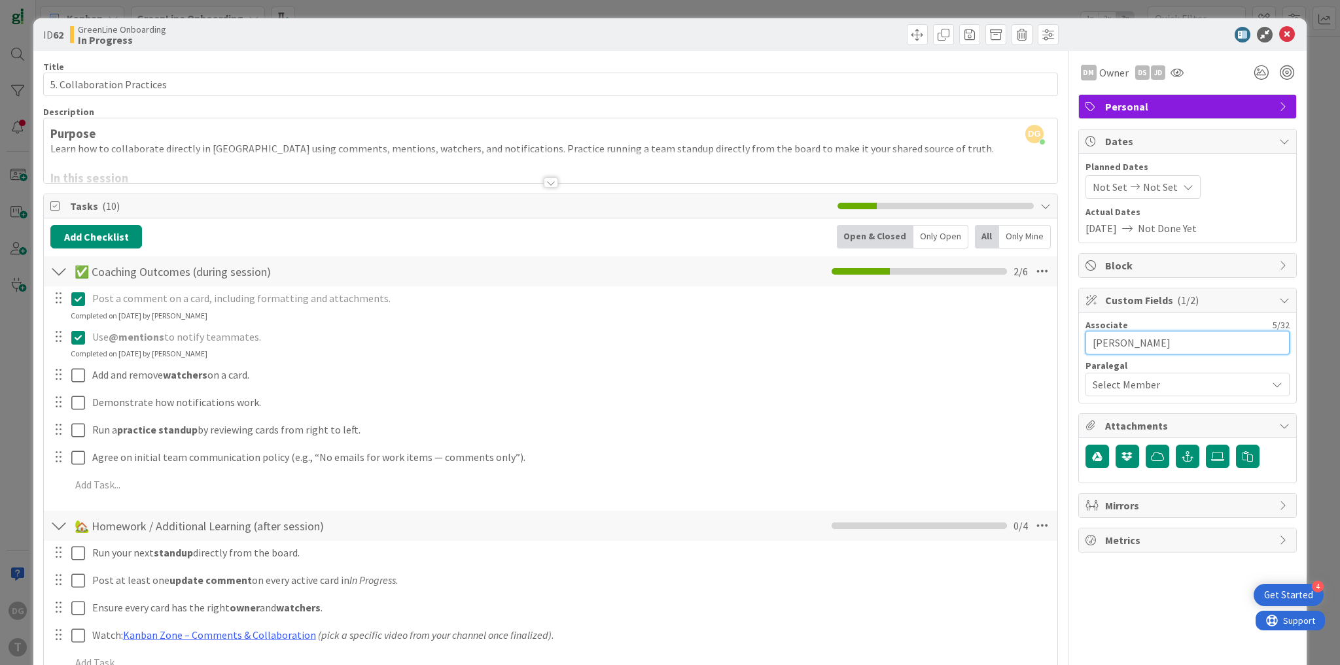
type input "Darren"
click at [1151, 379] on div "Select Member" at bounding box center [1179, 385] width 174 height 16
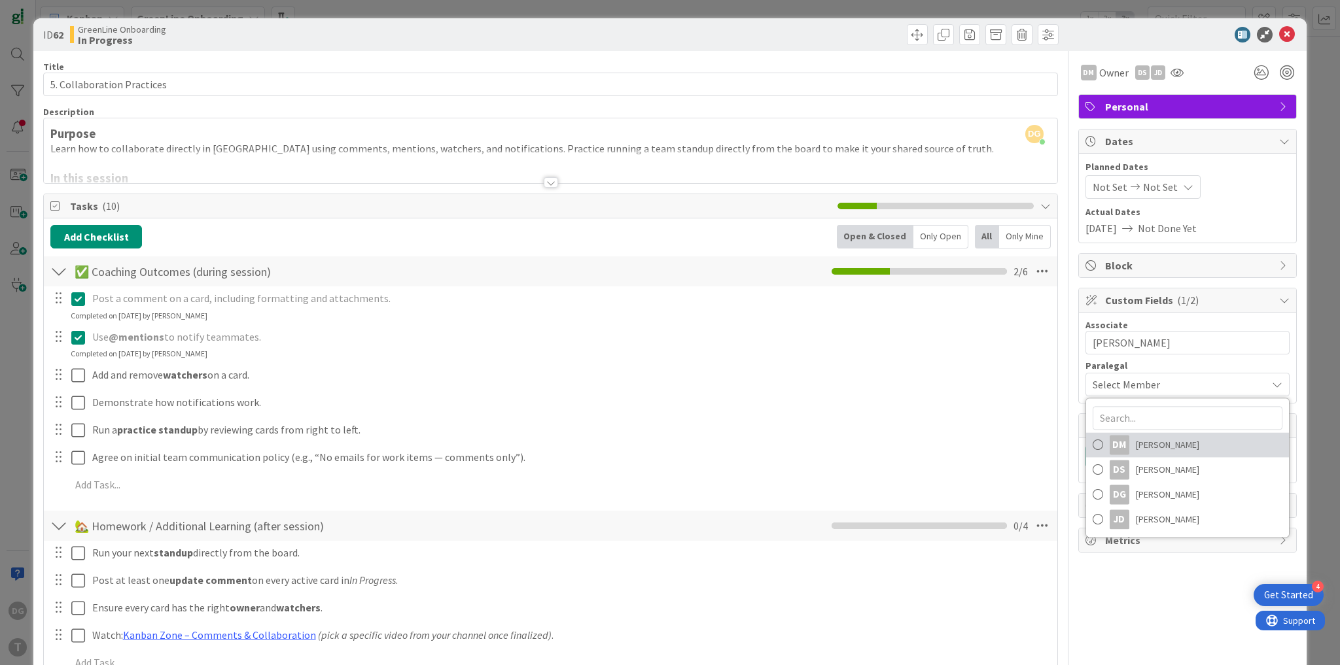
drag, startPoint x: 1094, startPoint y: 444, endPoint x: 1140, endPoint y: 498, distance: 71.9
click at [1094, 444] on span at bounding box center [1097, 445] width 10 height 20
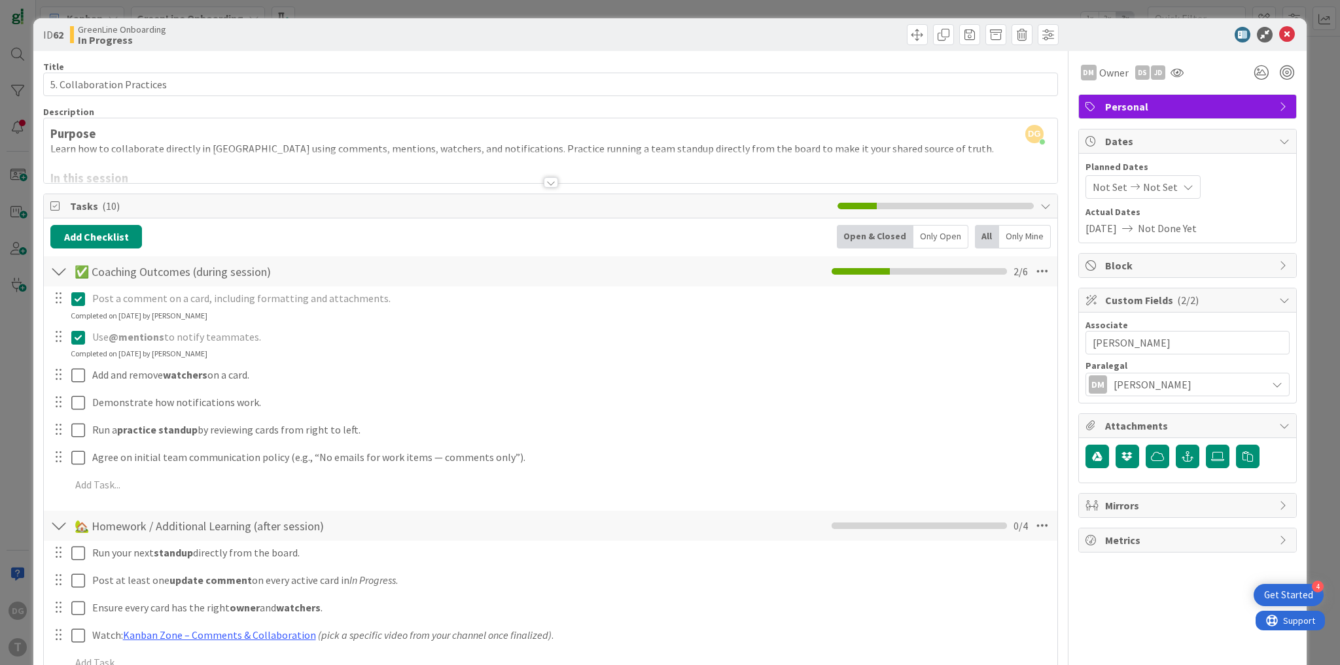
click at [1138, 391] on span "[PERSON_NAME]" at bounding box center [1152, 385] width 78 height 16
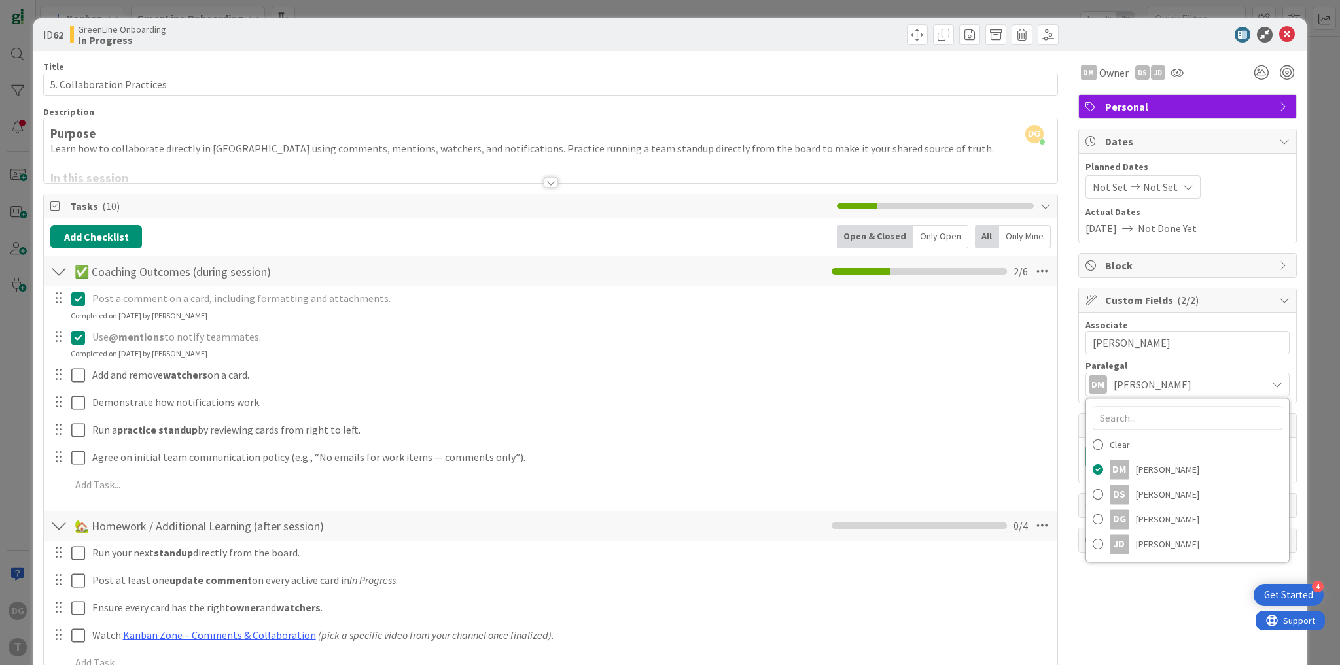
click at [1140, 361] on div "Paralegal" at bounding box center [1187, 365] width 204 height 9
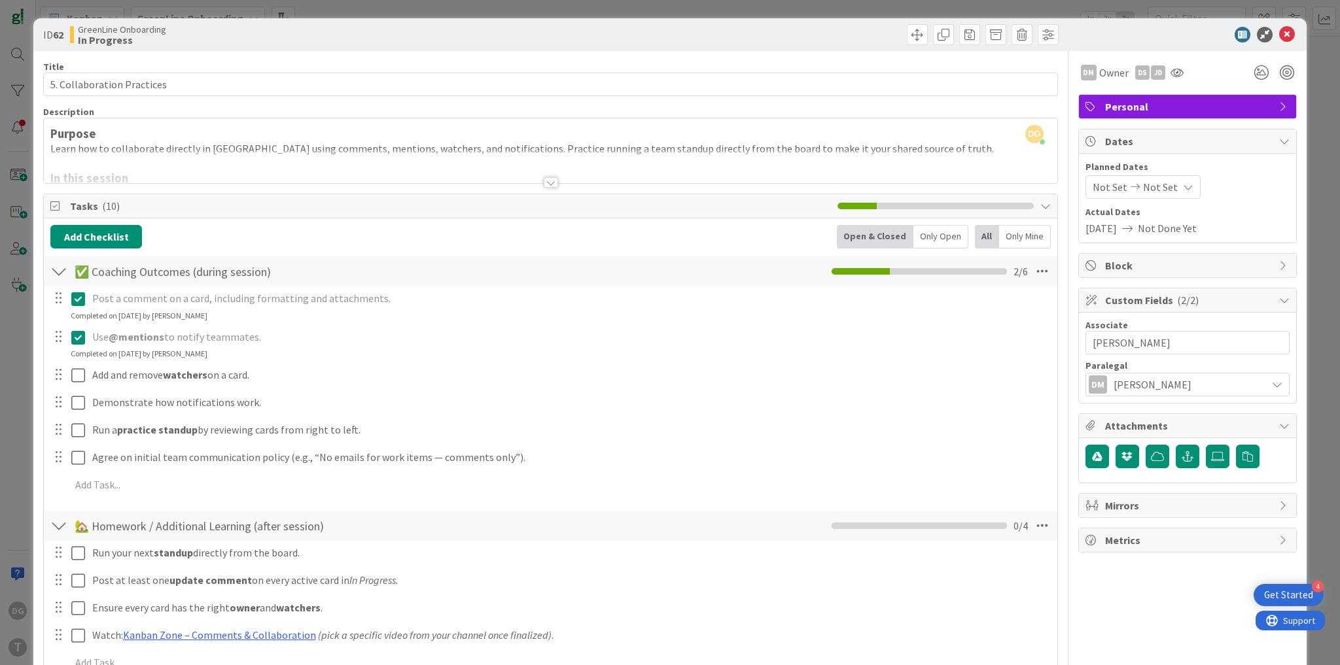
click at [1142, 380] on span "[PERSON_NAME]" at bounding box center [1152, 385] width 78 height 16
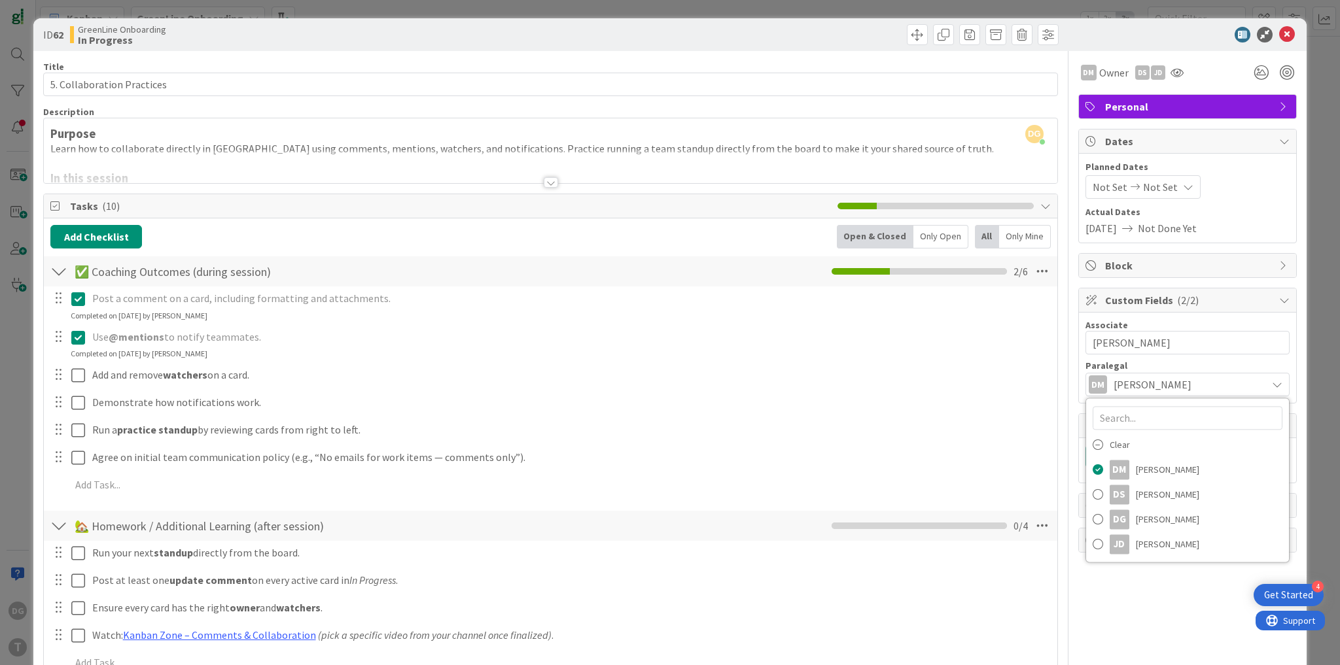
click at [1217, 322] on div "Associate 6 / 32" at bounding box center [1187, 325] width 204 height 12
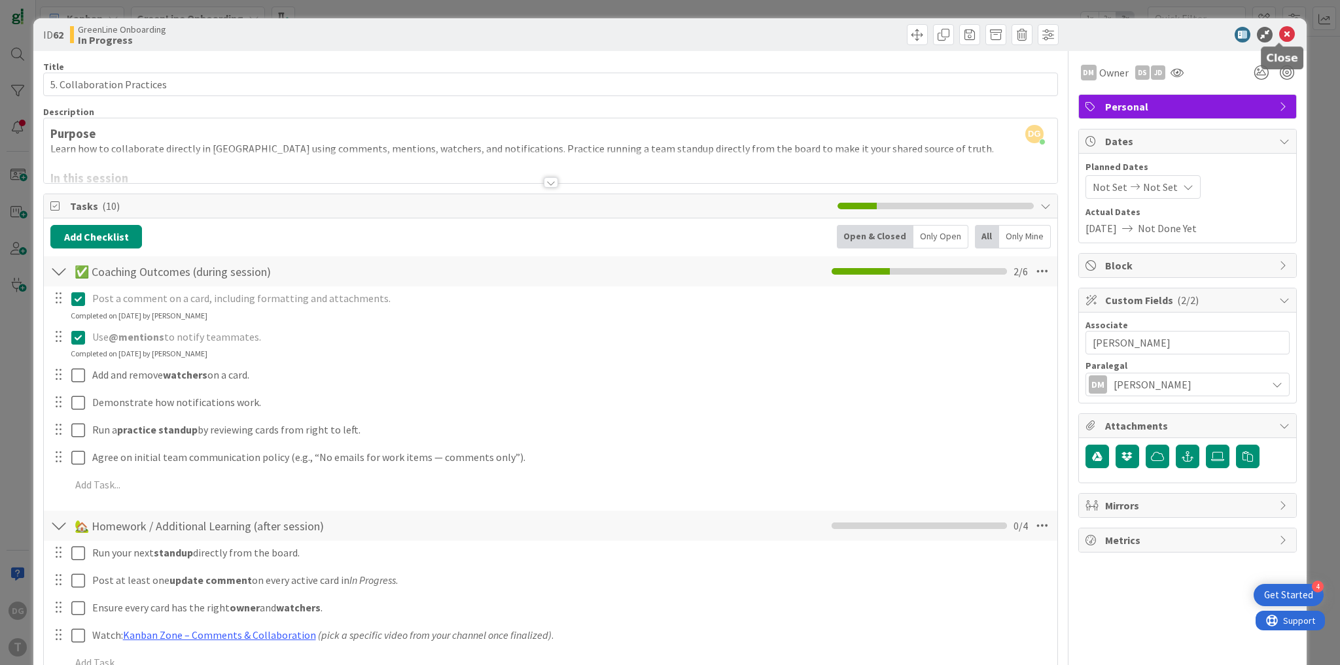
click at [1279, 35] on icon at bounding box center [1287, 35] width 16 height 16
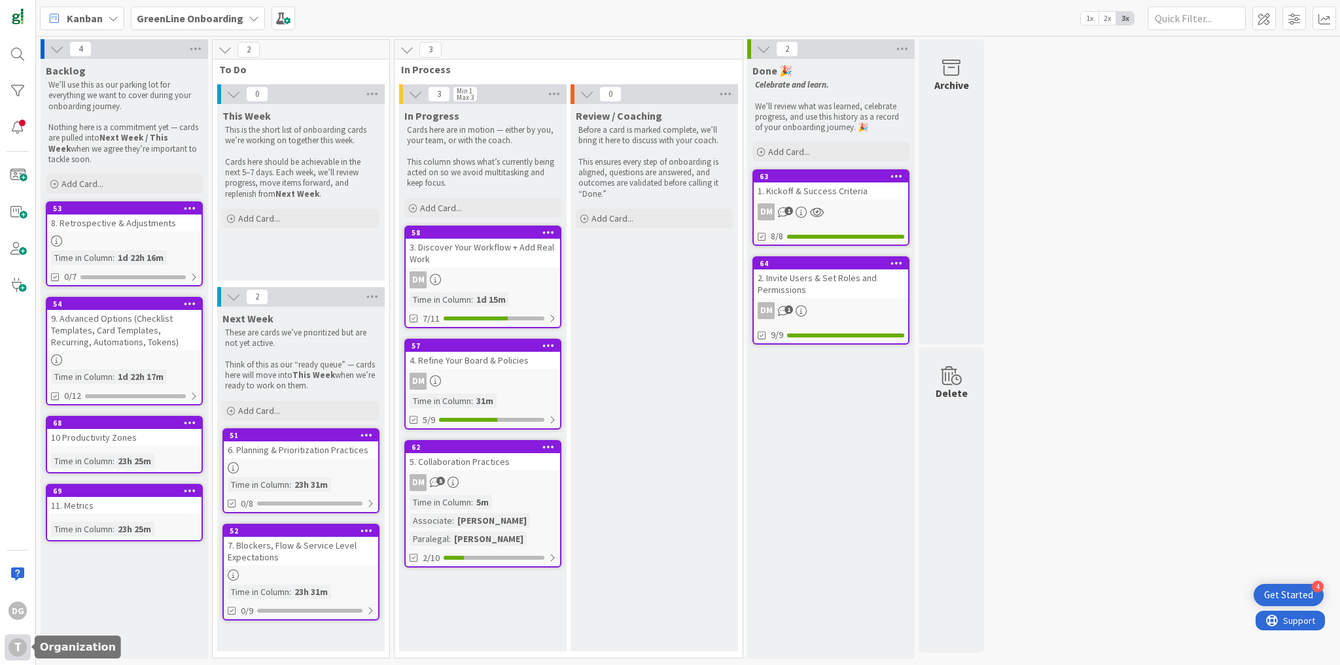
click at [18, 654] on div "T" at bounding box center [18, 647] width 18 height 18
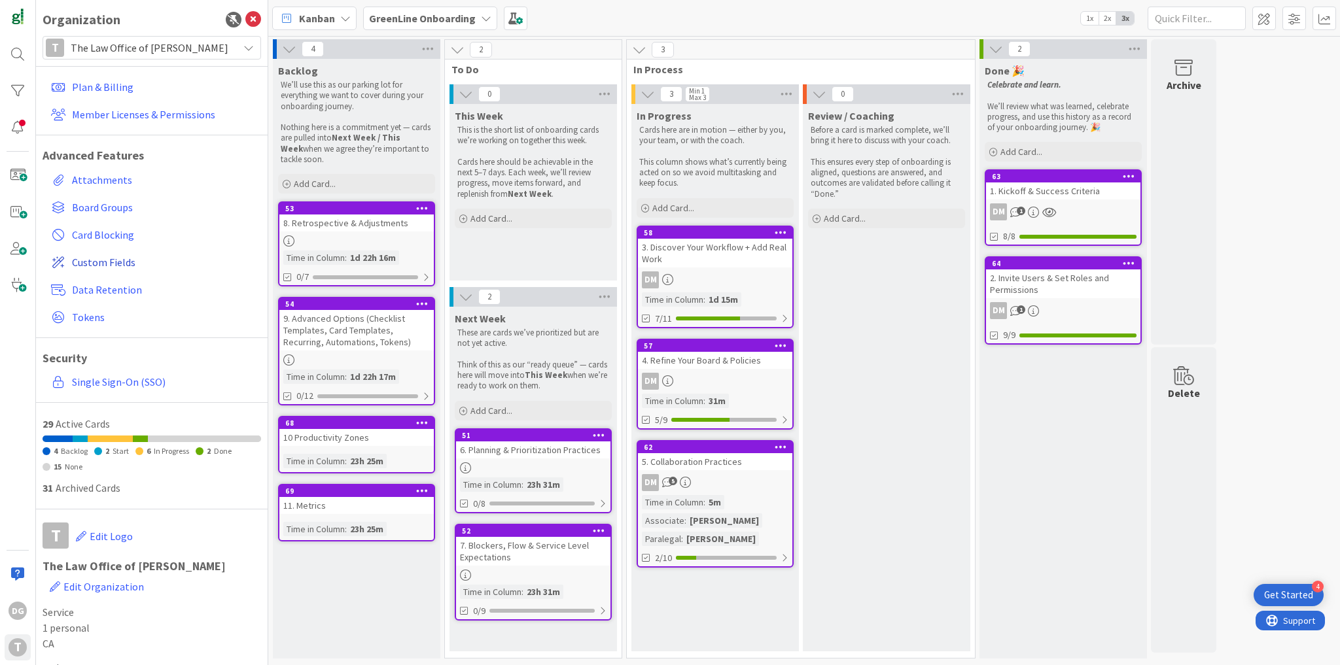
click at [111, 256] on span "Custom Fields" at bounding box center [164, 262] width 184 height 16
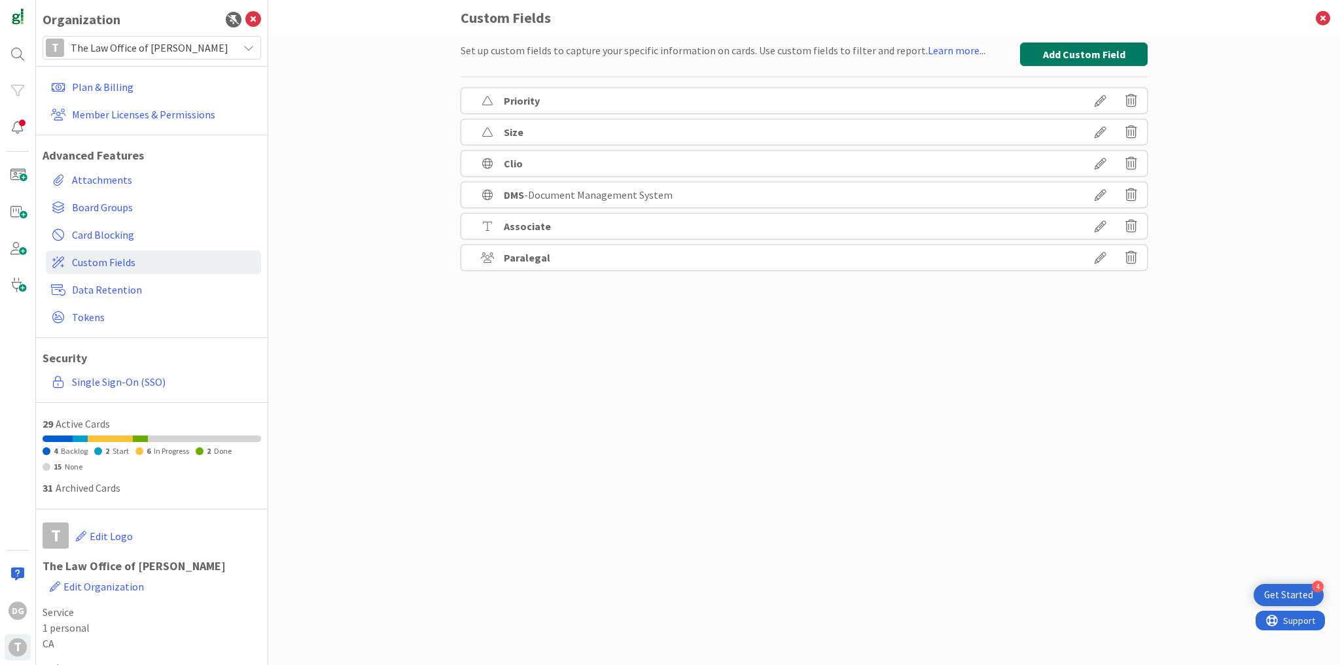
click at [1068, 56] on button "Add Custom Field" at bounding box center [1084, 55] width 128 height 24
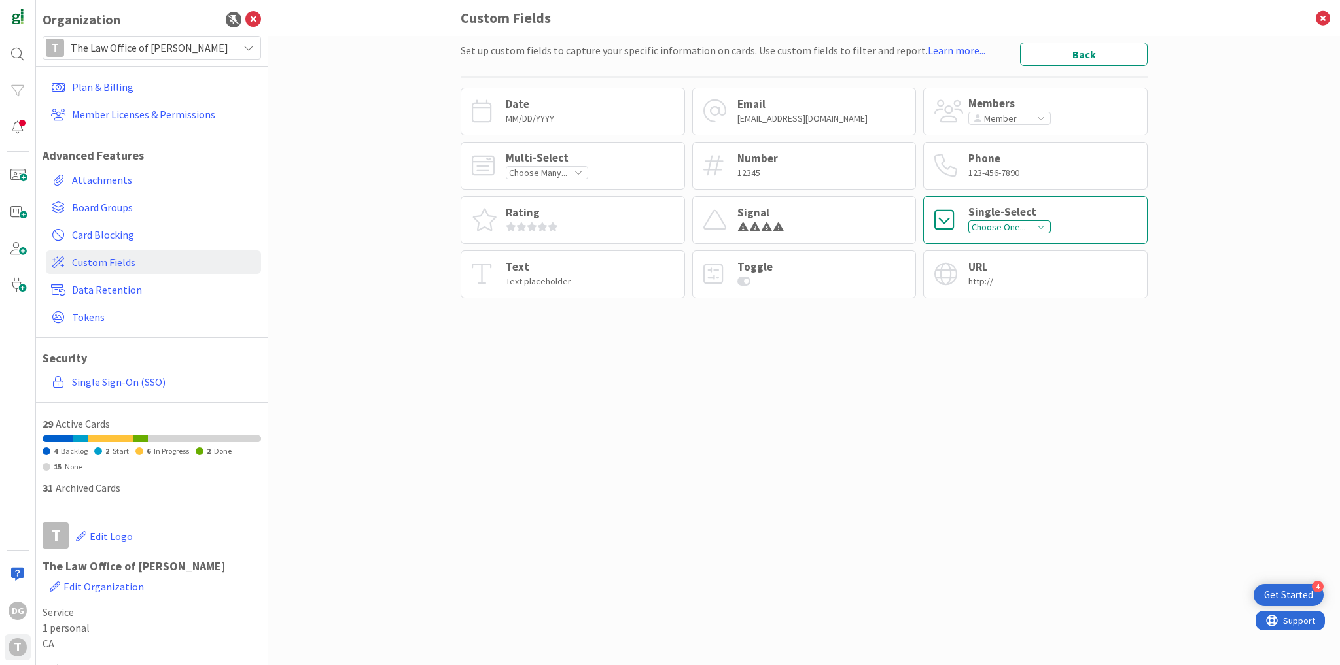
click at [989, 226] on div "Choose One..." at bounding box center [1009, 226] width 82 height 13
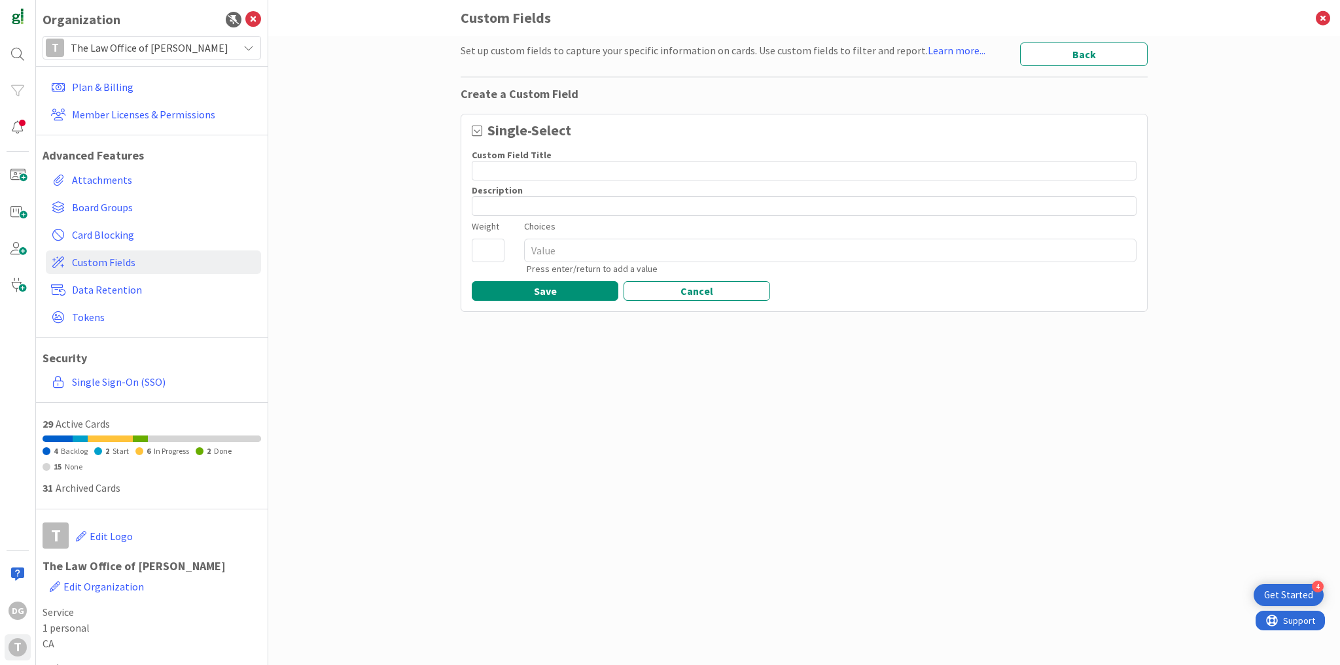
type textarea "x"
type input "A"
type textarea "x"
type input "Ad"
type textarea "x"
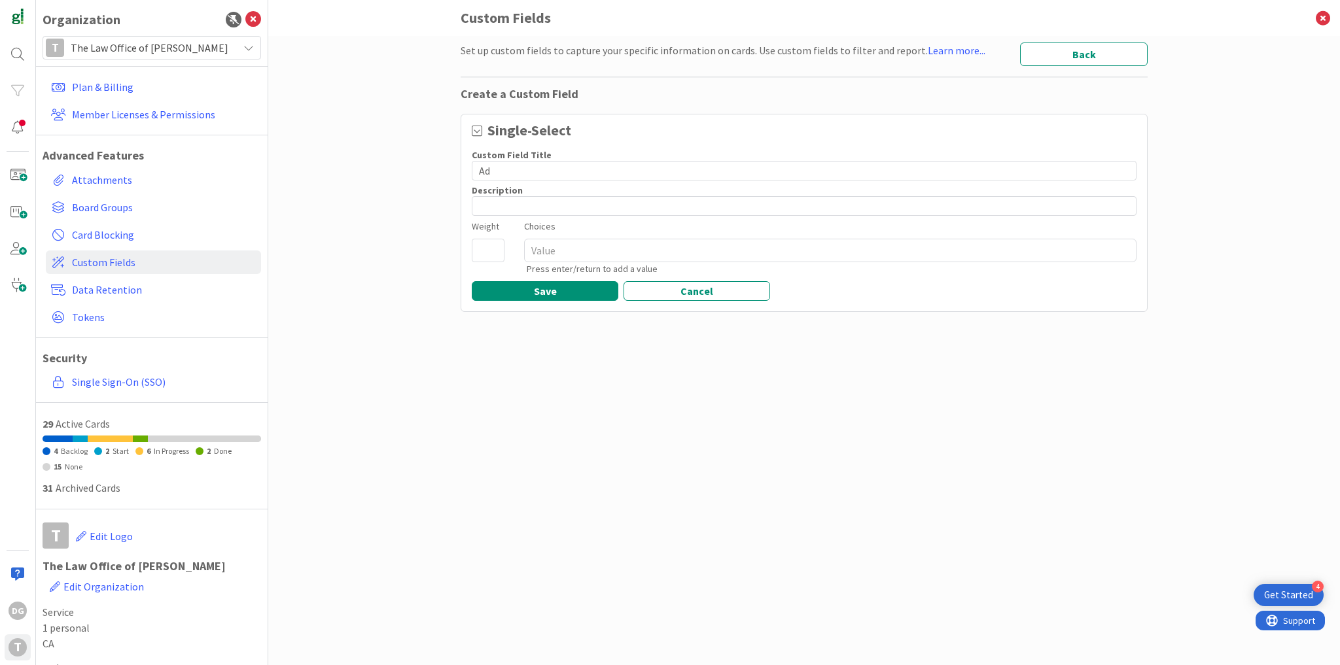
type input "Adm"
type textarea "x"
type input "Admi"
type textarea "x"
type input "Admin"
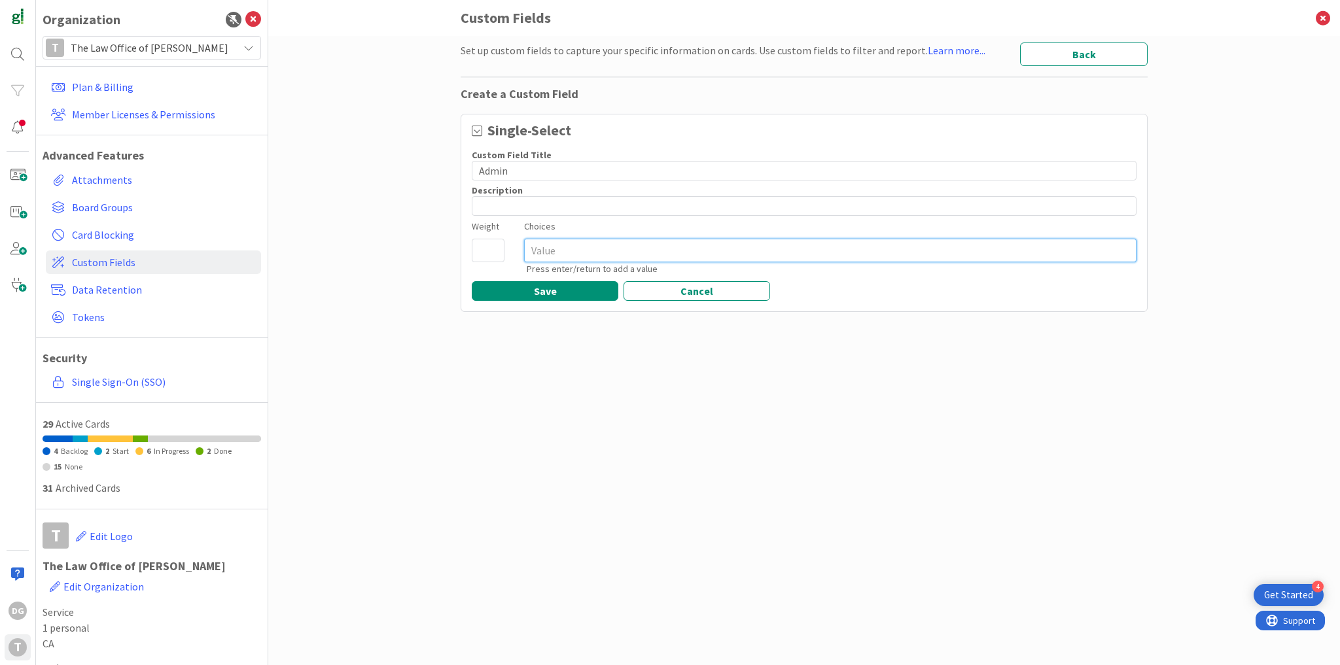
click at [592, 240] on textarea at bounding box center [830, 251] width 612 height 24
type textarea "x"
type textarea "j"
type textarea "x"
type textarea "je"
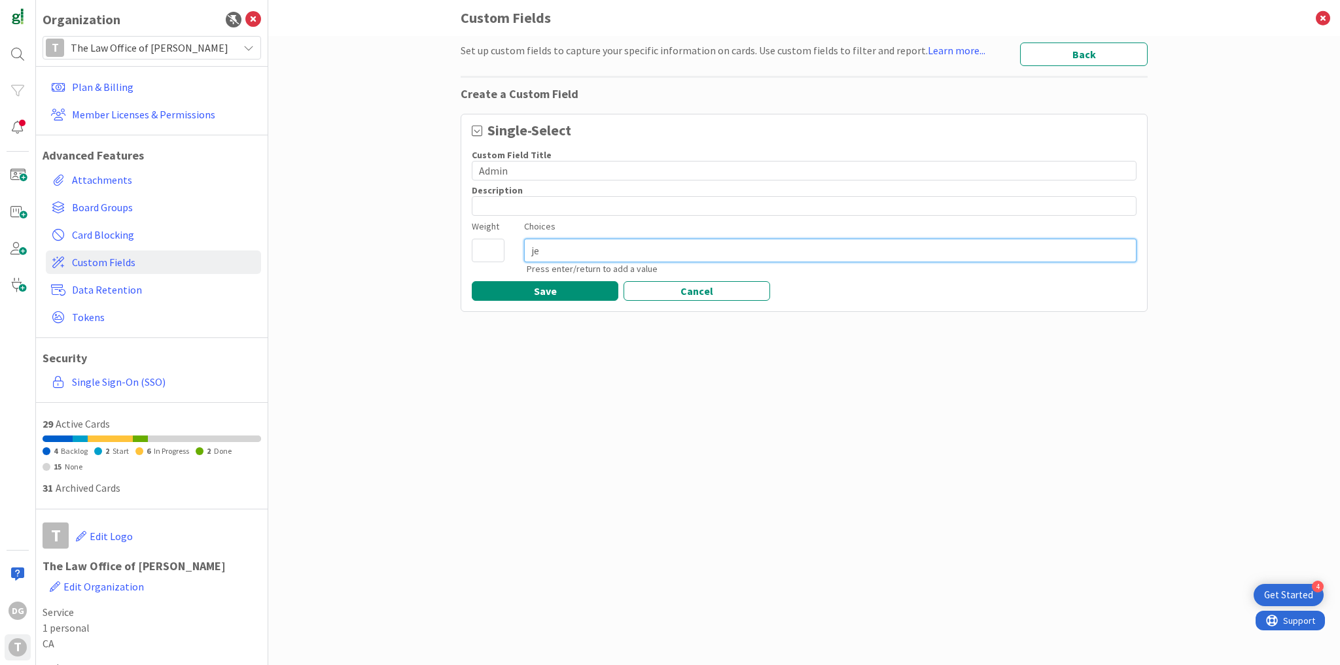
type textarea "x"
type textarea "jef"
type textarea "x"
type textarea "jeff"
type textarea "x"
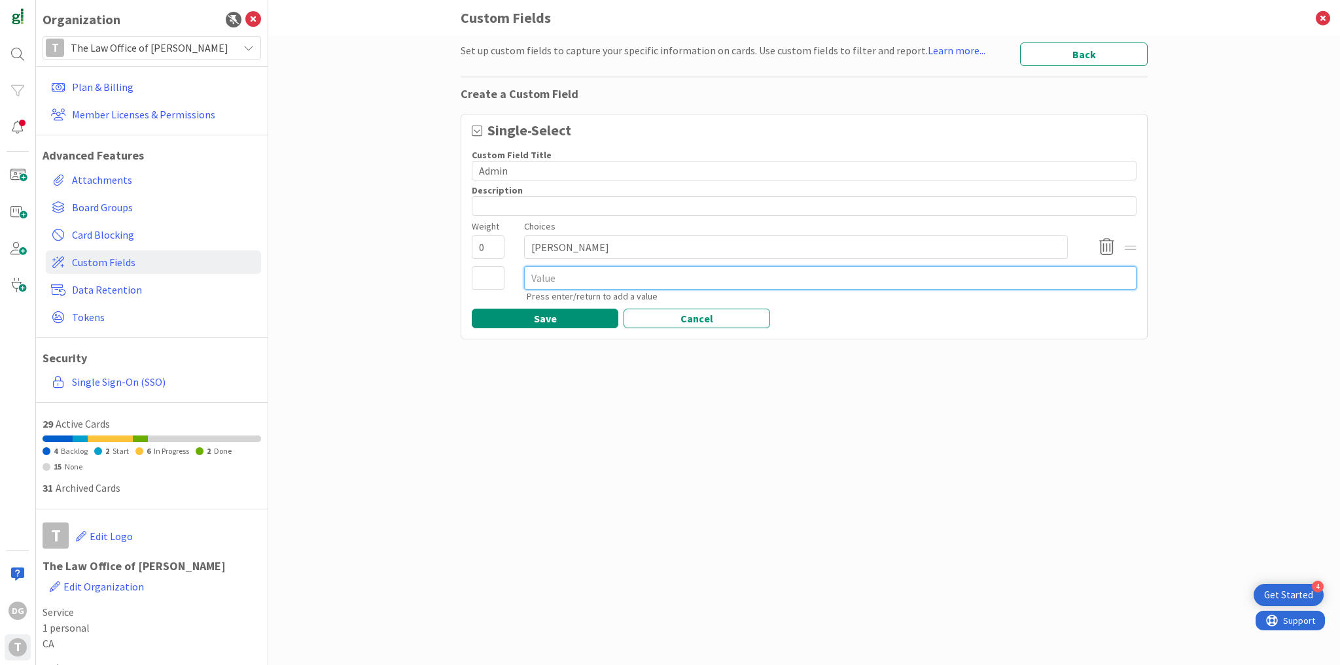
click at [597, 283] on textarea at bounding box center [830, 278] width 612 height 24
type textarea "x"
type textarea "d"
type textarea "x"
type textarea "di"
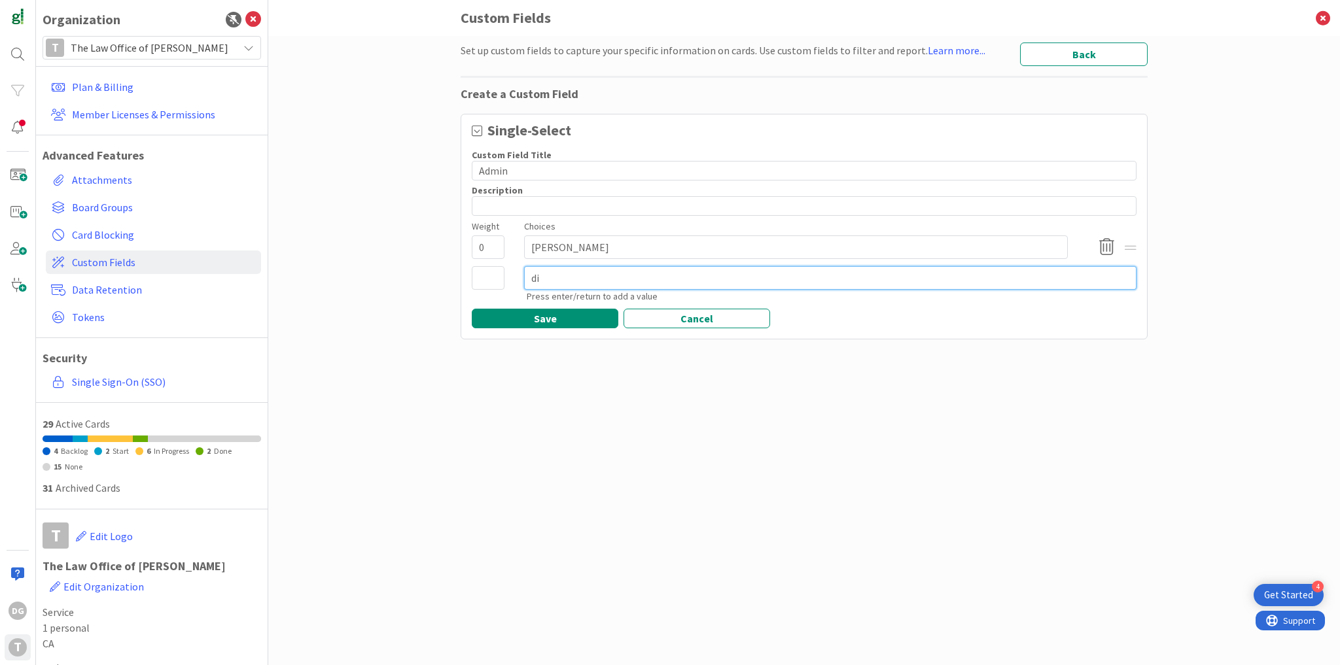
type textarea "x"
type textarea "dim"
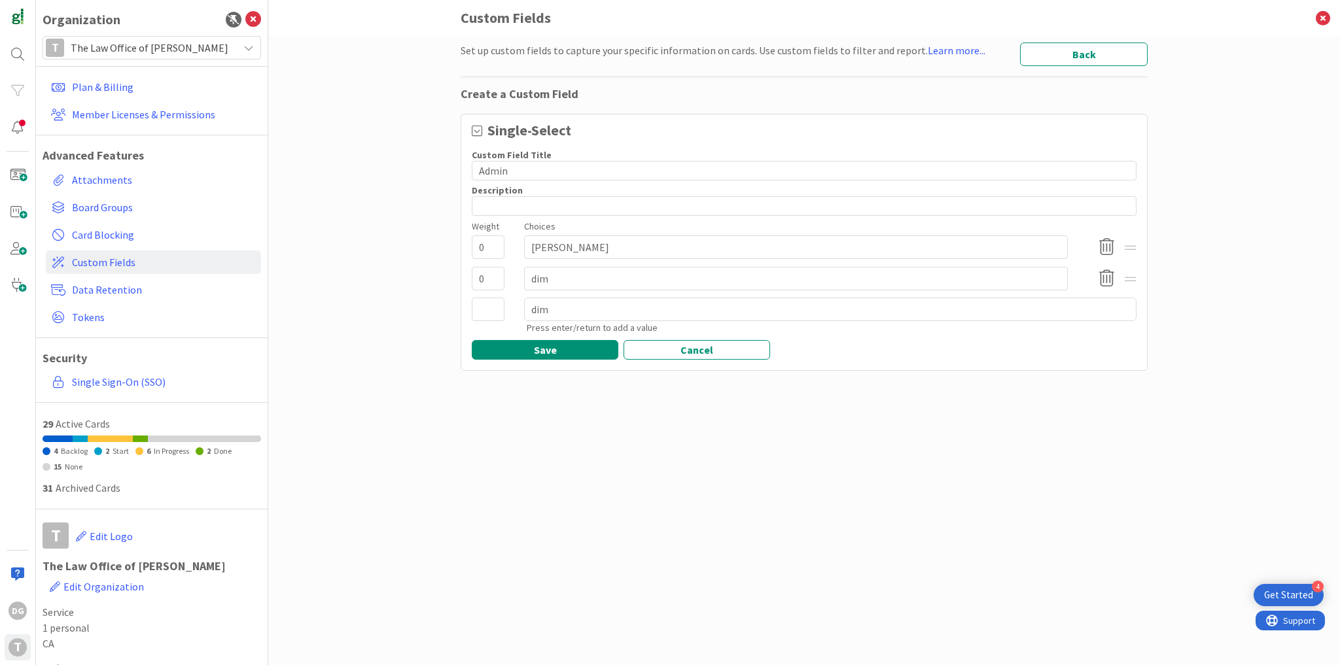
type textarea "x"
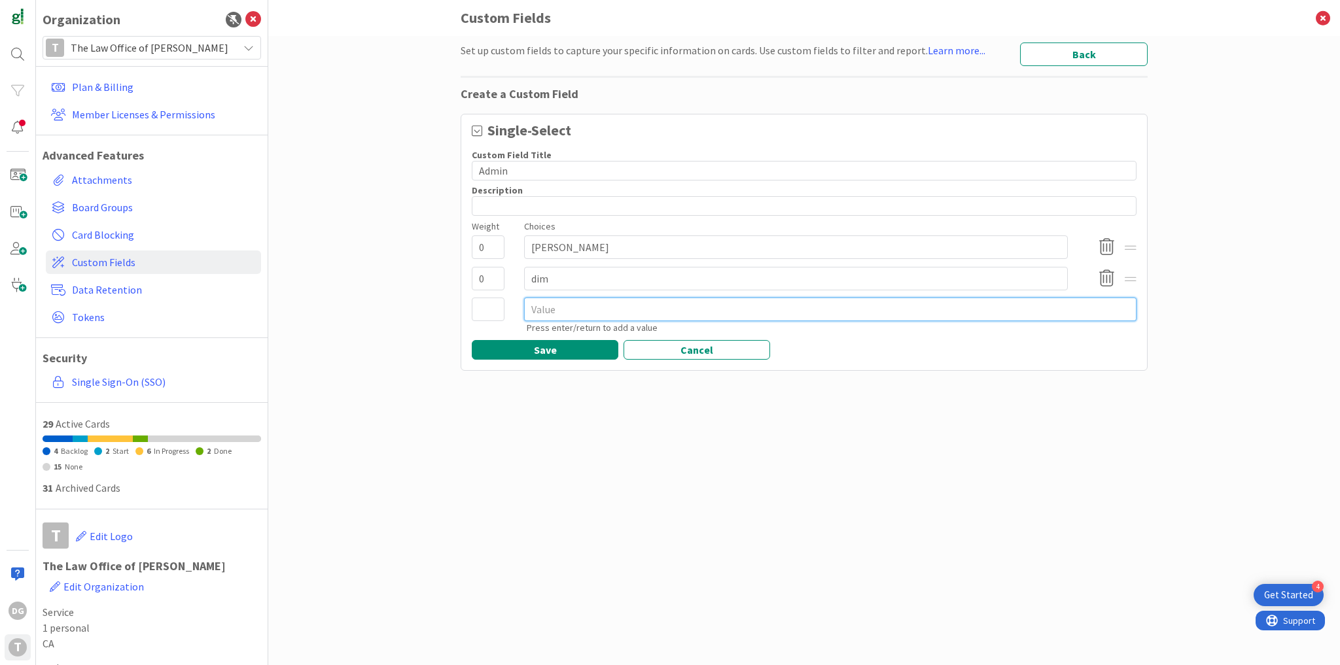
click at [652, 314] on textarea at bounding box center [830, 310] width 612 height 24
type textarea "x"
type textarea "d"
type textarea "x"
type textarea "da"
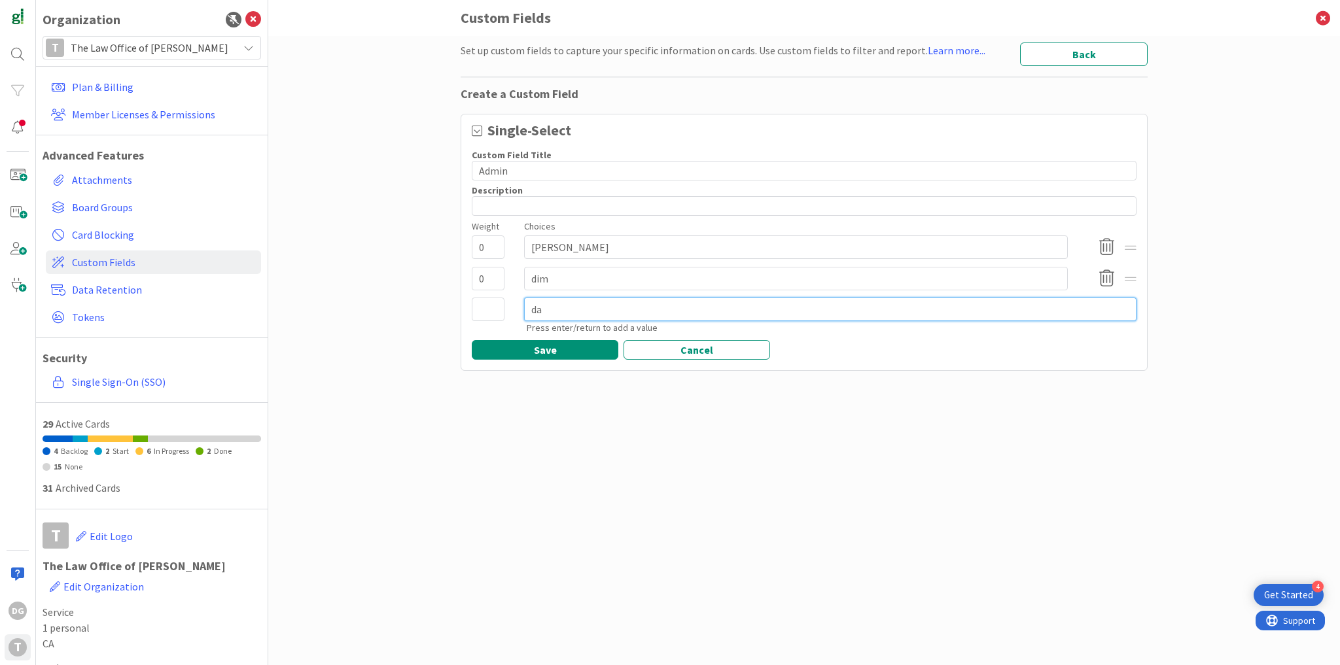
type textarea "x"
type textarea "dar"
type textarea "x"
type textarea "darr"
type textarea "x"
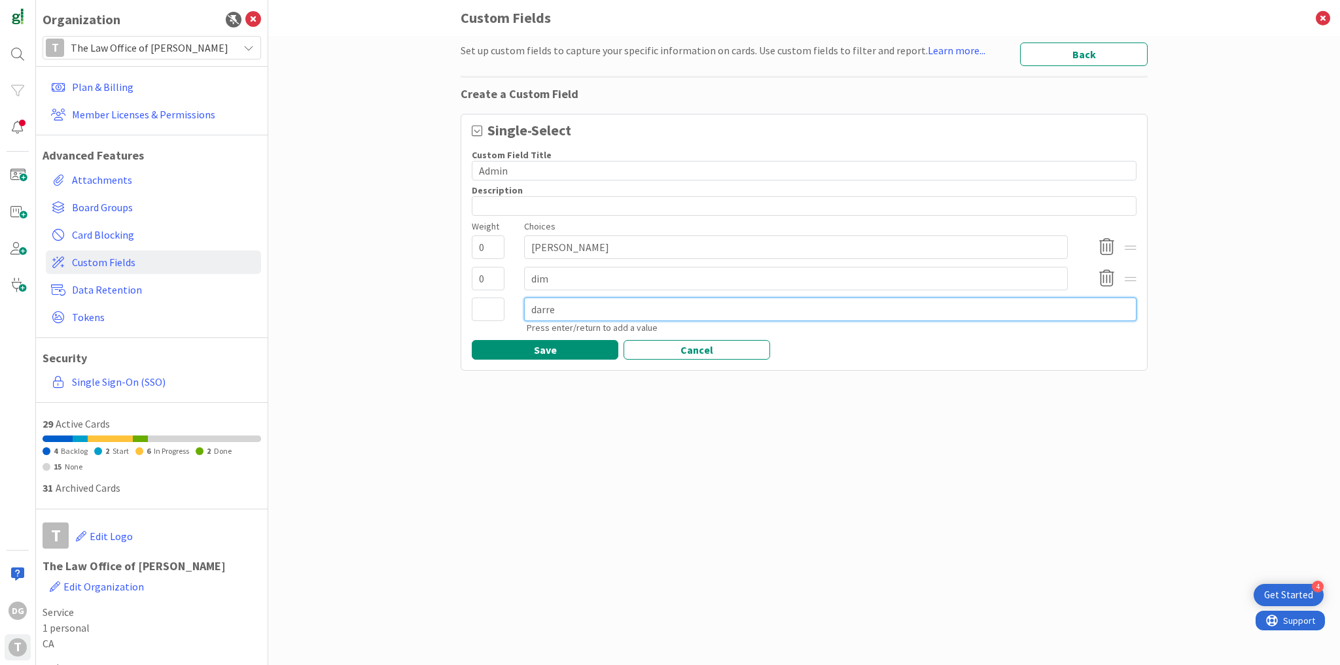
type textarea "darren"
type textarea "x"
type textarea "darren"
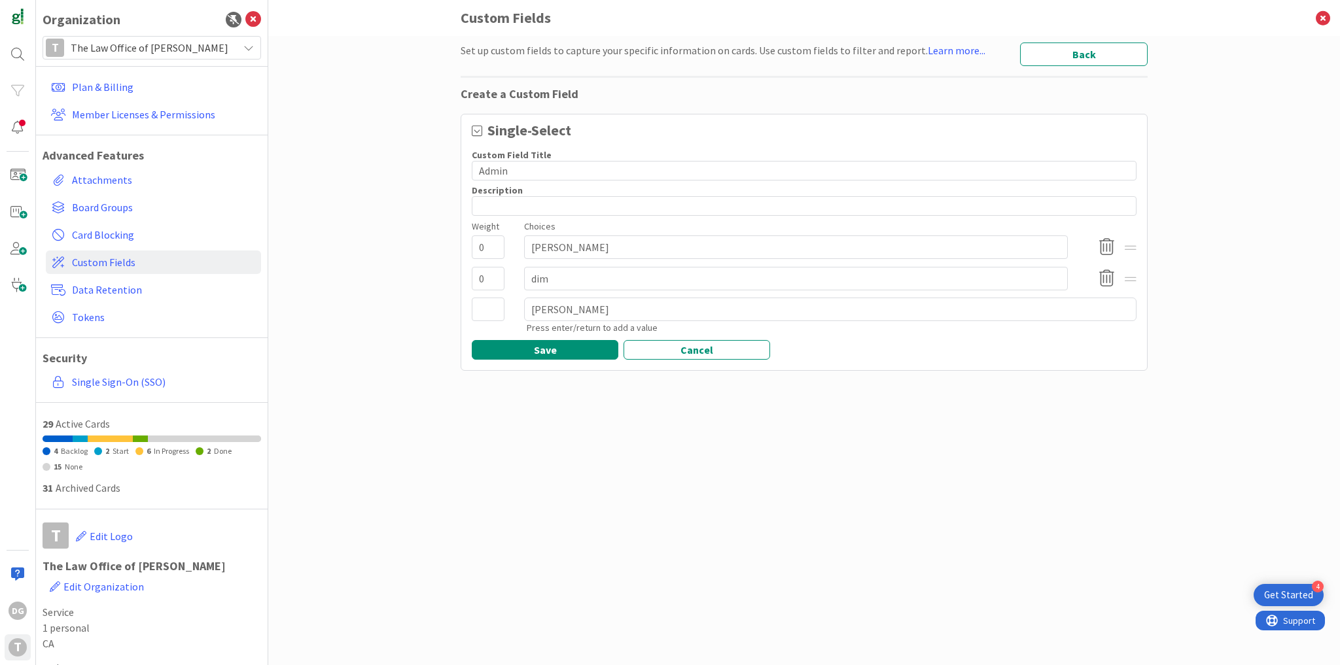
type textarea "x"
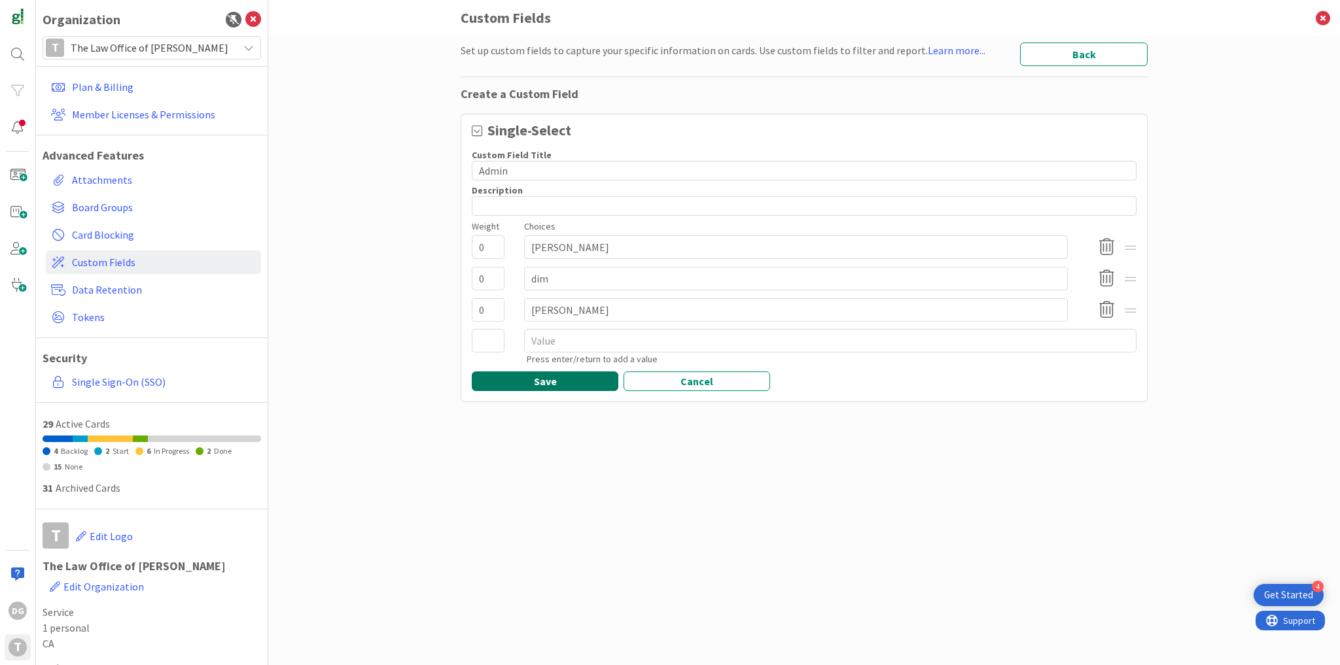
click at [586, 385] on button "Save" at bounding box center [545, 382] width 147 height 20
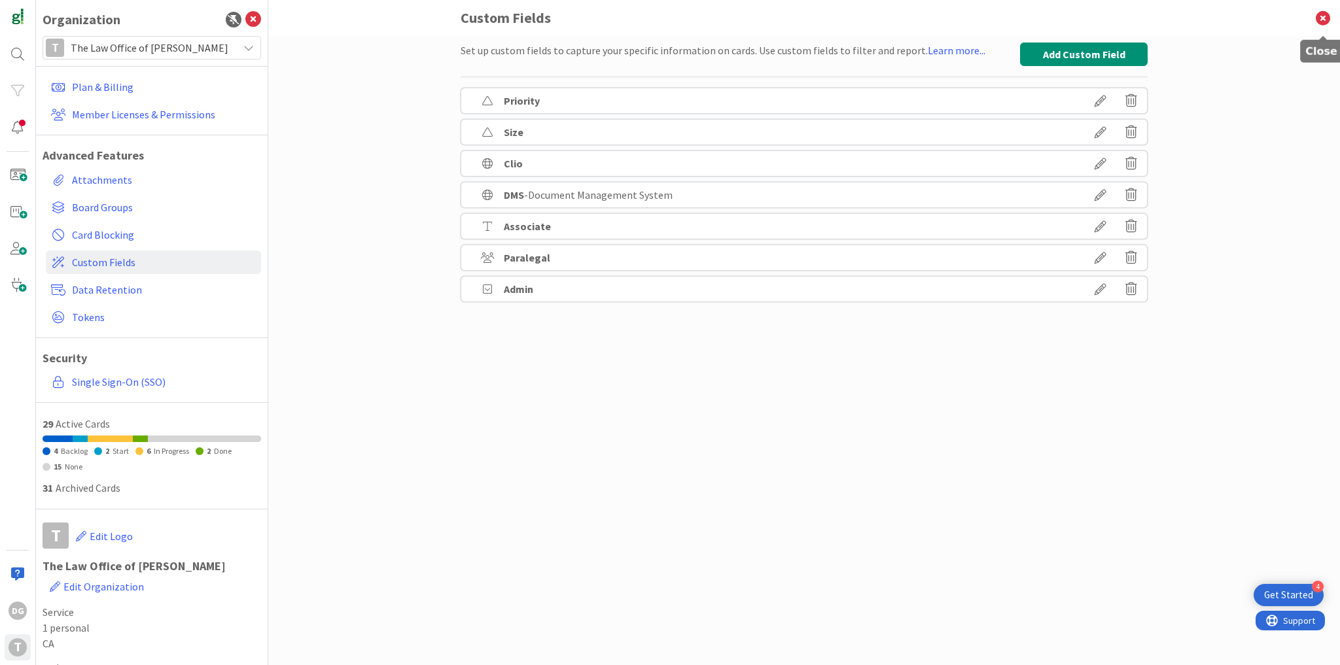
click at [1322, 16] on icon at bounding box center [1323, 18] width 34 height 36
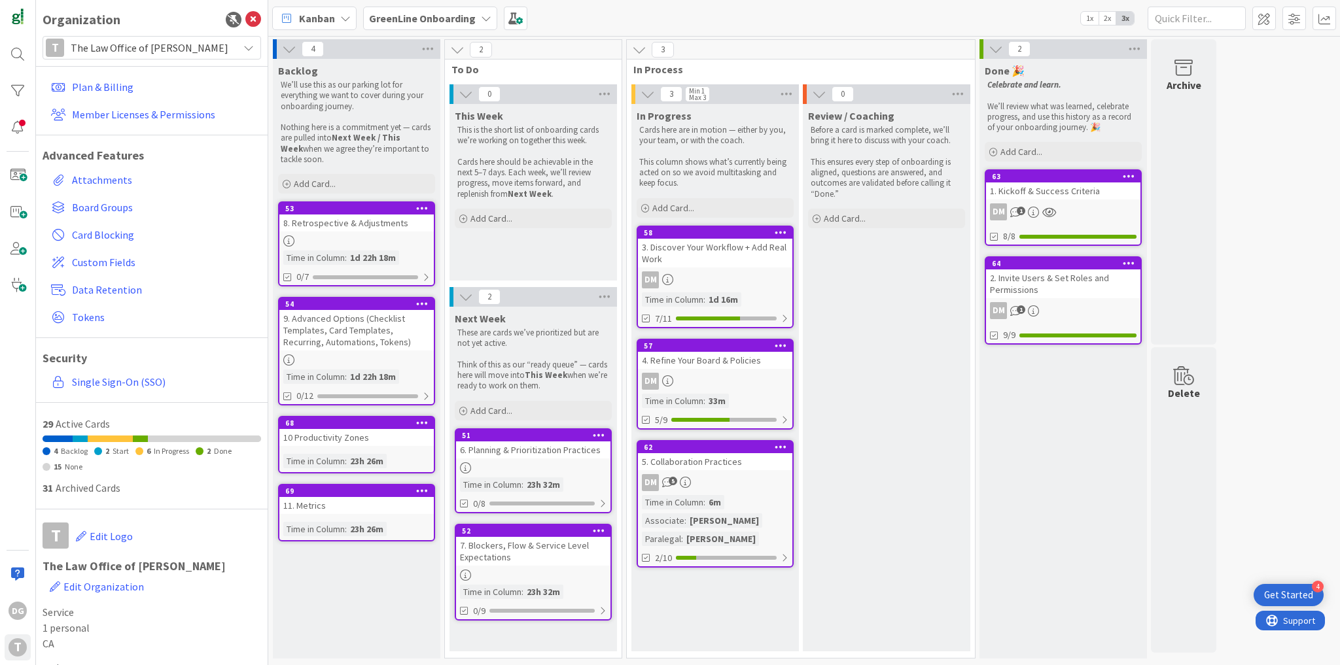
click at [721, 461] on div "5. Collaboration Practices" at bounding box center [715, 461] width 154 height 17
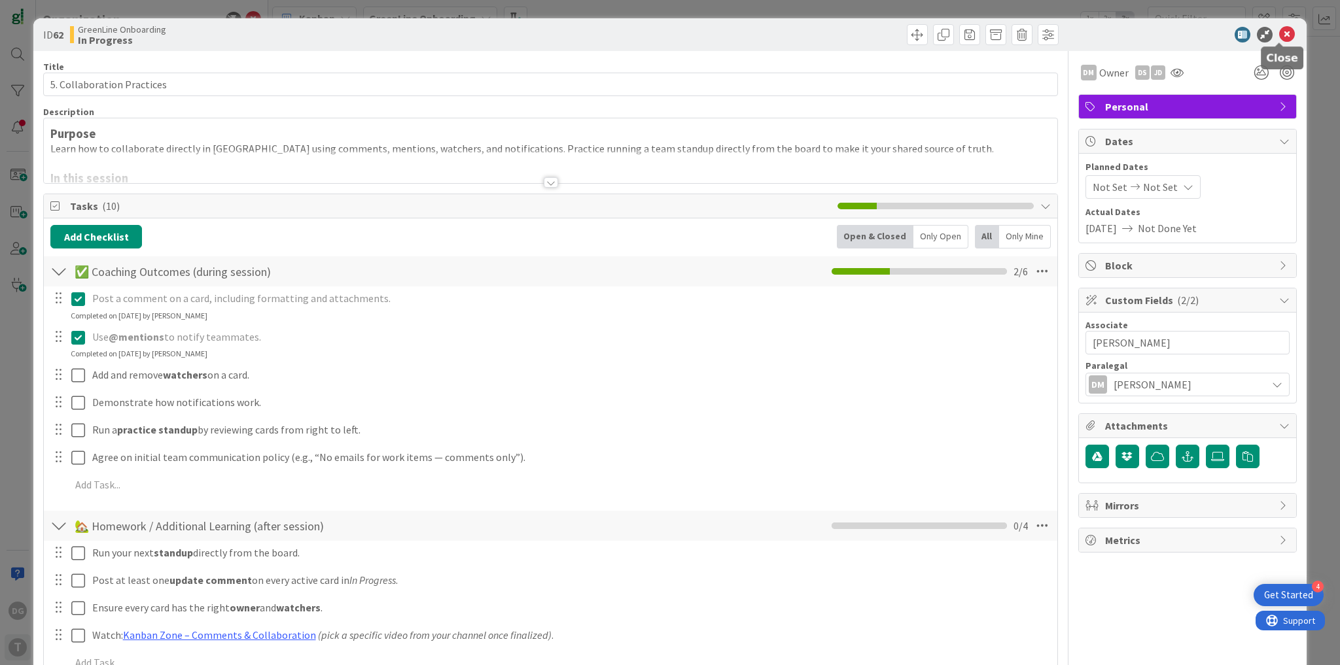
click at [1286, 33] on icon at bounding box center [1287, 35] width 16 height 16
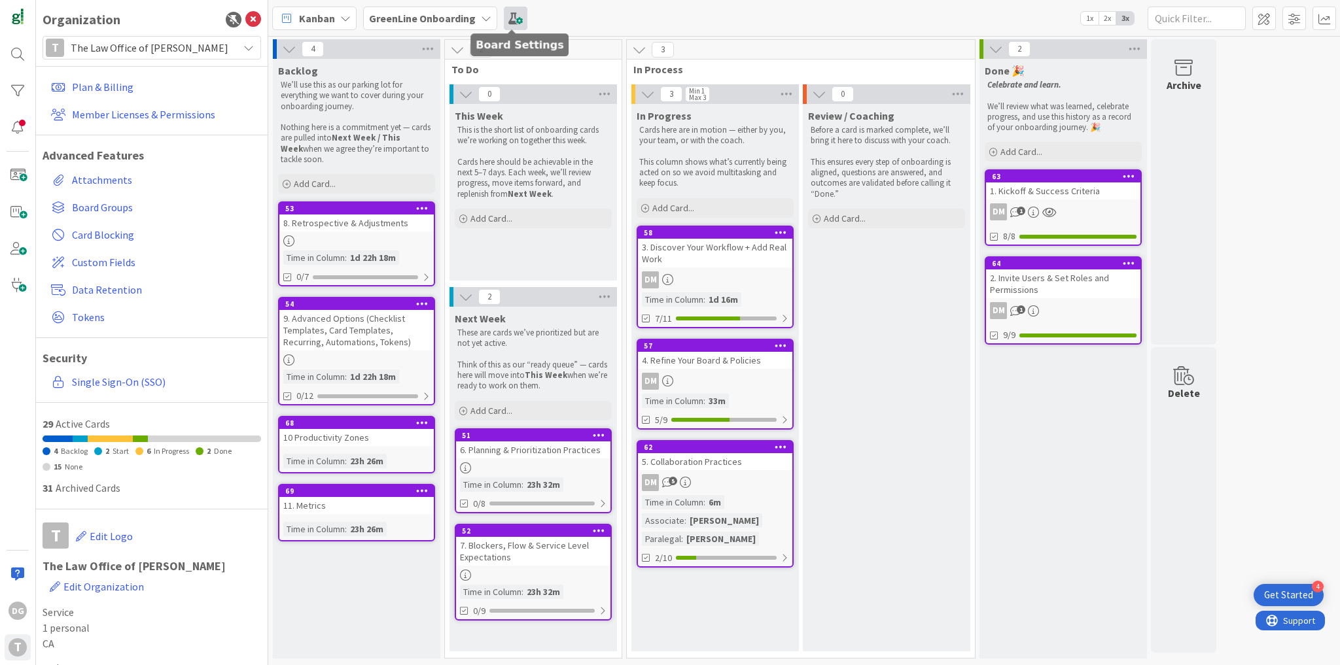
click at [519, 15] on span at bounding box center [516, 19] width 24 height 24
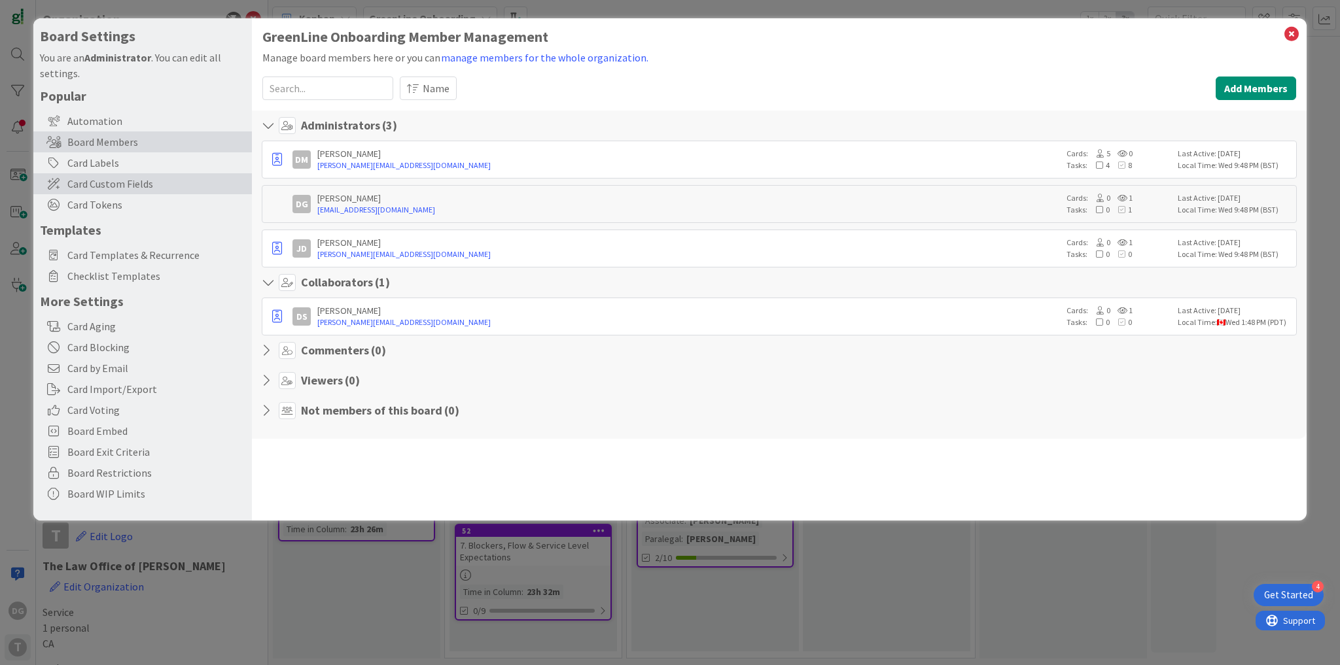
click at [147, 185] on span "Card Custom Fields" at bounding box center [156, 184] width 178 height 16
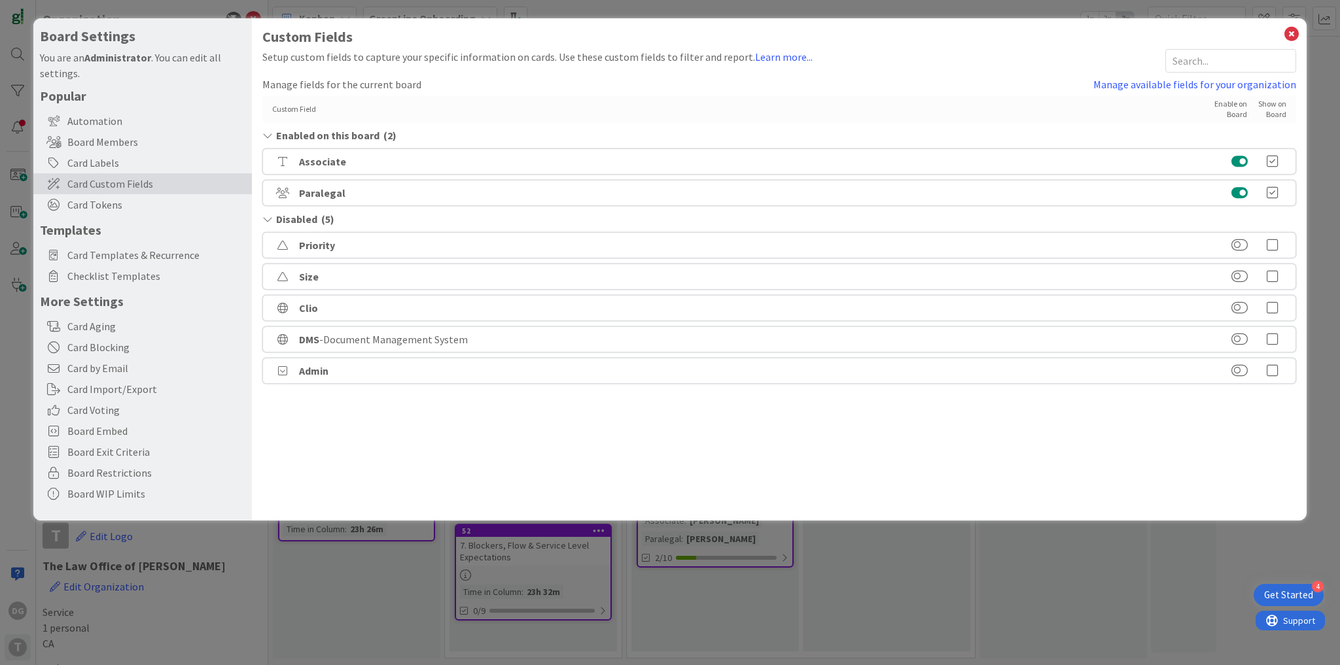
click at [1274, 368] on icon at bounding box center [1272, 370] width 26 height 13
click at [1293, 39] on icon at bounding box center [1291, 34] width 17 height 18
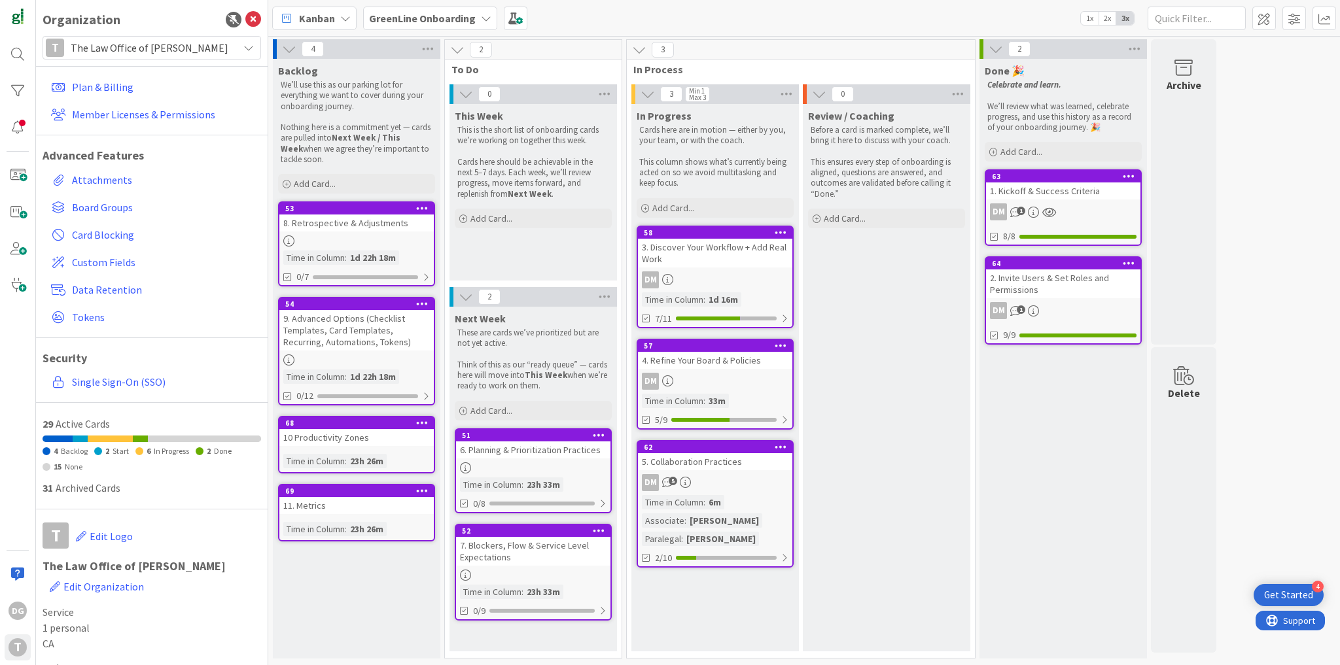
click at [687, 464] on div "5. Collaboration Practices" at bounding box center [715, 461] width 154 height 17
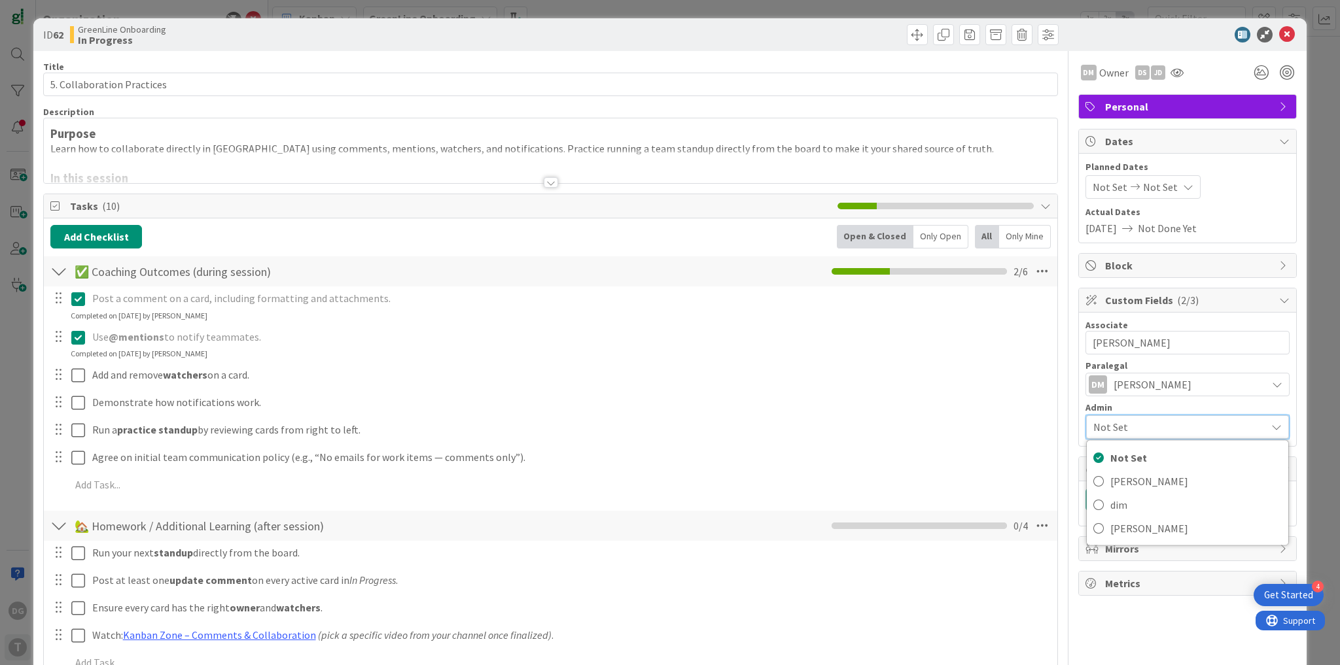
click at [1212, 424] on span "Not Set" at bounding box center [1176, 427] width 166 height 18
click at [1212, 424] on span "Not Set" at bounding box center [1175, 426] width 167 height 18
click at [1120, 481] on span "jeff" at bounding box center [1195, 482] width 171 height 20
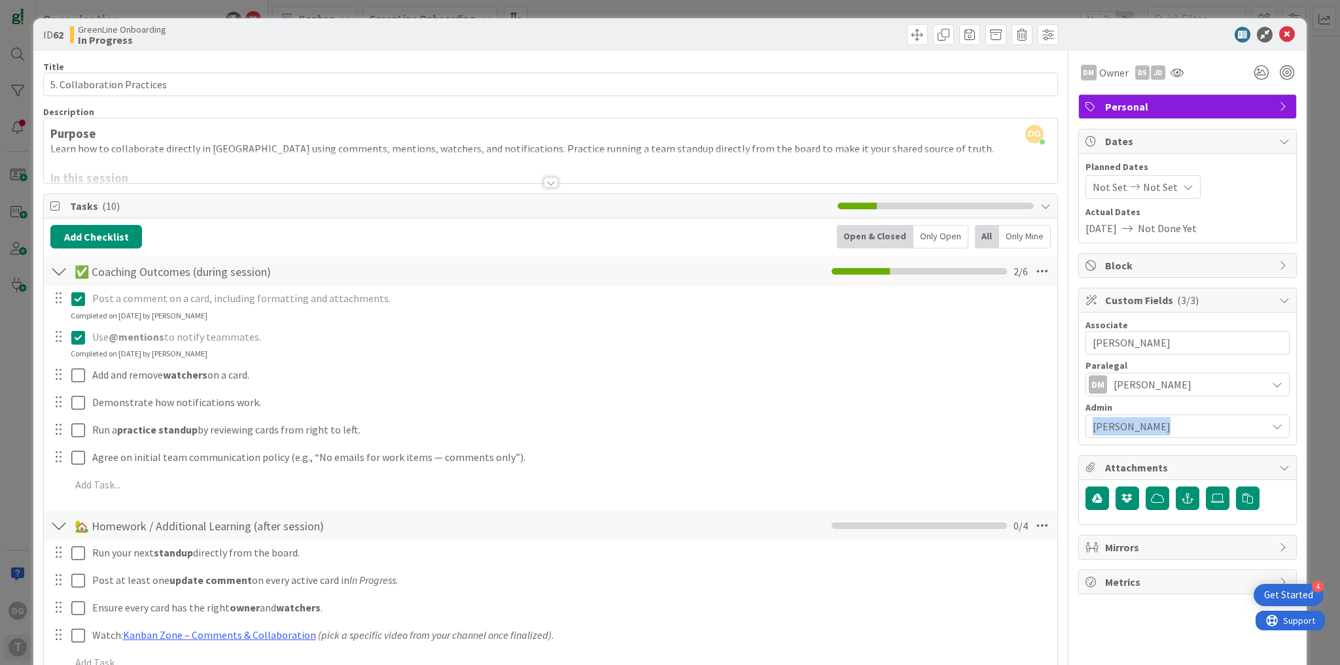
click at [1136, 417] on span "jeff" at bounding box center [1175, 426] width 167 height 18
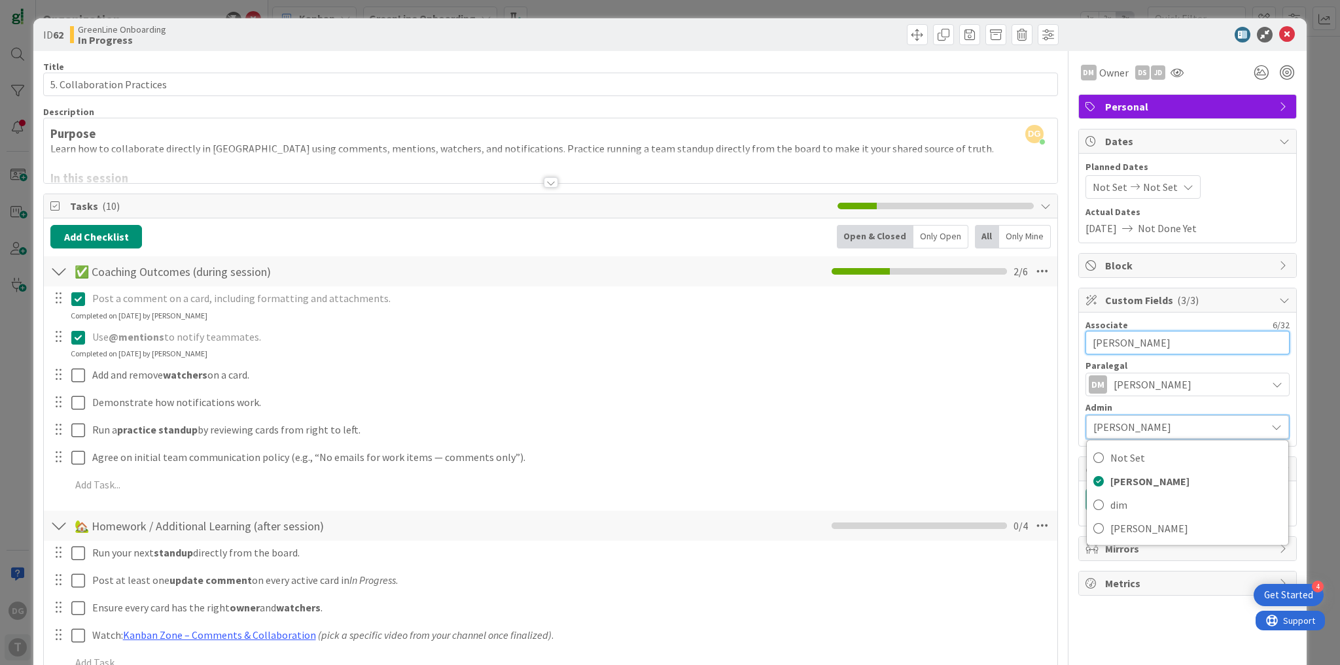
click at [1142, 338] on input "Darren" at bounding box center [1187, 343] width 204 height 24
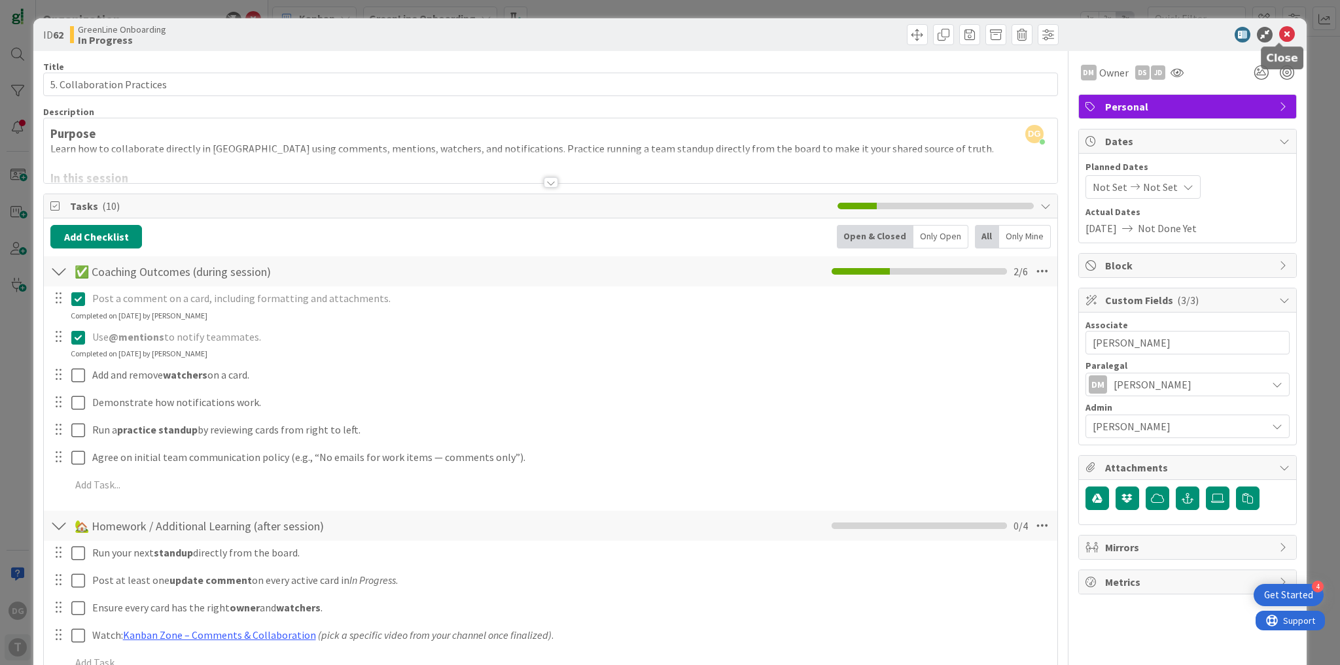
click at [1279, 38] on icon at bounding box center [1287, 35] width 16 height 16
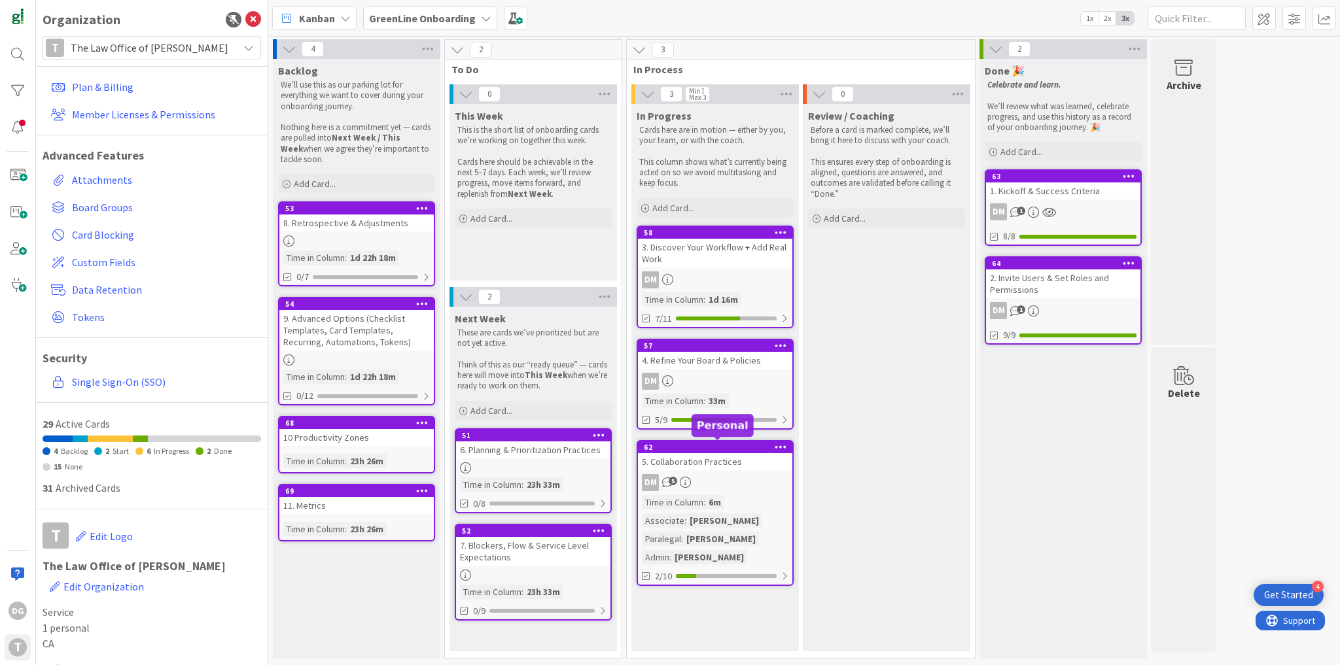
click at [705, 449] on div "62" at bounding box center [718, 447] width 148 height 9
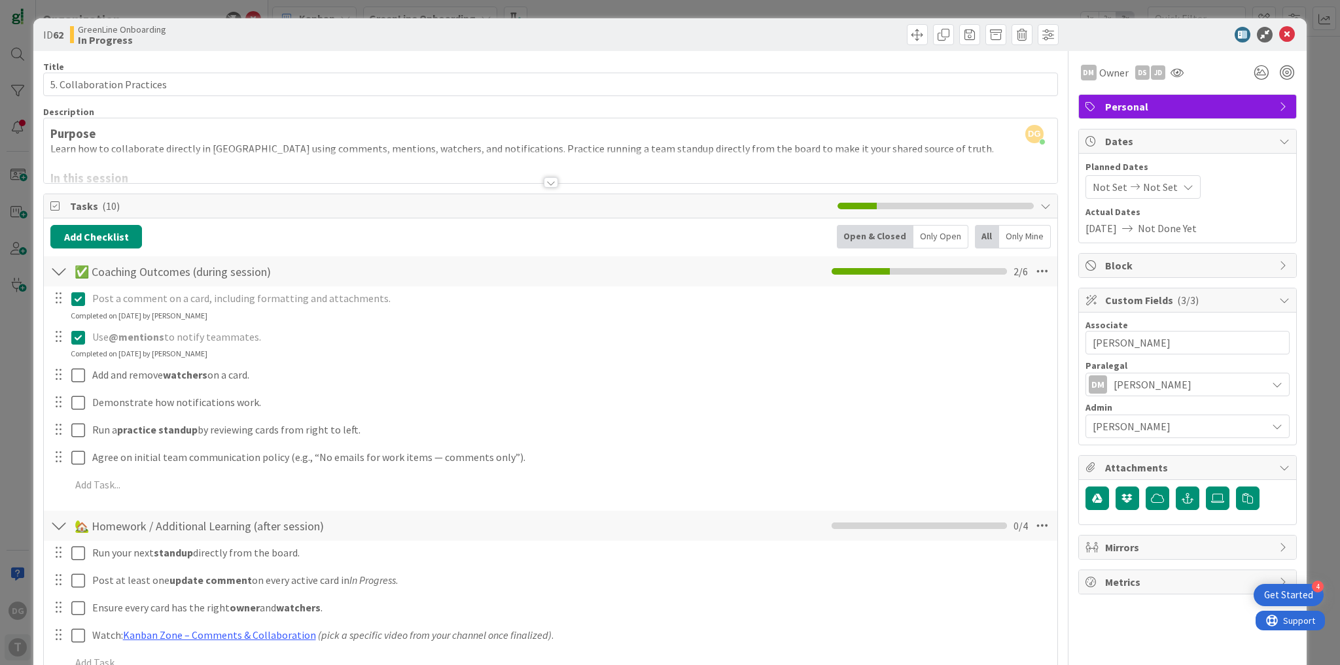
click at [1153, 139] on span "Dates" at bounding box center [1188, 141] width 167 height 16
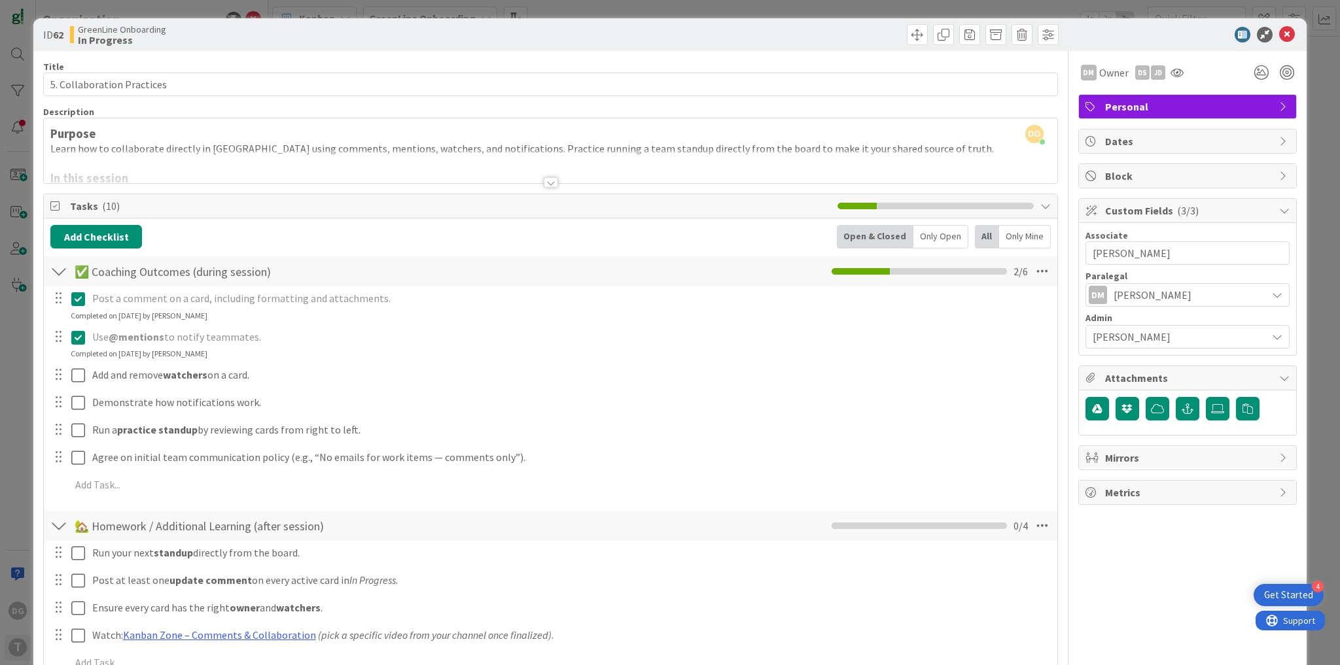
click at [1139, 379] on span "Attachments" at bounding box center [1188, 378] width 167 height 16
click at [285, 204] on span "Tasks ( 10 )" at bounding box center [450, 206] width 761 height 16
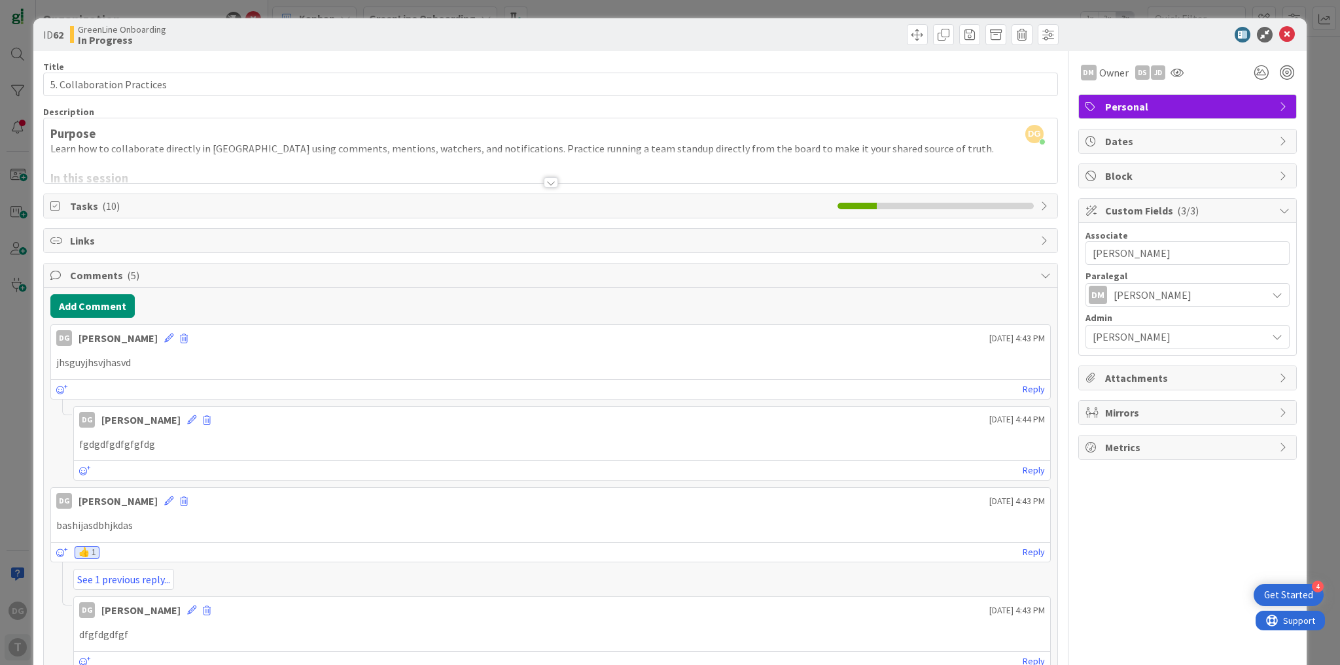
click at [236, 272] on span "Comments ( 5 )" at bounding box center [552, 276] width 964 height 16
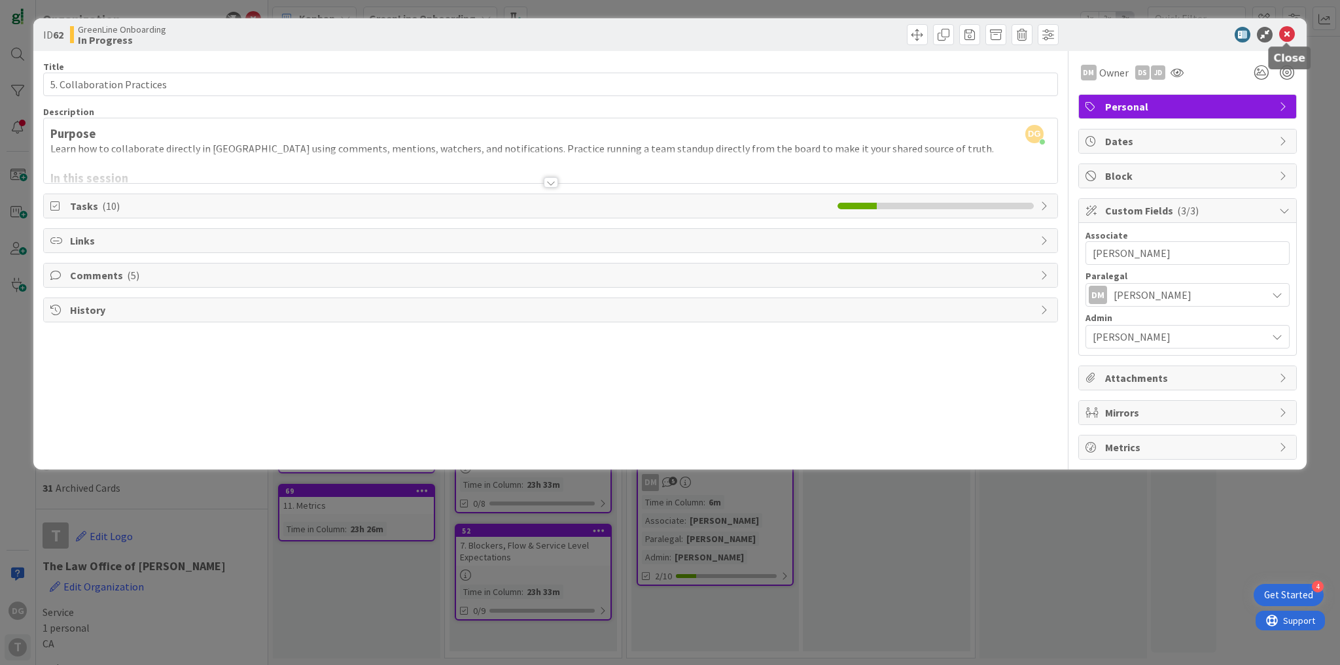
click at [1289, 35] on icon at bounding box center [1287, 35] width 16 height 16
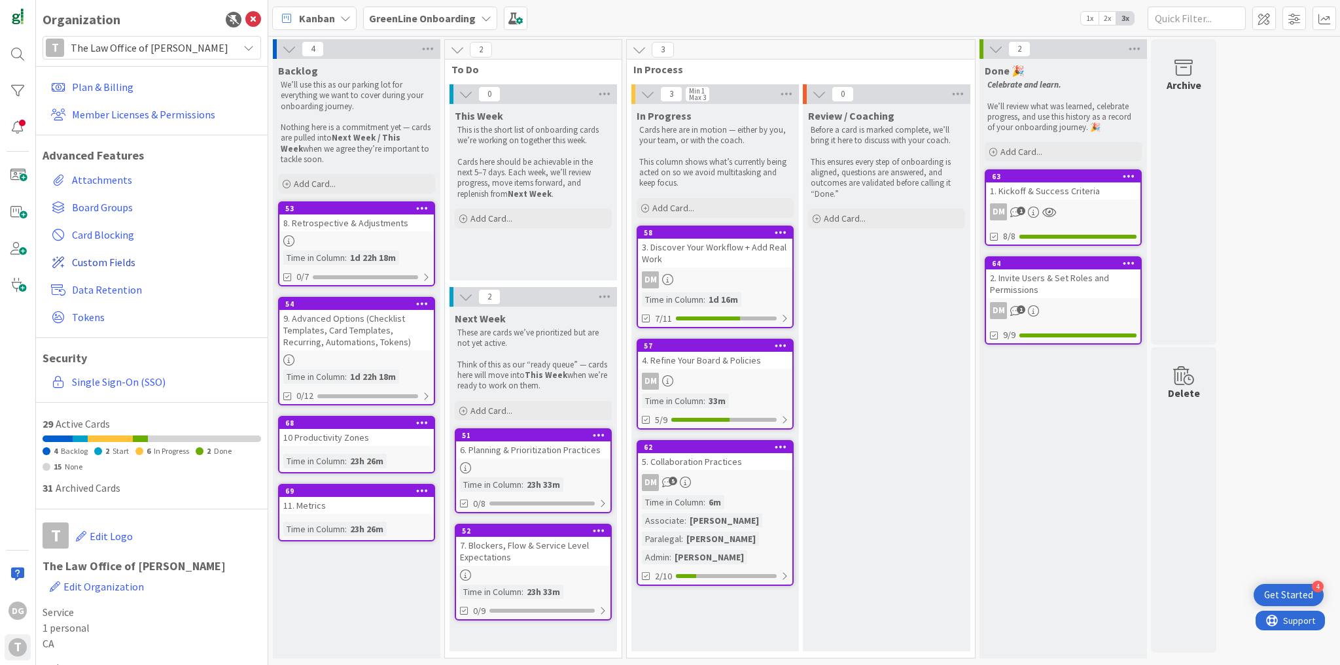
click at [120, 268] on span "Custom Fields" at bounding box center [164, 262] width 184 height 16
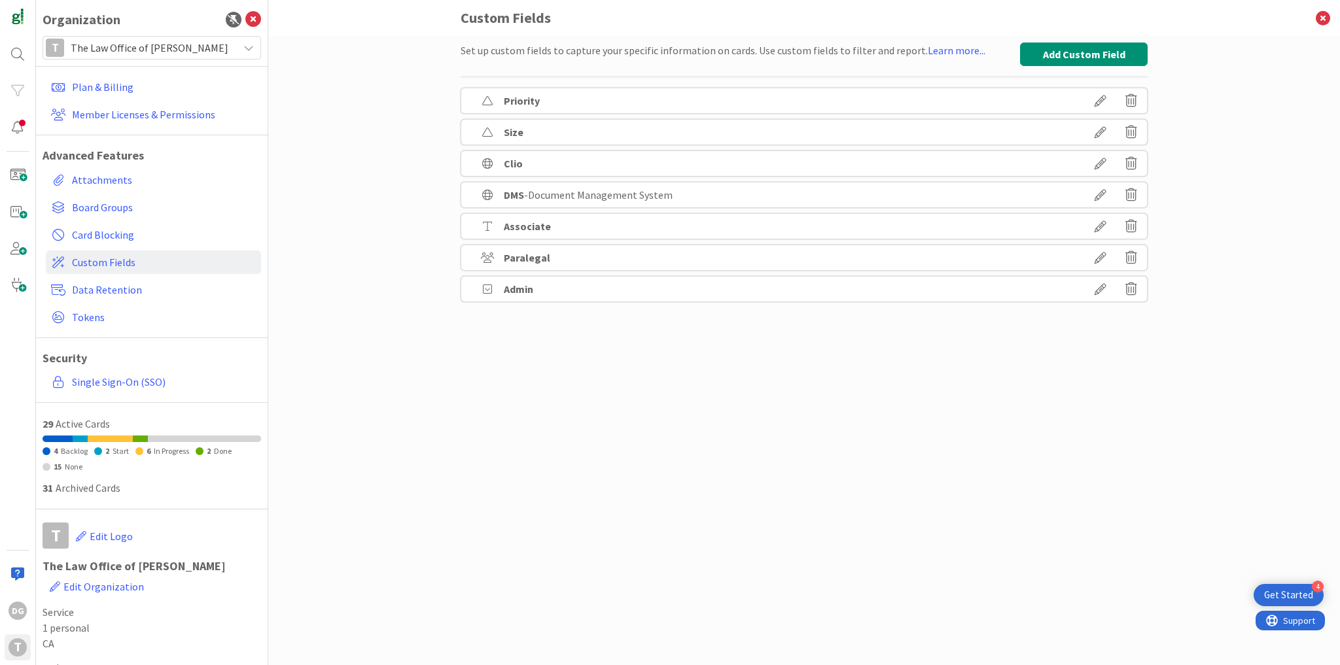
click at [1079, 66] on div "Set up custom fields to capture your specific information on cards. Use custom …" at bounding box center [804, 173] width 687 height 260
click at [1062, 50] on button "Add Custom Field" at bounding box center [1084, 55] width 128 height 24
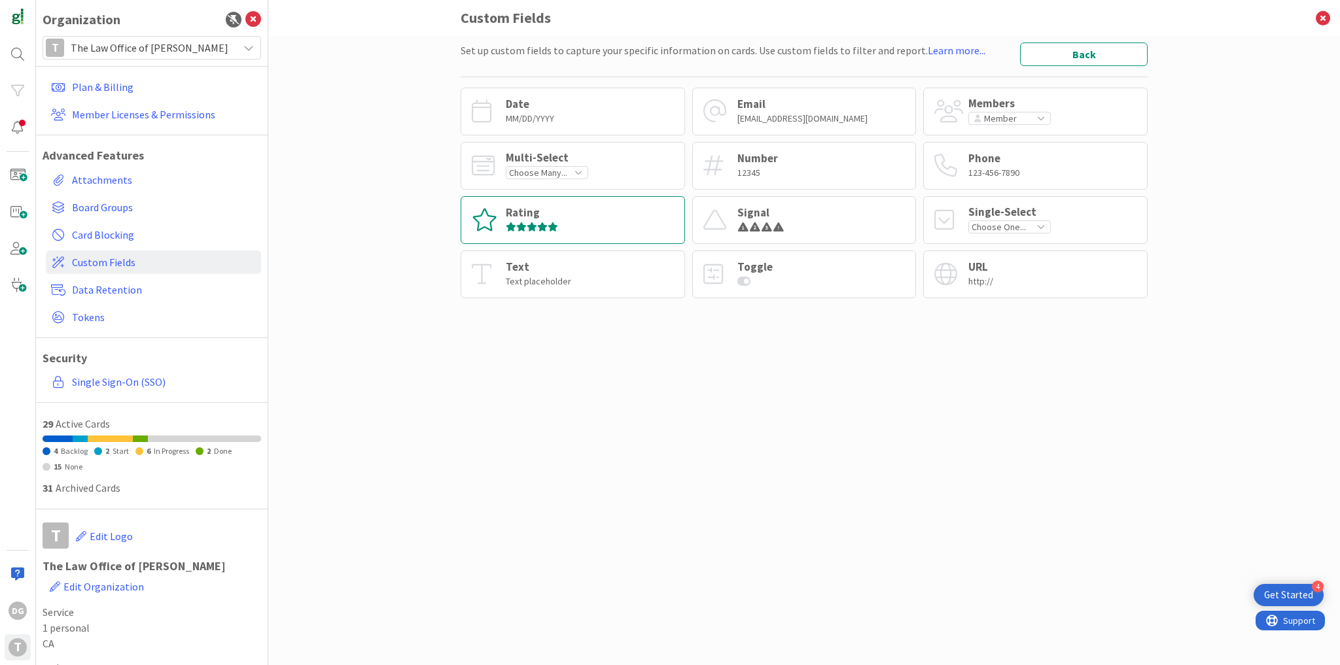
click at [542, 228] on icon at bounding box center [542, 226] width 10 height 9
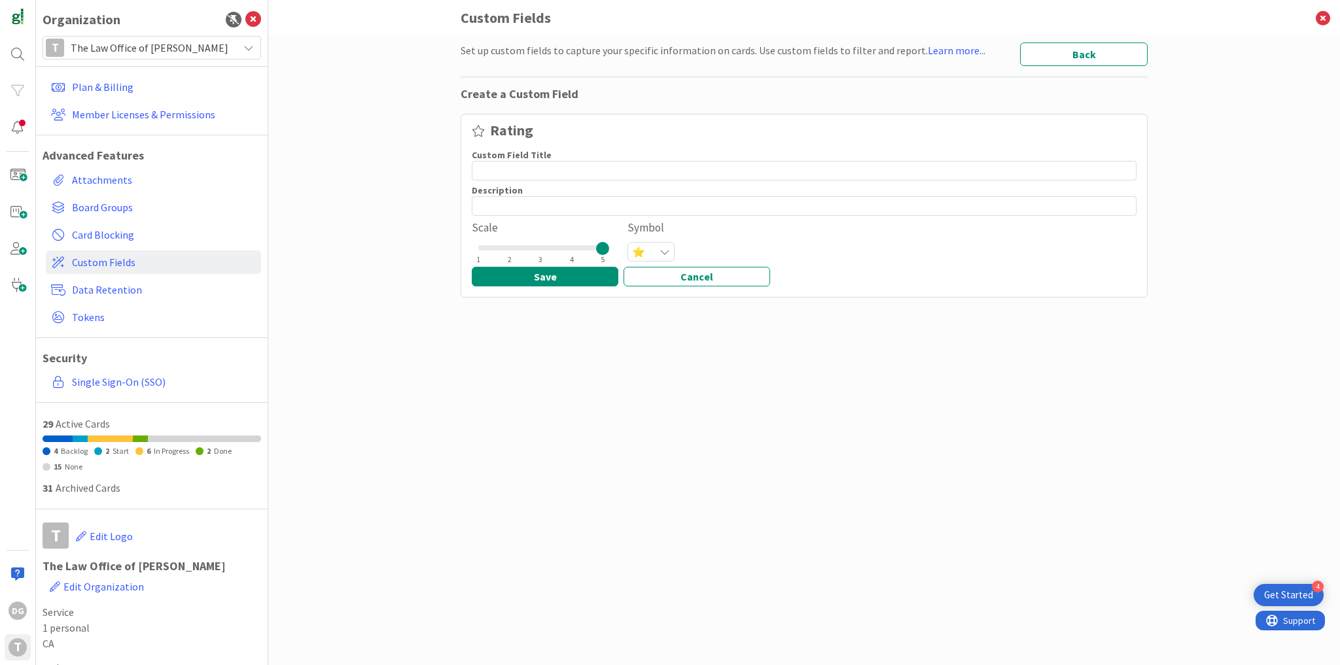
drag, startPoint x: 577, startPoint y: 247, endPoint x: 610, endPoint y: 249, distance: 32.7
click at [610, 249] on div "Scale 1 2 3 4 5 Symbol ⭐" at bounding box center [804, 241] width 665 height 42
drag, startPoint x: 657, startPoint y: 251, endPoint x: 661, endPoint y: 243, distance: 8.8
click at [657, 251] on div "⭐" at bounding box center [651, 252] width 46 height 18
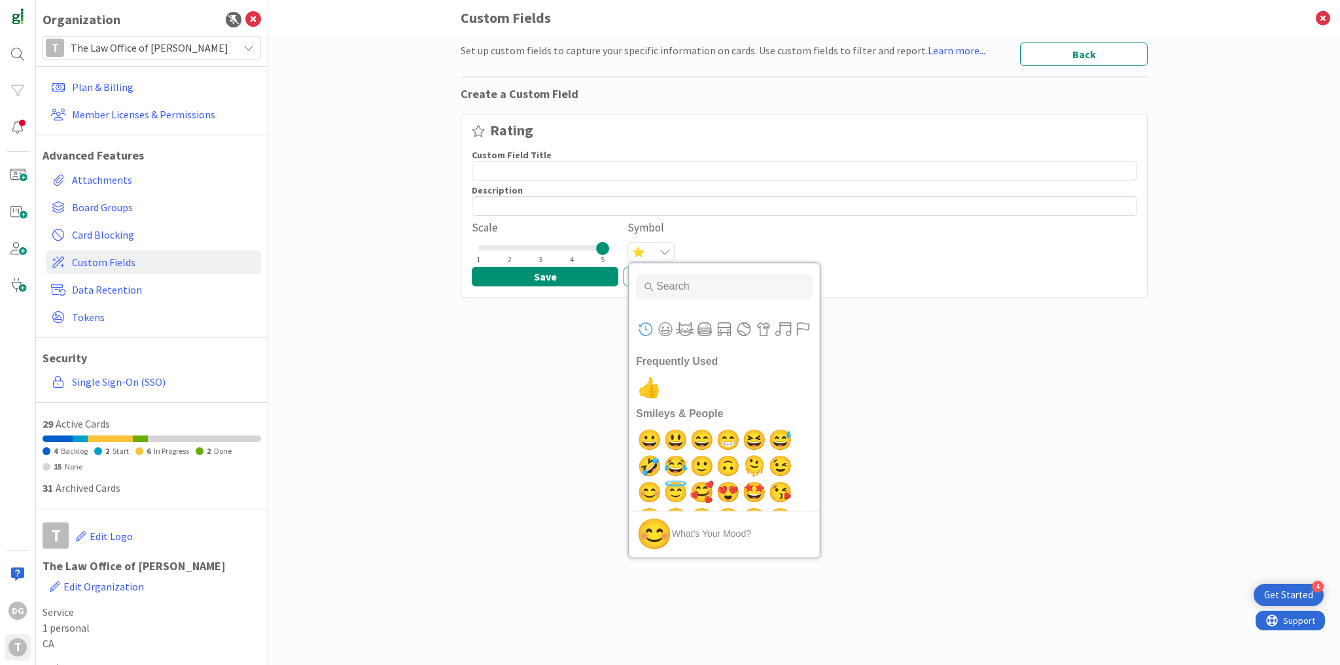
click at [661, 290] on input "Type to search for an emoji" at bounding box center [724, 286] width 177 height 26
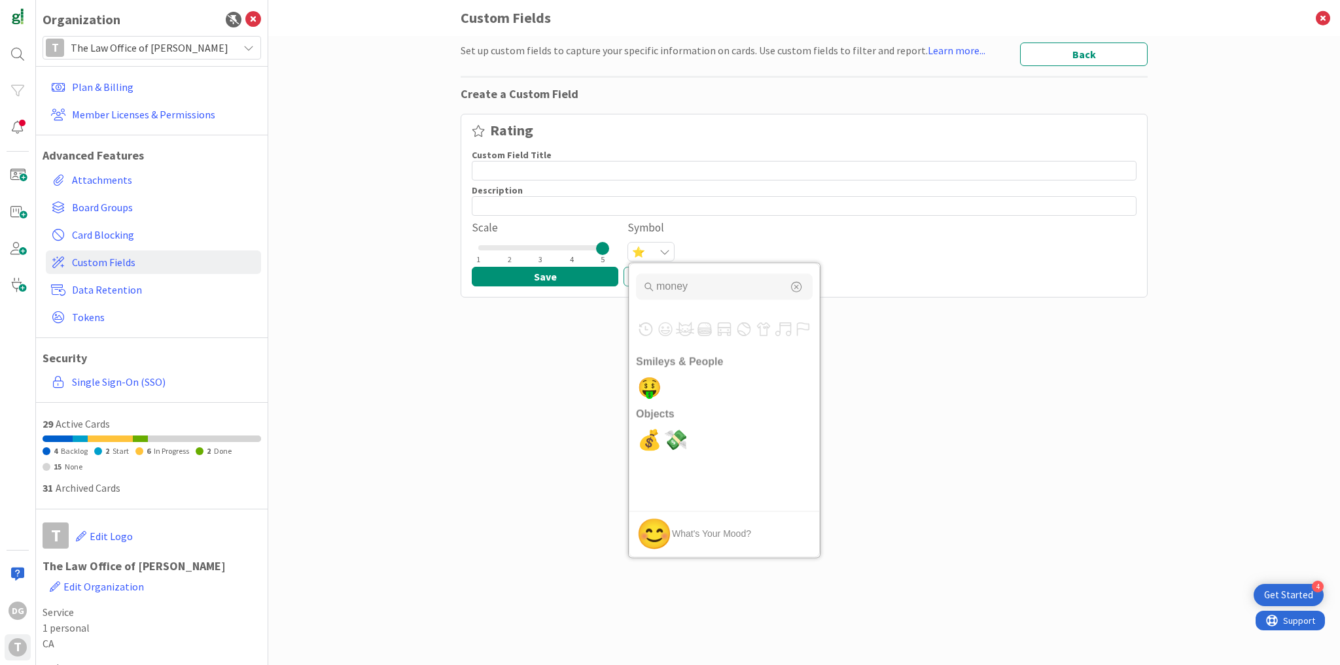
type input "money"
click at [650, 444] on span "💰" at bounding box center [649, 440] width 31 height 26
click at [729, 408] on div "Set up custom fields to capture your specific information on cards. Use custom …" at bounding box center [804, 338] width 687 height 590
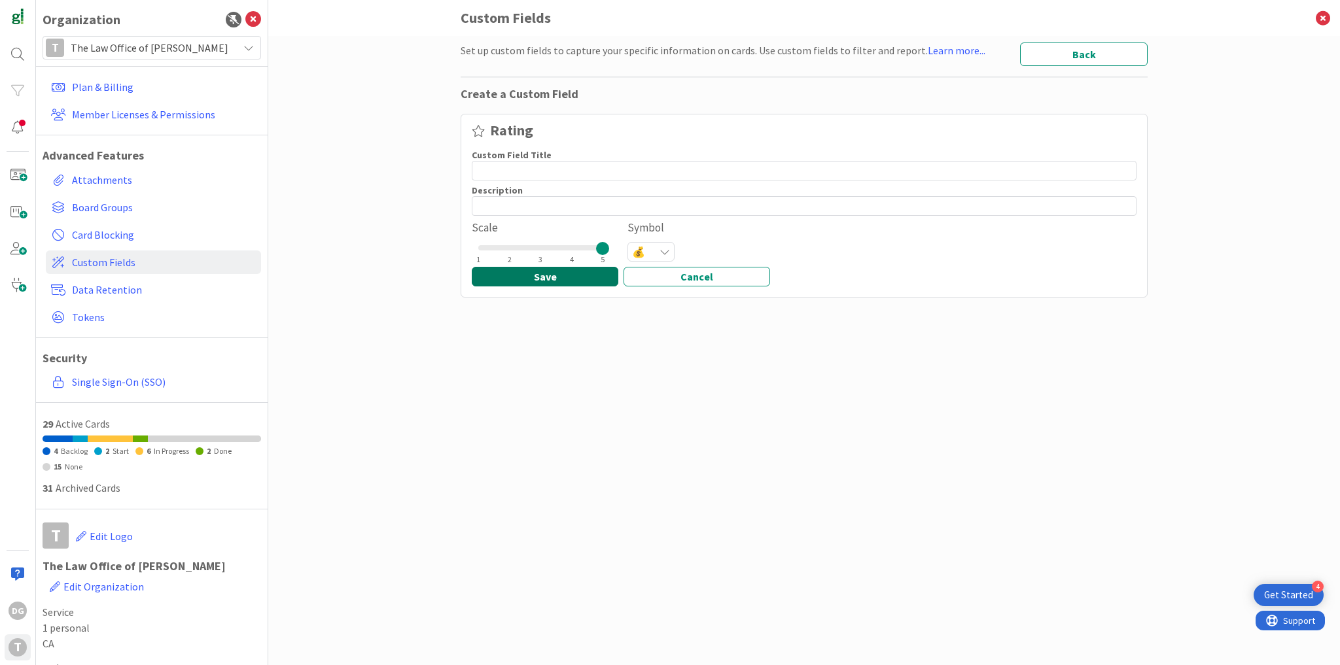
click at [529, 271] on button "Save" at bounding box center [545, 277] width 147 height 20
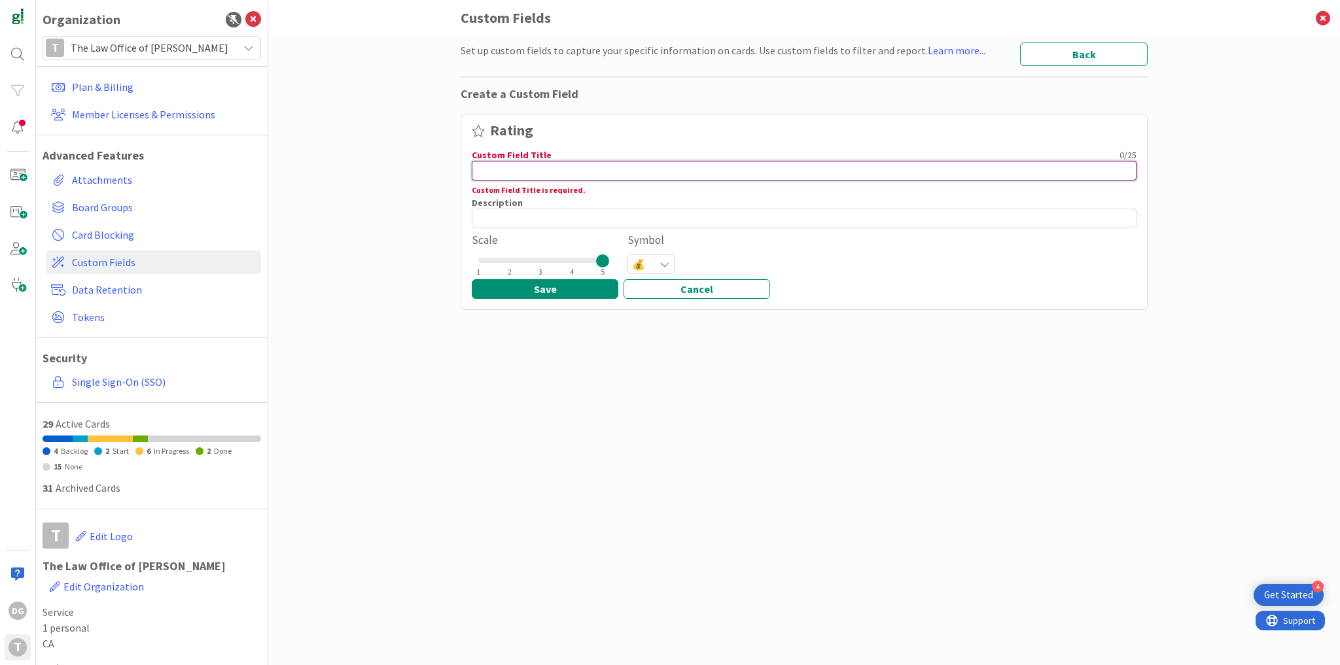
click at [635, 174] on input at bounding box center [804, 171] width 665 height 20
type input "Value"
click at [529, 292] on button "Save" at bounding box center [545, 289] width 147 height 20
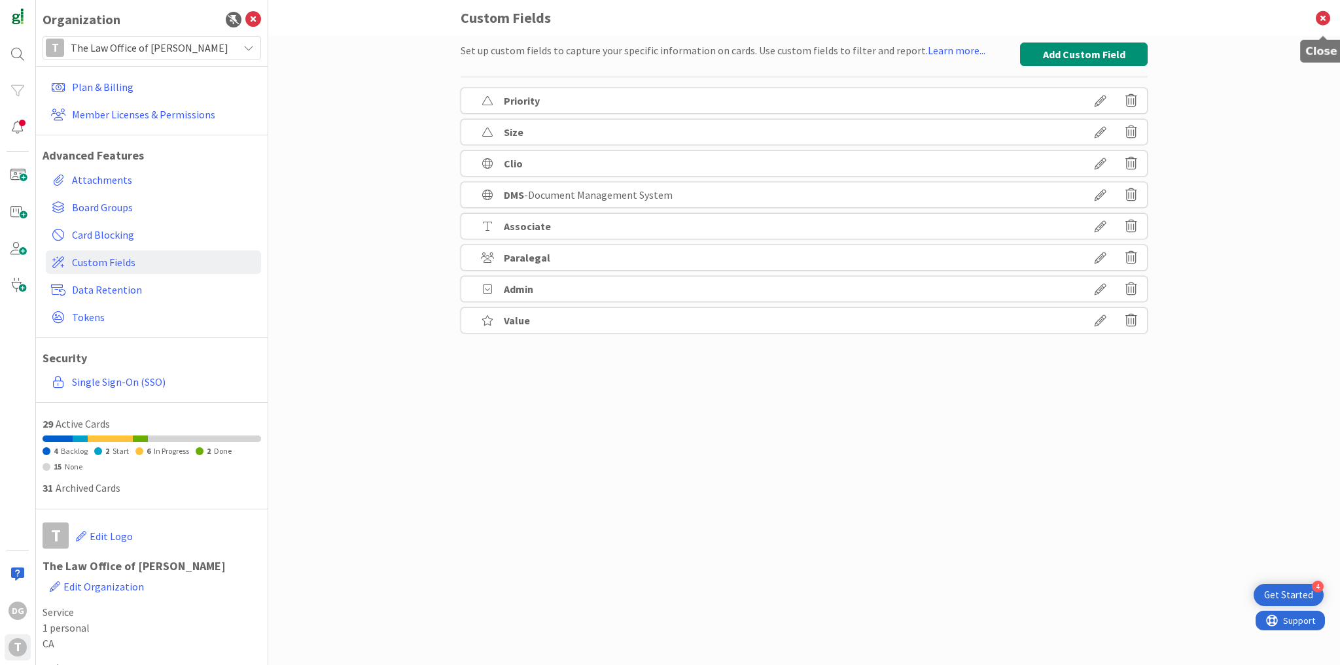
click at [1320, 16] on icon at bounding box center [1323, 18] width 34 height 36
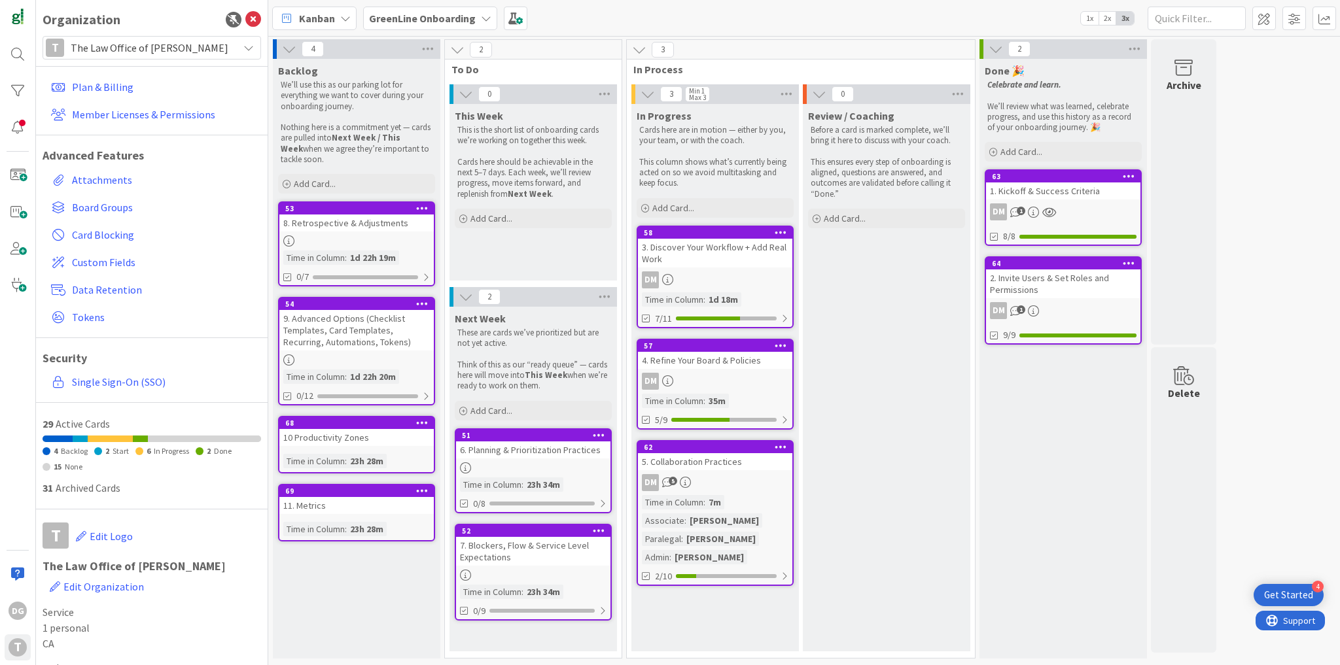
click at [696, 460] on div "5. Collaboration Practices" at bounding box center [715, 461] width 154 height 17
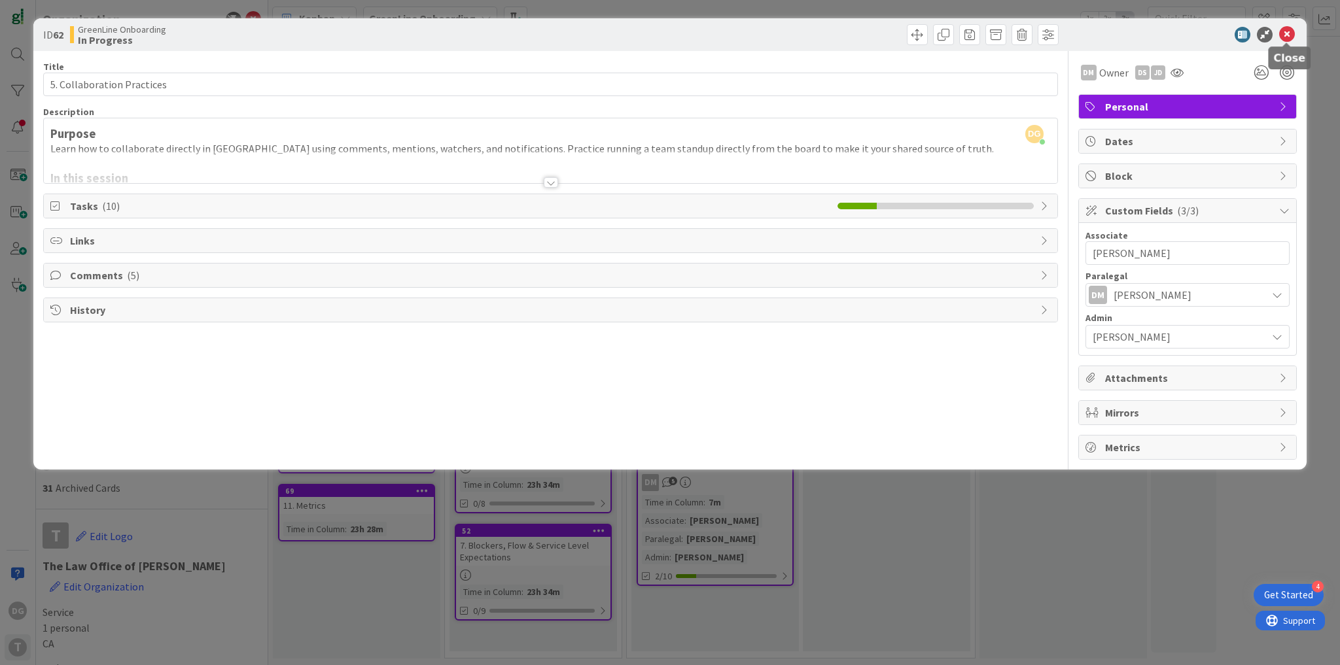
click at [1289, 37] on icon at bounding box center [1287, 35] width 16 height 16
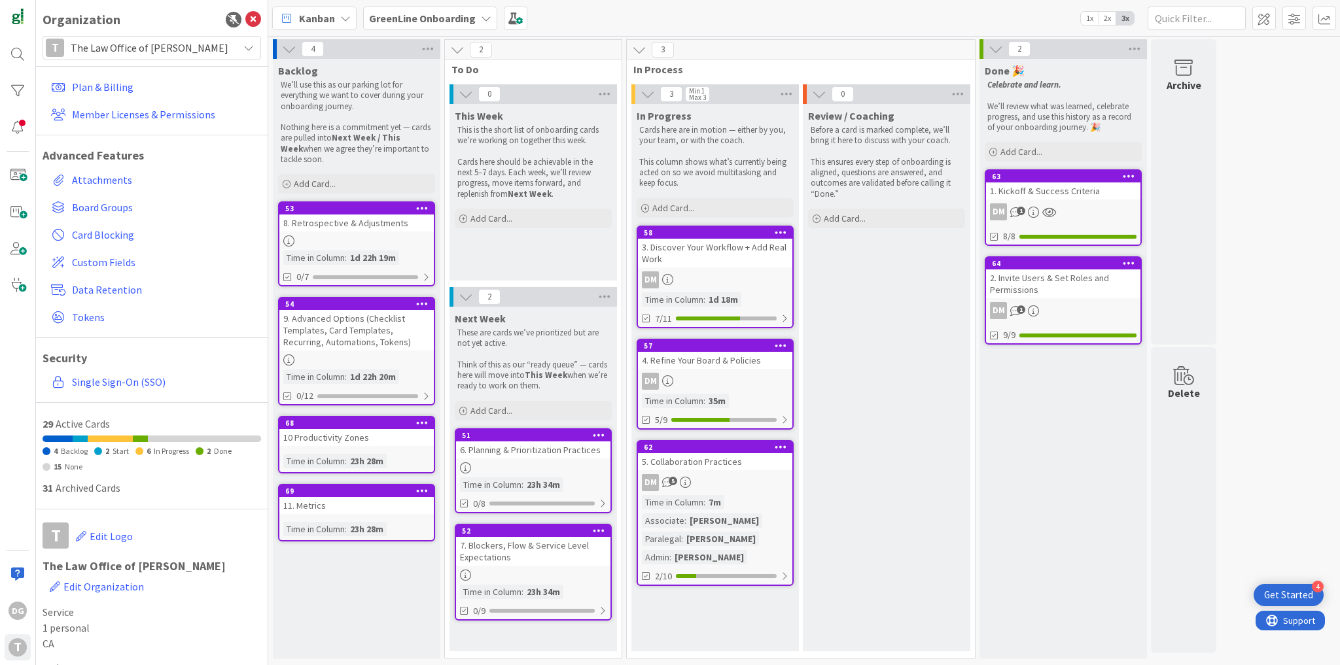
drag, startPoint x: 429, startPoint y: 15, endPoint x: 432, endPoint y: 27, distance: 12.7
click at [429, 14] on b "GreenLine Onboarding" at bounding box center [422, 18] width 107 height 13
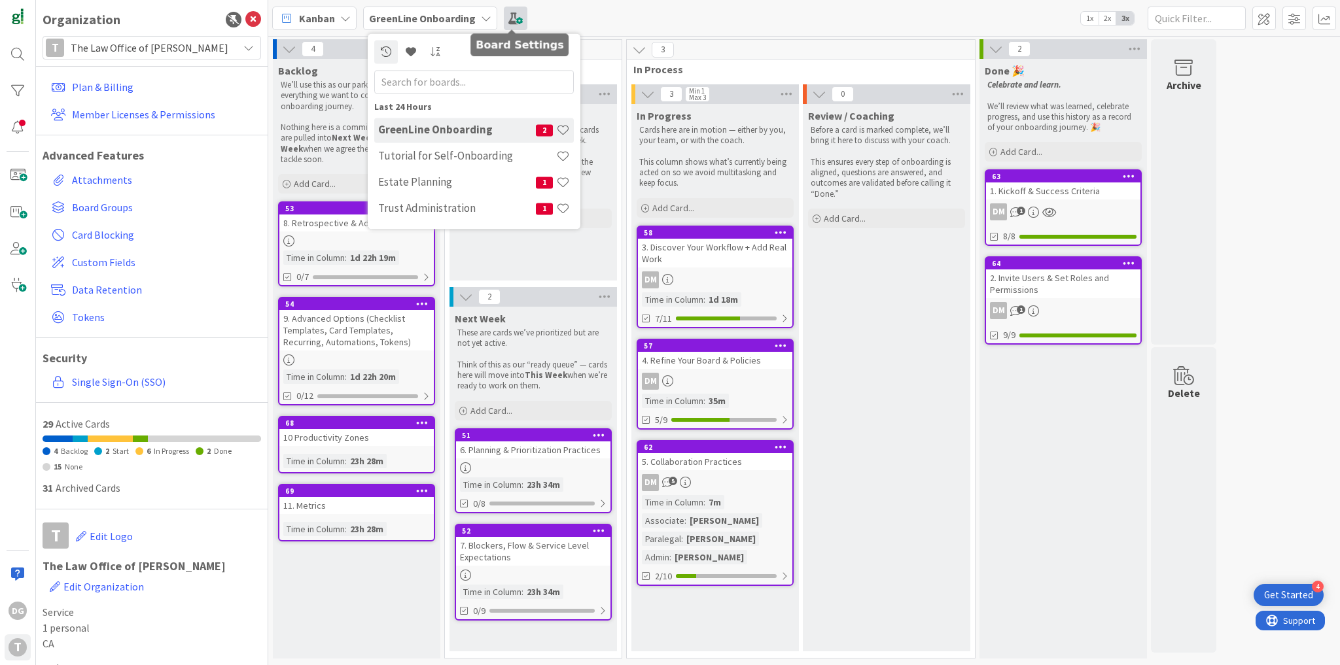
click at [508, 14] on span at bounding box center [516, 19] width 24 height 24
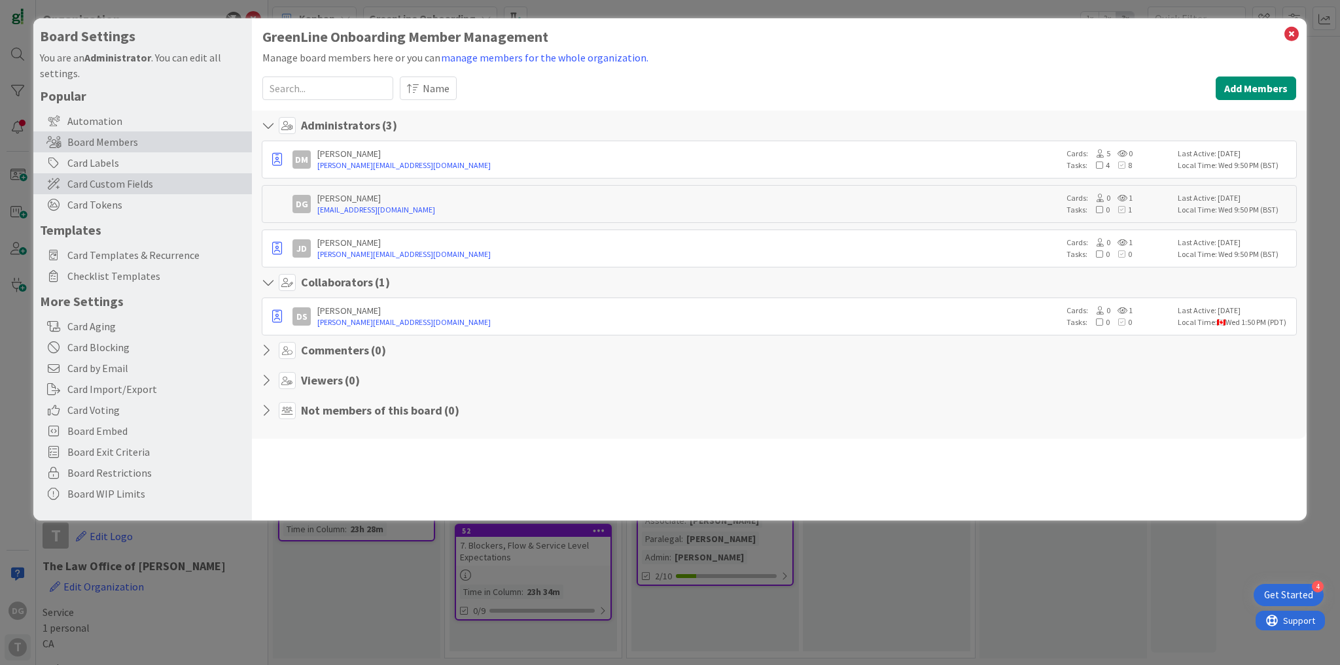
click at [137, 185] on span "Card Custom Fields" at bounding box center [156, 184] width 178 height 16
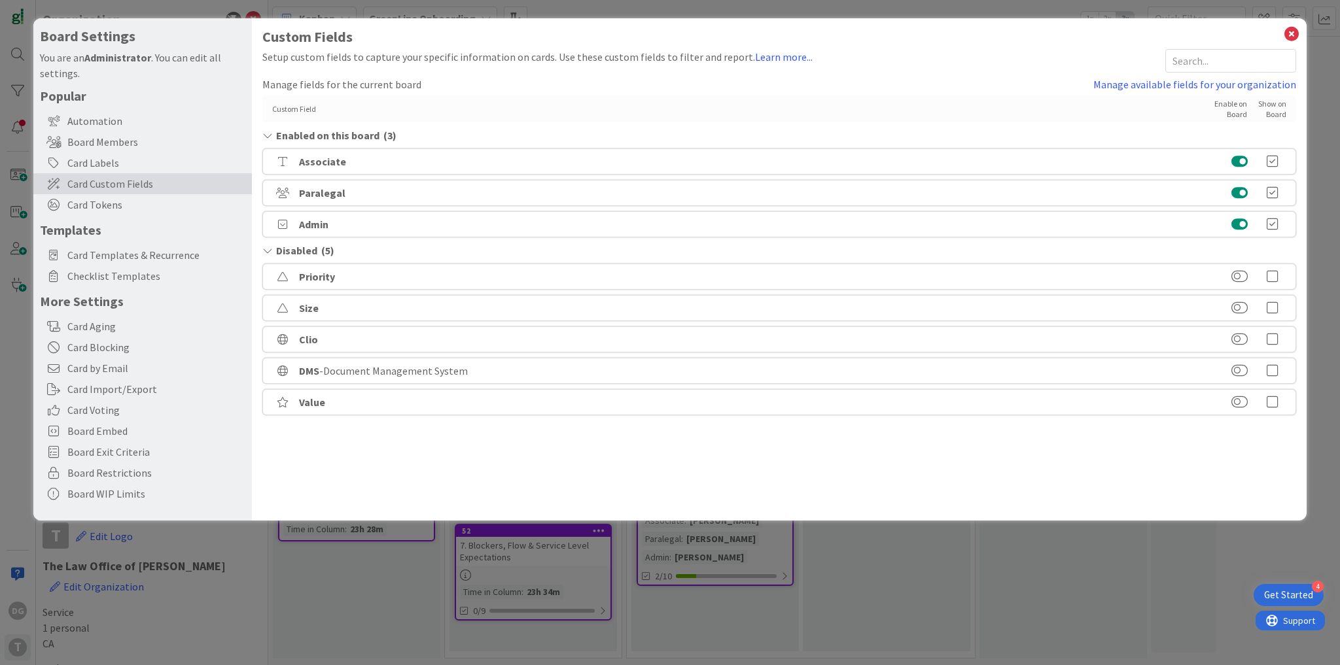
click at [1275, 403] on icon at bounding box center [1272, 402] width 26 height 13
click at [1291, 39] on icon at bounding box center [1291, 34] width 17 height 18
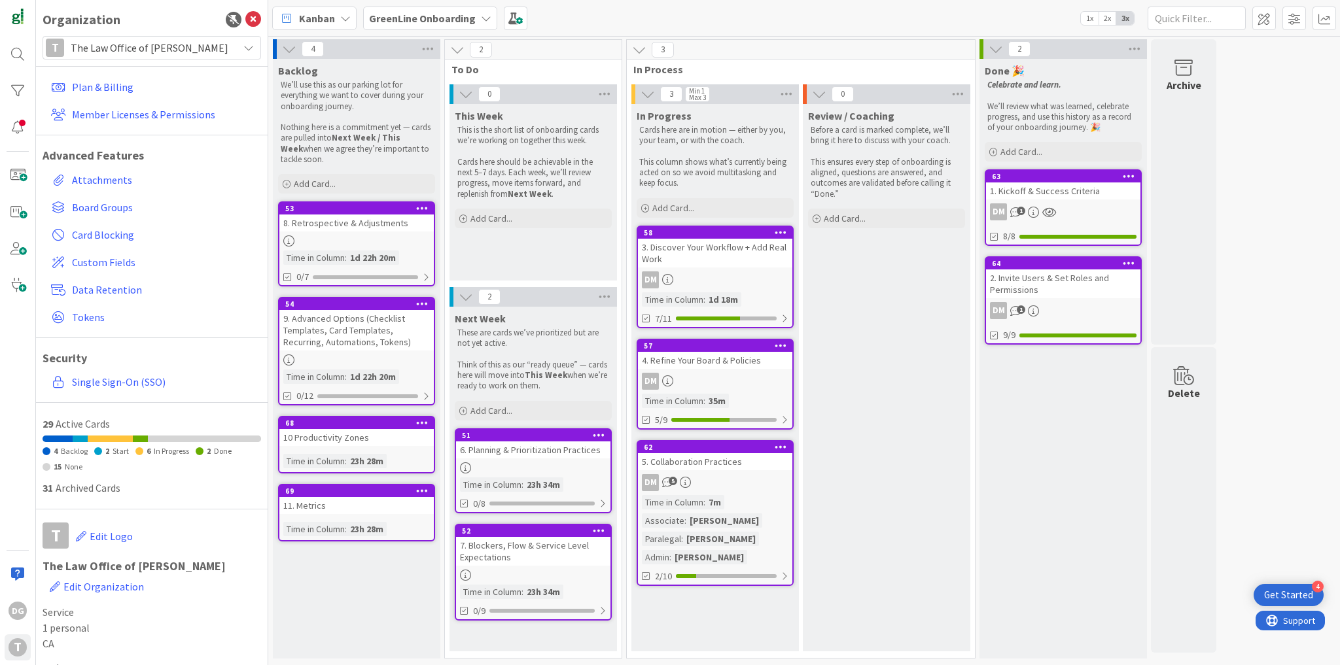
click at [752, 486] on div "DM 5" at bounding box center [715, 482] width 154 height 17
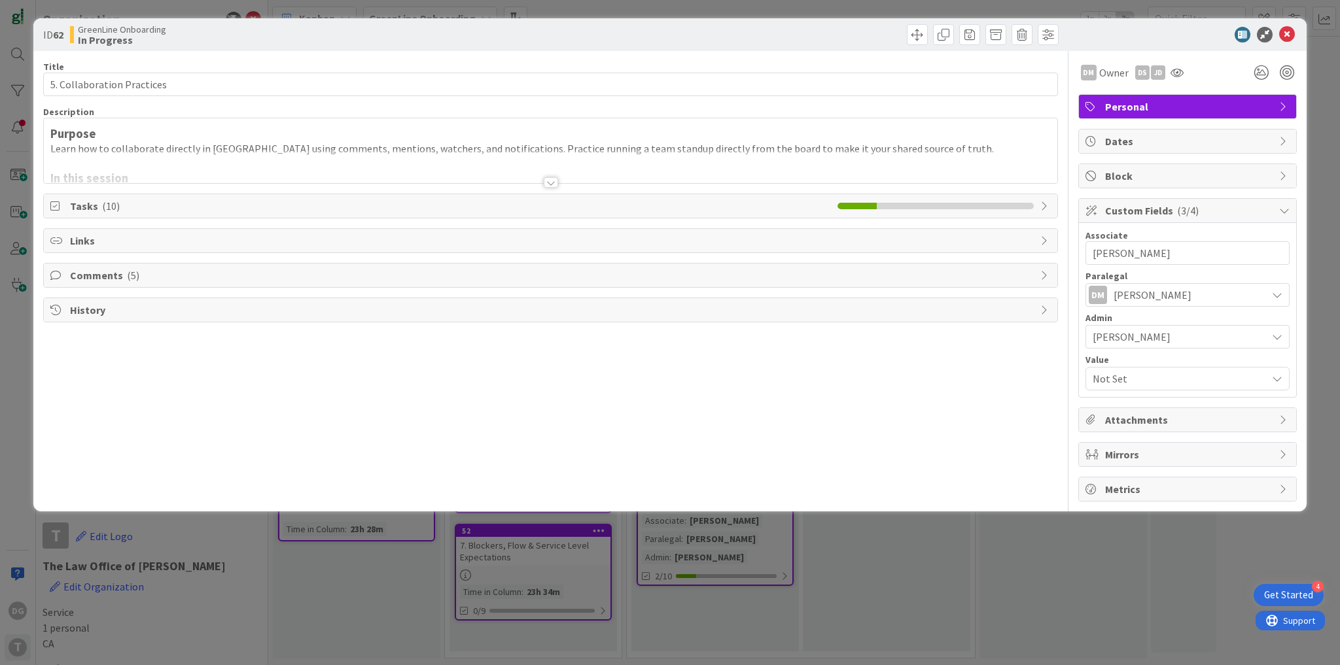
click at [1136, 377] on span "Not Set" at bounding box center [1179, 379] width 174 height 18
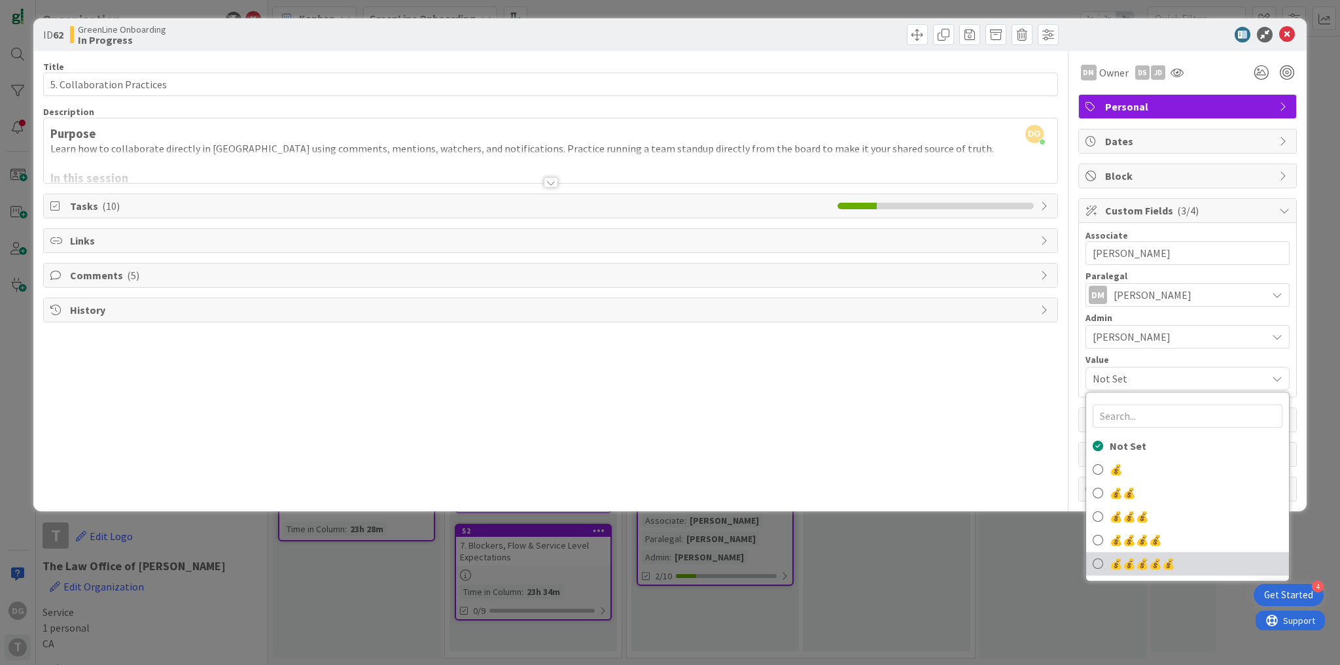
click at [1159, 557] on span "💰" at bounding box center [1155, 563] width 13 height 13
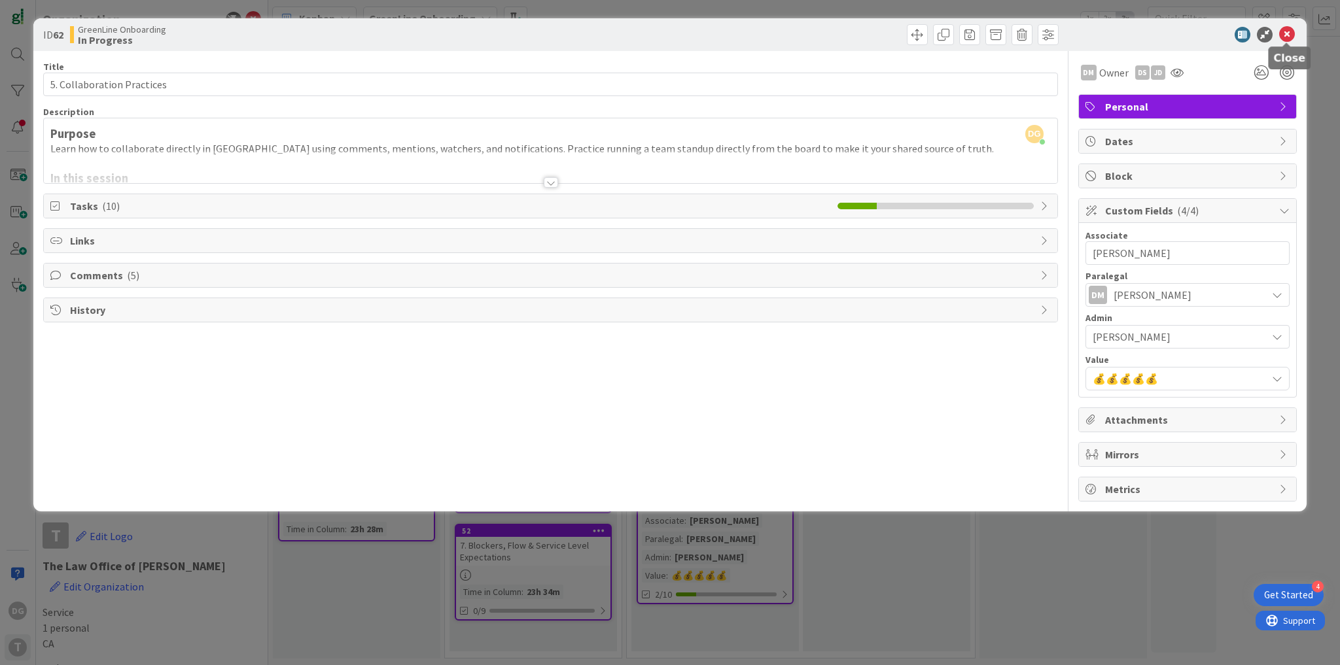
click at [1287, 31] on icon at bounding box center [1287, 35] width 16 height 16
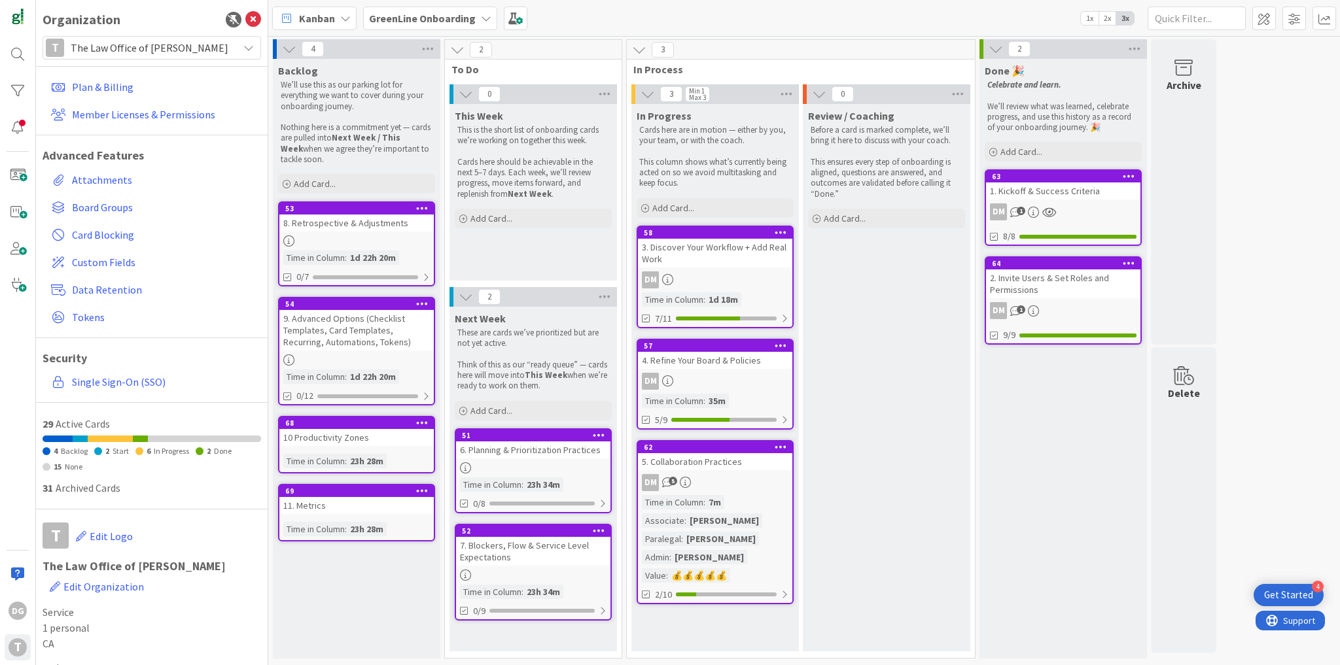
click at [722, 368] on div "57 4. Refine Your Board & Policies DM Time in Column : 35m 5/9" at bounding box center [715, 384] width 157 height 91
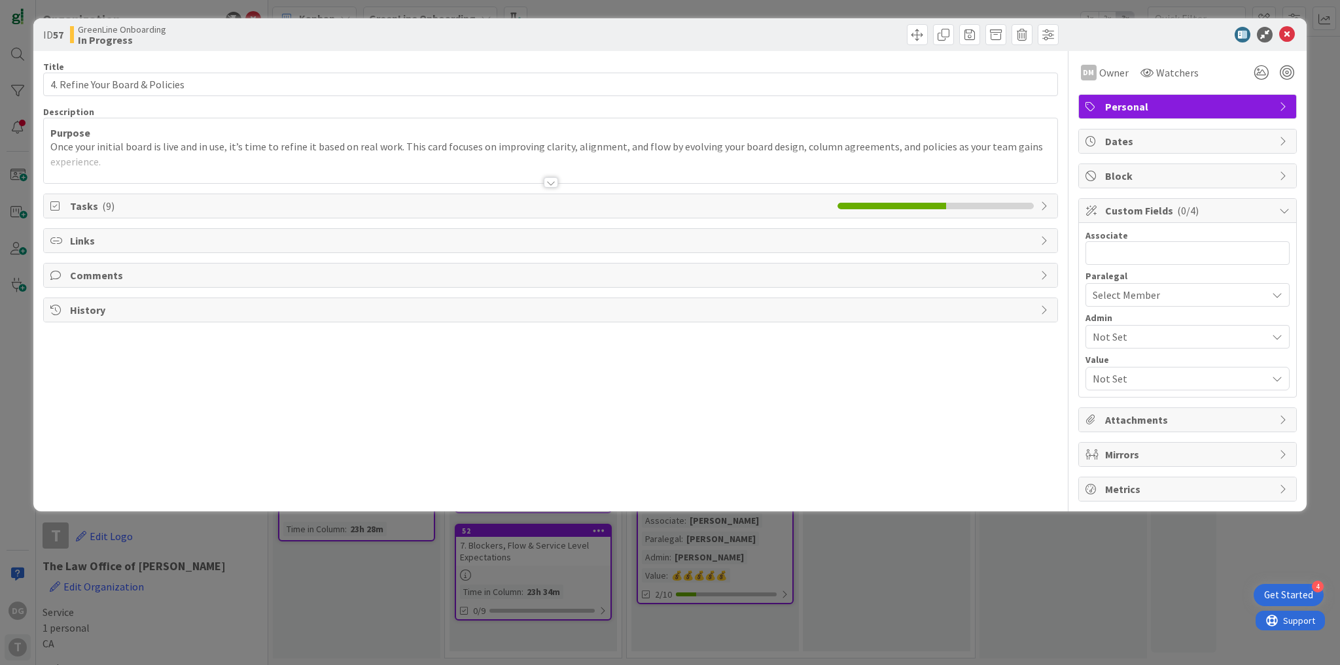
click at [1154, 370] on span "Not Set" at bounding box center [1179, 379] width 174 height 18
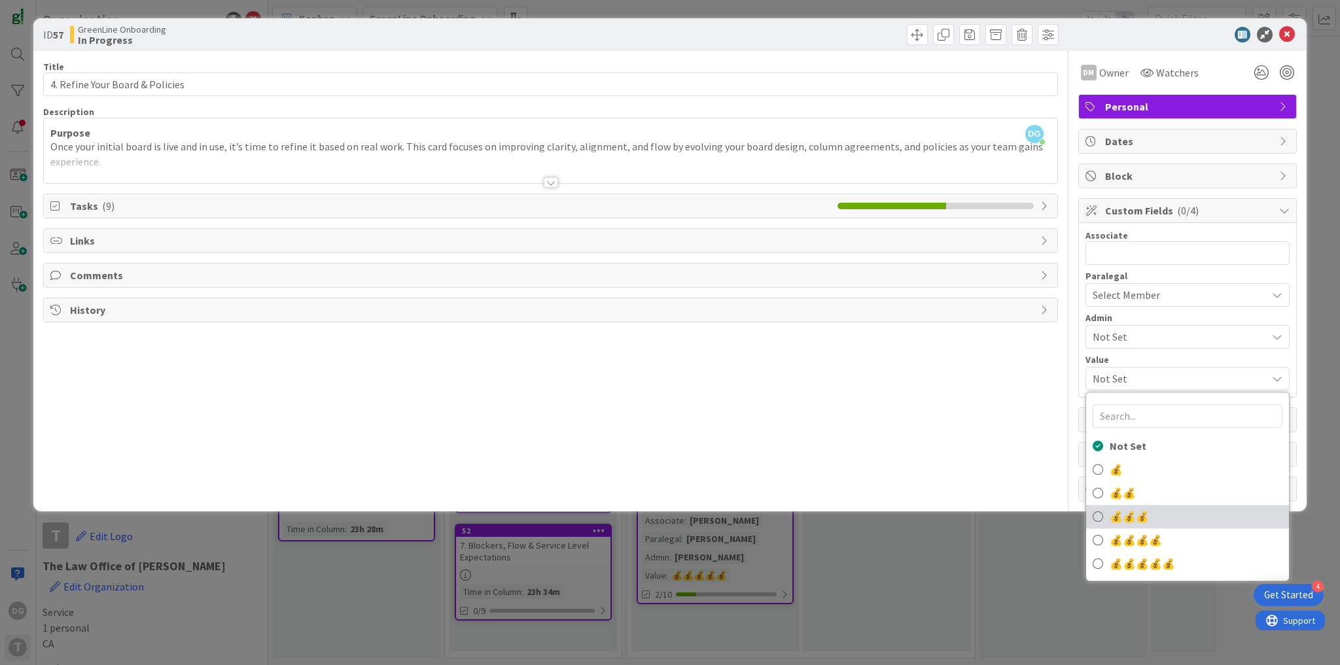
click at [1125, 508] on span "💰 💰 💰" at bounding box center [1128, 517] width 39 height 20
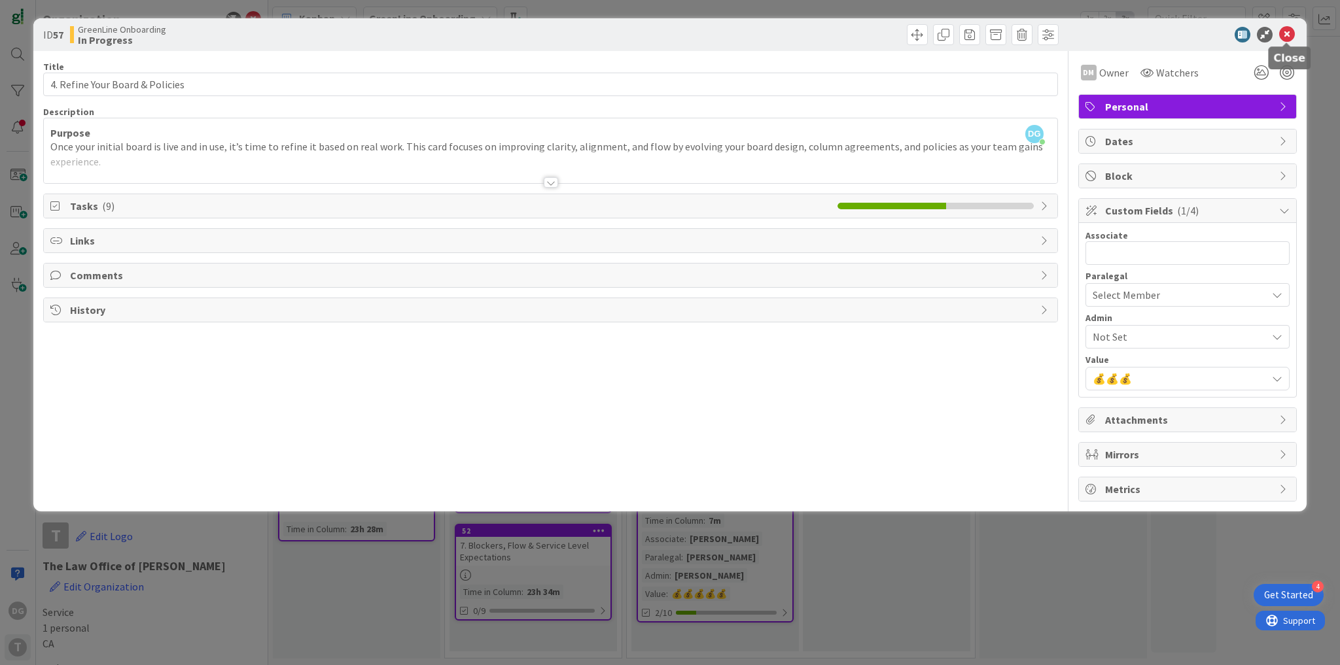
click at [1285, 40] on icon at bounding box center [1287, 35] width 16 height 16
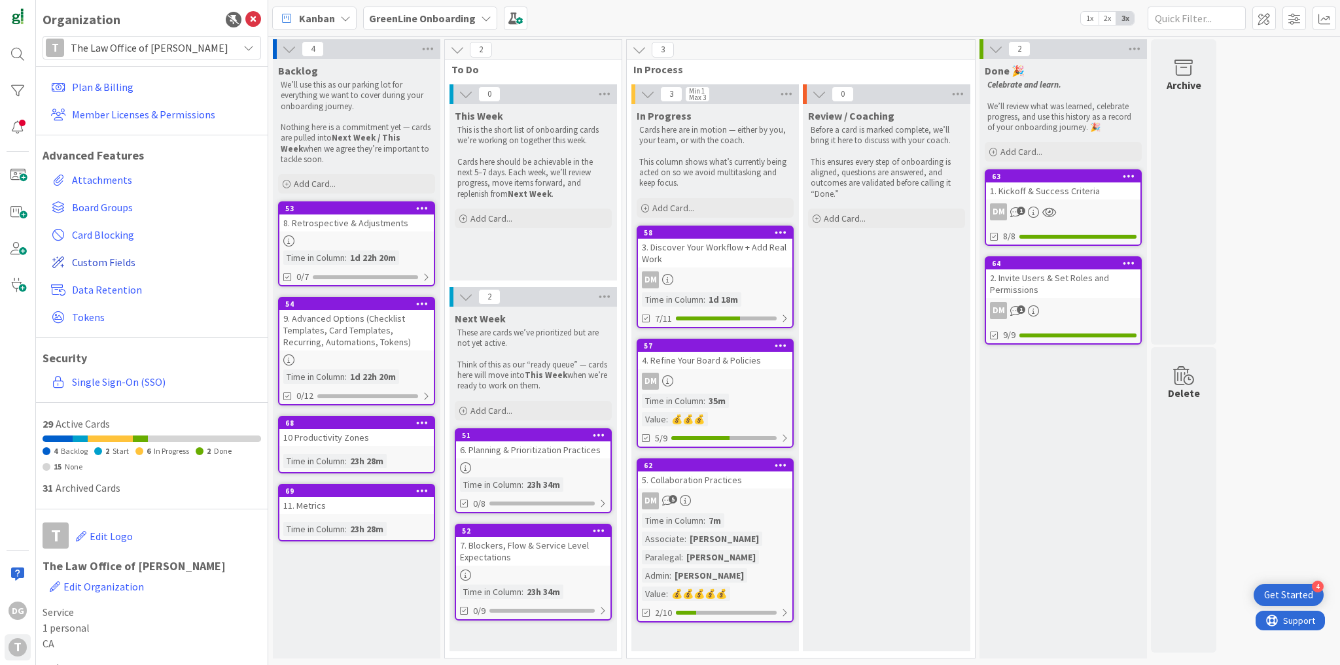
click at [118, 262] on span "Custom Fields" at bounding box center [164, 262] width 184 height 16
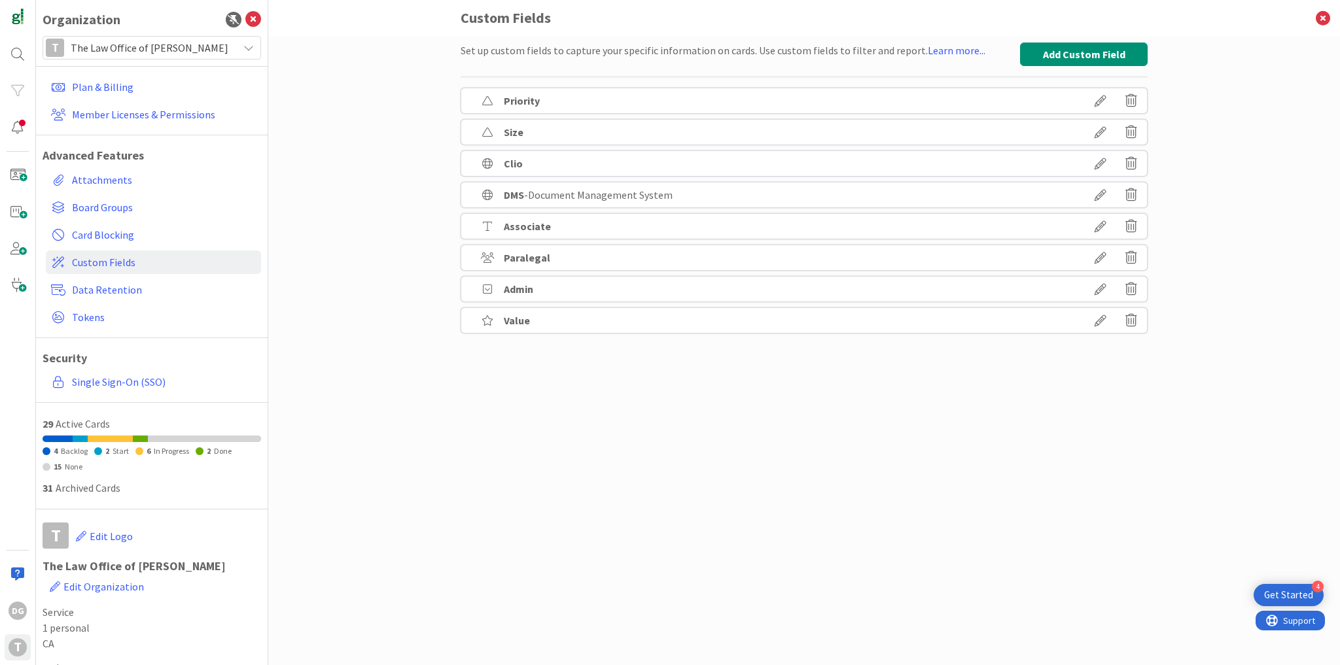
click at [1130, 315] on icon at bounding box center [1131, 320] width 12 height 22
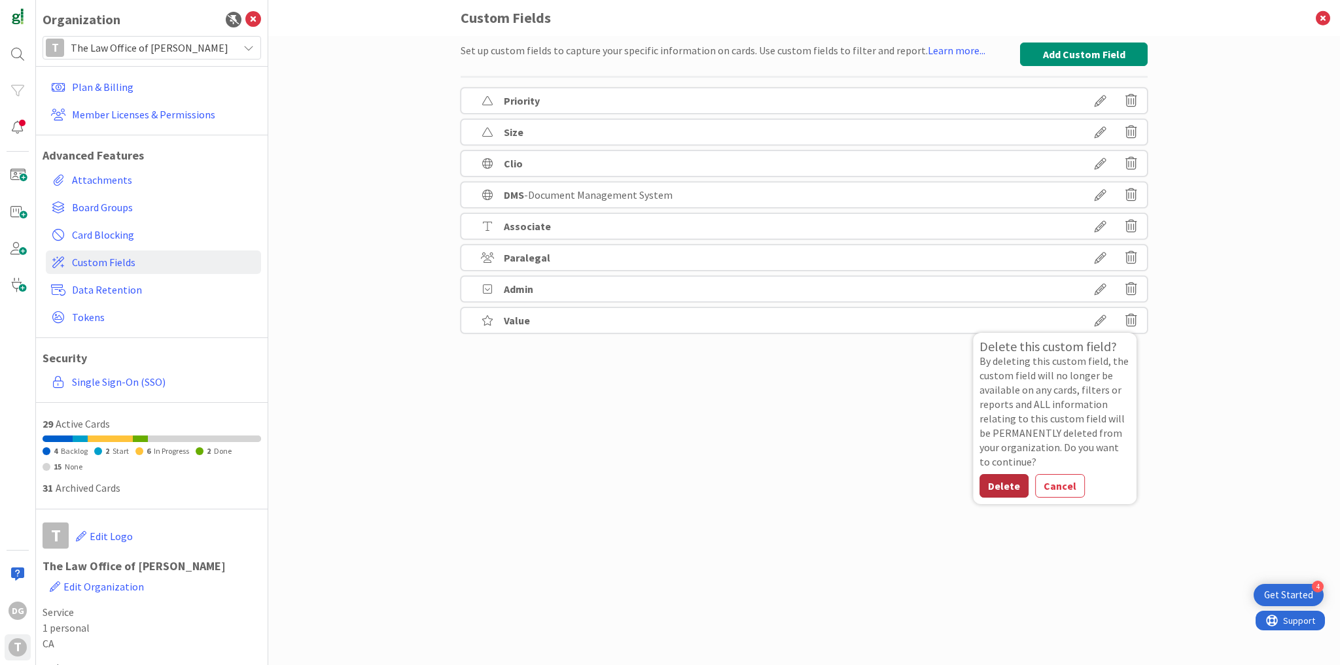
click at [1013, 482] on button "Delete" at bounding box center [1003, 486] width 49 height 24
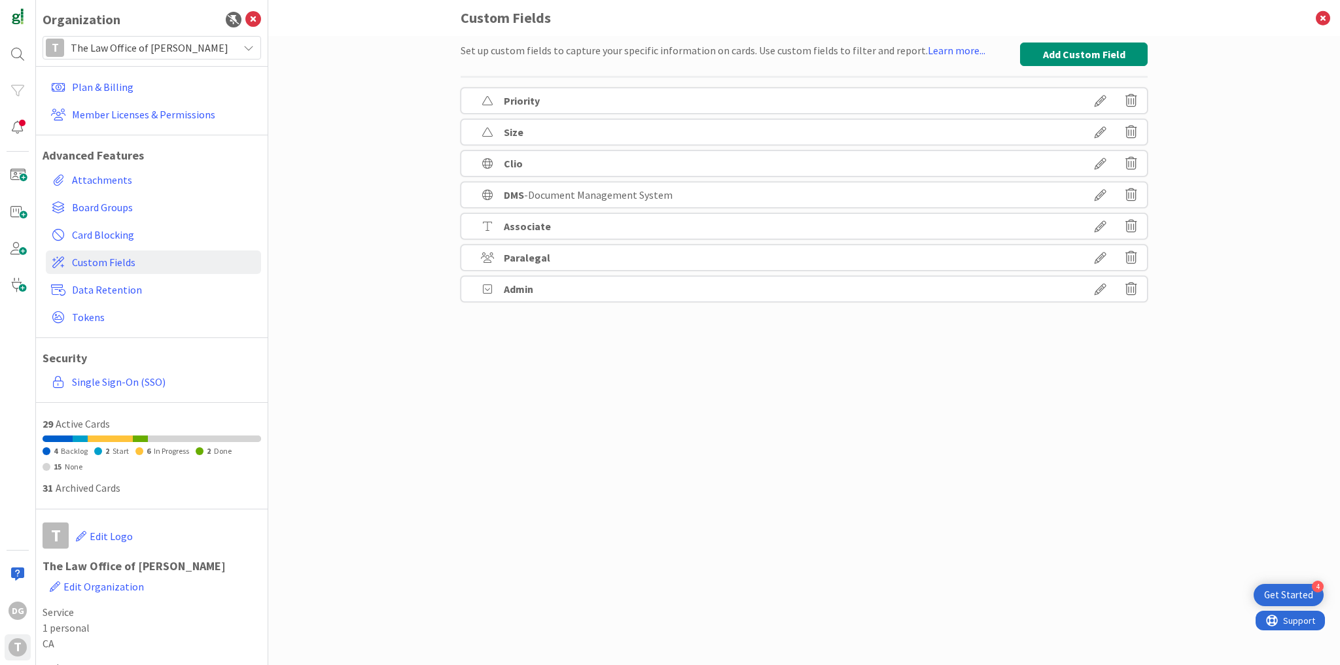
click at [1130, 292] on icon at bounding box center [1131, 289] width 12 height 22
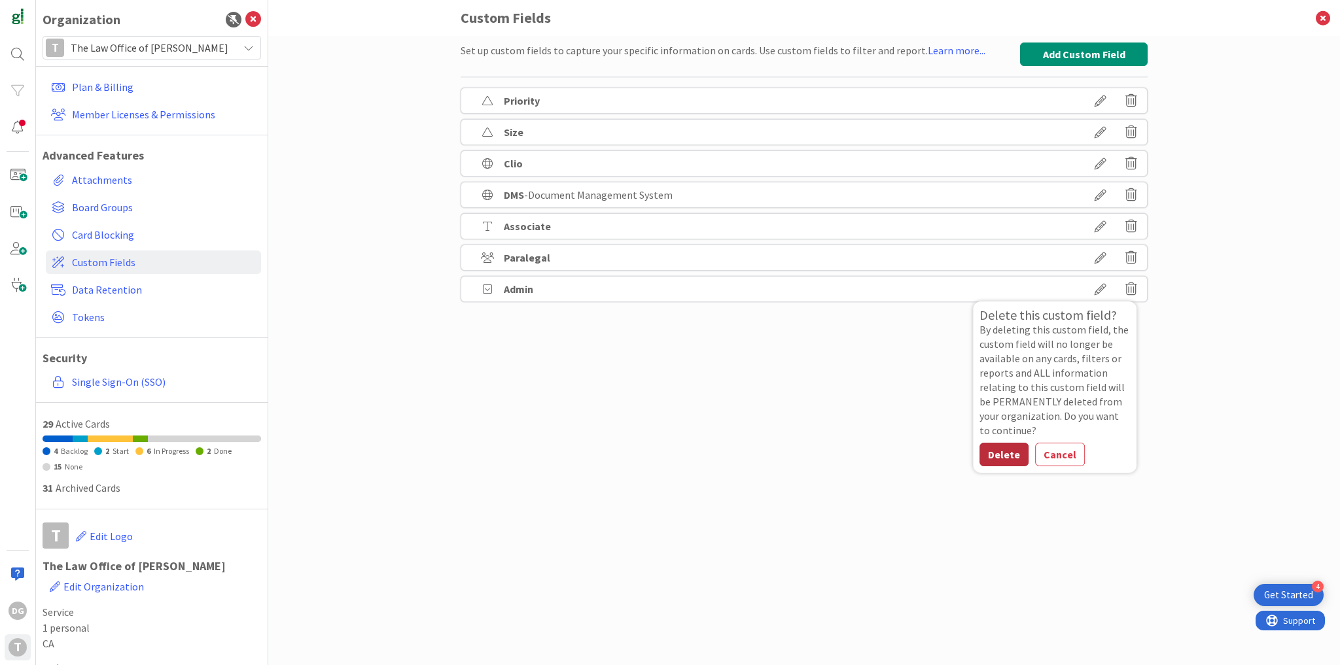
click at [1011, 457] on button "Delete" at bounding box center [1003, 455] width 49 height 24
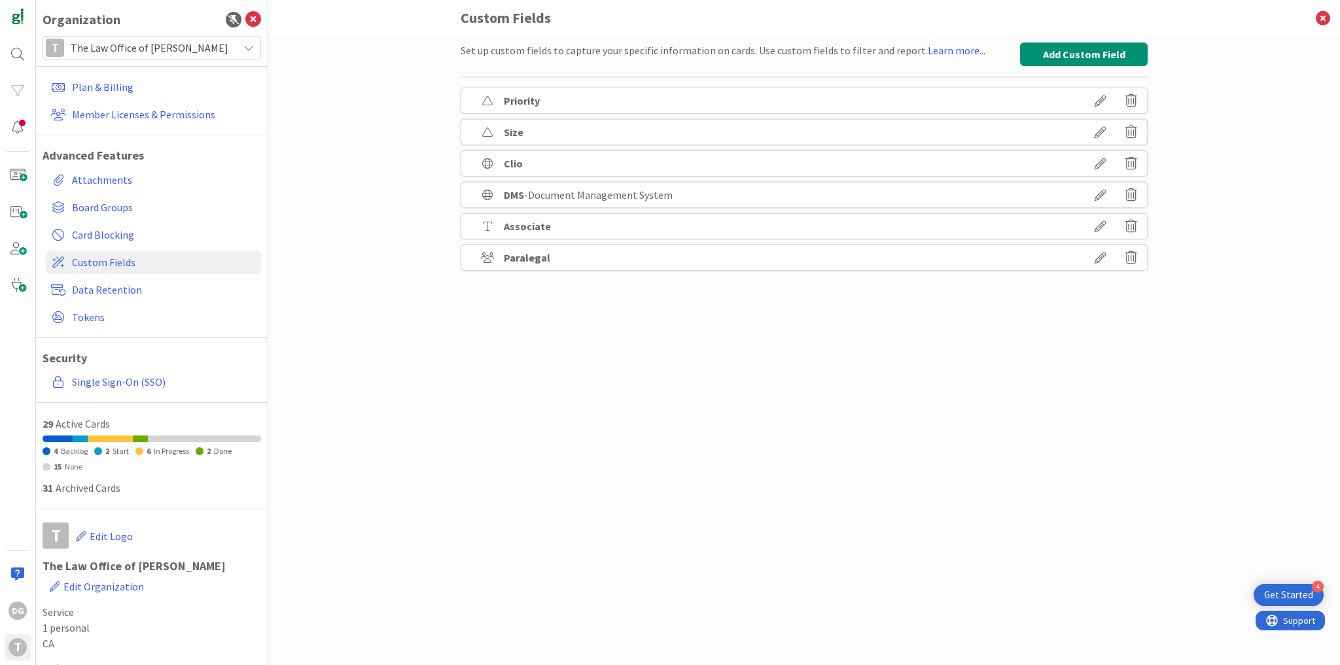
click at [1130, 251] on icon at bounding box center [1131, 258] width 12 height 22
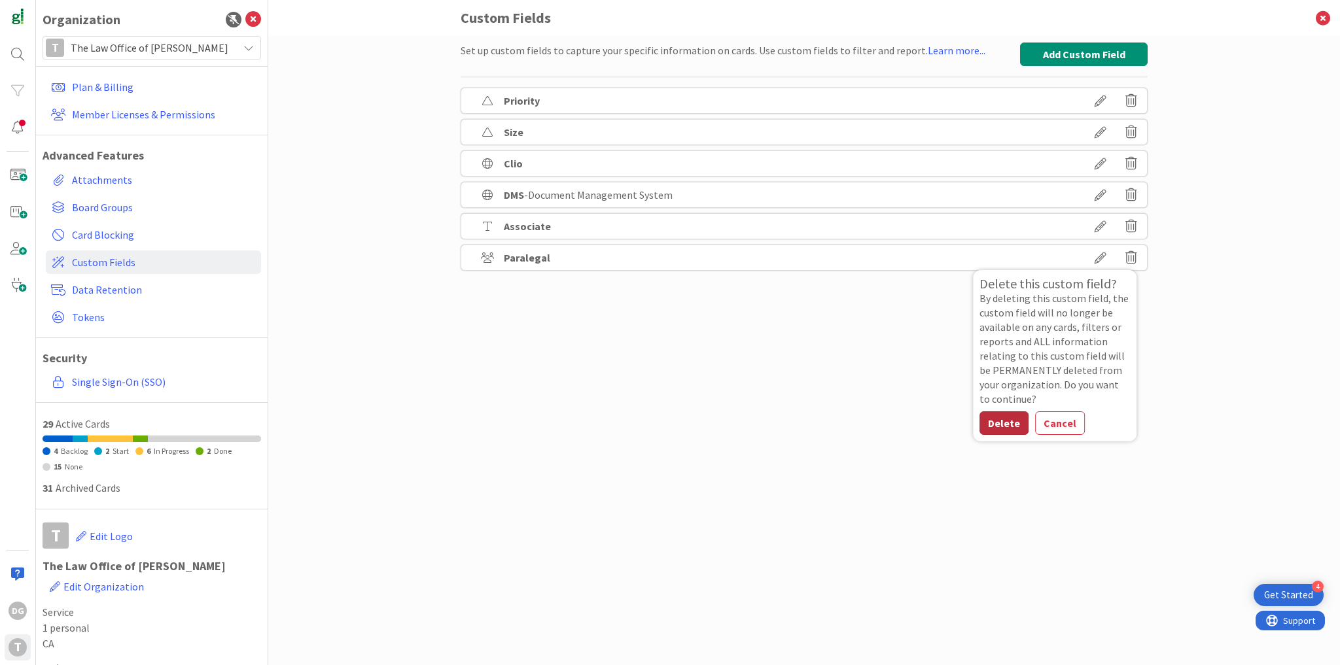
click at [1007, 428] on button "Delete" at bounding box center [1003, 423] width 49 height 24
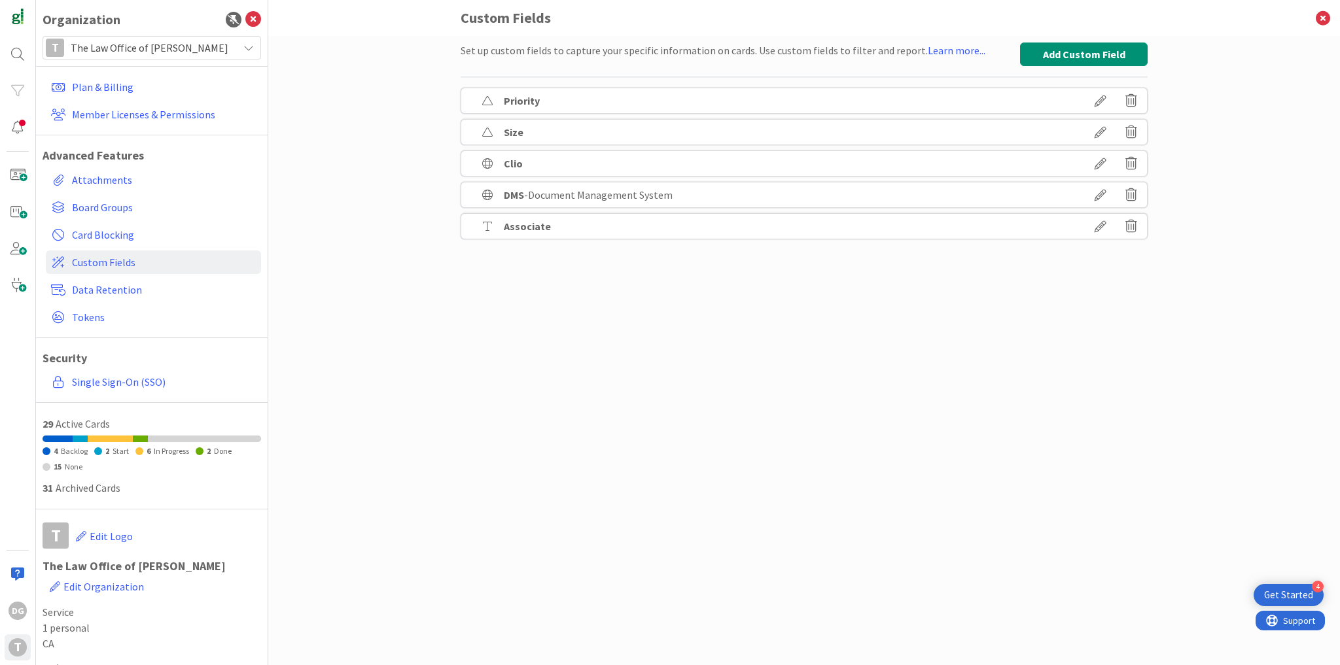
click at [1133, 228] on icon at bounding box center [1131, 226] width 12 height 22
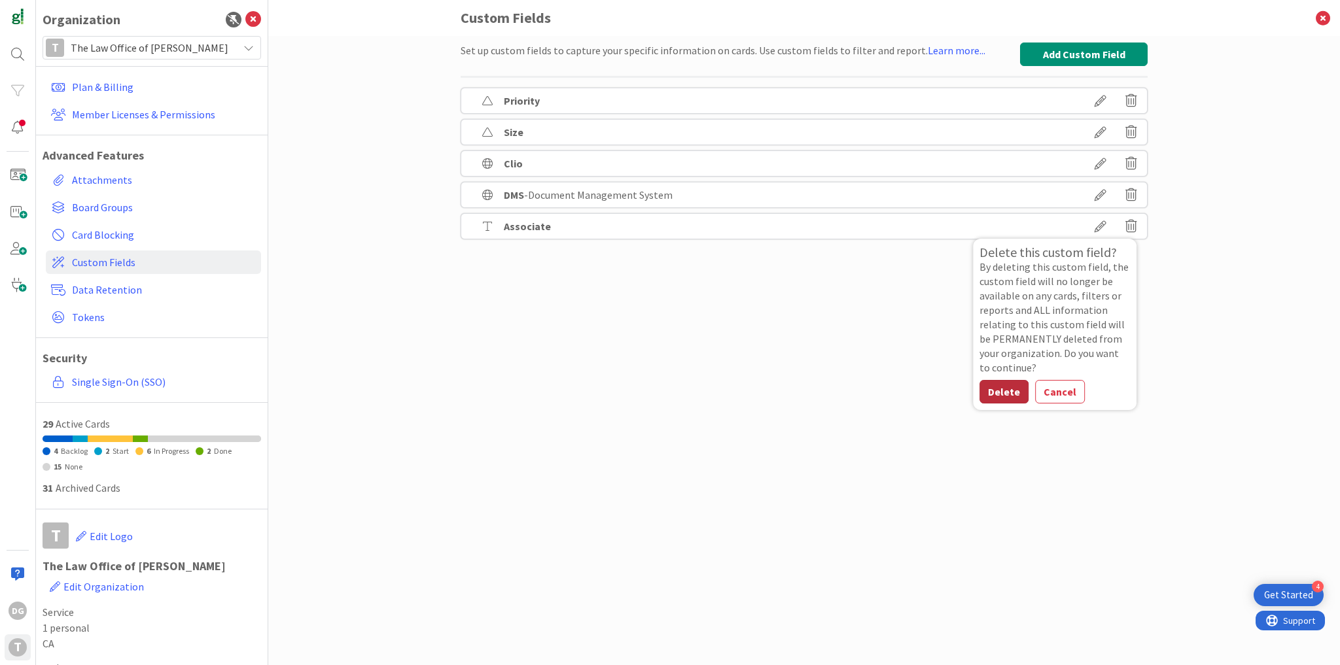
click at [1009, 398] on button "Delete" at bounding box center [1003, 392] width 49 height 24
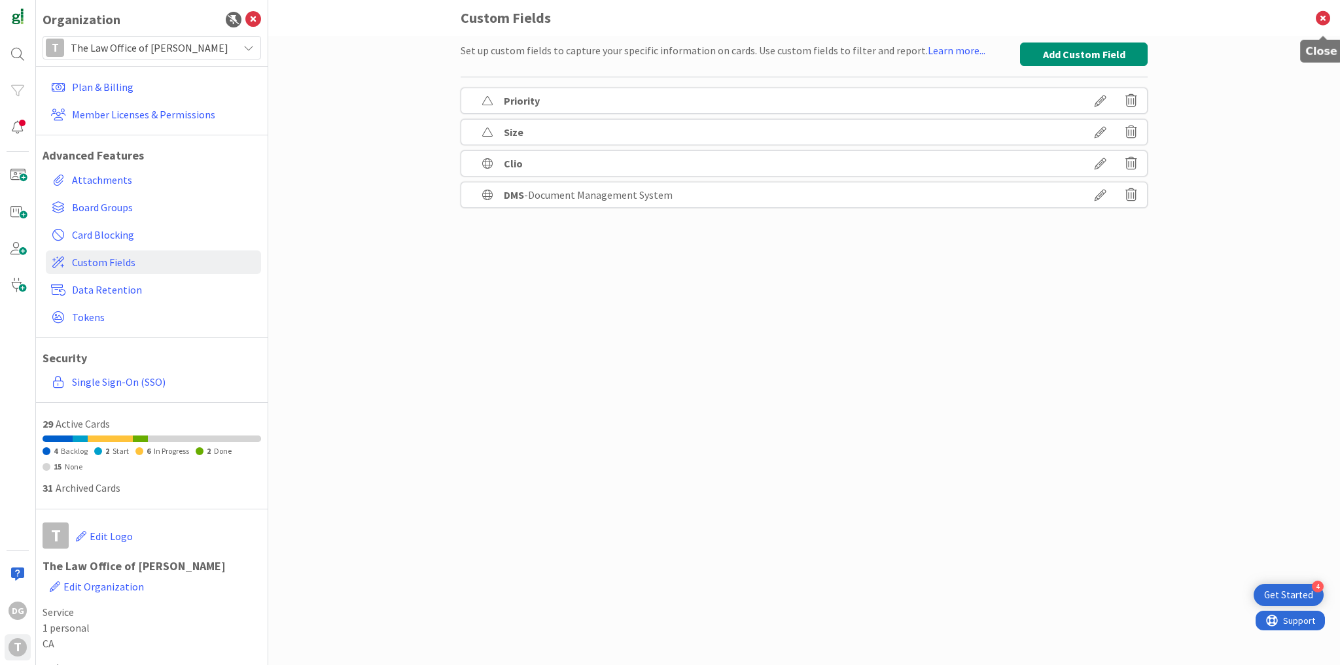
click at [1321, 16] on icon at bounding box center [1323, 18] width 34 height 36
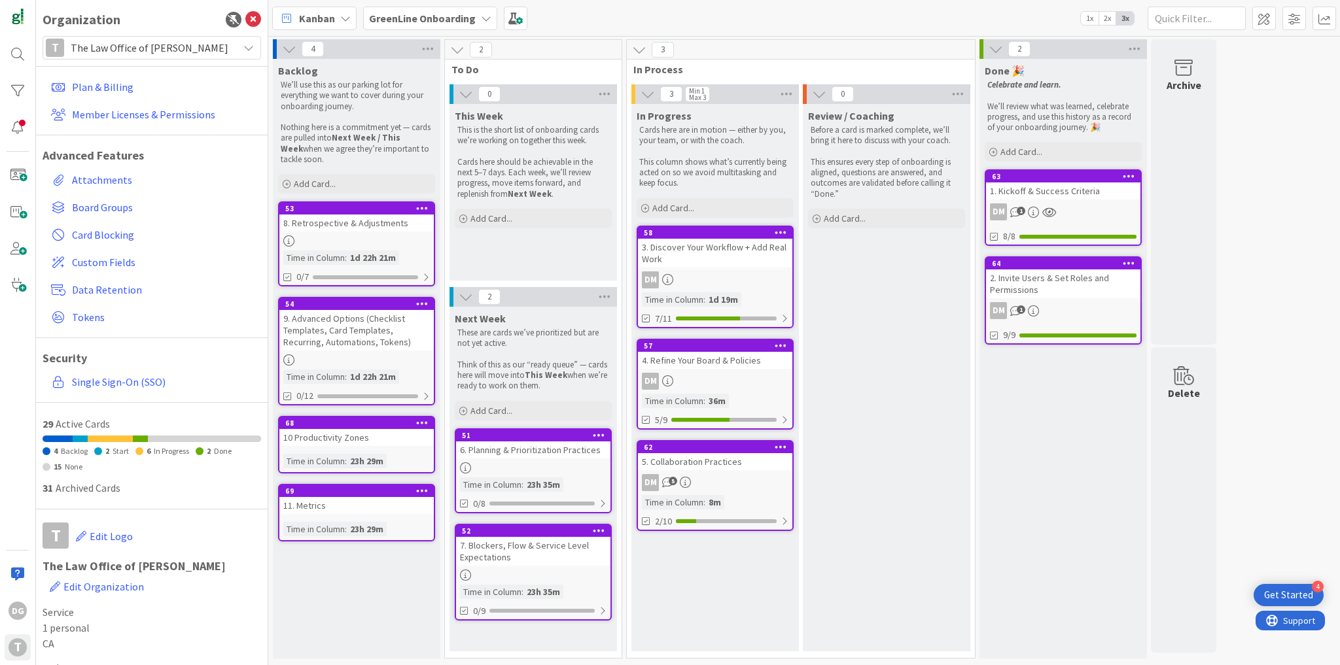
click at [701, 462] on div "5. Collaboration Practices" at bounding box center [715, 461] width 154 height 17
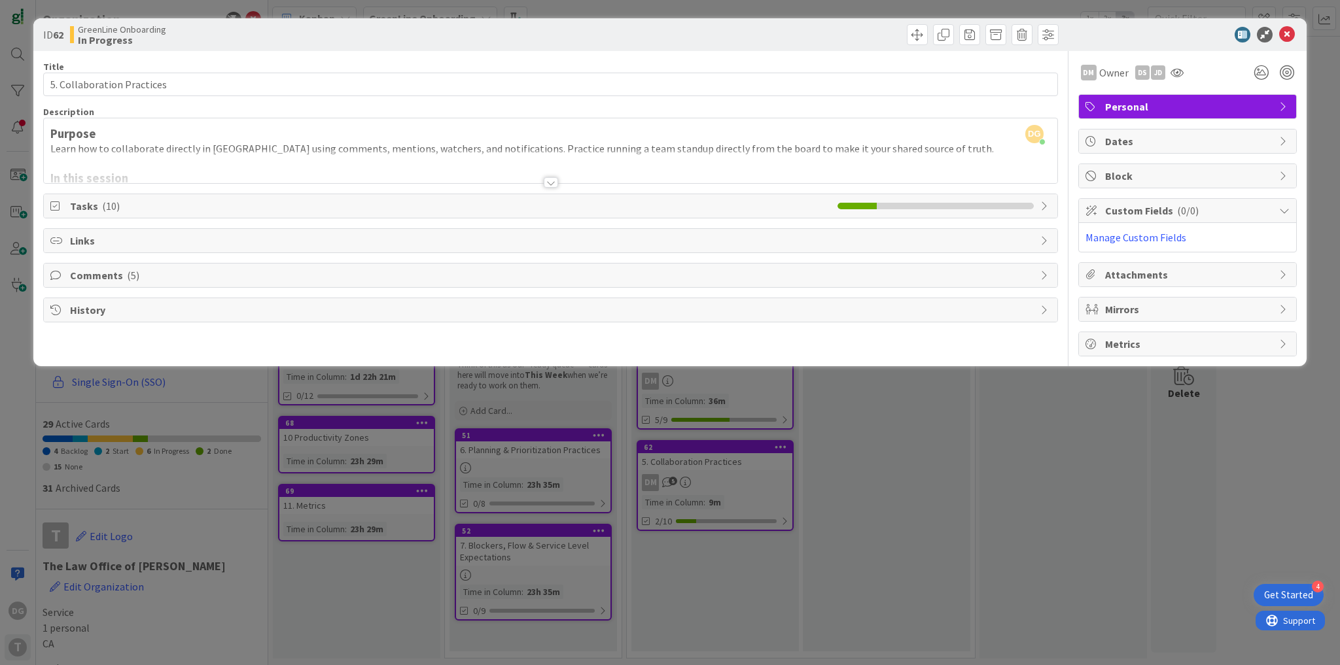
click at [1175, 217] on div "Custom Fields ( 0/0 )" at bounding box center [1187, 211] width 217 height 24
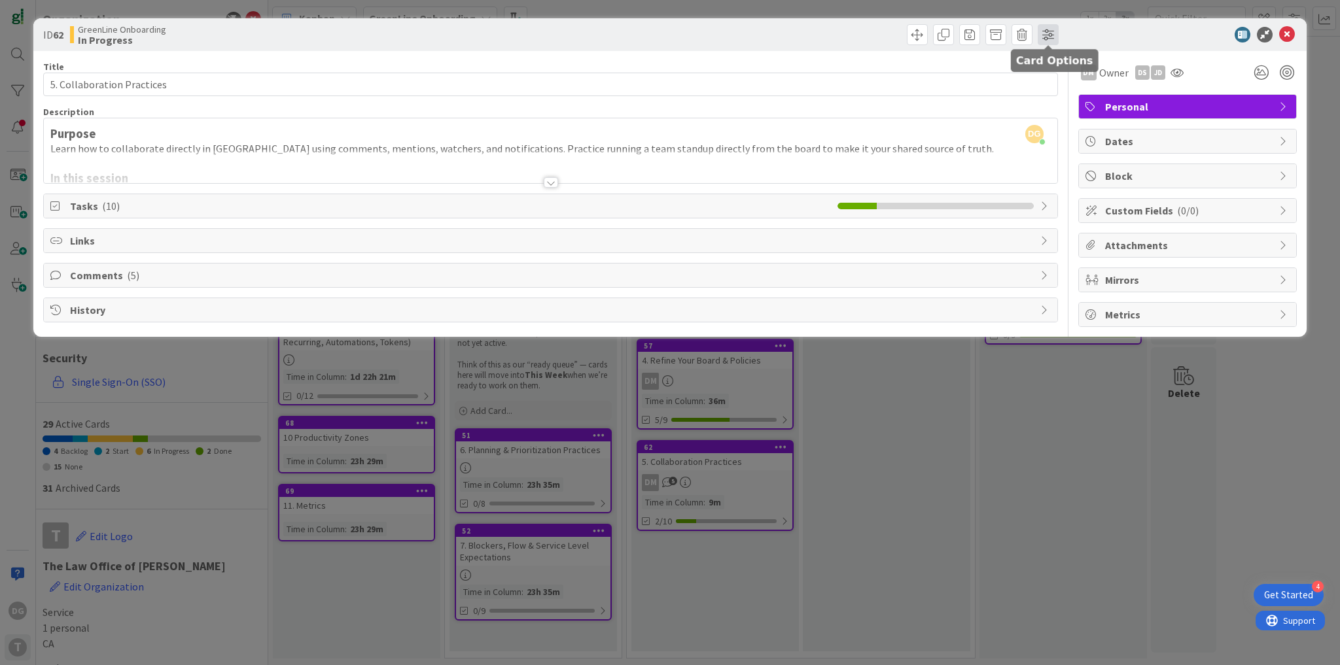
click at [1049, 34] on span at bounding box center [1048, 34] width 21 height 21
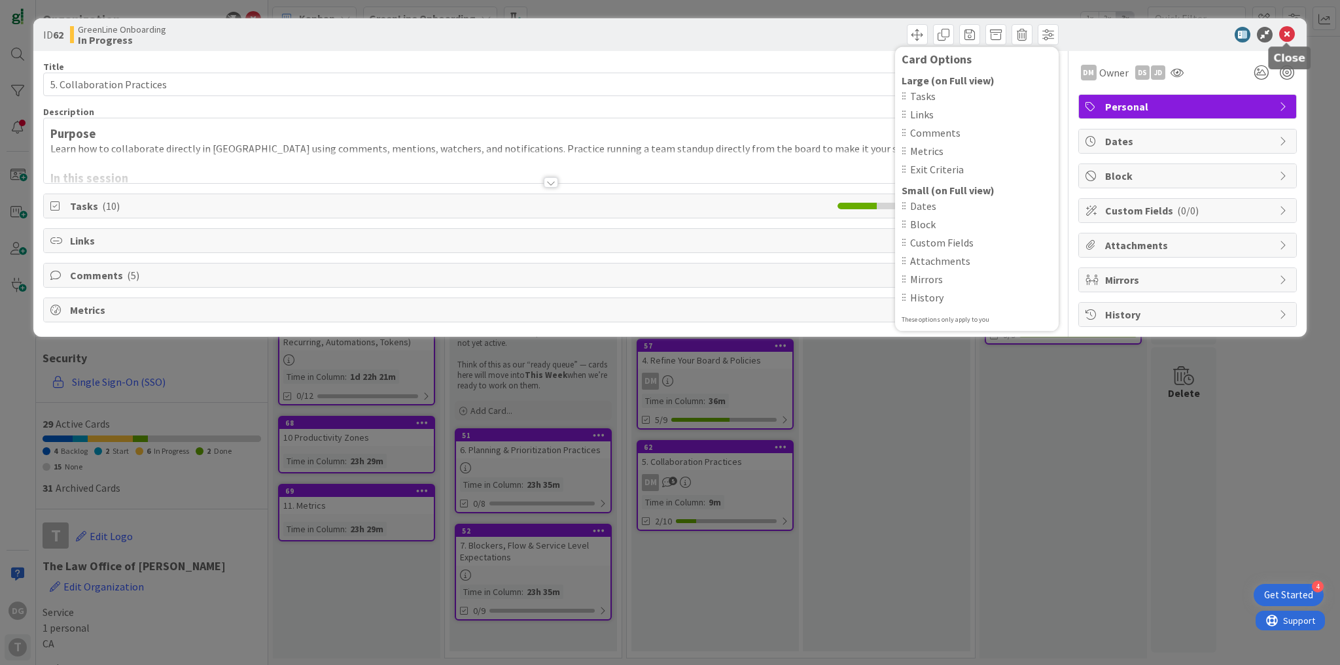
click at [1287, 35] on icon at bounding box center [1287, 35] width 16 height 16
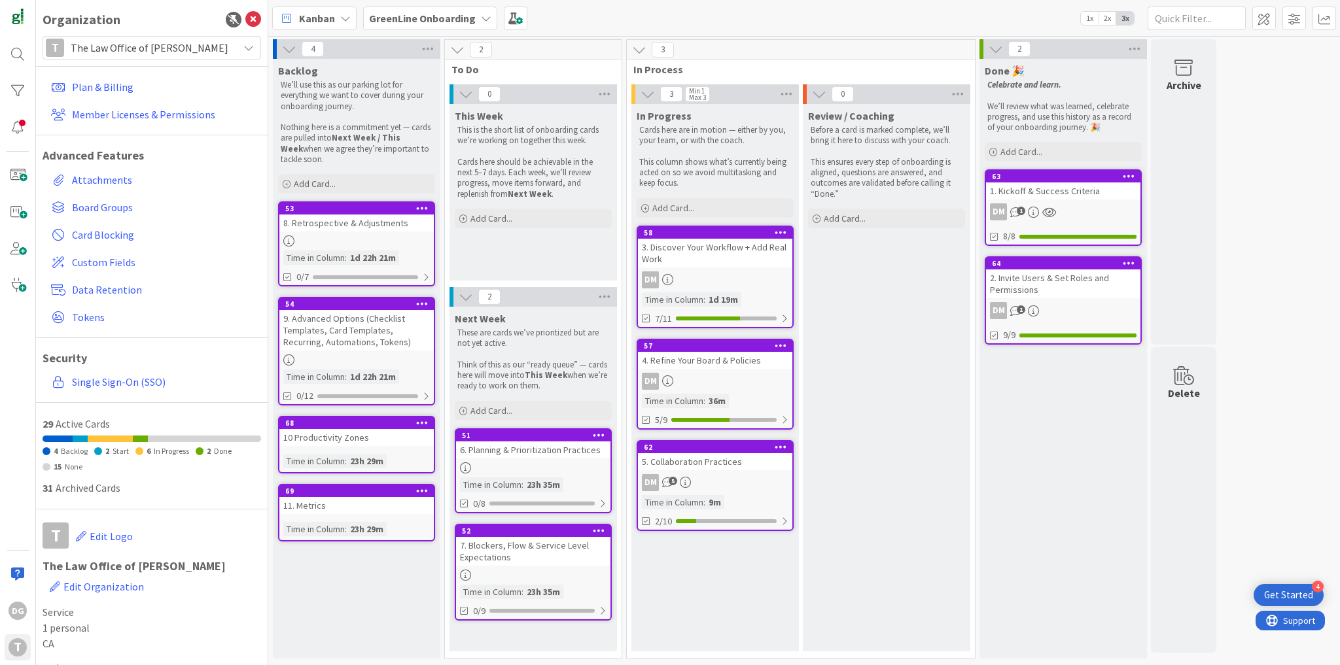
click at [1287, 35] on div "Kanban GreenLine Onboarding 1x 2x 3x" at bounding box center [804, 18] width 1072 height 36
click at [711, 495] on div "9m" at bounding box center [714, 502] width 19 height 14
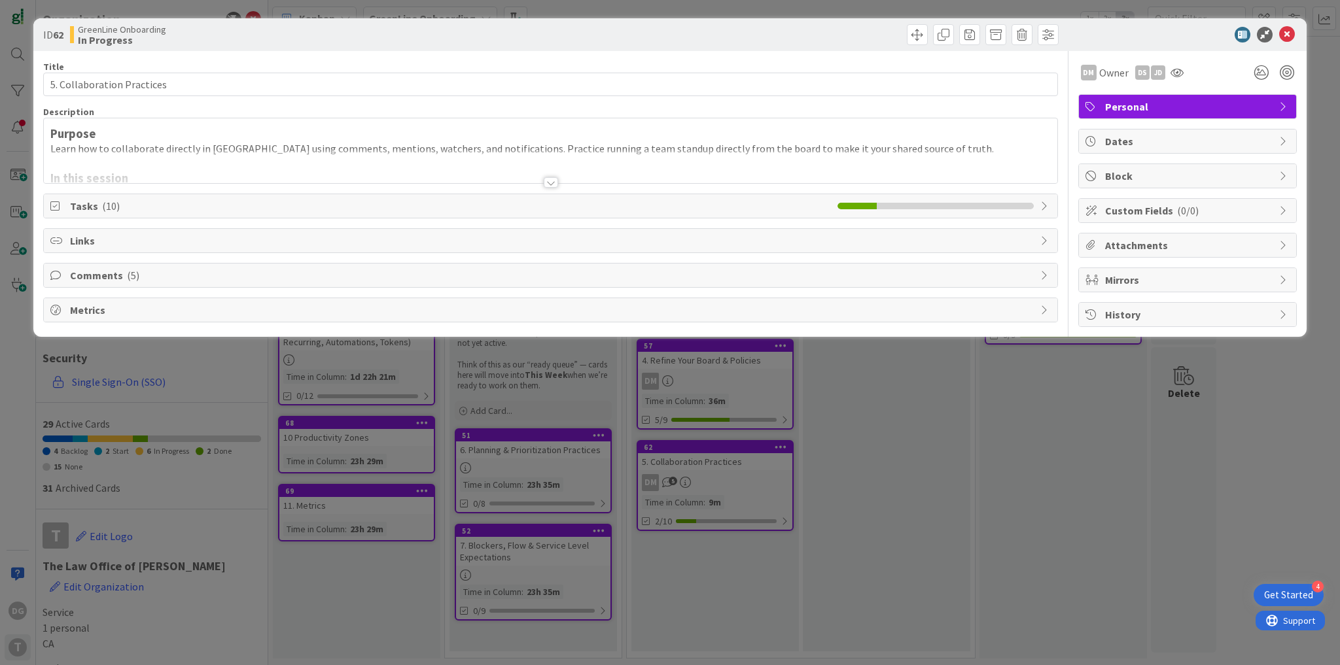
click at [1185, 315] on span "History" at bounding box center [1188, 315] width 167 height 16
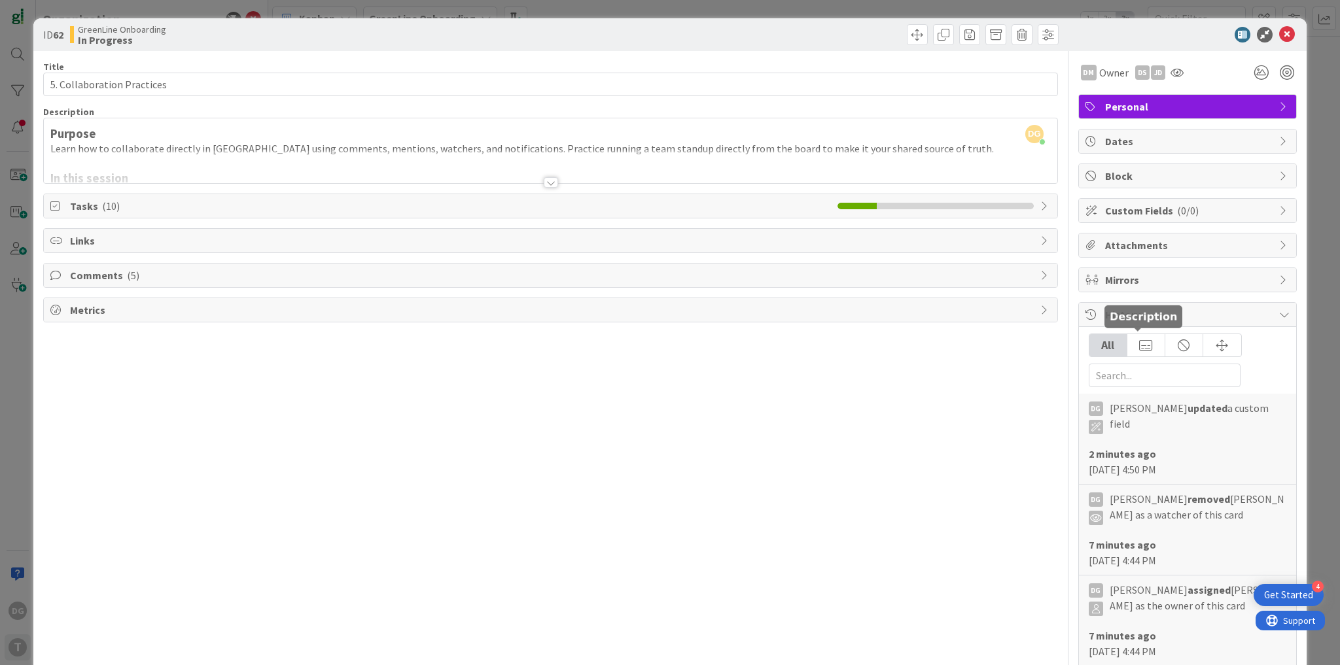
click at [1142, 345] on div at bounding box center [1146, 345] width 38 height 22
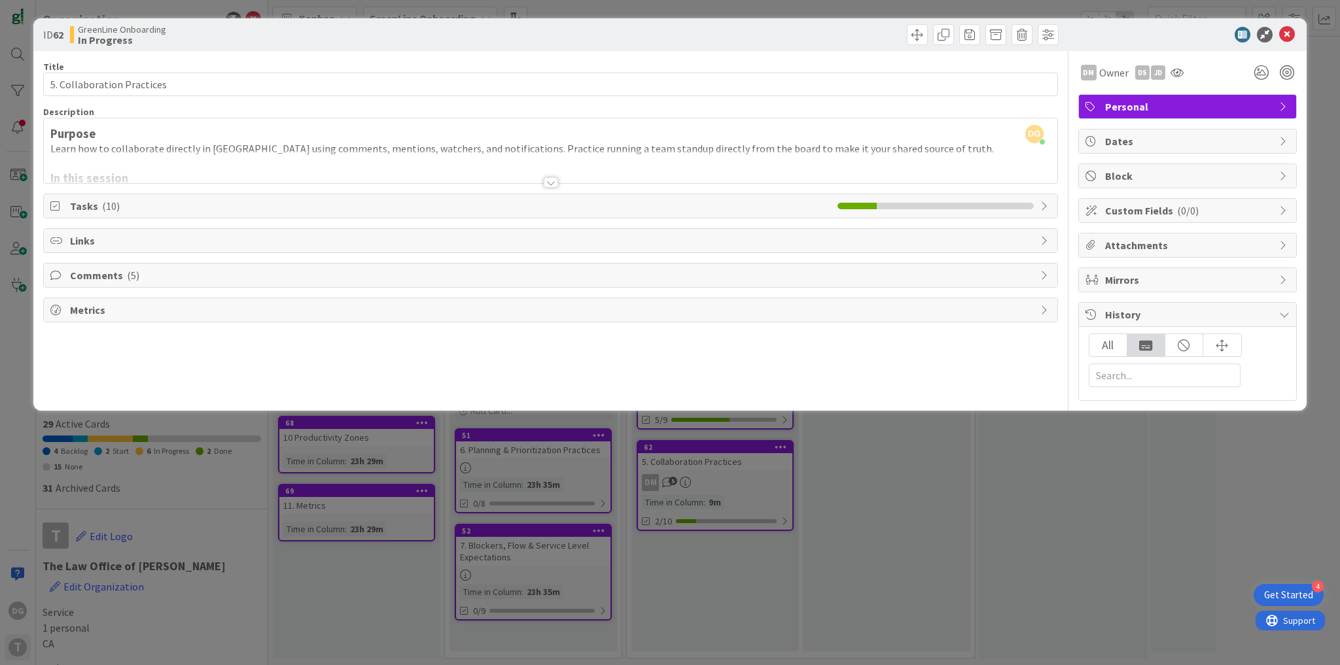
click at [1194, 307] on span "History" at bounding box center [1188, 315] width 167 height 16
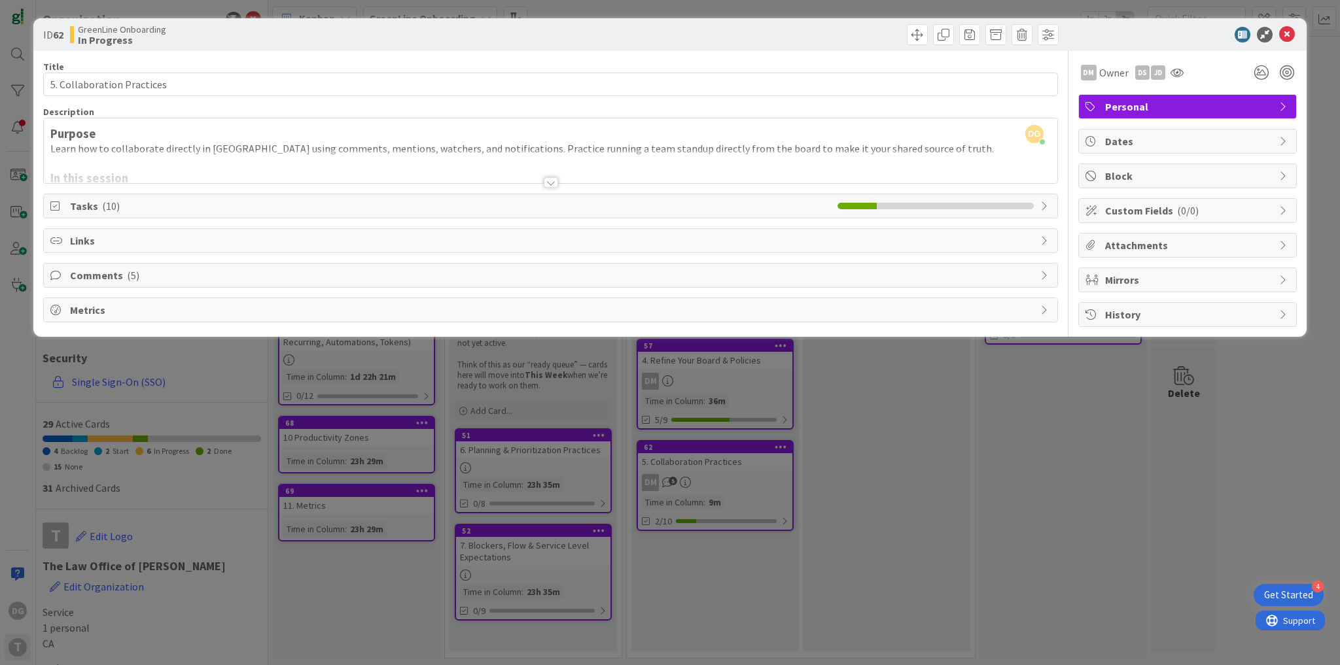
click at [508, 313] on span "Metrics" at bounding box center [552, 310] width 964 height 16
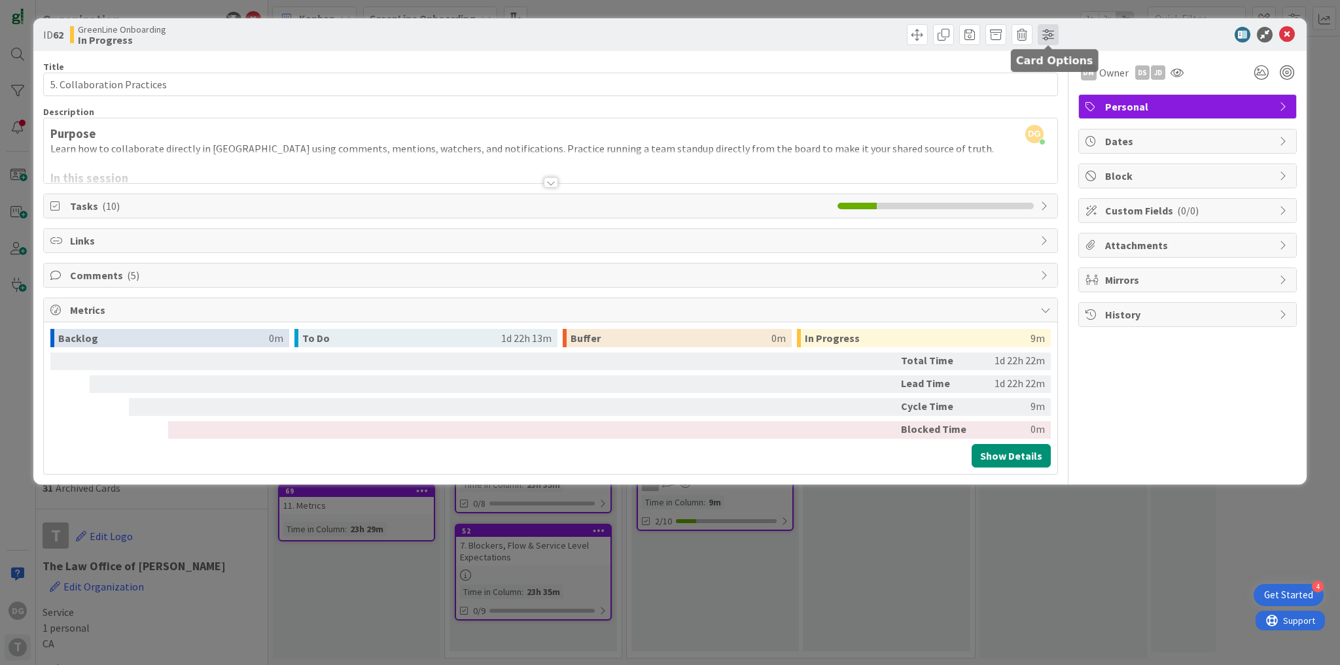
click at [1040, 36] on span at bounding box center [1048, 34] width 21 height 21
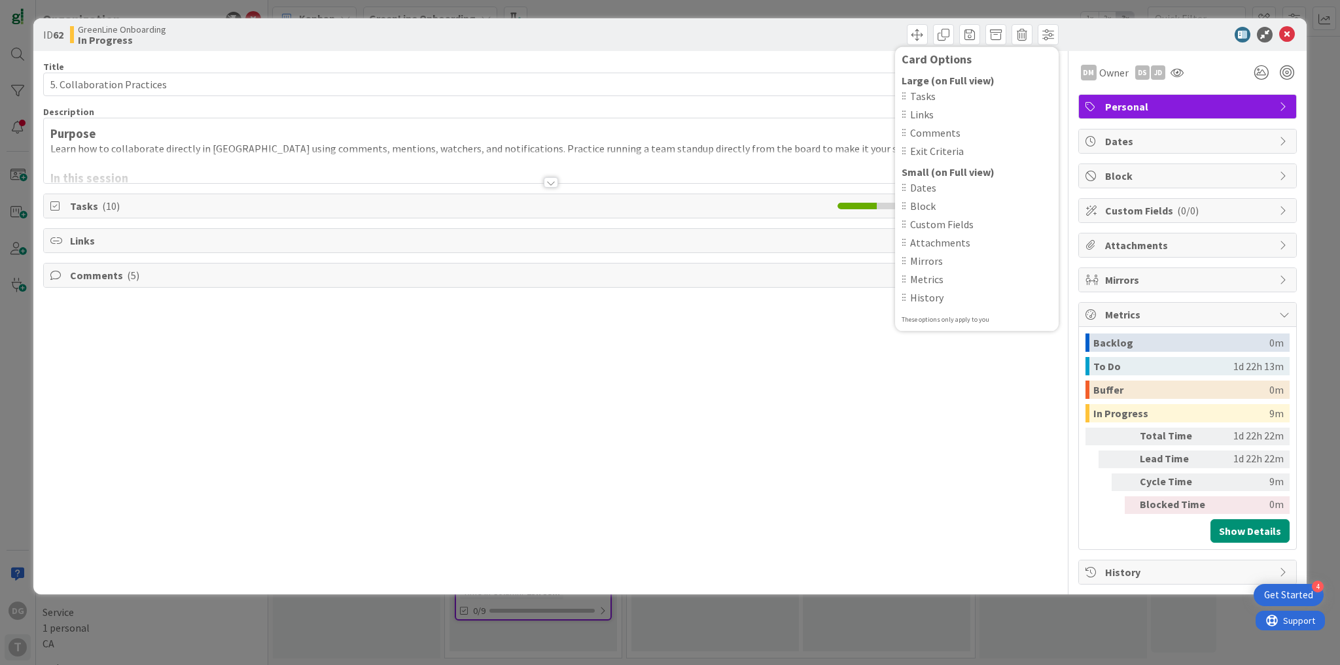
click at [1072, 39] on div at bounding box center [1181, 35] width 232 height 16
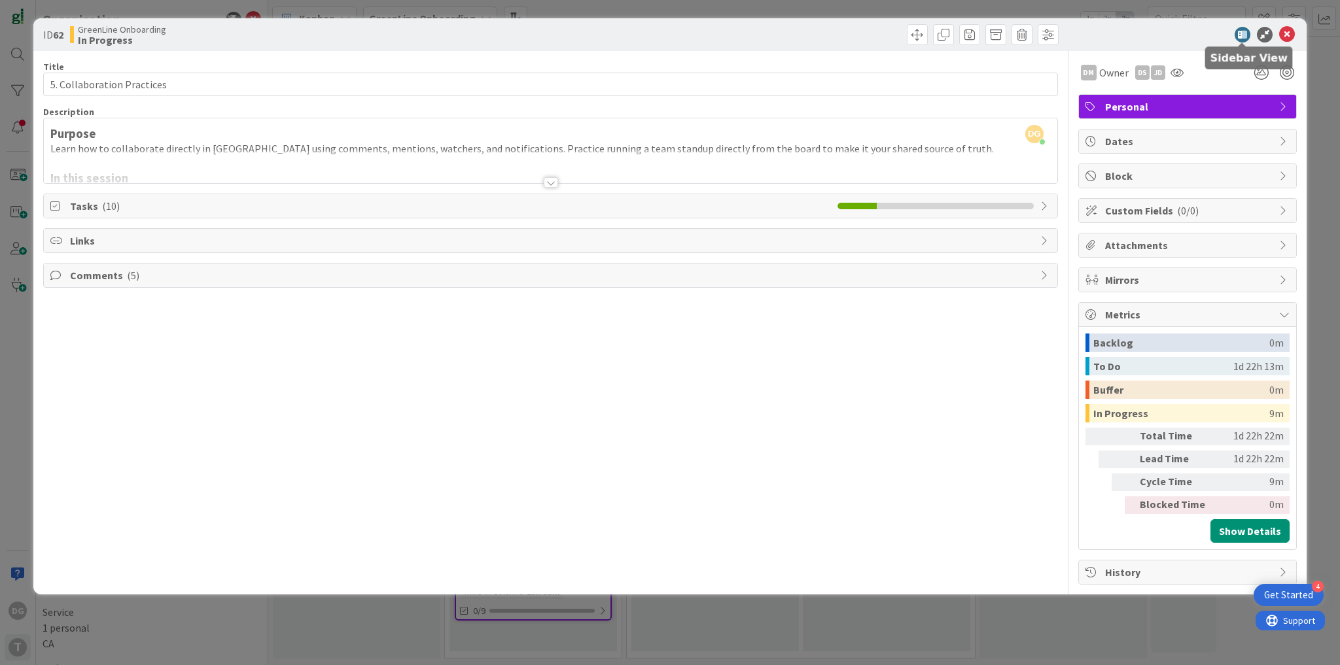
click at [1242, 35] on icon at bounding box center [1242, 35] width 16 height 16
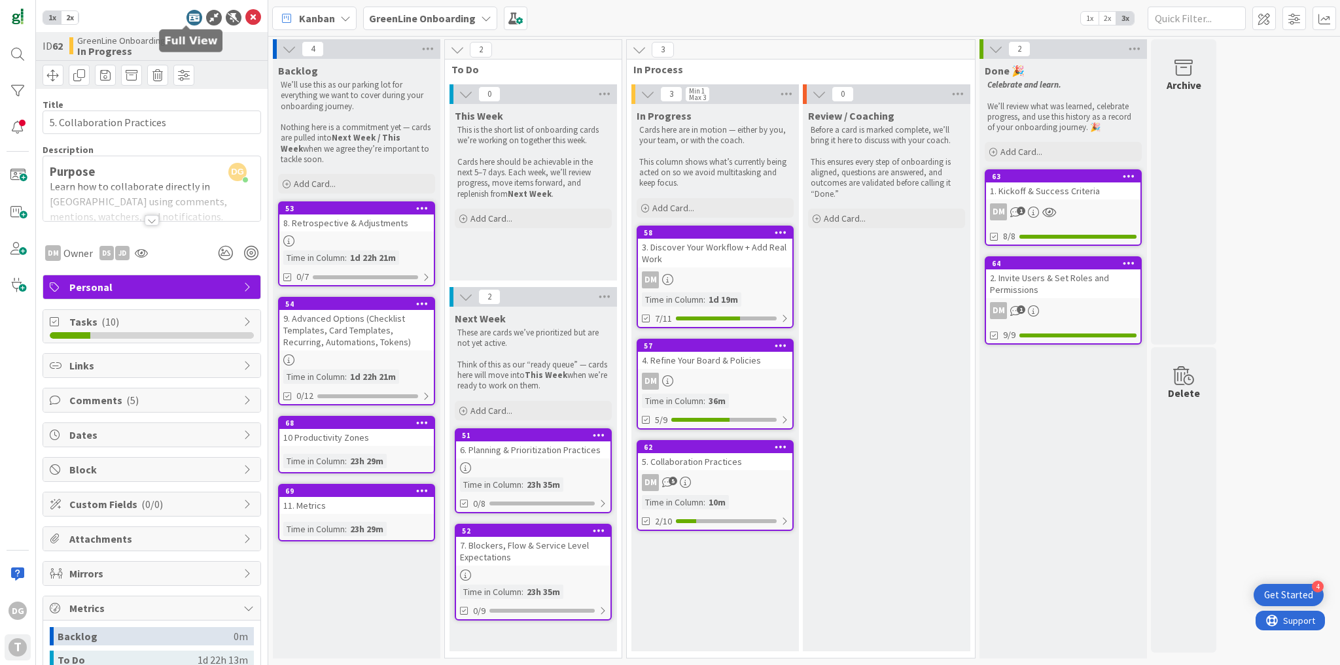
click at [186, 21] on icon at bounding box center [194, 18] width 16 height 16
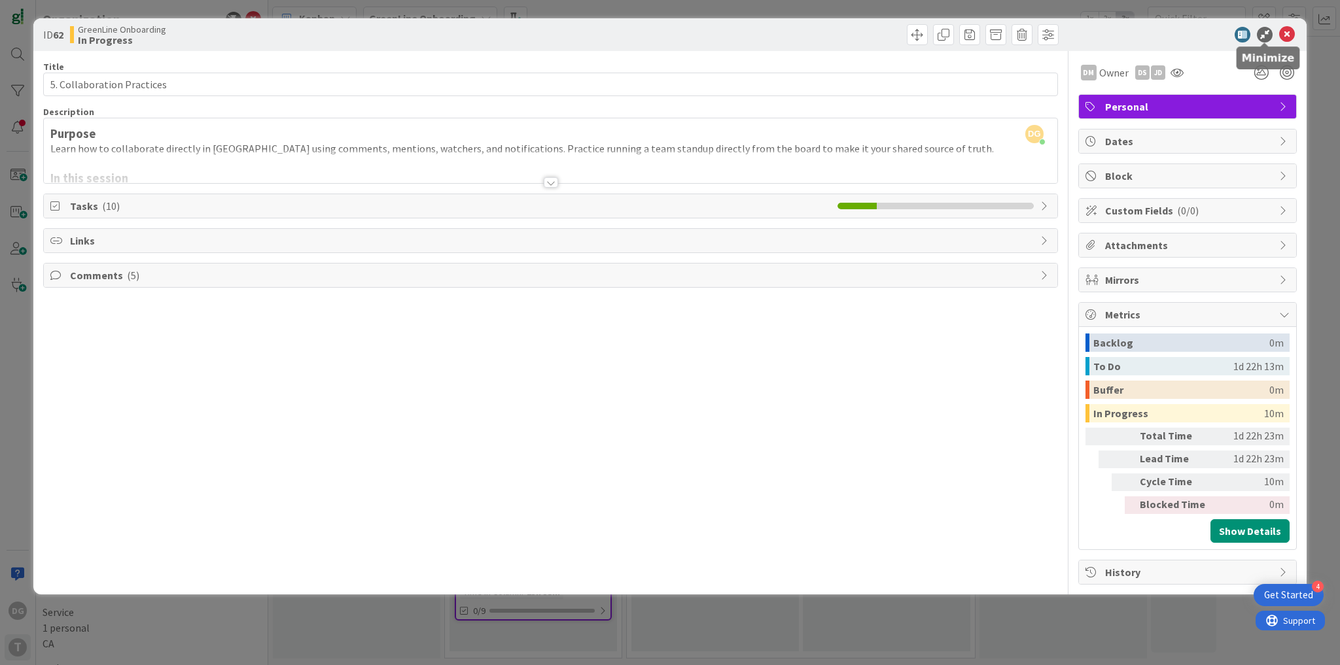
click at [1261, 33] on icon at bounding box center [1265, 35] width 16 height 16
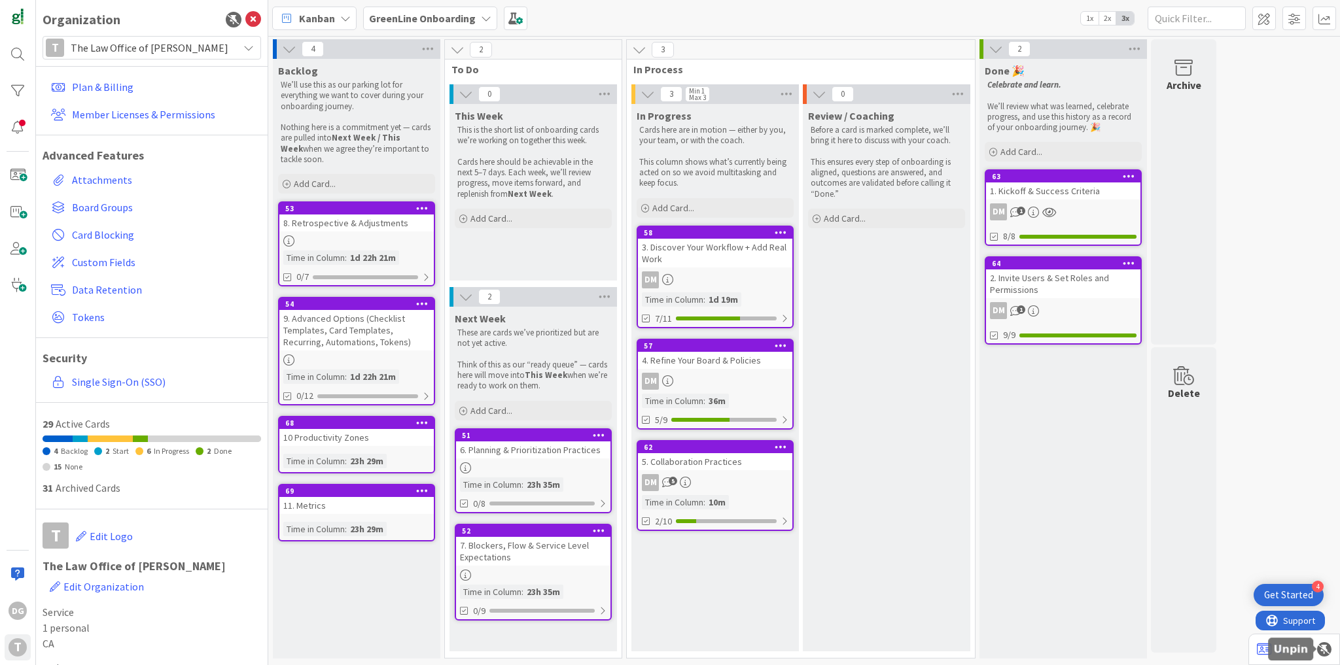
click at [1323, 650] on div at bounding box center [1324, 649] width 14 height 14
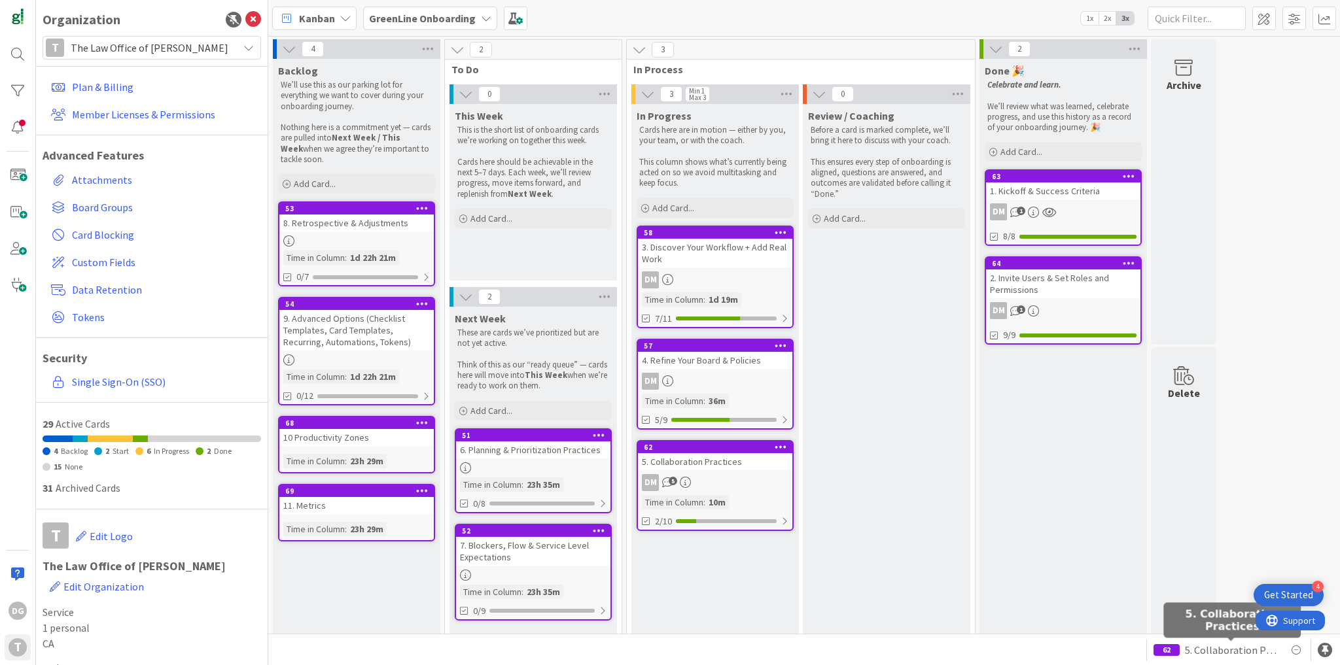
click at [1204, 648] on span "5. Collaboration Practices" at bounding box center [1231, 650] width 93 height 16
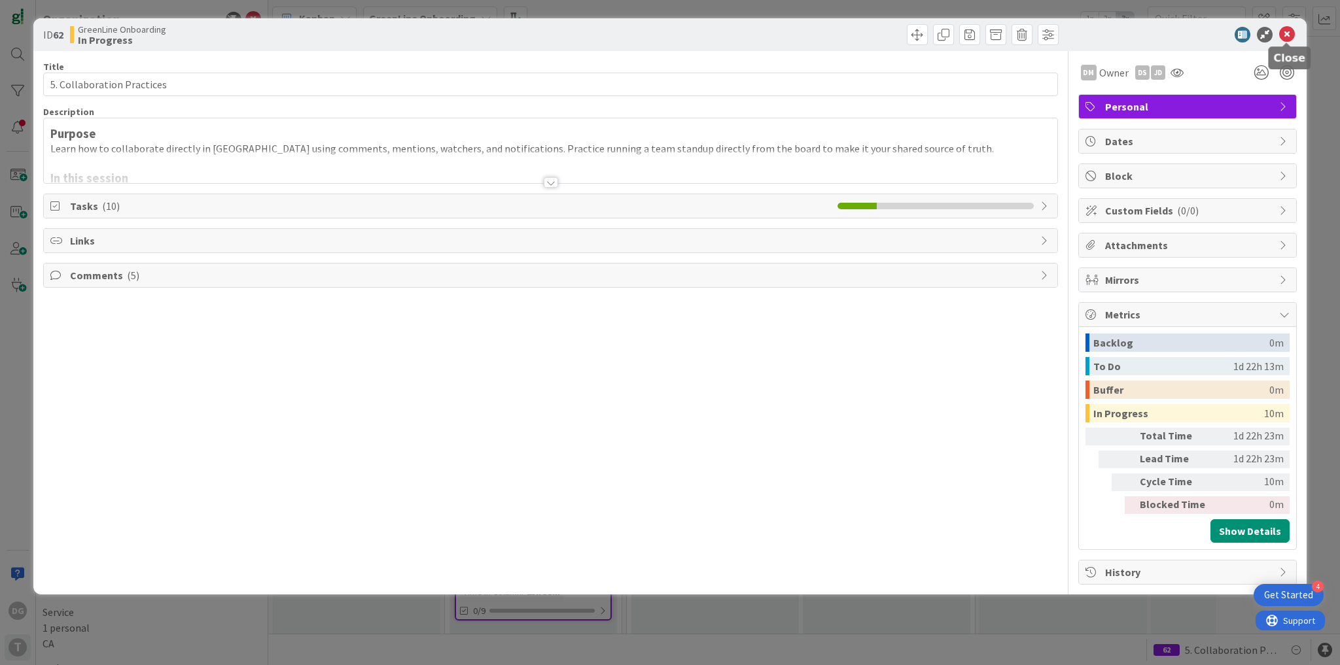
click at [1289, 35] on icon at bounding box center [1287, 35] width 16 height 16
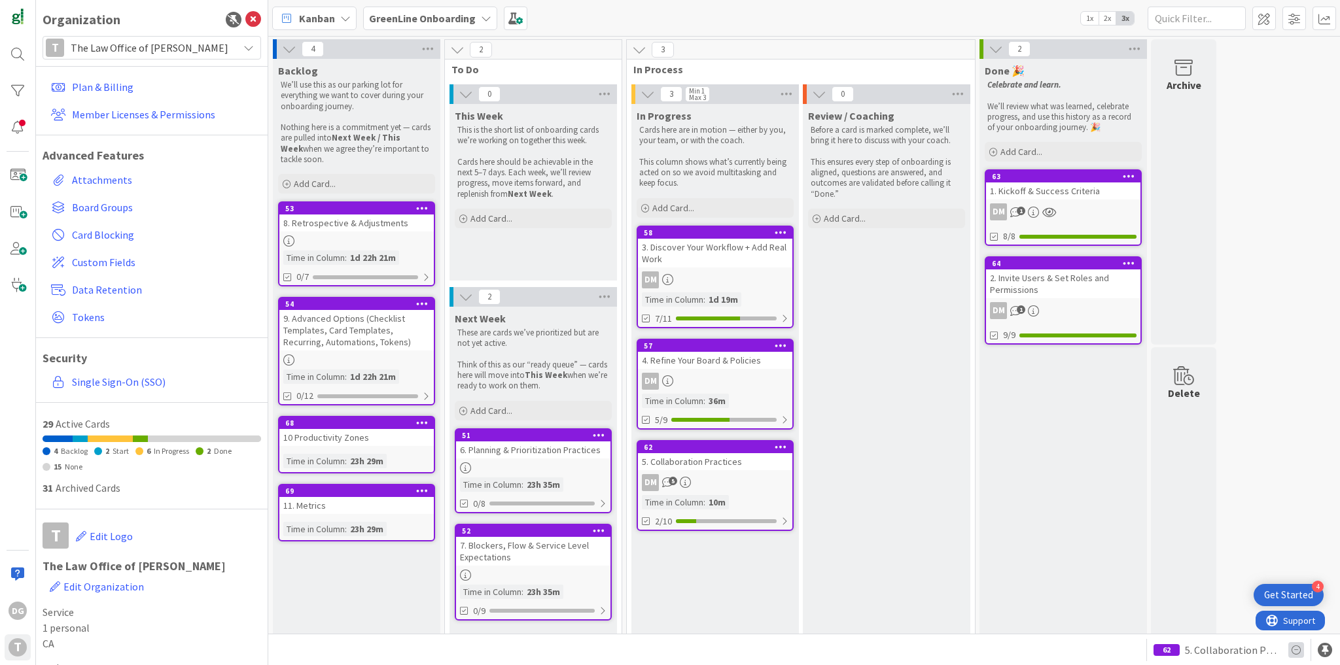
click at [1292, 646] on icon at bounding box center [1296, 650] width 16 height 16
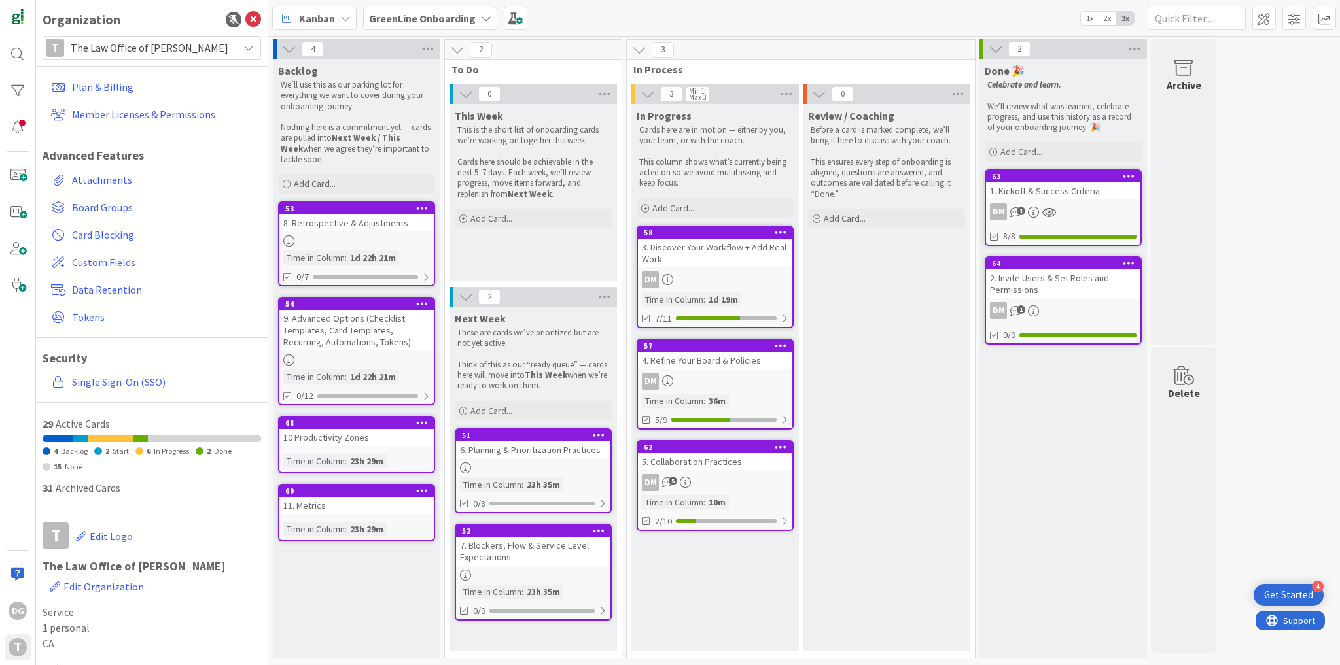
click at [665, 458] on div "5. Collaboration Practices" at bounding box center [715, 461] width 154 height 17
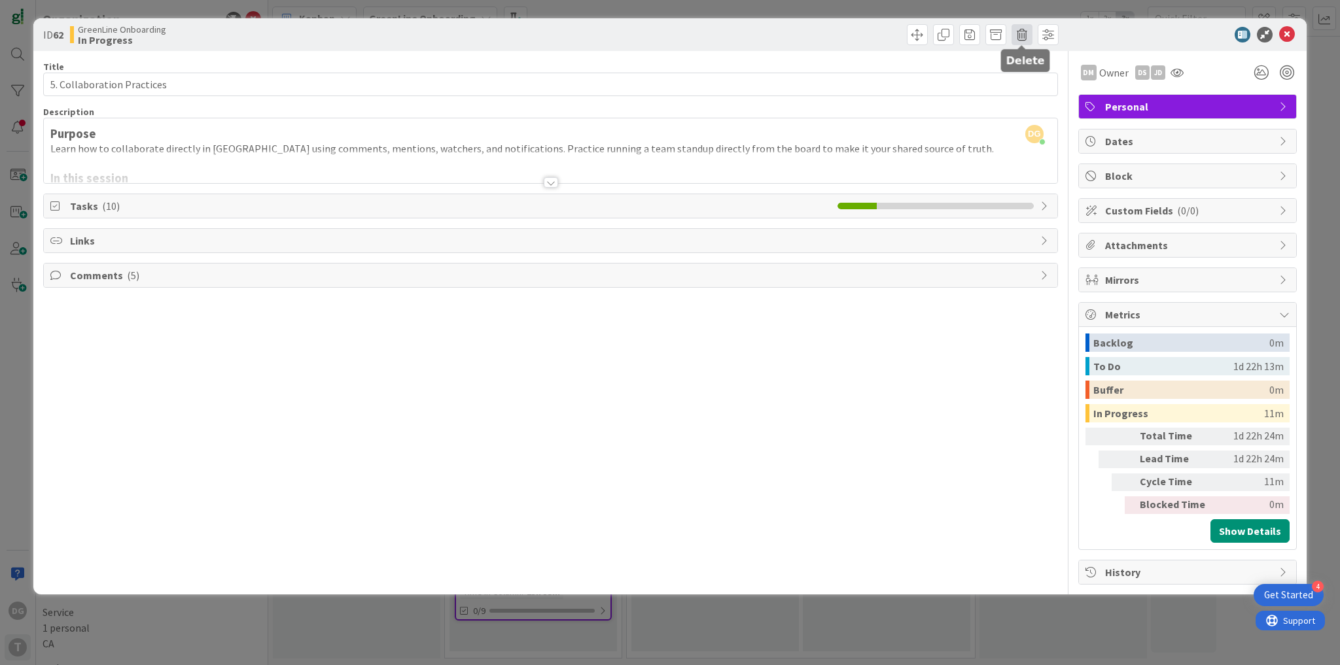
click at [1024, 35] on span at bounding box center [1021, 34] width 21 height 21
click at [1188, 40] on div at bounding box center [1181, 35] width 232 height 16
click at [1155, 309] on span "Metrics" at bounding box center [1188, 315] width 167 height 16
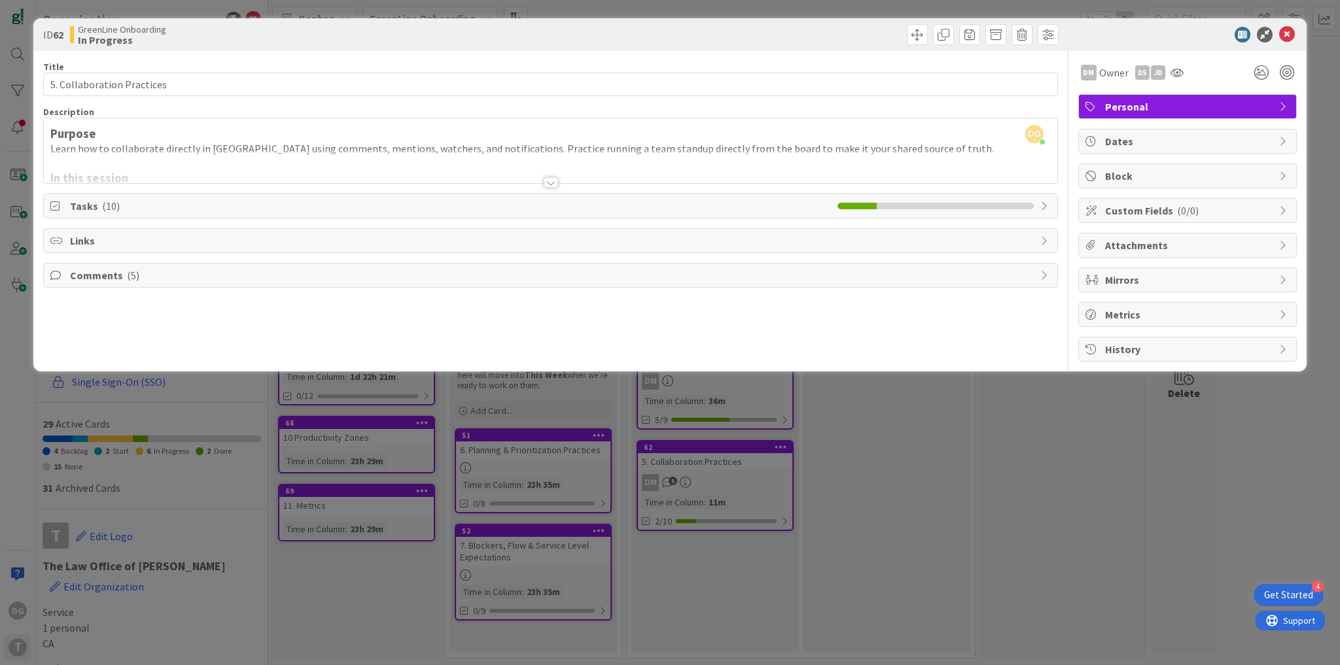
drag, startPoint x: 1287, startPoint y: 34, endPoint x: 1188, endPoint y: 46, distance: 99.5
click at [1188, 46] on div "ID 62 GreenLine Onboarding In Progress Are you sure you want to delete this car…" at bounding box center [669, 34] width 1273 height 33
click at [1182, 39] on div at bounding box center [1181, 35] width 232 height 16
click at [1285, 34] on icon at bounding box center [1287, 35] width 16 height 16
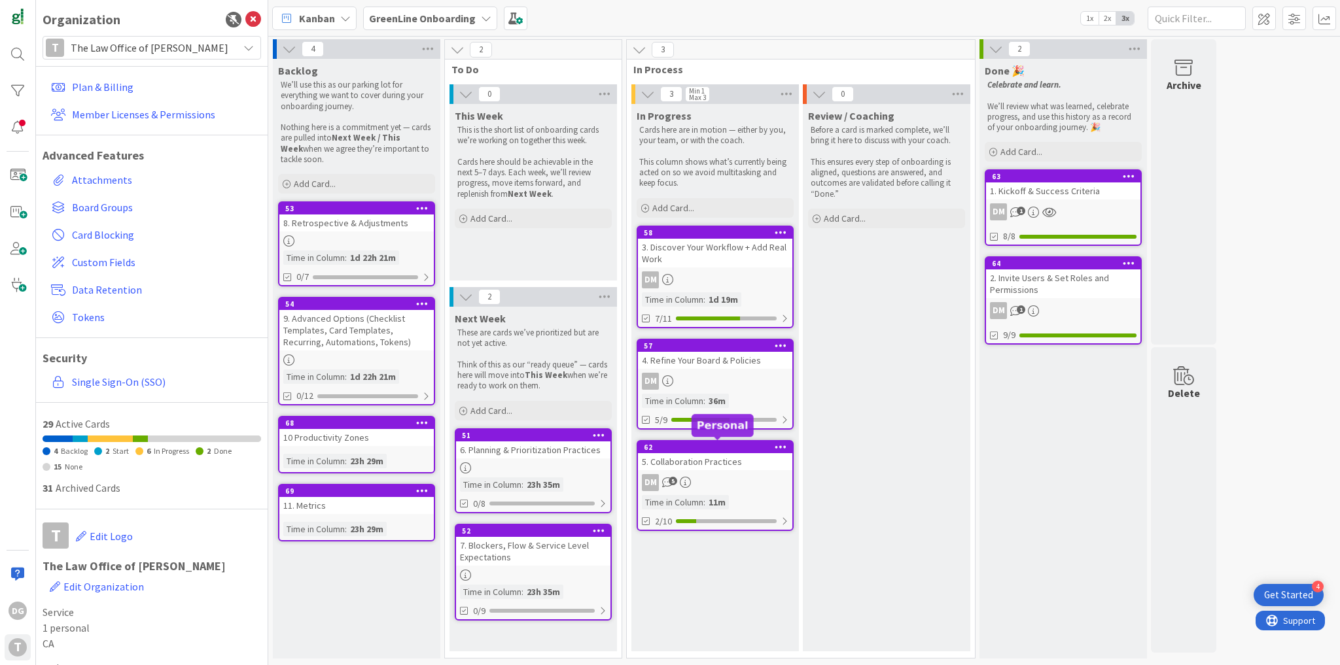
click at [712, 459] on div "5. Collaboration Practices" at bounding box center [715, 461] width 154 height 17
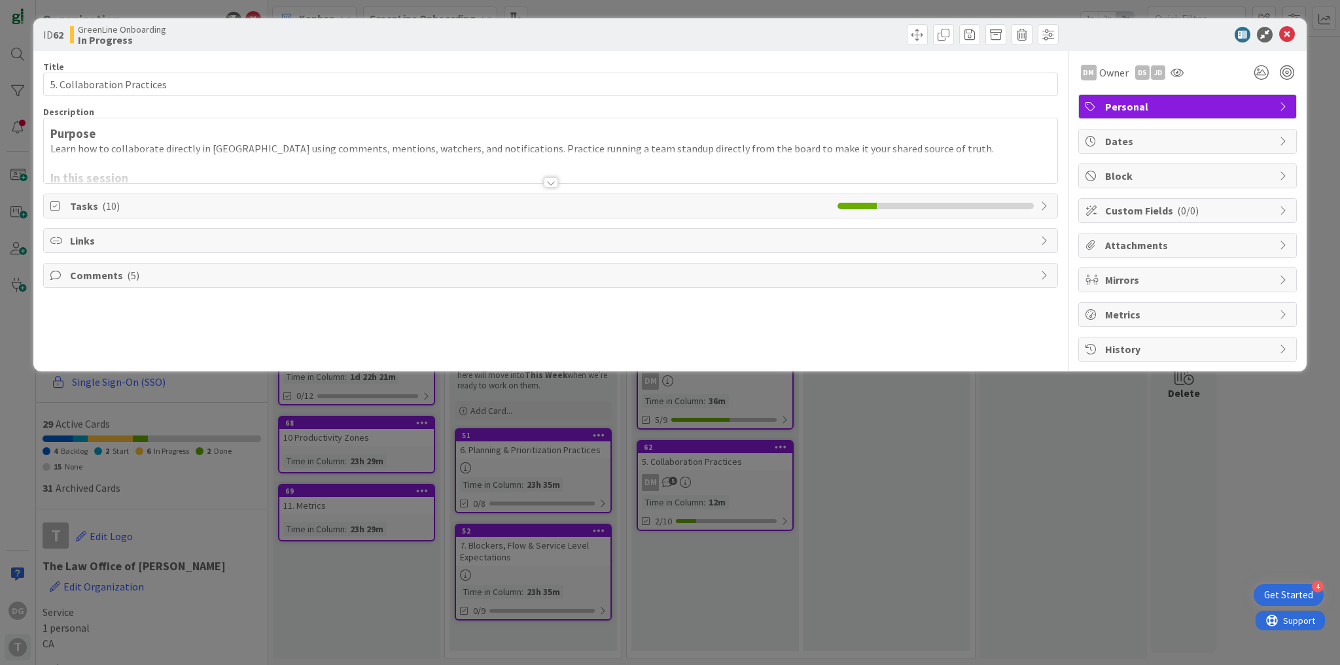
click at [94, 202] on span "Tasks ( 10 )" at bounding box center [450, 206] width 761 height 16
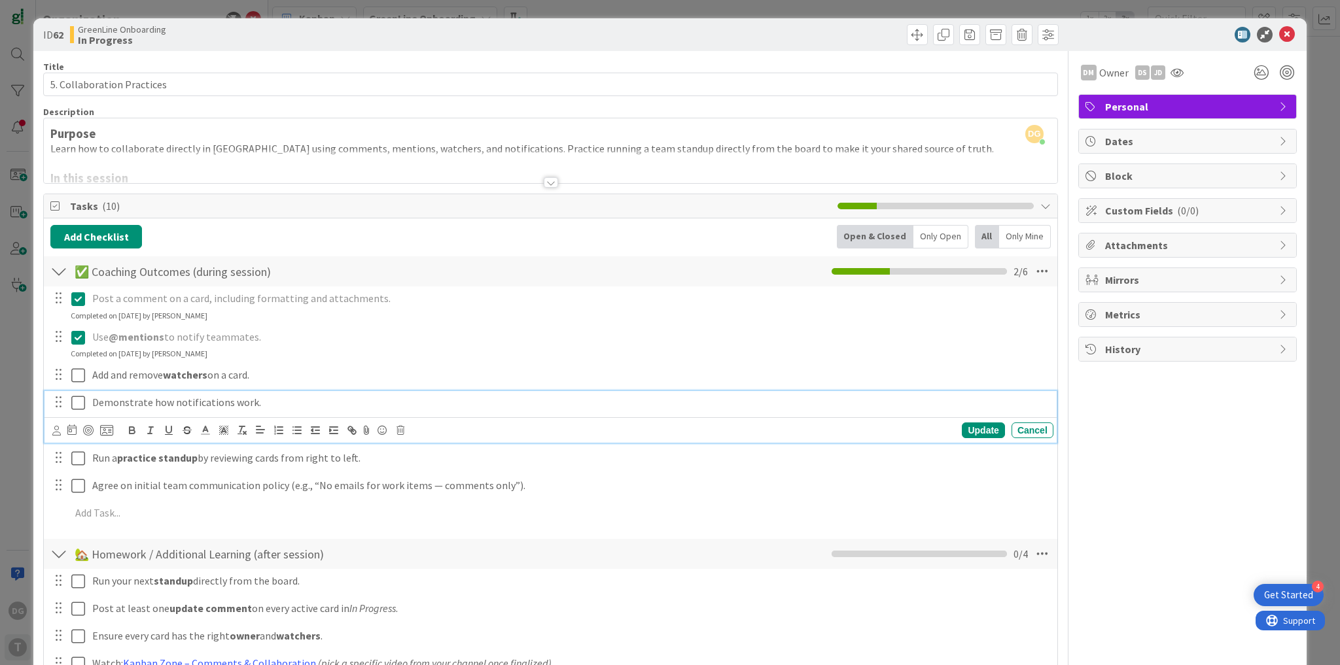
click at [79, 404] on icon at bounding box center [78, 403] width 14 height 16
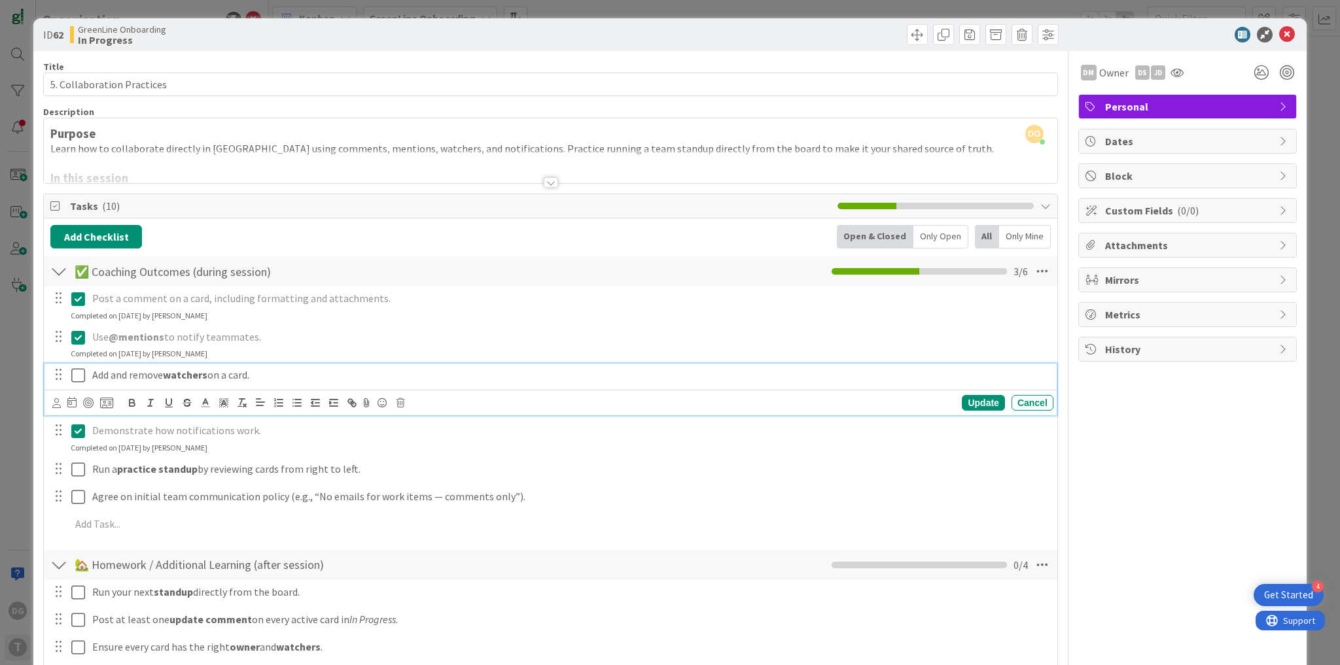
click at [73, 374] on icon at bounding box center [78, 376] width 14 height 16
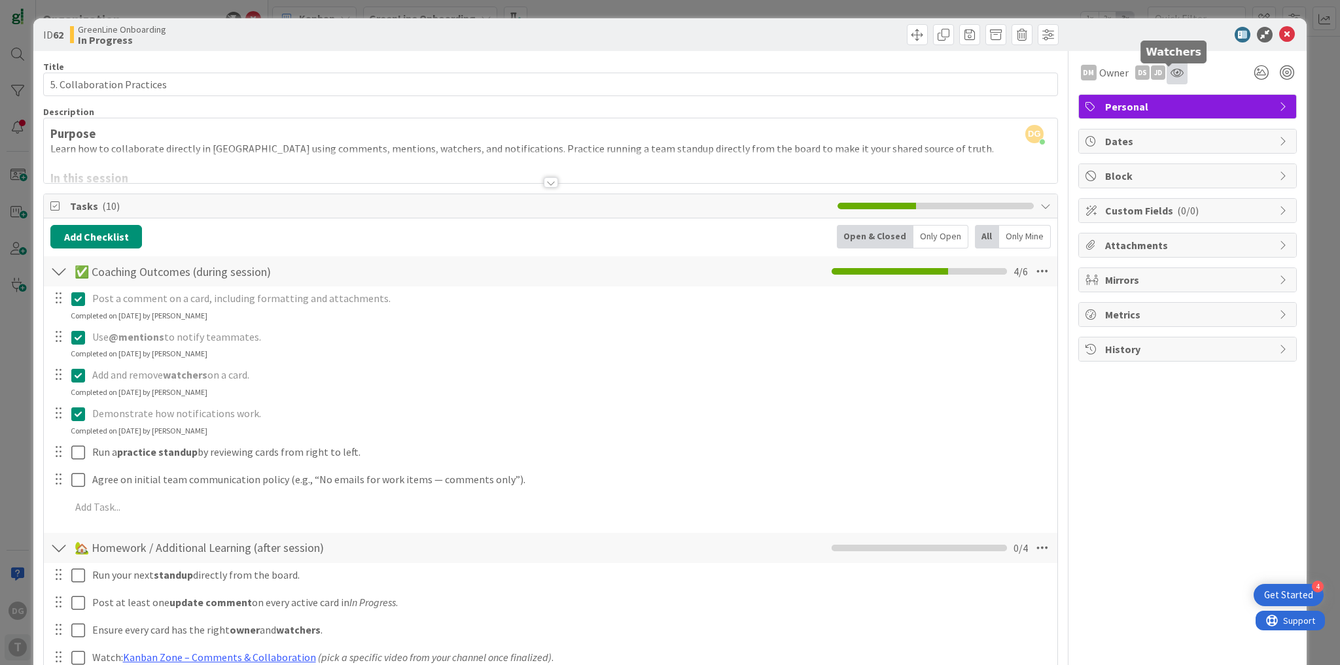
click at [1171, 74] on icon at bounding box center [1176, 72] width 13 height 10
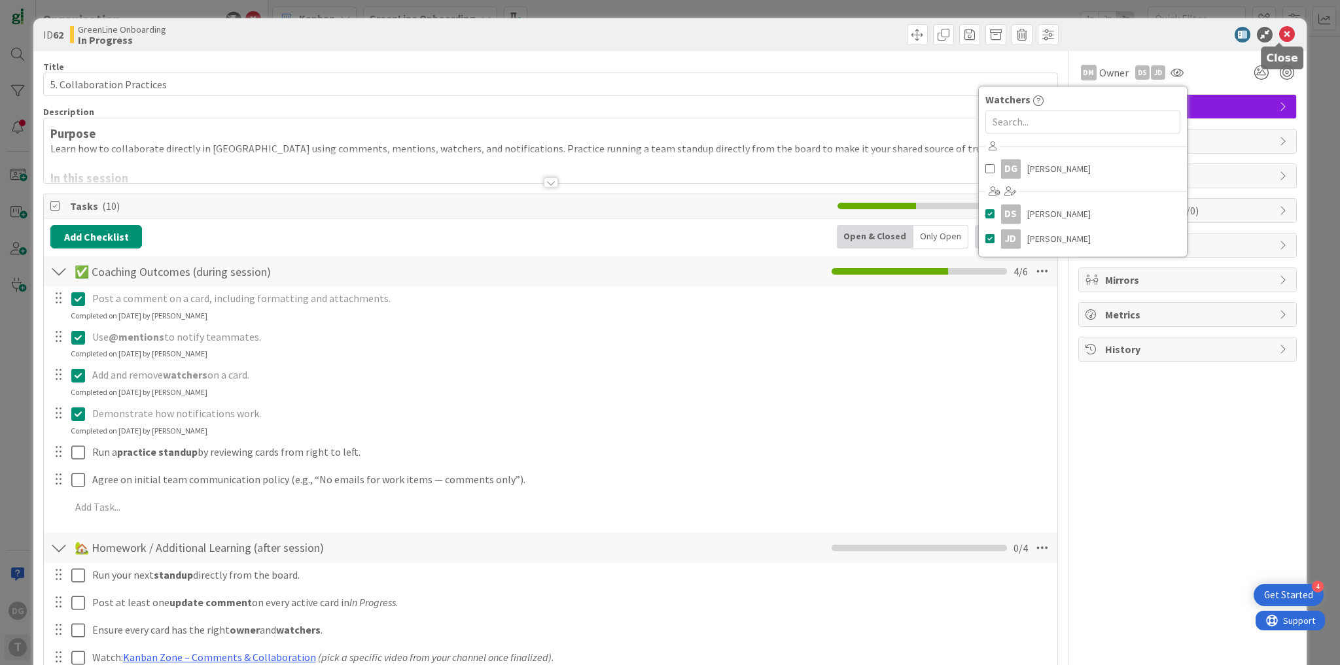
click at [1282, 38] on icon at bounding box center [1287, 35] width 16 height 16
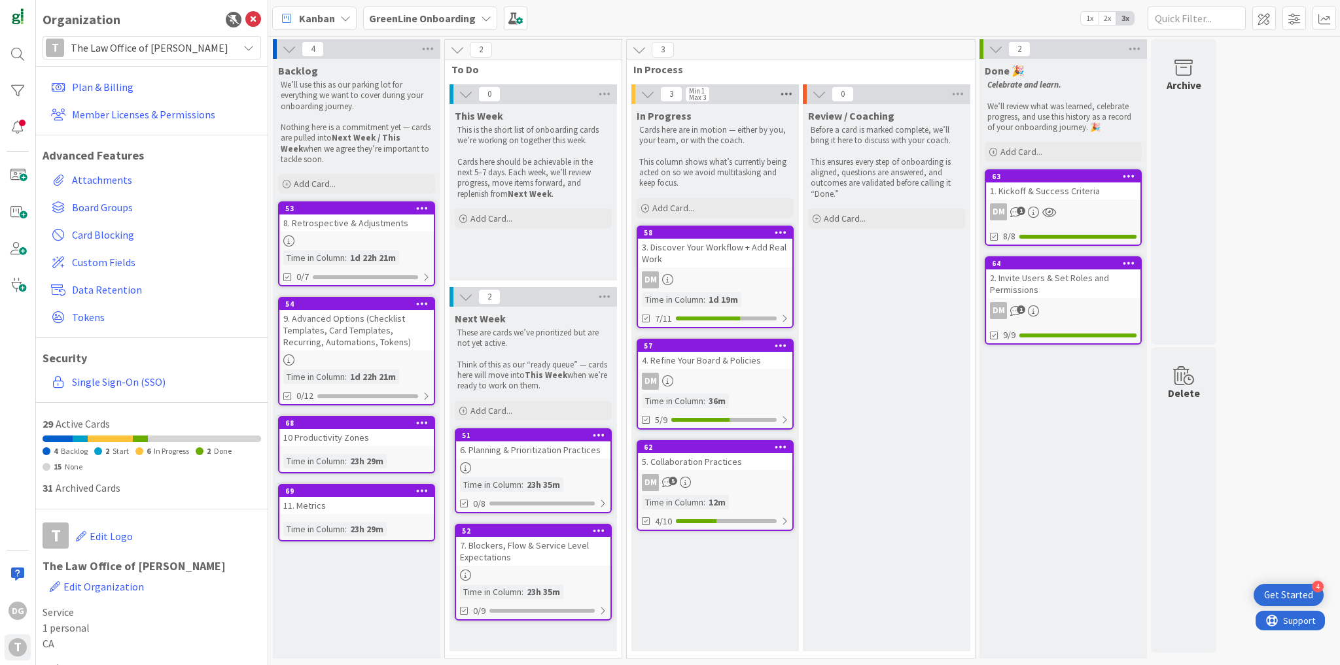
click at [782, 93] on icon at bounding box center [786, 94] width 17 height 20
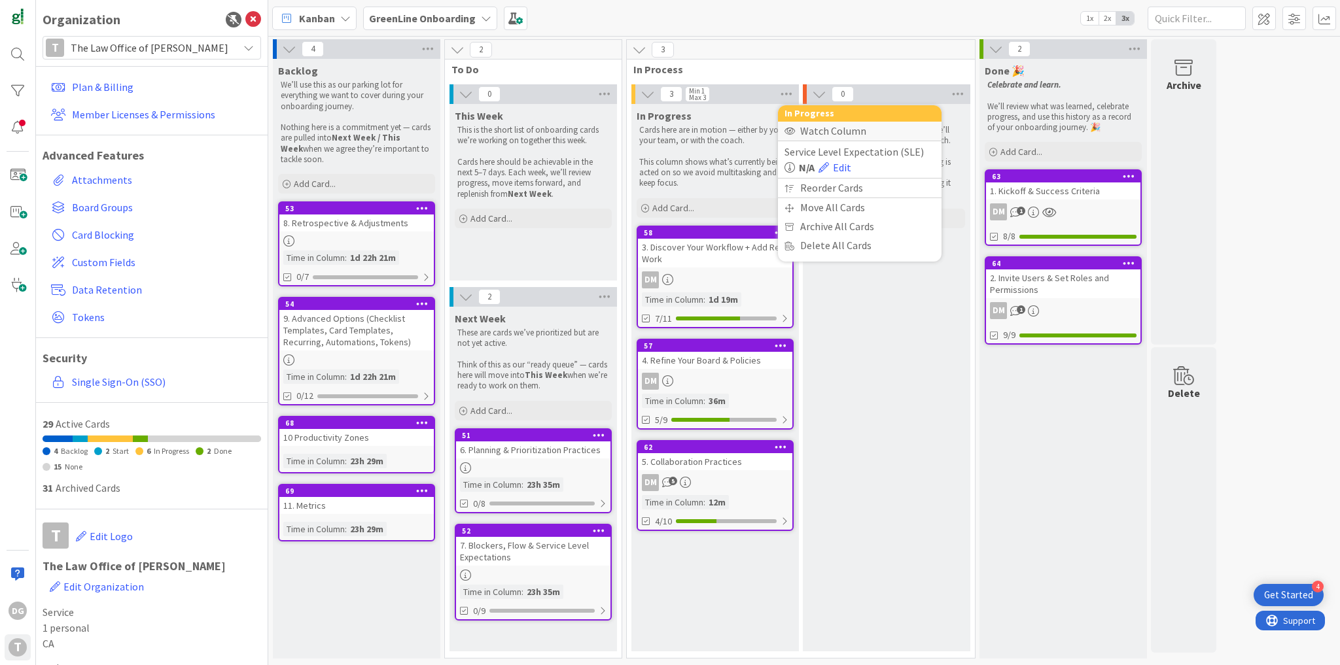
click at [805, 131] on div "Watch Column" at bounding box center [860, 131] width 164 height 19
click at [22, 123] on div at bounding box center [18, 127] width 26 height 26
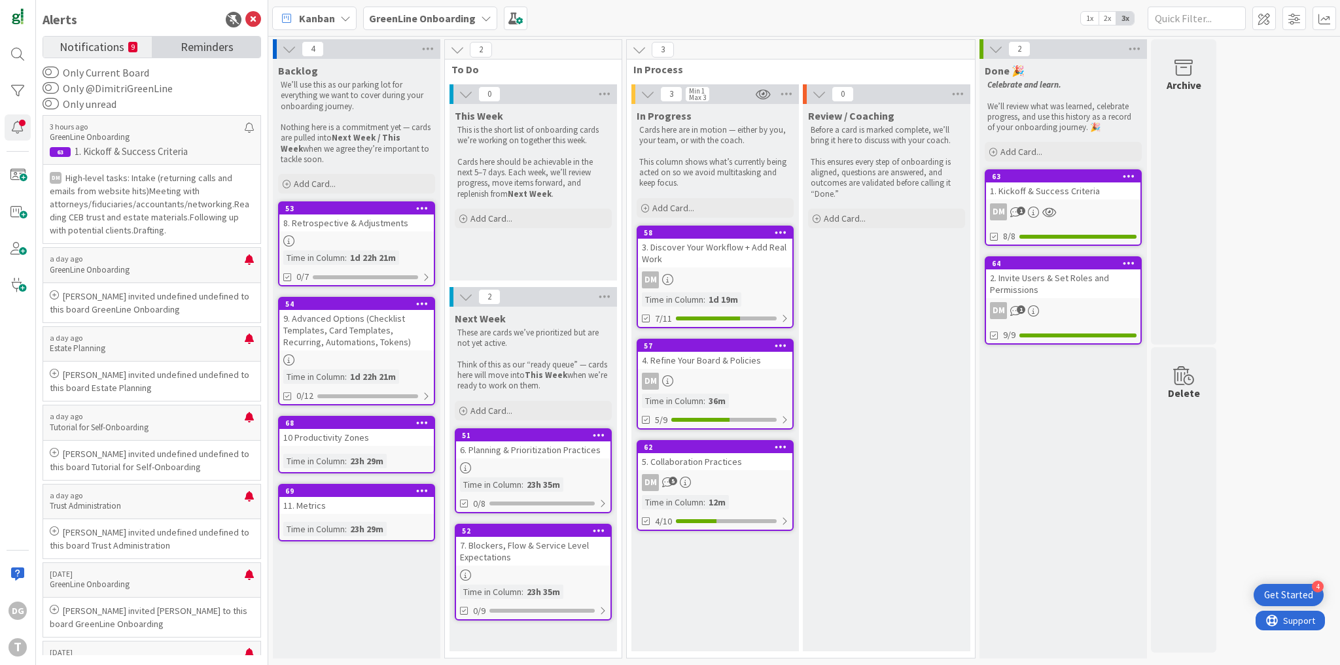
click at [204, 46] on span "Reminders" at bounding box center [207, 46] width 53 height 18
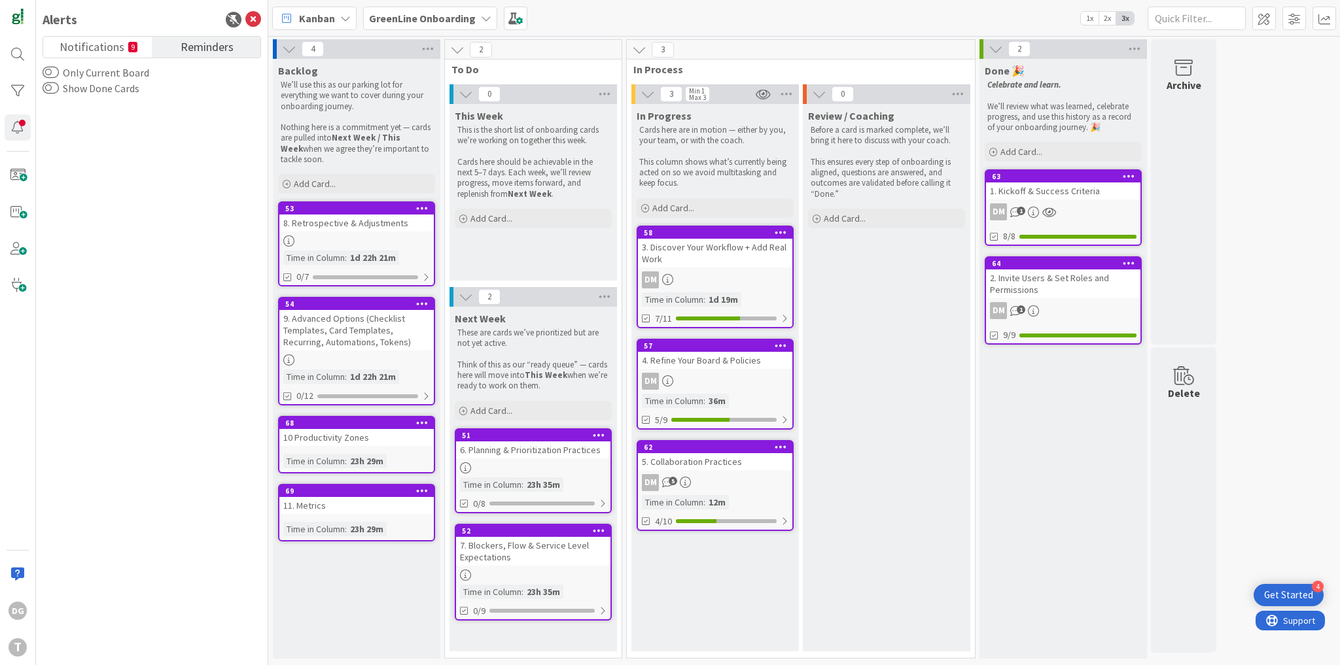
click at [722, 479] on div "DM 5" at bounding box center [715, 482] width 154 height 17
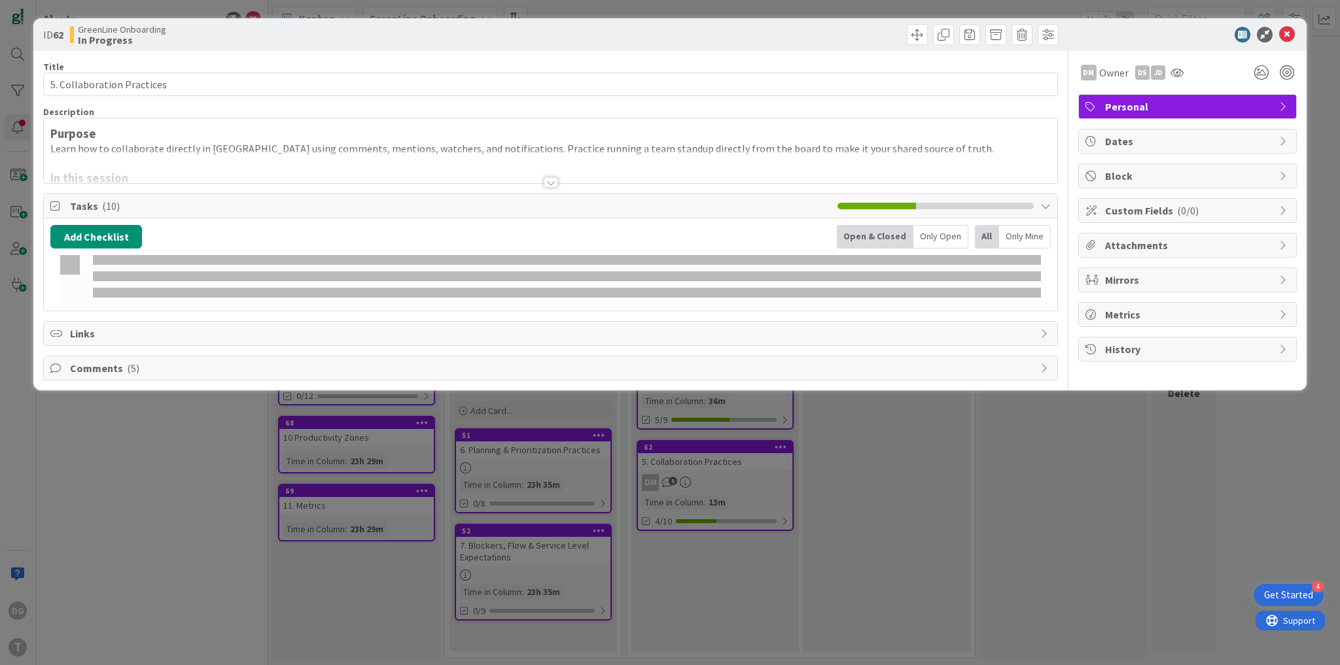
click at [1140, 144] on span "Dates" at bounding box center [1188, 141] width 167 height 16
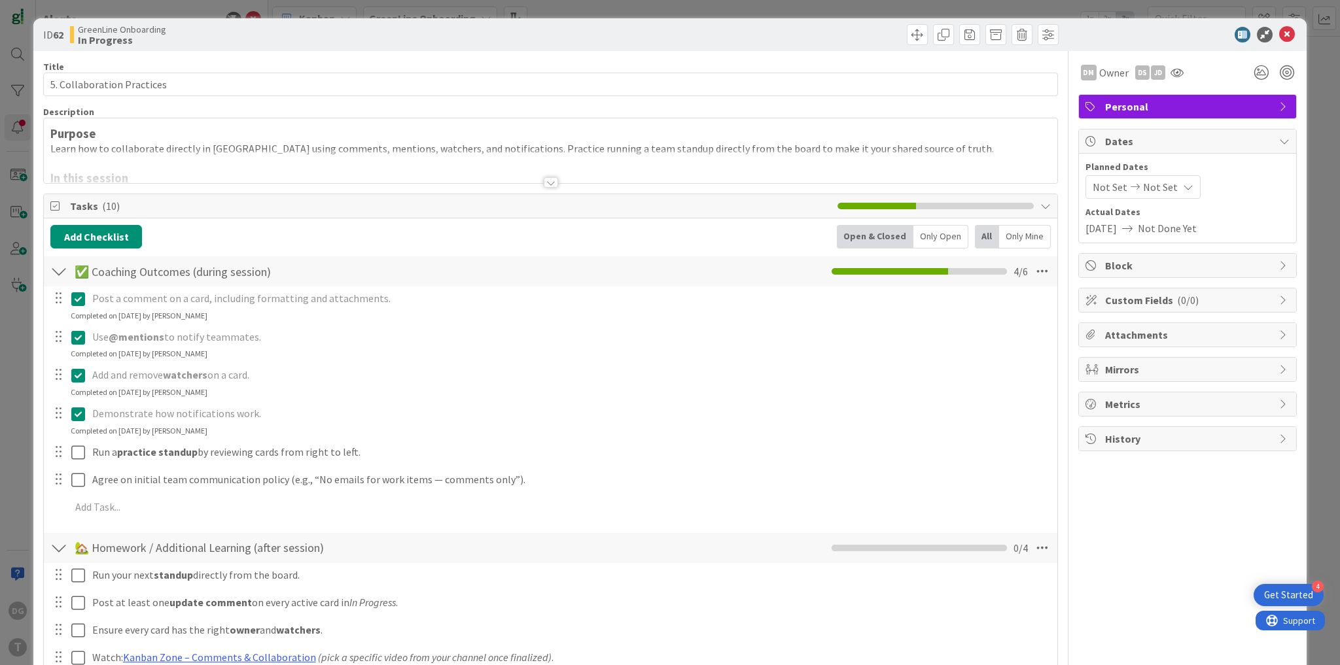
click at [1154, 188] on span "Not Set" at bounding box center [1160, 187] width 35 height 16
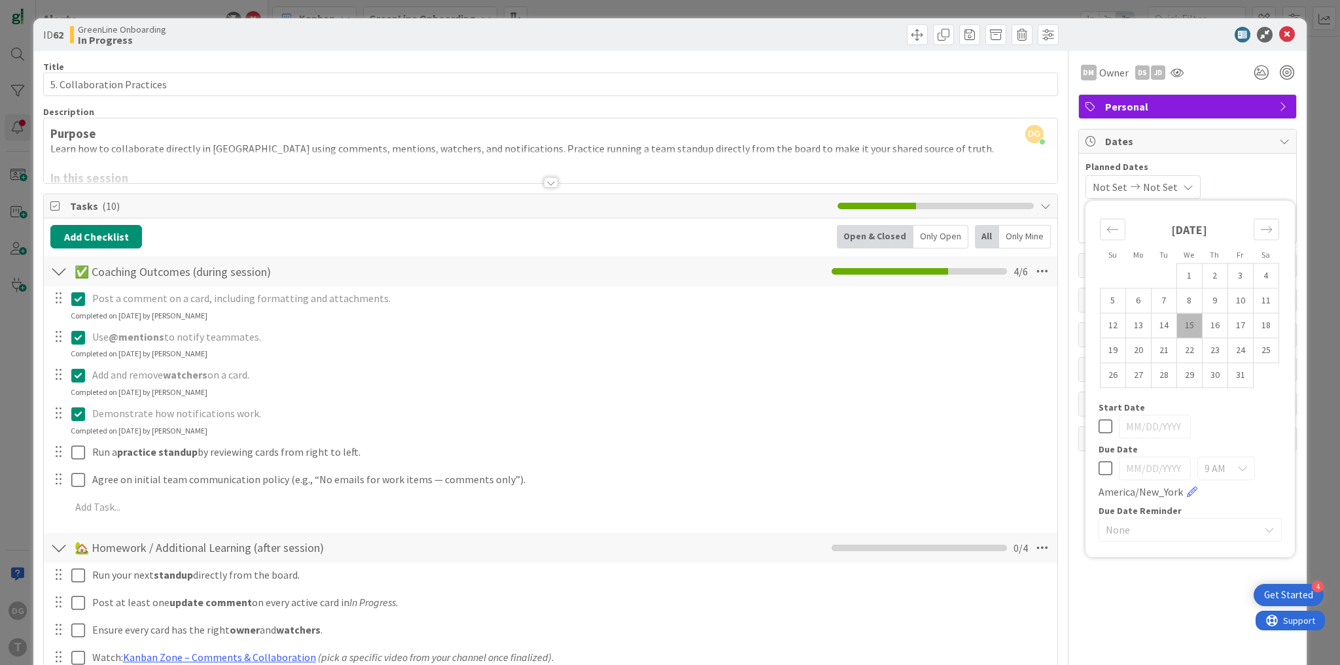
click at [1180, 328] on td "15" at bounding box center [1189, 325] width 26 height 25
type input "[DATE]"
click at [1279, 31] on icon at bounding box center [1287, 35] width 16 height 16
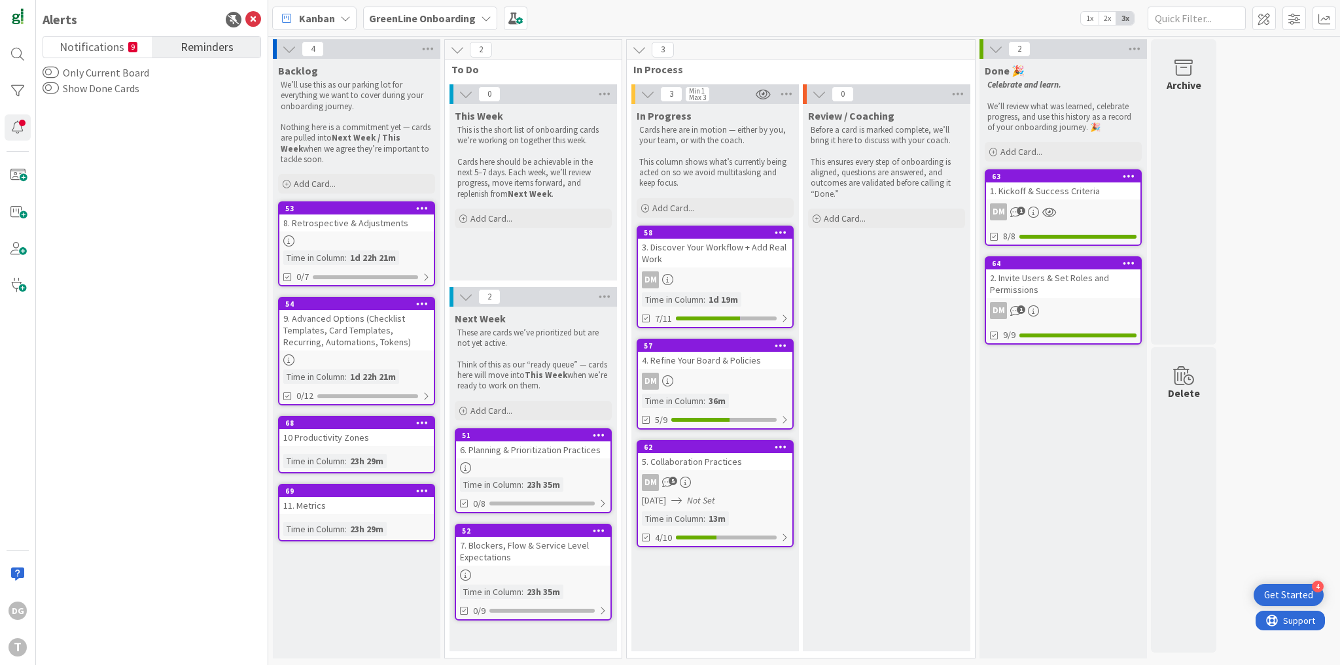
click at [205, 44] on span "Reminders" at bounding box center [207, 46] width 53 height 18
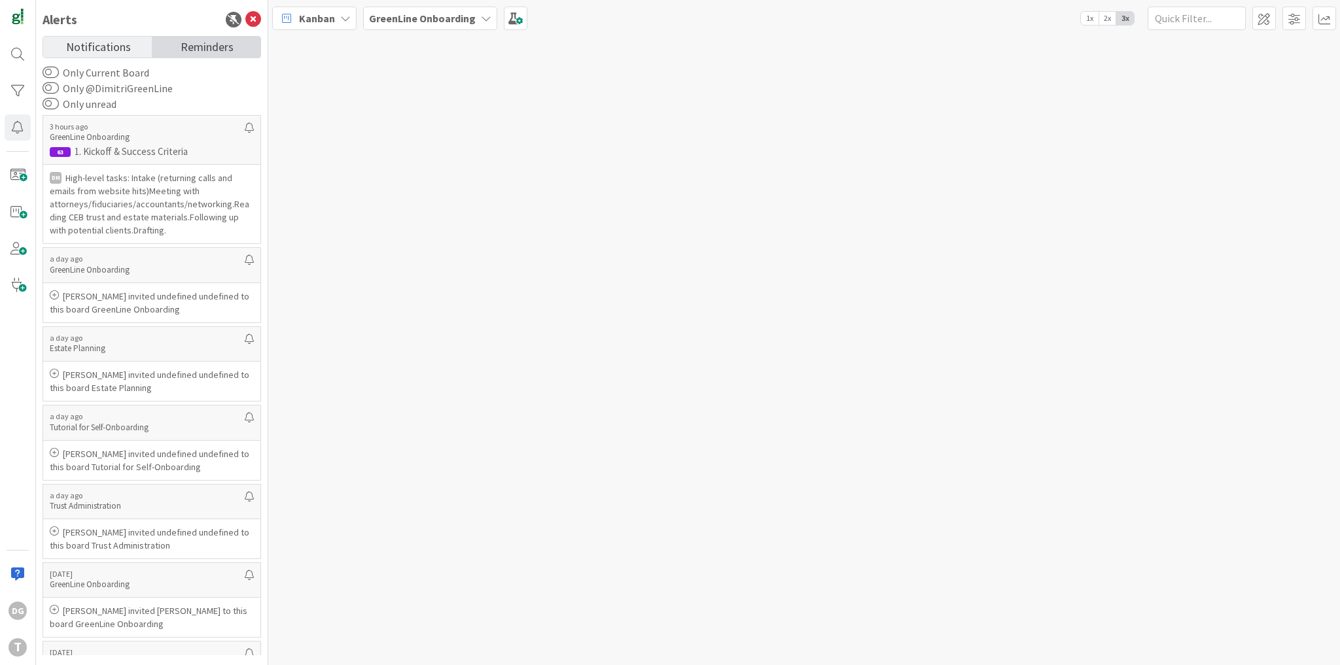
click at [203, 42] on span "Reminders" at bounding box center [207, 46] width 53 height 18
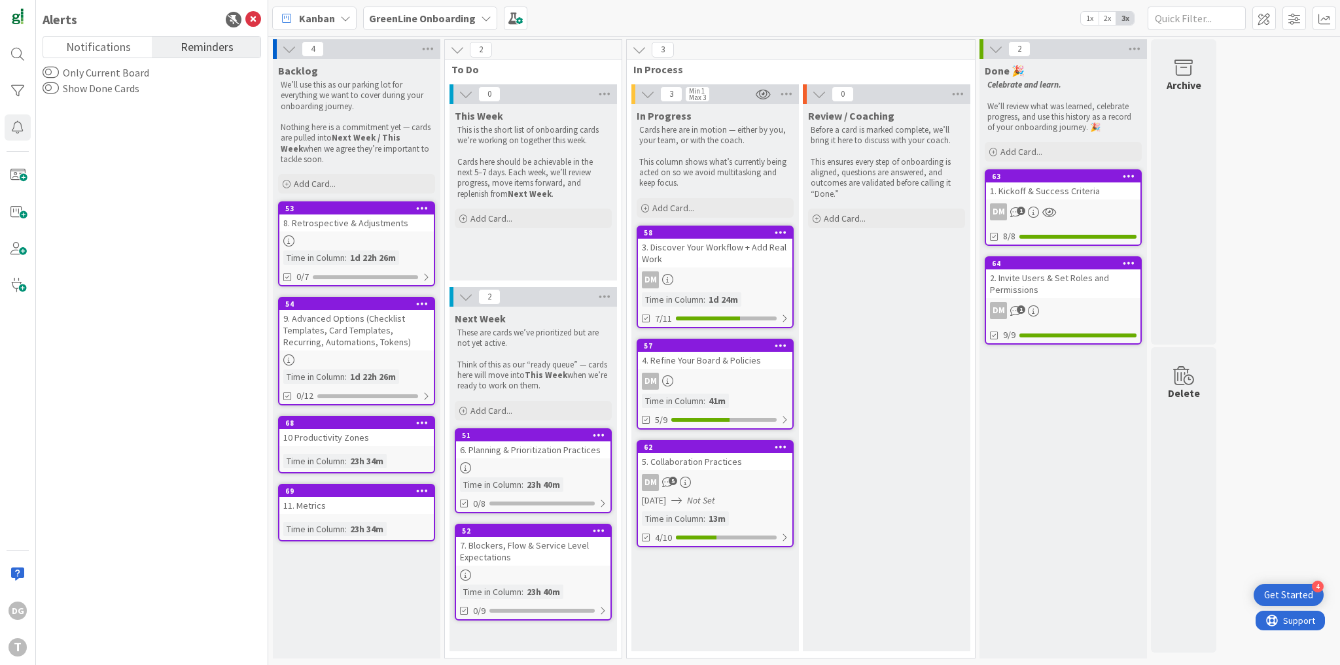
click at [708, 485] on div "DM 5" at bounding box center [715, 482] width 154 height 17
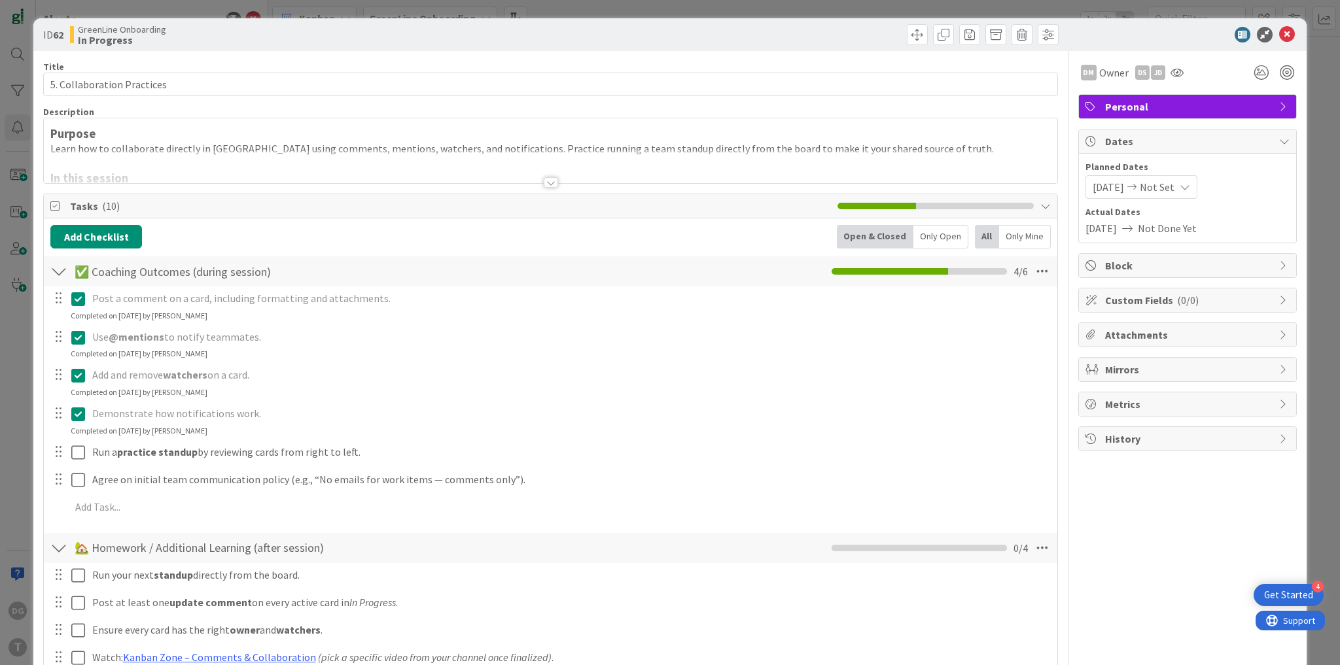
click at [1158, 185] on span "Not Set" at bounding box center [1157, 187] width 35 height 16
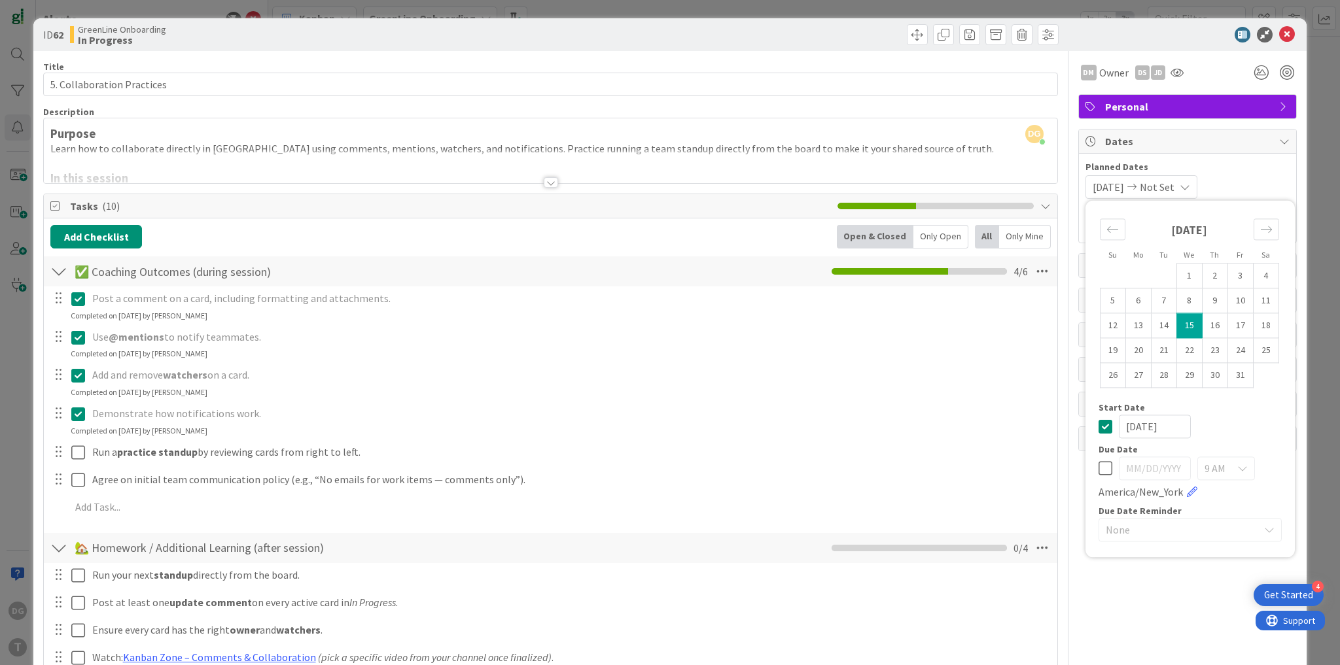
click at [1098, 473] on icon at bounding box center [1105, 469] width 14 height 16
type input "10/16/2025"
click at [1113, 326] on td "12" at bounding box center [1113, 325] width 26 height 25
type input "10/12/2025"
click at [1136, 326] on td "13" at bounding box center [1138, 325] width 26 height 25
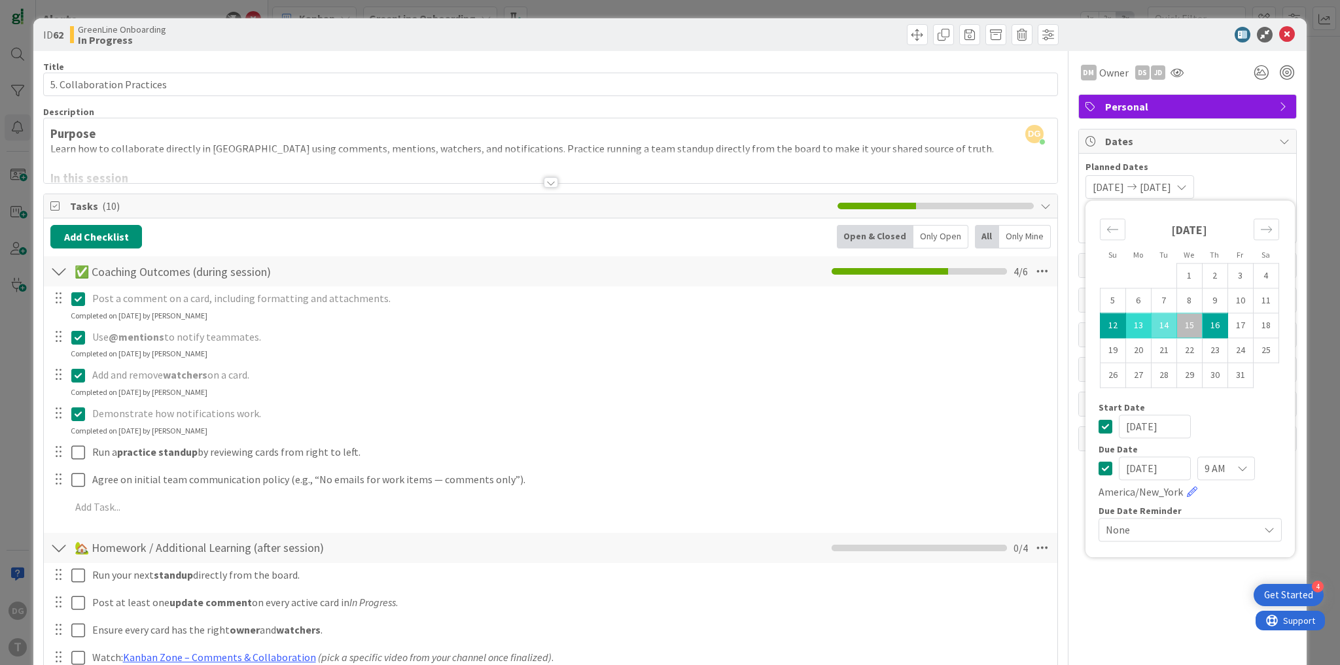
type input "[DATE]"
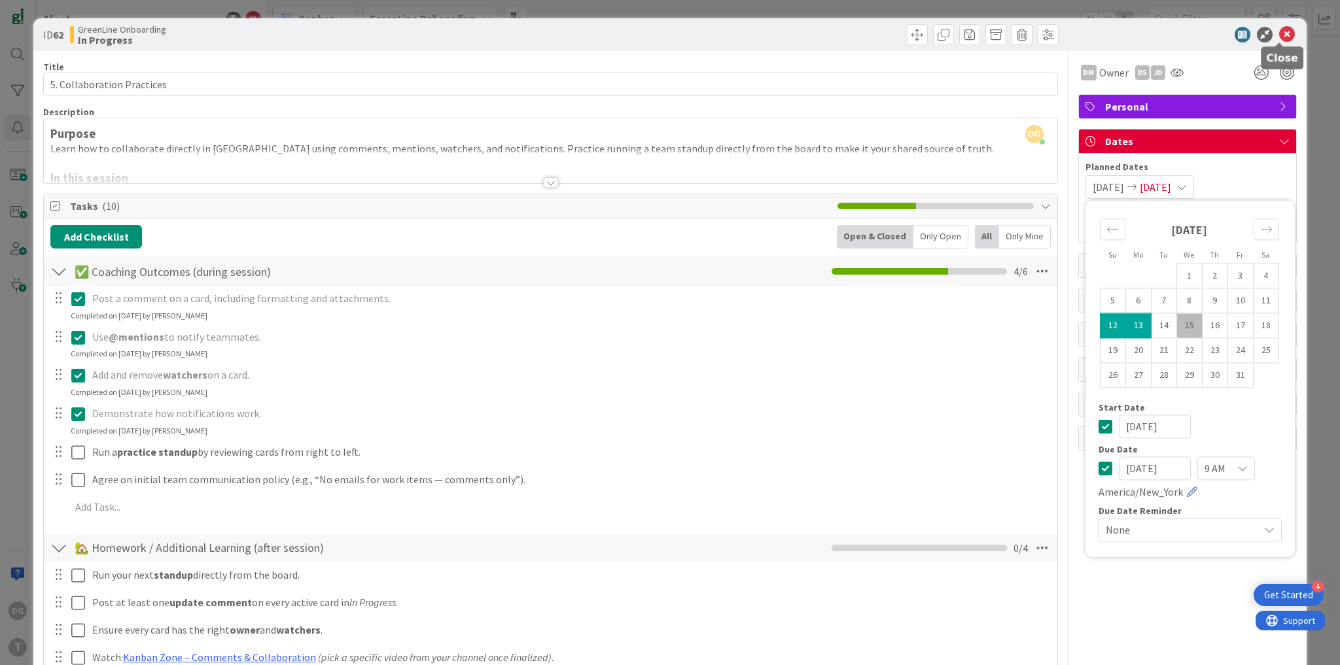
click at [1283, 33] on icon at bounding box center [1287, 35] width 16 height 16
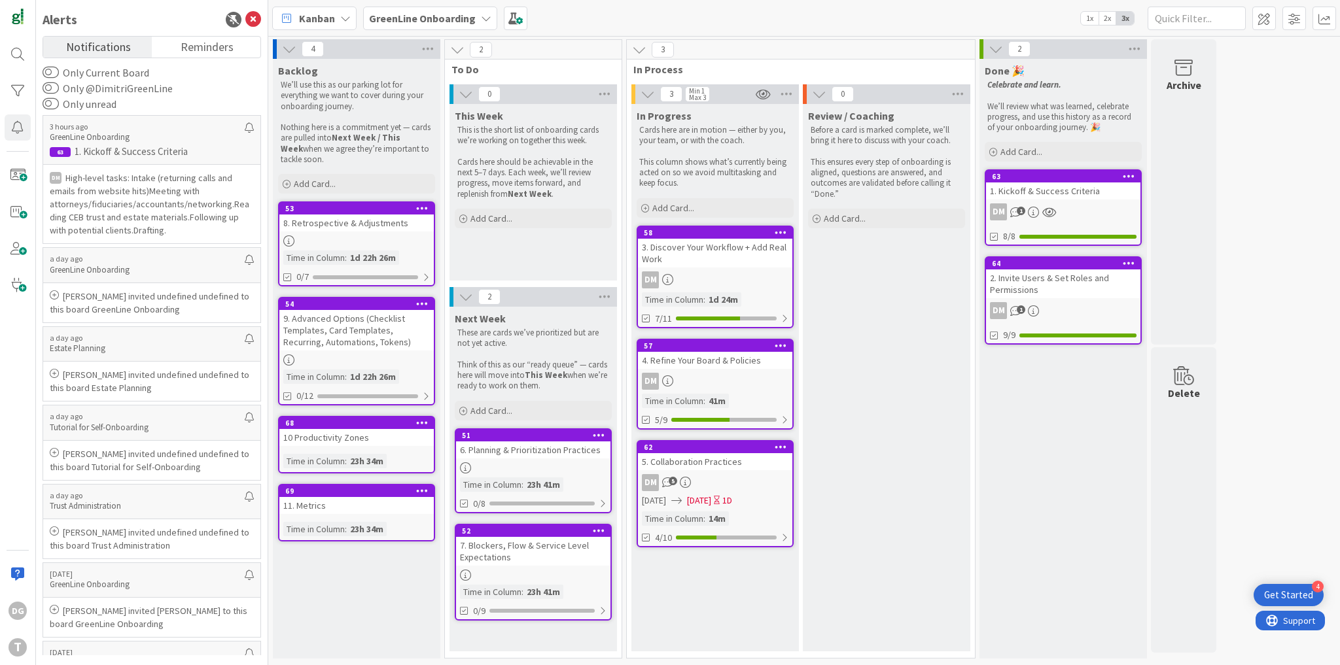
click at [197, 58] on div "Notifications Reminders" at bounding box center [152, 47] width 218 height 22
click at [196, 48] on span "Reminders" at bounding box center [207, 46] width 53 height 18
click at [217, 33] on div "Alerts Notifications Reminders Only Current Board Only @DimitriGreenLine Only u…" at bounding box center [152, 332] width 232 height 665
click at [203, 42] on span "Reminders" at bounding box center [207, 46] width 53 height 18
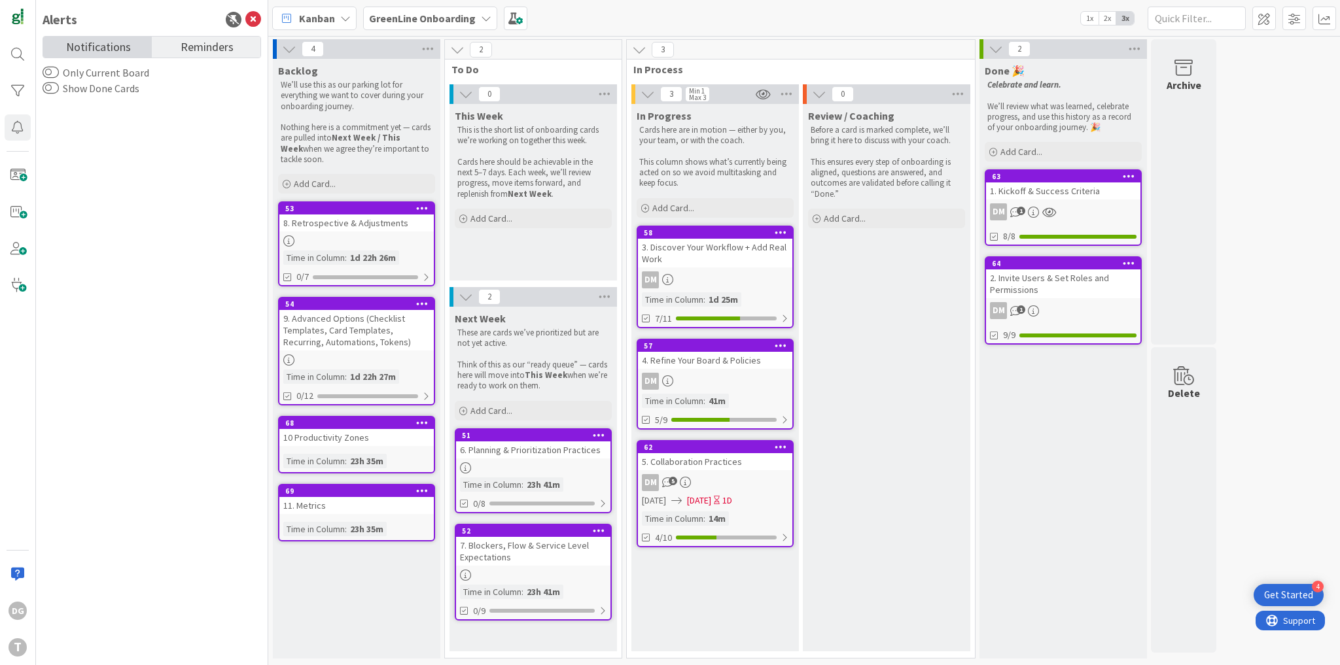
click at [90, 42] on span "Notifications" at bounding box center [98, 46] width 65 height 18
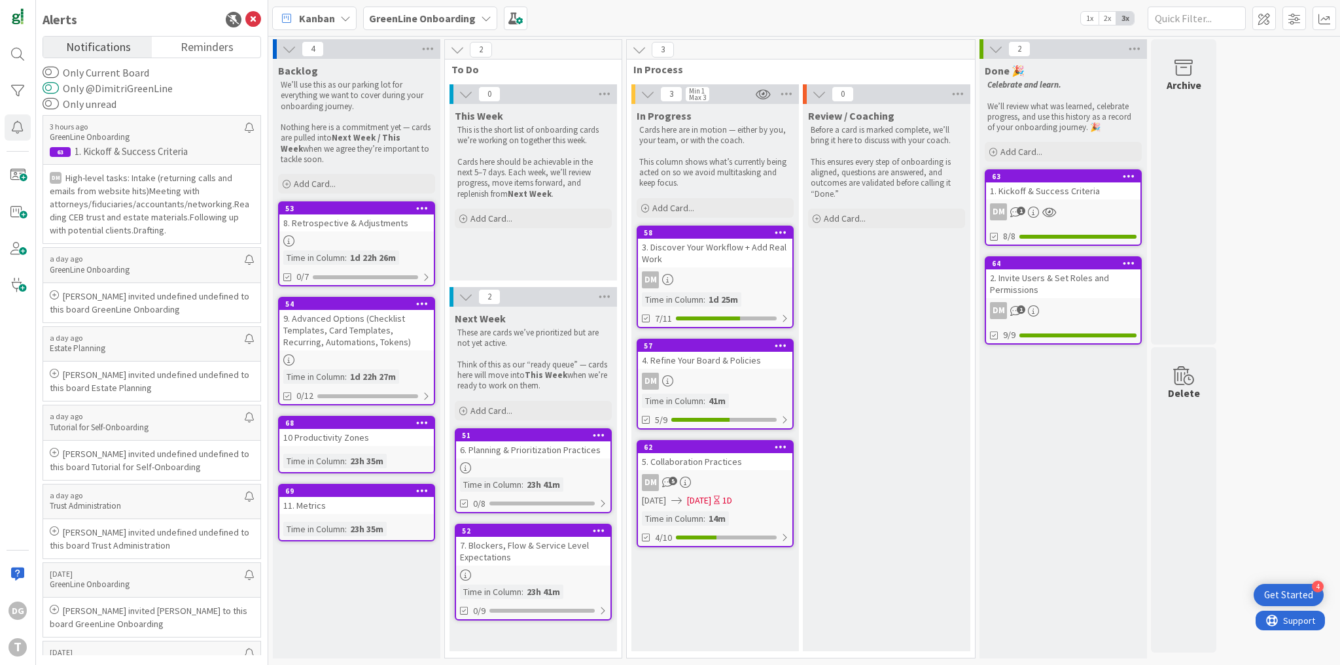
click at [53, 88] on button "Only @DimitriGreenLine" at bounding box center [51, 88] width 16 height 13
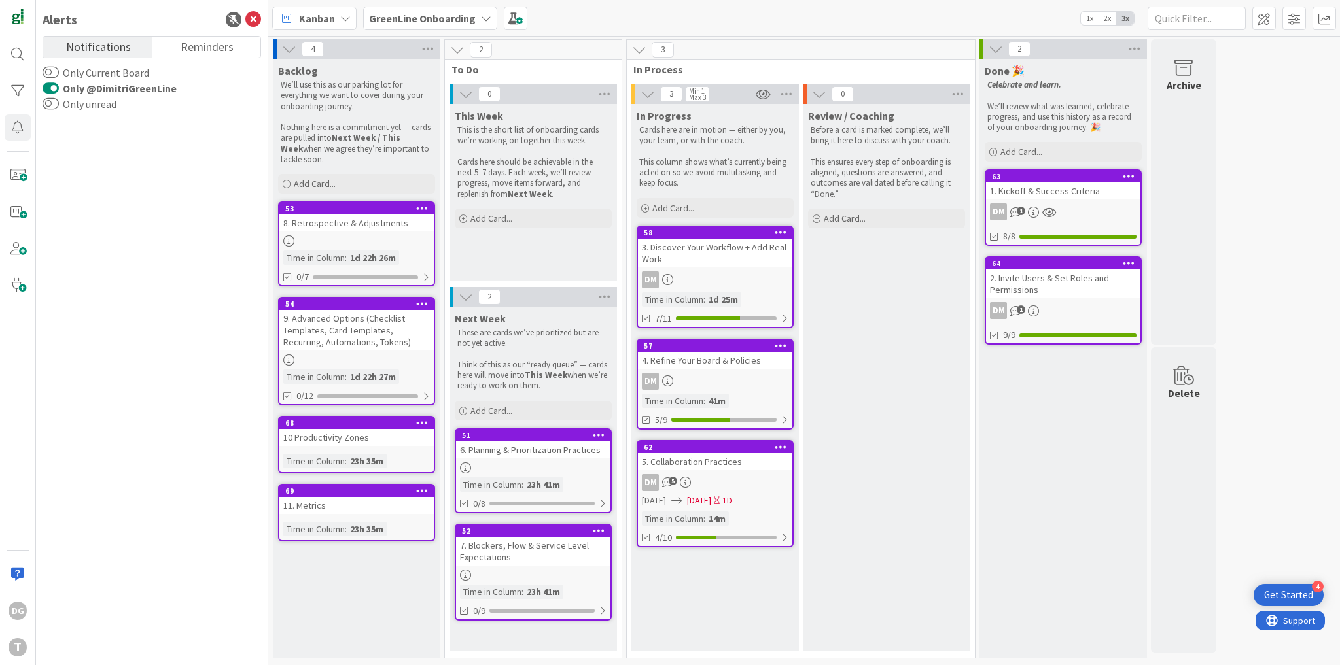
click at [53, 88] on button "Only @DimitriGreenLine" at bounding box center [51, 88] width 16 height 13
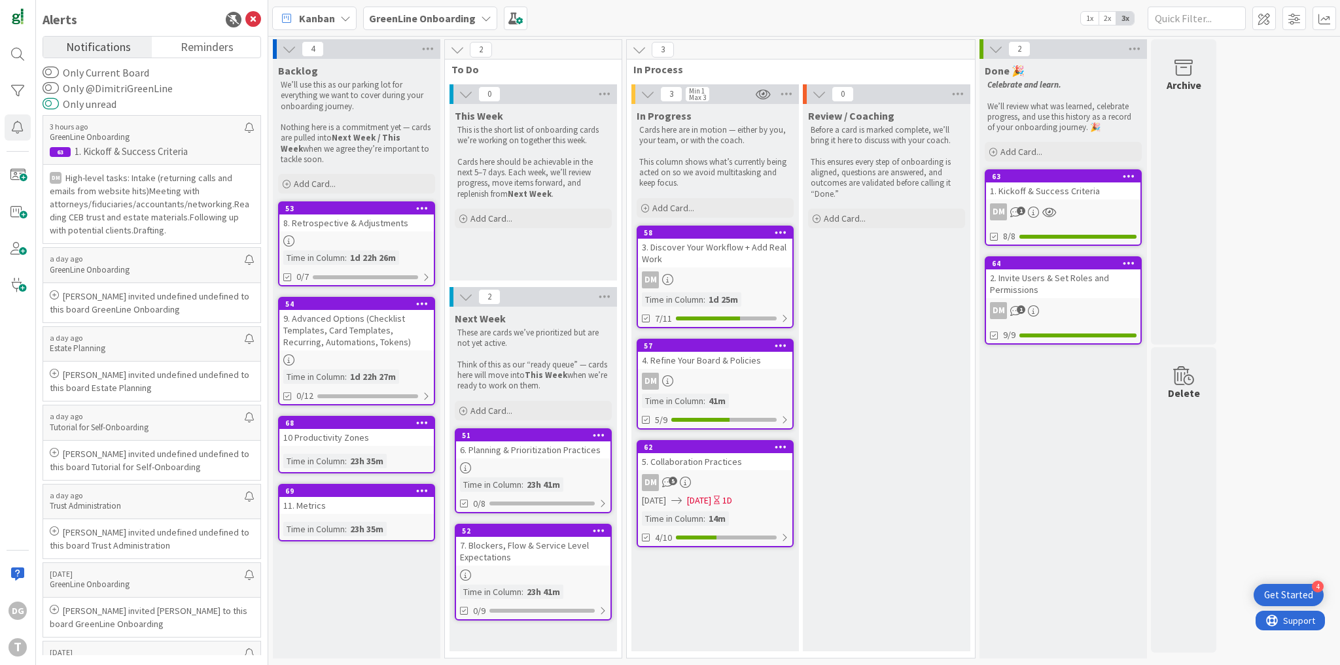
click at [50, 105] on button "Only unread" at bounding box center [51, 103] width 16 height 13
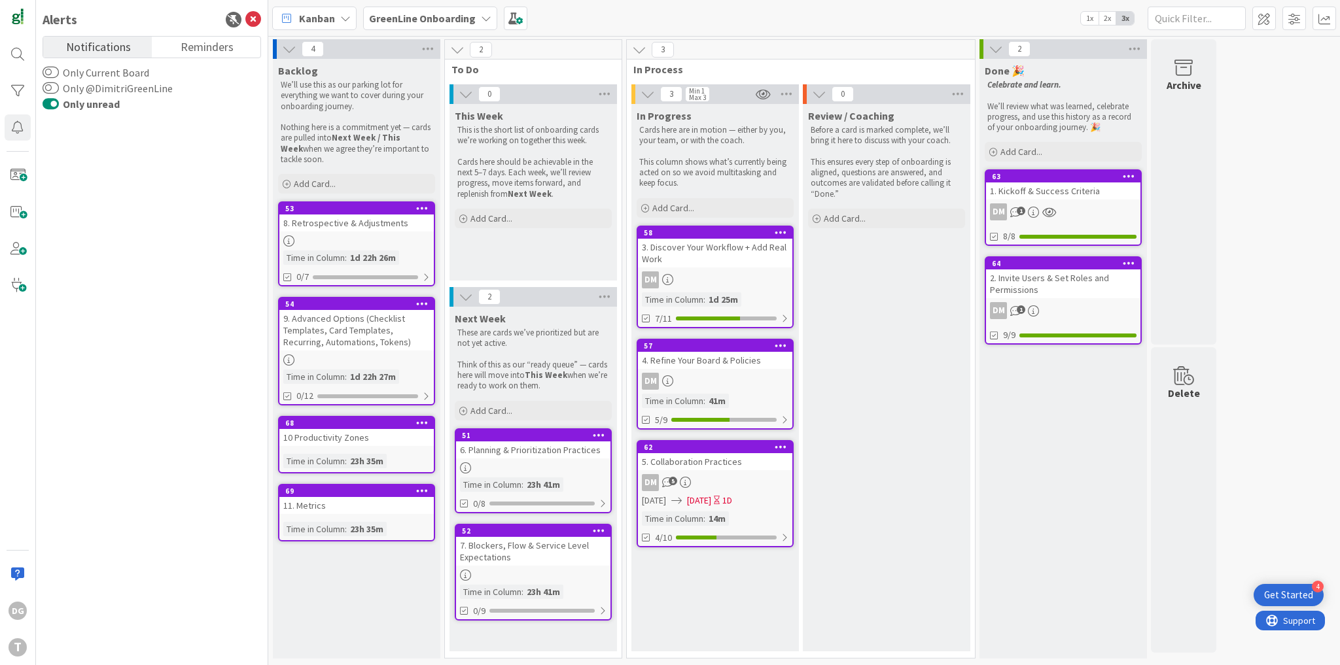
click at [50, 105] on button "Only unread" at bounding box center [51, 103] width 16 height 13
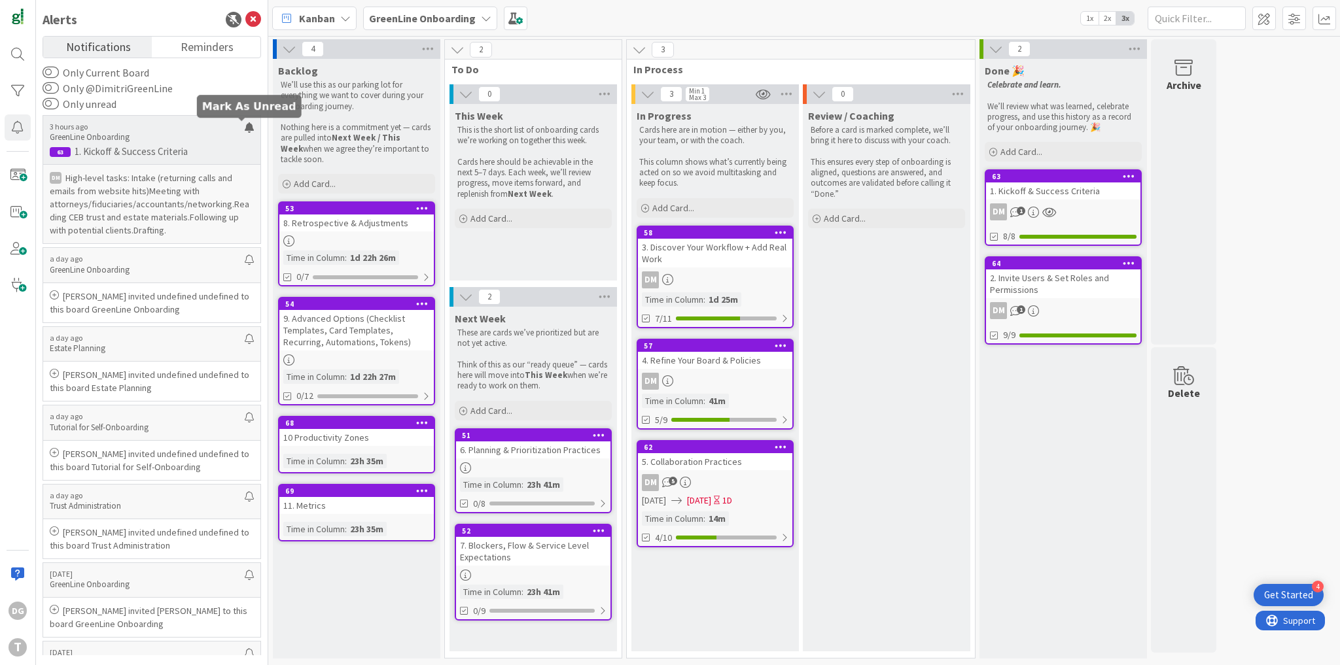
click at [245, 127] on div at bounding box center [249, 132] width 9 height 21
click at [54, 102] on button "Only unread" at bounding box center [51, 103] width 16 height 13
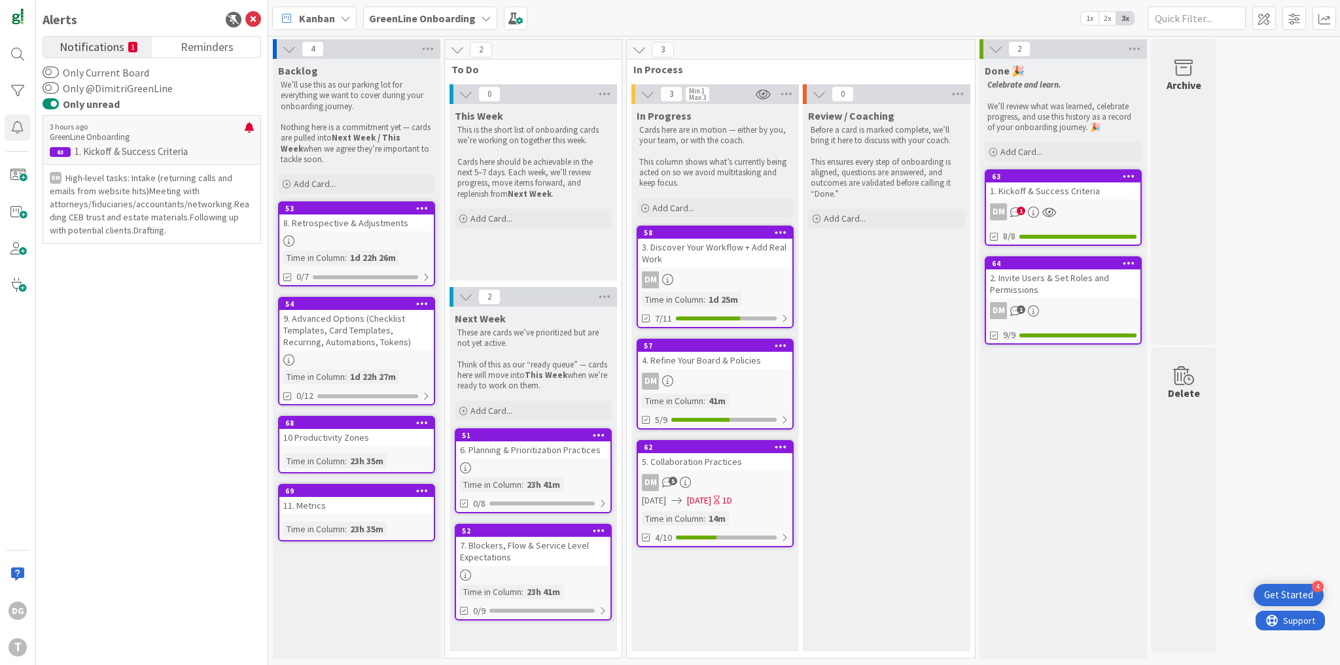
click at [54, 102] on button "Only unread" at bounding box center [51, 103] width 16 height 13
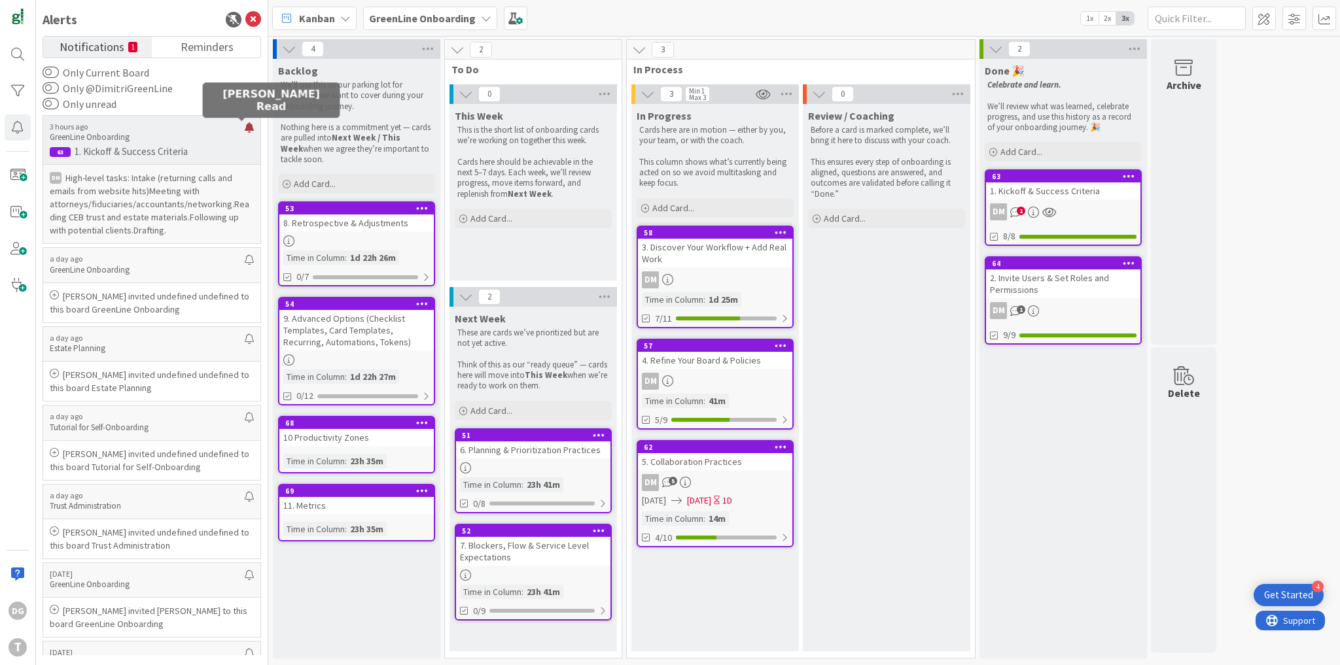
click at [245, 127] on div at bounding box center [249, 132] width 9 height 21
click at [52, 71] on button "Only Current Board" at bounding box center [51, 72] width 16 height 13
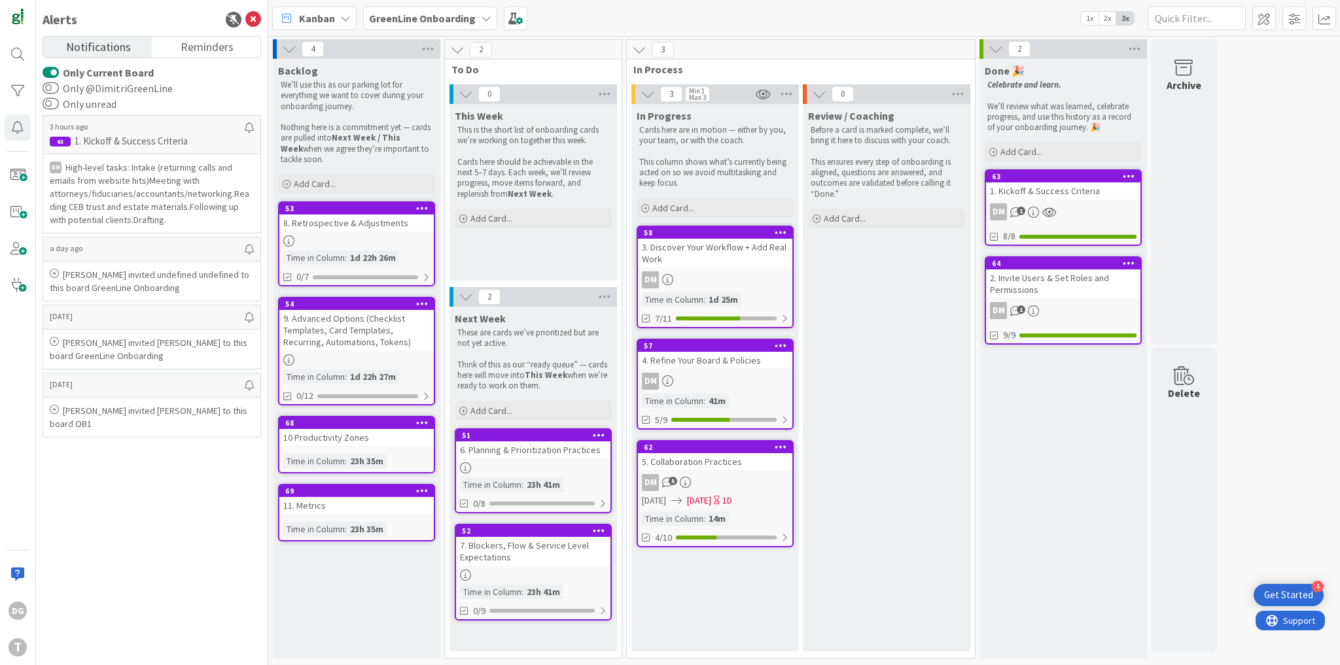
click at [52, 71] on button "Only Current Board" at bounding box center [51, 72] width 16 height 13
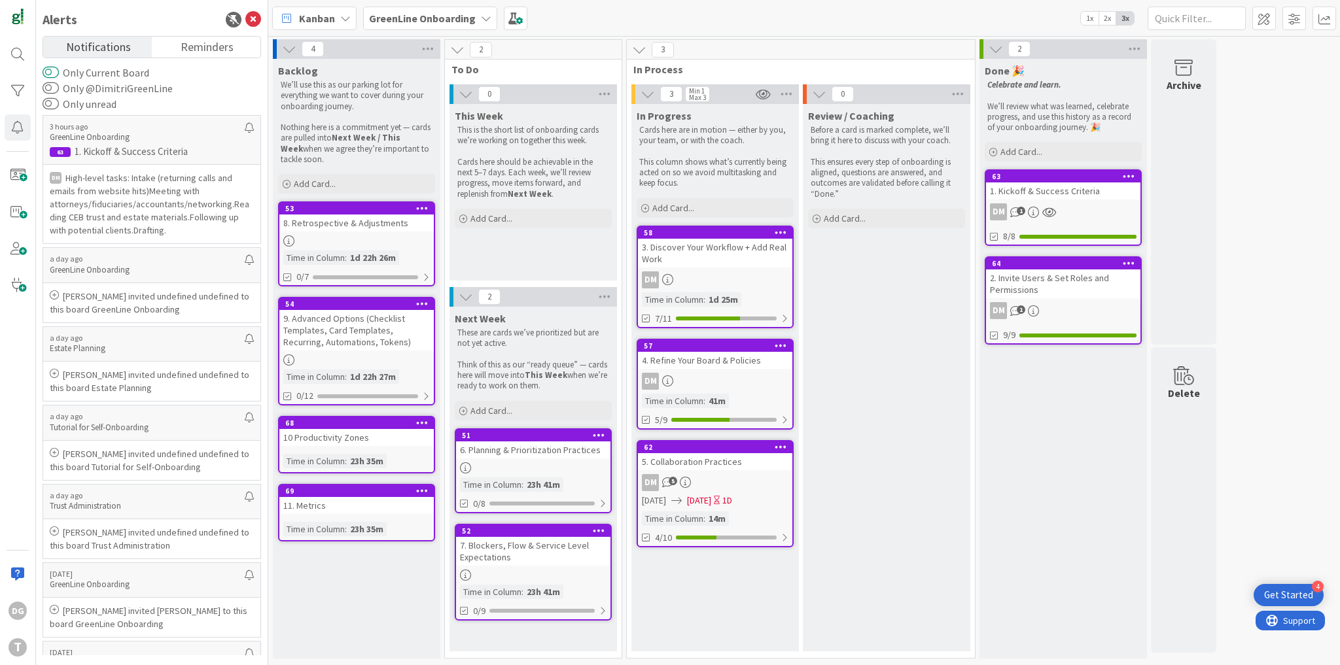
click at [56, 70] on button "Only Current Board" at bounding box center [51, 72] width 16 height 13
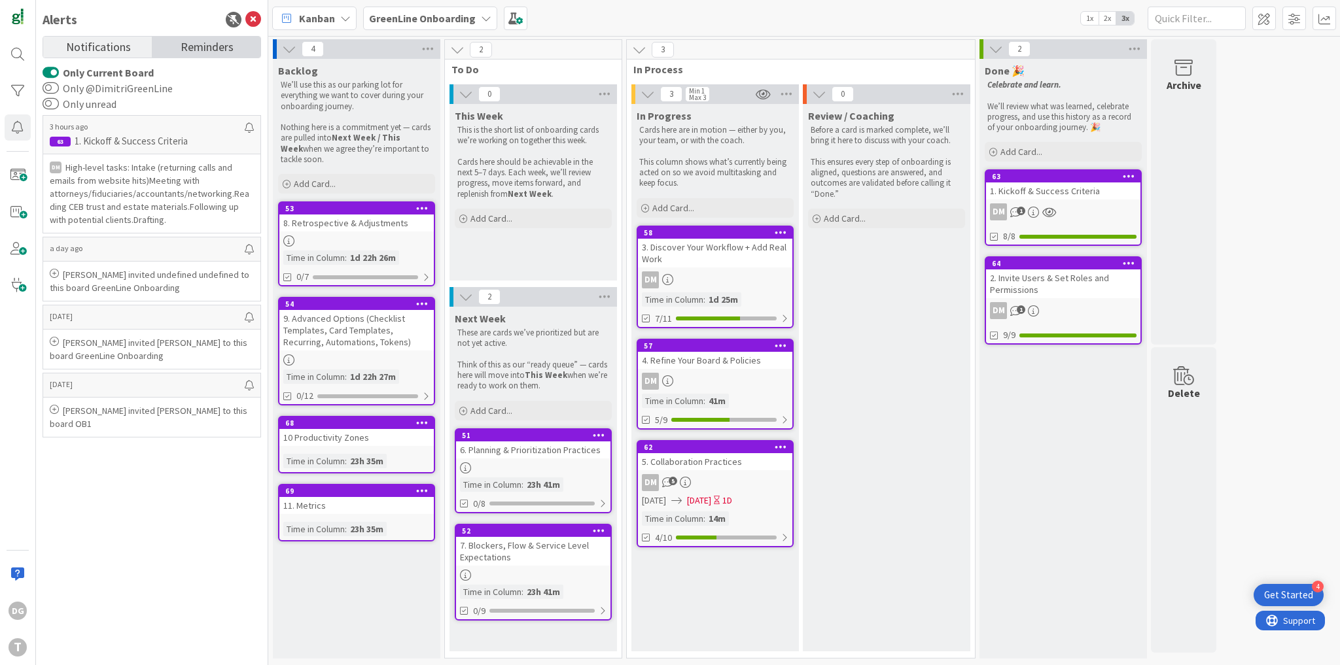
click at [197, 49] on span "Reminders" at bounding box center [207, 46] width 53 height 18
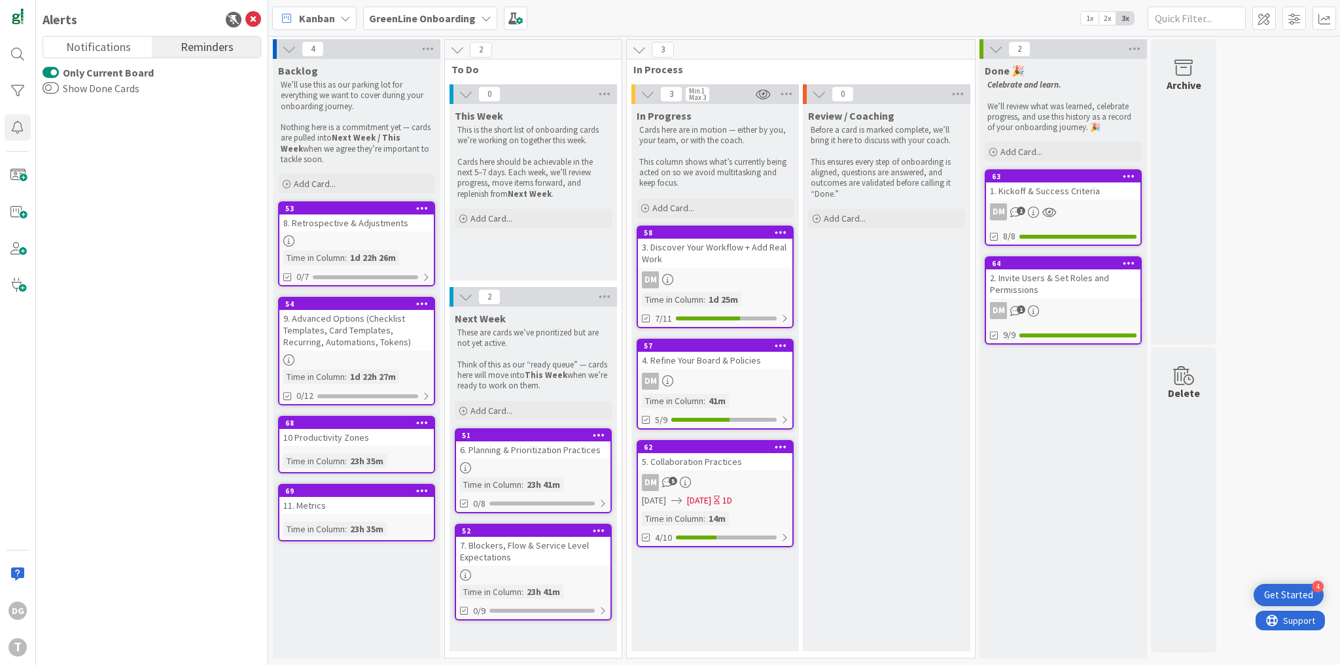
click at [54, 71] on button "Only Current Board" at bounding box center [51, 72] width 16 height 13
click at [744, 471] on div "62 5. Collaboration Practices DM 5 10/12/2025 10/13/2025 1D Time in Column : 14…" at bounding box center [715, 493] width 157 height 107
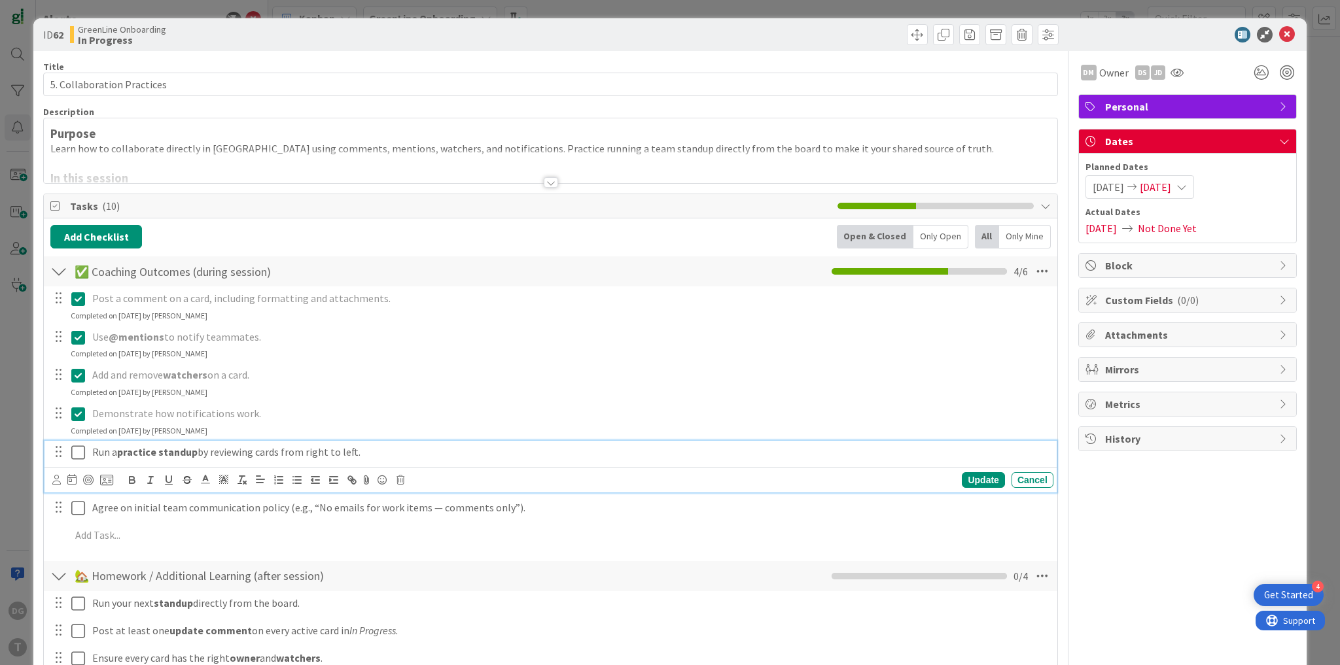
click at [281, 449] on p "Run a practice standup by reviewing cards from right to left." at bounding box center [570, 452] width 956 height 15
click at [73, 480] on icon at bounding box center [71, 479] width 9 height 10
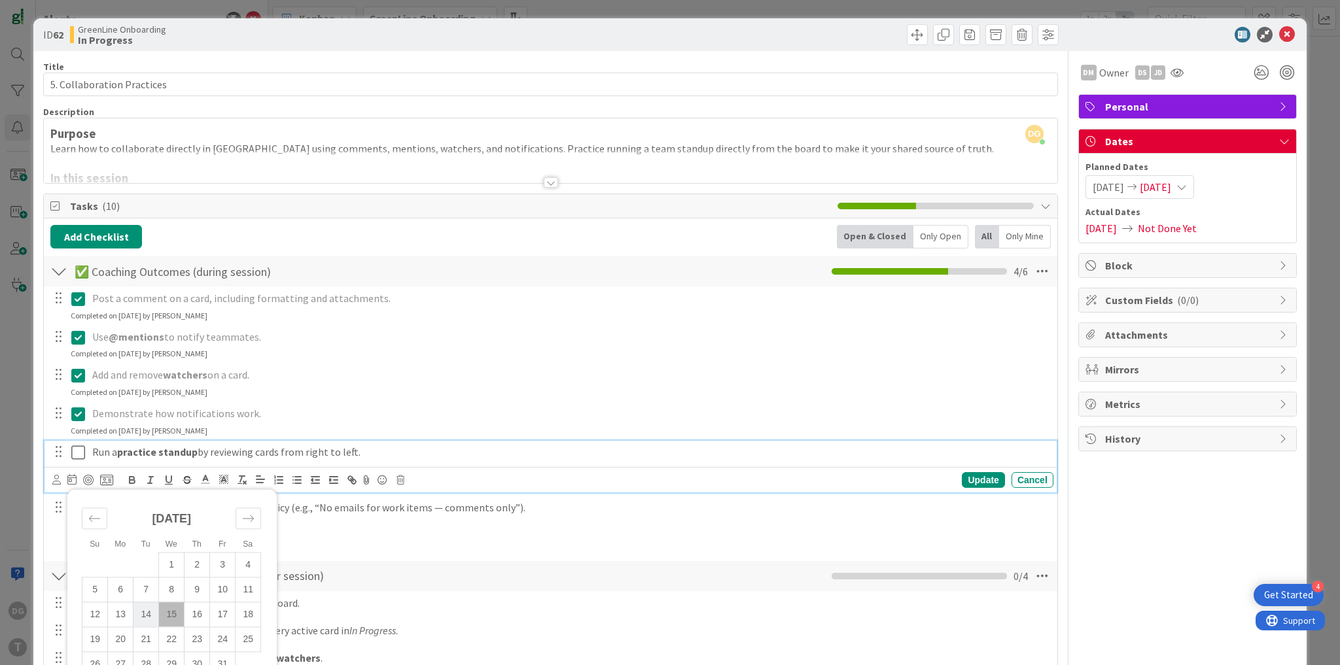
click at [138, 616] on td "14" at bounding box center [146, 614] width 26 height 25
type input "[DATE]"
click at [1280, 34] on icon at bounding box center [1287, 35] width 16 height 16
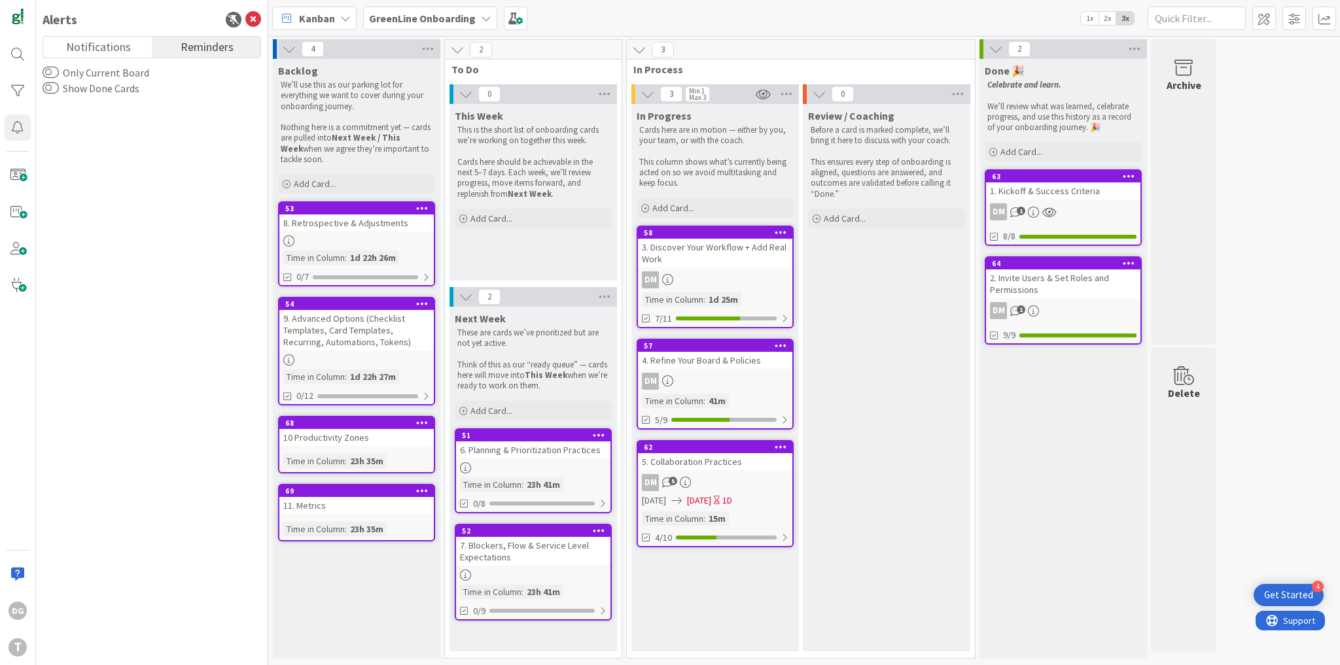
click at [207, 48] on span "Reminders" at bounding box center [207, 46] width 53 height 18
click at [127, 50] on span "Notifications" at bounding box center [98, 46] width 65 height 18
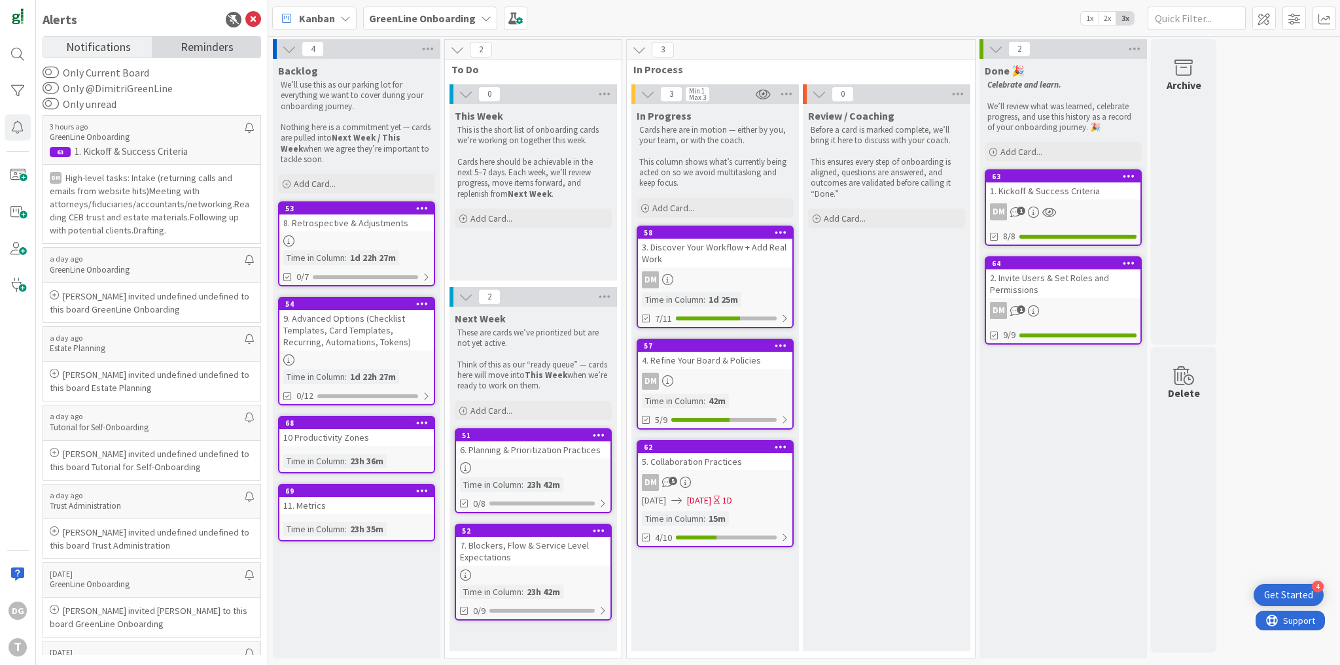
click at [165, 44] on link "Reminders" at bounding box center [206, 47] width 109 height 21
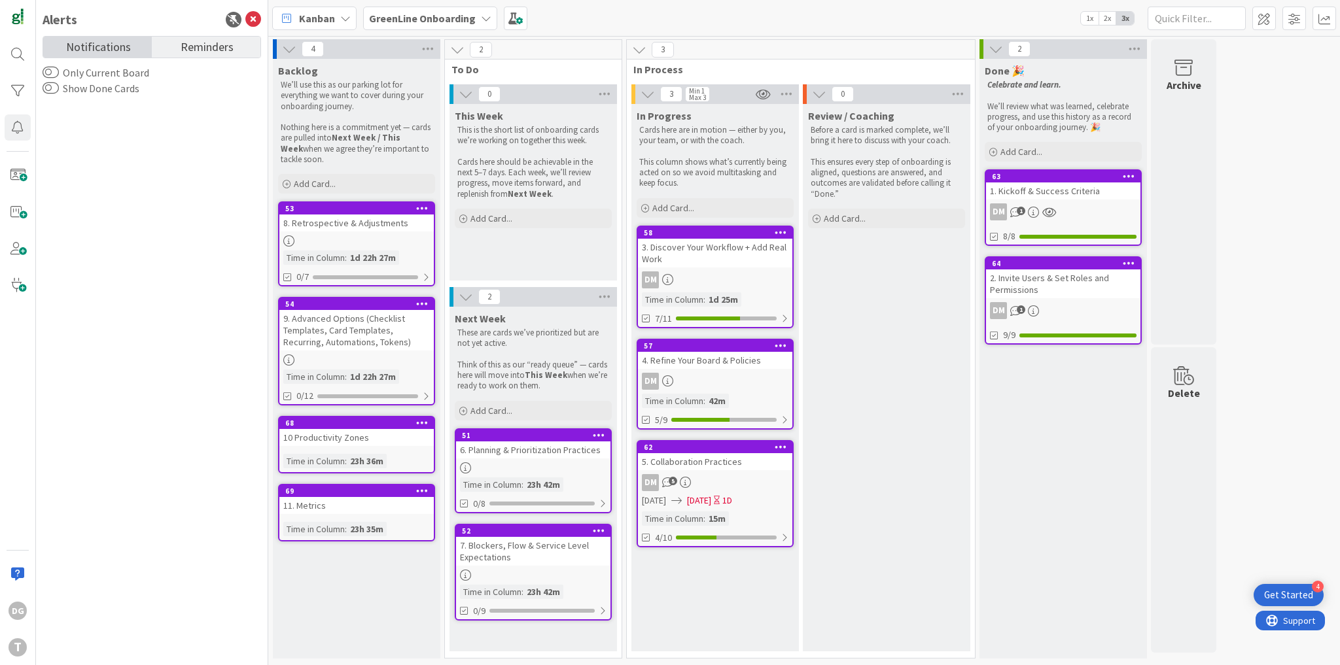
click at [107, 48] on span "Notifications" at bounding box center [98, 46] width 65 height 18
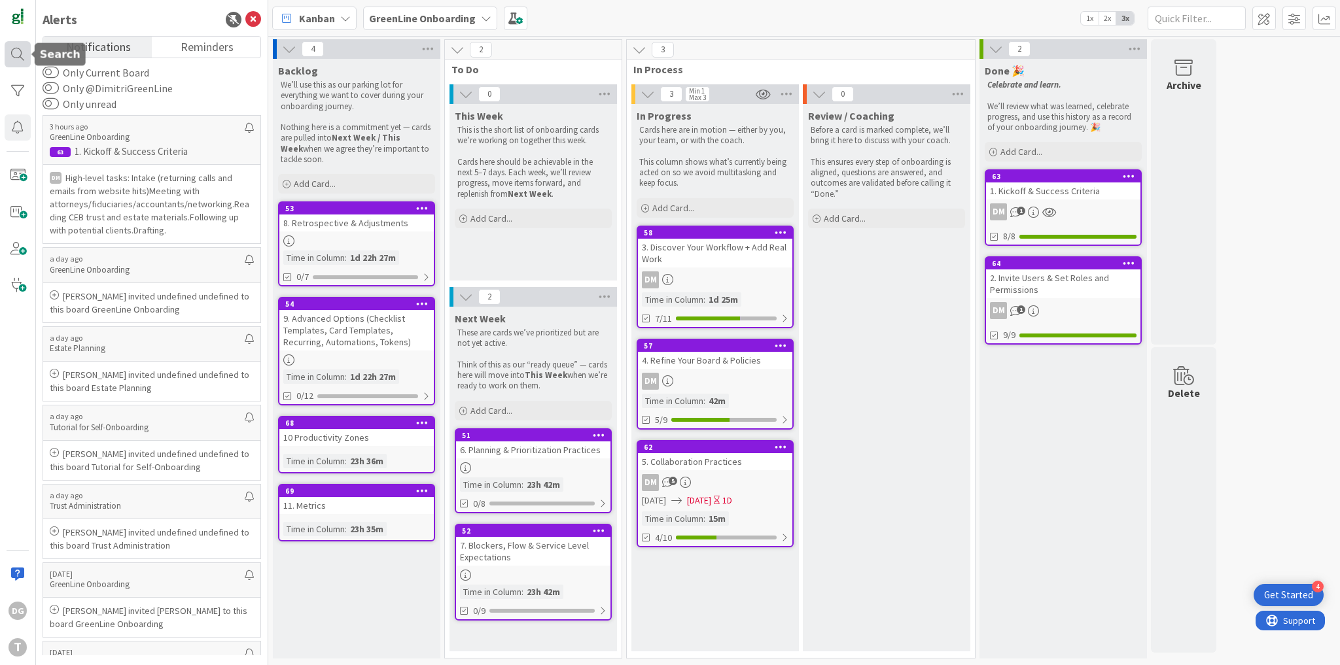
click at [13, 52] on div at bounding box center [18, 54] width 26 height 26
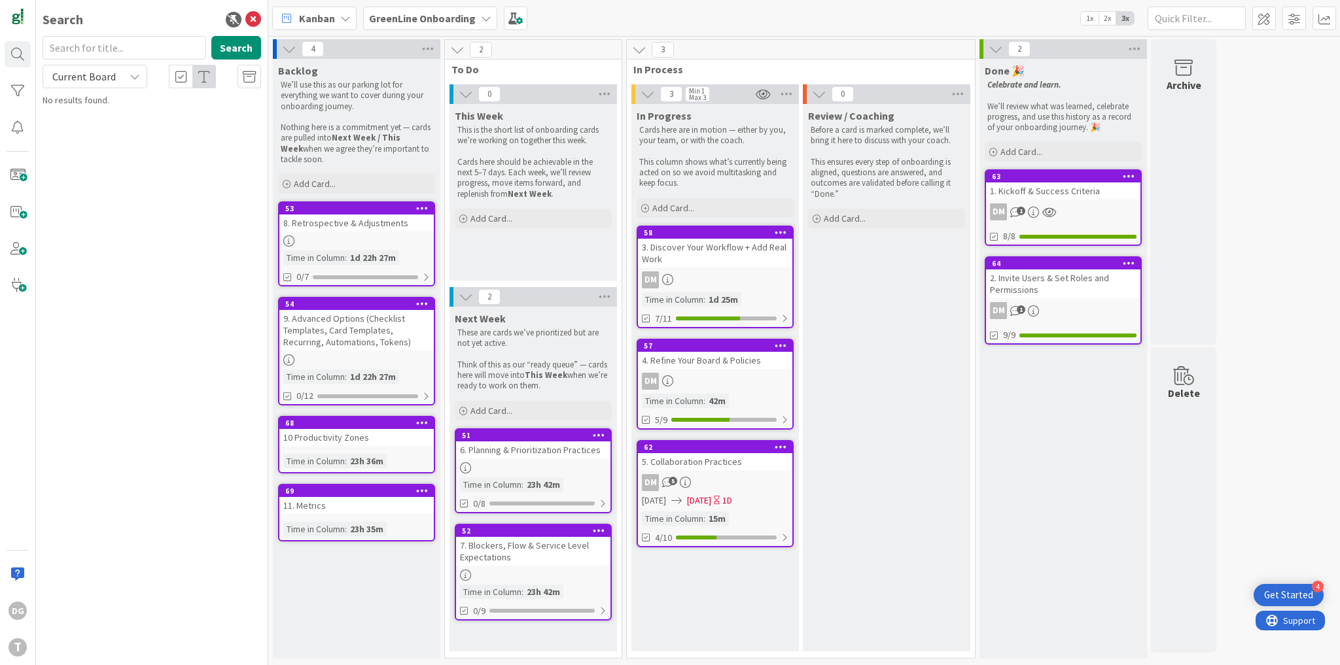
click at [118, 76] on div "Current Board" at bounding box center [95, 77] width 105 height 24
click at [183, 76] on icon at bounding box center [181, 77] width 12 height 13
click at [211, 80] on div at bounding box center [204, 77] width 24 height 24
click at [182, 80] on icon at bounding box center [181, 77] width 12 height 13
click at [186, 82] on icon at bounding box center [181, 77] width 12 height 13
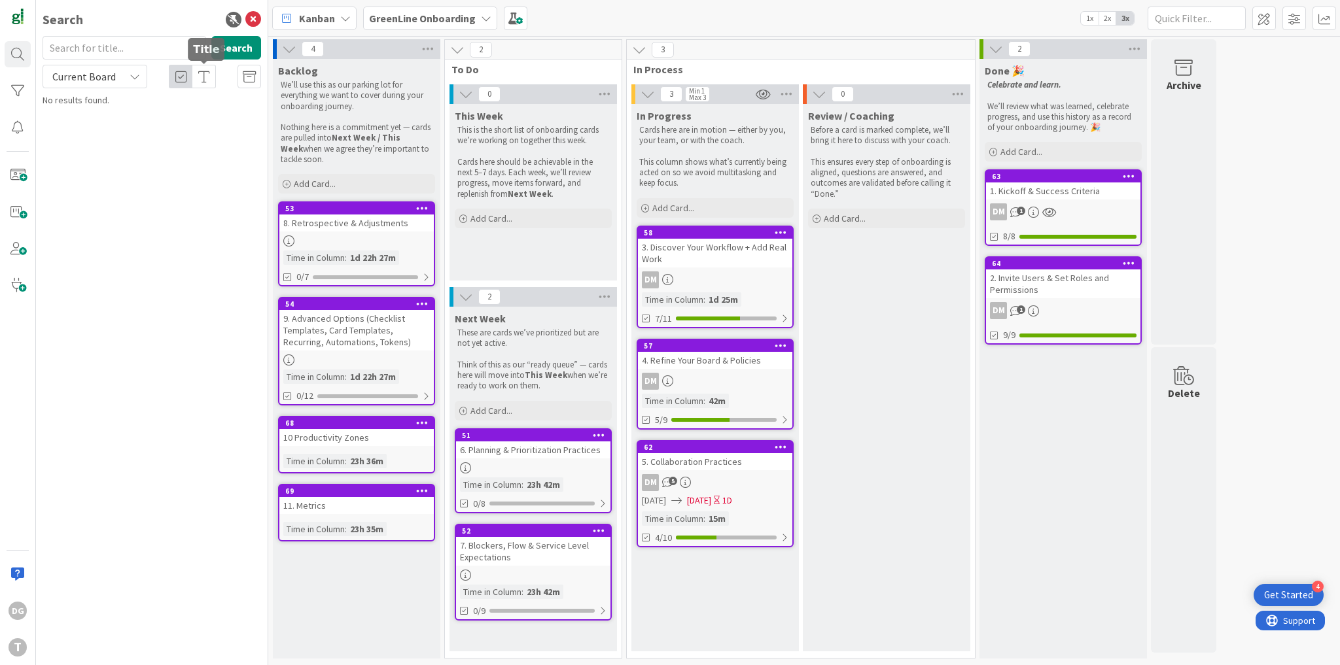
click at [201, 82] on icon at bounding box center [204, 77] width 12 height 13
click at [179, 79] on icon at bounding box center [181, 77] width 12 height 13
click at [252, 80] on icon at bounding box center [249, 77] width 13 height 13
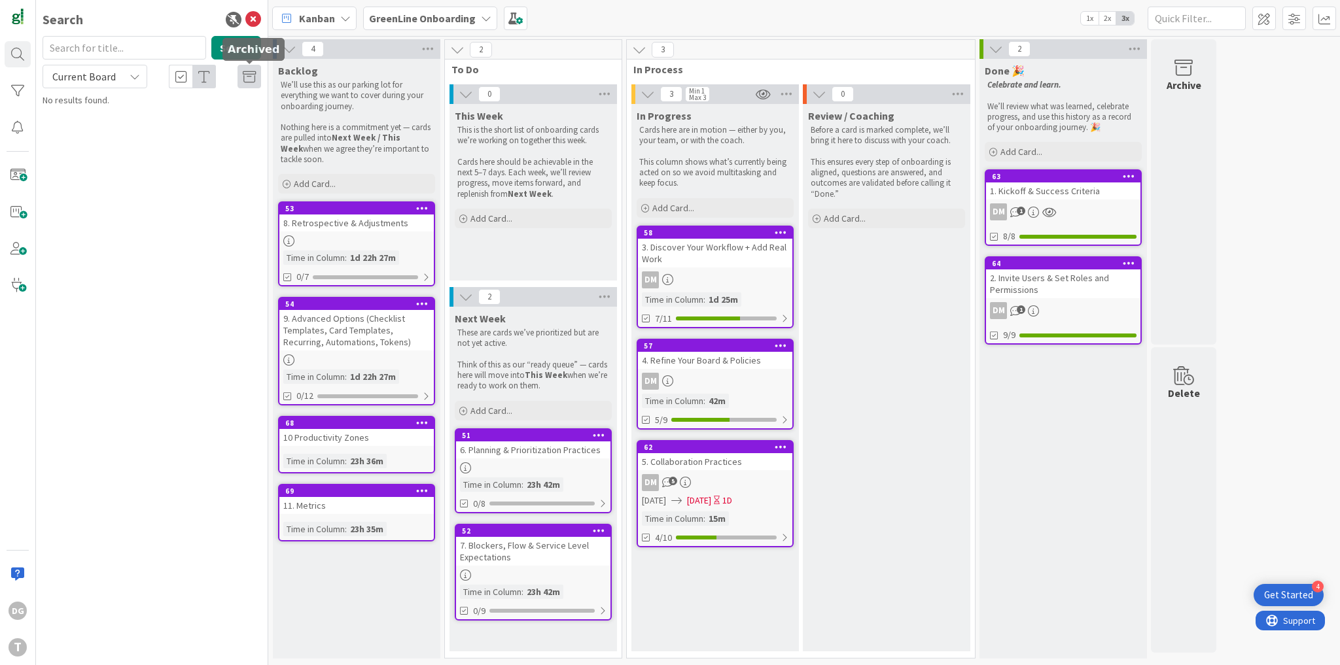
click at [252, 80] on icon at bounding box center [249, 77] width 13 height 13
click at [255, 83] on div at bounding box center [249, 77] width 24 height 24
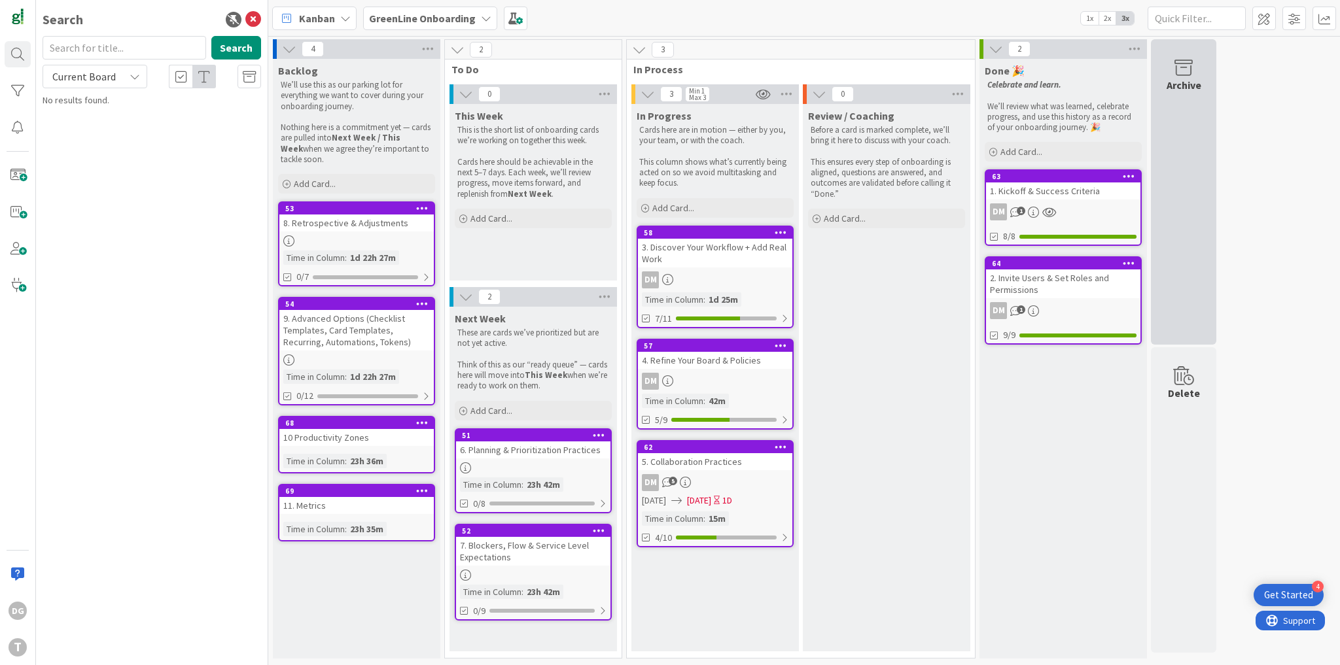
click at [1159, 186] on div "Archive" at bounding box center [1183, 191] width 65 height 305
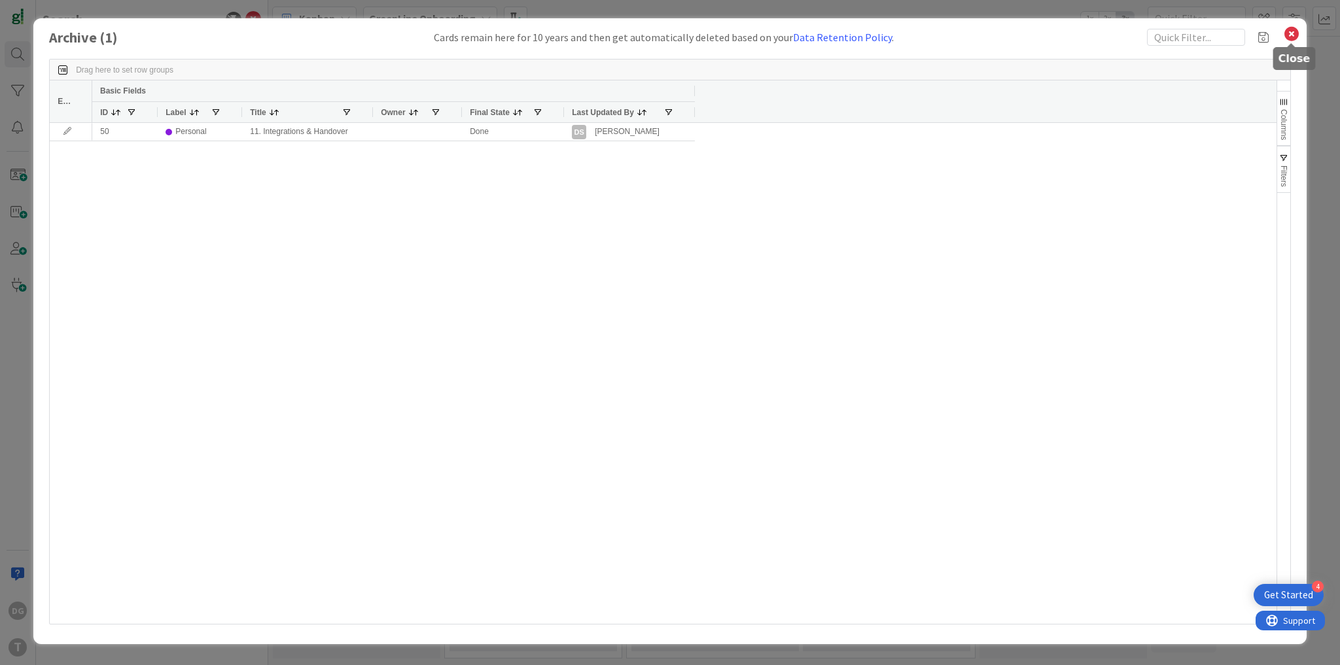
click at [1293, 37] on icon at bounding box center [1291, 34] width 17 height 18
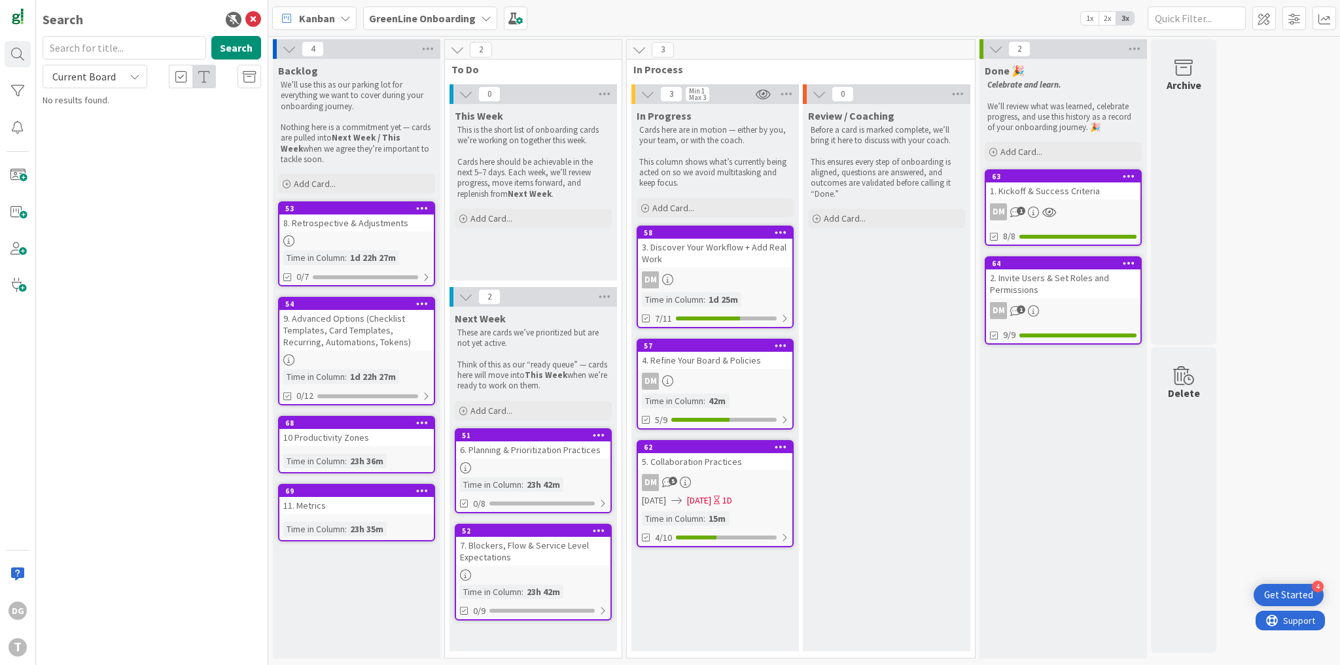
click at [718, 450] on div "62" at bounding box center [715, 448] width 154 height 12
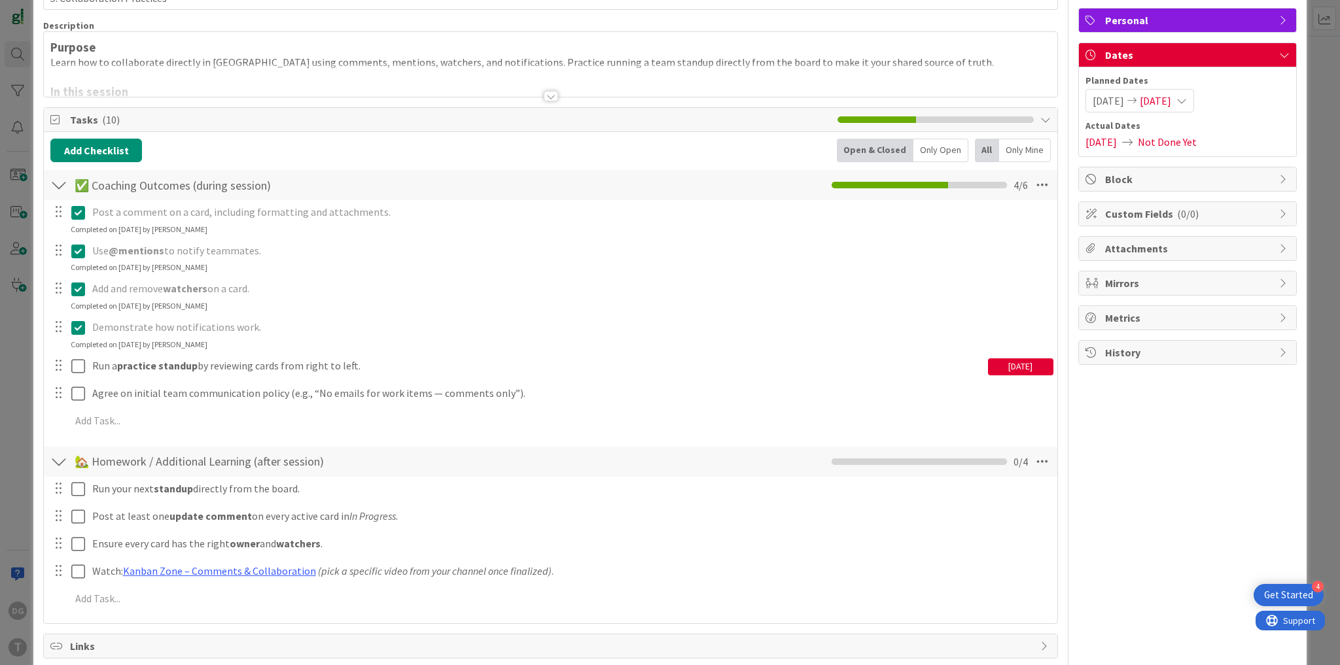
scroll to position [141, 0]
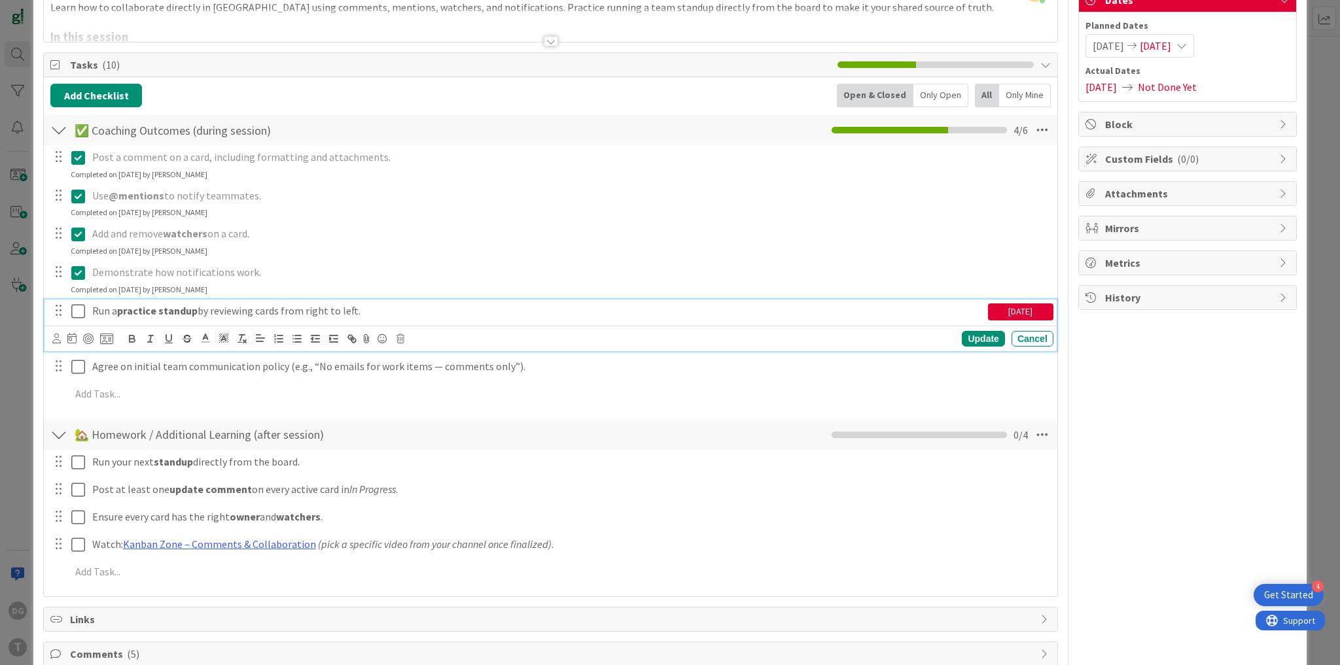
click at [78, 313] on icon at bounding box center [78, 312] width 14 height 16
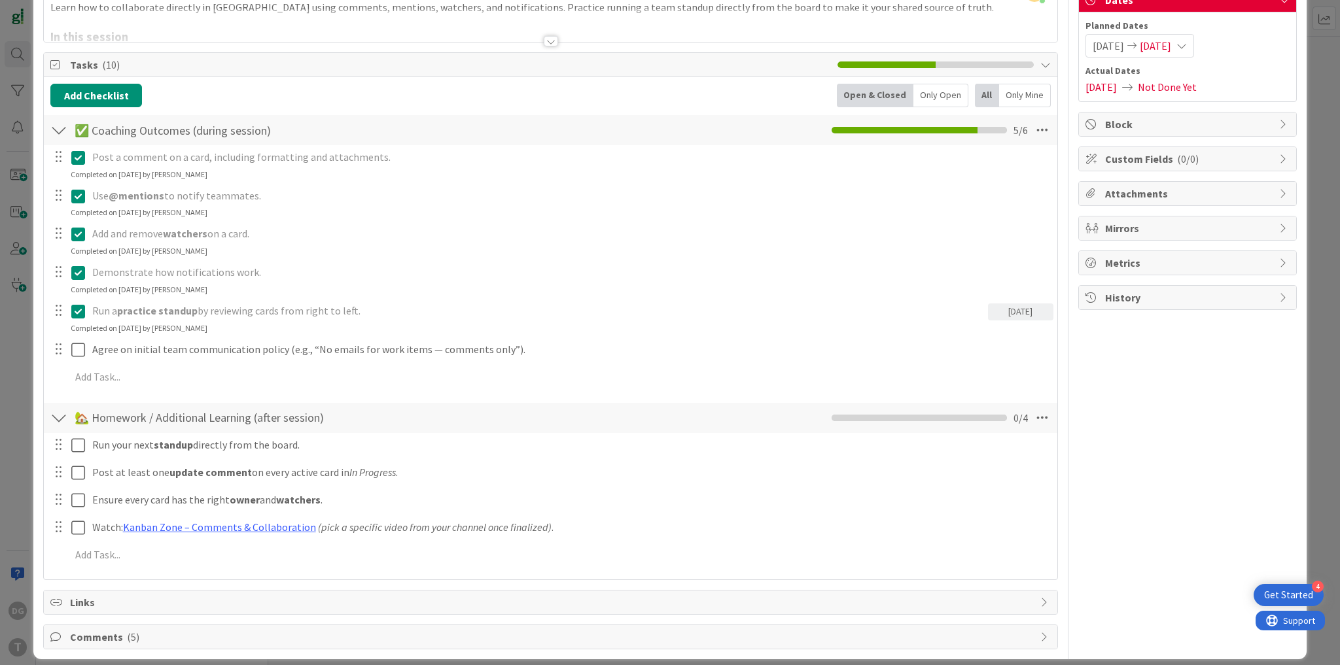
scroll to position [0, 0]
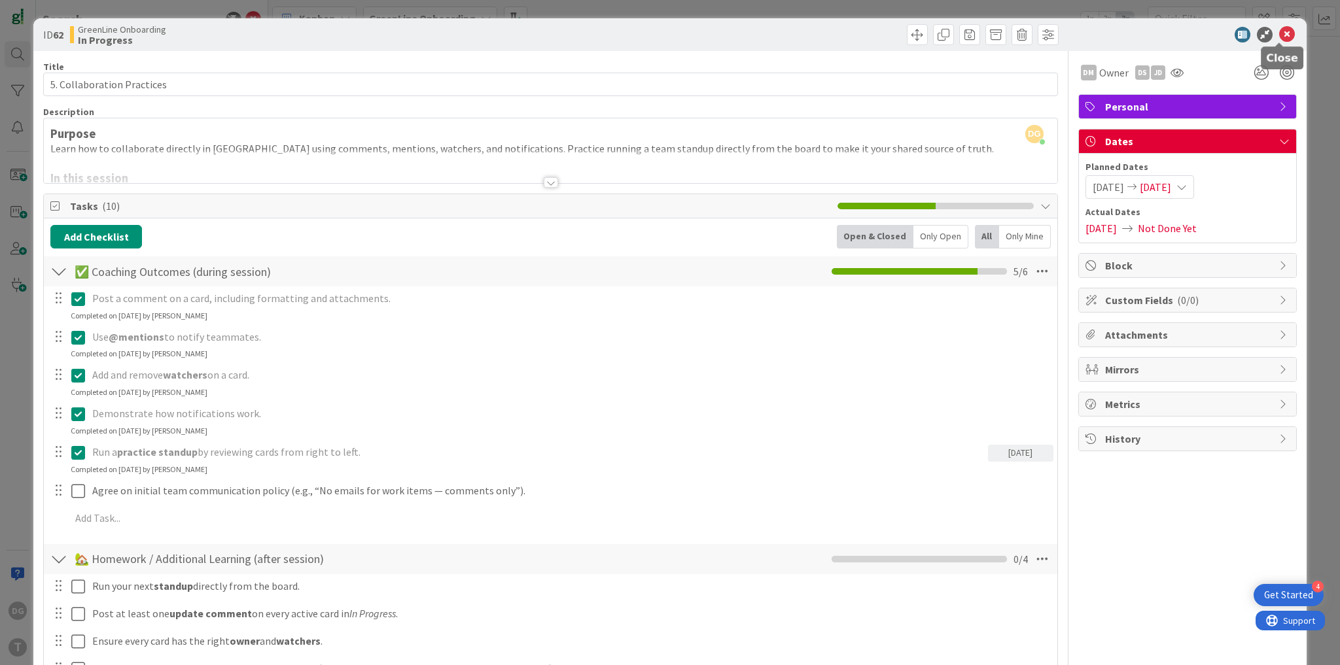
click at [1281, 37] on icon at bounding box center [1287, 35] width 16 height 16
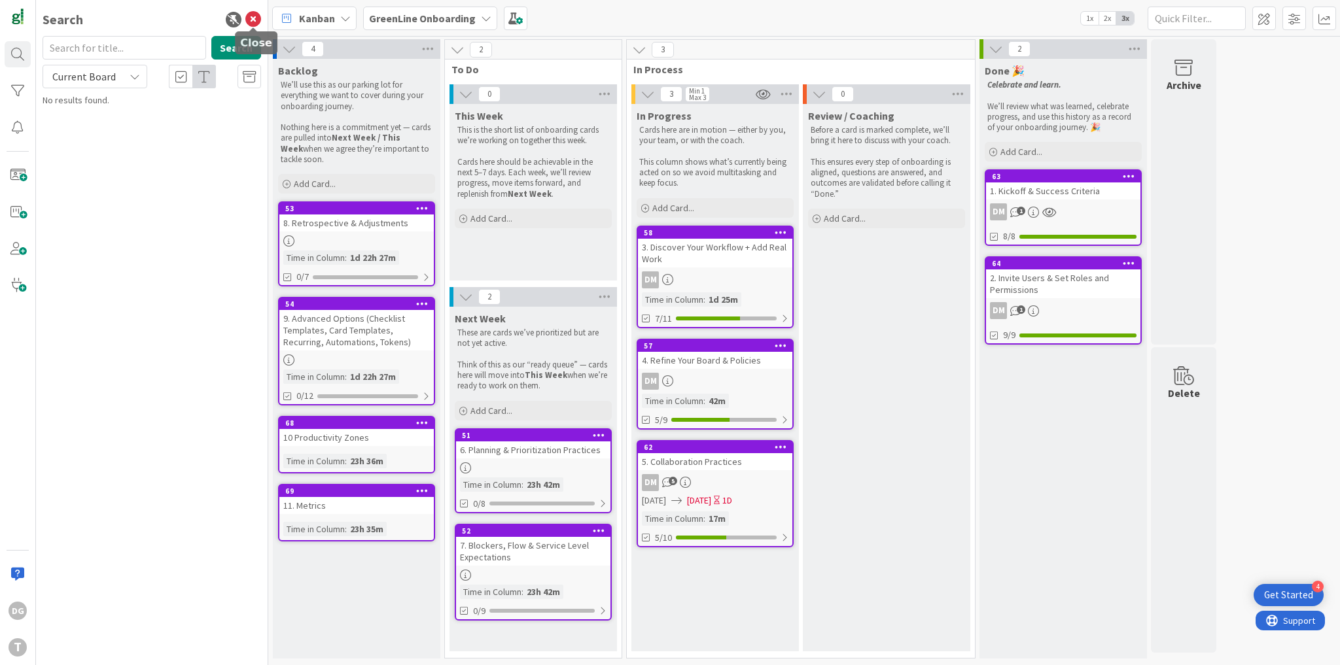
click at [263, 12] on div "Search Search Current Board Current Board All Boards No results found." at bounding box center [152, 332] width 232 height 665
click at [253, 18] on icon at bounding box center [253, 20] width 16 height 16
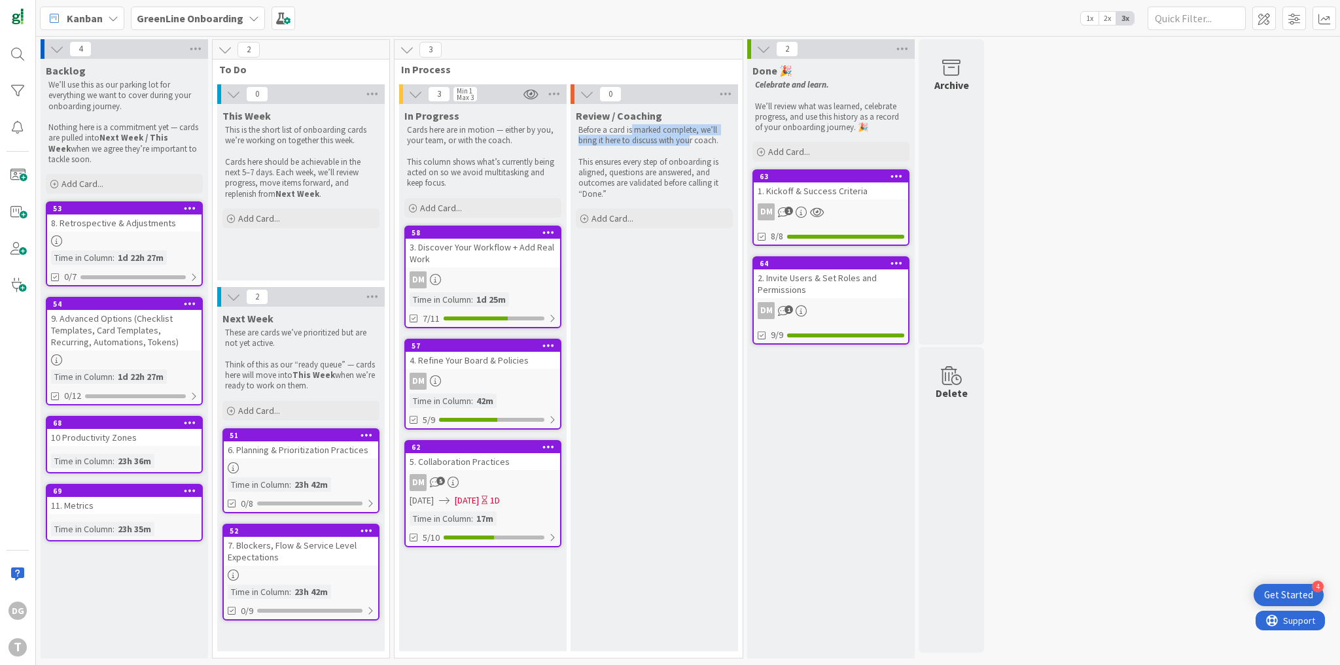
drag, startPoint x: 644, startPoint y: 135, endPoint x: 670, endPoint y: 166, distance: 40.9
click at [689, 144] on p "Before a card is marked complete, we’ll bring it here to discuss with your coac…" at bounding box center [654, 136] width 152 height 22
drag, startPoint x: 260, startPoint y: 136, endPoint x: 293, endPoint y: 176, distance: 52.0
click at [293, 176] on div "This is the short list of onboarding cards we’re working on together this week.…" at bounding box center [300, 162] width 157 height 80
drag, startPoint x: 620, startPoint y: 441, endPoint x: 626, endPoint y: 430, distance: 12.0
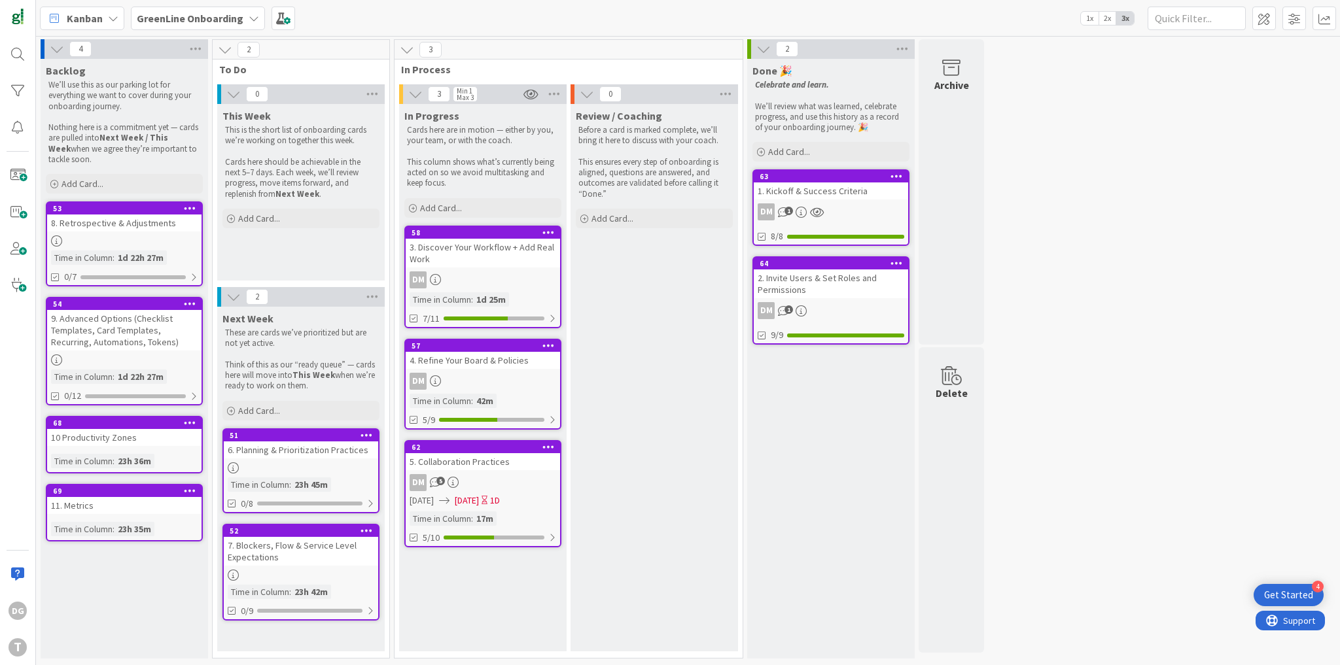
click at [620, 441] on div "Review / Coaching Before a card is marked complete, we’ll bring it here to disc…" at bounding box center [653, 378] width 167 height 548
click at [471, 476] on div "DM 5" at bounding box center [483, 482] width 154 height 17
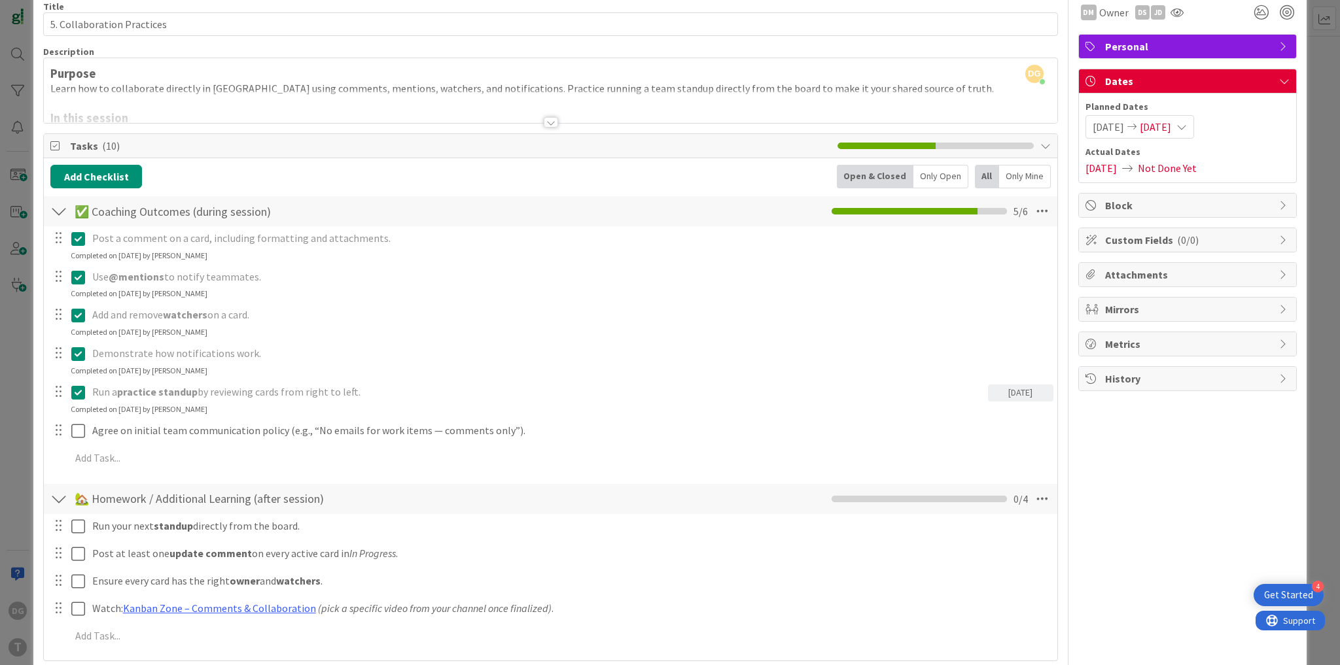
scroll to position [152, 0]
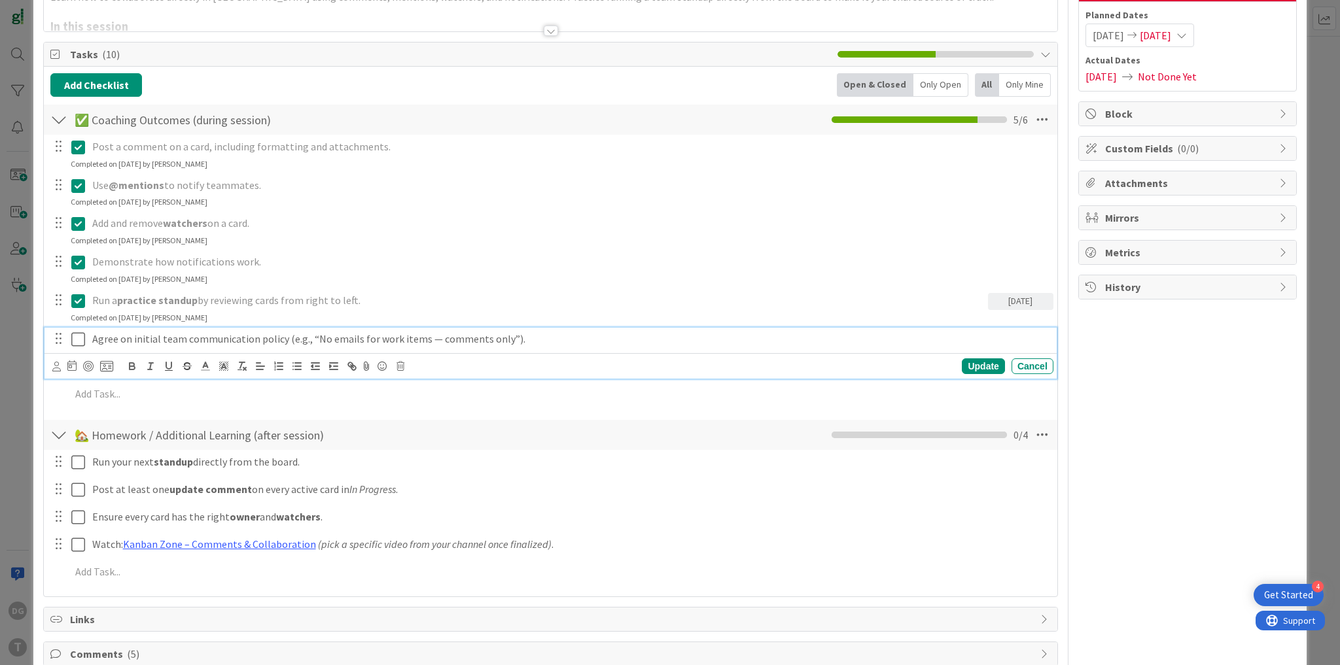
click at [80, 343] on icon at bounding box center [78, 340] width 14 height 16
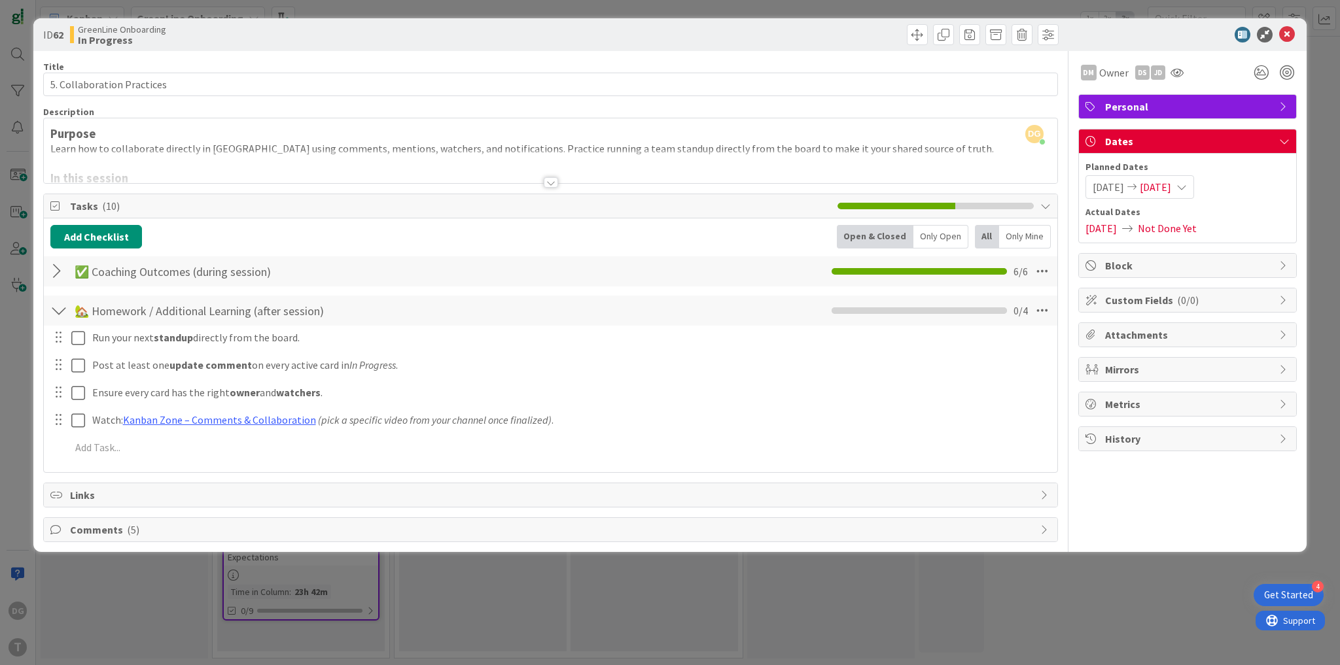
scroll to position [0, 0]
click at [1282, 34] on icon at bounding box center [1287, 35] width 16 height 16
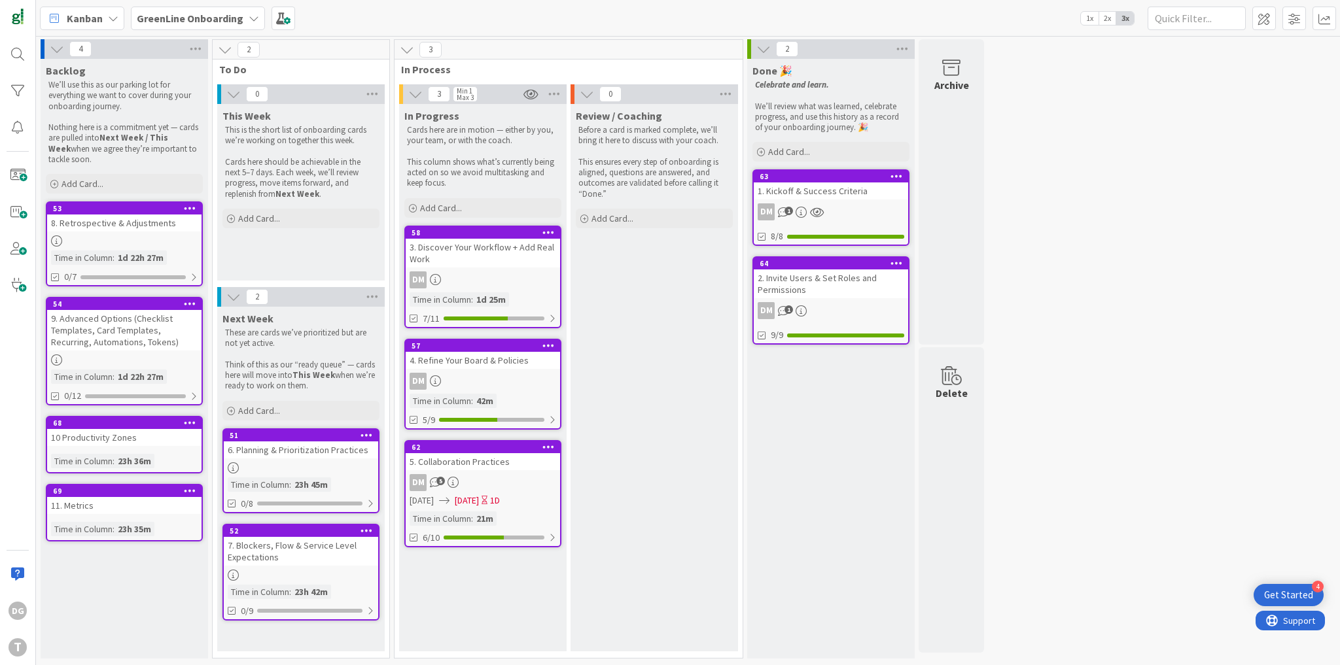
click at [230, 18] on b "GreenLine Onboarding" at bounding box center [190, 18] width 107 height 13
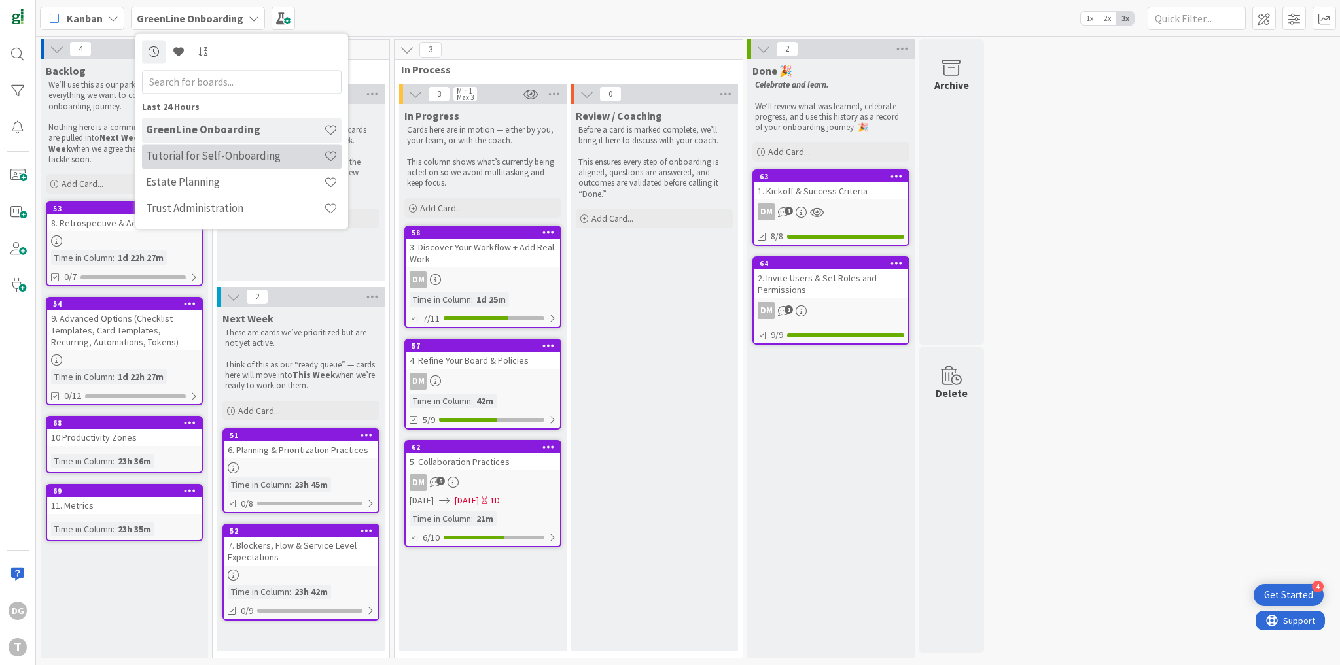
click at [244, 152] on h4 "Tutorial for Self-Onboarding" at bounding box center [235, 156] width 178 height 13
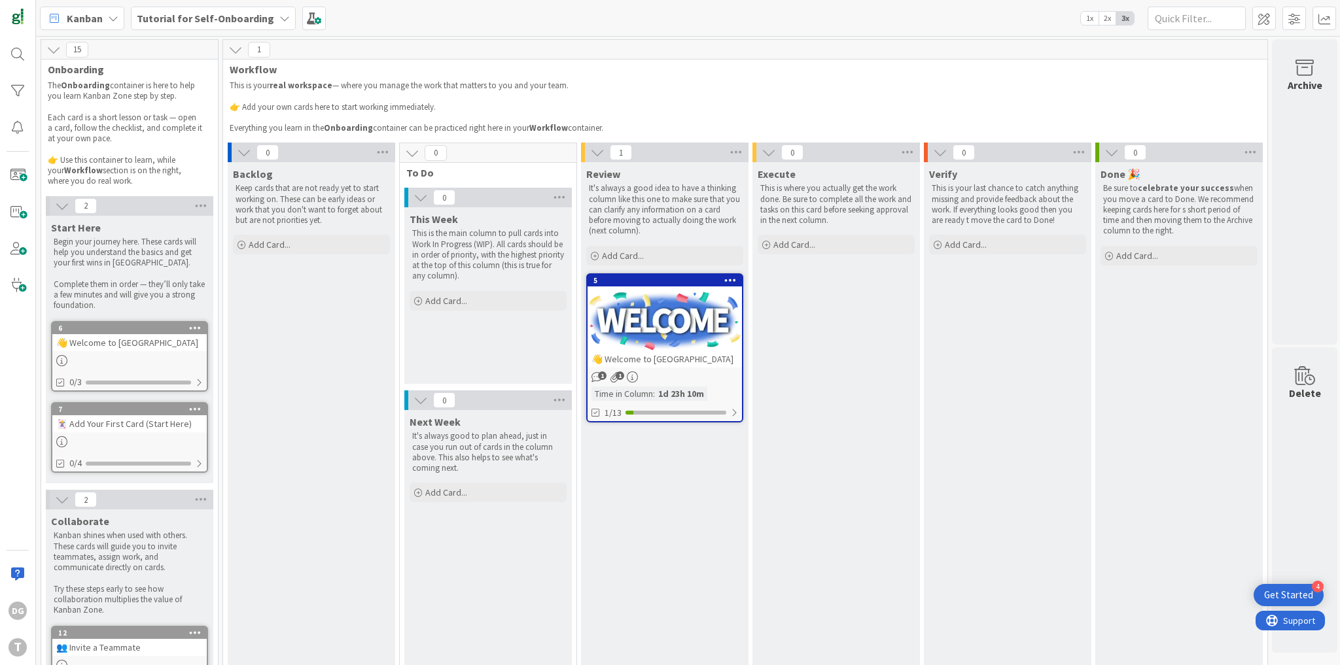
click at [193, 15] on b "Tutorial for Self-Onboarding" at bounding box center [205, 18] width 137 height 13
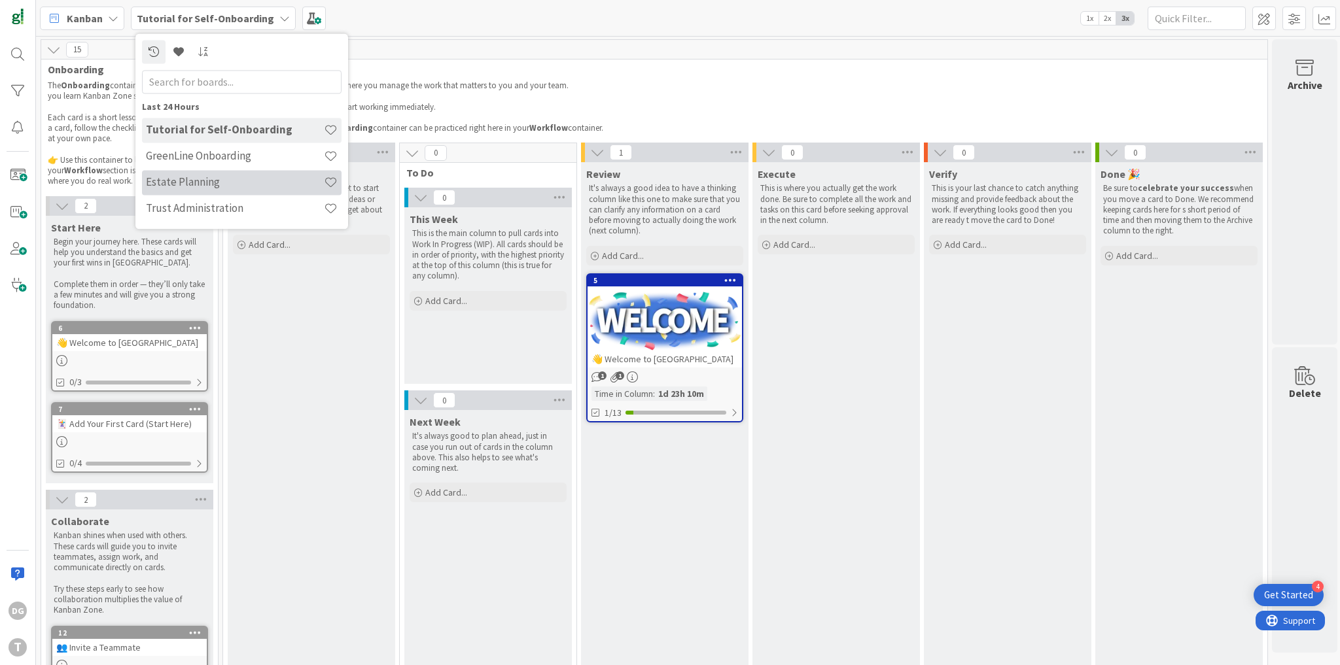
click at [205, 178] on h4 "Estate Planning" at bounding box center [235, 182] width 178 height 13
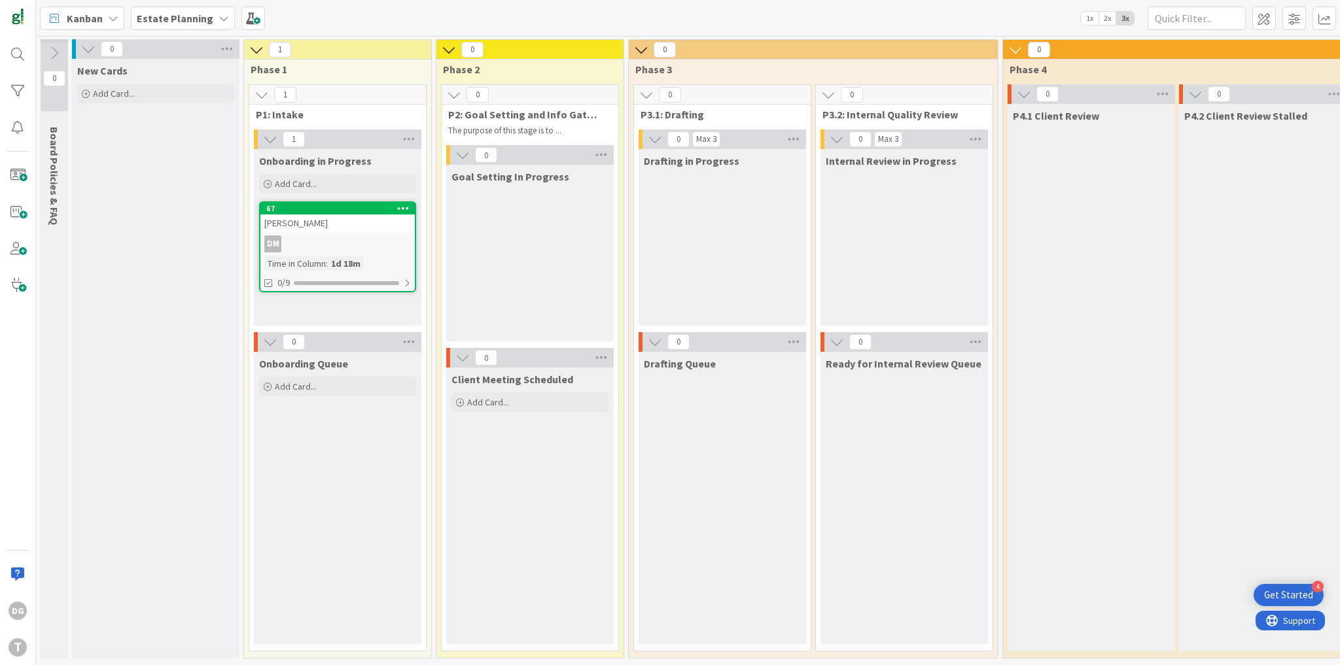
click at [56, 50] on icon at bounding box center [54, 53] width 14 height 14
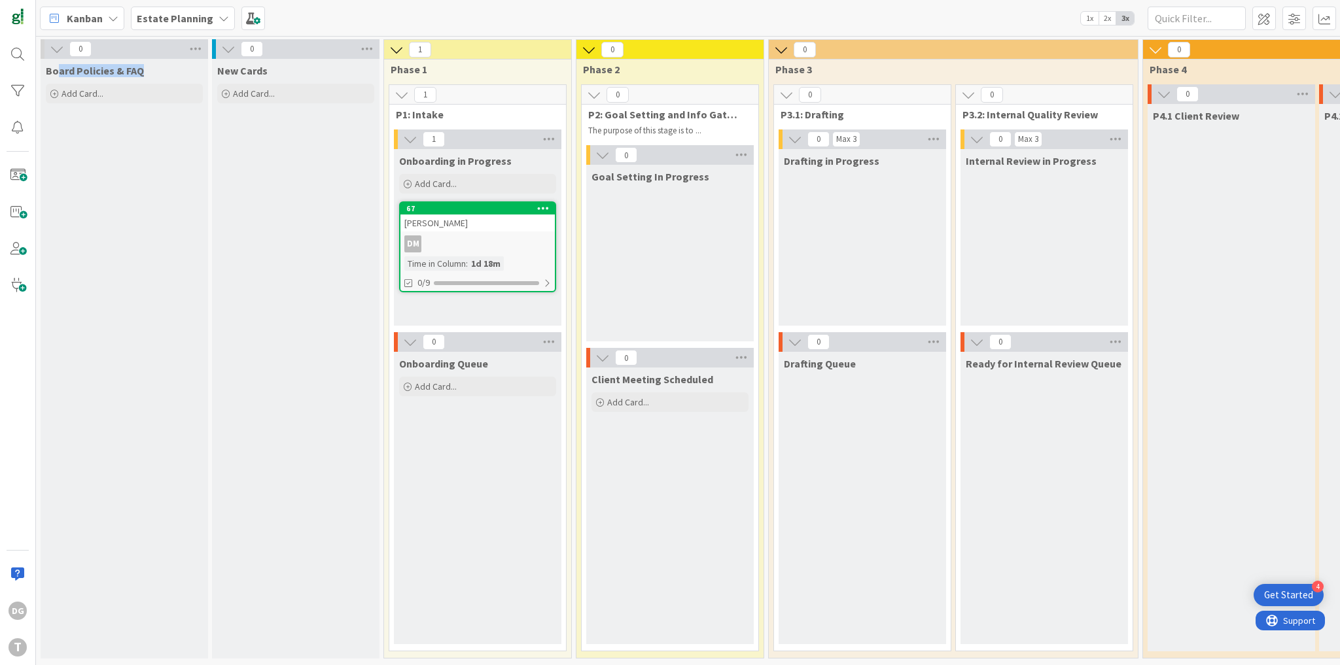
drag, startPoint x: 55, startPoint y: 69, endPoint x: 141, endPoint y: 69, distance: 85.7
click at [141, 69] on div "Board Policies & FAQ" at bounding box center [124, 70] width 157 height 13
click at [1261, 22] on span at bounding box center [1264, 19] width 24 height 24
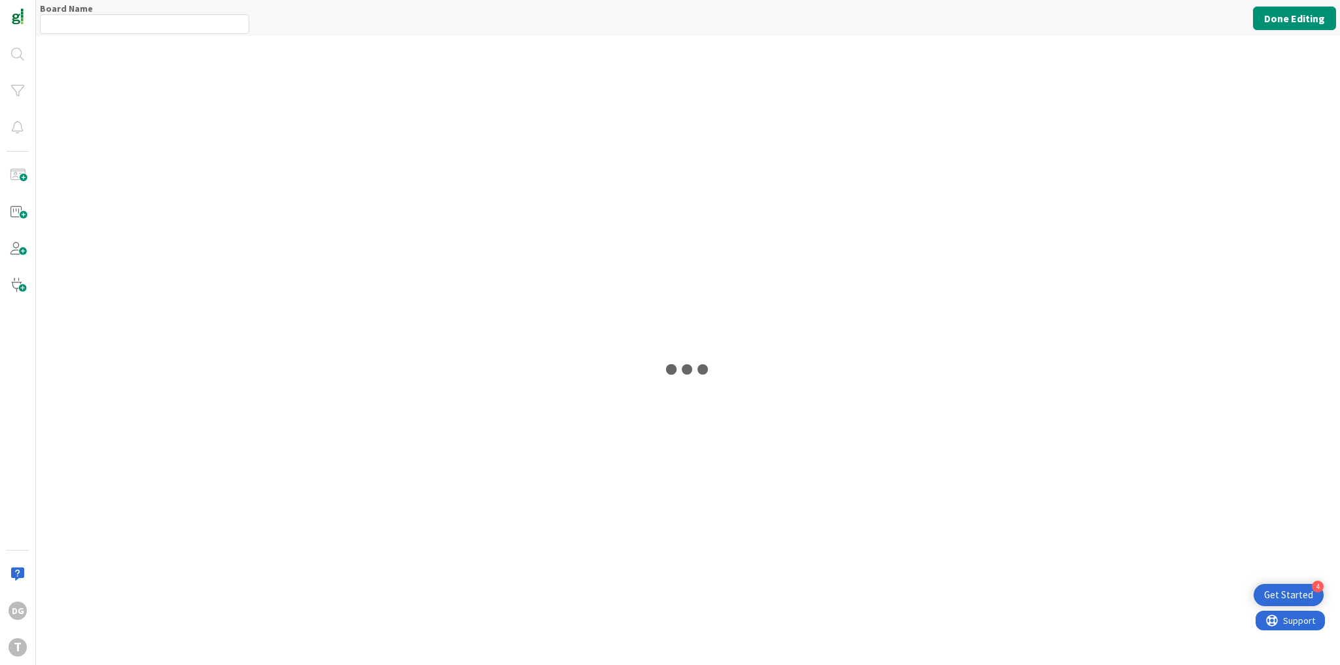
type input "Estate Planning"
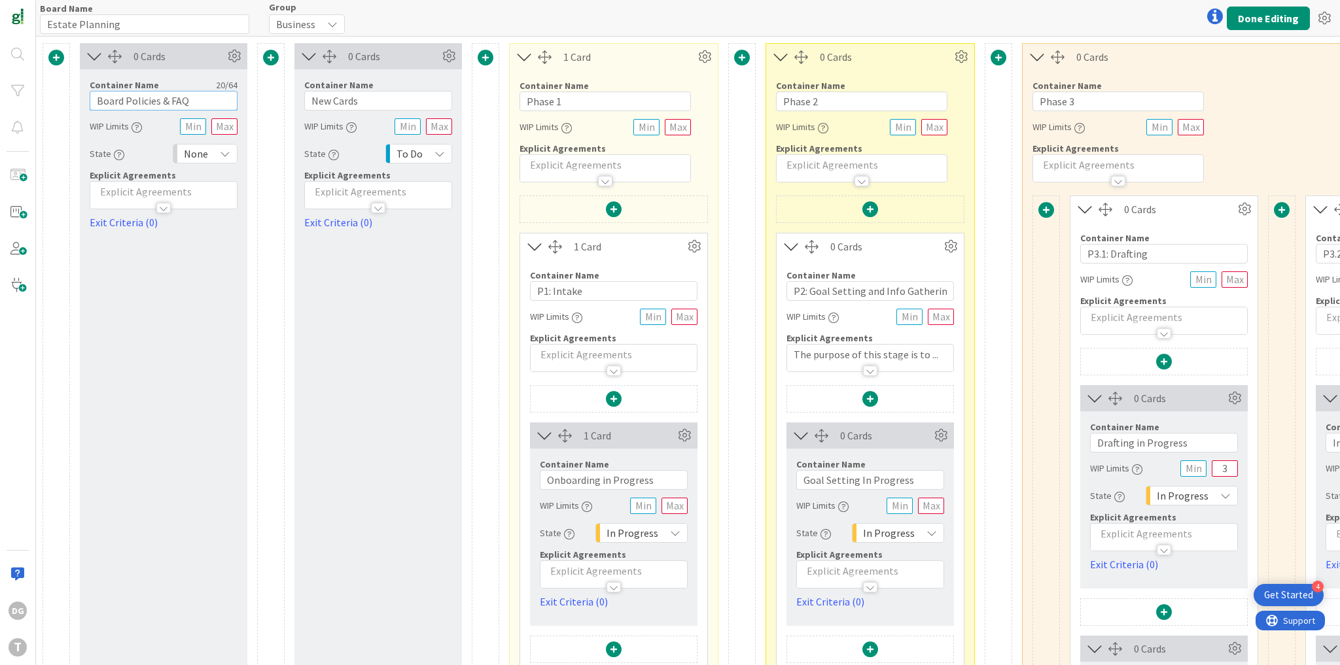
click at [133, 109] on input "Board Policies & FAQ" at bounding box center [164, 101] width 148 height 20
type input "Parking Lot"
click at [1272, 18] on button "Done Editing" at bounding box center [1268, 19] width 83 height 24
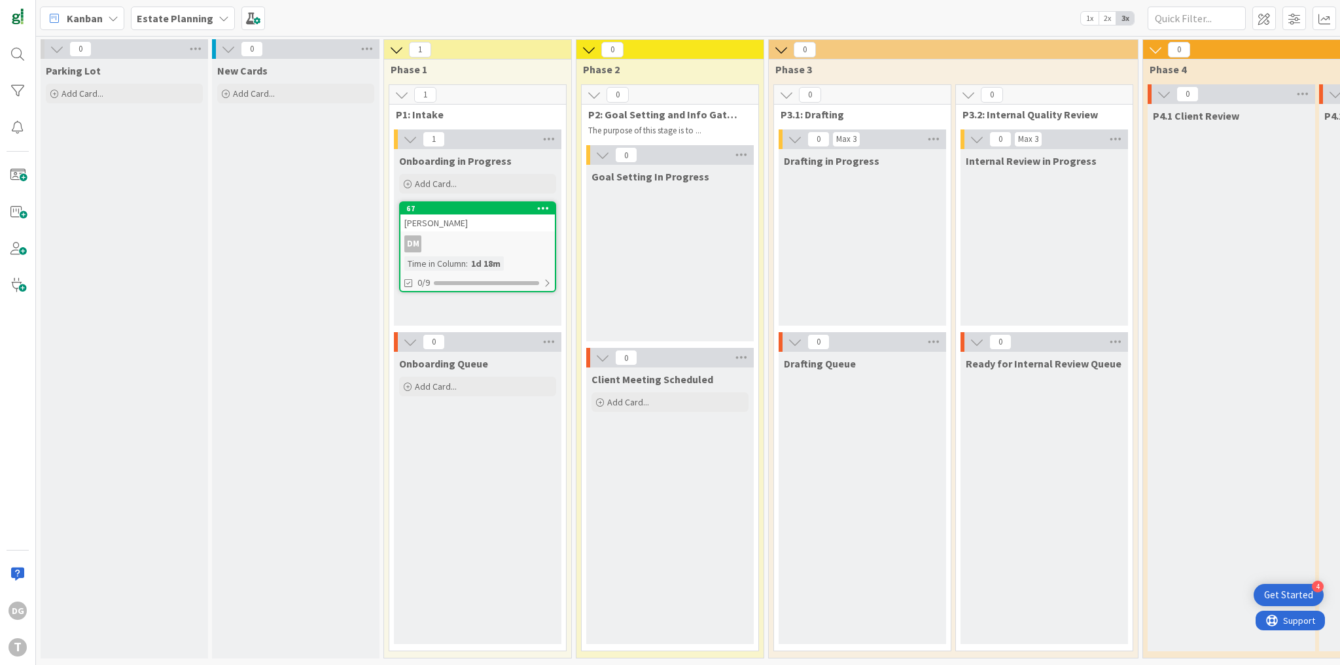
click at [192, 16] on b "Estate Planning" at bounding box center [175, 18] width 77 height 13
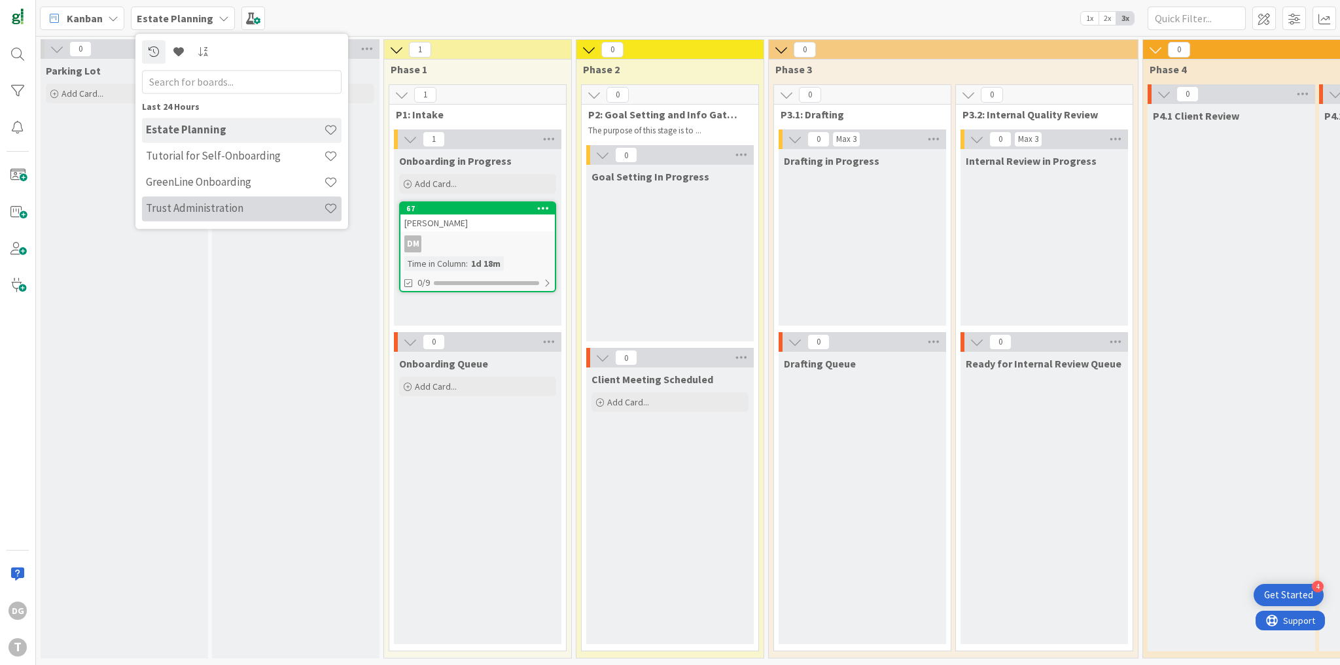
click at [200, 202] on h4 "Trust Administration" at bounding box center [235, 208] width 178 height 13
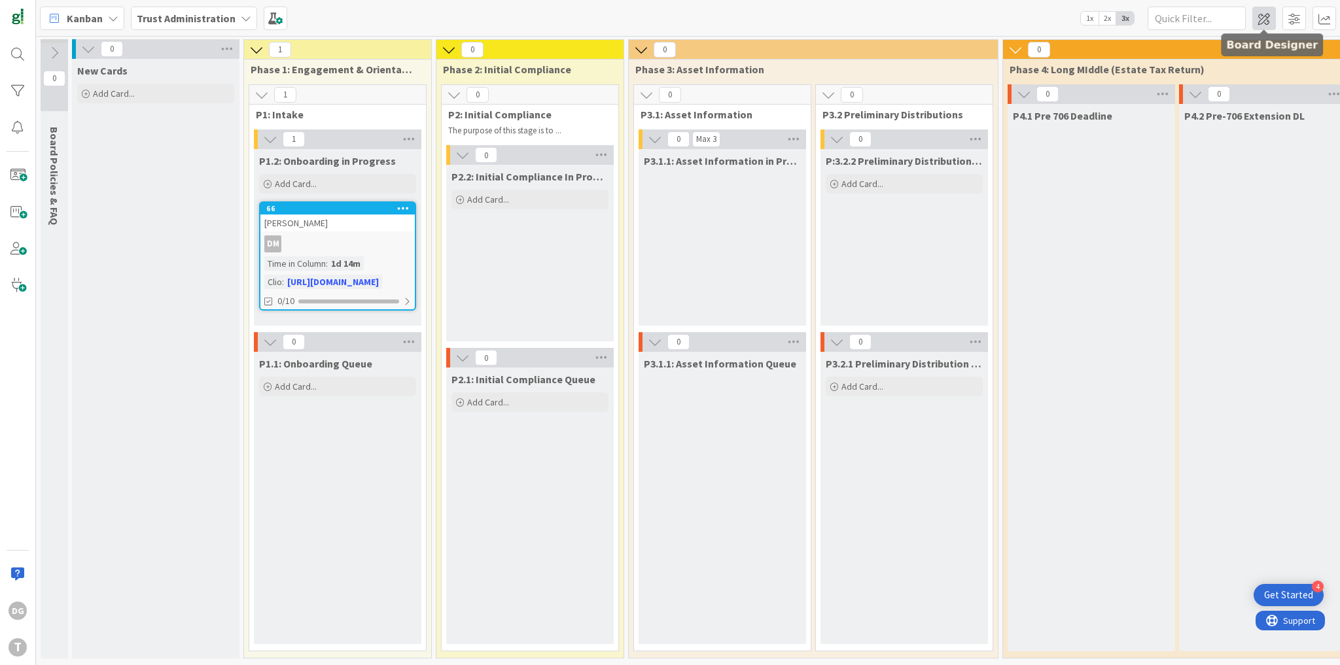
click at [1266, 20] on span at bounding box center [1264, 19] width 24 height 24
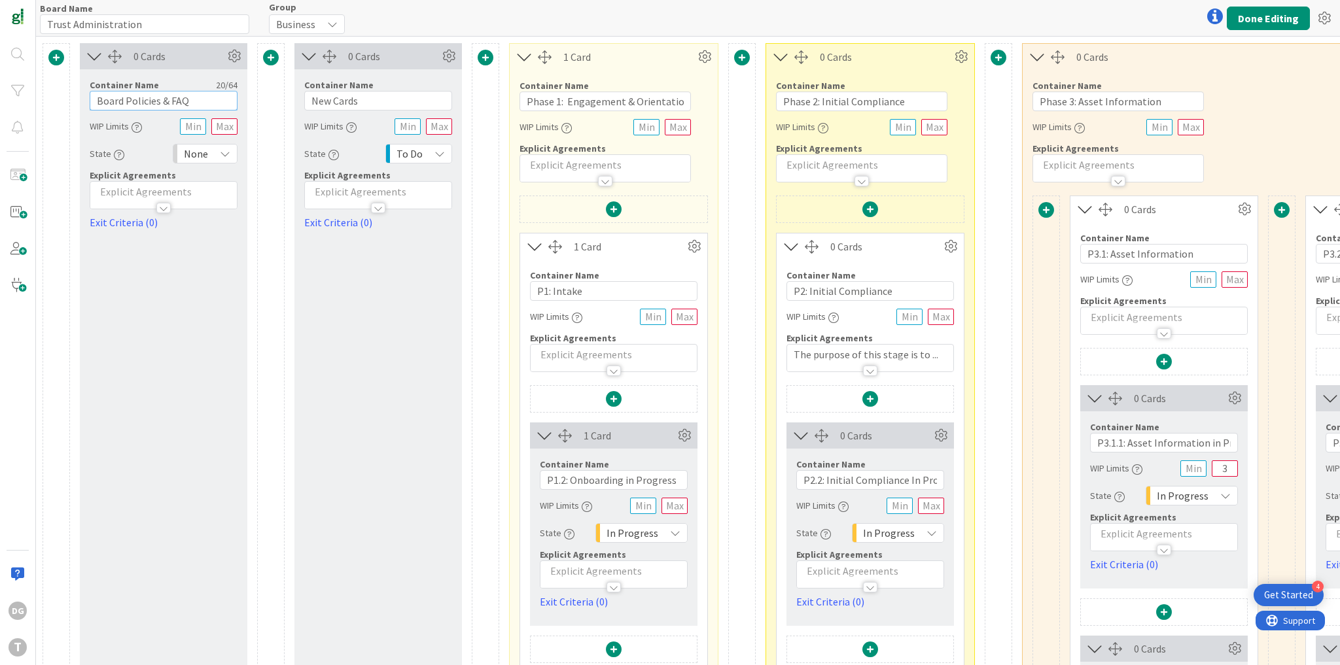
click at [141, 101] on input "Board Policies & FAQ" at bounding box center [164, 101] width 148 height 20
type input "Parking Lot"
click at [1269, 15] on button "Done Editing" at bounding box center [1268, 19] width 83 height 24
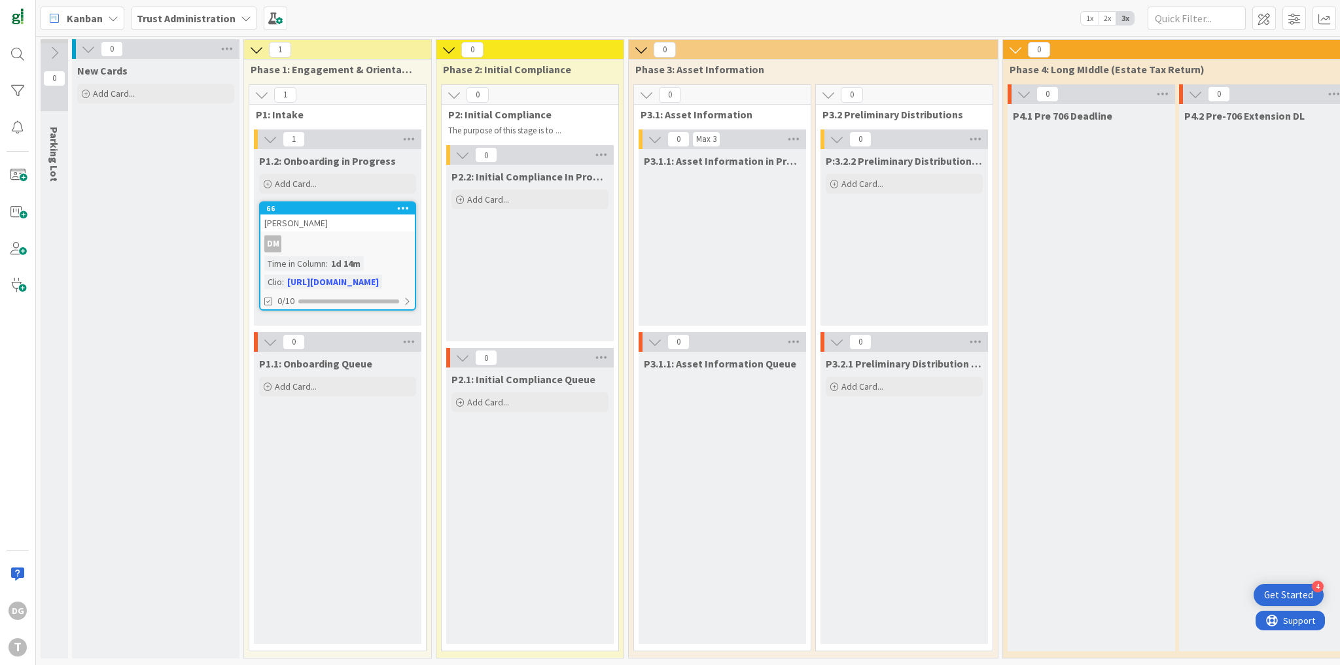
click at [48, 51] on icon at bounding box center [54, 53] width 14 height 14
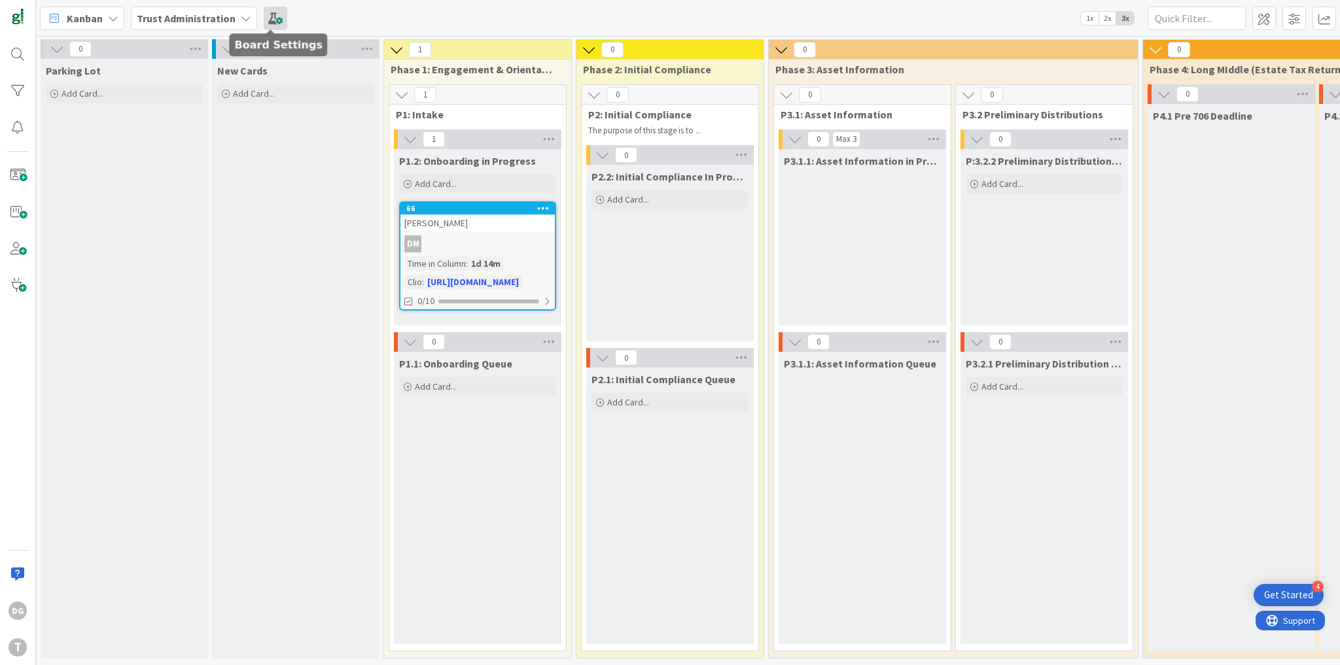
click at [268, 21] on span at bounding box center [276, 19] width 24 height 24
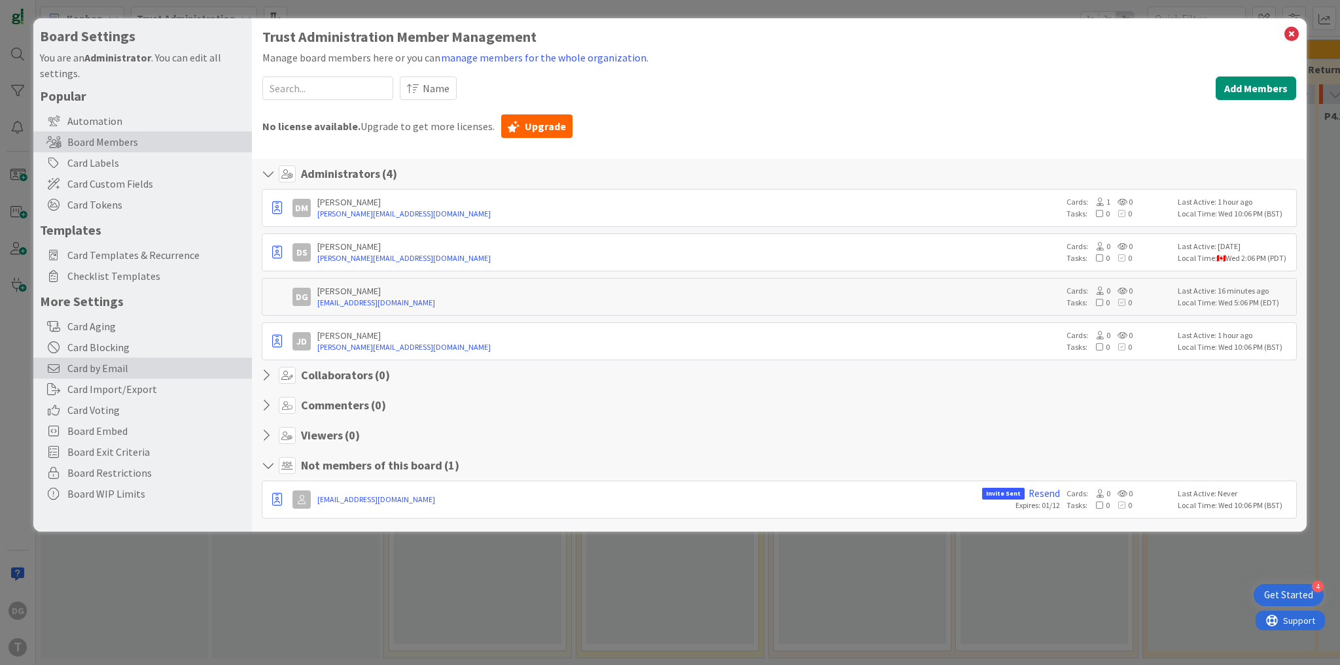
click at [144, 363] on span "Card by Email" at bounding box center [156, 368] width 178 height 16
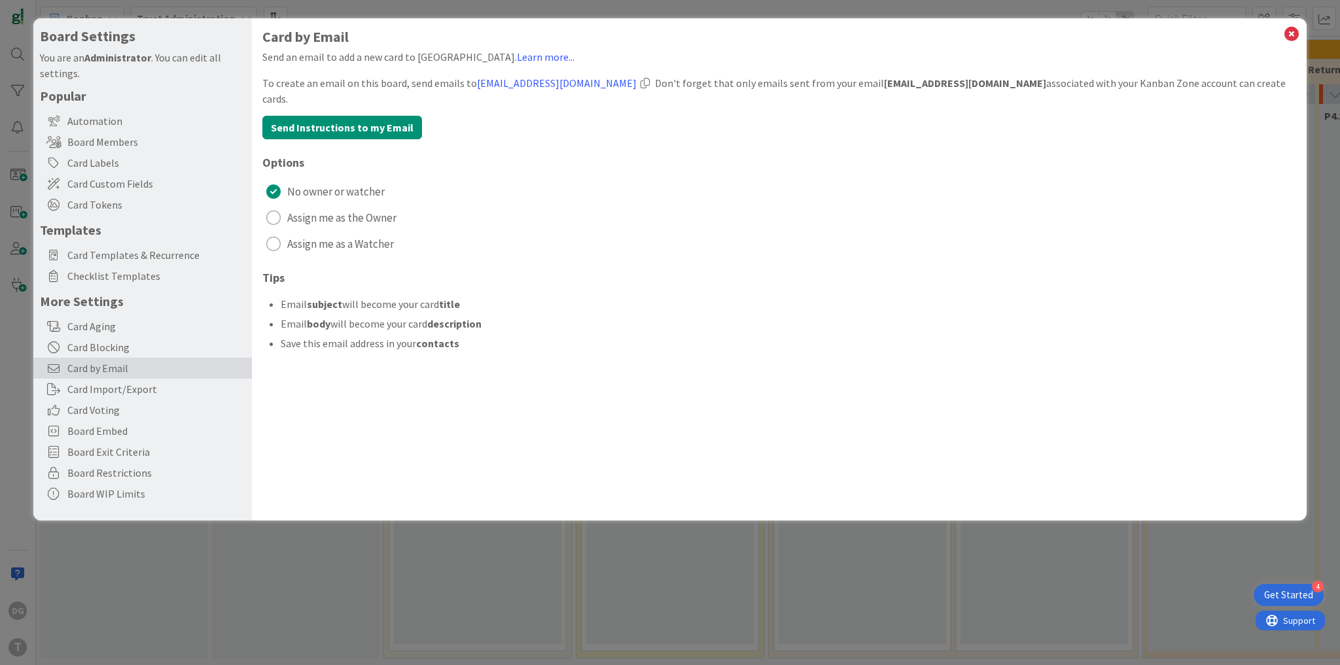
click at [650, 84] on div at bounding box center [644, 83] width 9 height 10
click at [272, 211] on div "radio" at bounding box center [273, 218] width 14 height 14
click at [1290, 37] on icon at bounding box center [1291, 34] width 17 height 18
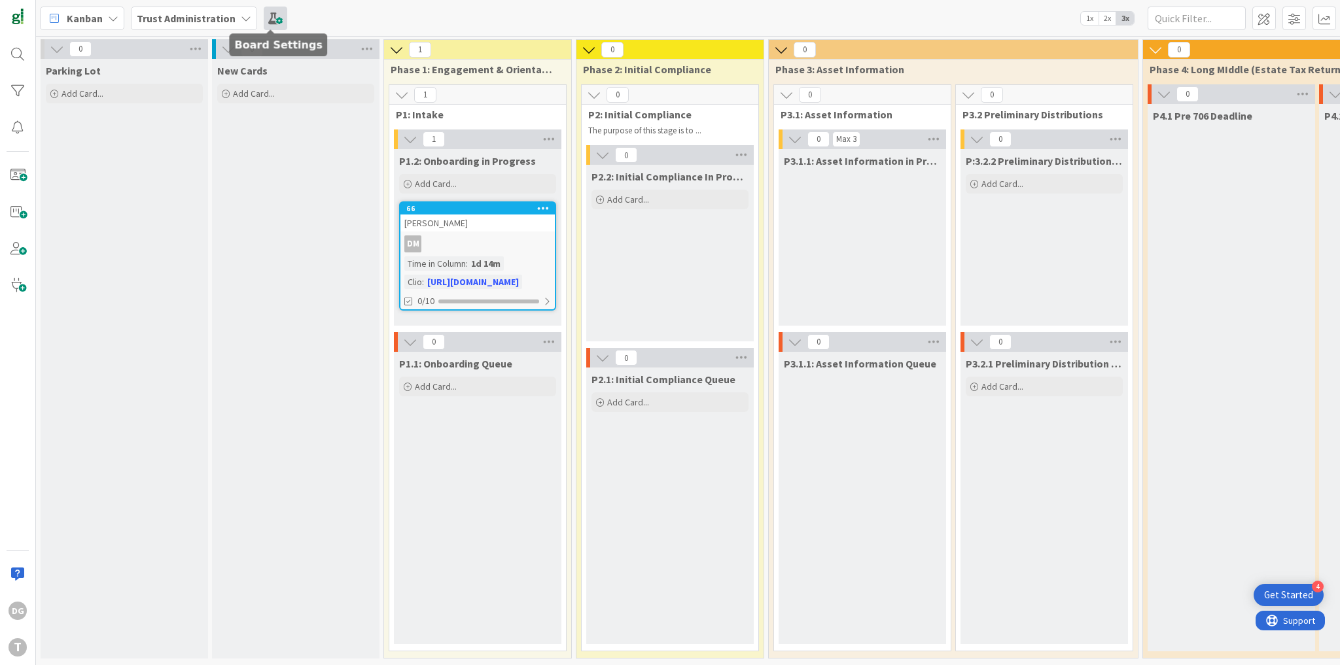
click at [270, 12] on span at bounding box center [276, 19] width 24 height 24
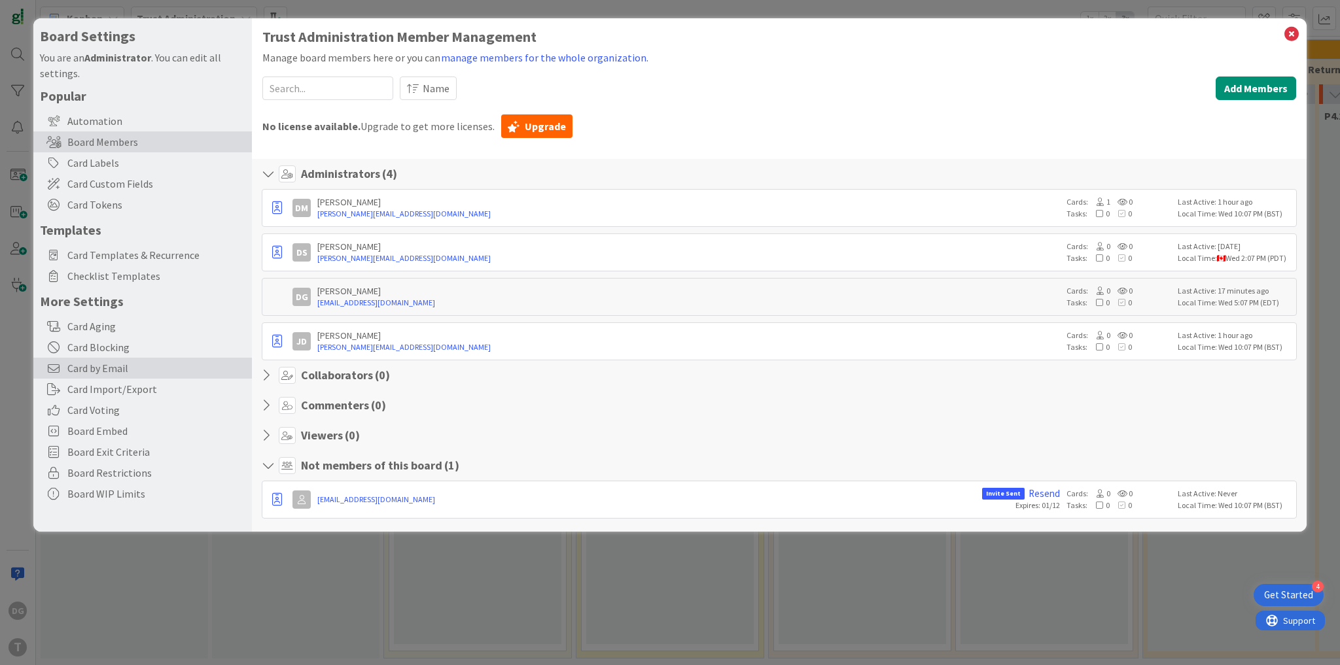
click at [162, 364] on span "Card by Email" at bounding box center [156, 368] width 178 height 16
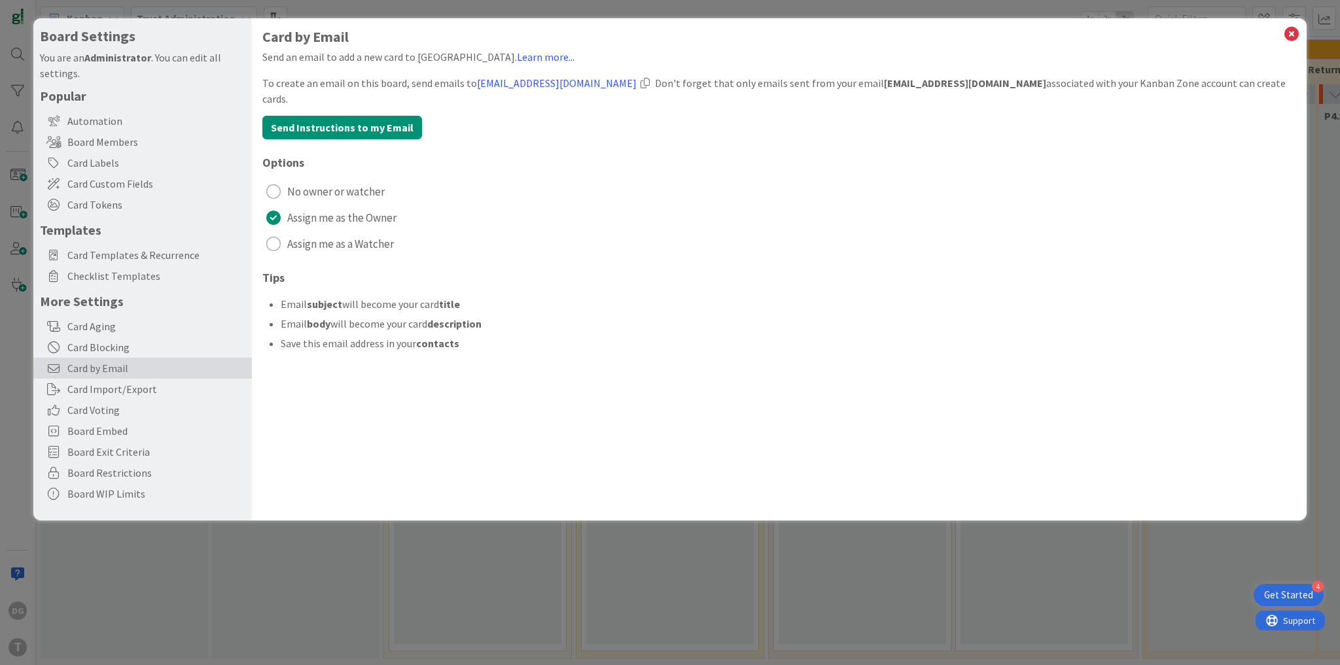
click at [891, 86] on b "[EMAIL_ADDRESS][DOMAIN_NAME]" at bounding box center [965, 83] width 162 height 13
drag, startPoint x: 891, startPoint y: 84, endPoint x: 1008, endPoint y: 82, distance: 117.1
click at [1008, 82] on b "[EMAIL_ADDRESS][DOMAIN_NAME]" at bounding box center [965, 83] width 162 height 13
click at [1289, 39] on icon at bounding box center [1291, 34] width 17 height 18
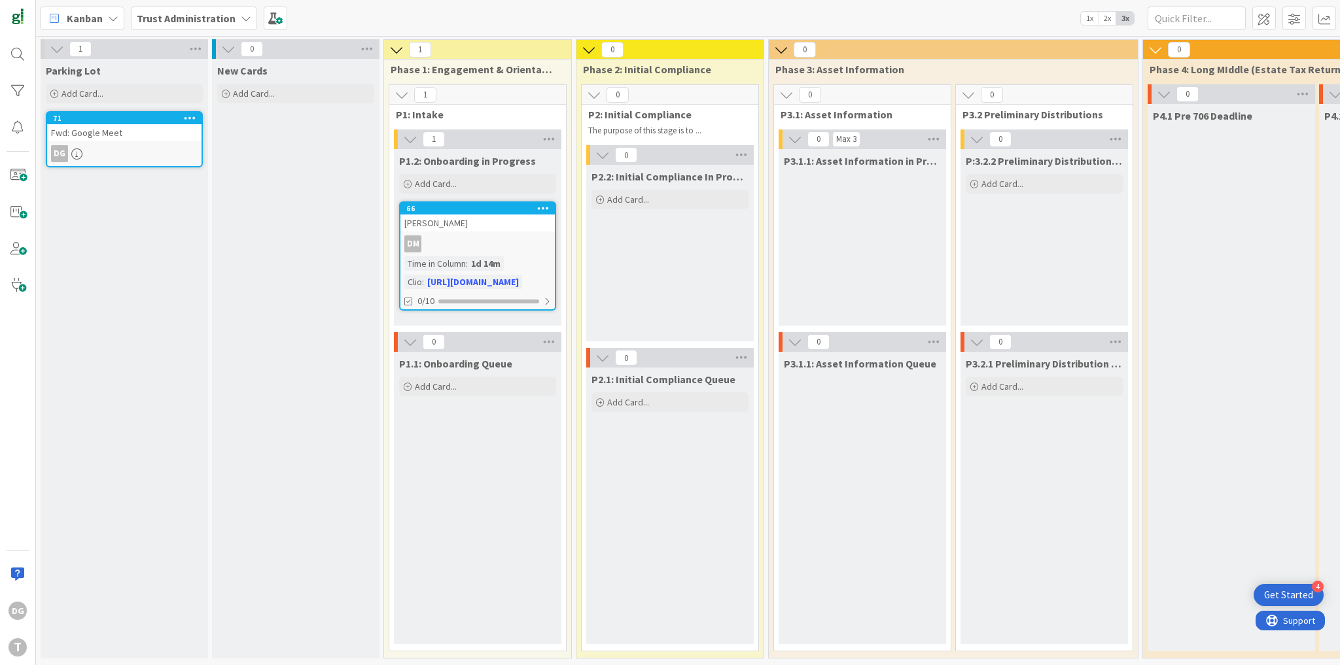
click at [118, 132] on div "Fwd: Google Meet" at bounding box center [124, 132] width 154 height 17
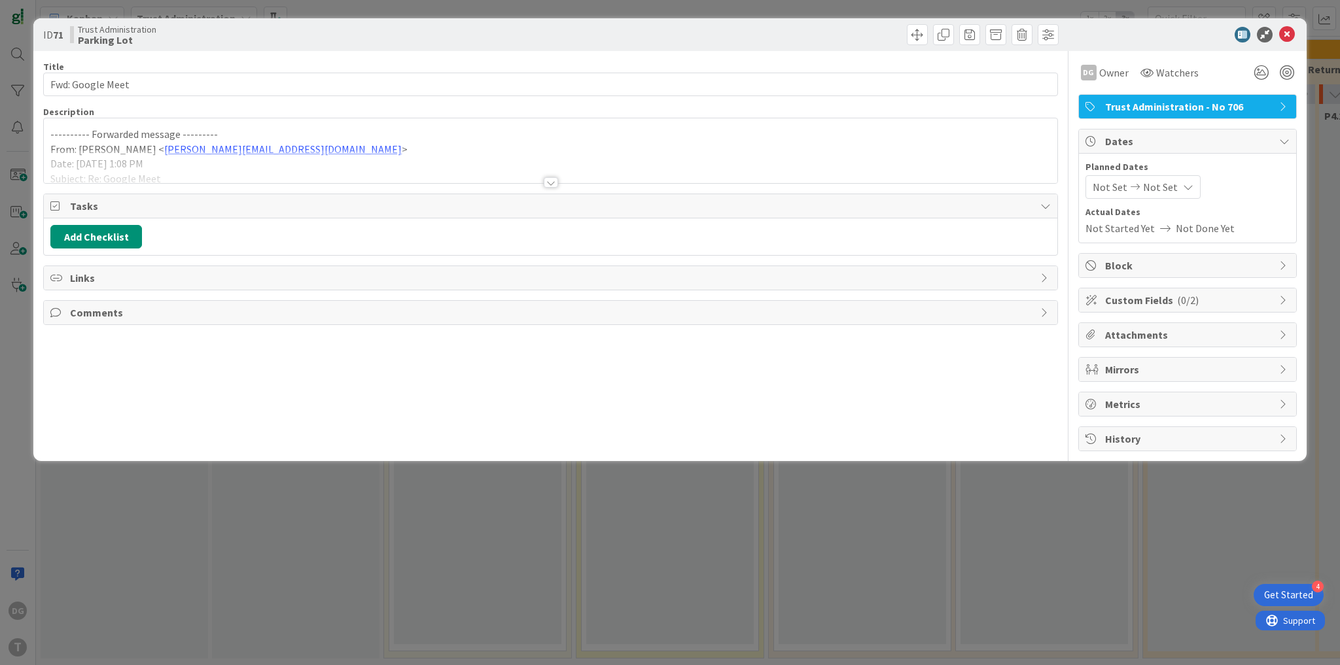
click at [416, 164] on div at bounding box center [550, 166] width 1013 height 33
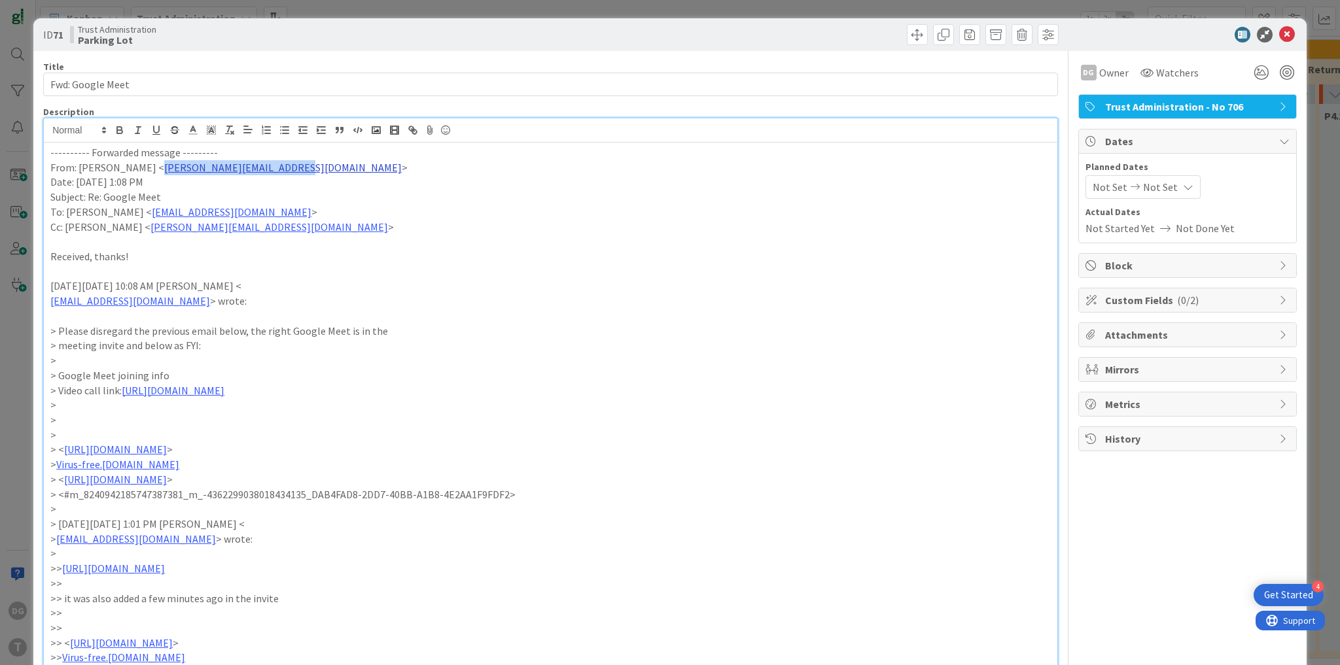
drag, startPoint x: 285, startPoint y: 166, endPoint x: 148, endPoint y: 171, distance: 136.2
click at [148, 171] on p "From: [PERSON_NAME] < [PERSON_NAME][EMAIL_ADDRESS][DOMAIN_NAME] >" at bounding box center [550, 167] width 1000 height 15
copy link "[PERSON_NAME][EMAIL_ADDRESS][DOMAIN_NAME]"
click at [1144, 290] on div "Custom Fields ( 0/2 )" at bounding box center [1187, 300] width 217 height 24
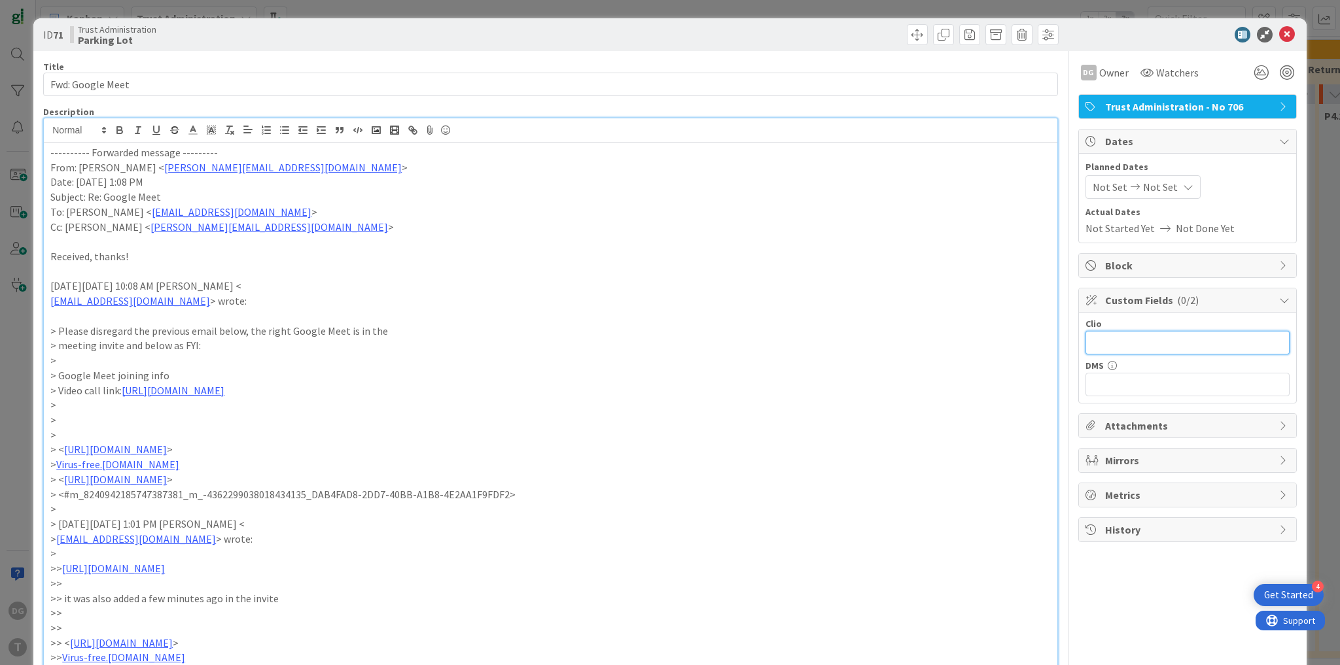
click at [1104, 338] on input "text" at bounding box center [1187, 343] width 204 height 24
paste input "[PERSON_NAME][EMAIL_ADDRESS][DOMAIN_NAME]"
type input "[PERSON_NAME][EMAIL_ADDRESS][DOMAIN_NAME]"
click at [820, 234] on p at bounding box center [550, 241] width 1000 height 15
click at [1282, 35] on icon at bounding box center [1287, 35] width 16 height 16
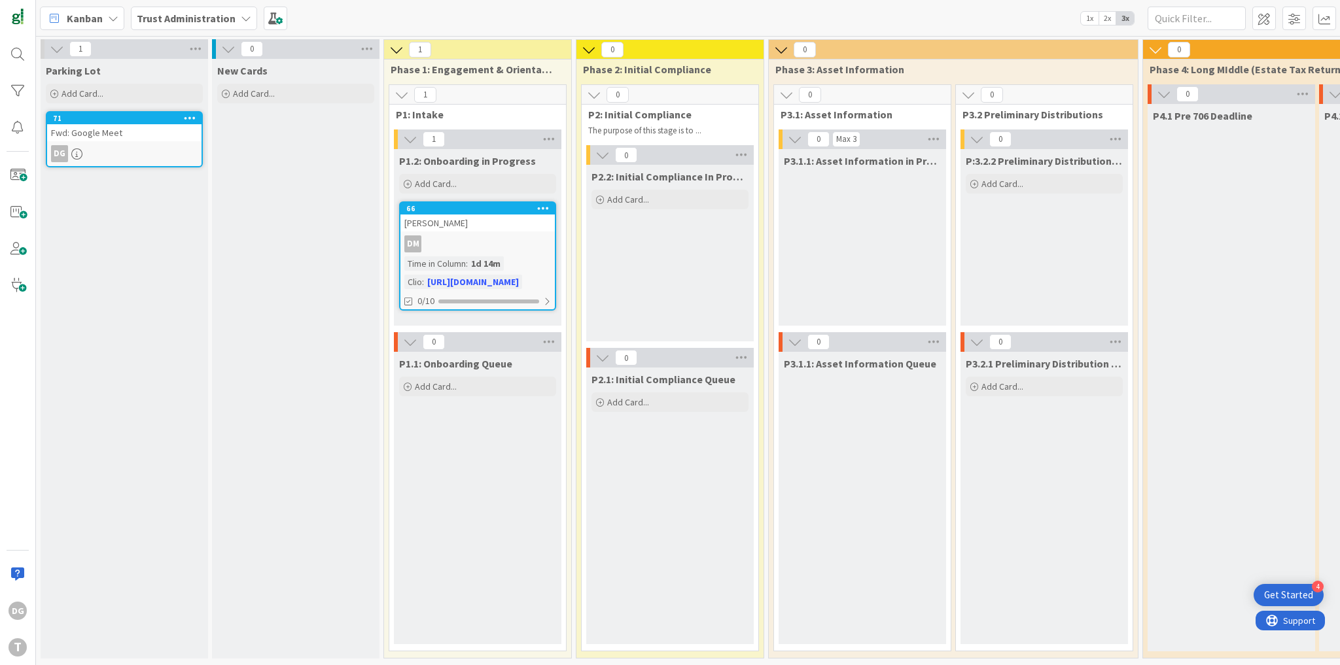
click at [192, 117] on icon at bounding box center [190, 117] width 12 height 9
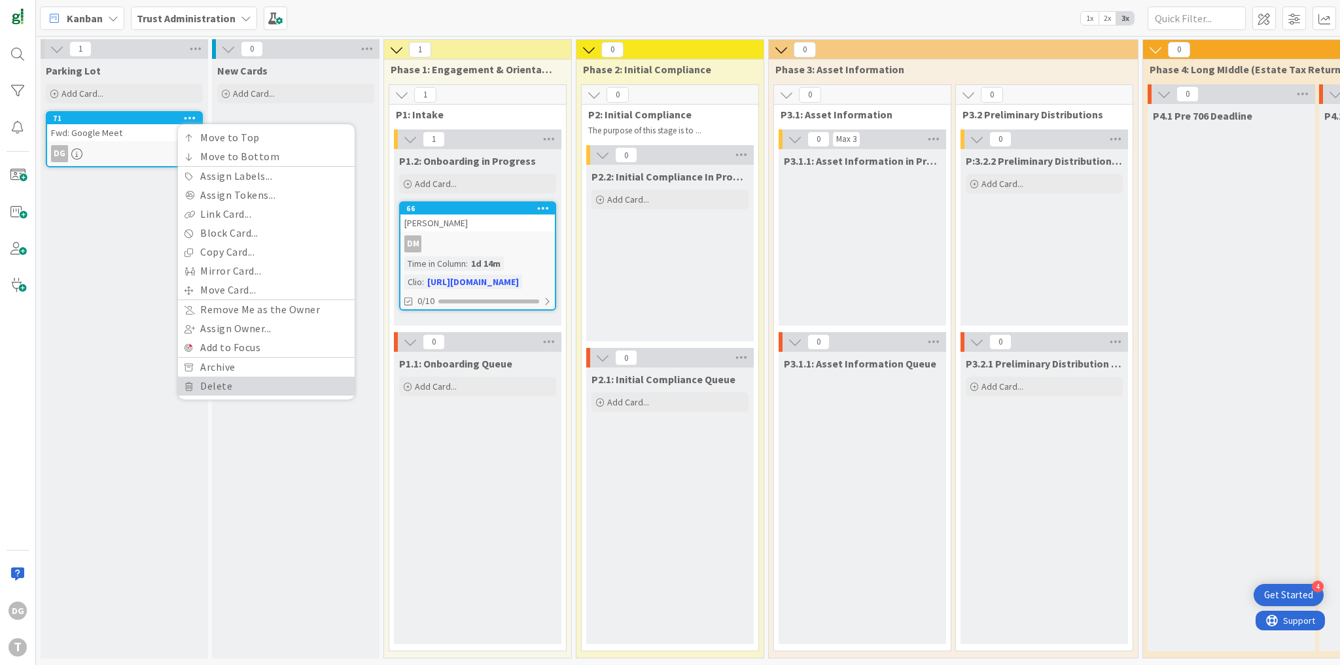
click at [215, 385] on link "Delete" at bounding box center [266, 386] width 177 height 19
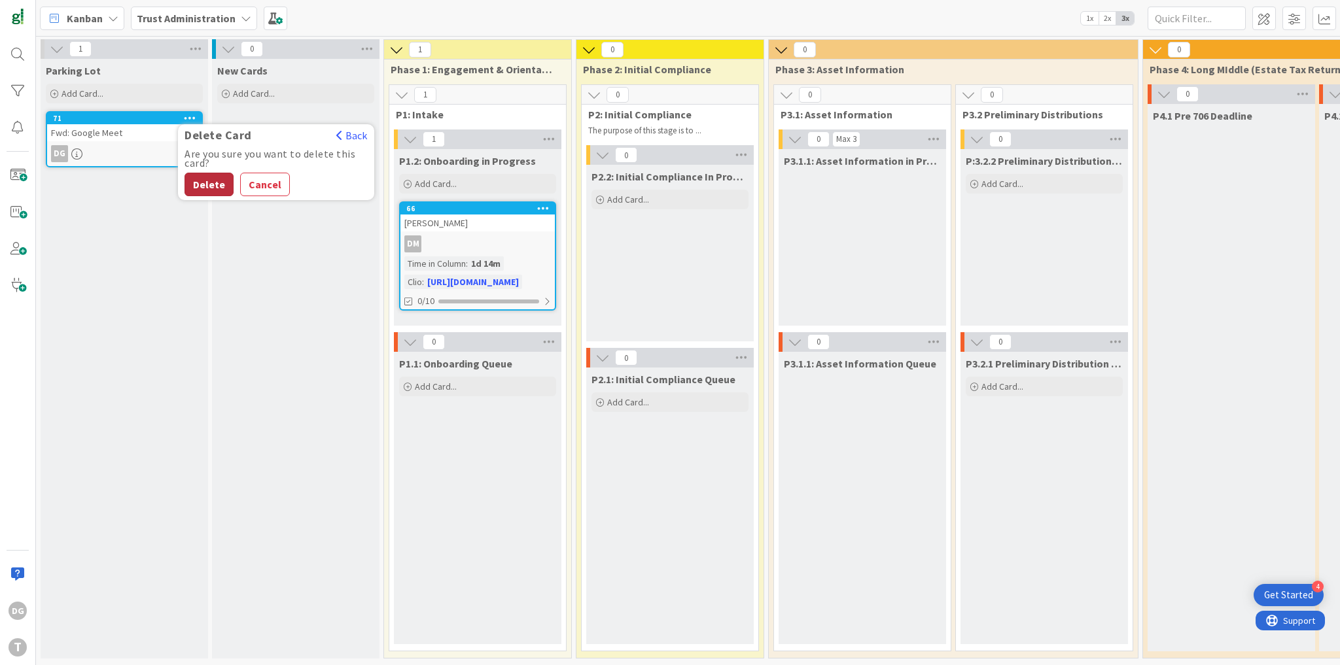
click at [207, 188] on button "Delete" at bounding box center [208, 185] width 49 height 24
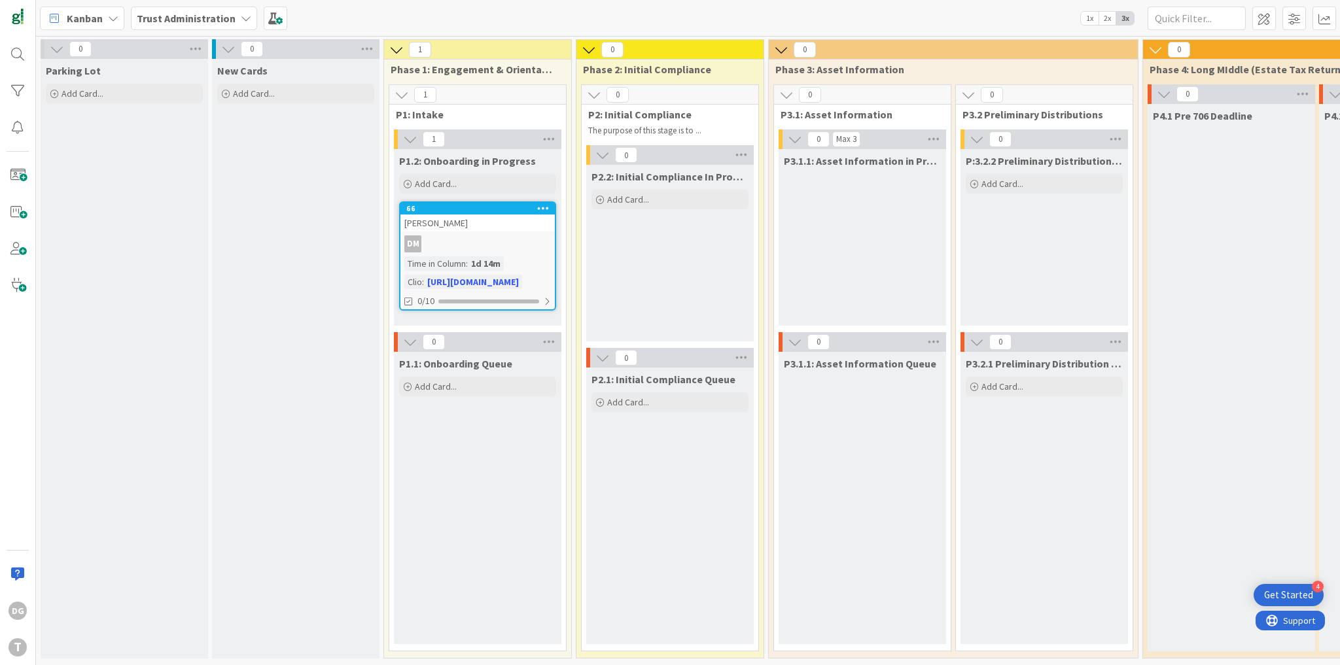
click at [172, 7] on div "Trust Administration" at bounding box center [194, 19] width 126 height 24
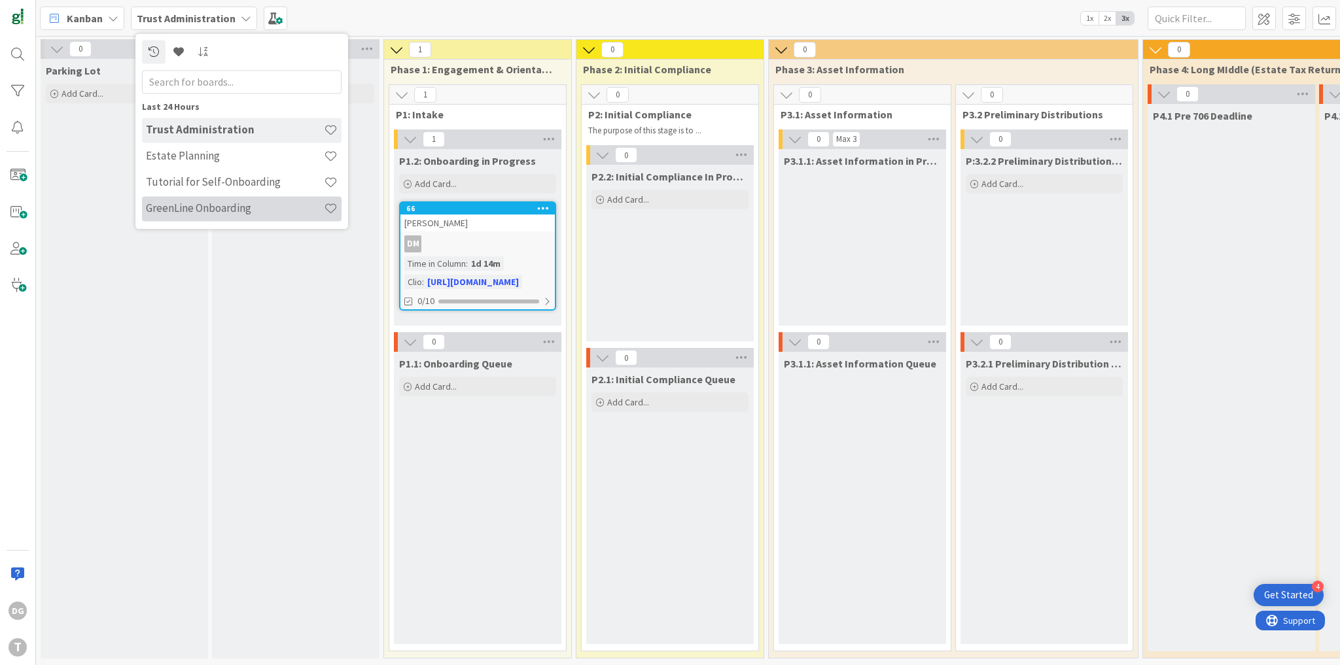
click at [204, 214] on h4 "GreenLine Onboarding" at bounding box center [235, 208] width 178 height 13
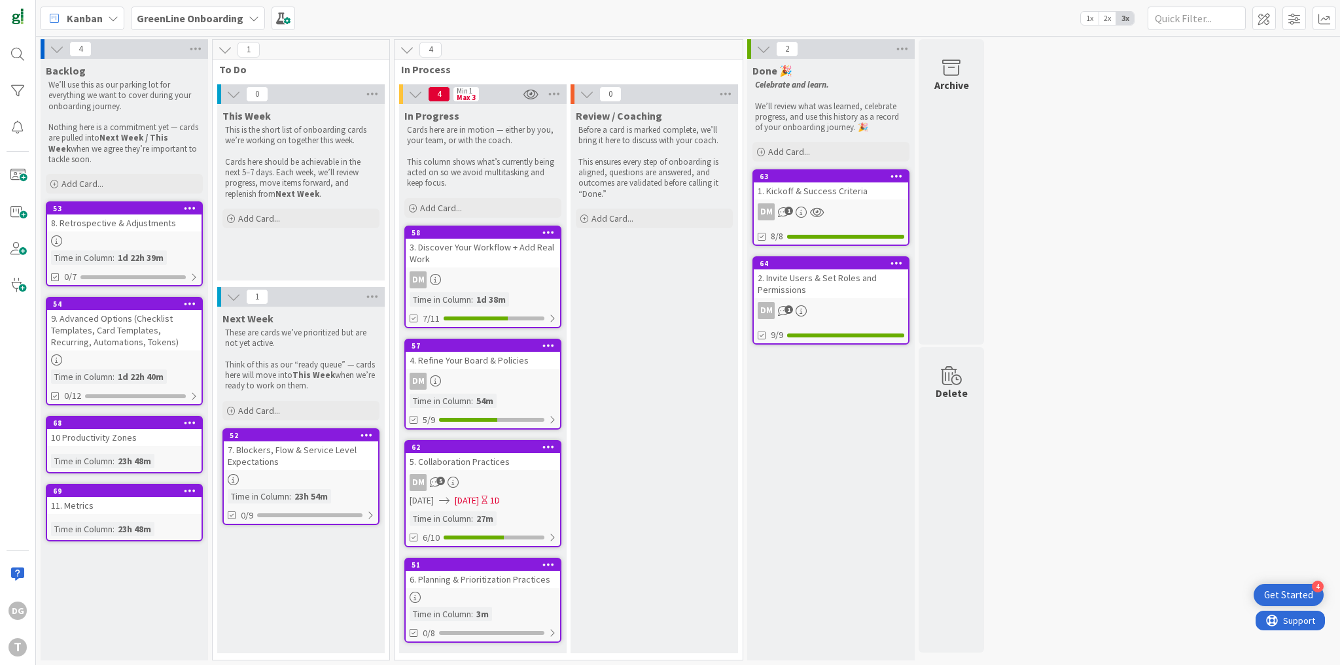
click at [451, 571] on div "6. Planning & Prioritization Practices" at bounding box center [483, 579] width 154 height 17
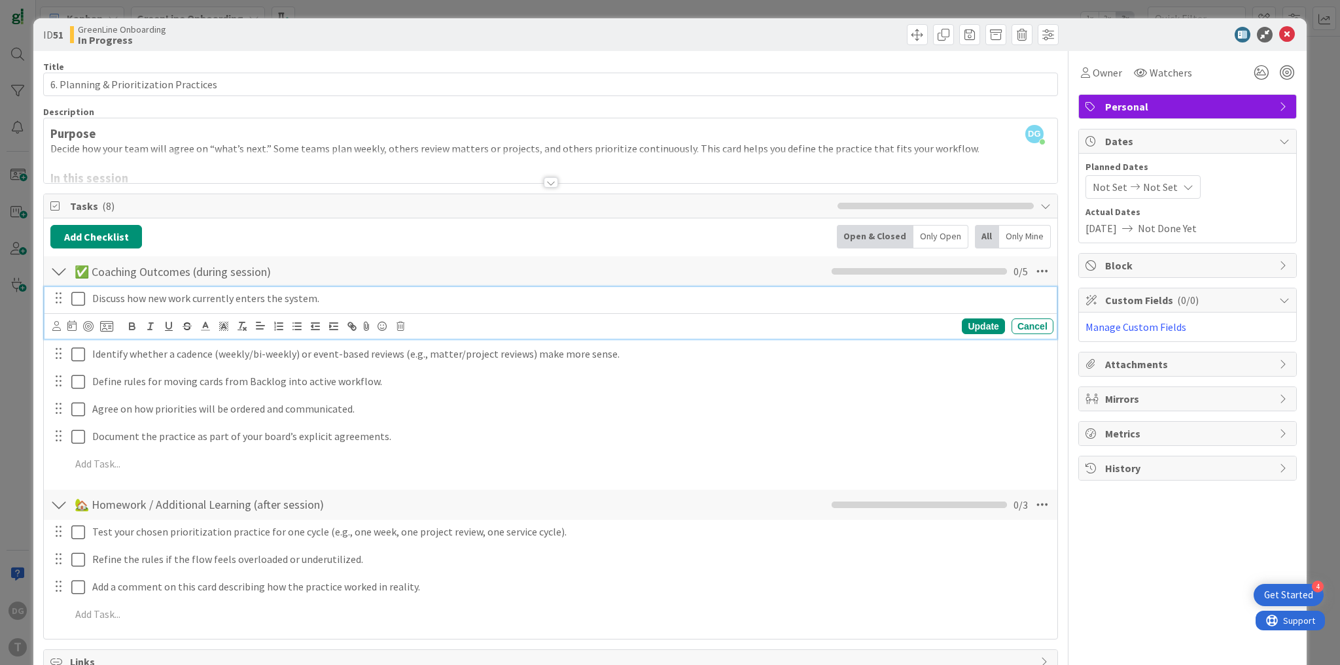
click at [77, 300] on icon at bounding box center [78, 299] width 14 height 16
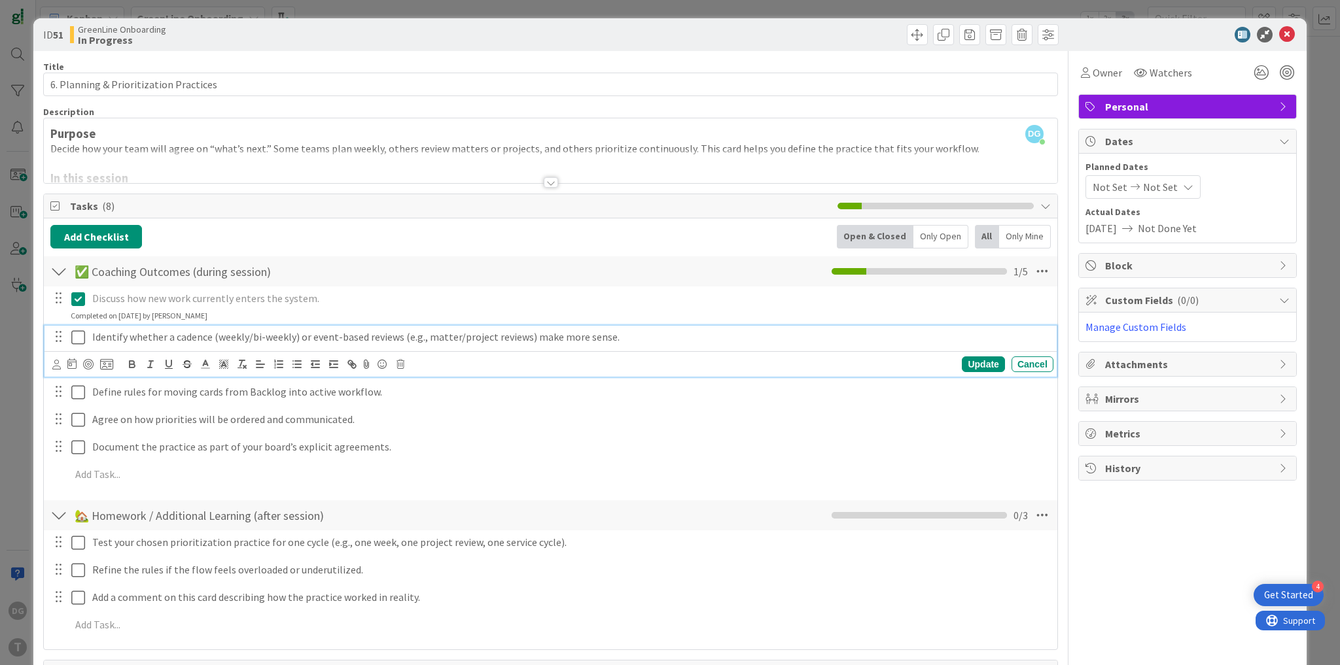
click at [445, 334] on p "Identify whether a cadence (weekly/bi-weekly) or event-based reviews (e.g., mat…" at bounding box center [570, 337] width 956 height 15
drag, startPoint x: 445, startPoint y: 334, endPoint x: 512, endPoint y: 334, distance: 66.7
click at [512, 334] on p "Identify whether a cadence (weekly/bi-weekly) or event-based reviews (e.g., mat…" at bounding box center [570, 337] width 956 height 15
click at [73, 340] on icon at bounding box center [78, 338] width 14 height 16
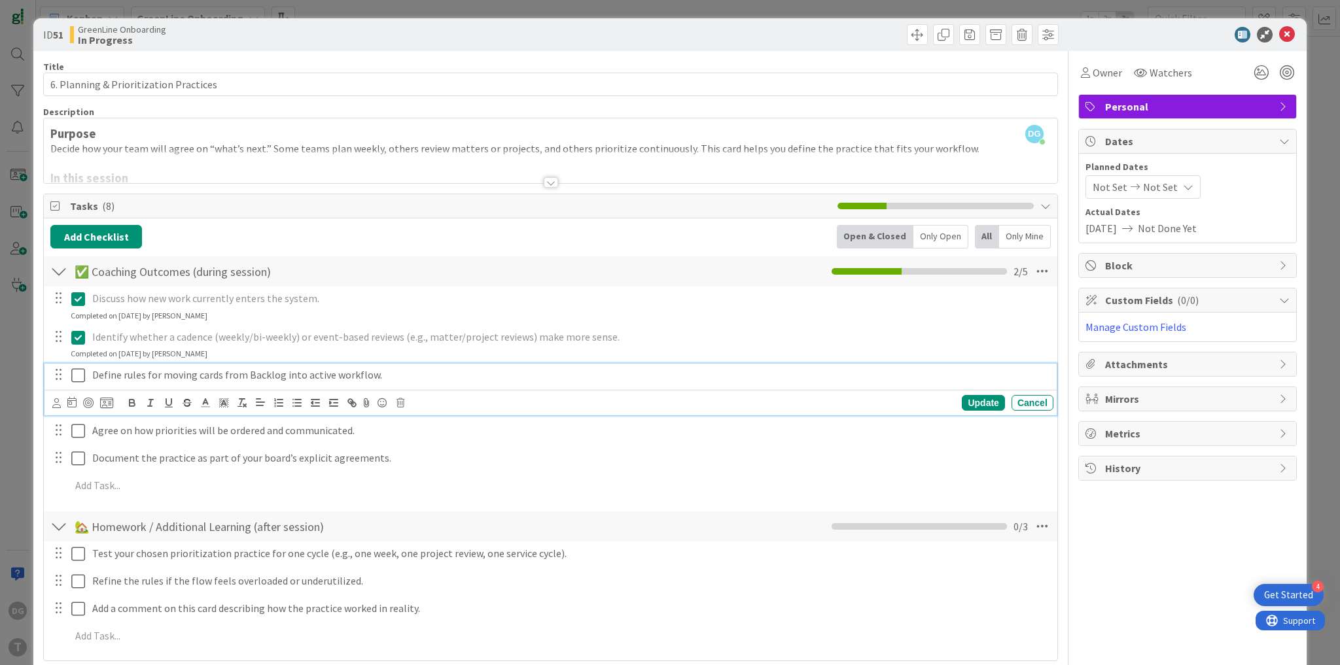
click at [256, 374] on p "Define rules for moving cards from Backlog into active workflow." at bounding box center [570, 375] width 956 height 15
click at [1280, 35] on icon at bounding box center [1287, 35] width 16 height 16
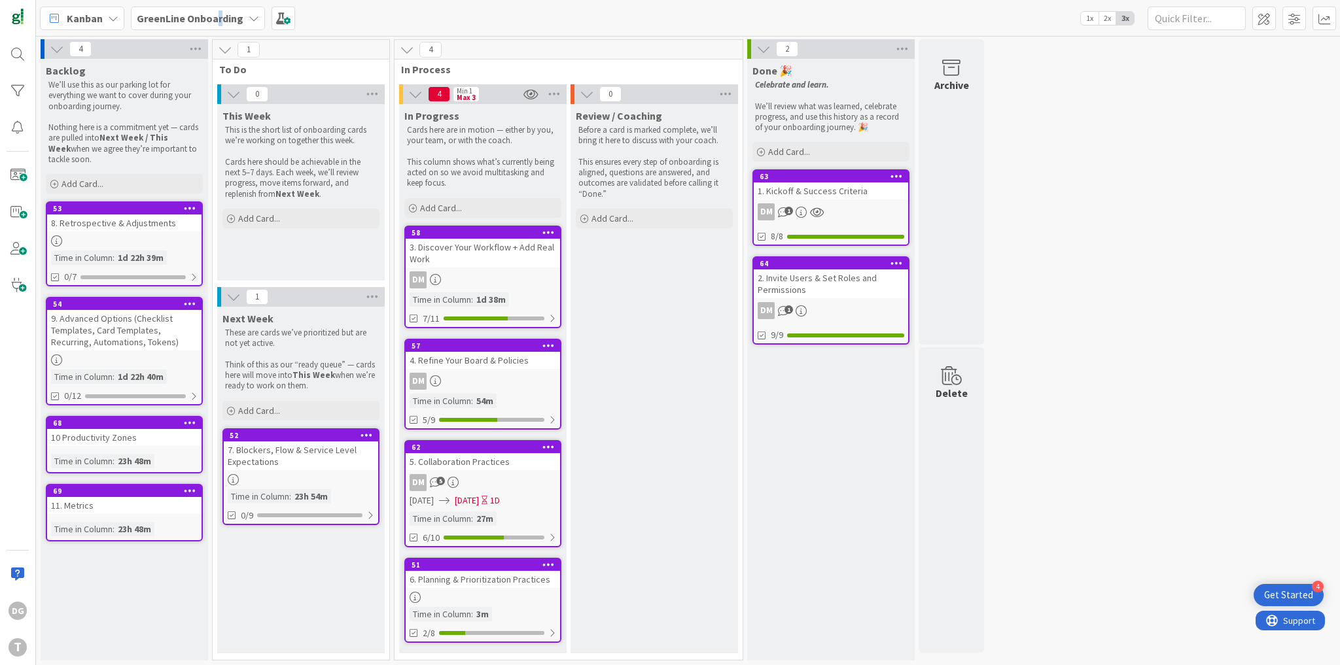
click at [217, 13] on b "GreenLine Onboarding" at bounding box center [190, 18] width 107 height 13
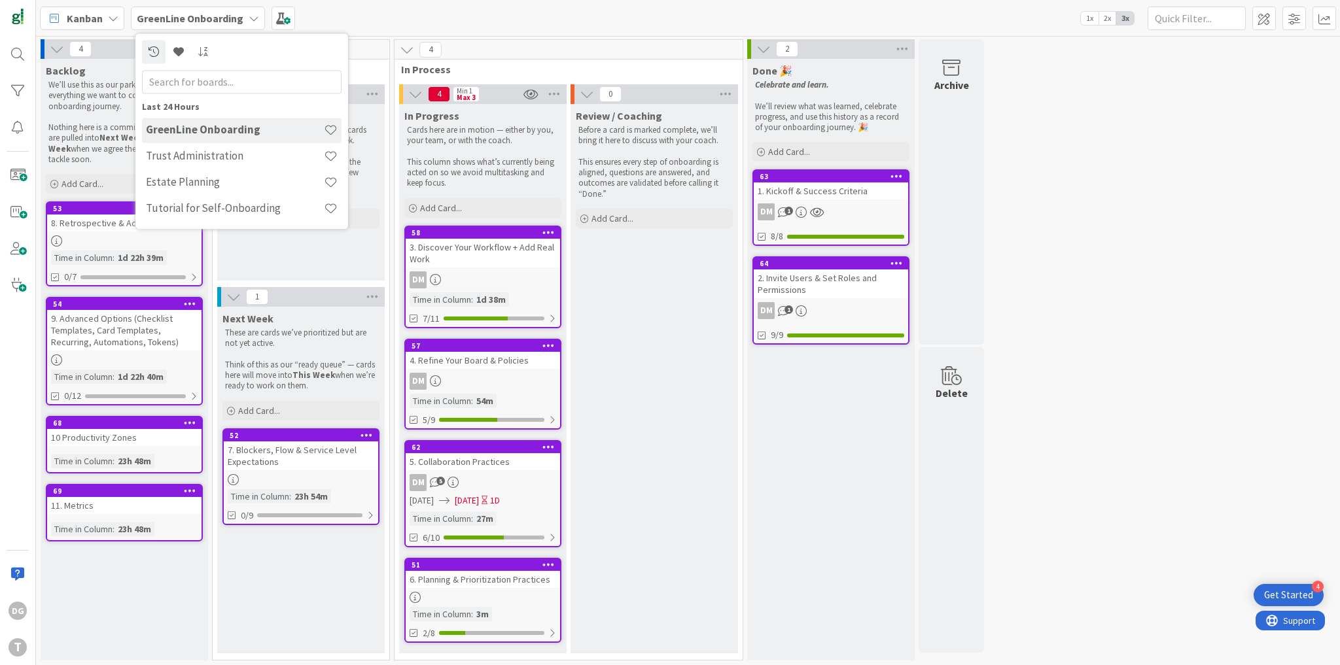
click at [71, 89] on p "We’ll use this as our parking lot for everything we want to cover during your o…" at bounding box center [124, 96] width 152 height 32
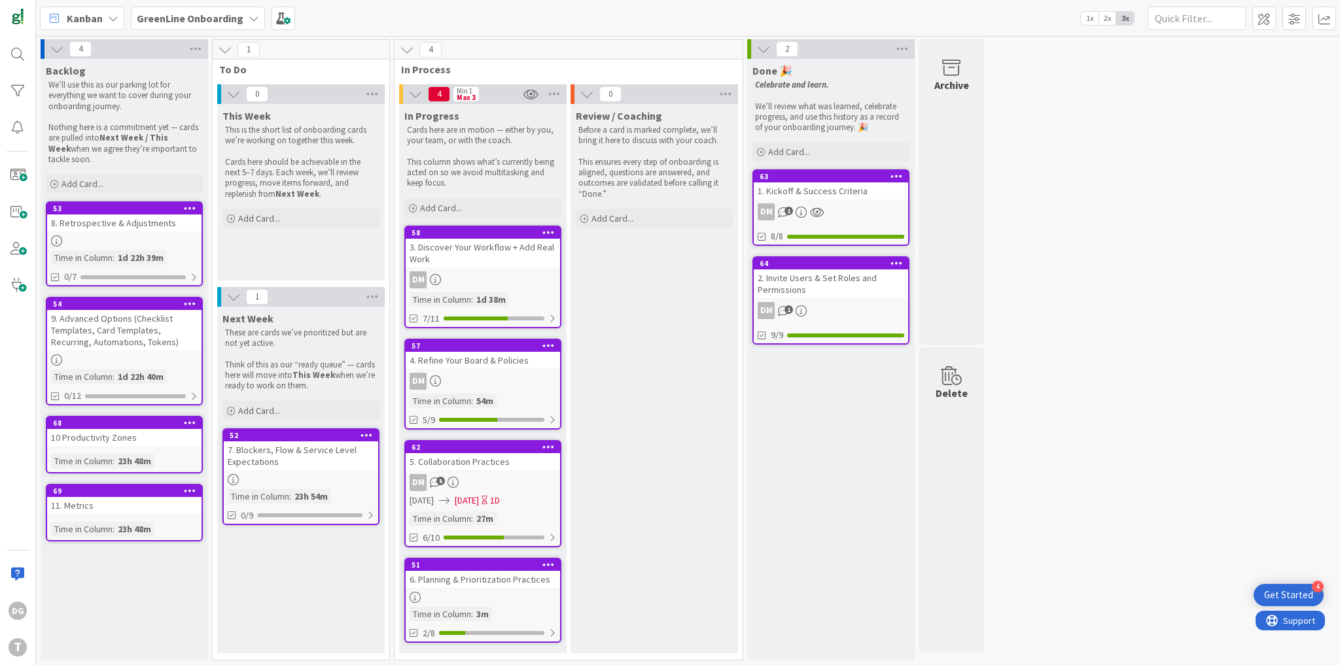
click at [61, 71] on span "Backlog" at bounding box center [66, 70] width 40 height 13
drag, startPoint x: 101, startPoint y: 79, endPoint x: 128, endPoint y: 166, distance: 90.9
click at [128, 166] on div "We’ll use this as our parking lot for everything we want to cover during your o…" at bounding box center [124, 122] width 157 height 90
click at [139, 108] on p "We’ll use this as our parking lot for everything we want to cover during your o…" at bounding box center [124, 96] width 152 height 32
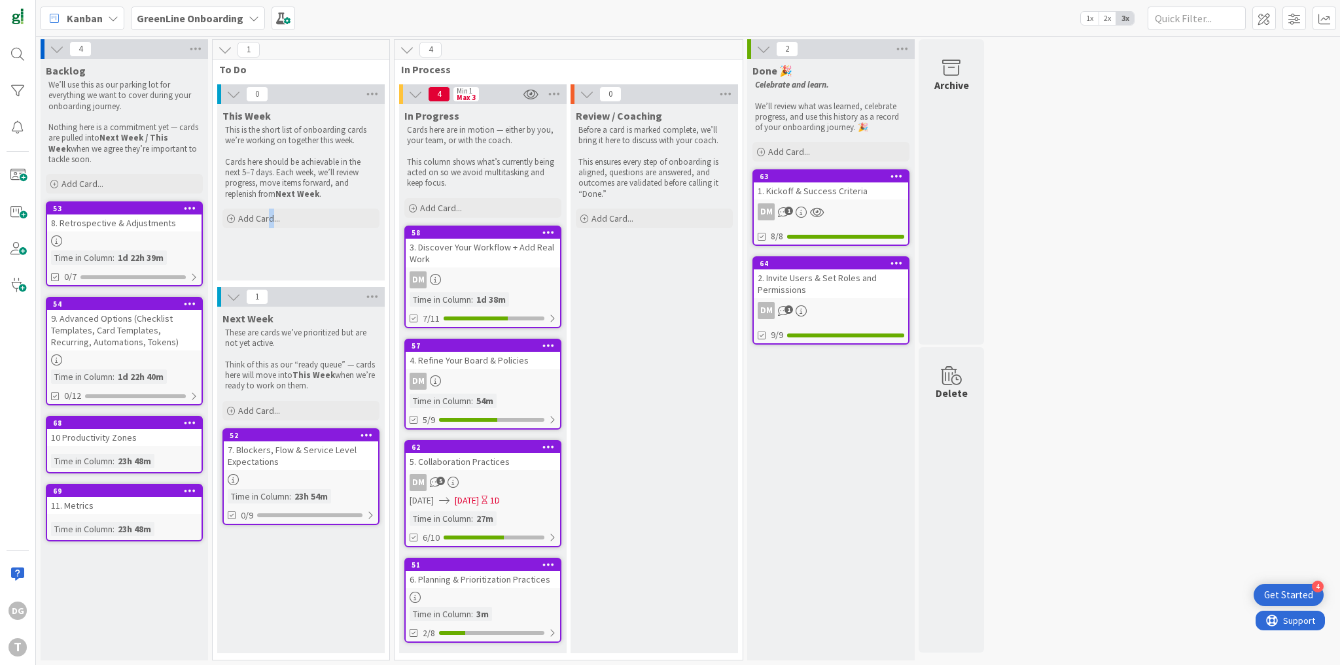
drag, startPoint x: 271, startPoint y: 284, endPoint x: 270, endPoint y: 261, distance: 23.0
click at [270, 261] on div "0 This Week This is the short list of onboarding cards we’re working on togethe…" at bounding box center [300, 185] width 171 height 203
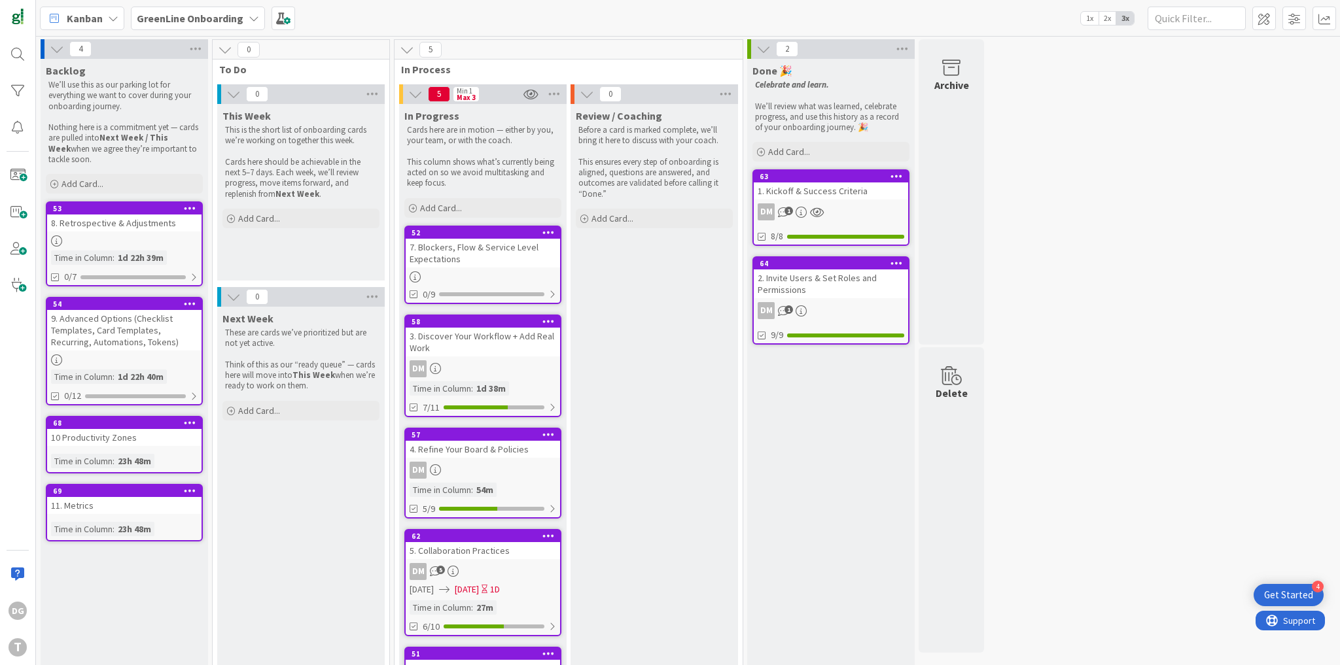
click at [61, 126] on p "Nothing here is a commitment yet — cards are pulled into Next Week / This Week …" at bounding box center [124, 143] width 152 height 43
drag, startPoint x: 61, startPoint y: 126, endPoint x: 174, endPoint y: 145, distance: 114.9
click at [174, 145] on p "Nothing here is a commitment yet — cards are pulled into Next Week / This Week …" at bounding box center [124, 143] width 152 height 43
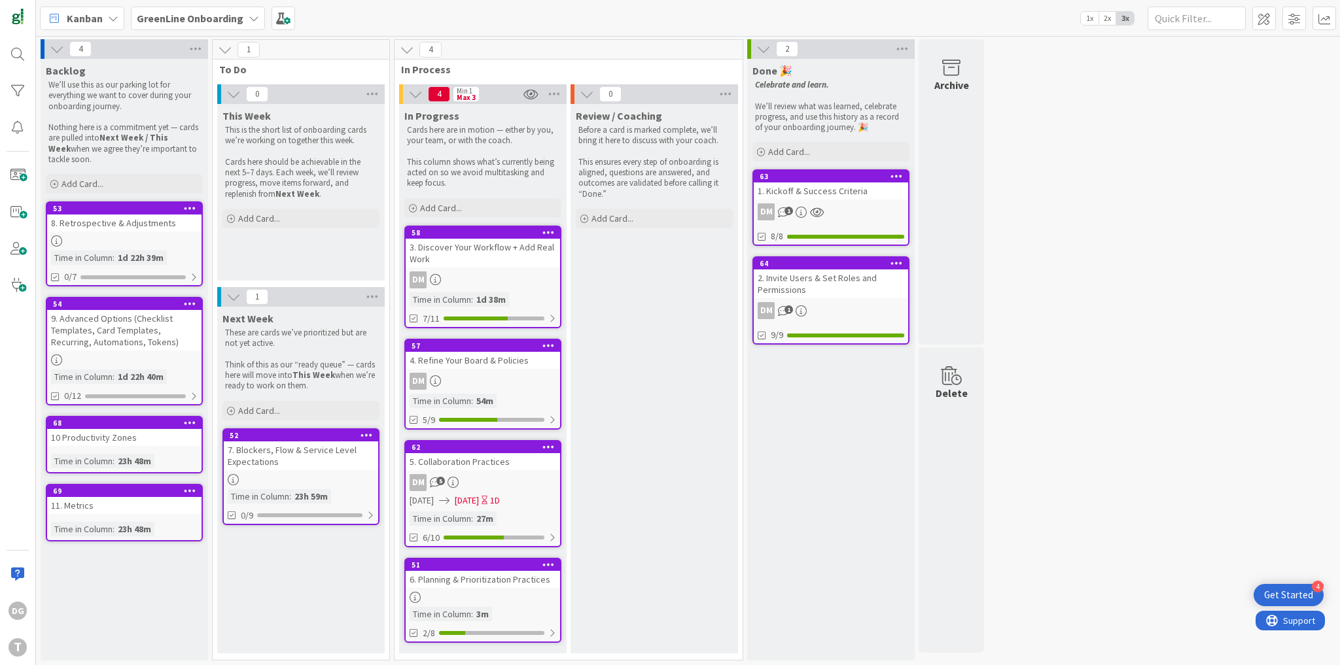
click at [218, 13] on b "GreenLine Onboarding" at bounding box center [190, 18] width 107 height 13
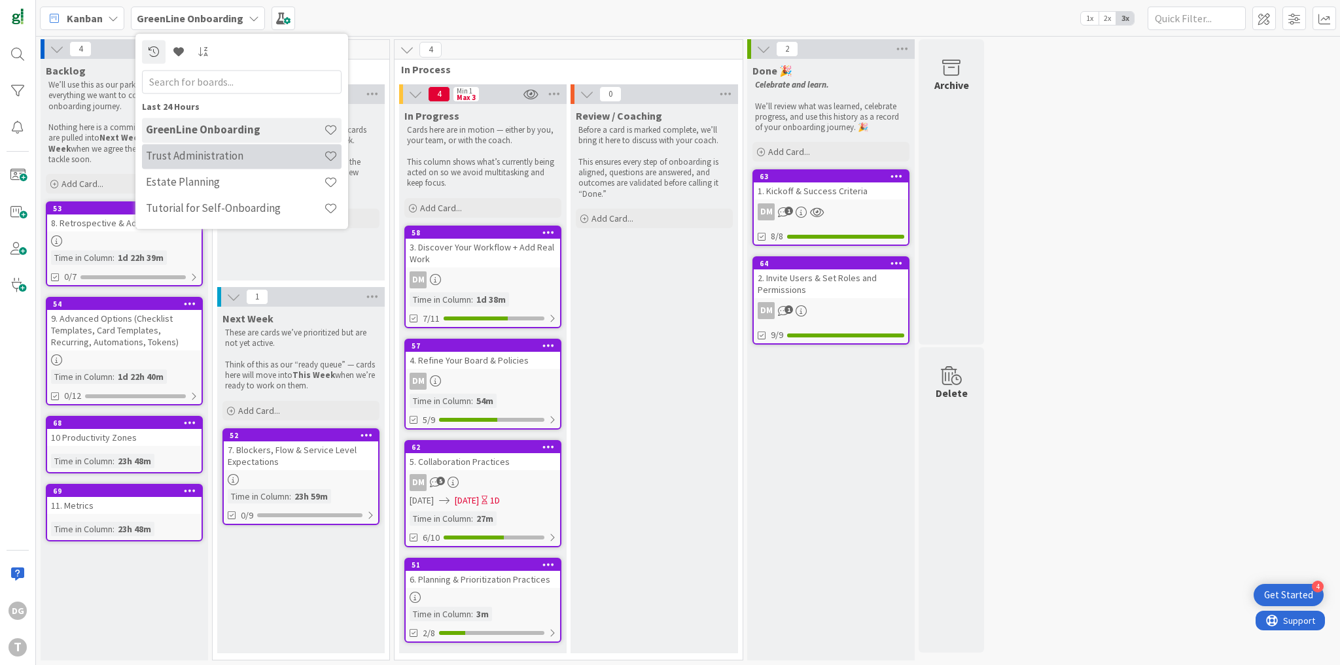
click at [211, 165] on div "Trust Administration" at bounding box center [242, 156] width 200 height 25
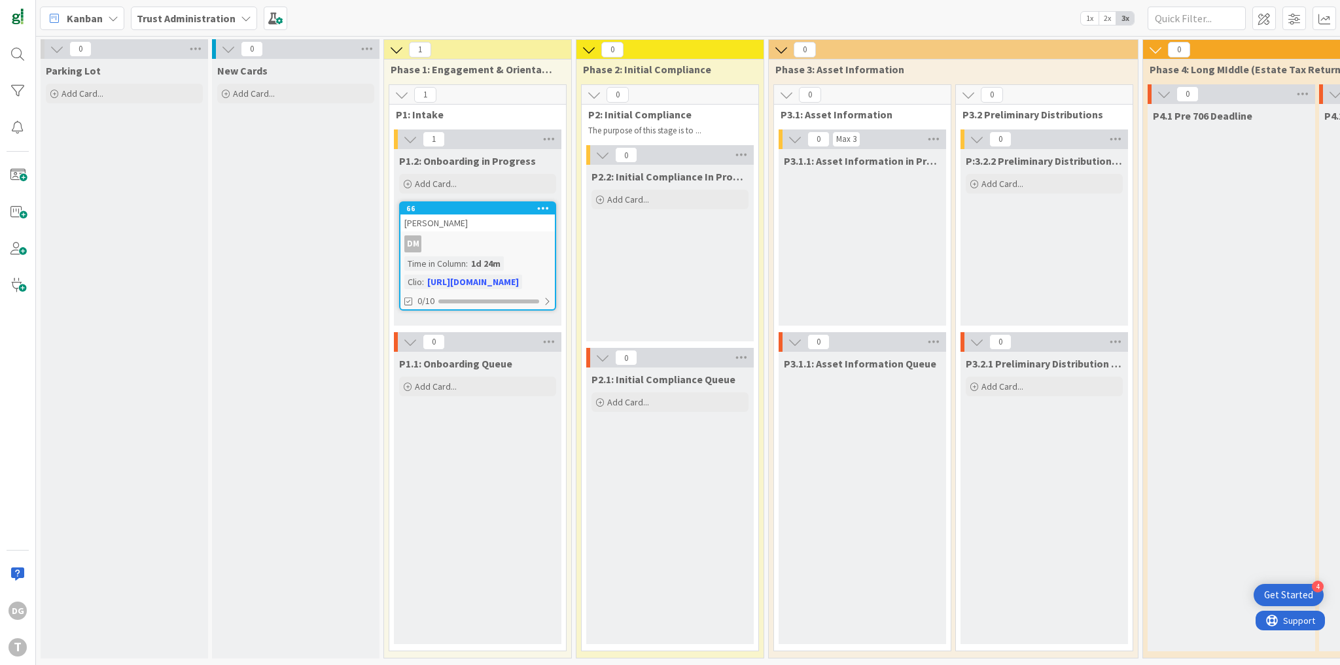
click at [230, 71] on span "New Cards" at bounding box center [242, 70] width 50 height 13
drag, startPoint x: 230, startPoint y: 71, endPoint x: 276, endPoint y: 68, distance: 46.6
click at [276, 68] on div "New Cards" at bounding box center [295, 70] width 157 height 13
click at [63, 69] on span "Parking Lot" at bounding box center [73, 70] width 55 height 13
drag, startPoint x: 63, startPoint y: 69, endPoint x: 99, endPoint y: 68, distance: 36.6
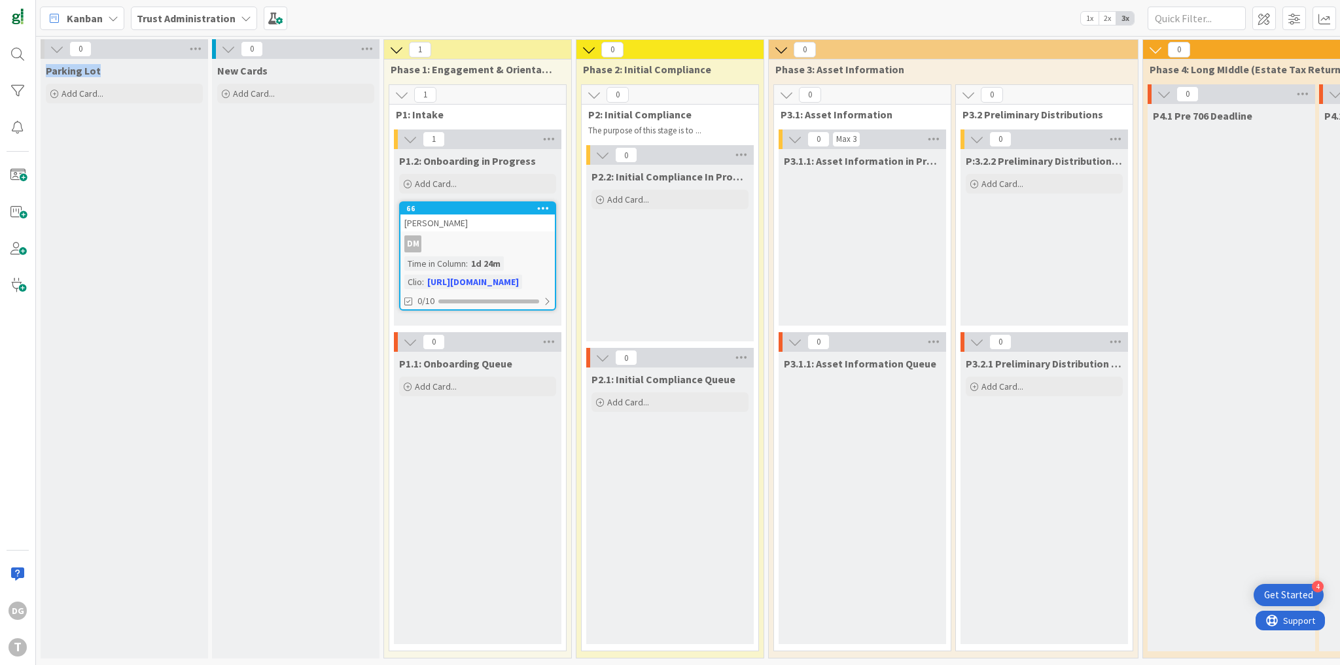
click at [99, 68] on div "Parking Lot" at bounding box center [124, 70] width 157 height 13
click at [228, 67] on span "New Cards" at bounding box center [242, 70] width 50 height 13
drag, startPoint x: 228, startPoint y: 67, endPoint x: 262, endPoint y: 68, distance: 34.0
click at [262, 68] on span "New Cards" at bounding box center [242, 70] width 50 height 13
click at [256, 180] on div "New Cards Add Card..." at bounding box center [295, 359] width 167 height 600
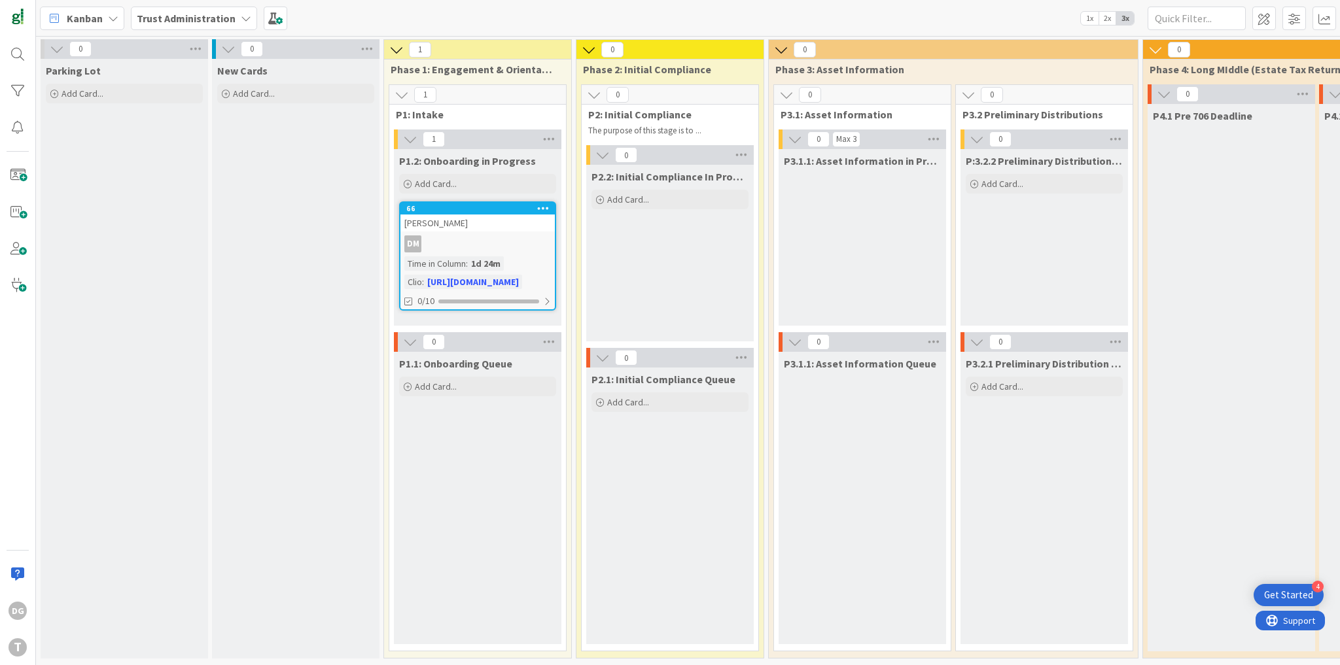
click at [167, 23] on b "Trust Administration" at bounding box center [186, 18] width 99 height 13
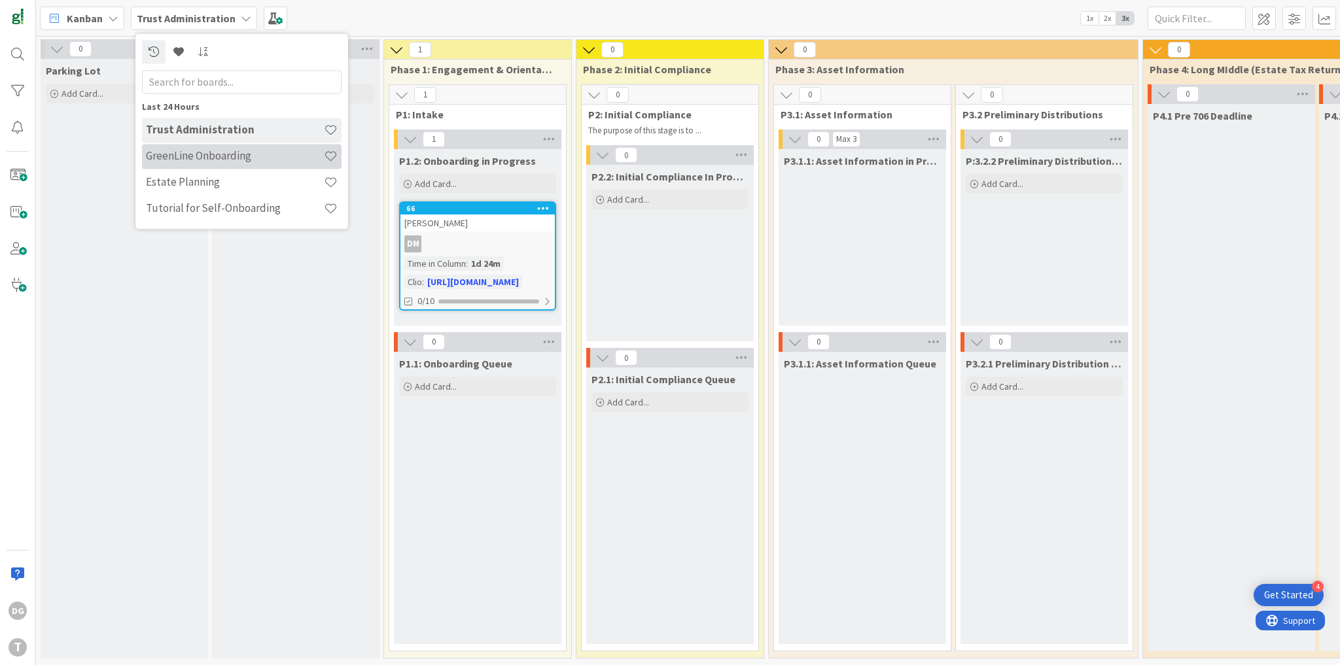
click at [177, 150] on h4 "GreenLine Onboarding" at bounding box center [235, 156] width 178 height 13
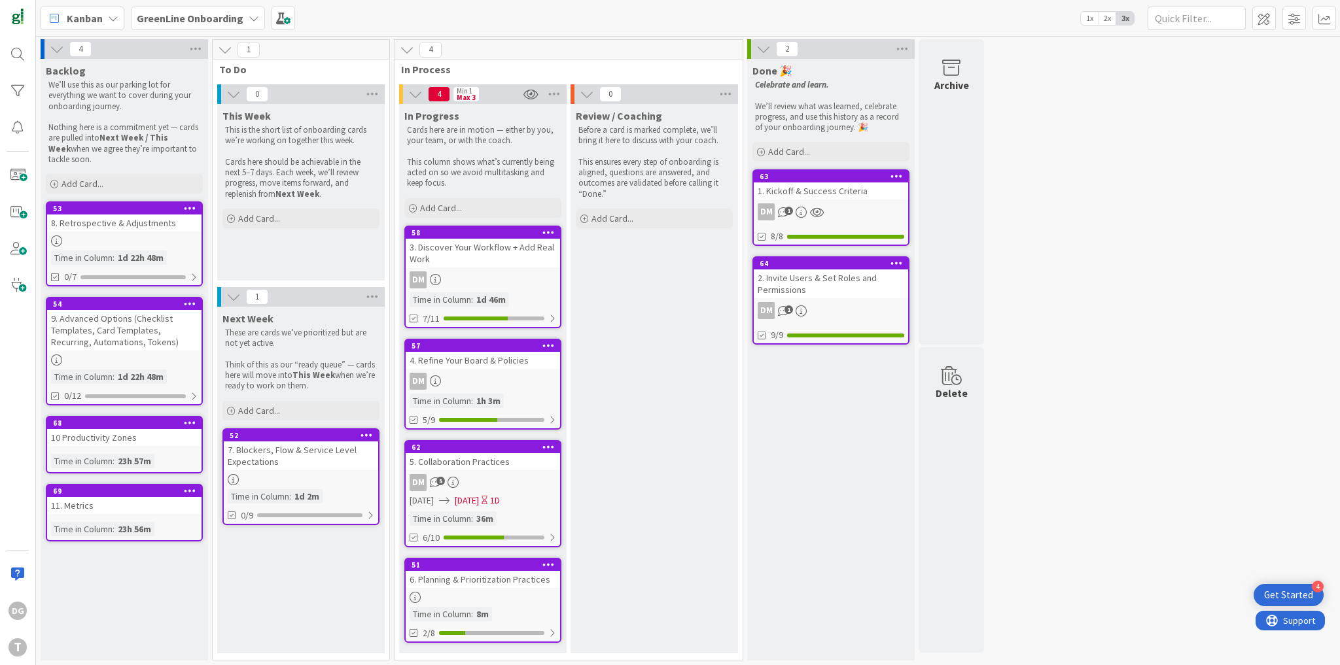
click at [500, 571] on div "6. Planning & Prioritization Practices" at bounding box center [483, 579] width 154 height 17
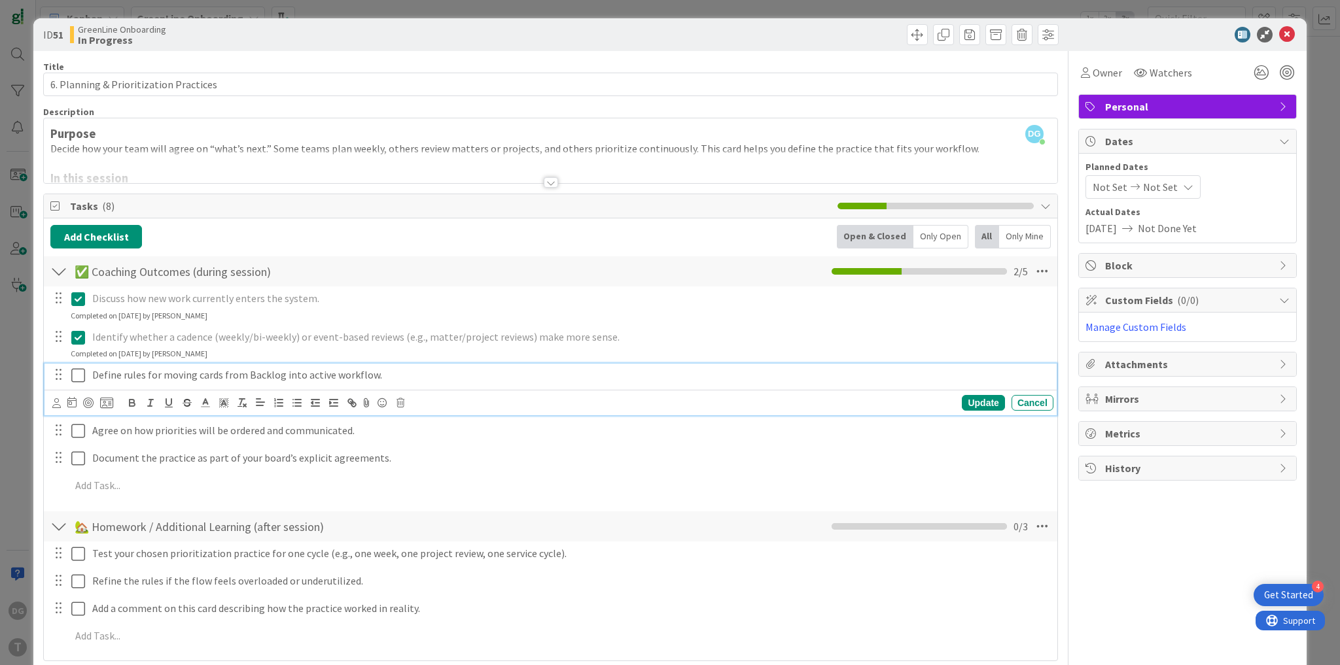
click at [80, 377] on icon at bounding box center [78, 376] width 14 height 16
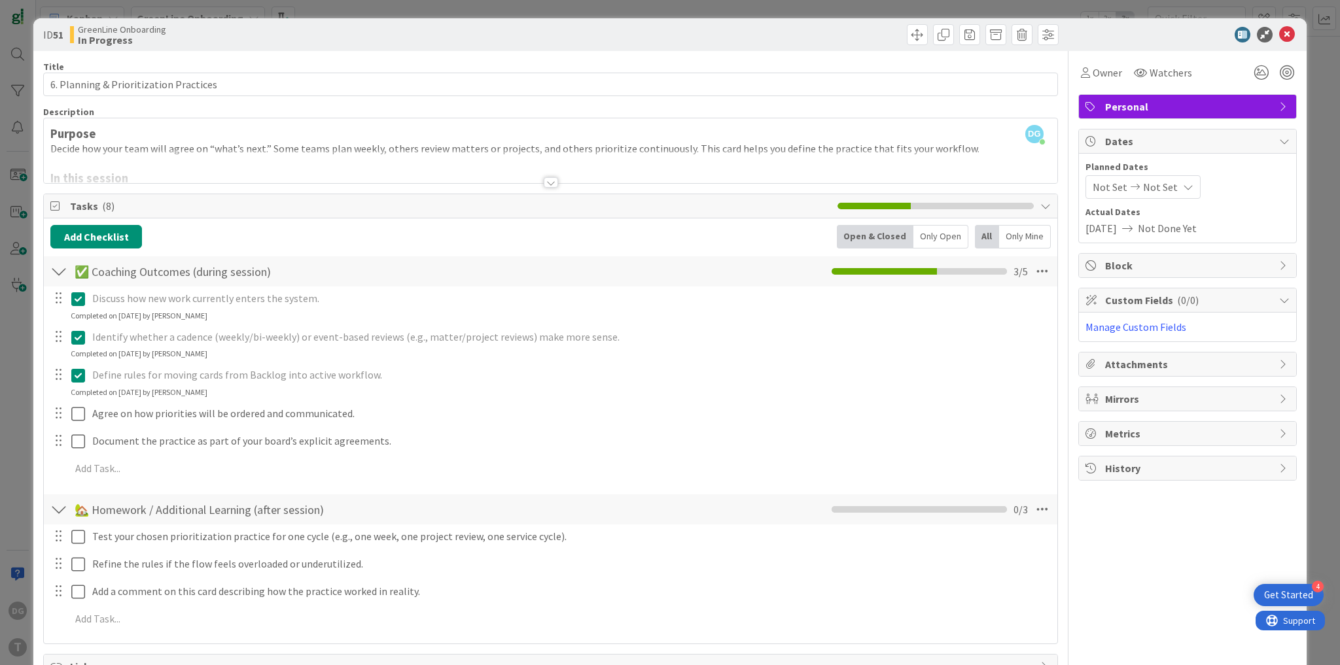
click at [1268, 41] on div at bounding box center [1181, 35] width 232 height 16
click at [1274, 43] on div "ID 51 GreenLine Onboarding In Progress" at bounding box center [669, 34] width 1273 height 33
click at [1279, 39] on icon at bounding box center [1287, 35] width 16 height 16
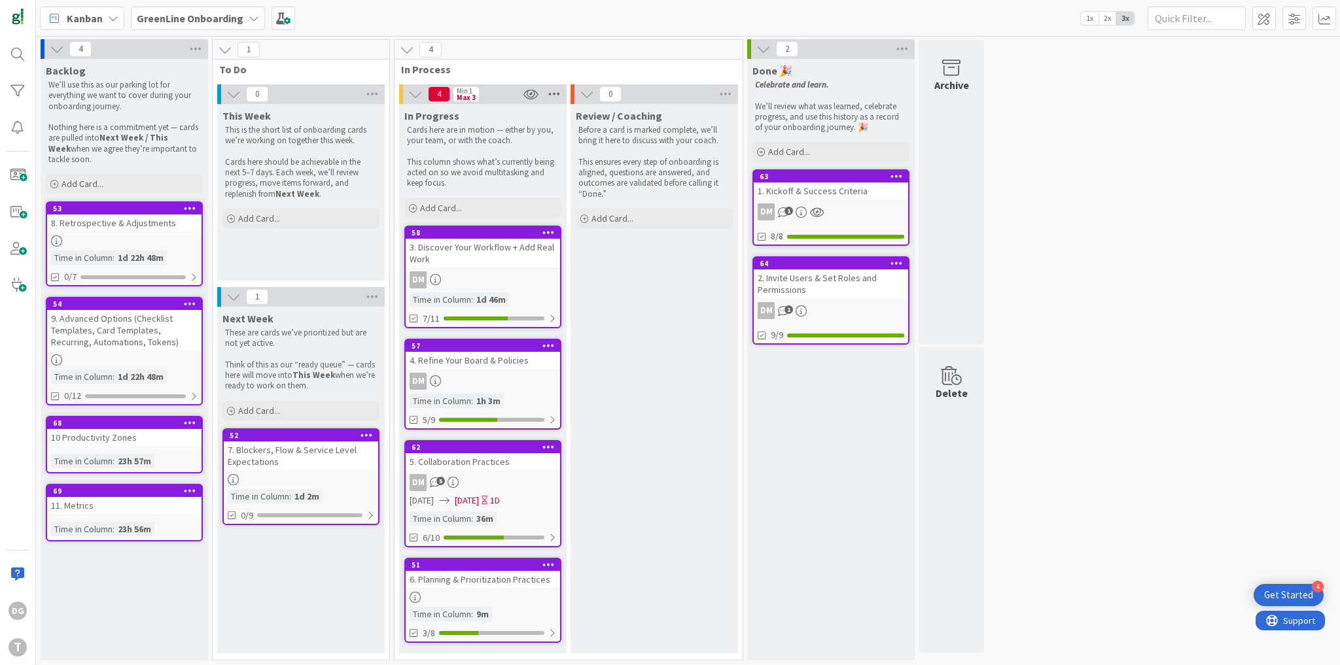
click at [553, 90] on icon at bounding box center [554, 94] width 17 height 20
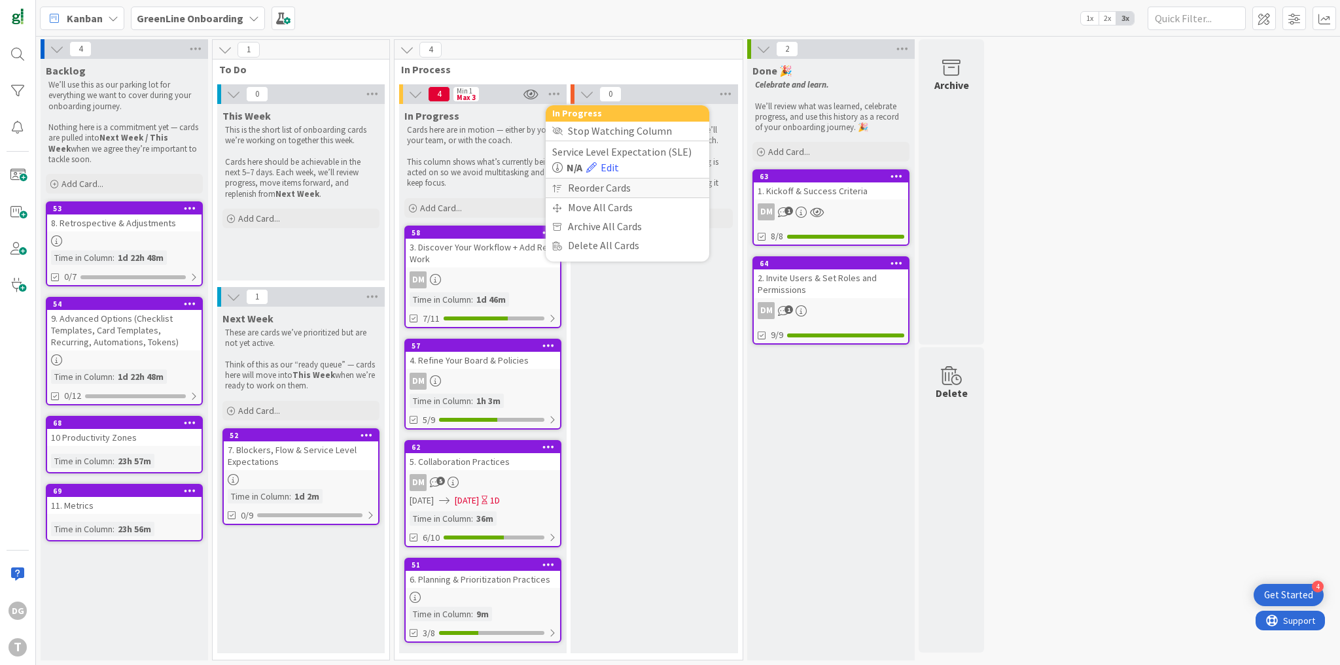
click at [593, 187] on div "Reorder Cards" at bounding box center [628, 188] width 164 height 19
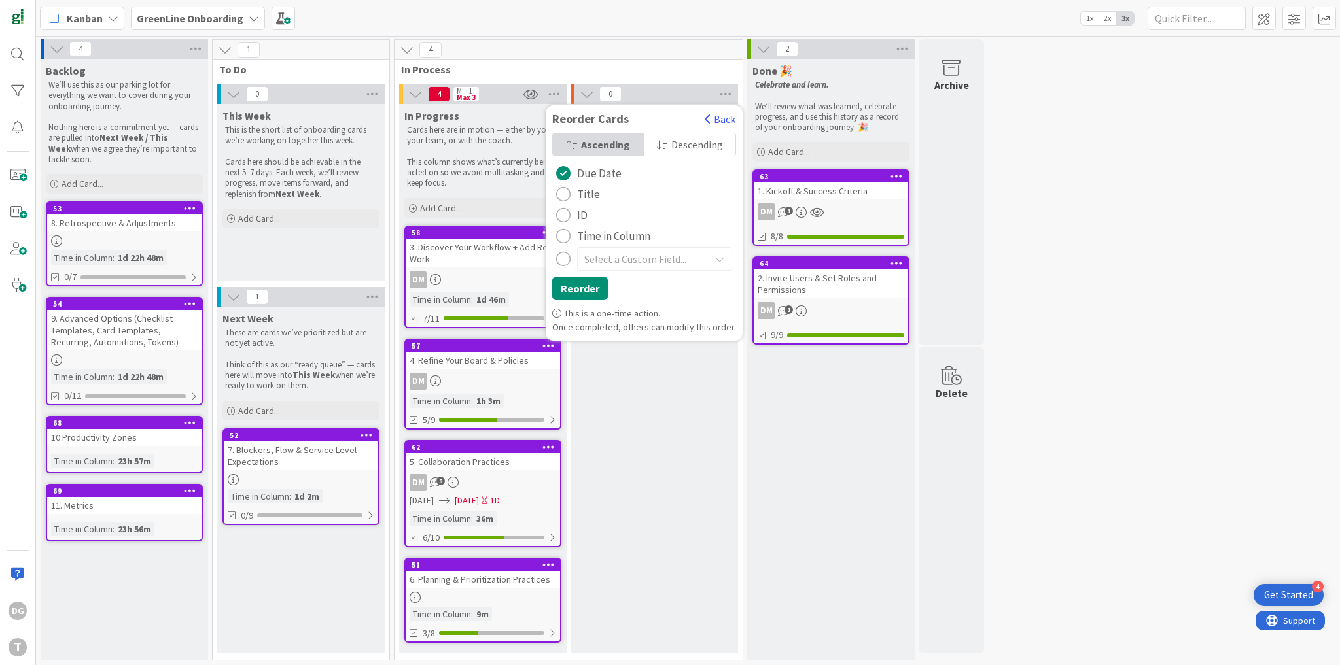
click at [564, 236] on div "radio" at bounding box center [563, 236] width 14 height 14
click at [565, 262] on div "radio" at bounding box center [563, 259] width 14 height 14
click at [652, 437] on div "Review / Coaching Before a card is marked complete, we’ll bring it here to disc…" at bounding box center [653, 379] width 167 height 550
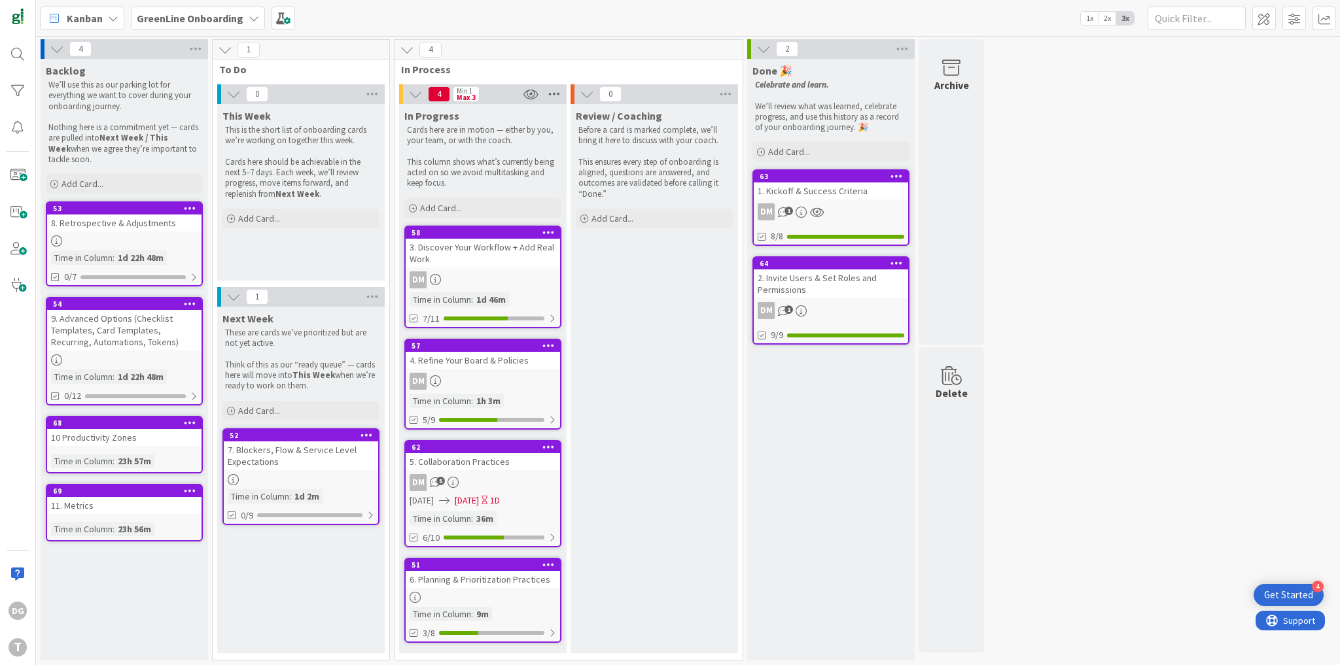
click at [555, 94] on icon at bounding box center [554, 94] width 17 height 20
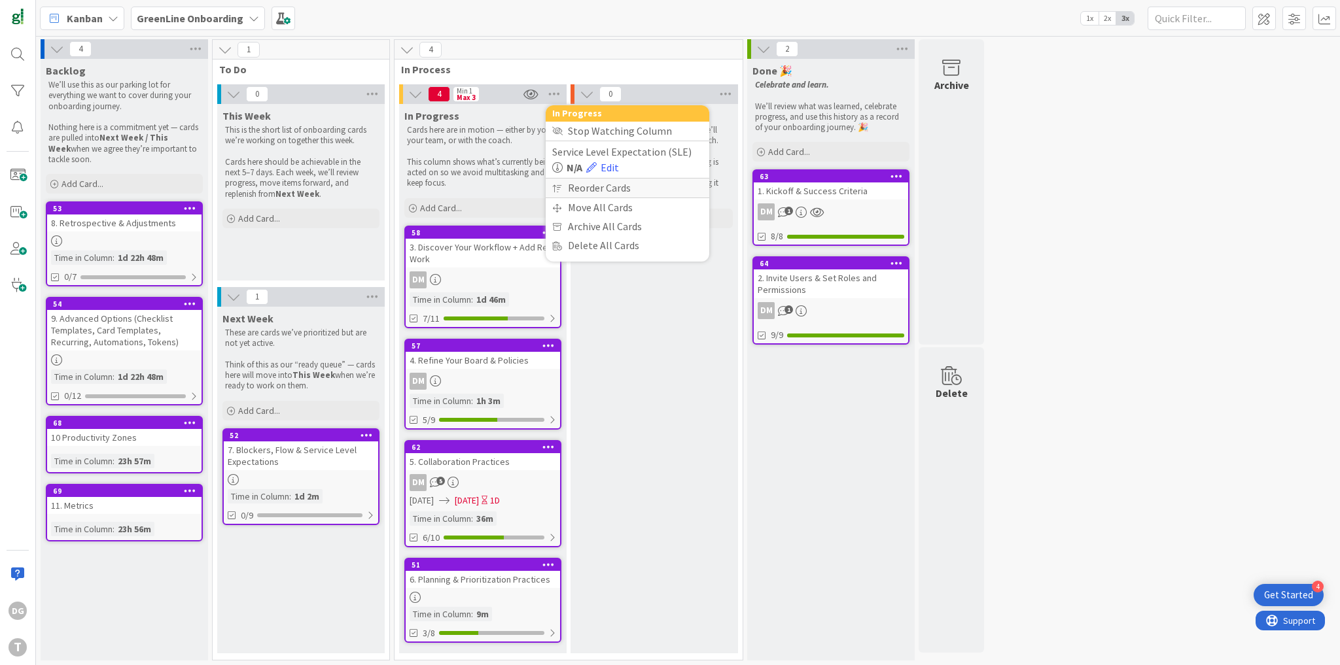
click at [591, 183] on div "Reorder Cards" at bounding box center [628, 188] width 164 height 19
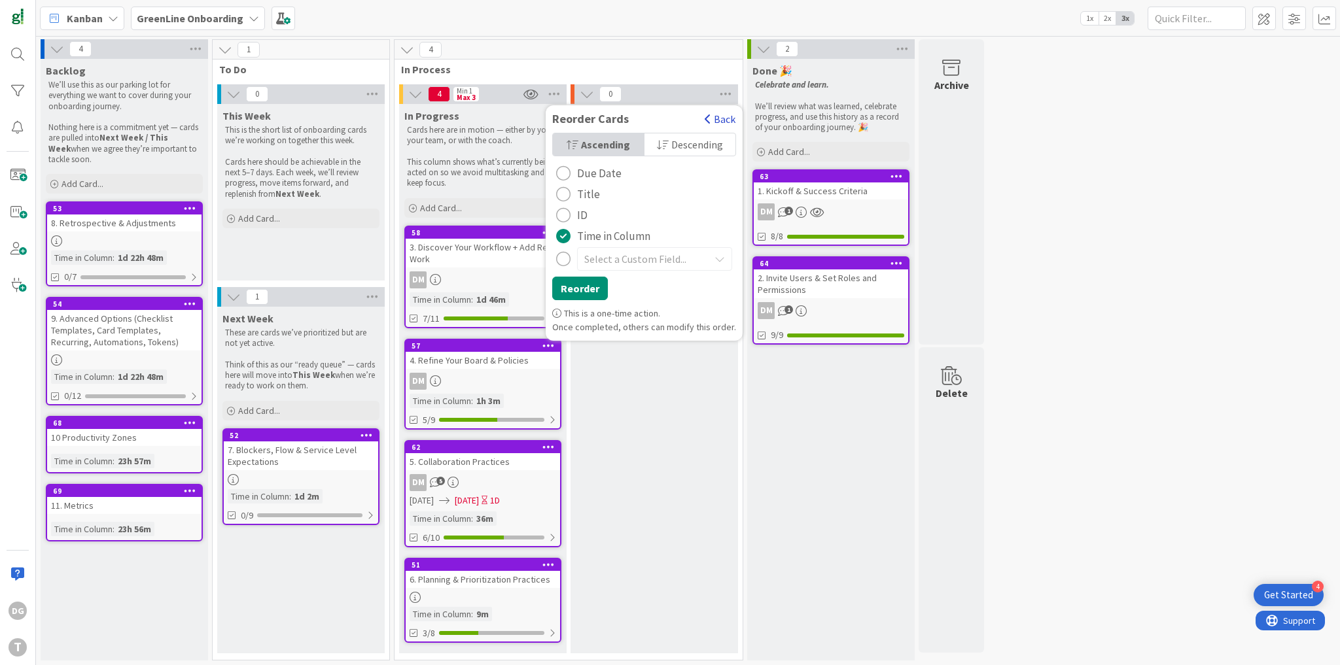
click at [712, 113] on button "Back" at bounding box center [720, 119] width 32 height 14
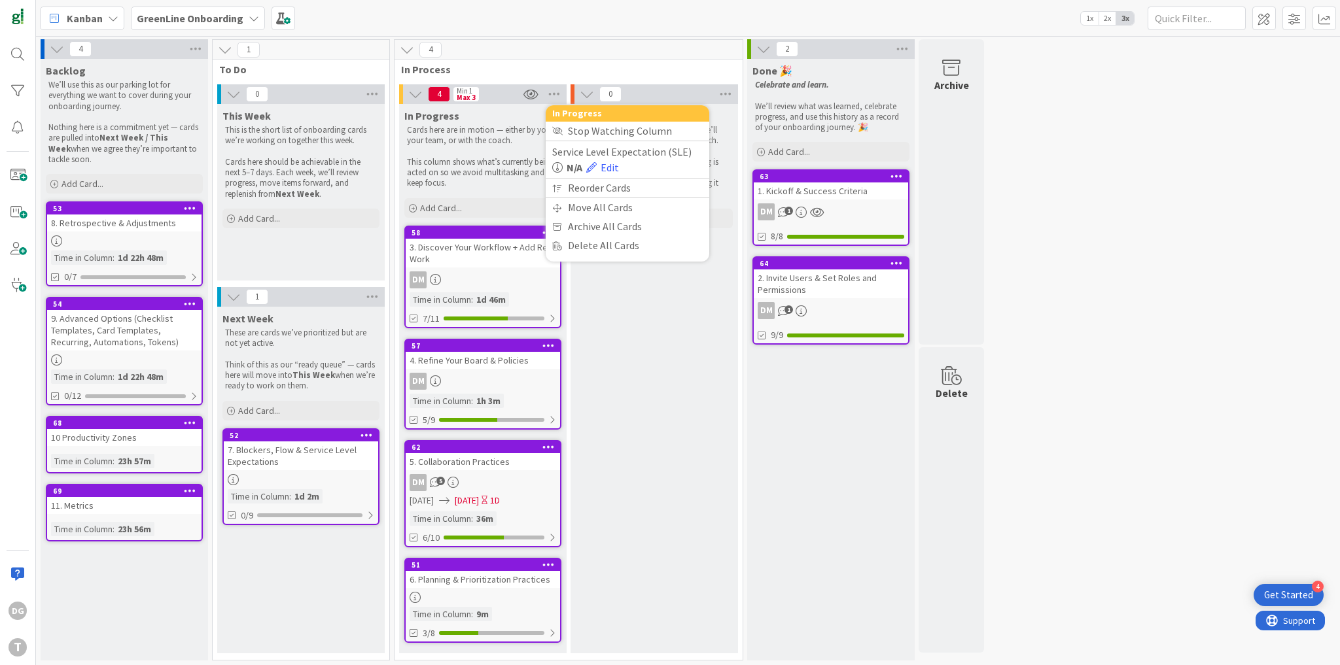
click at [654, 385] on div "Review / Coaching Before a card is marked complete, we’ll bring it here to disc…" at bounding box center [653, 379] width 167 height 550
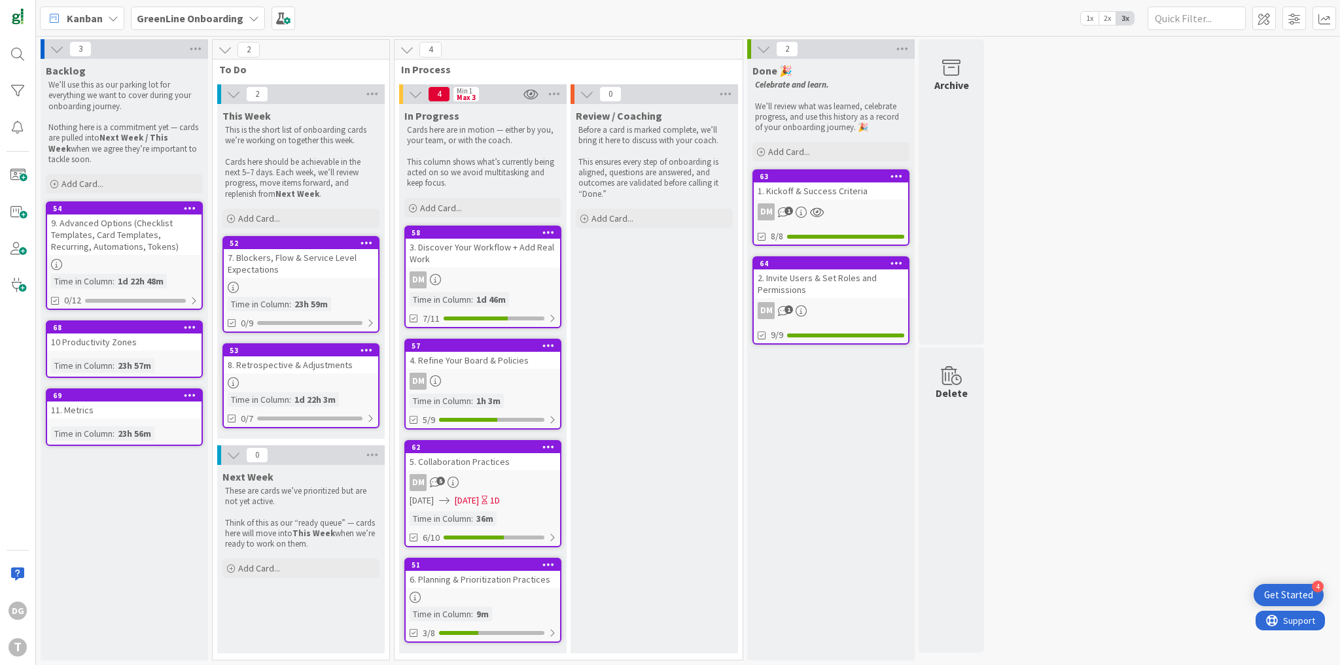
click at [203, 19] on b "GreenLine Onboarding" at bounding box center [190, 18] width 107 height 13
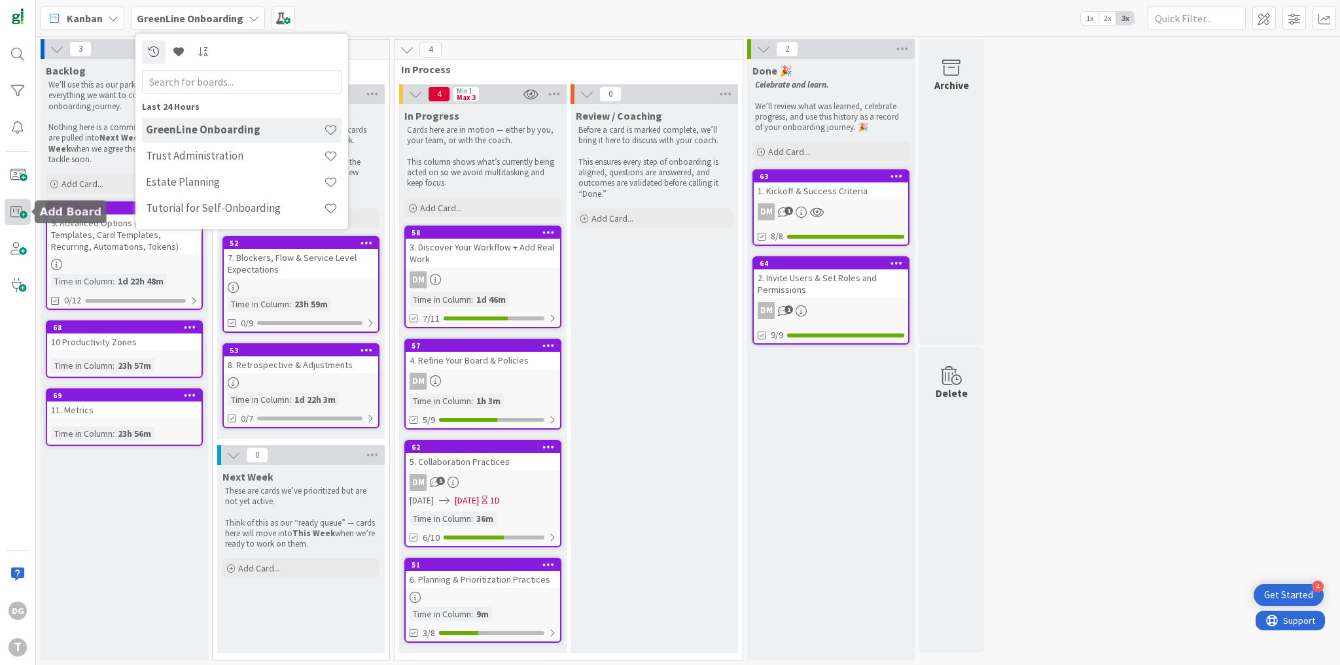
click at [16, 212] on span at bounding box center [18, 212] width 26 height 26
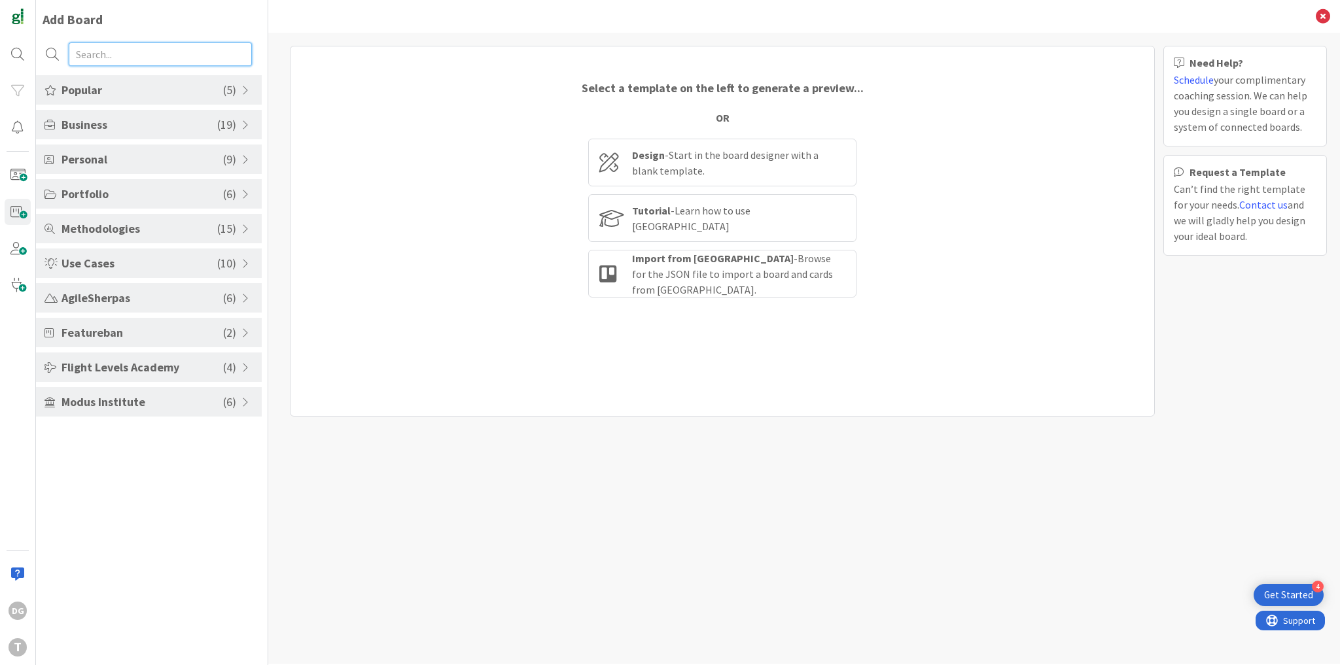
click at [120, 54] on input "text" at bounding box center [160, 55] width 183 height 24
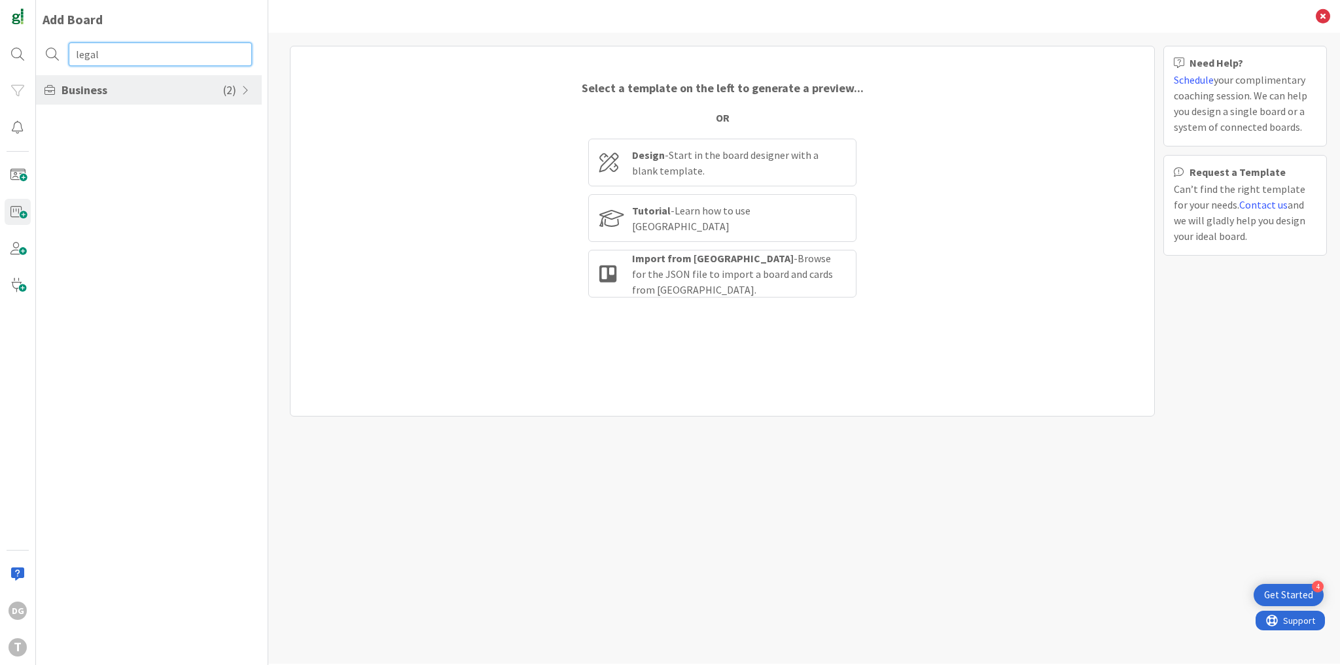
type input "legal"
click at [154, 94] on span "Business" at bounding box center [142, 90] width 162 height 18
click at [160, 184] on li "Legal - Basic Transactional Kanban" at bounding box center [149, 182] width 226 height 22
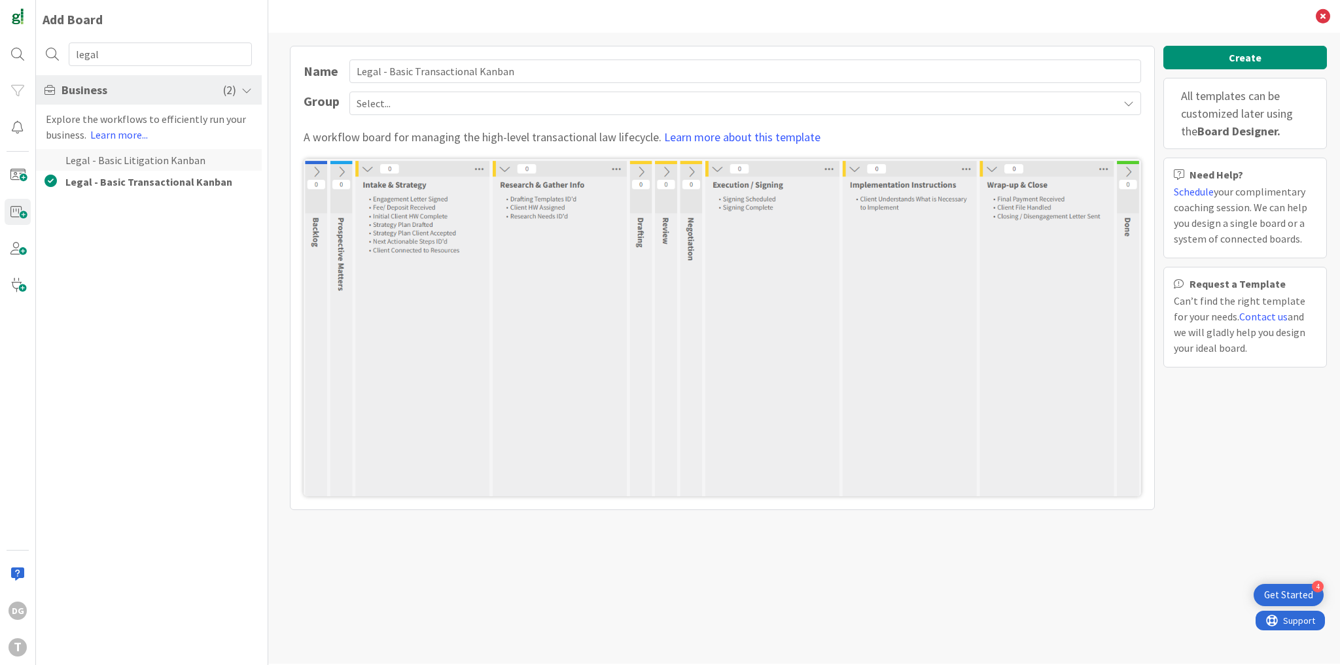
click at [154, 163] on li "Legal - Basic Litigation Kanban" at bounding box center [149, 160] width 226 height 22
type input "Legal - Basic Litigation Kanban"
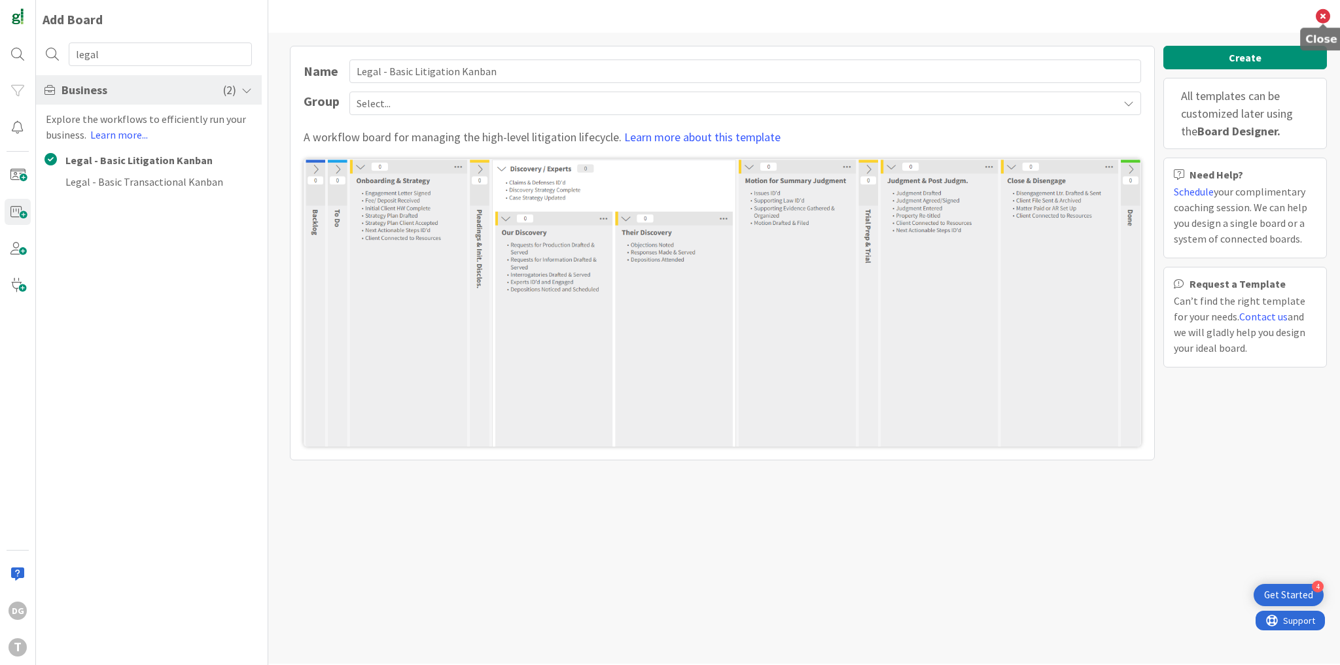
click at [1322, 19] on icon at bounding box center [1323, 16] width 14 height 14
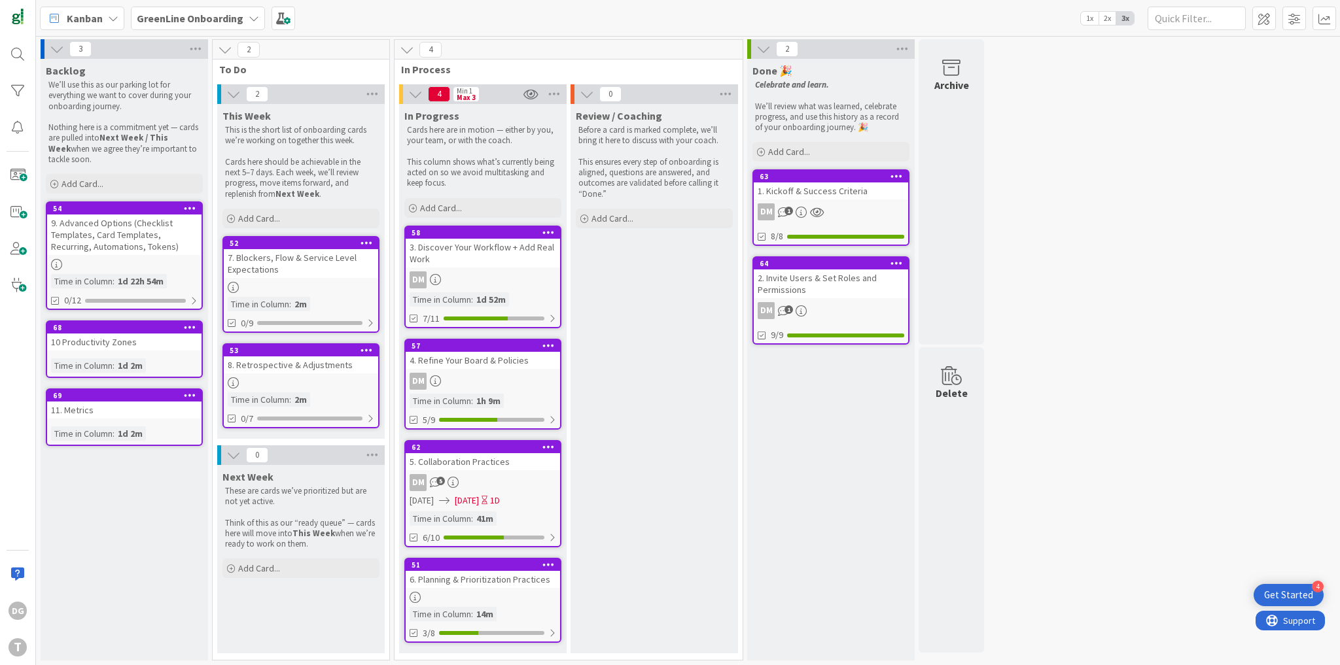
click at [502, 477] on div "DM 5" at bounding box center [483, 482] width 154 height 17
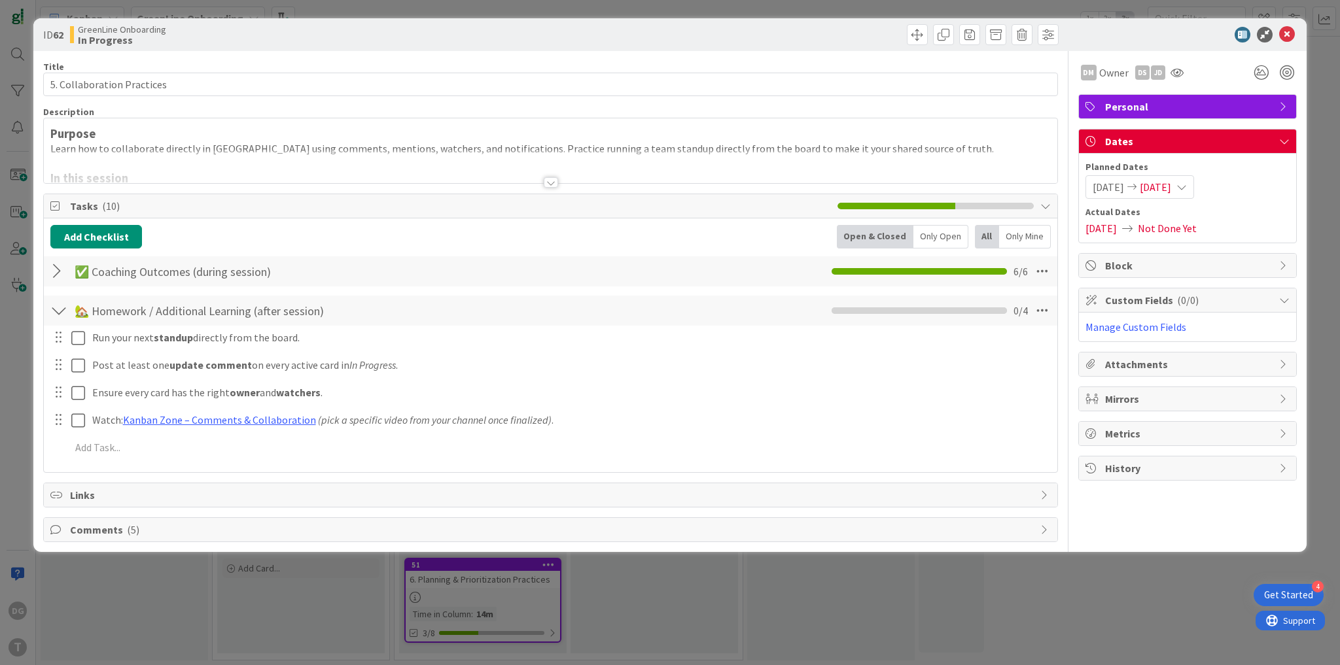
click at [59, 270] on div at bounding box center [58, 272] width 17 height 24
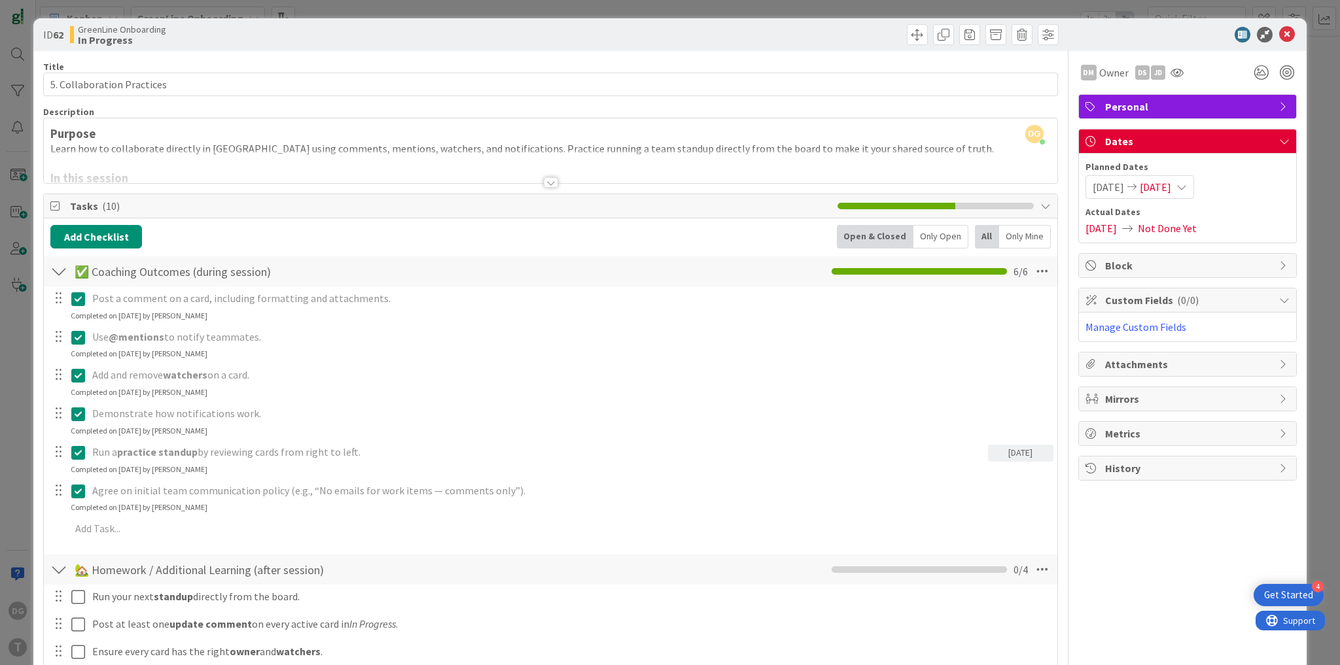
click at [80, 445] on icon at bounding box center [78, 453] width 14 height 16
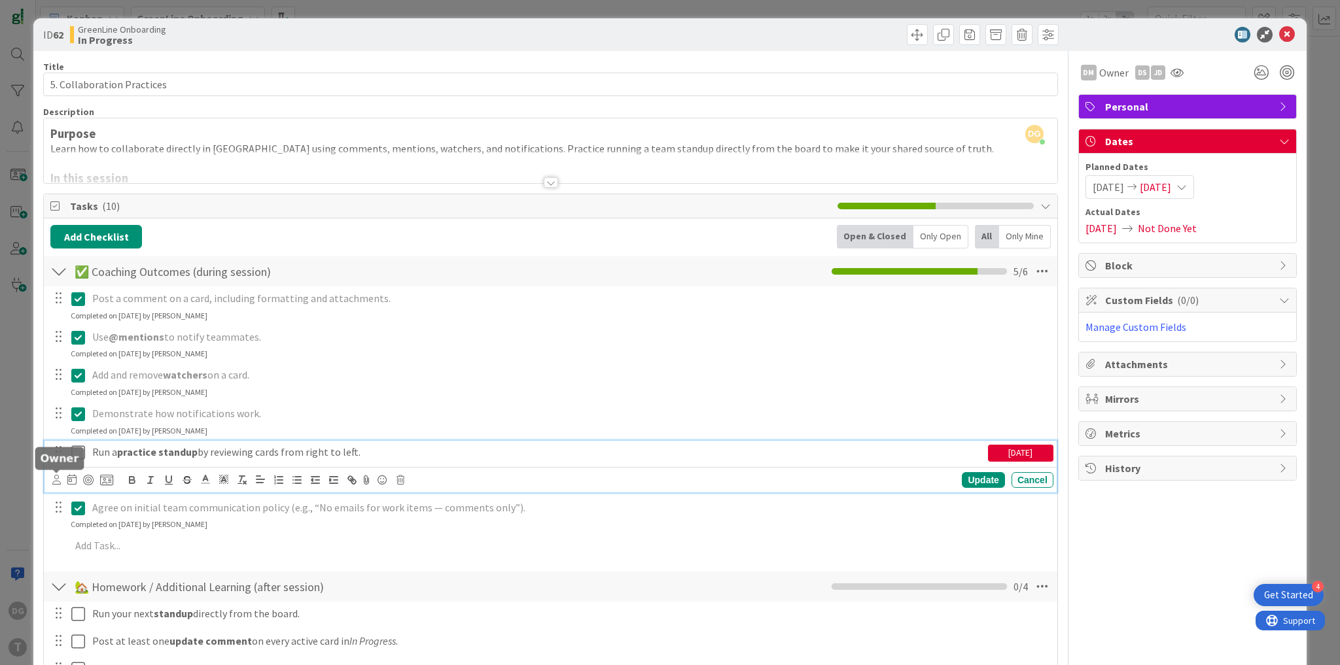
click at [60, 480] on icon at bounding box center [56, 480] width 9 height 10
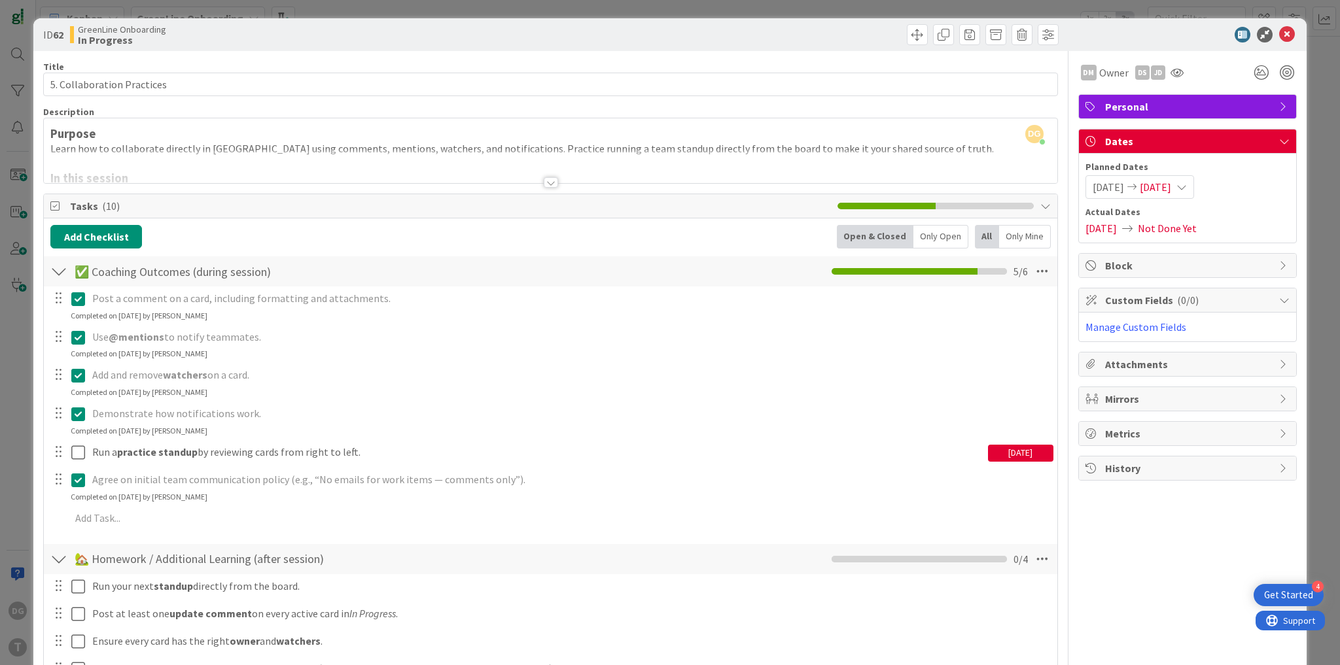
click at [0, 0] on span "[PERSON_NAME]" at bounding box center [0, 0] width 0 height 0
click at [1283, 31] on icon at bounding box center [1287, 35] width 16 height 16
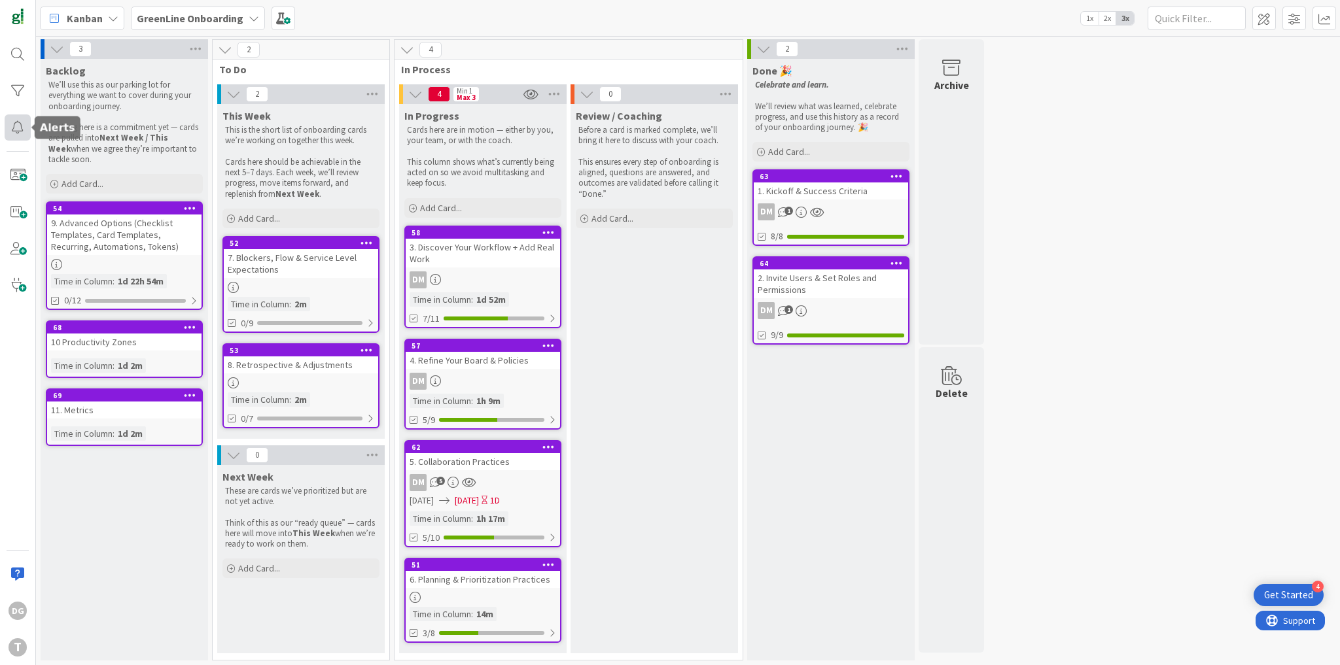
click at [21, 127] on div at bounding box center [18, 127] width 26 height 26
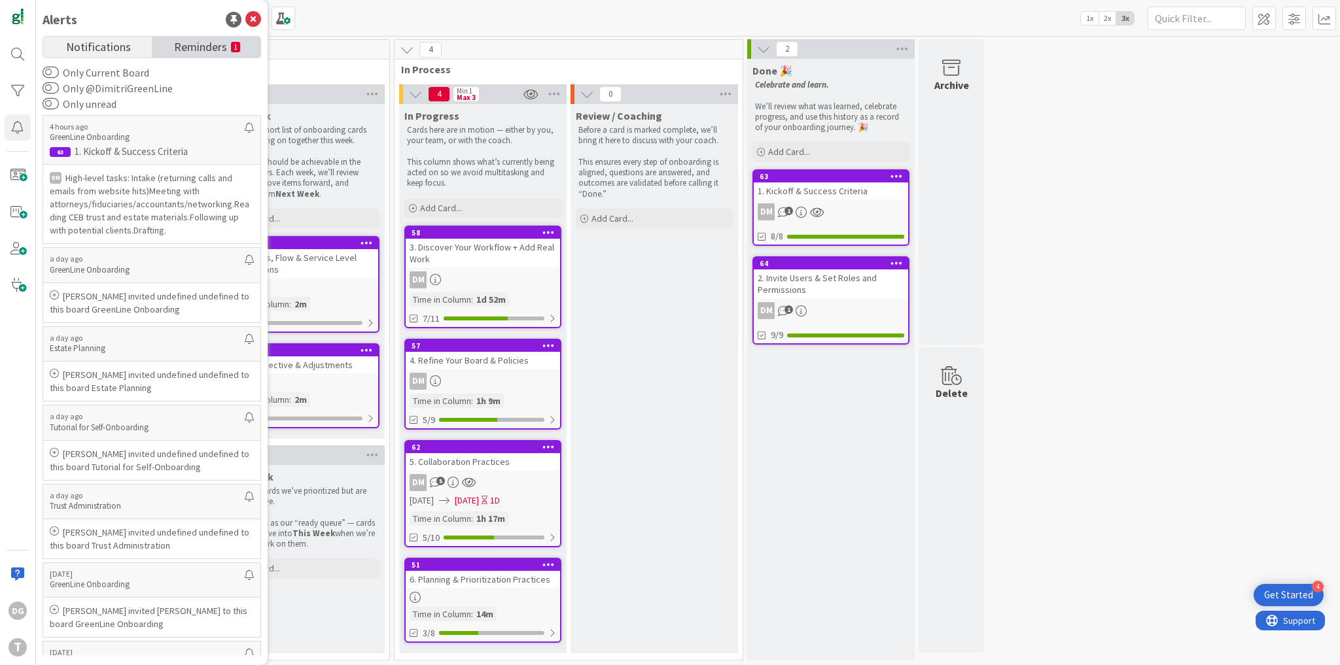
click at [212, 37] on span "Reminders" at bounding box center [200, 46] width 53 height 18
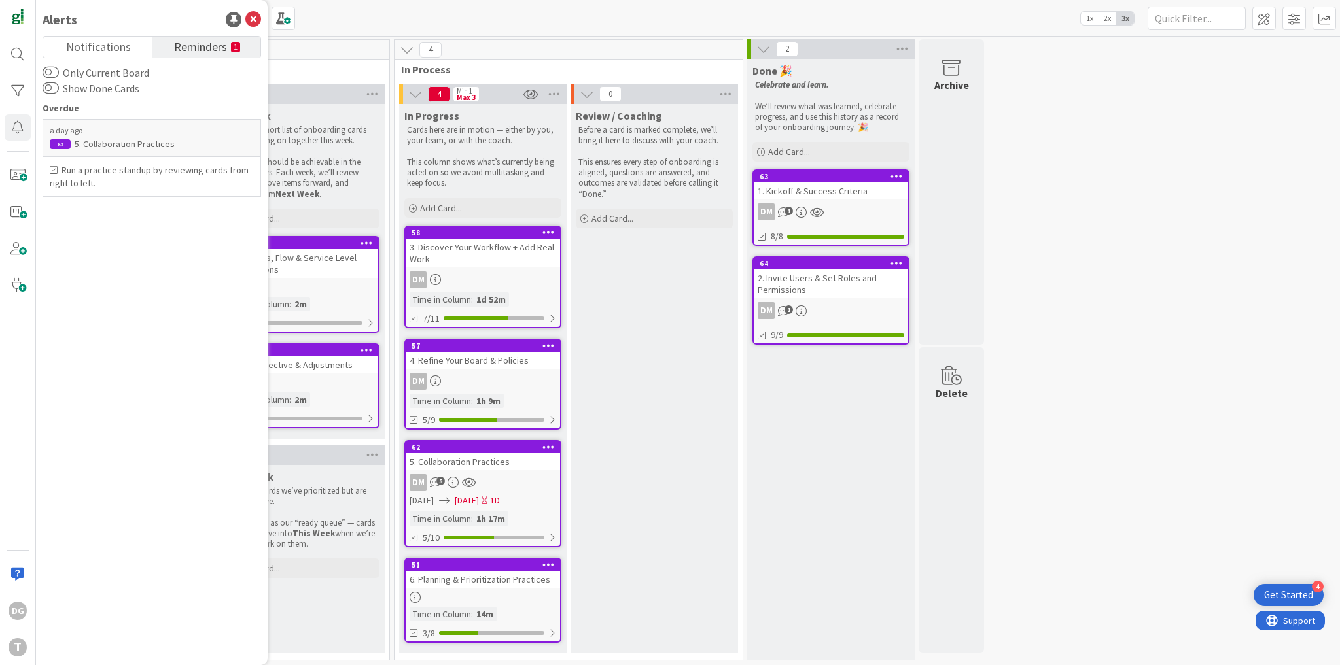
click at [516, 469] on div "62 5. Collaboration Practices DM 5 [DATE] [DATE] 1D Time in [GEOGRAPHIC_DATA] :…" at bounding box center [482, 493] width 157 height 107
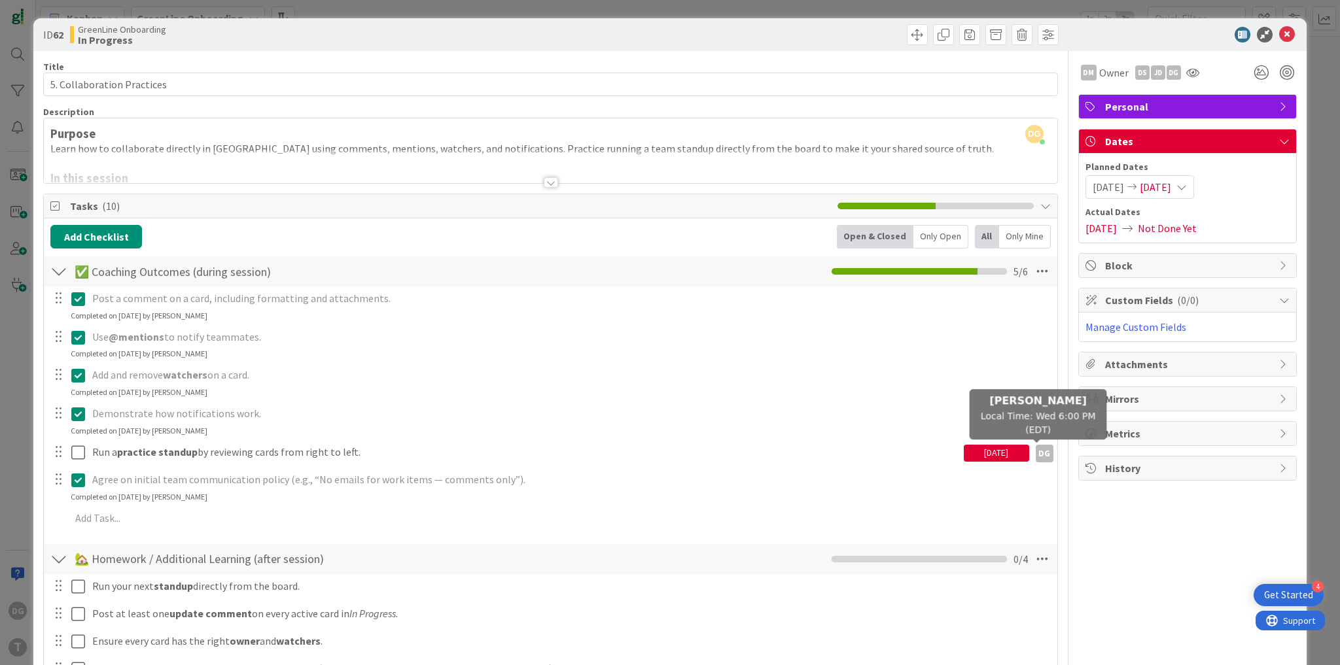
click at [1043, 452] on div "DG" at bounding box center [1045, 454] width 18 height 18
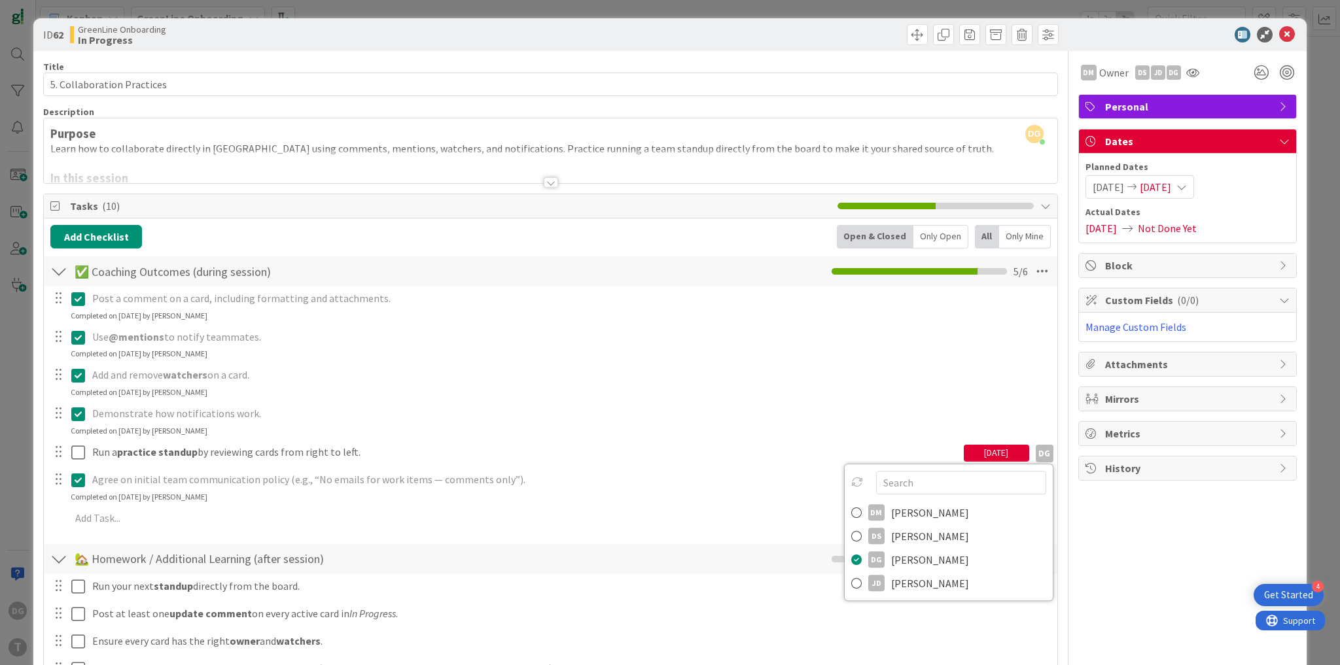
click at [852, 479] on icon at bounding box center [857, 482] width 12 height 12
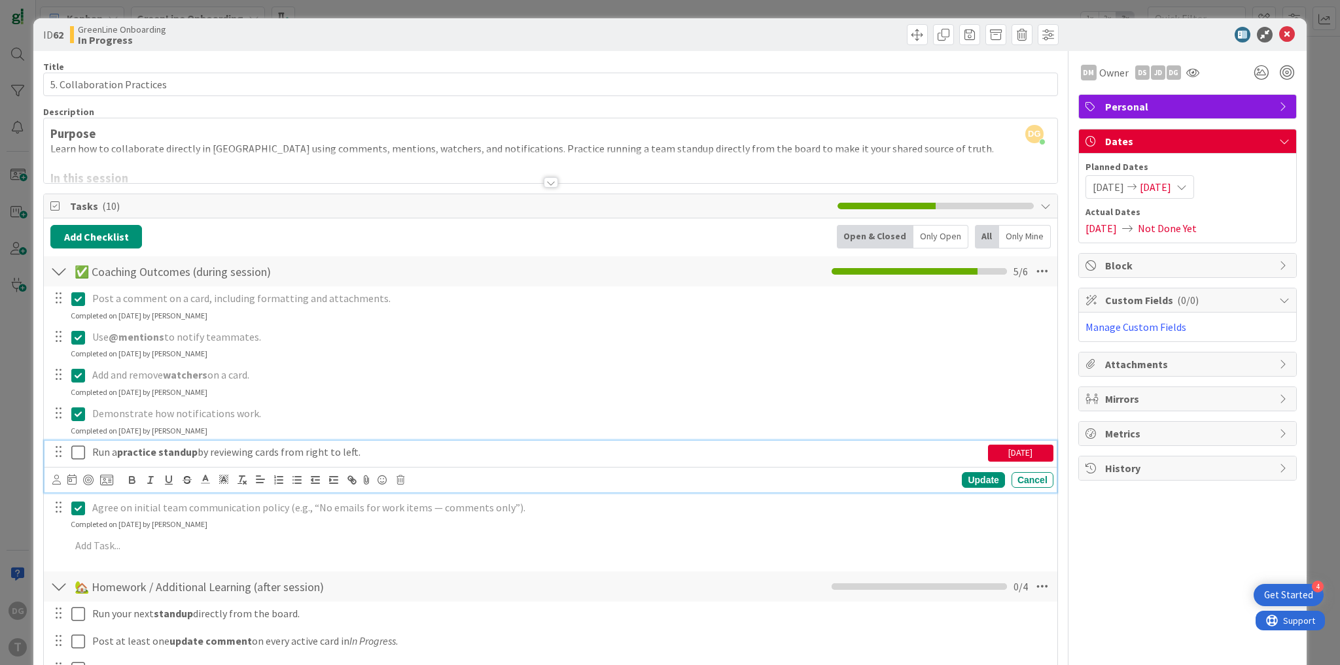
click at [80, 451] on icon at bounding box center [78, 453] width 14 height 16
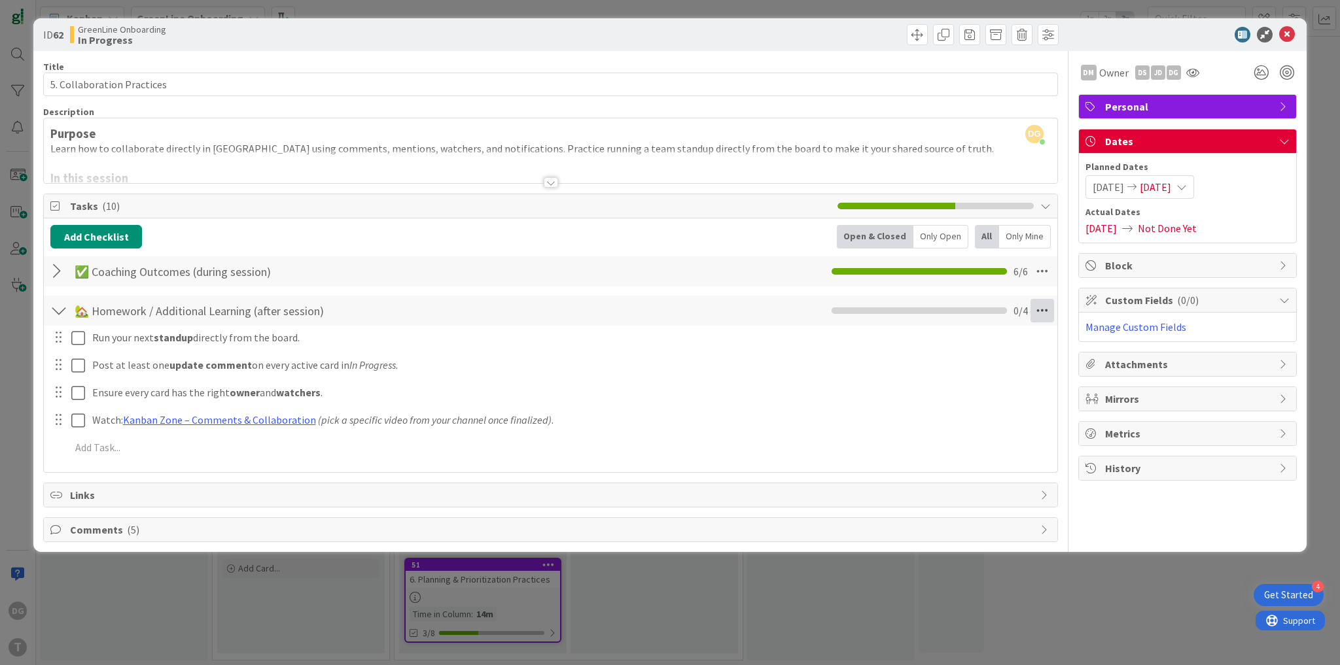
click at [1044, 314] on icon at bounding box center [1042, 311] width 24 height 24
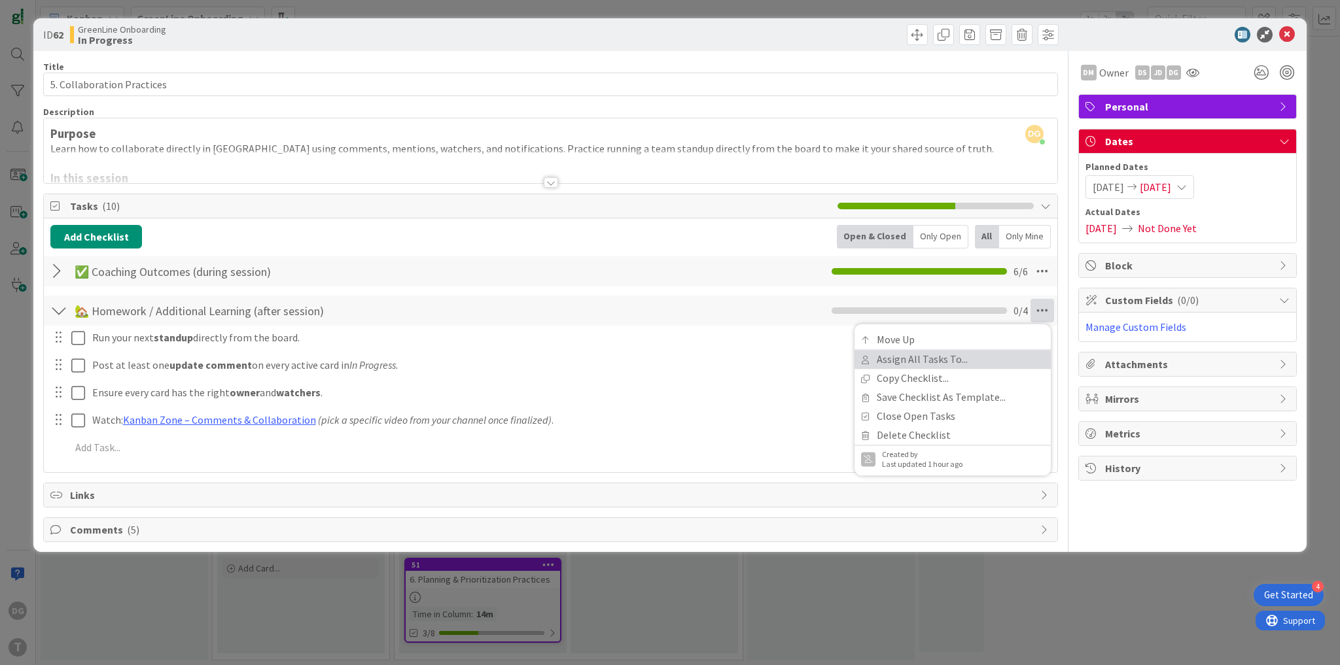
click at [1017, 362] on link "Assign All Tasks To..." at bounding box center [952, 359] width 196 height 19
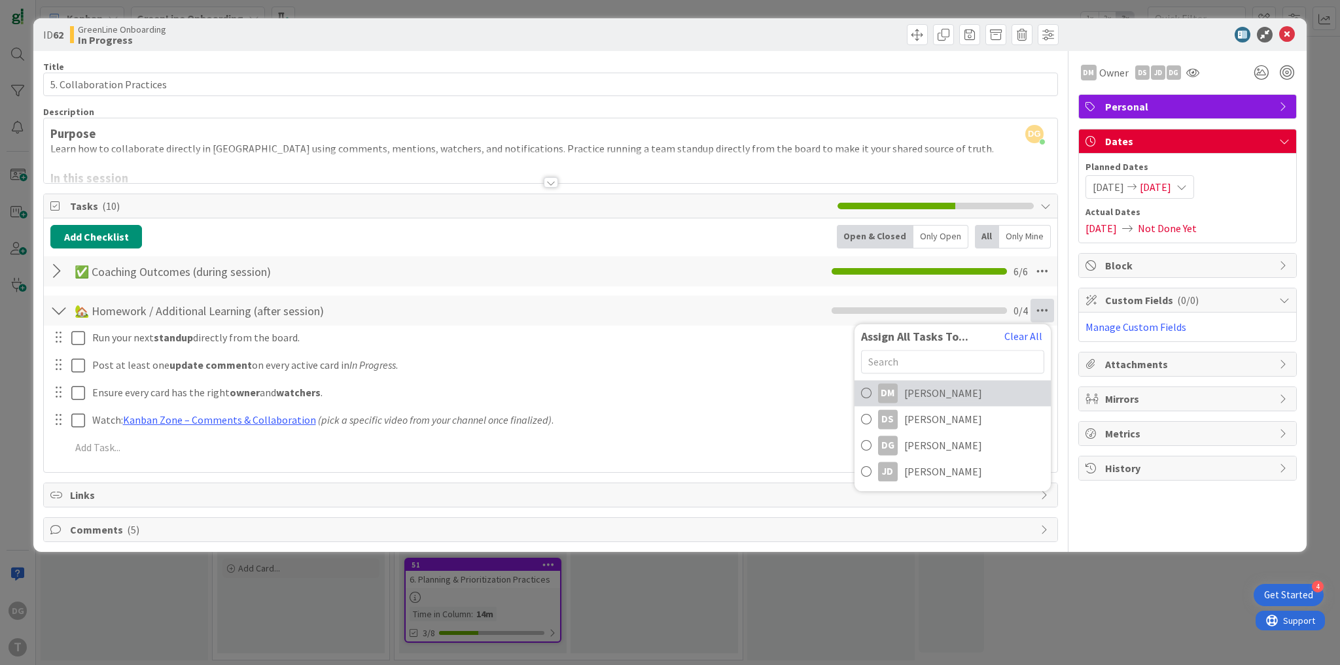
click at [955, 394] on span "[PERSON_NAME]" at bounding box center [943, 393] width 78 height 16
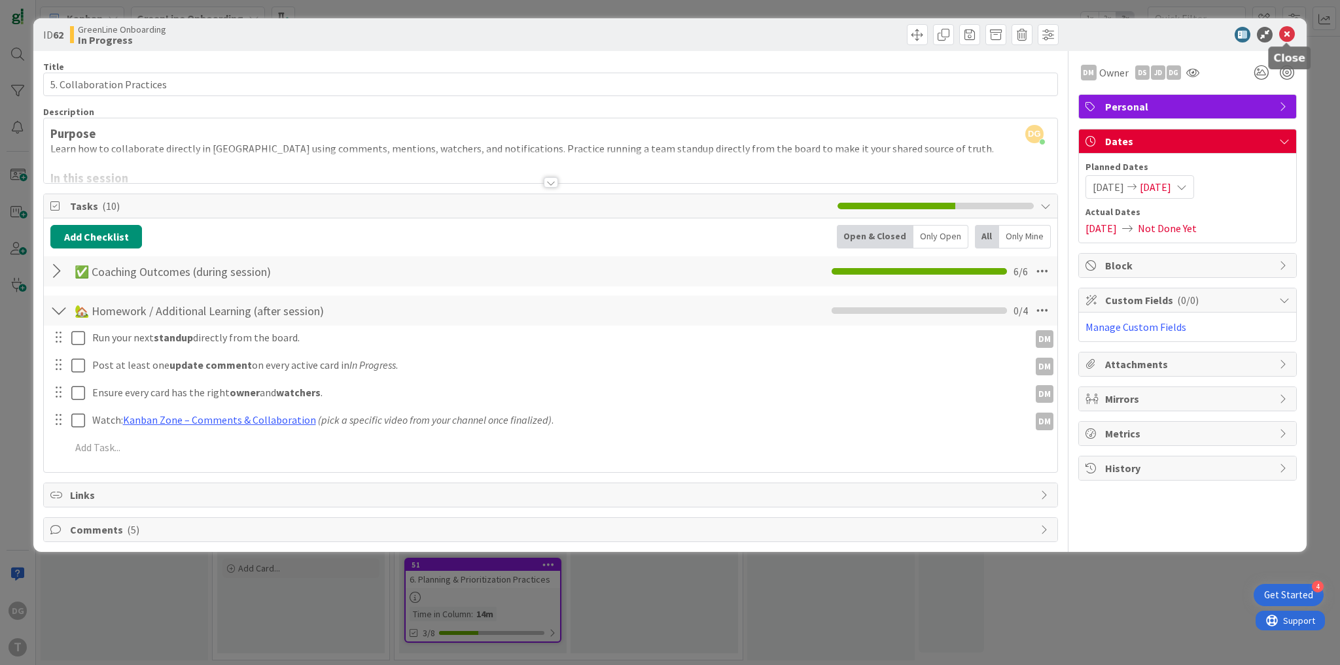
click at [1289, 31] on icon at bounding box center [1287, 35] width 16 height 16
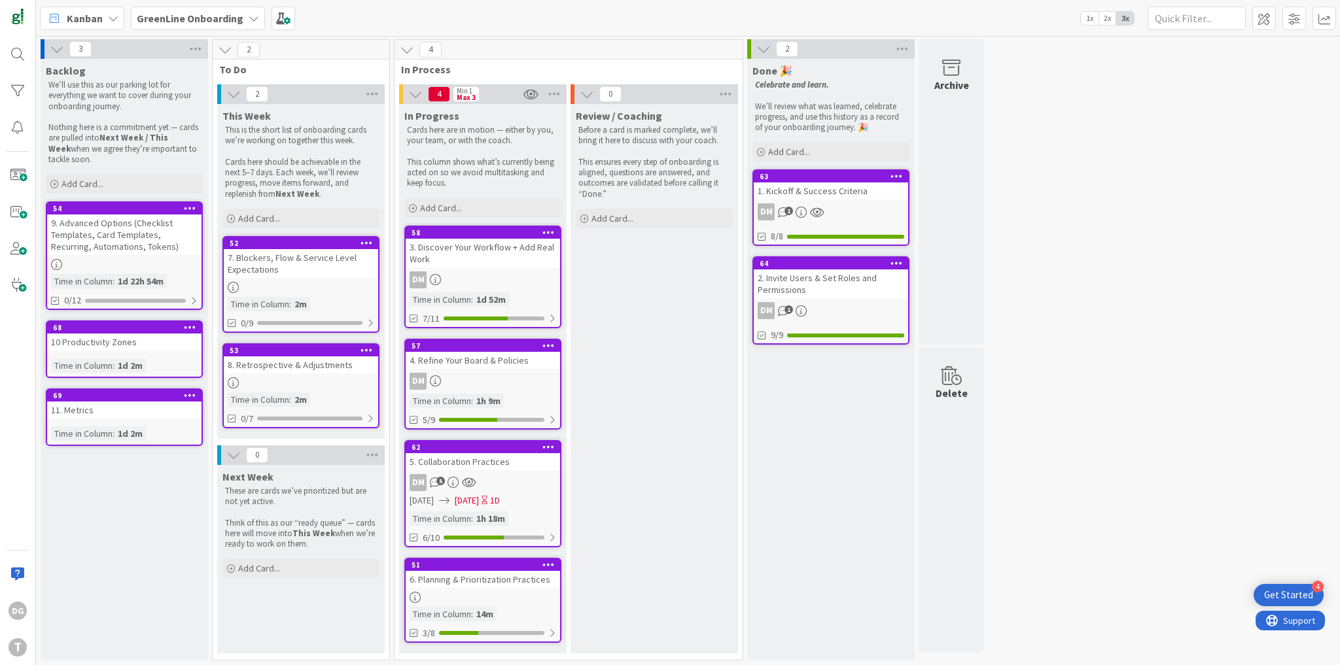
click at [517, 580] on div "6. Planning & Prioritization Practices" at bounding box center [483, 579] width 154 height 17
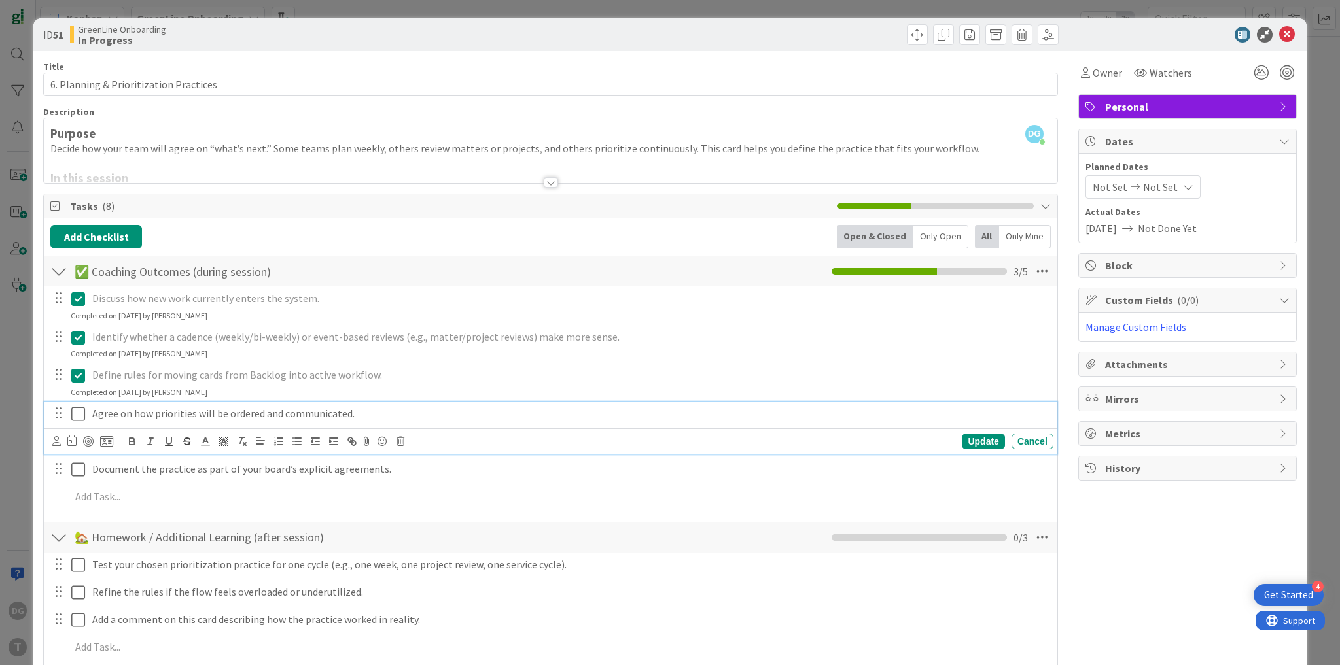
click at [77, 416] on icon at bounding box center [78, 414] width 14 height 16
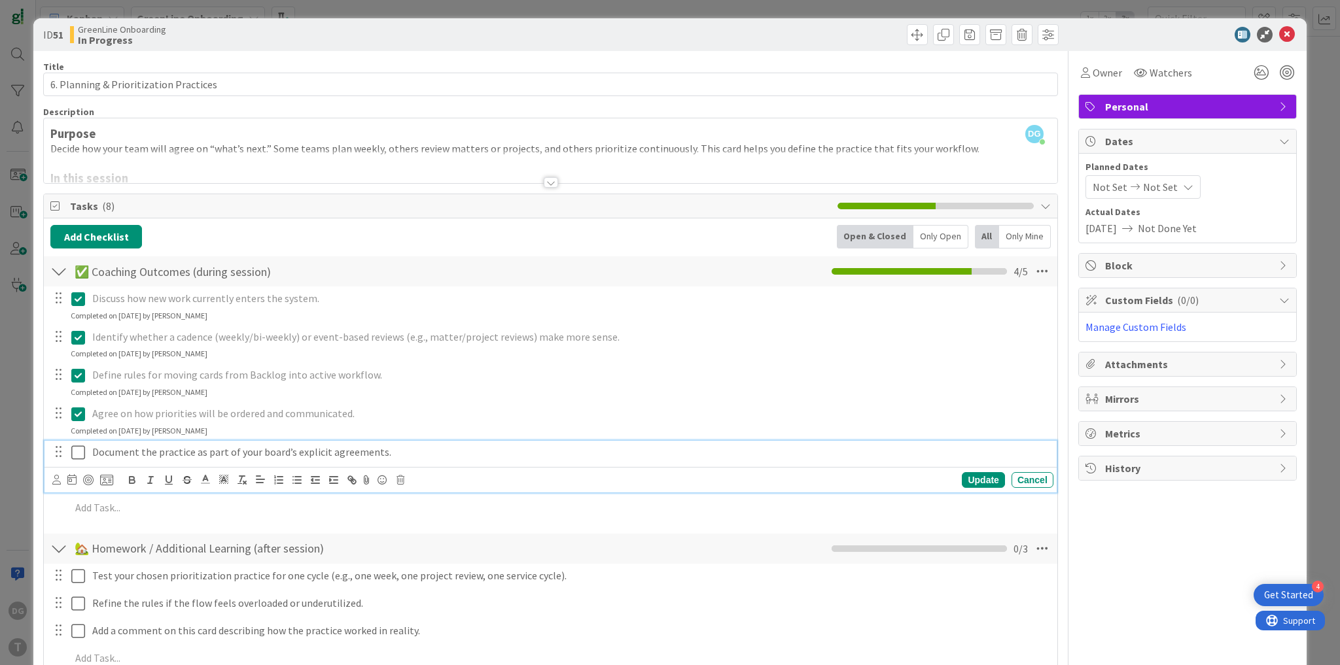
click at [76, 449] on icon at bounding box center [78, 453] width 14 height 16
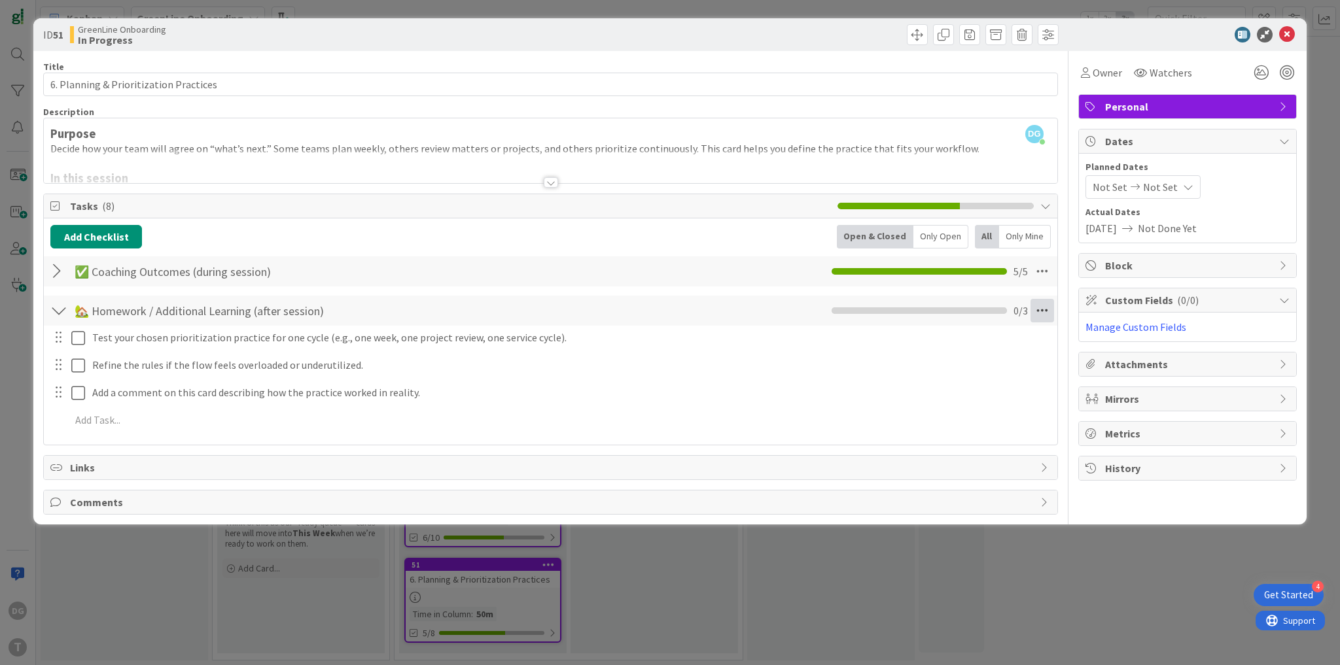
click at [1044, 309] on icon at bounding box center [1042, 311] width 24 height 24
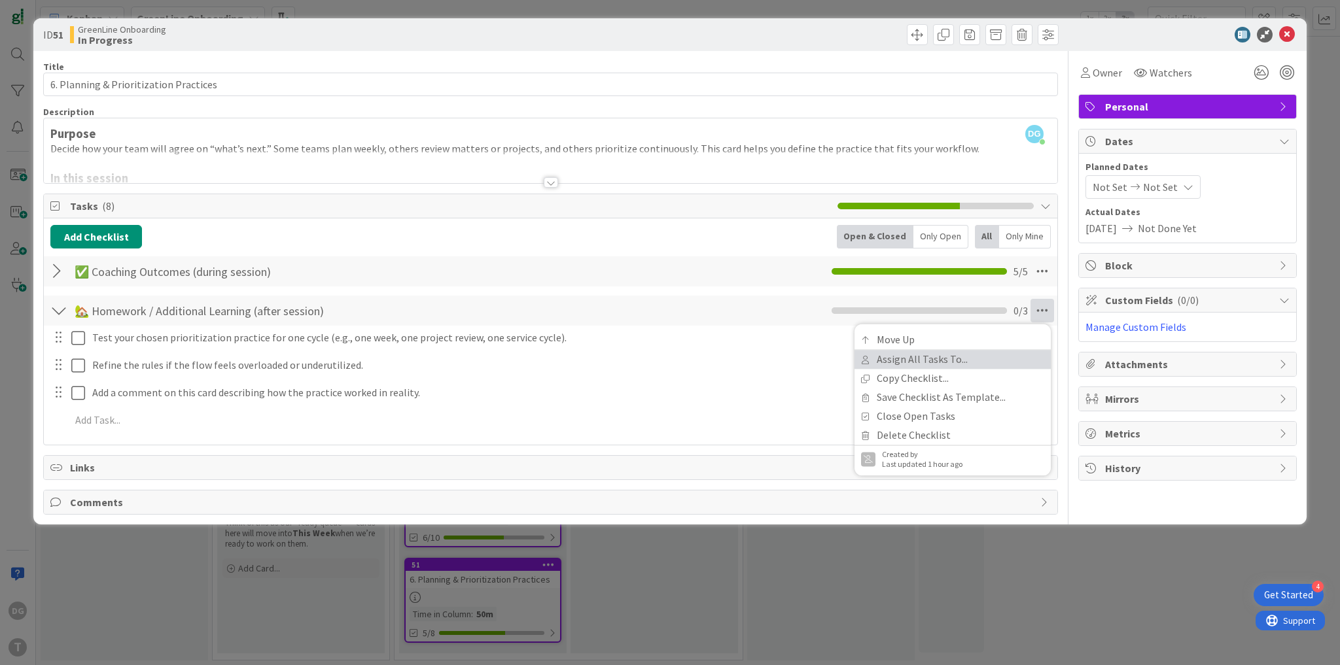
click at [1002, 361] on link "Assign All Tasks To..." at bounding box center [952, 359] width 196 height 19
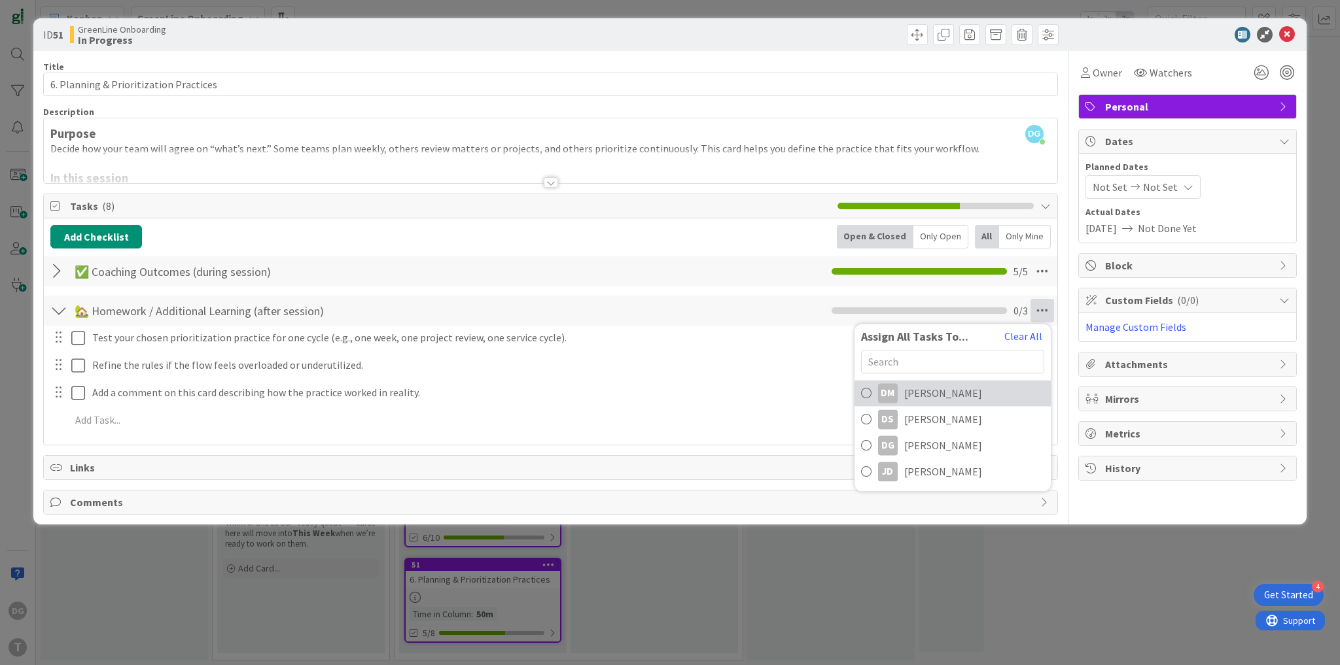
click at [979, 394] on link "[PERSON_NAME]" at bounding box center [952, 393] width 196 height 26
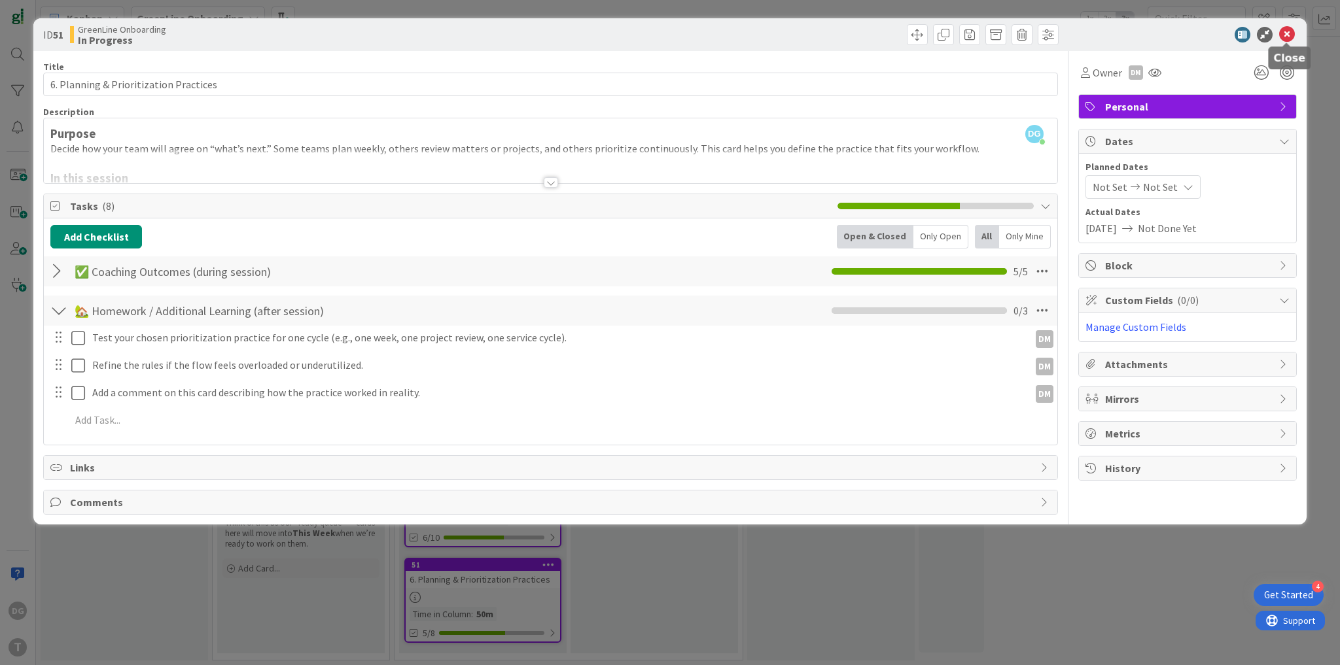
click at [1288, 34] on icon at bounding box center [1287, 35] width 16 height 16
